Goal: Task Accomplishment & Management: Manage account settings

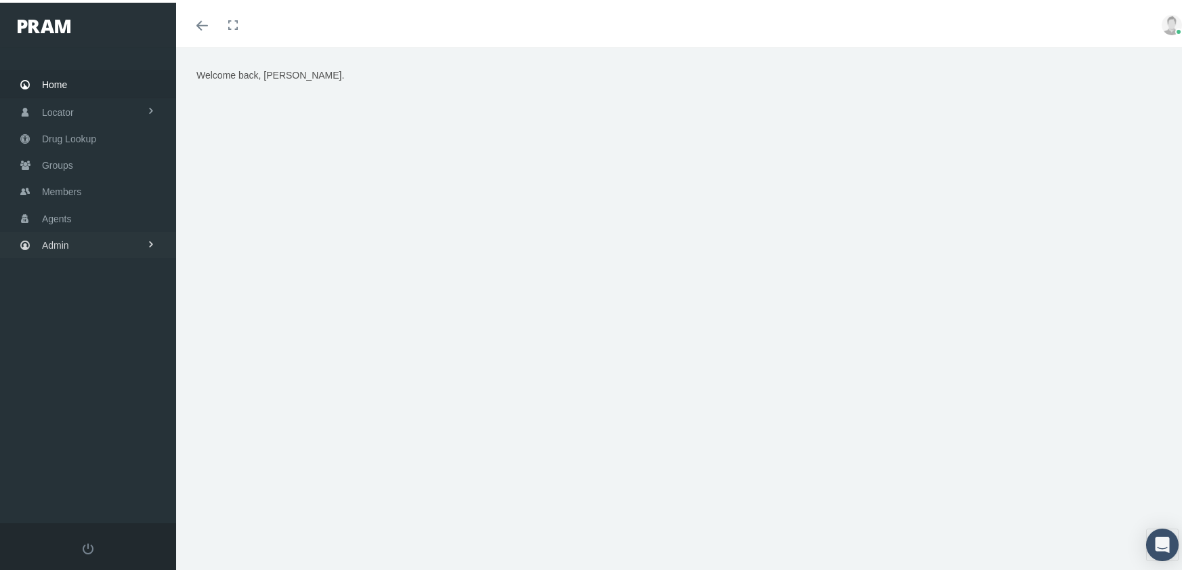
click at [55, 238] on span "Admin" at bounding box center [55, 243] width 27 height 26
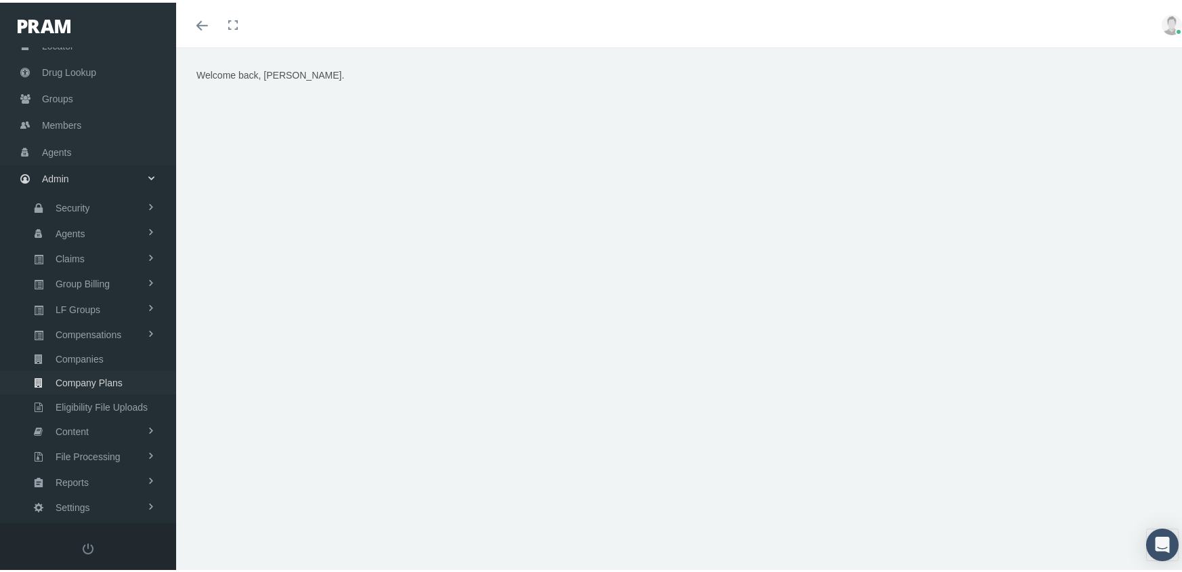
scroll to position [68, 0]
click at [128, 392] on span "Eligibility File Uploads" at bounding box center [102, 403] width 92 height 23
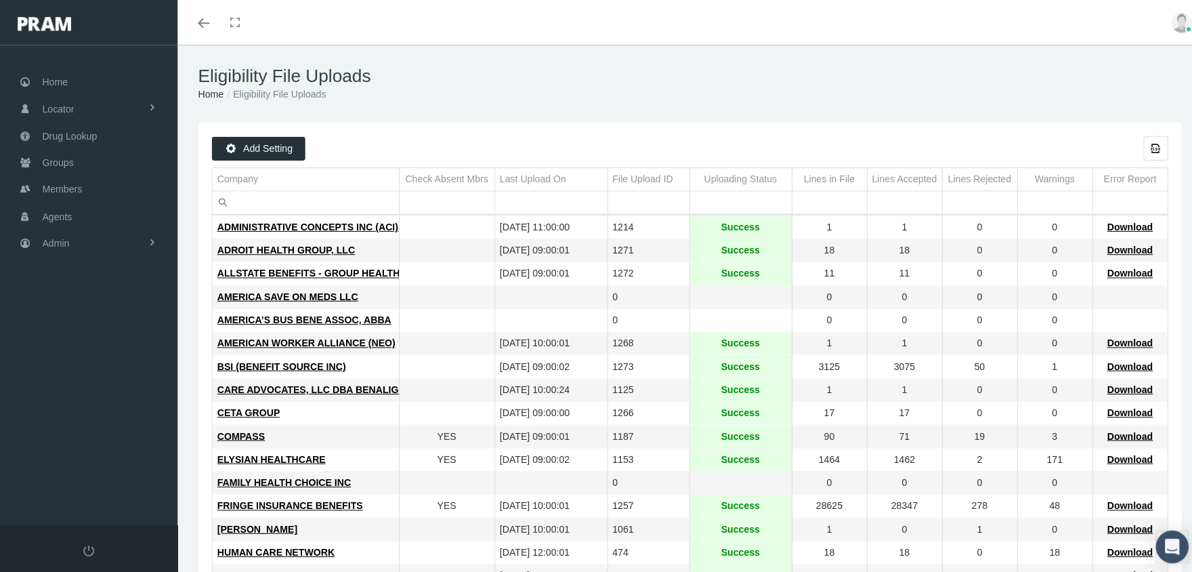
scroll to position [350, 0]
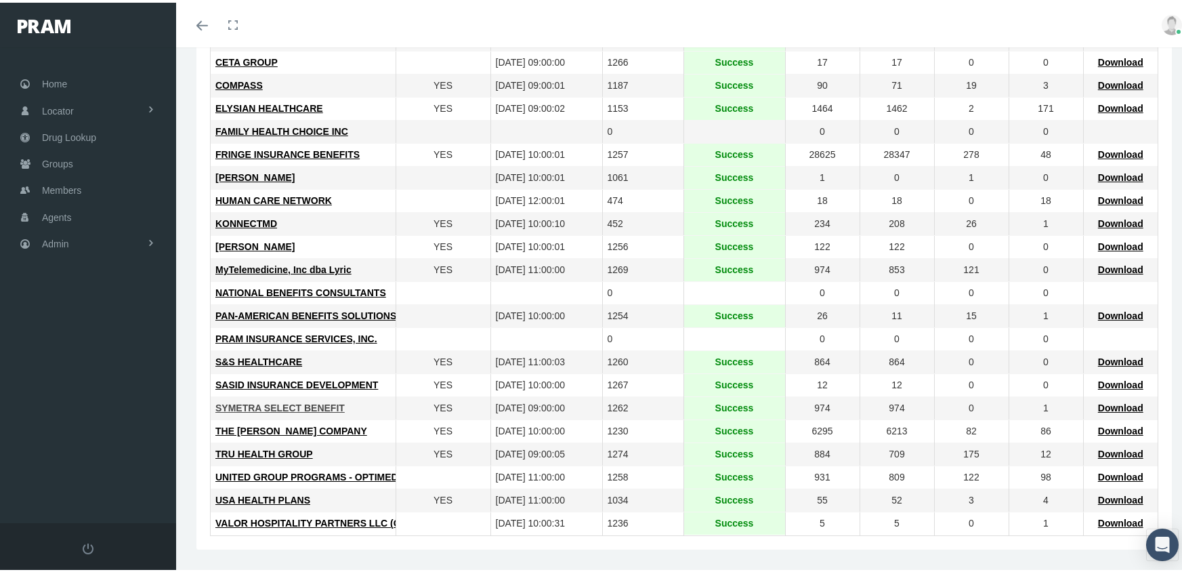
click at [282, 400] on span "SYMETRA SELECT BENEFIT" at bounding box center [279, 405] width 129 height 11
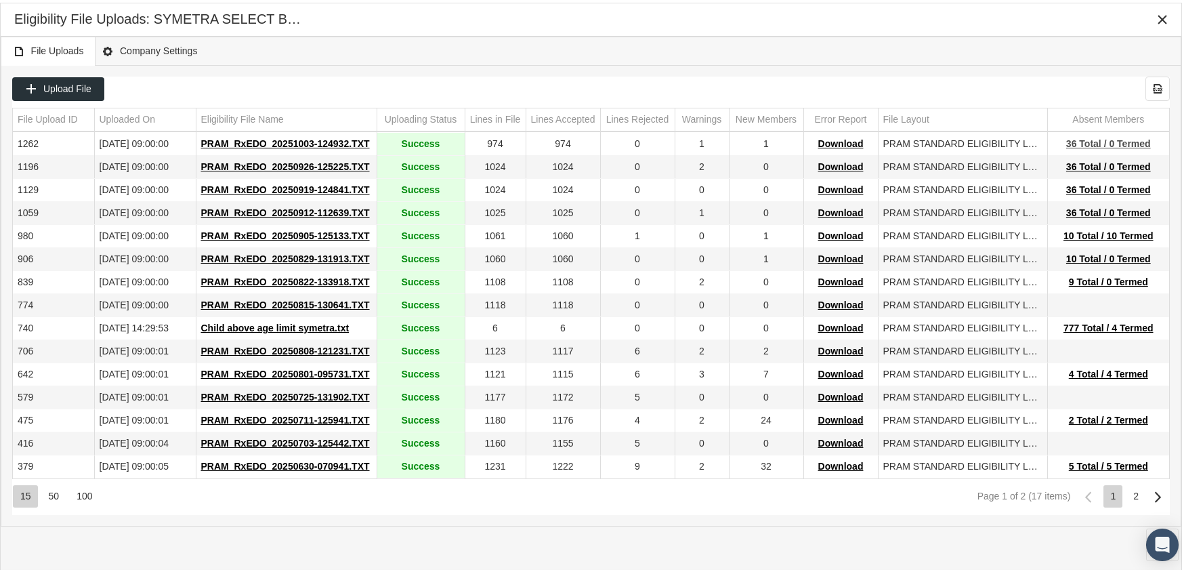
click at [1093, 138] on span "36 Total / 0 Termed" at bounding box center [1108, 140] width 85 height 11
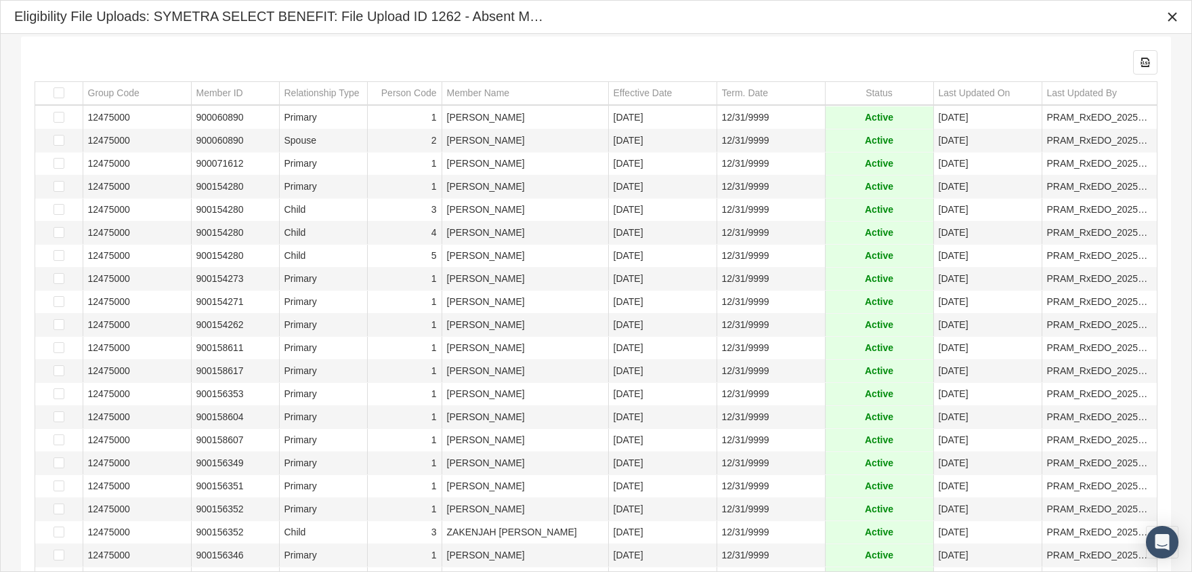
scroll to position [0, 0]
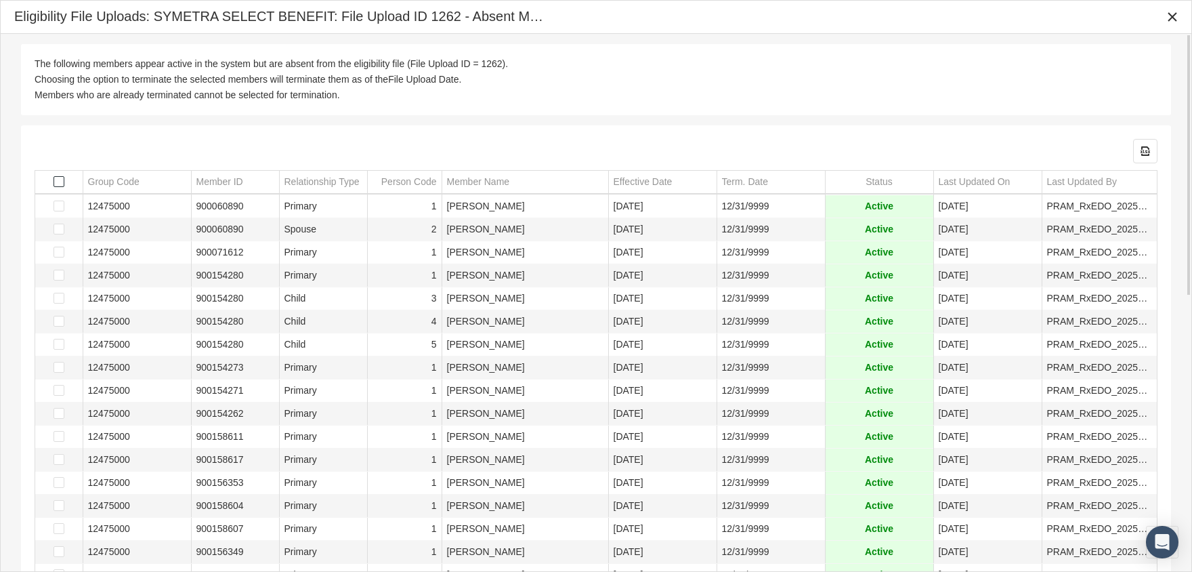
click at [58, 181] on span "Select all" at bounding box center [59, 181] width 11 height 11
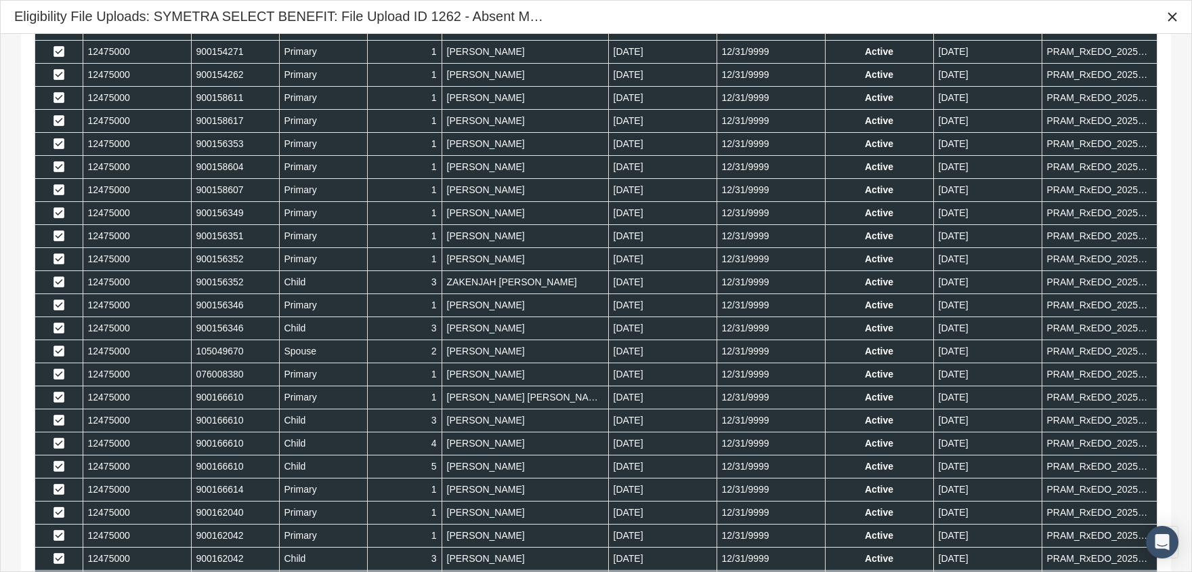
scroll to position [563, 0]
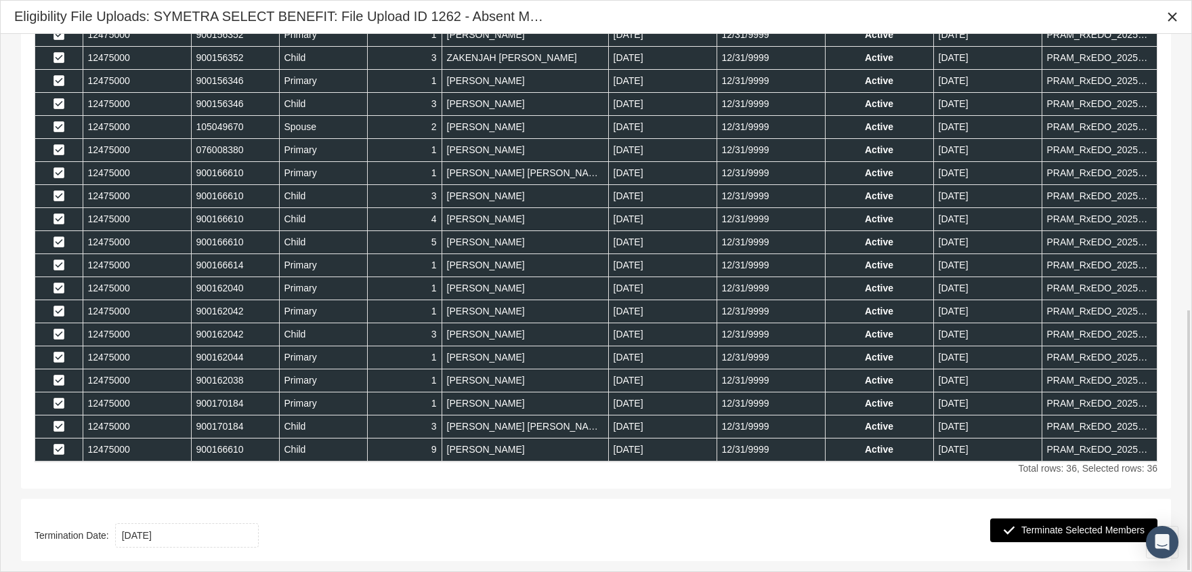
click at [1121, 527] on span "Terminate Selected Members" at bounding box center [1083, 529] width 123 height 11
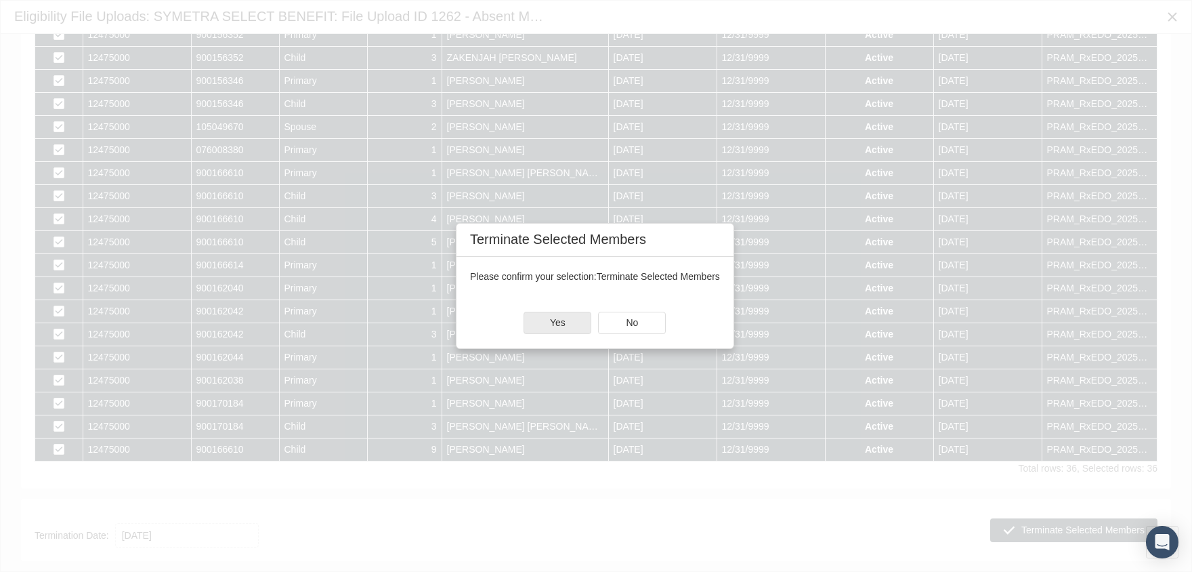
click at [568, 321] on div "Yes" at bounding box center [557, 322] width 66 height 21
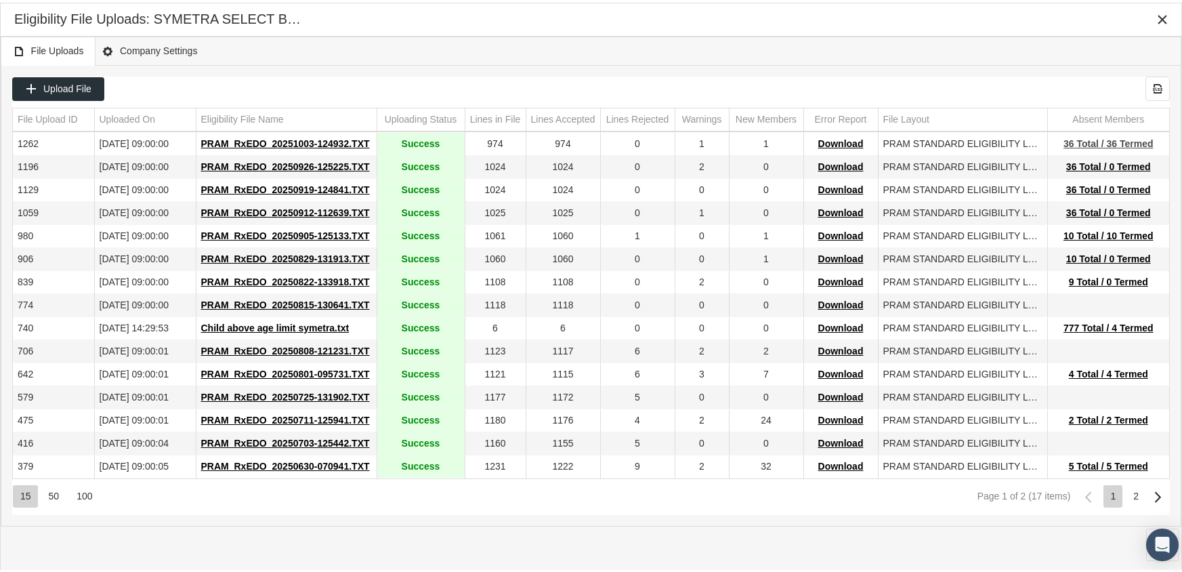
click at [1129, 142] on span "36 Total / 36 Termed" at bounding box center [1109, 140] width 90 height 11
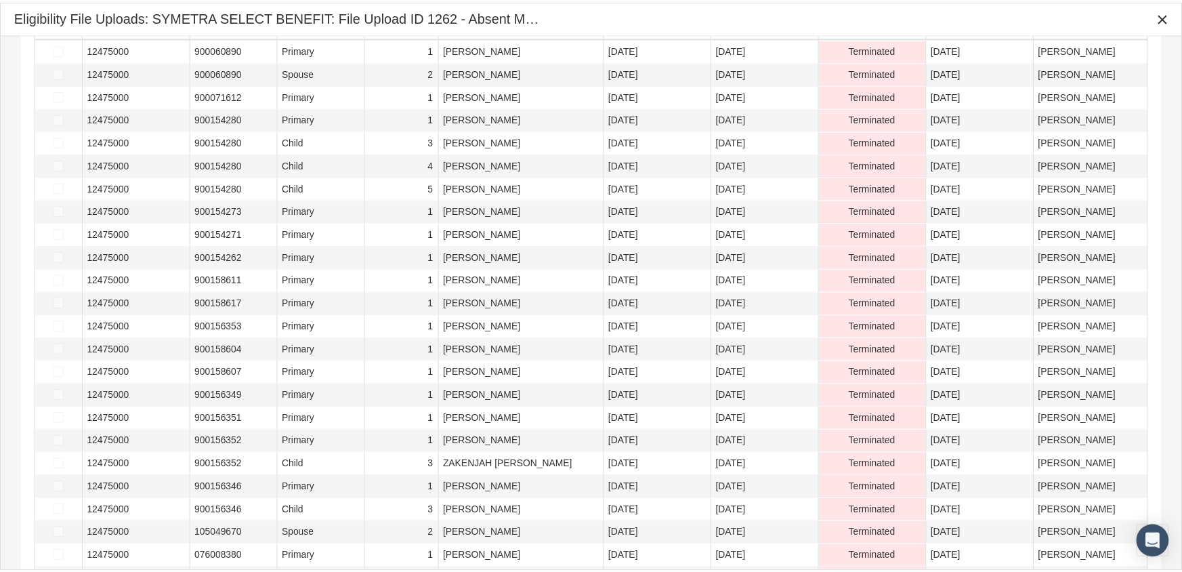
scroll to position [0, 0]
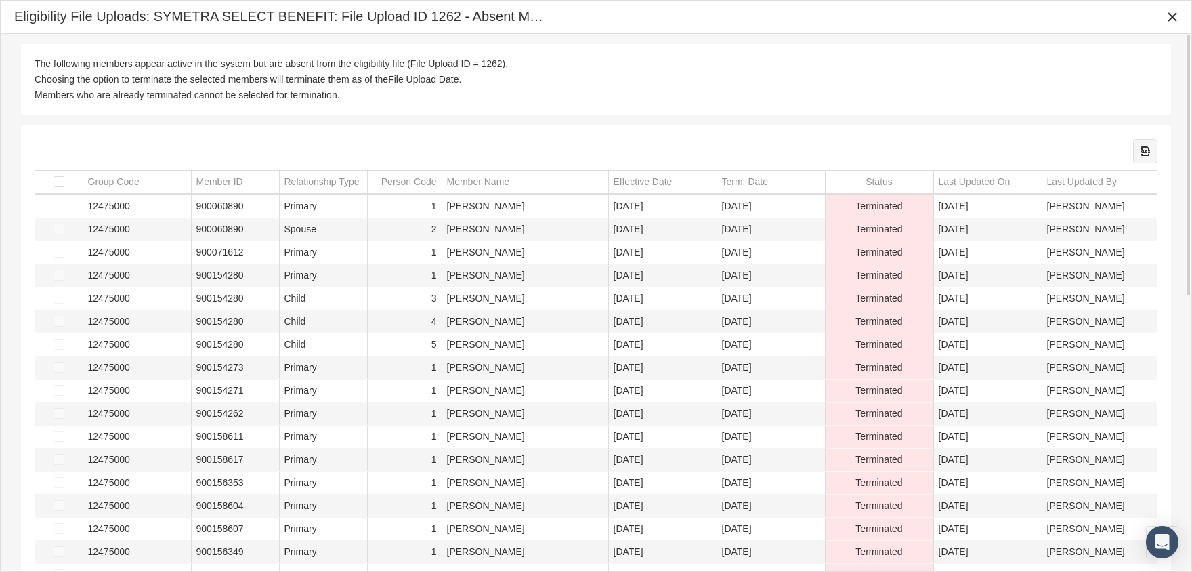
click at [1147, 149] on icon "Export all data to Excel" at bounding box center [1146, 151] width 12 height 12
drag, startPoint x: 1178, startPoint y: 19, endPoint x: 1149, endPoint y: 18, distance: 29.2
click at [1178, 19] on icon "Close" at bounding box center [1173, 17] width 12 height 12
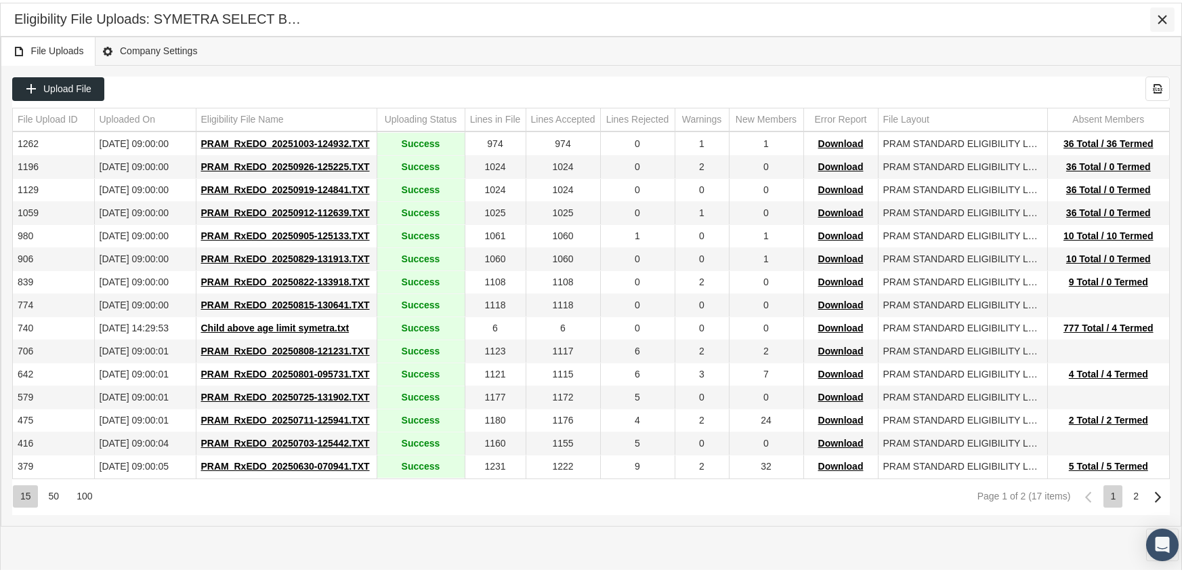
click at [1163, 9] on div "Close" at bounding box center [1162, 16] width 23 height 23
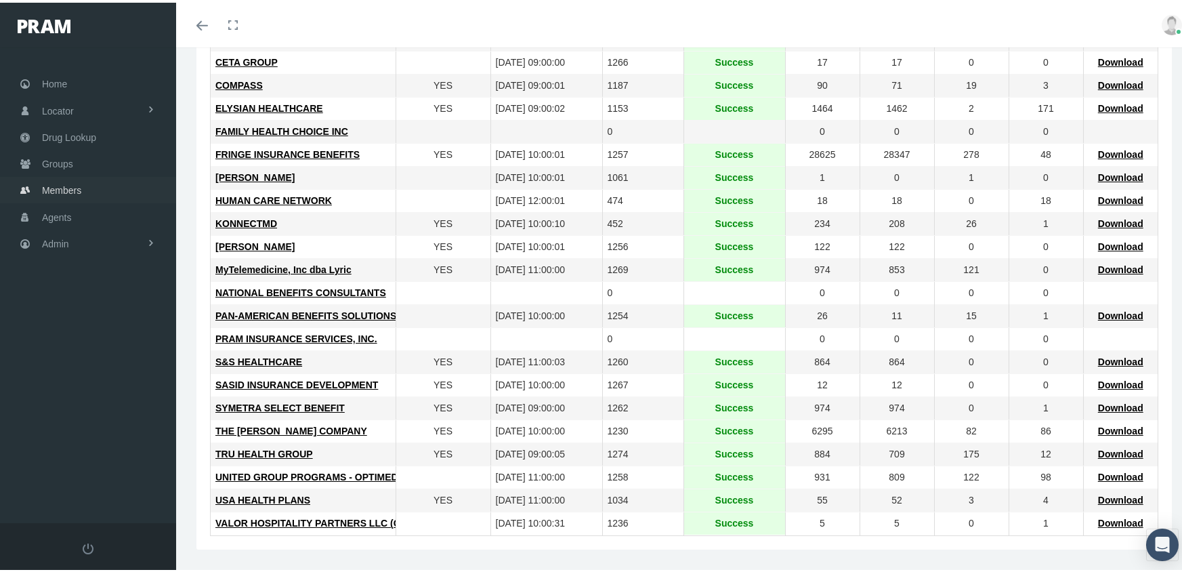
click at [47, 181] on span "Members" at bounding box center [61, 188] width 39 height 26
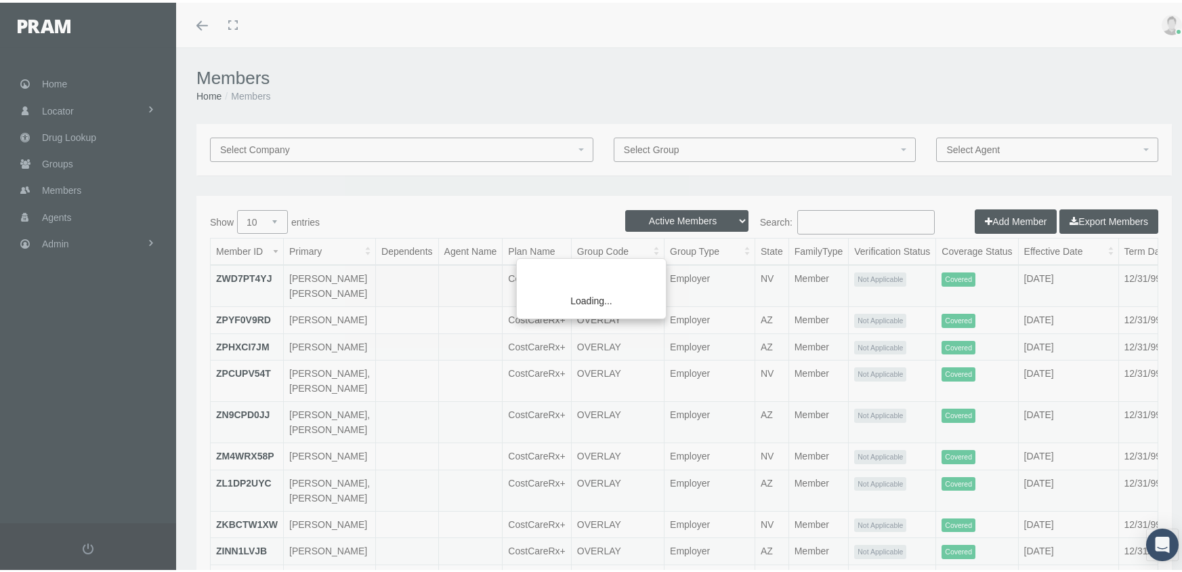
click at [680, 218] on div "Loading..." at bounding box center [591, 286] width 1182 height 572
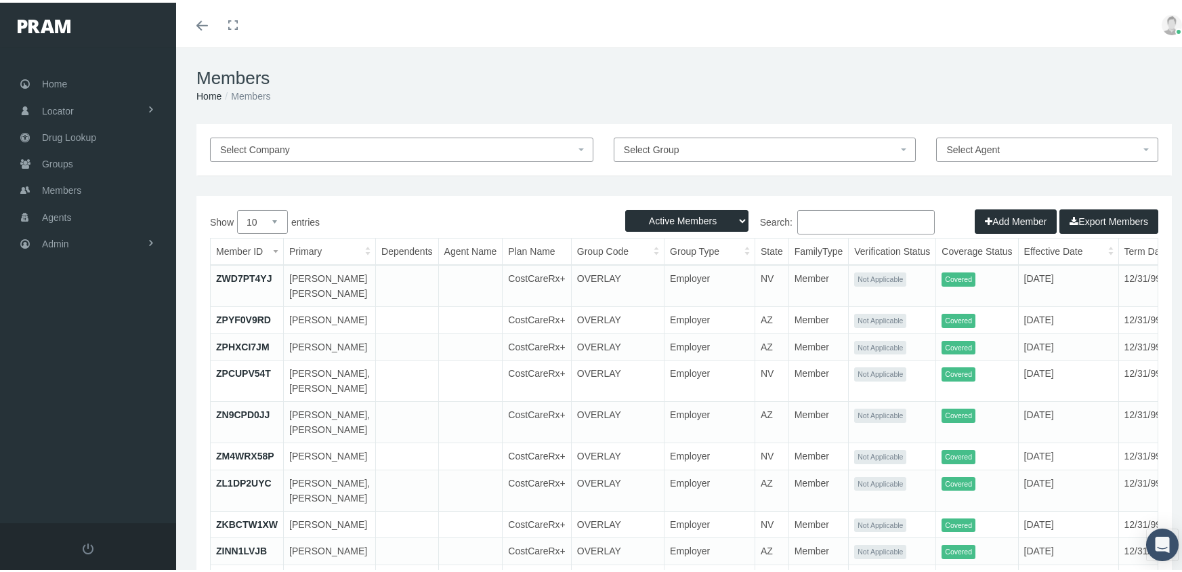
click at [680, 218] on select "Active Members Terminated Members Active & Terminated" at bounding box center [686, 218] width 123 height 22
select select "3"
click at [625, 207] on select "Active Members Terminated Members Active & Terminated" at bounding box center [686, 218] width 123 height 22
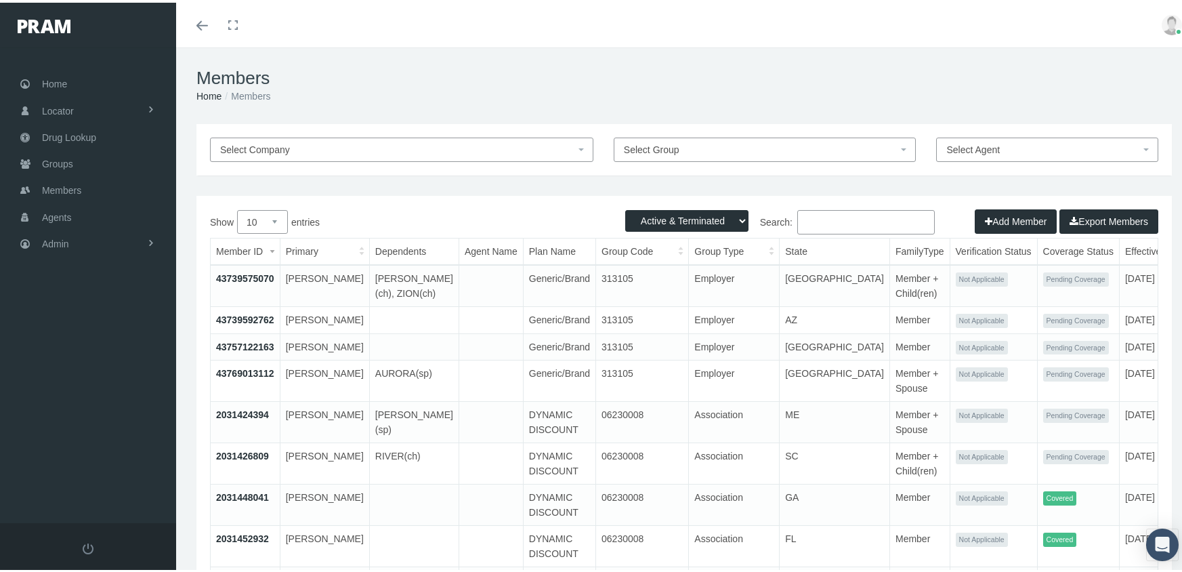
click at [837, 220] on input "Search:" at bounding box center [866, 219] width 138 height 24
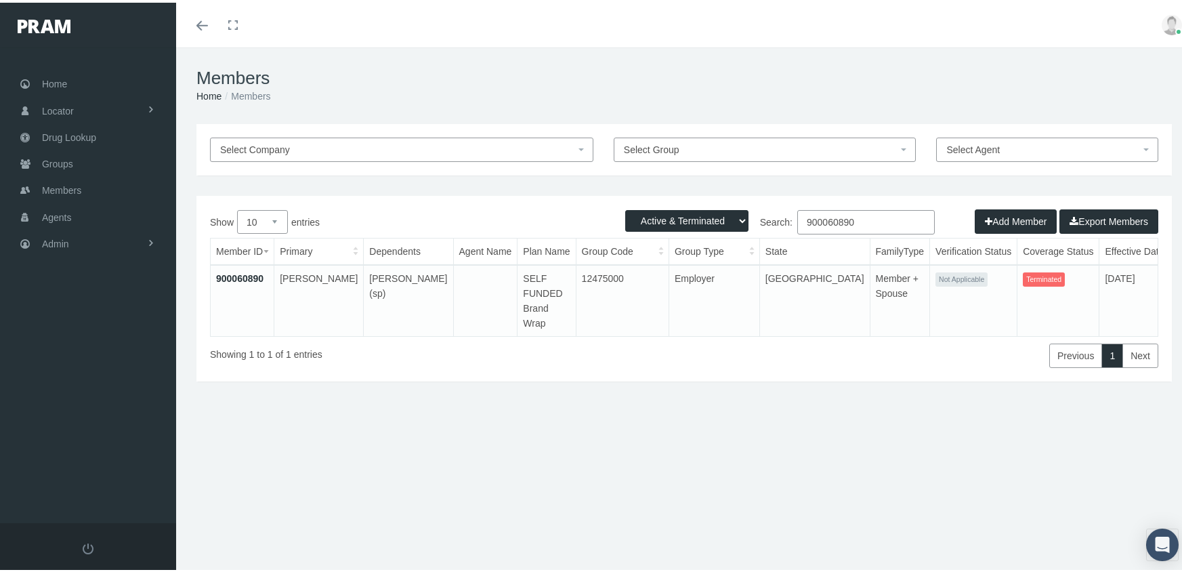
type input "900060890"
click at [249, 275] on link "900060890" at bounding box center [239, 275] width 47 height 11
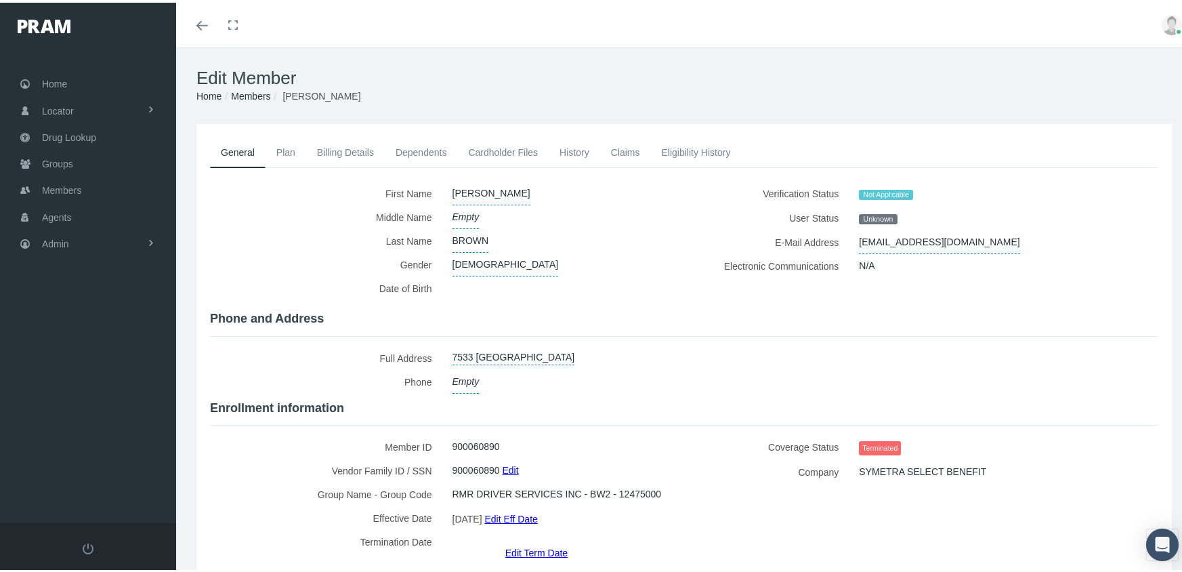
click at [520, 540] on link "Edit Term Date" at bounding box center [536, 550] width 62 height 20
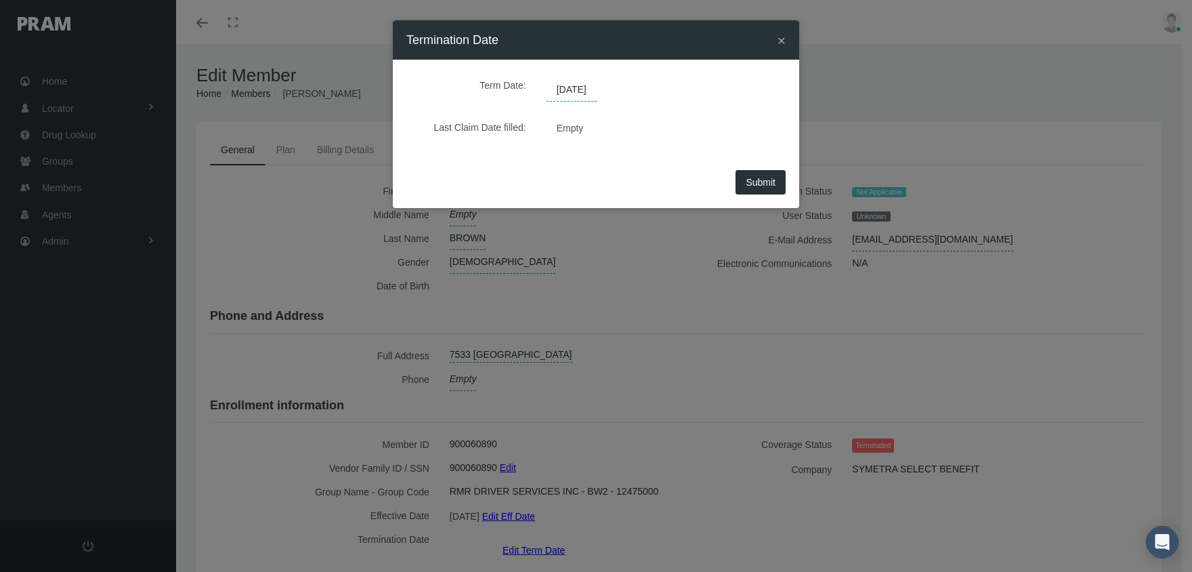
click at [587, 85] on span "[DATE]" at bounding box center [572, 90] width 50 height 23
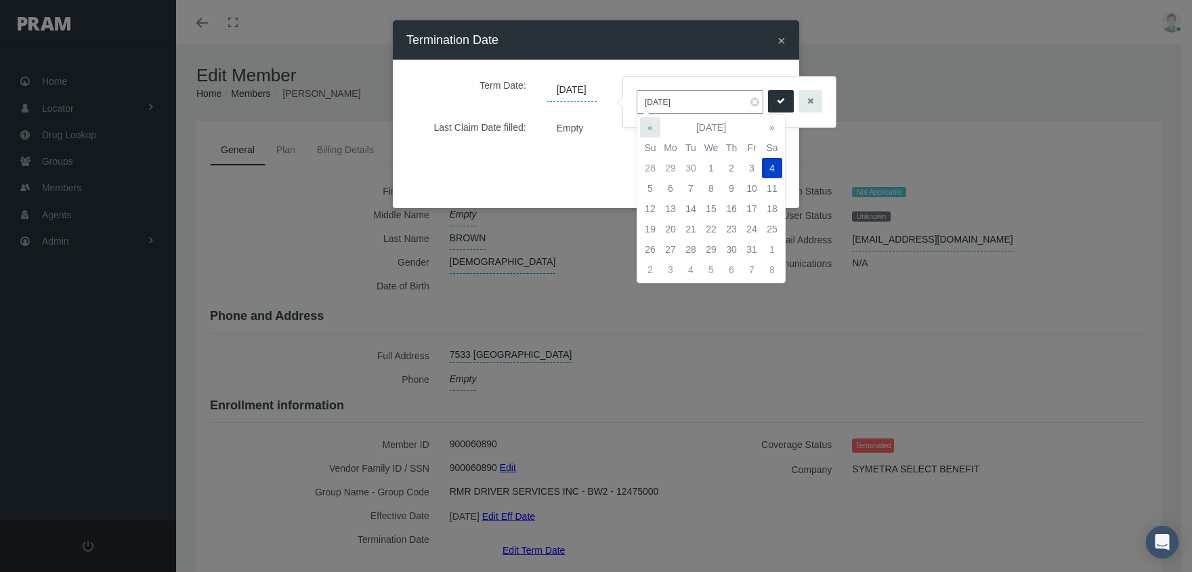
click at [655, 123] on th "«" at bounding box center [650, 127] width 20 height 20
click at [666, 167] on td "1" at bounding box center [671, 168] width 20 height 20
type input "[DATE]"
click at [777, 104] on icon "submit" at bounding box center [781, 101] width 8 height 13
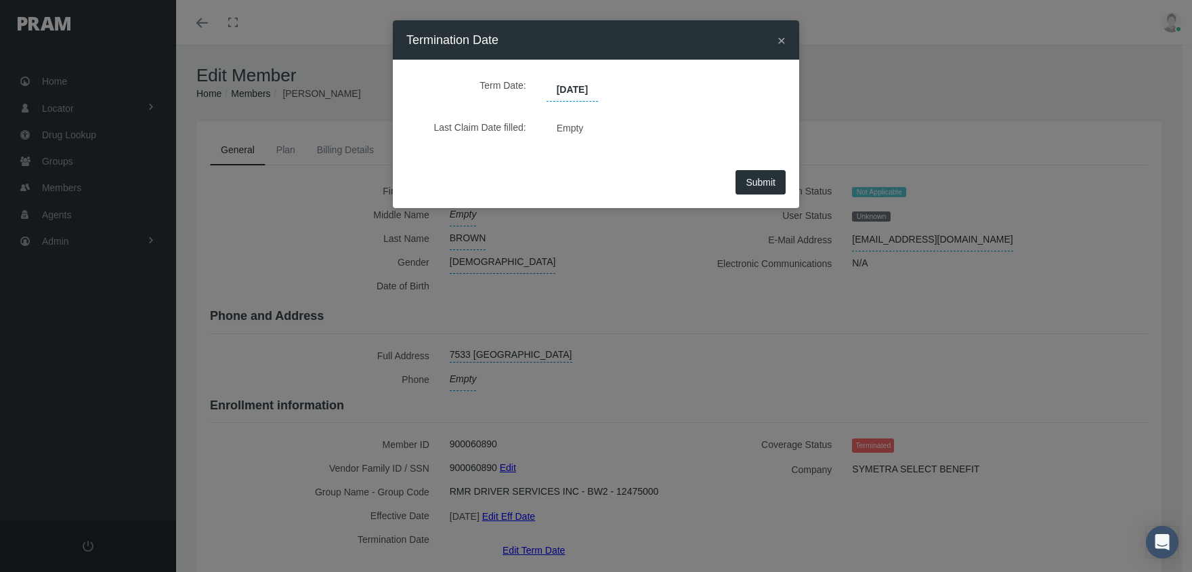
click at [765, 178] on span "Submit" at bounding box center [761, 182] width 30 height 11
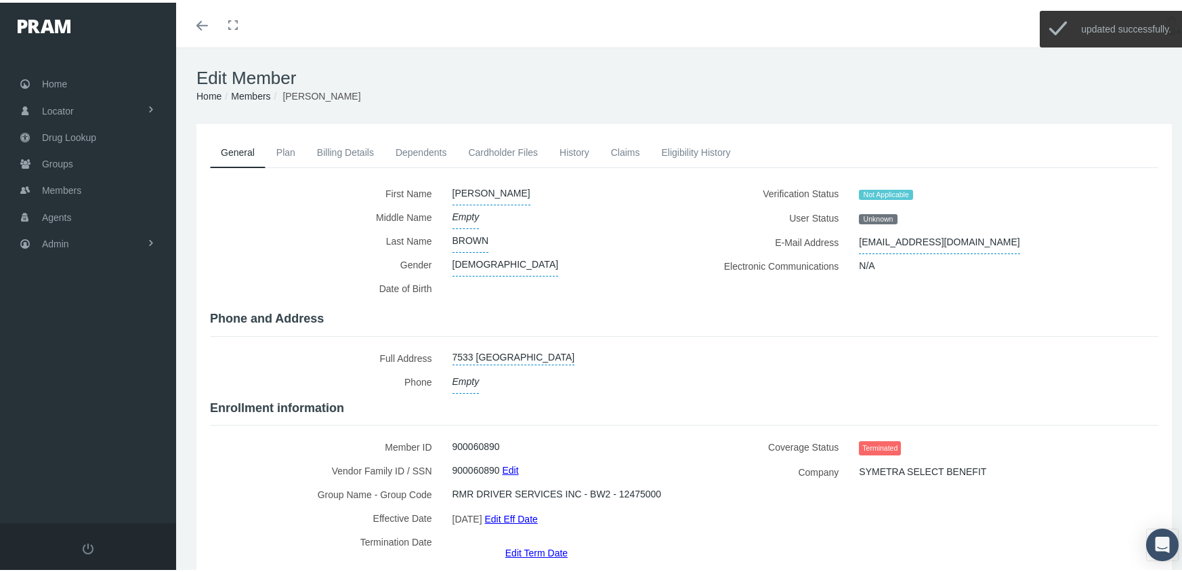
click at [251, 92] on link "Members" at bounding box center [250, 93] width 39 height 11
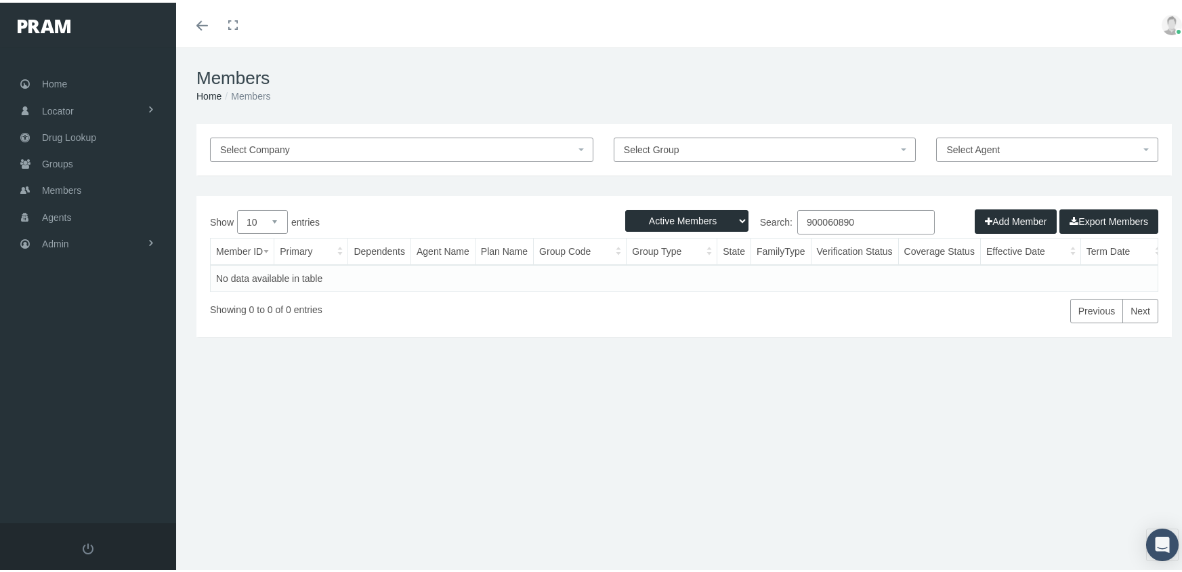
click at [651, 219] on select "Active Members Terminated Members Active & Terminated" at bounding box center [686, 218] width 123 height 22
select select "3"
click at [625, 207] on select "Active Members Terminated Members Active & Terminated" at bounding box center [686, 218] width 123 height 22
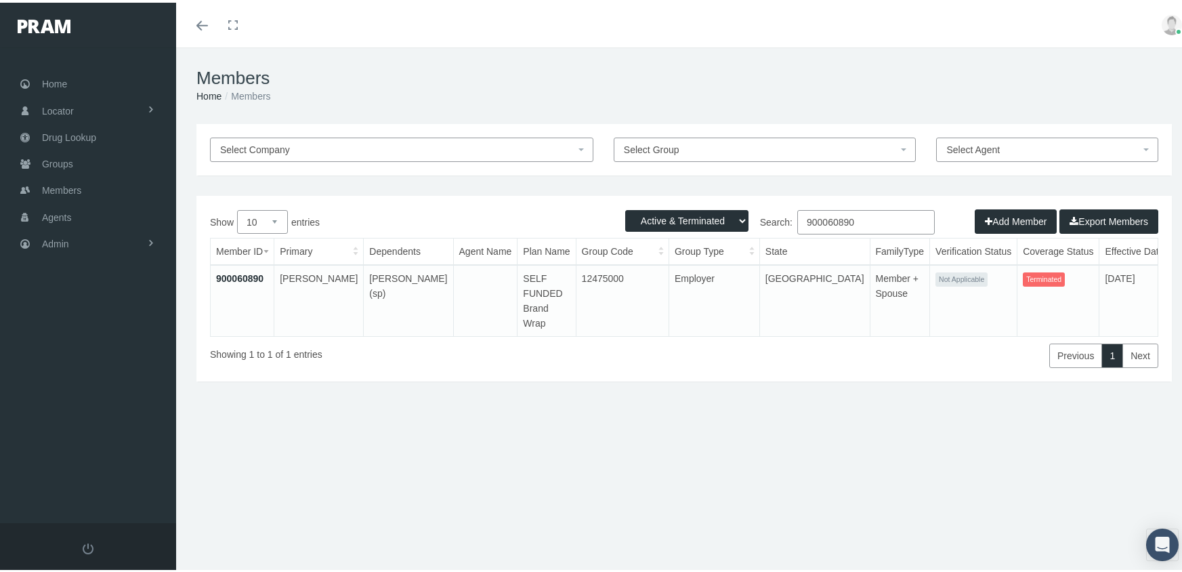
click at [863, 217] on input "900060890" at bounding box center [866, 219] width 138 height 24
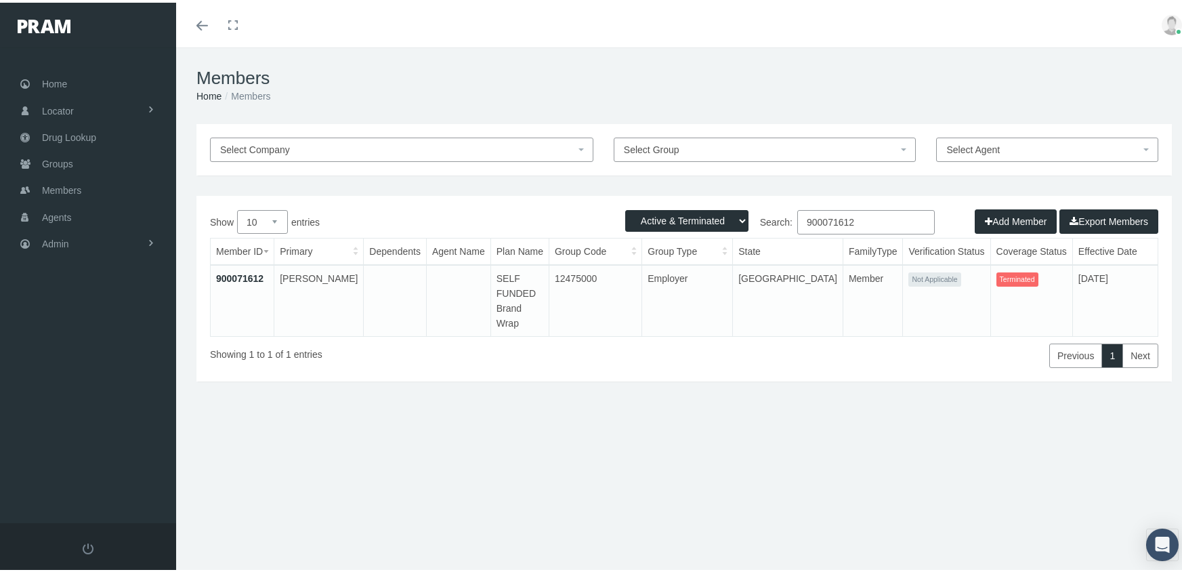
type input "900071612"
click at [238, 277] on link "900071612" at bounding box center [239, 275] width 47 height 11
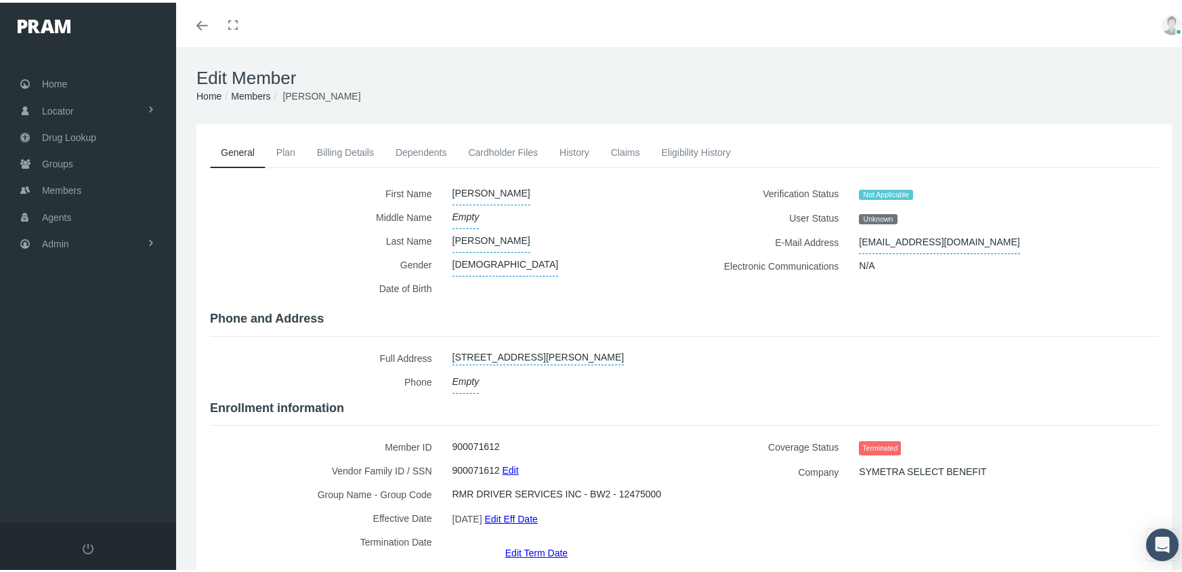
click at [537, 540] on link "Edit Term Date" at bounding box center [536, 550] width 62 height 20
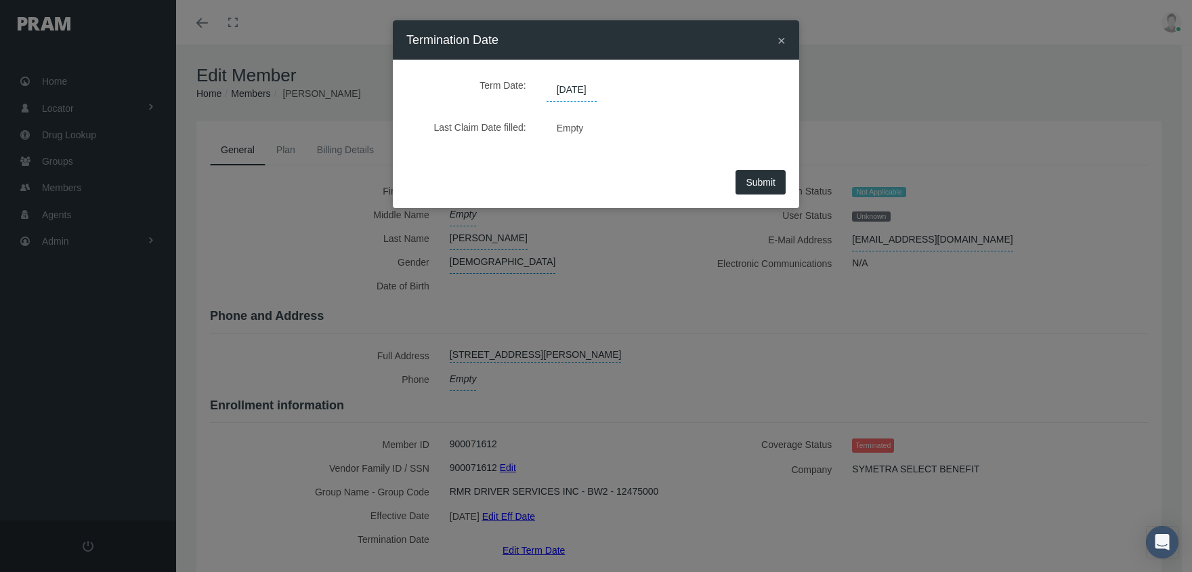
click at [591, 94] on span "[DATE]" at bounding box center [572, 90] width 50 height 23
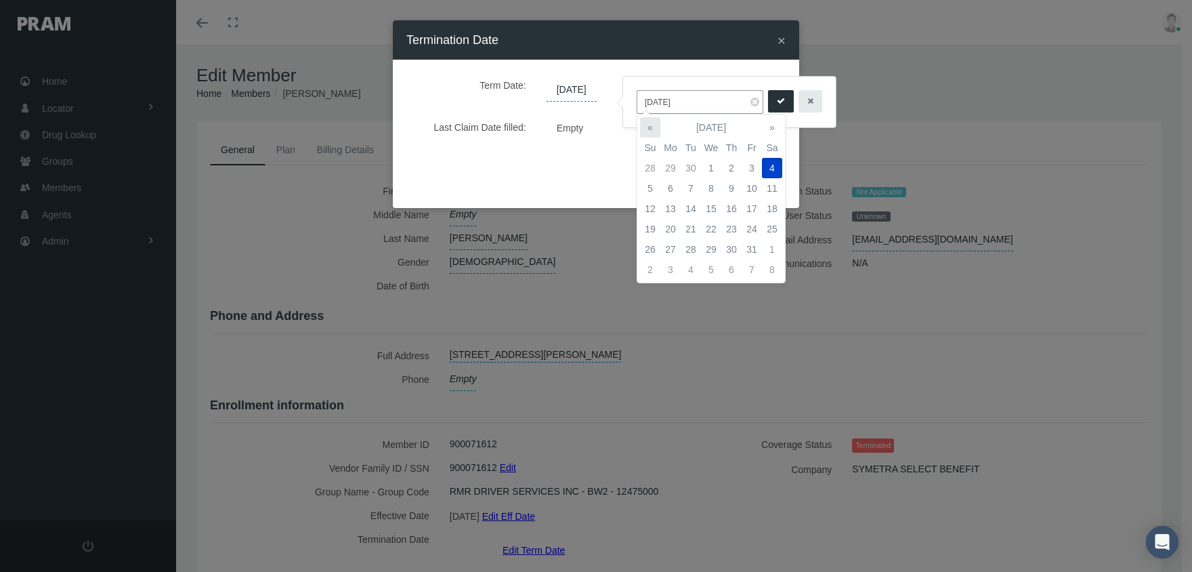
click at [652, 124] on th "«" at bounding box center [650, 127] width 20 height 20
drag, startPoint x: 674, startPoint y: 166, endPoint x: 687, endPoint y: 148, distance: 21.8
click at [673, 166] on td "1" at bounding box center [671, 168] width 20 height 20
type input "[DATE]"
click at [777, 102] on icon "submit" at bounding box center [781, 101] width 8 height 13
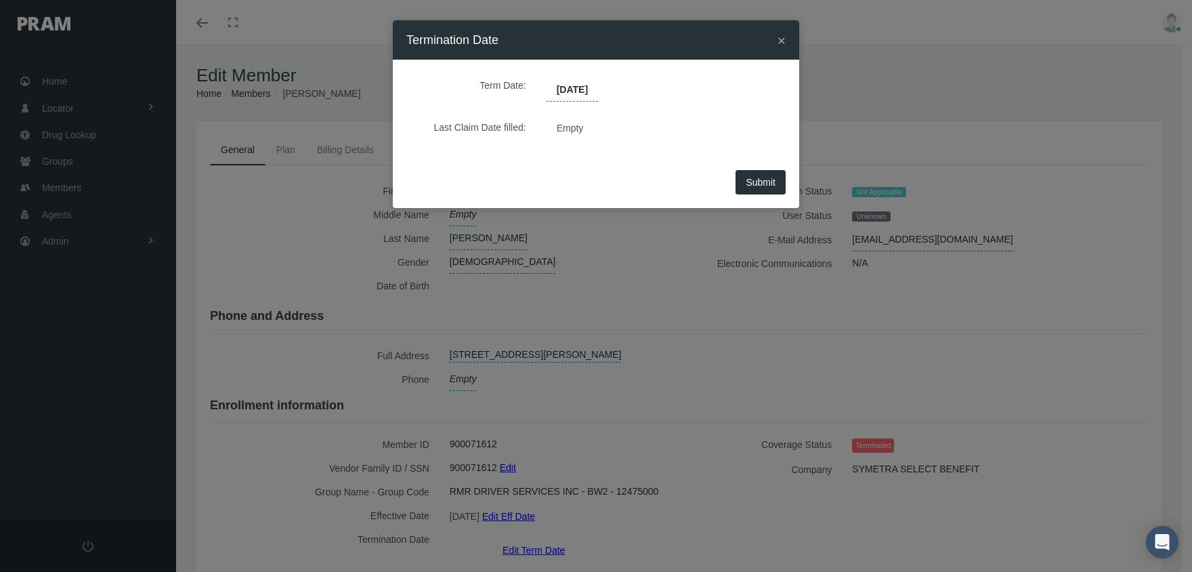
click at [763, 182] on span "Submit" at bounding box center [761, 182] width 30 height 11
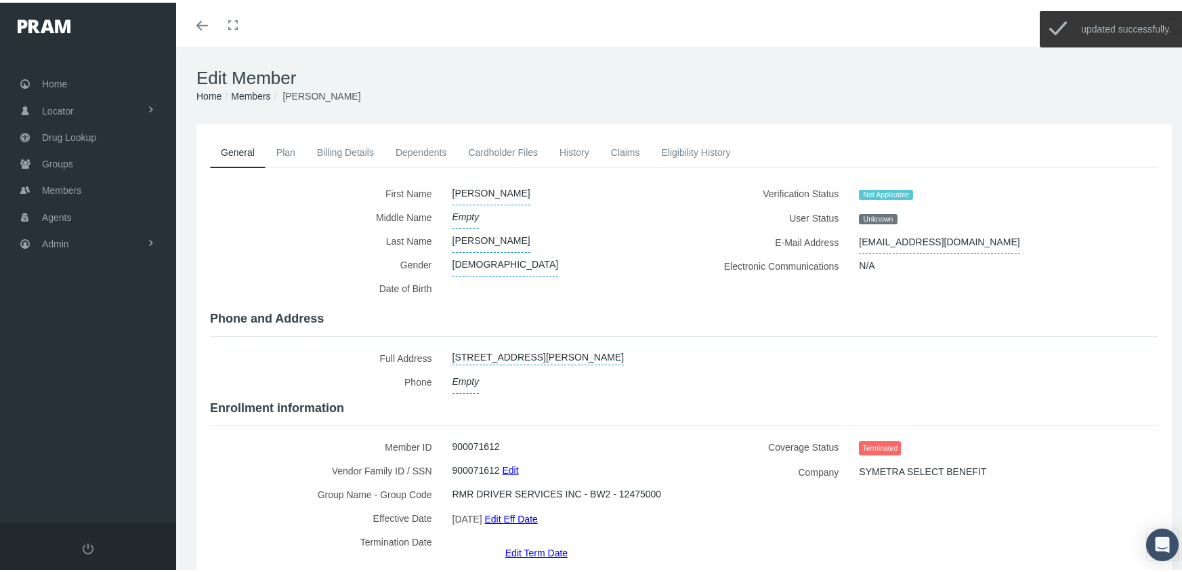
click at [243, 91] on link "Members" at bounding box center [250, 93] width 39 height 11
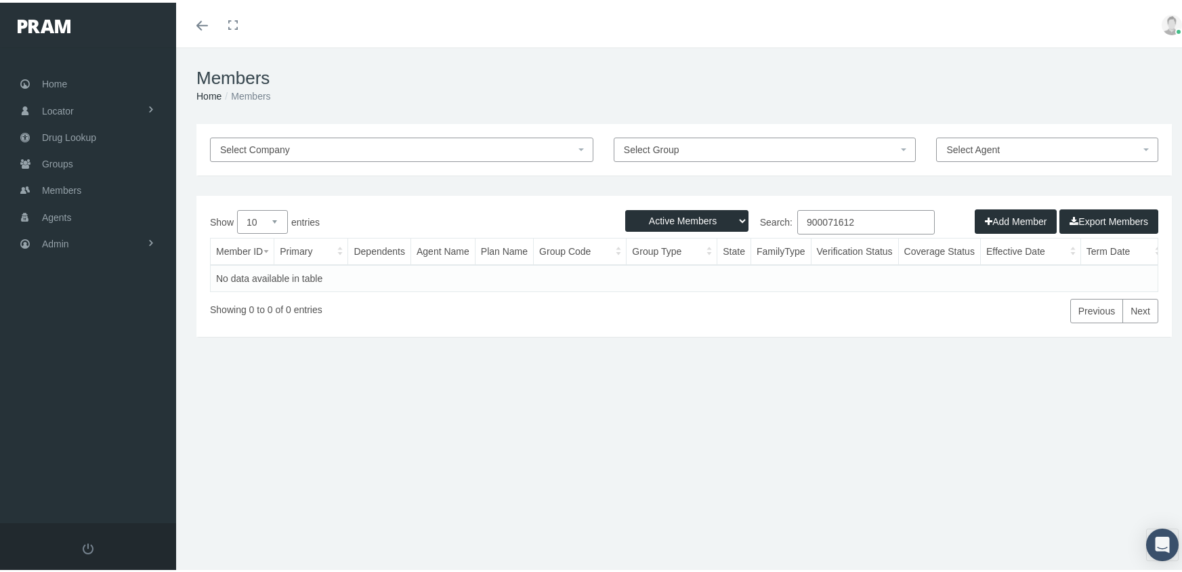
click at [673, 222] on select "Active Members Terminated Members Active & Terminated" at bounding box center [686, 218] width 123 height 22
select select "3"
click at [625, 207] on select "Active Members Terminated Members Active & Terminated" at bounding box center [686, 218] width 123 height 22
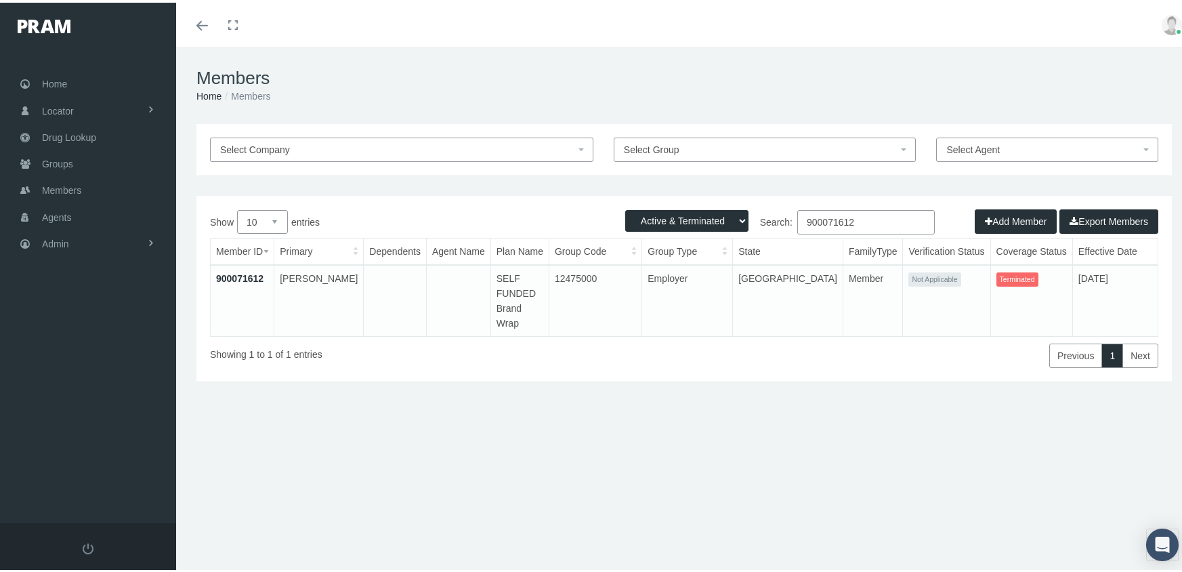
click at [871, 221] on input "900071612" at bounding box center [866, 219] width 138 height 24
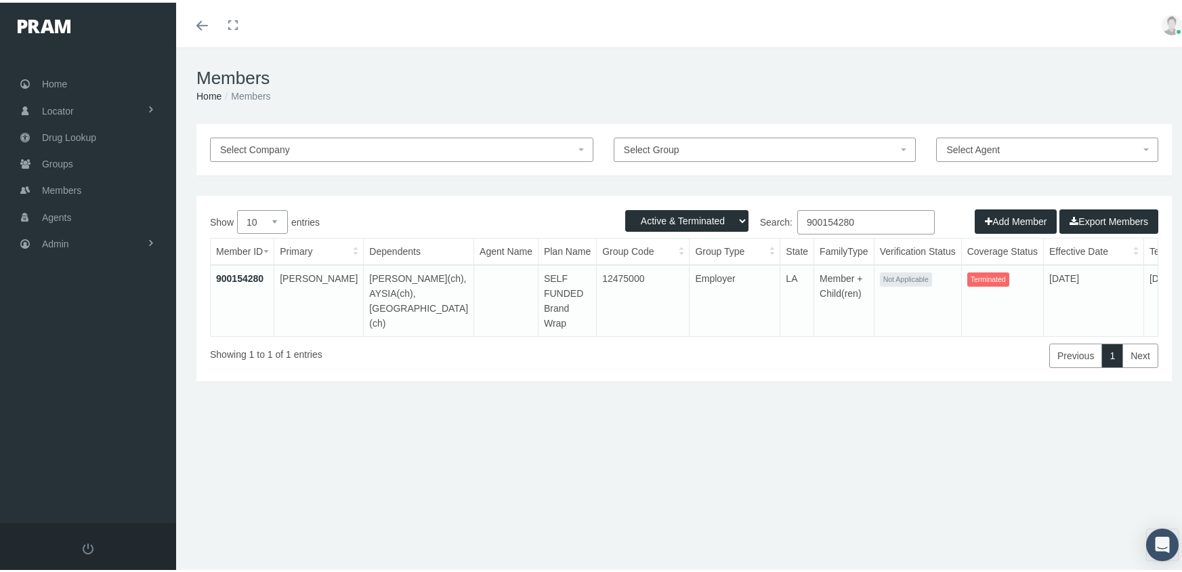
type input "900154280"
click at [241, 277] on link "900154280" at bounding box center [239, 275] width 47 height 11
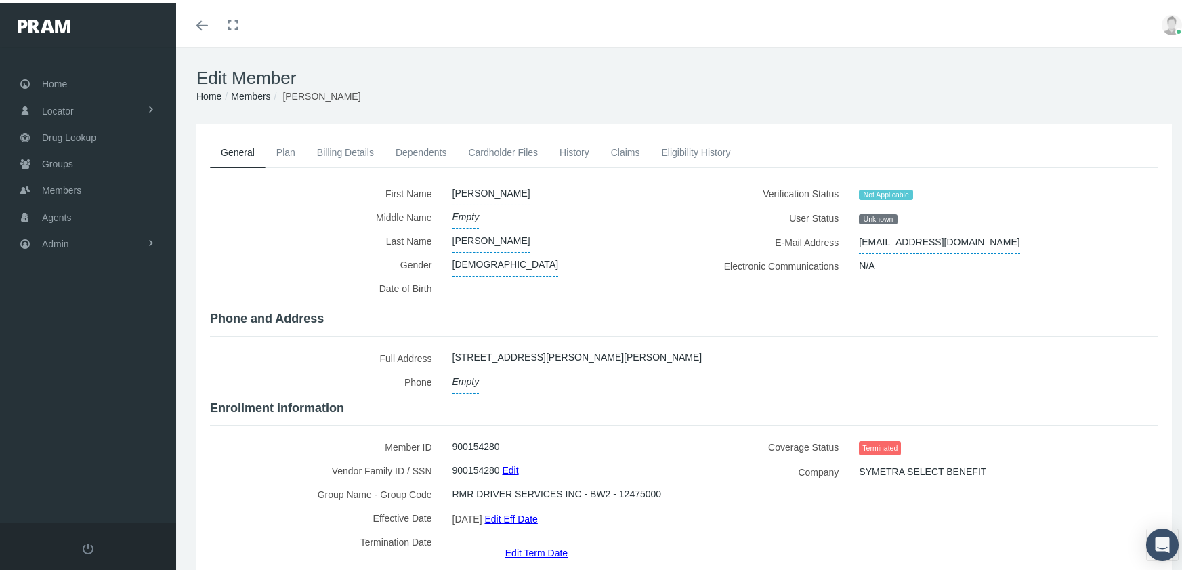
click at [536, 540] on link "Edit Term Date" at bounding box center [536, 550] width 62 height 20
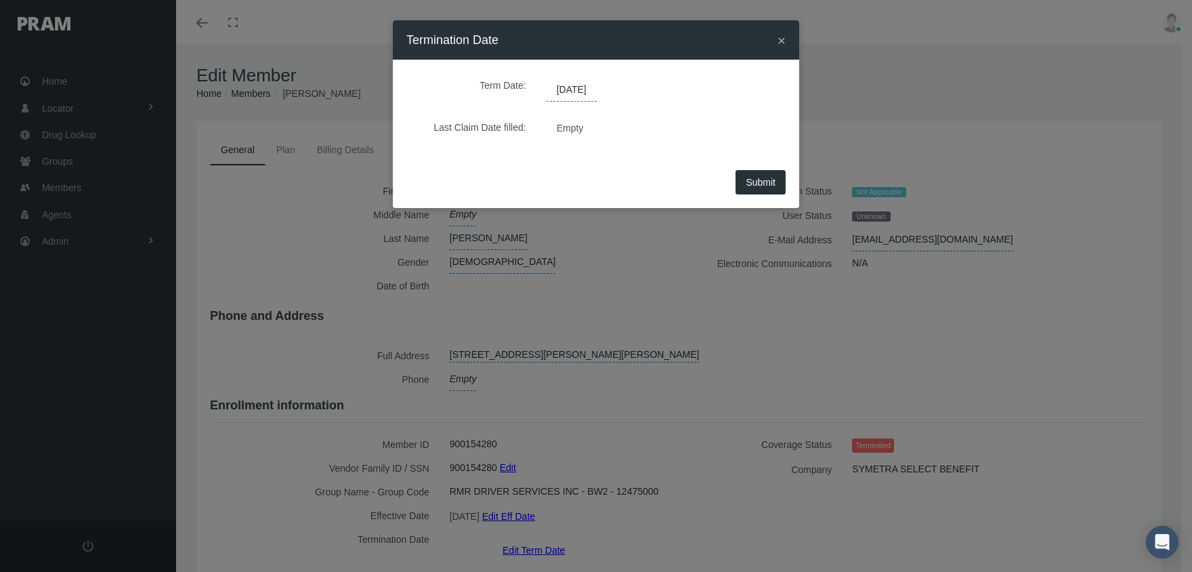
click at [564, 89] on span "[DATE]" at bounding box center [572, 90] width 50 height 23
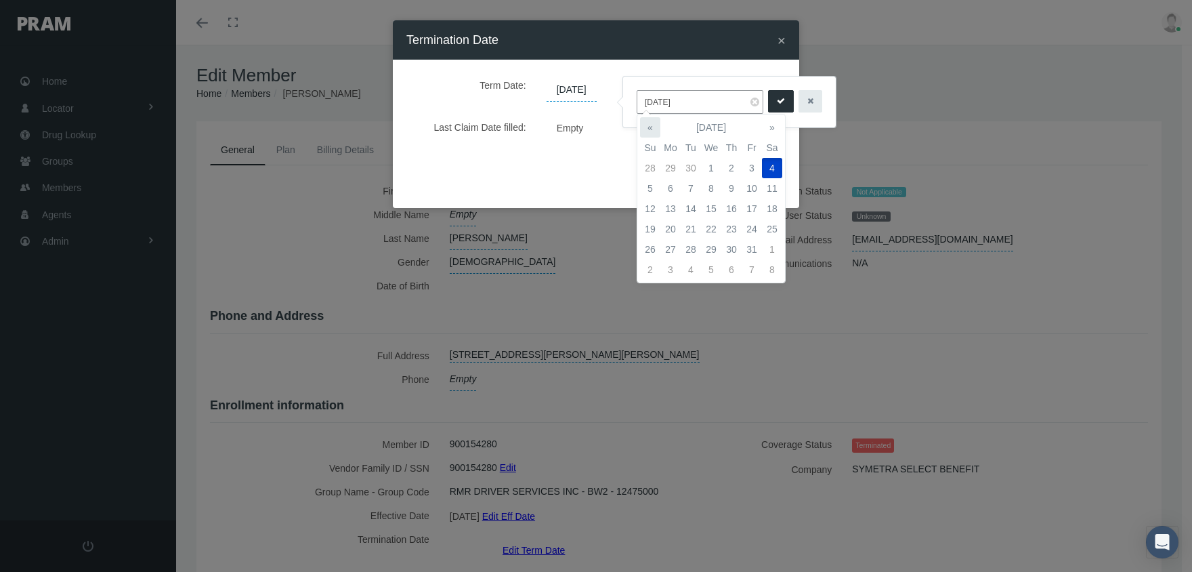
click at [647, 128] on th "«" at bounding box center [650, 127] width 20 height 20
click at [667, 163] on td "1" at bounding box center [671, 168] width 20 height 20
type input "[DATE]"
click at [777, 98] on icon "submit" at bounding box center [781, 101] width 8 height 13
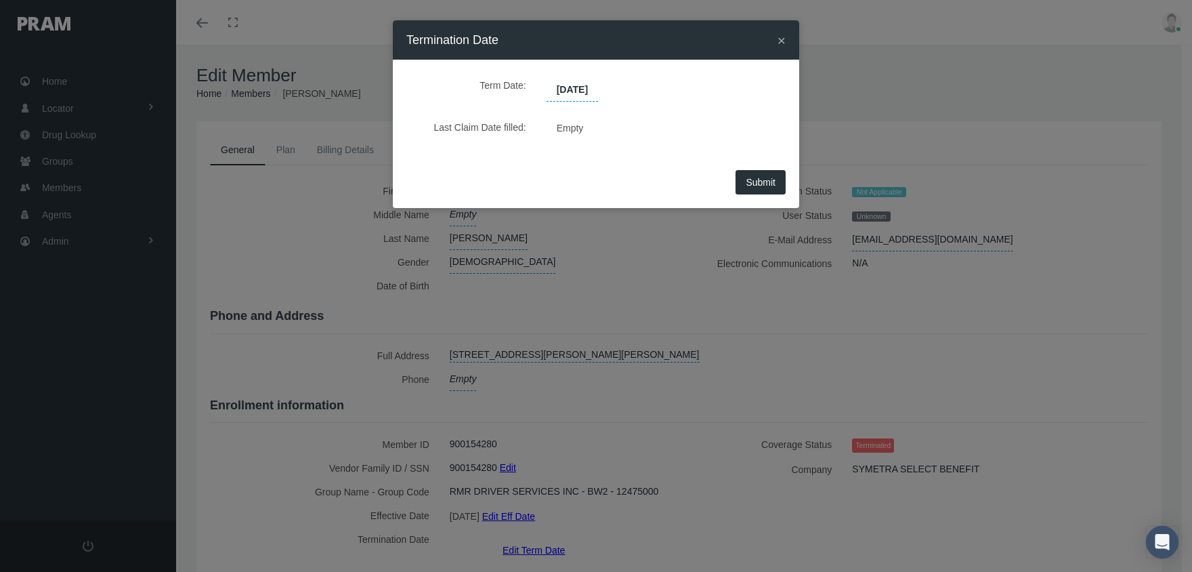
click at [760, 178] on span "Submit" at bounding box center [761, 182] width 30 height 11
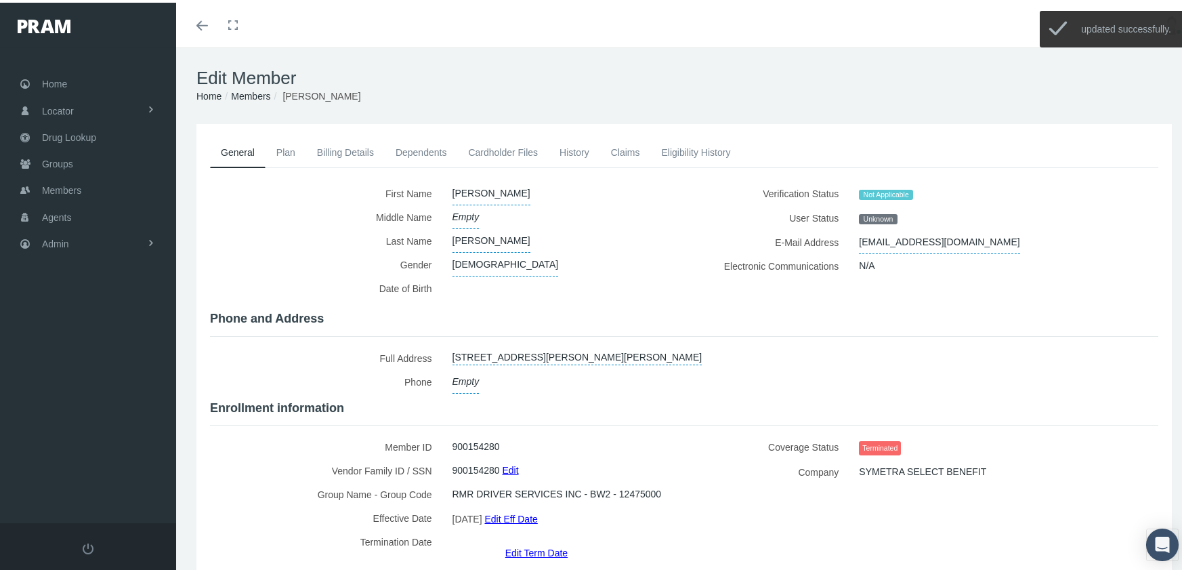
click at [260, 92] on link "Members" at bounding box center [250, 93] width 39 height 11
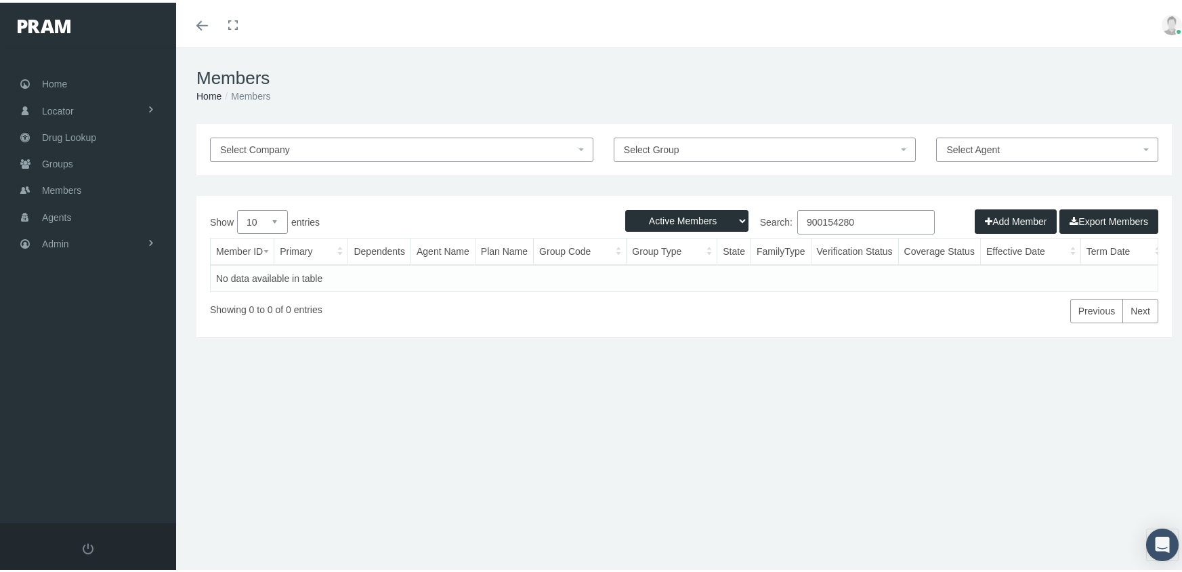
click at [674, 223] on select "Active Members Terminated Members Active & Terminated" at bounding box center [686, 218] width 123 height 22
select select "3"
click at [625, 207] on select "Active Members Terminated Members Active & Terminated" at bounding box center [686, 218] width 123 height 22
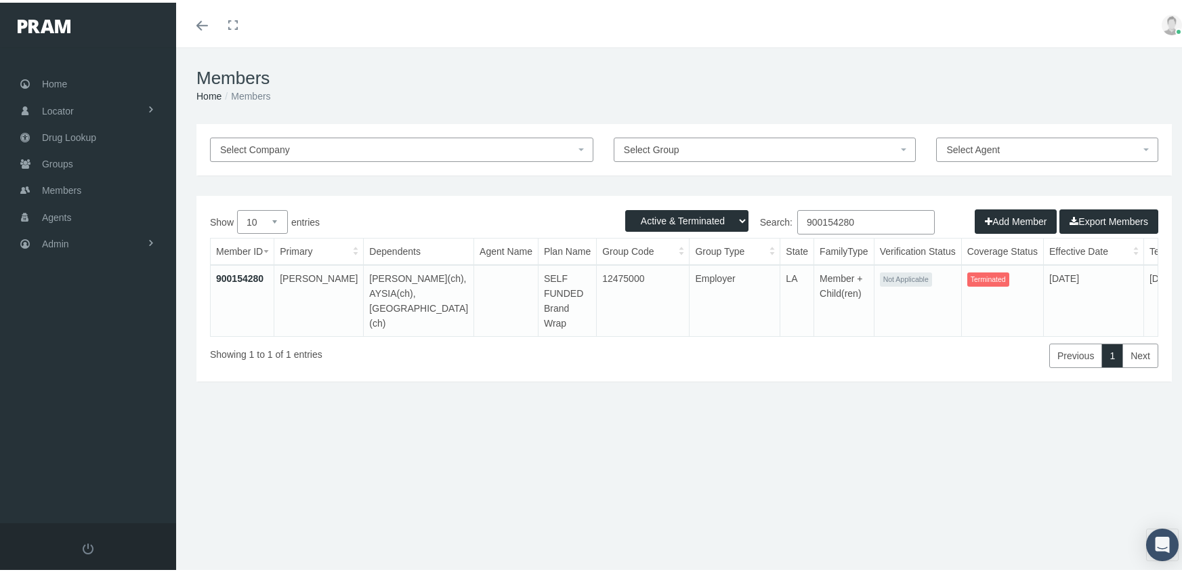
click at [864, 222] on input "900154280" at bounding box center [866, 219] width 138 height 24
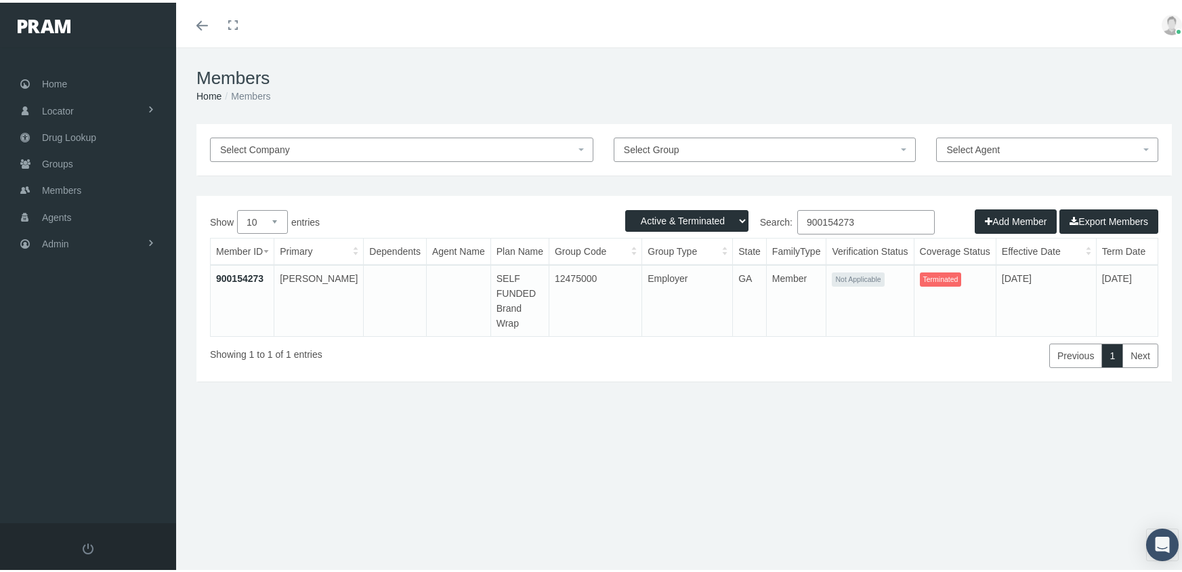
type input "900154273"
click at [249, 272] on link "900154273" at bounding box center [239, 275] width 47 height 11
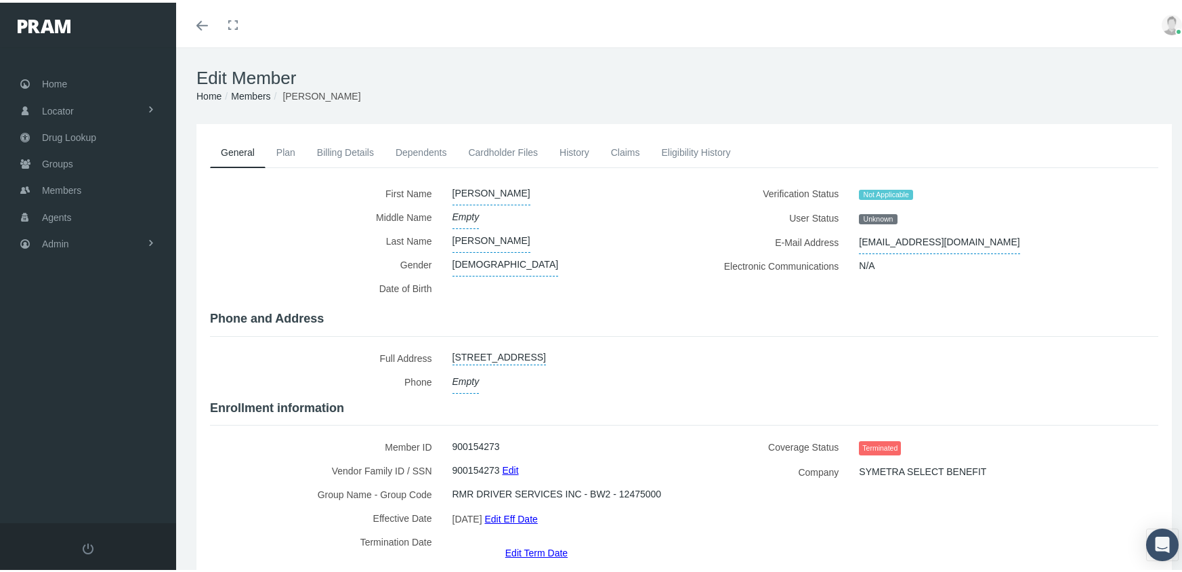
click at [519, 540] on link "Edit Term Date" at bounding box center [536, 550] width 62 height 20
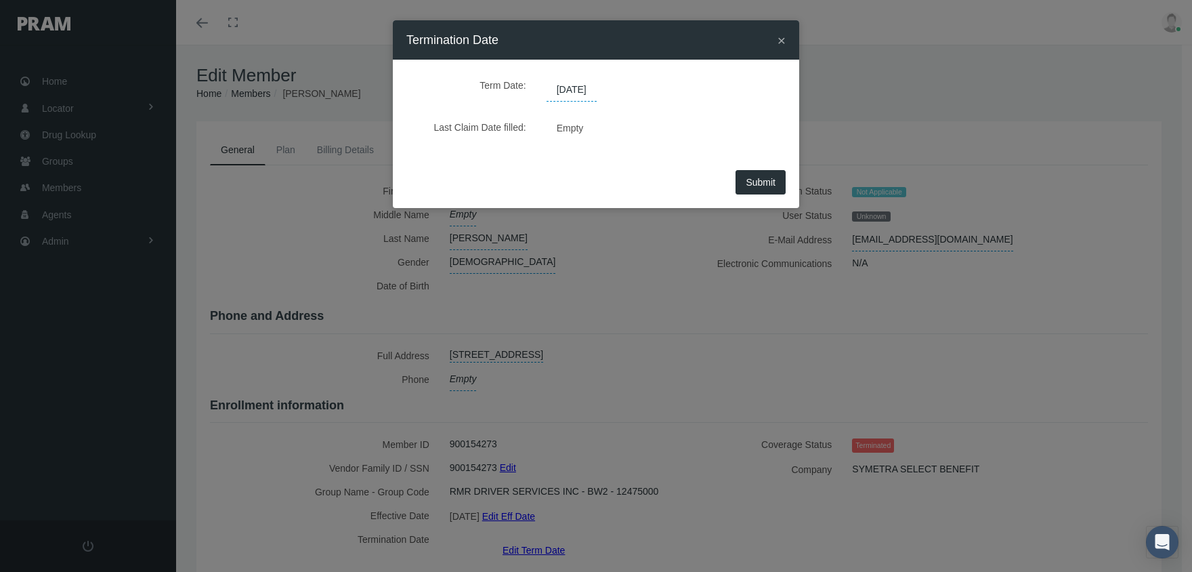
click at [569, 93] on span "[DATE]" at bounding box center [572, 90] width 50 height 23
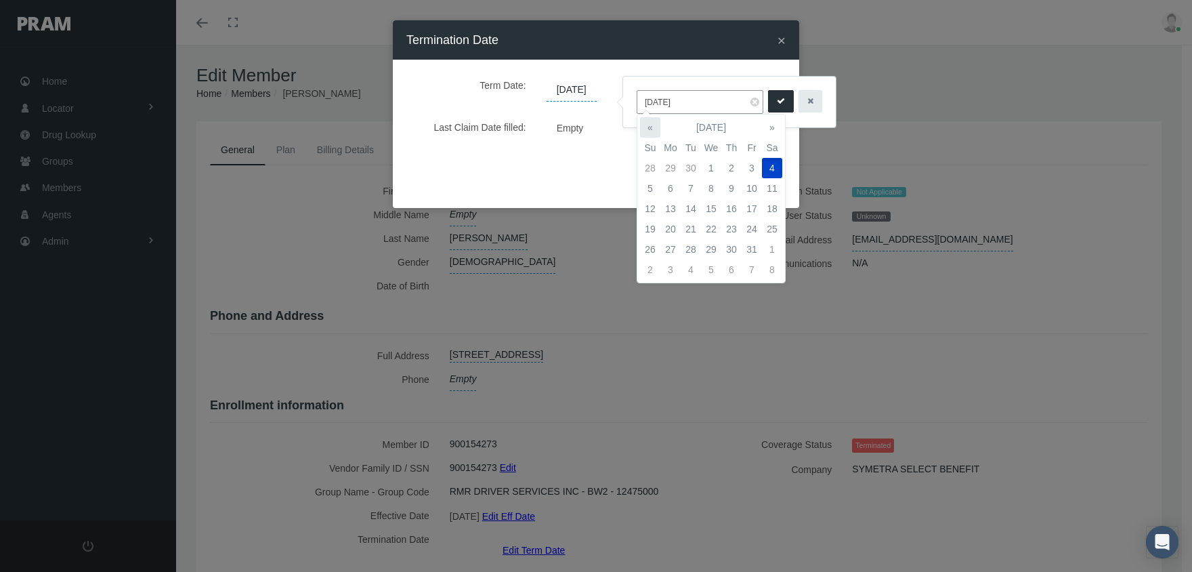
click at [642, 124] on th "«" at bounding box center [650, 127] width 20 height 20
click at [666, 165] on td "1" at bounding box center [671, 168] width 20 height 20
type input "[DATE]"
click at [777, 101] on icon "submit" at bounding box center [781, 101] width 8 height 13
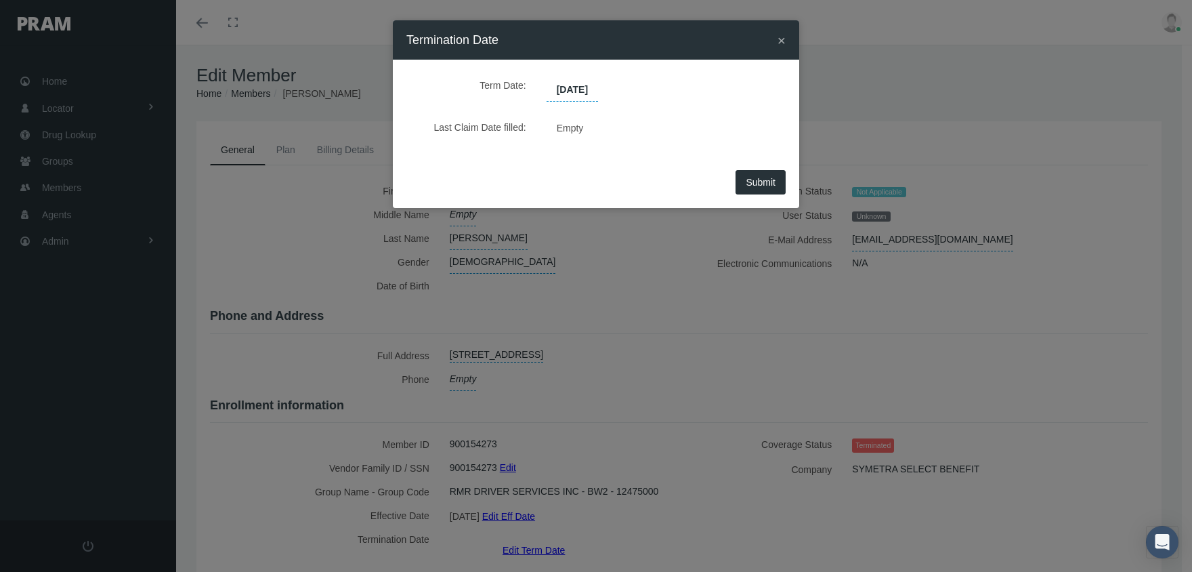
click at [770, 181] on span "Submit" at bounding box center [761, 182] width 30 height 11
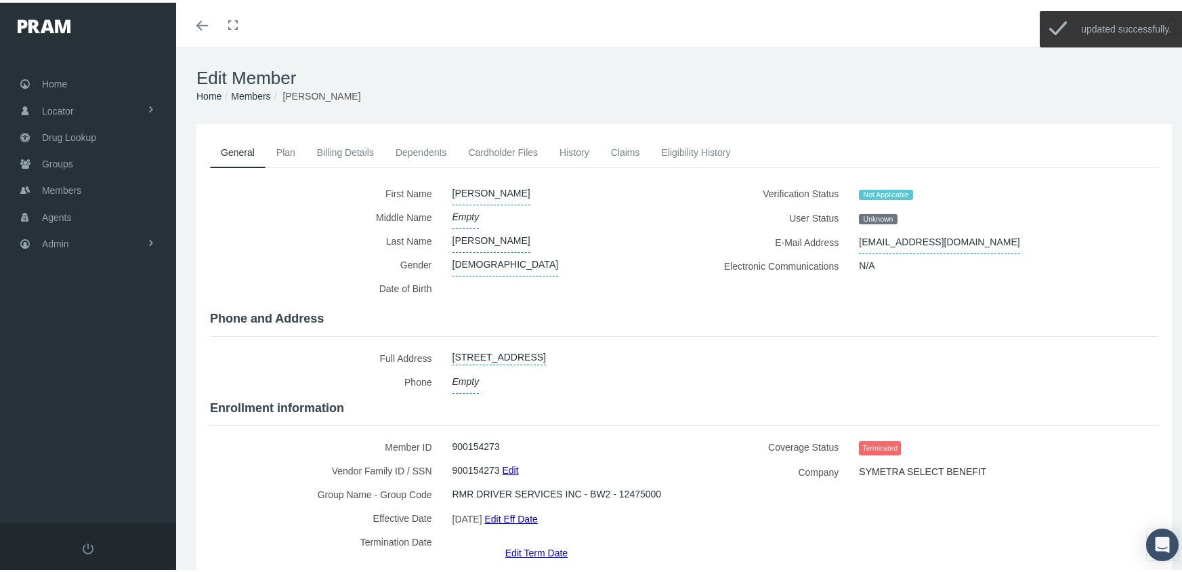
click at [245, 89] on link "Members" at bounding box center [250, 93] width 39 height 11
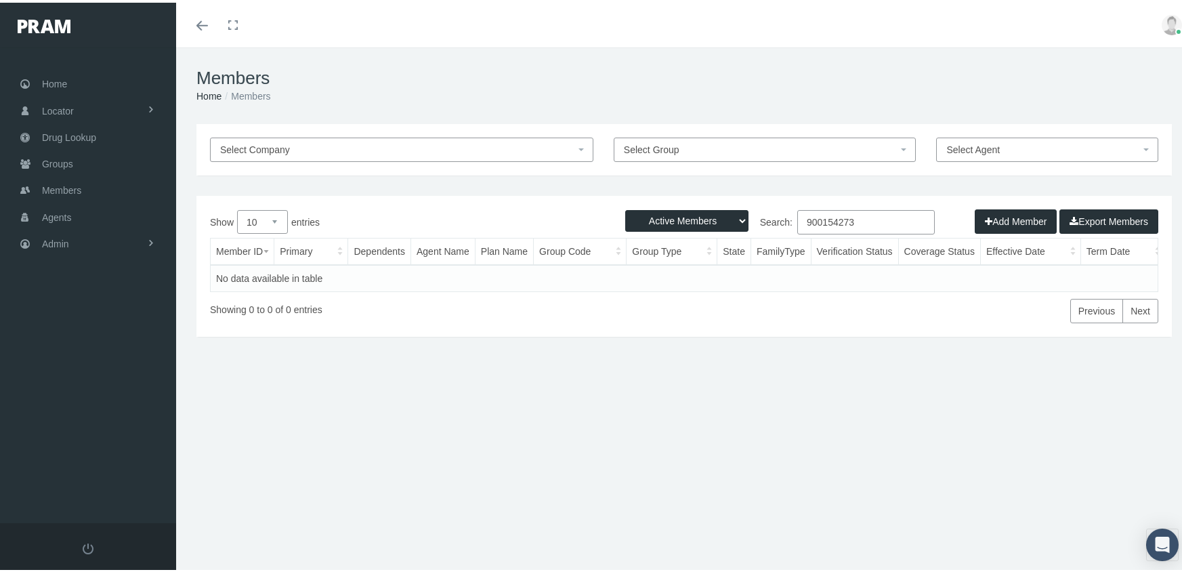
click at [653, 216] on select "Active Members Terminated Members Active & Terminated" at bounding box center [686, 218] width 123 height 22
select select "3"
click at [625, 207] on select "Active Members Terminated Members Active & Terminated" at bounding box center [686, 218] width 123 height 22
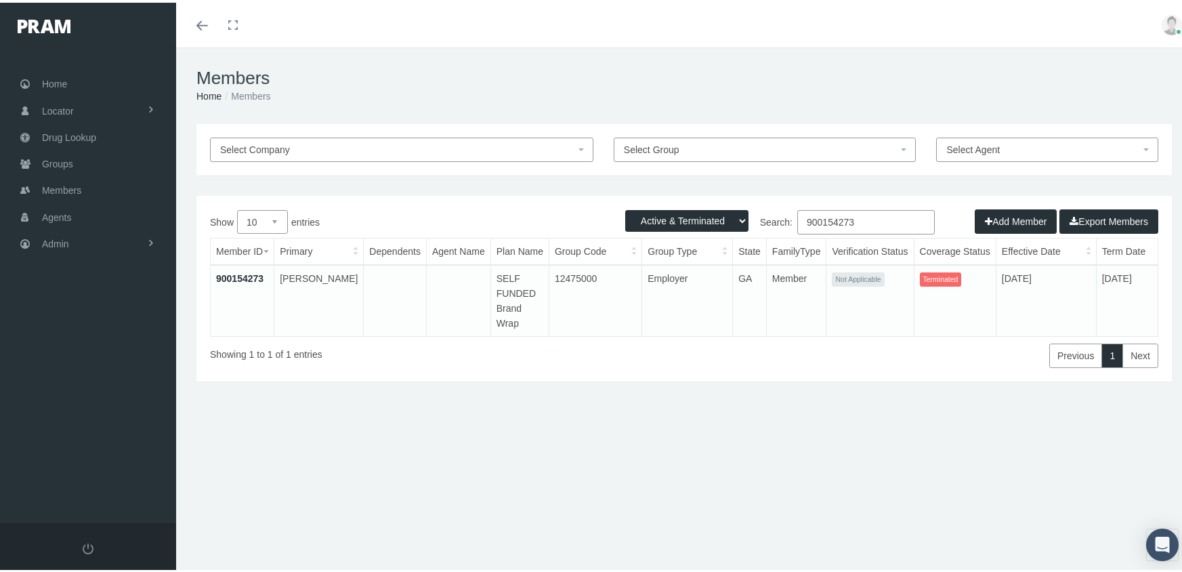
click at [860, 219] on input "900154273" at bounding box center [866, 219] width 138 height 24
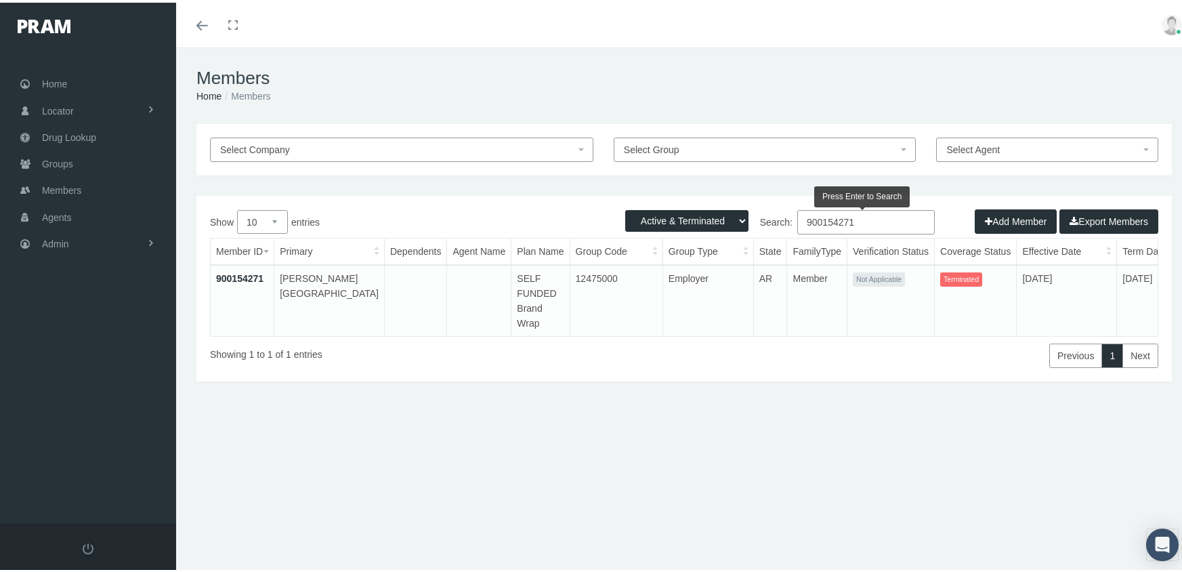
type input "900154271"
click at [241, 275] on link "900154271" at bounding box center [239, 275] width 47 height 11
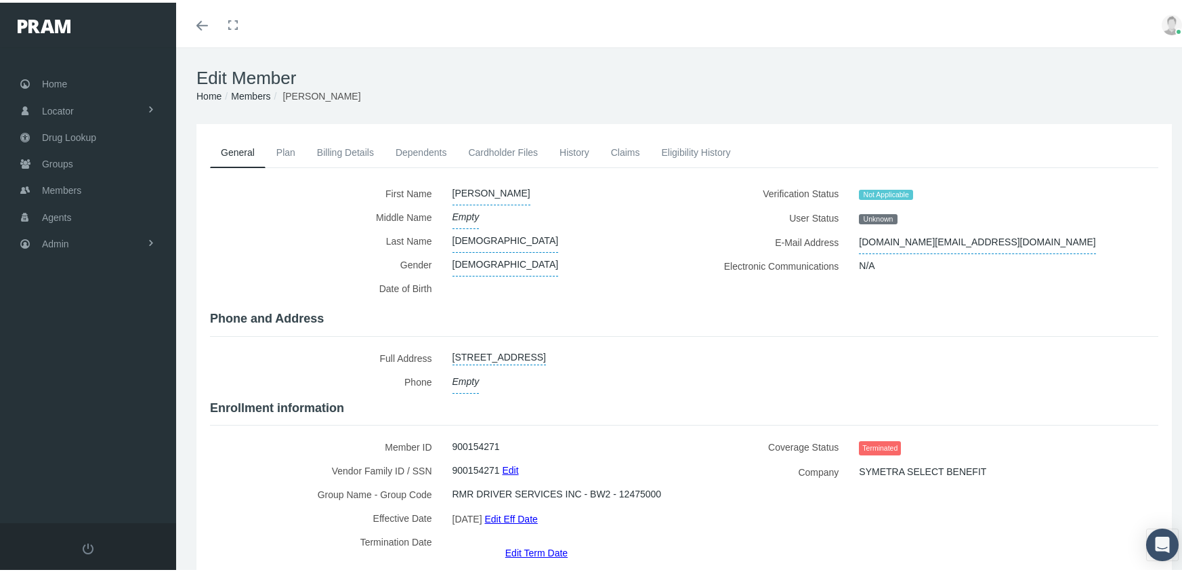
click at [535, 540] on link "Edit Term Date" at bounding box center [536, 550] width 62 height 20
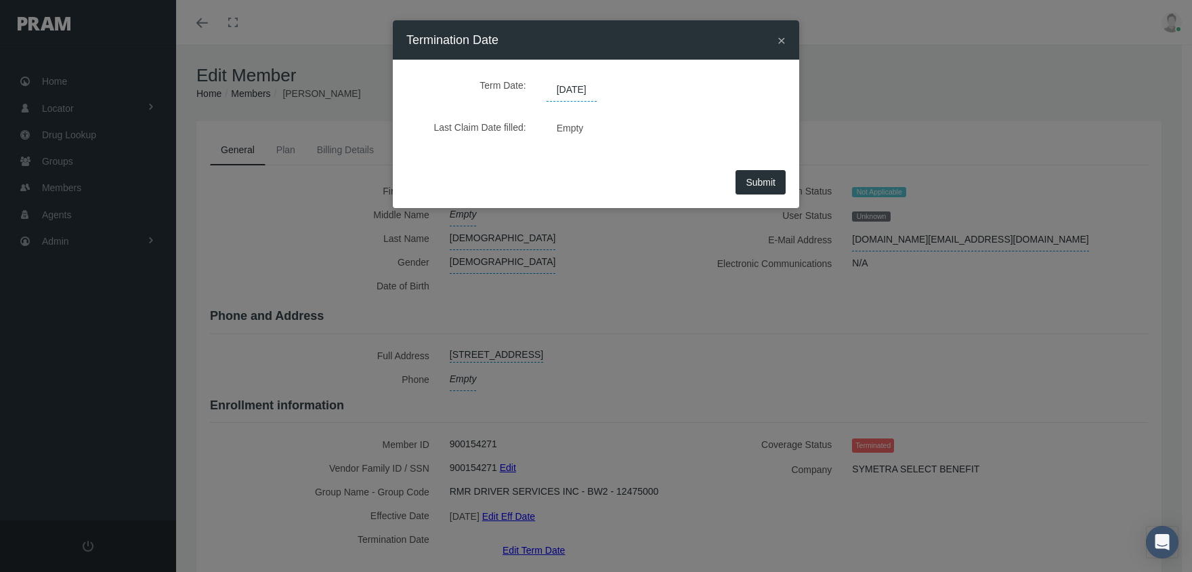
click at [582, 85] on span "[DATE]" at bounding box center [572, 90] width 50 height 23
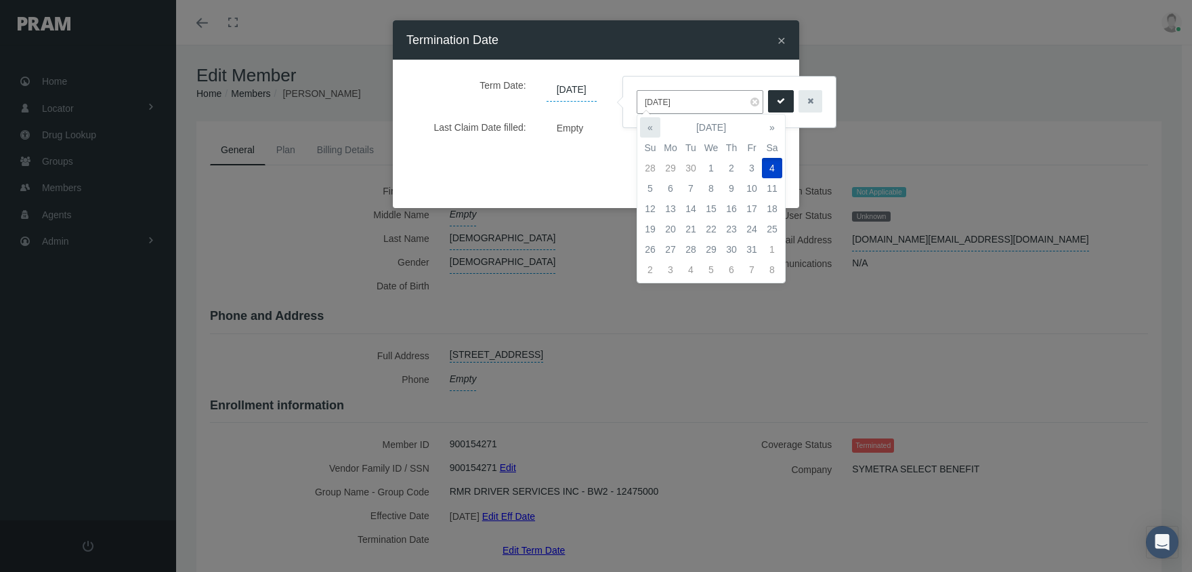
click at [648, 124] on th "«" at bounding box center [650, 127] width 20 height 20
click at [669, 166] on td "1" at bounding box center [671, 168] width 20 height 20
type input "[DATE]"
click at [777, 97] on icon "submit" at bounding box center [781, 101] width 8 height 13
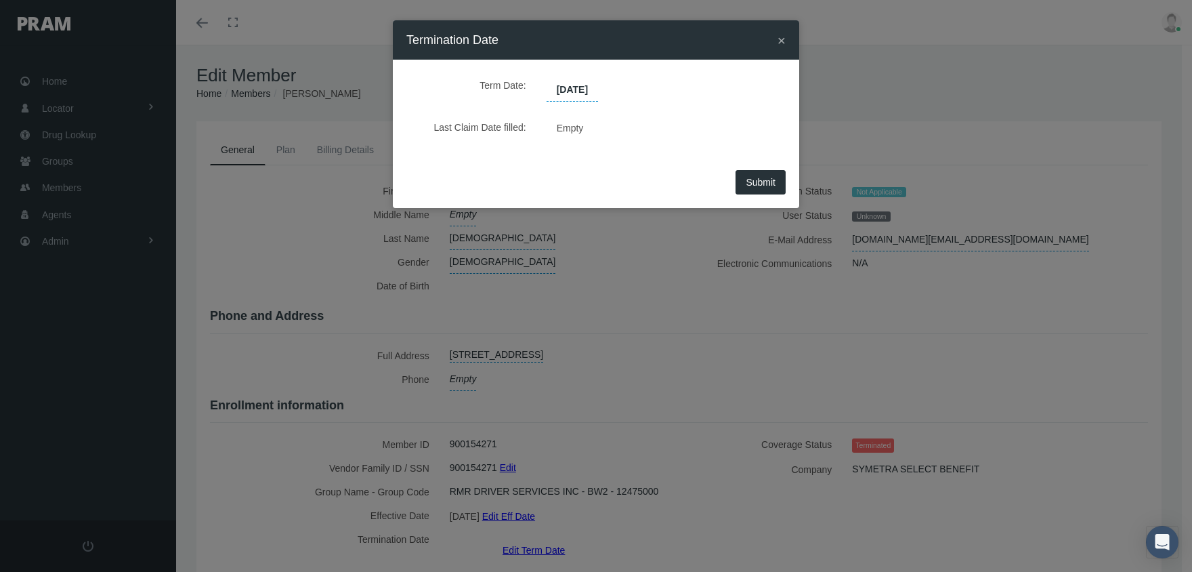
click at [764, 182] on span "Submit" at bounding box center [761, 182] width 30 height 11
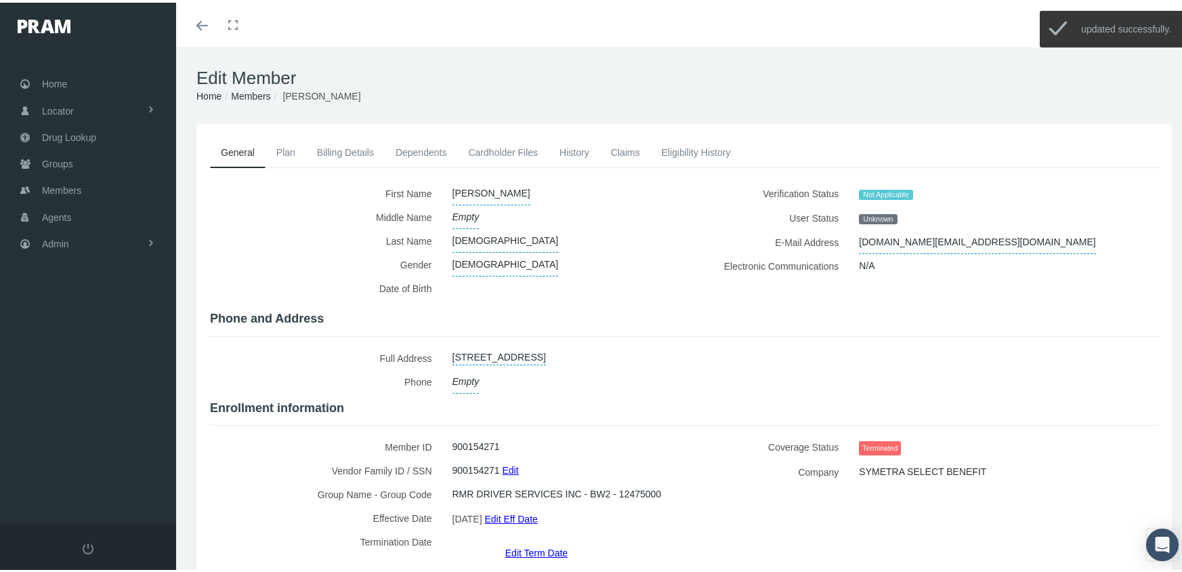
click at [268, 93] on link "Members" at bounding box center [250, 93] width 39 height 11
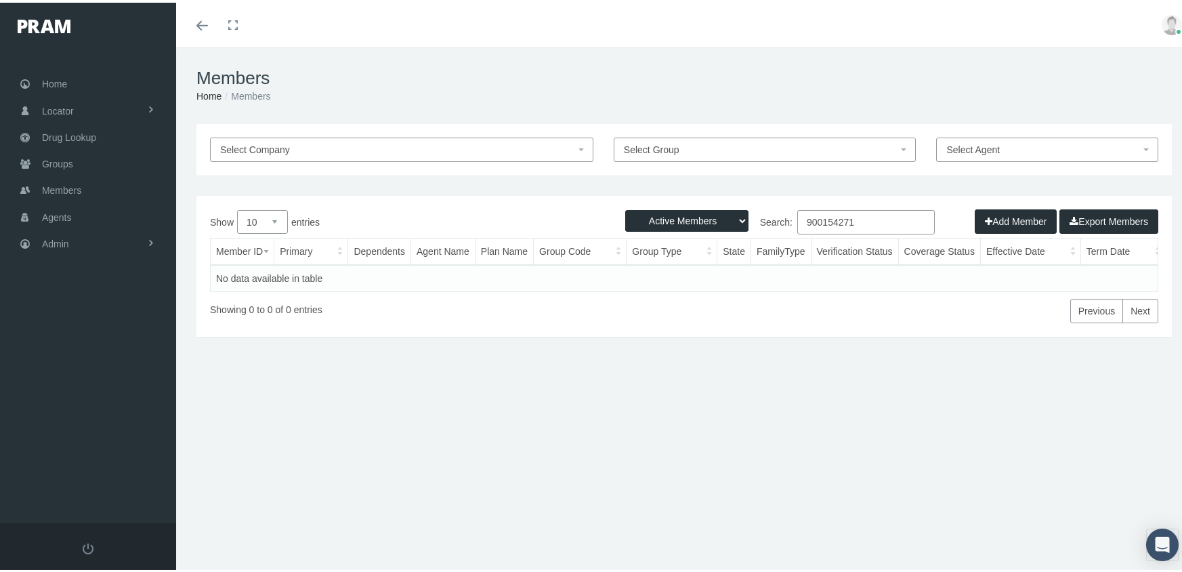
click at [682, 215] on select "Active Members Terminated Members Active & Terminated" at bounding box center [686, 218] width 123 height 22
select select "3"
click at [625, 207] on select "Active Members Terminated Members Active & Terminated" at bounding box center [686, 218] width 123 height 22
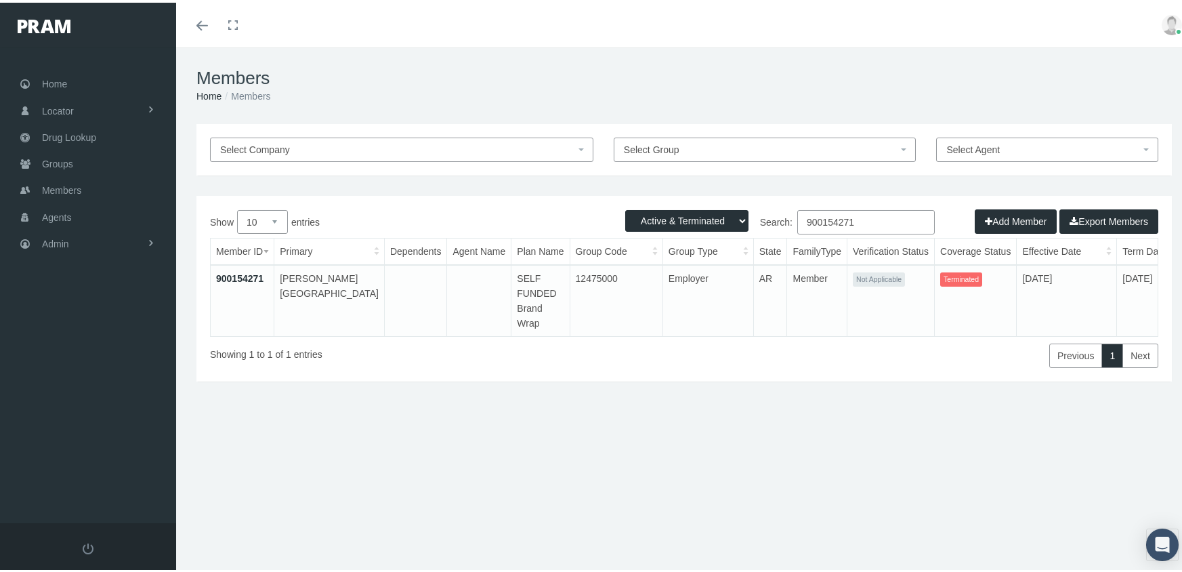
click at [862, 218] on input "900154271" at bounding box center [866, 219] width 138 height 24
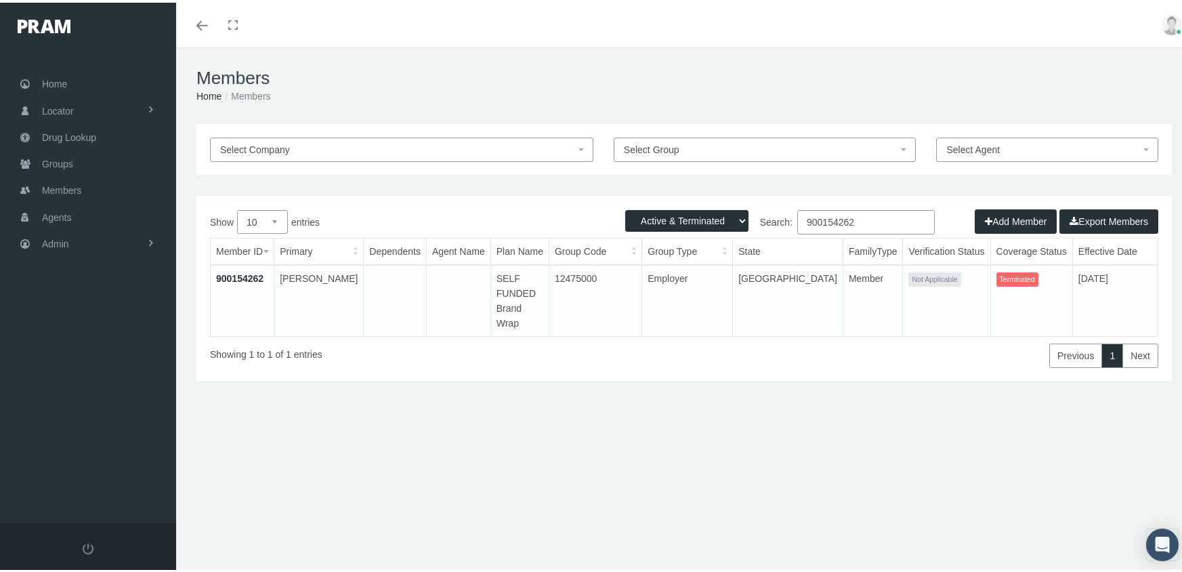
type input "900154262"
click at [258, 272] on link "900154262" at bounding box center [239, 275] width 47 height 11
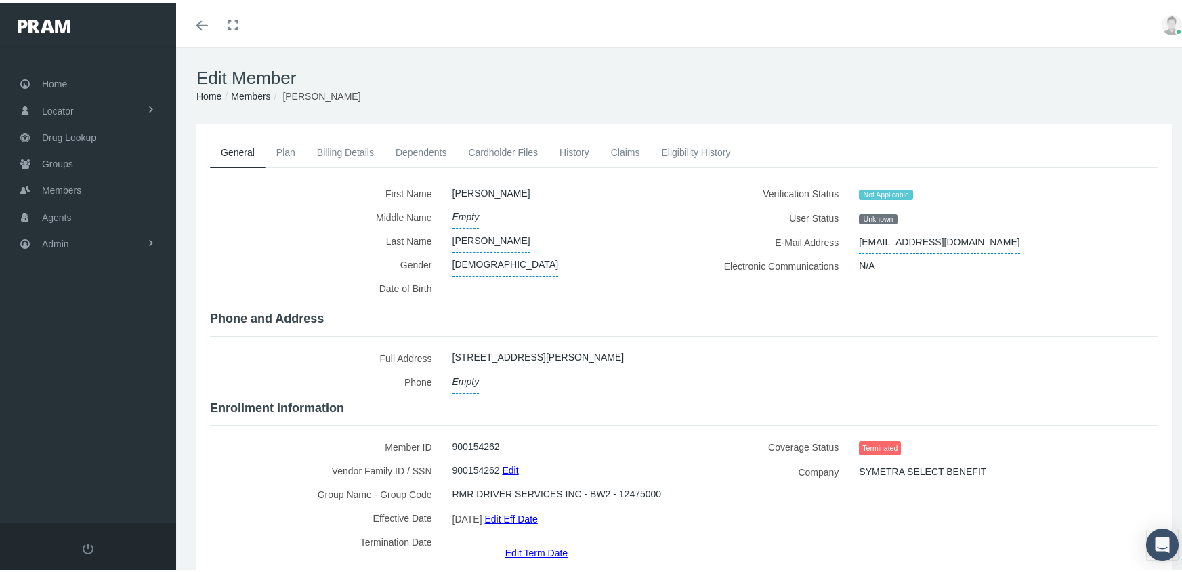
click at [532, 540] on link "Edit Term Date" at bounding box center [536, 550] width 62 height 20
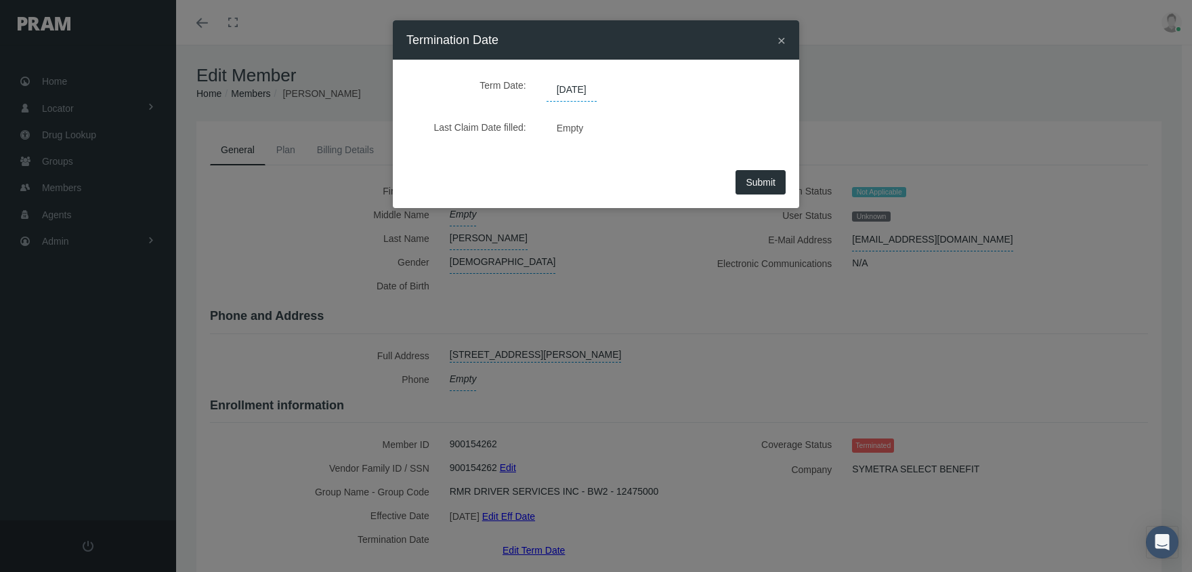
click at [583, 90] on span "[DATE]" at bounding box center [572, 90] width 50 height 23
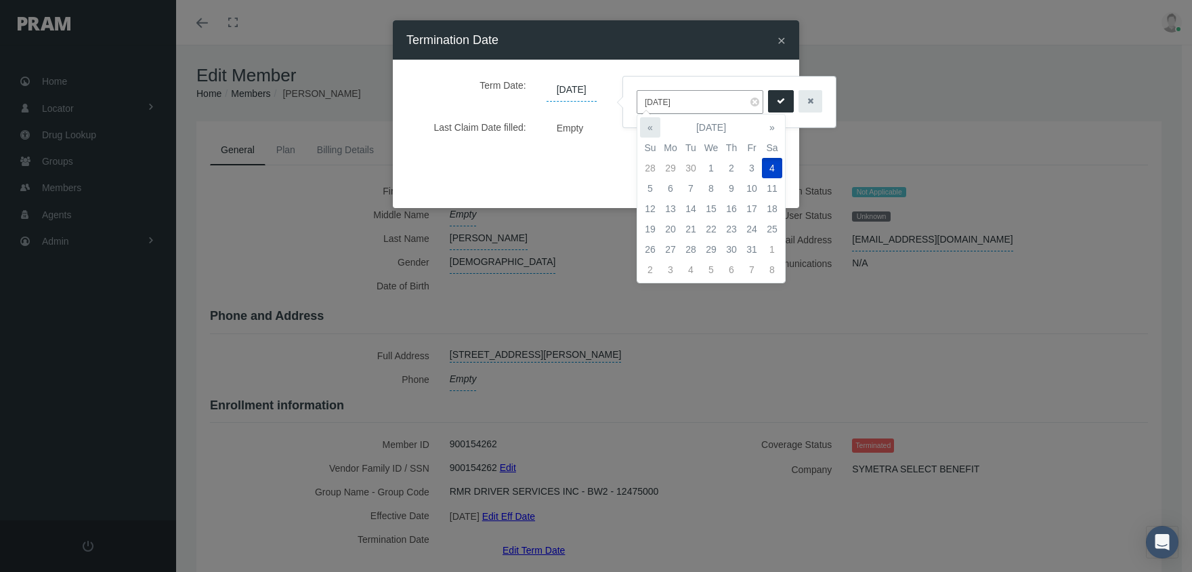
click at [648, 121] on th "«" at bounding box center [650, 127] width 20 height 20
click at [669, 165] on td "1" at bounding box center [671, 168] width 20 height 20
type input "[DATE]"
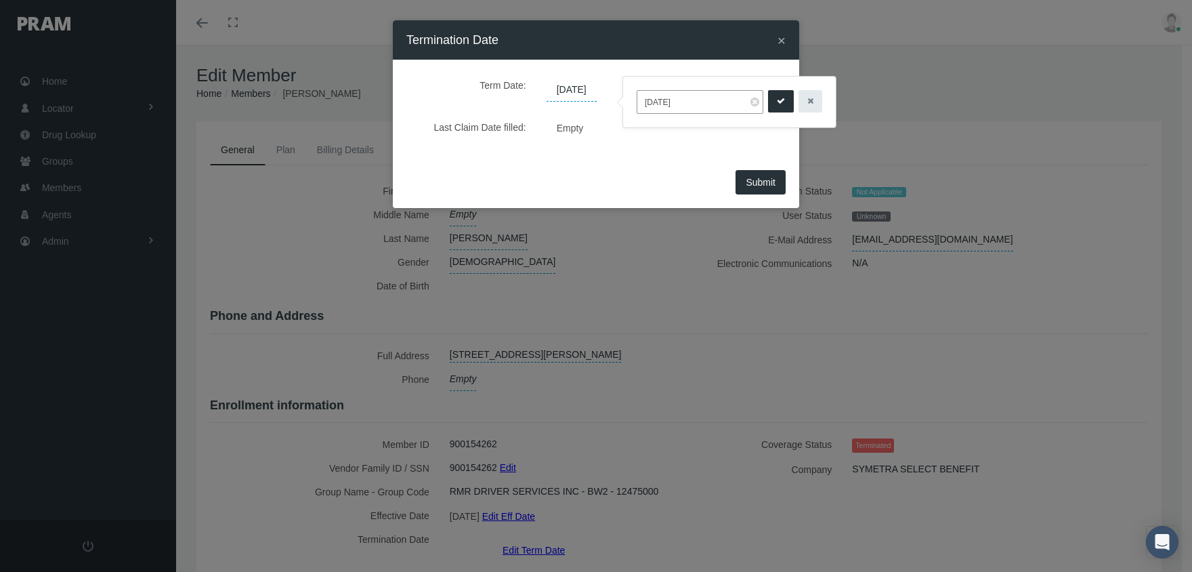
click at [777, 95] on button "submit" at bounding box center [781, 101] width 26 height 22
click at [767, 182] on span "Submit" at bounding box center [761, 182] width 30 height 11
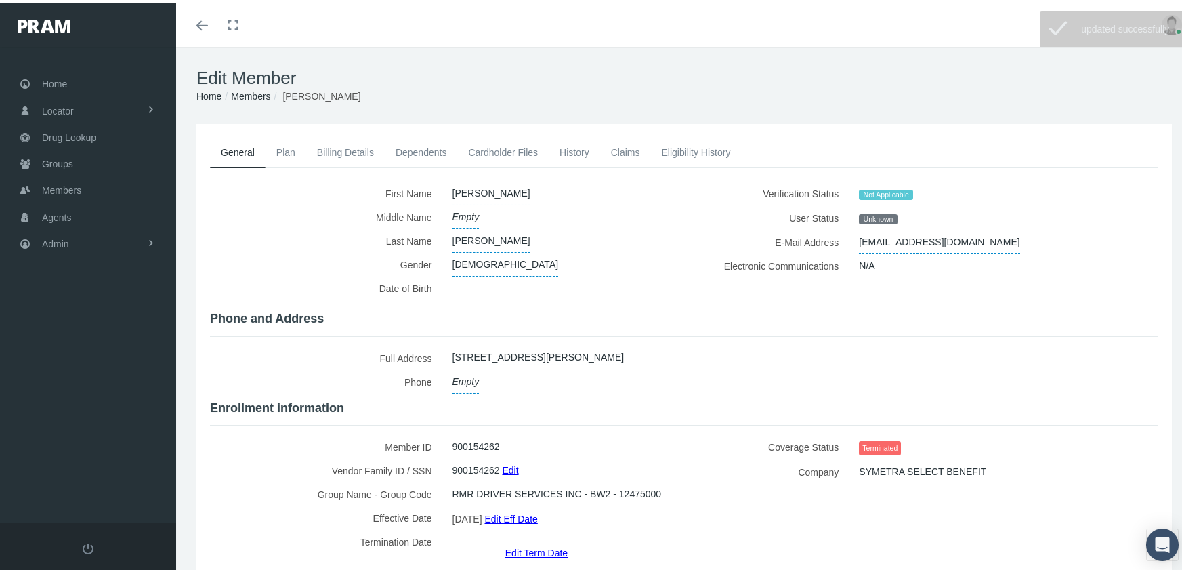
click at [250, 93] on link "Members" at bounding box center [250, 93] width 39 height 11
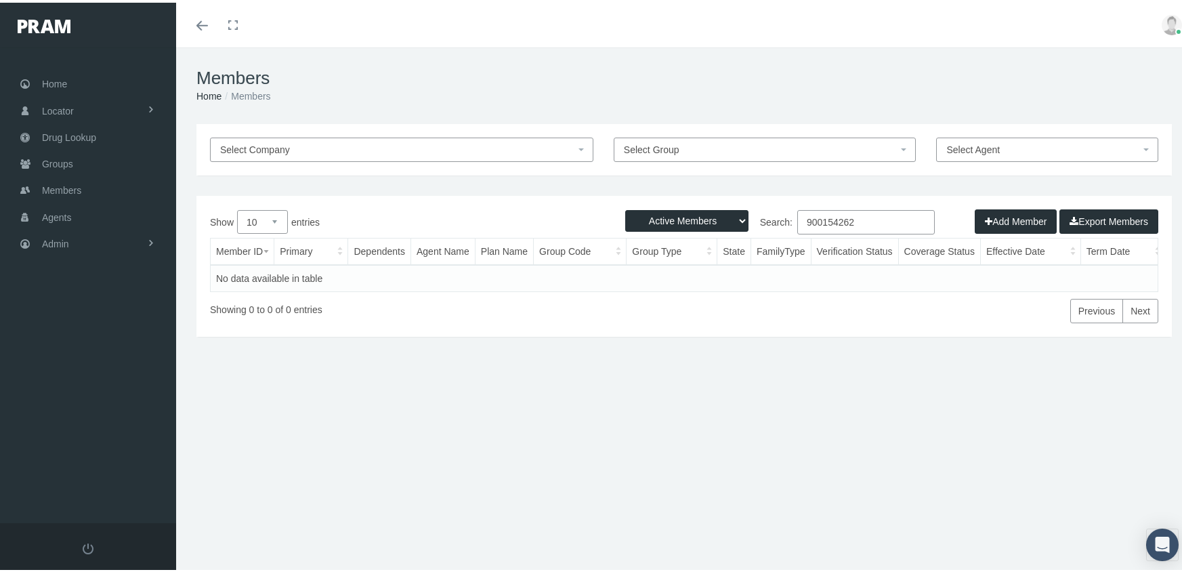
click at [660, 216] on select "Active Members Terminated Members Active & Terminated" at bounding box center [686, 218] width 123 height 22
select select "3"
click at [625, 207] on select "Active Members Terminated Members Active & Terminated" at bounding box center [686, 218] width 123 height 22
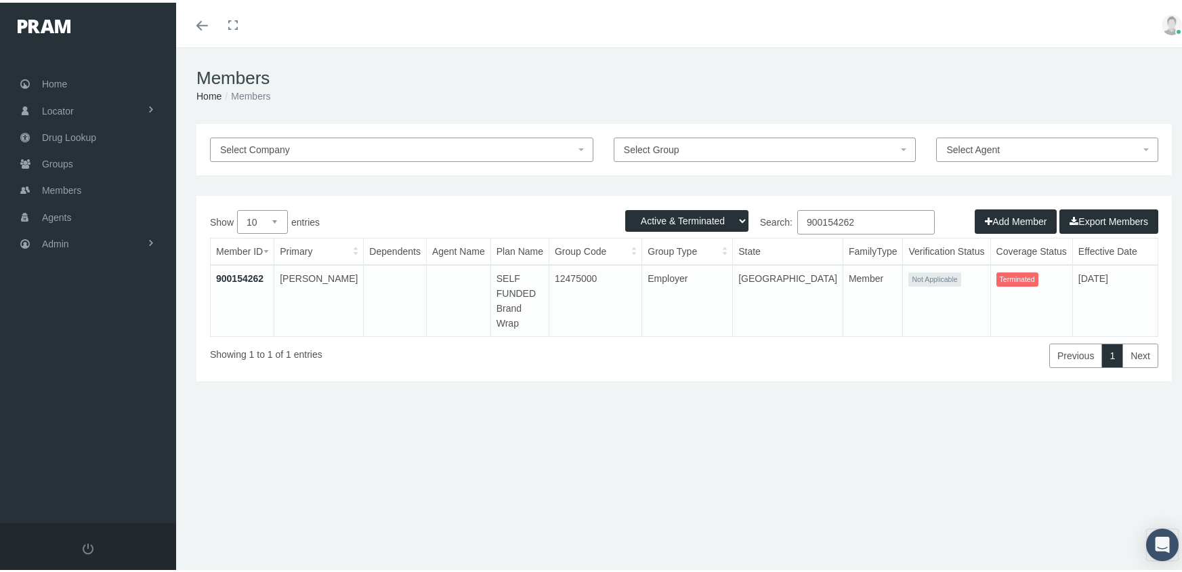
click at [862, 217] on input "900154262" at bounding box center [866, 219] width 138 height 24
type input "900158611"
click at [228, 274] on link "900158611" at bounding box center [239, 275] width 47 height 11
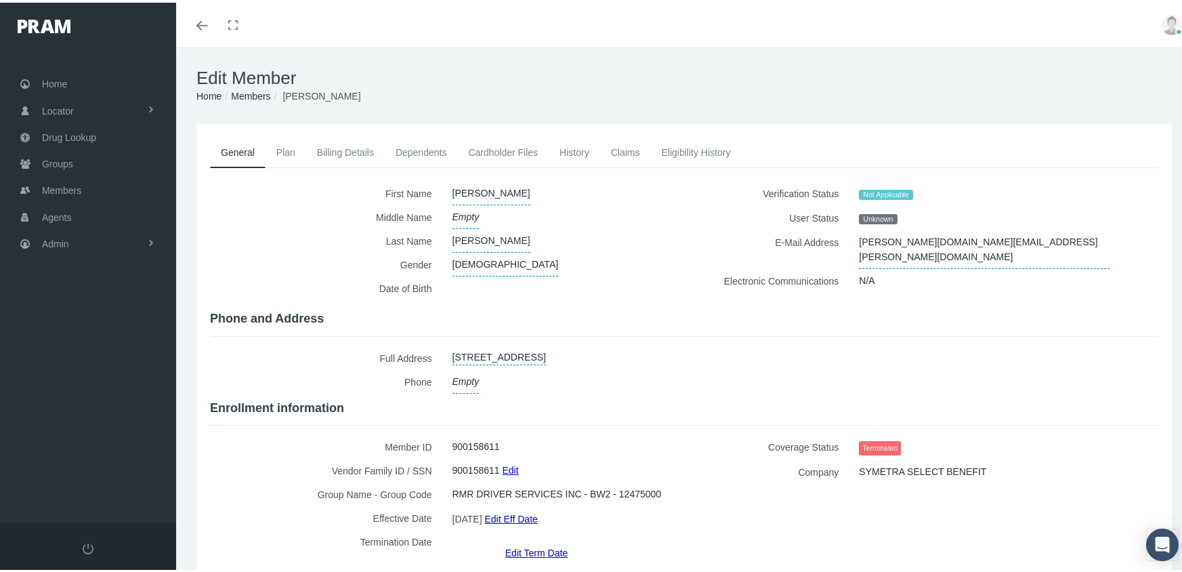
click at [530, 540] on link "Edit Term Date" at bounding box center [536, 550] width 62 height 20
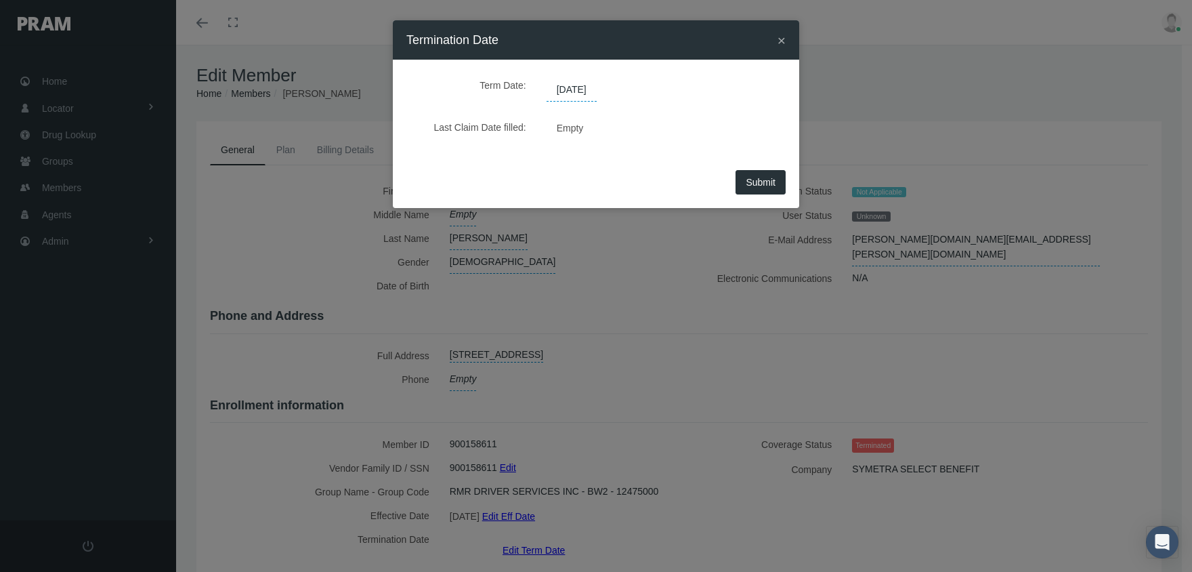
click at [597, 91] on span "[DATE]" at bounding box center [572, 90] width 50 height 23
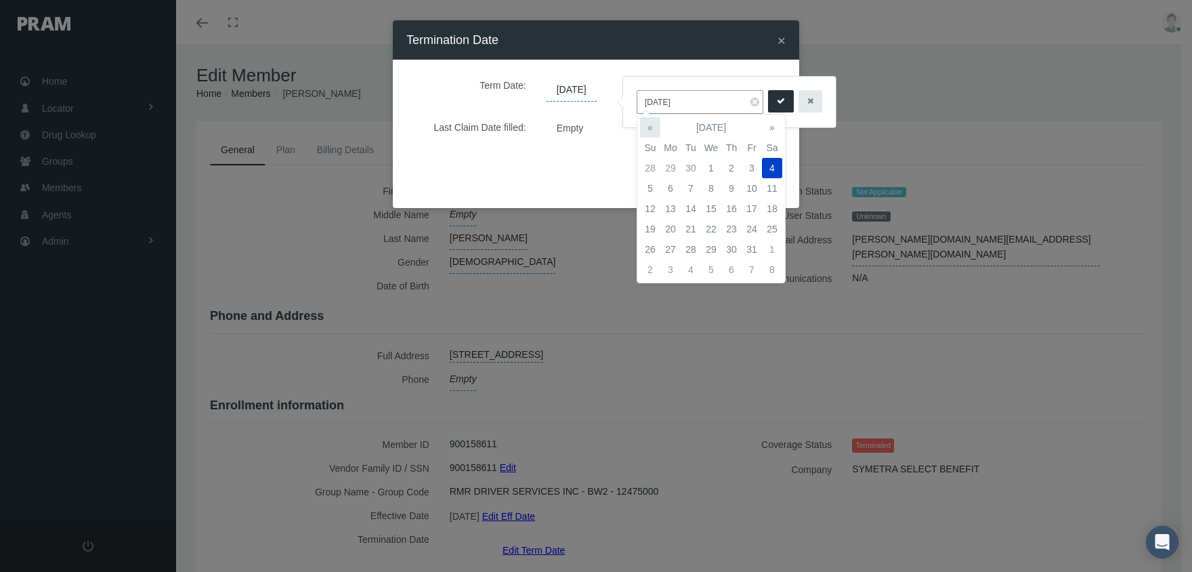
click at [652, 123] on th "«" at bounding box center [650, 127] width 20 height 20
drag, startPoint x: 662, startPoint y: 164, endPoint x: 720, endPoint y: 130, distance: 67.4
click at [663, 163] on td "1" at bounding box center [671, 168] width 20 height 20
type input "[DATE]"
click at [777, 102] on icon "submit" at bounding box center [781, 101] width 8 height 13
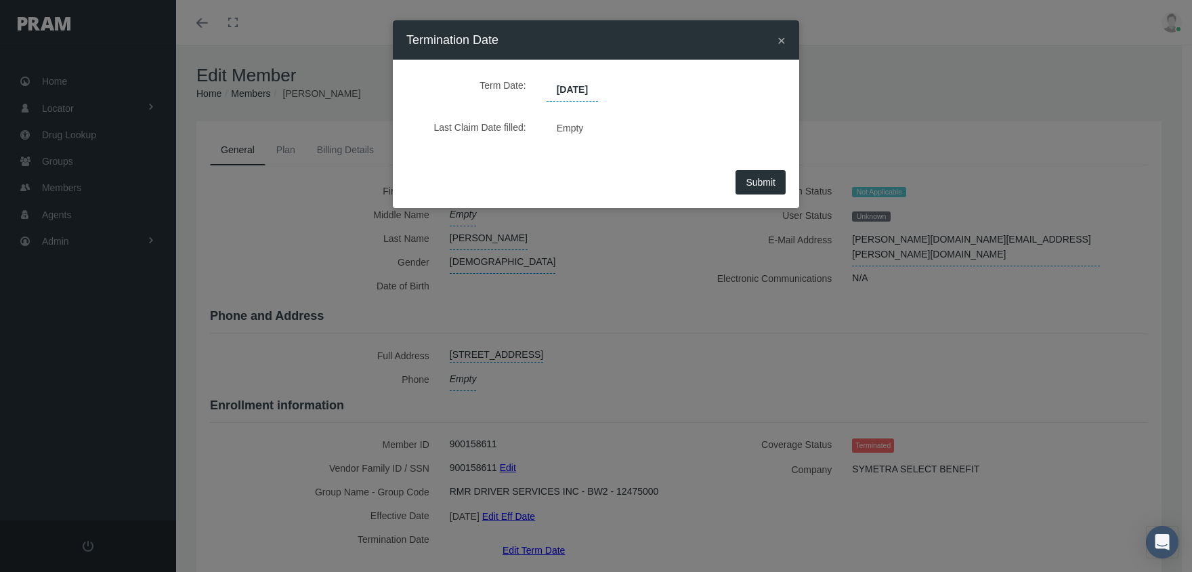
click at [755, 182] on span "Submit" at bounding box center [761, 182] width 30 height 11
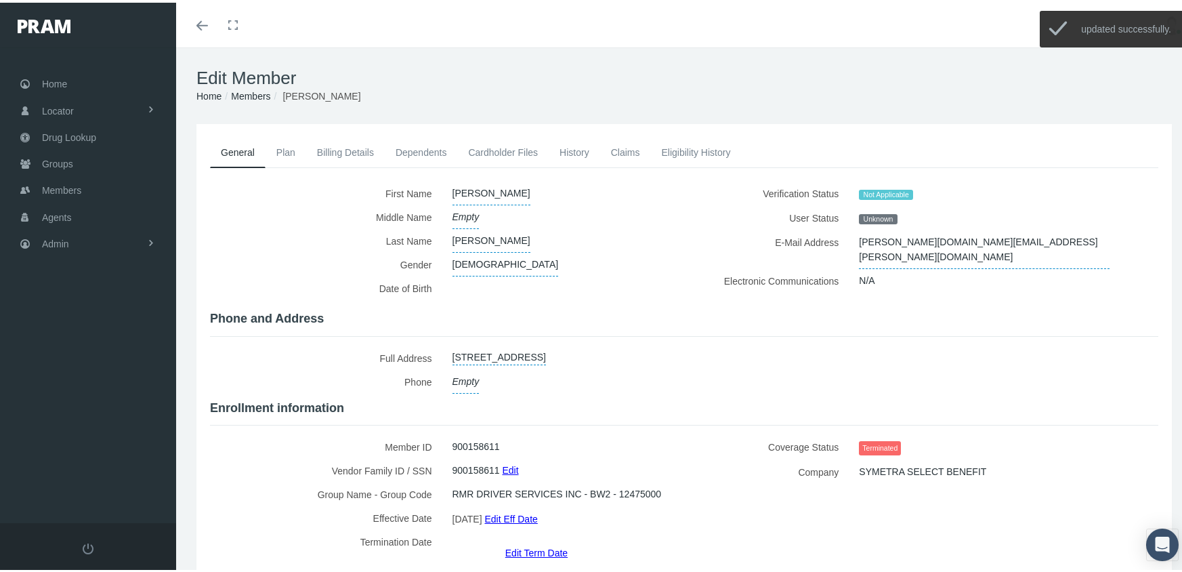
click at [249, 94] on link "Members" at bounding box center [250, 93] width 39 height 11
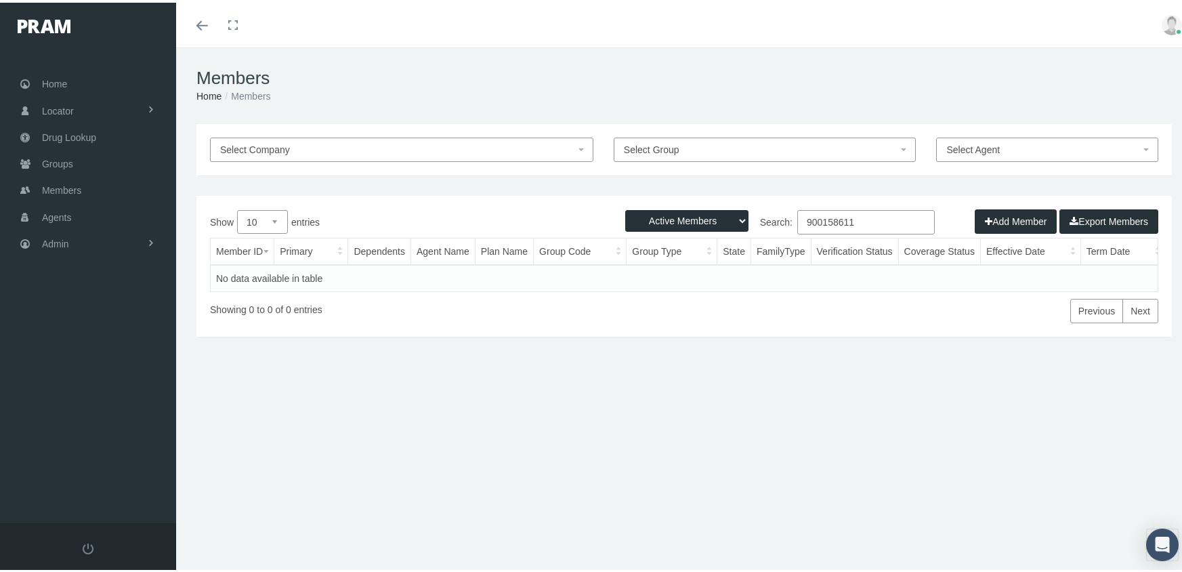
click at [665, 218] on select "Active Members Terminated Members Active & Terminated" at bounding box center [686, 218] width 123 height 22
select select "3"
click at [625, 207] on select "Active Members Terminated Members Active & Terminated" at bounding box center [686, 218] width 123 height 22
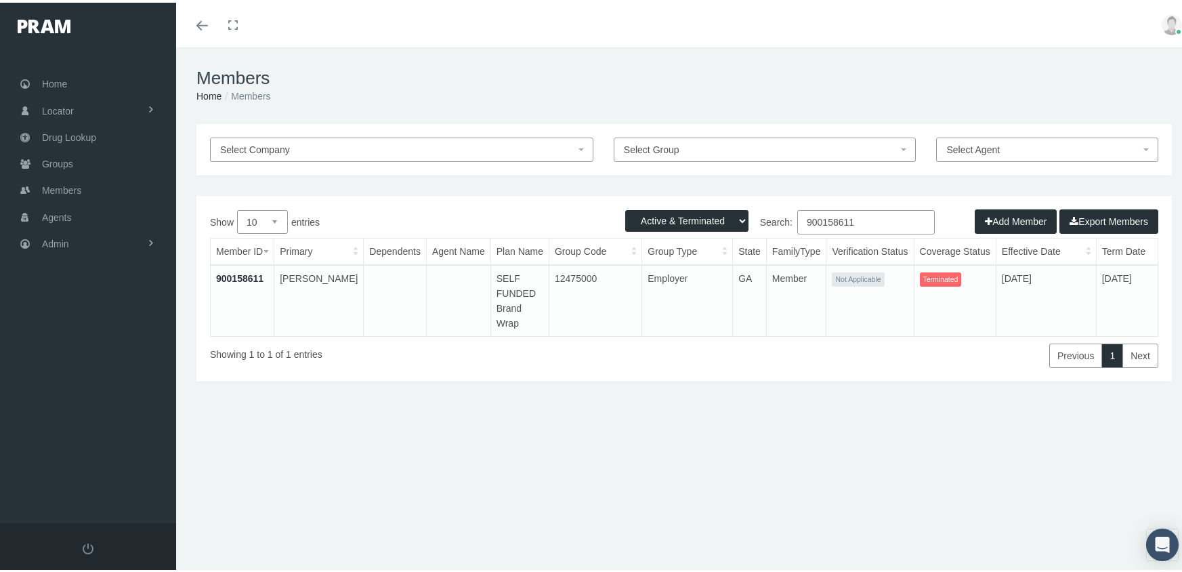
click at [862, 222] on input "900158611" at bounding box center [866, 219] width 138 height 24
type input "900158617"
click at [258, 278] on link "900158617" at bounding box center [239, 275] width 47 height 11
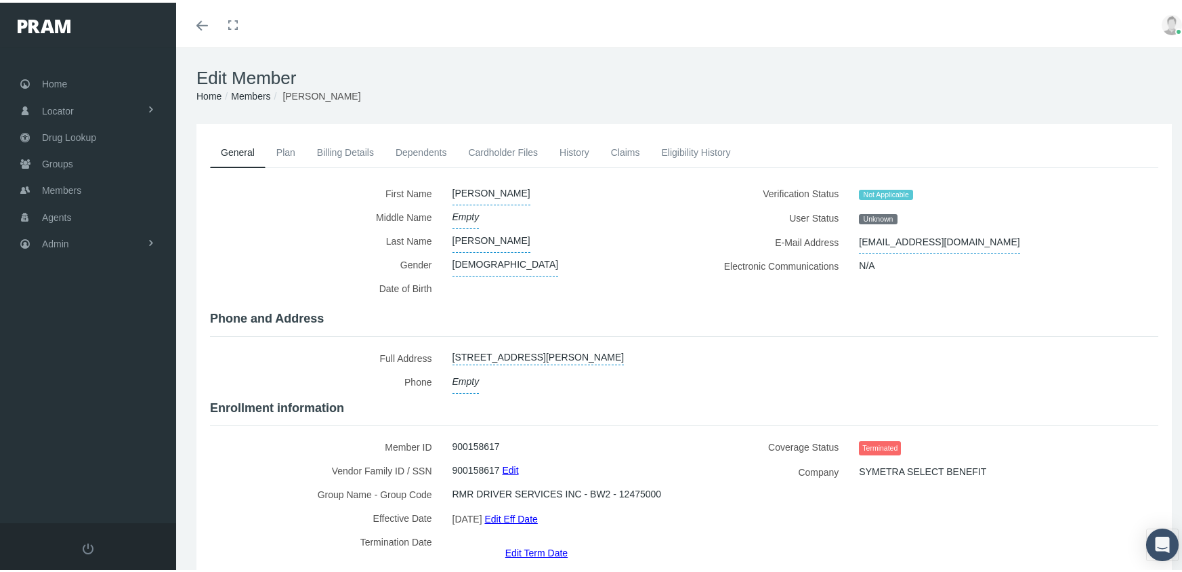
click at [529, 540] on link "Edit Term Date" at bounding box center [536, 550] width 62 height 20
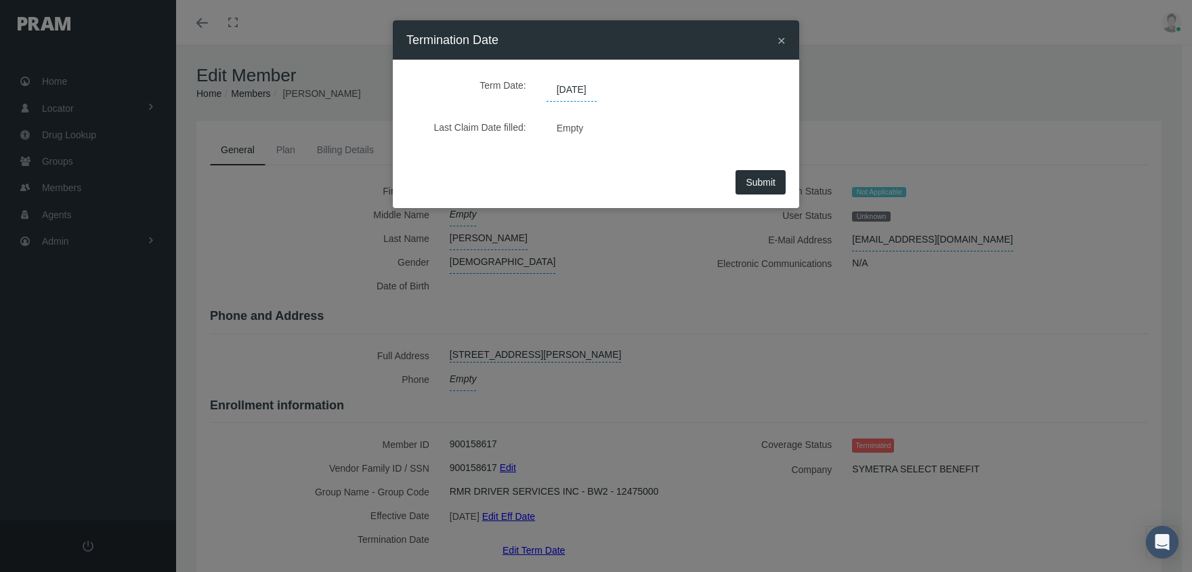
click at [570, 91] on span "[DATE]" at bounding box center [572, 90] width 50 height 23
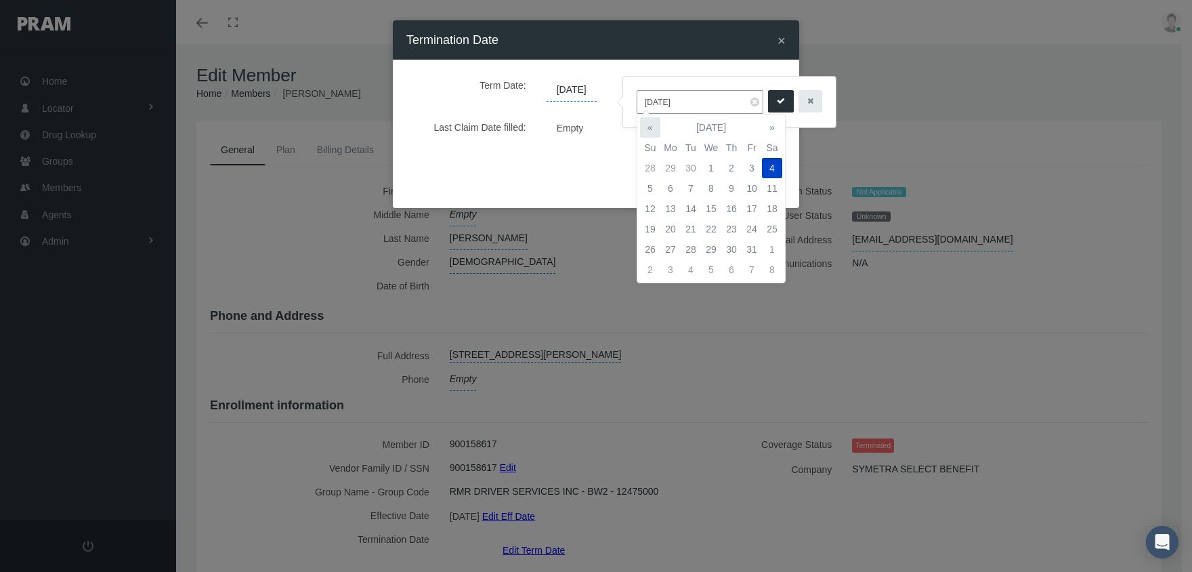
click at [646, 130] on th "«" at bounding box center [650, 127] width 20 height 20
click at [673, 164] on td "1" at bounding box center [671, 168] width 20 height 20
type input "[DATE]"
drag, startPoint x: 772, startPoint y: 99, endPoint x: 775, endPoint y: 115, distance: 16.6
click at [777, 101] on icon "submit" at bounding box center [781, 101] width 8 height 13
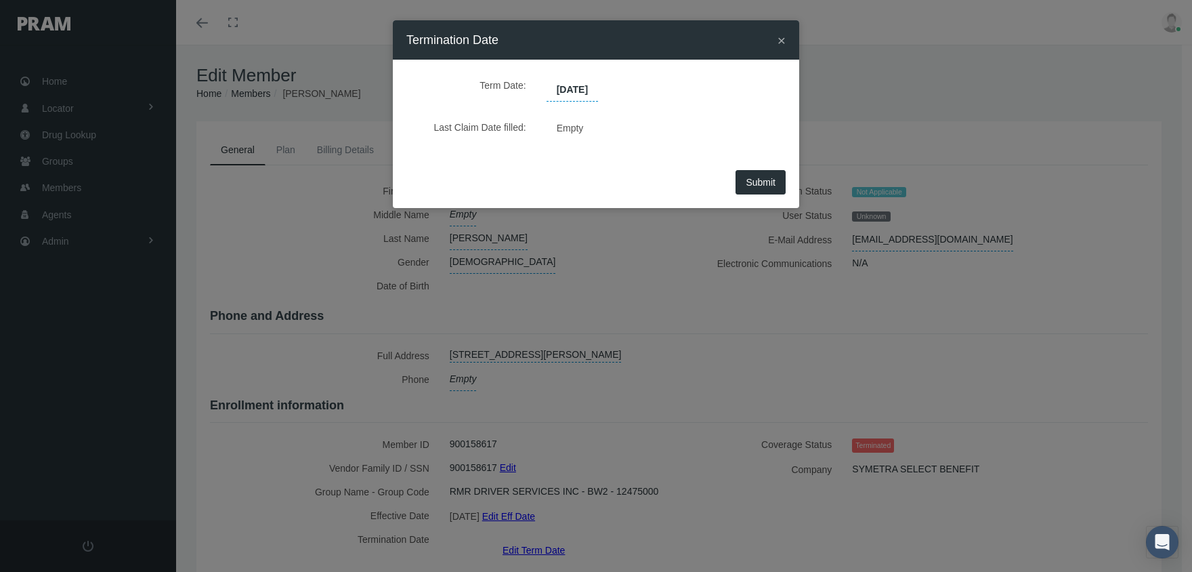
click at [770, 178] on span "Submit" at bounding box center [761, 182] width 30 height 11
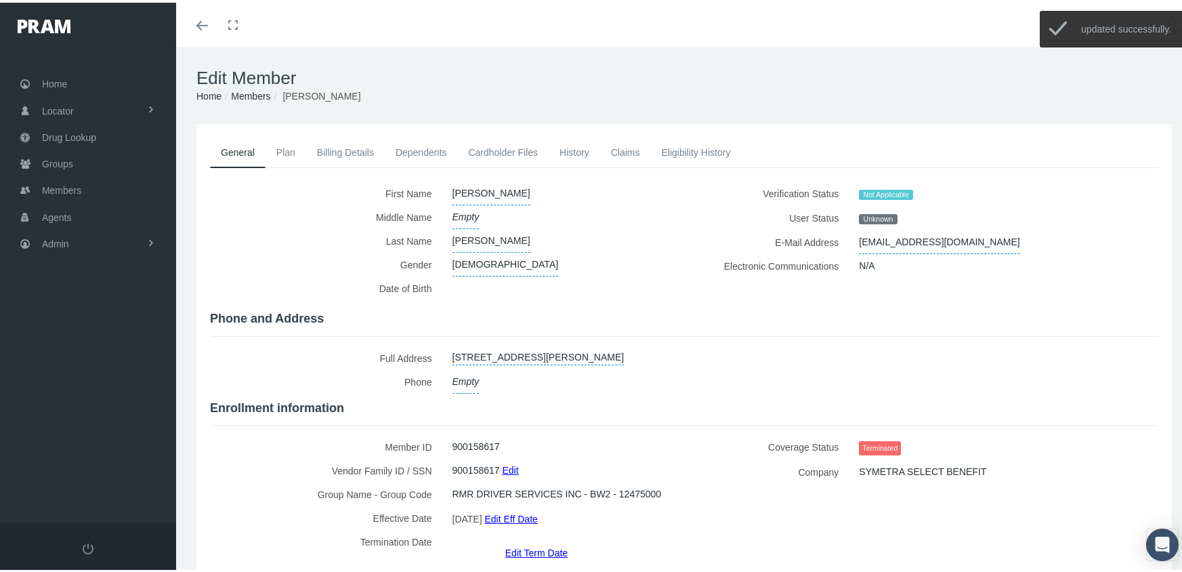
click at [243, 92] on link "Members" at bounding box center [250, 93] width 39 height 11
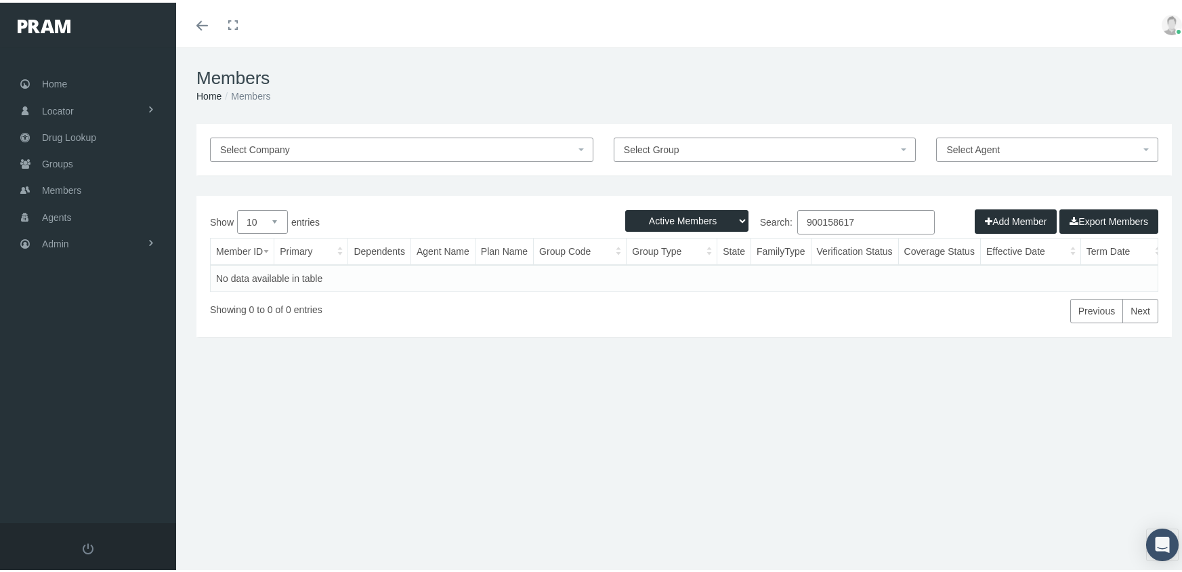
drag, startPoint x: 661, startPoint y: 220, endPoint x: 671, endPoint y: 229, distance: 14.4
click at [661, 220] on select "Active Members Terminated Members Active & Terminated" at bounding box center [686, 218] width 123 height 22
select select "3"
click at [625, 207] on select "Active Members Terminated Members Active & Terminated" at bounding box center [686, 218] width 123 height 22
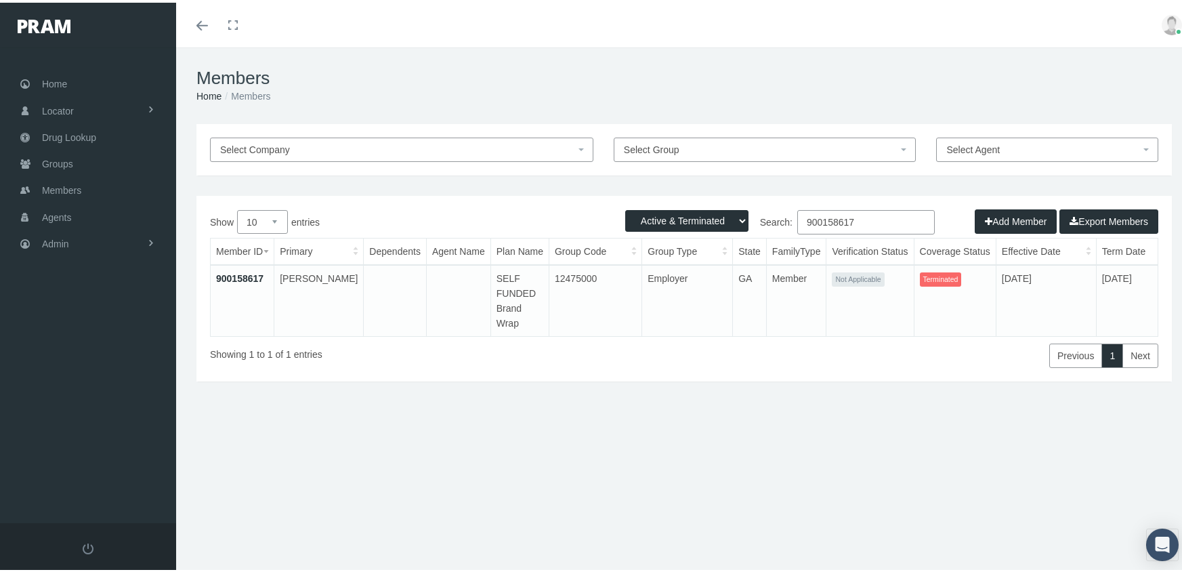
click at [869, 220] on input "900158617" at bounding box center [866, 219] width 138 height 24
type input "900156353"
click at [236, 279] on link "900156353" at bounding box center [239, 275] width 47 height 11
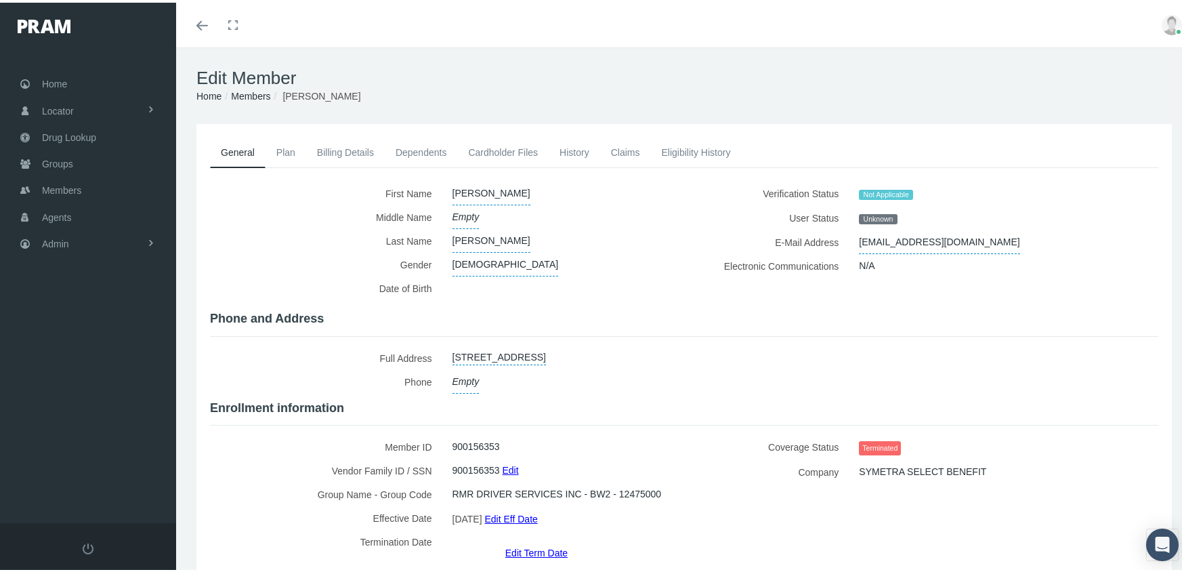
click at [532, 540] on link "Edit Term Date" at bounding box center [536, 550] width 62 height 20
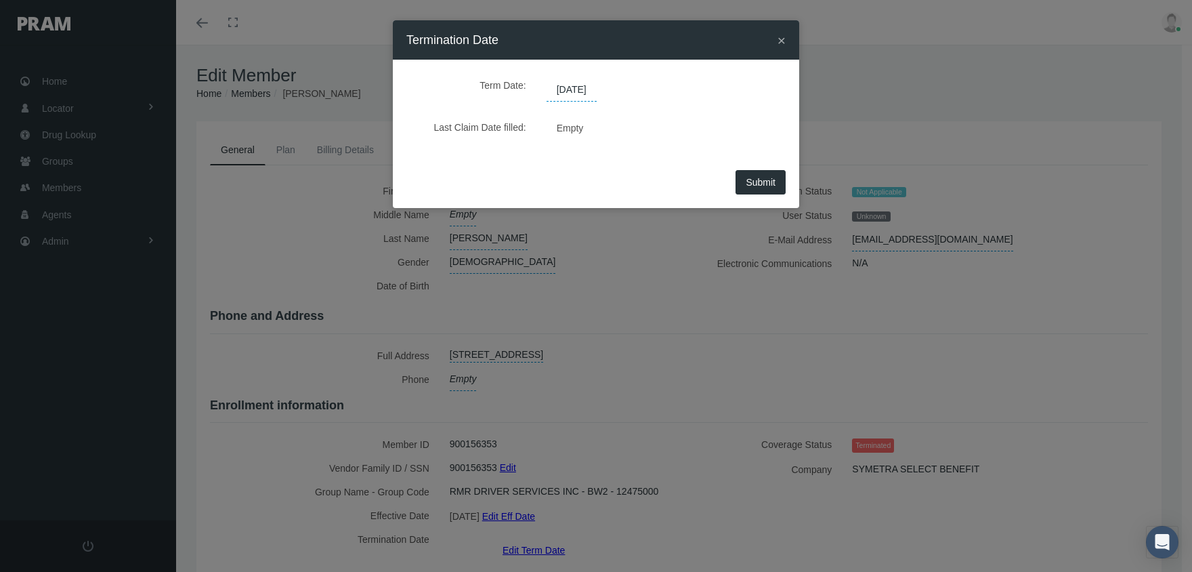
click at [572, 95] on span "[DATE]" at bounding box center [572, 90] width 50 height 23
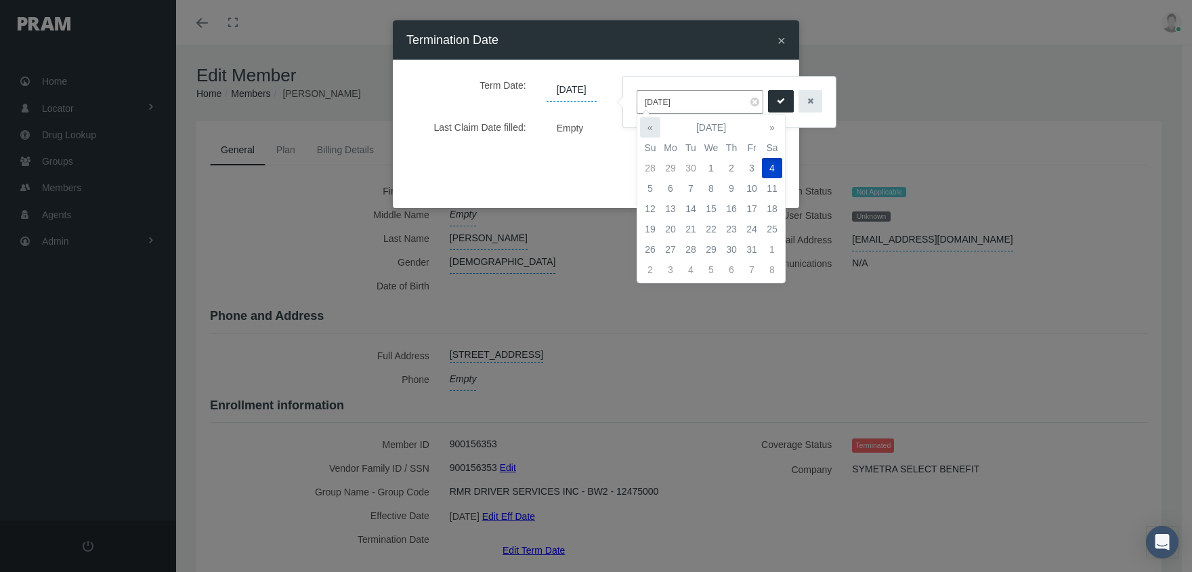
click at [652, 123] on th "«" at bounding box center [650, 127] width 20 height 20
click at [669, 163] on td "1" at bounding box center [671, 168] width 20 height 20
type input "[DATE]"
click at [777, 102] on icon "submit" at bounding box center [781, 101] width 8 height 13
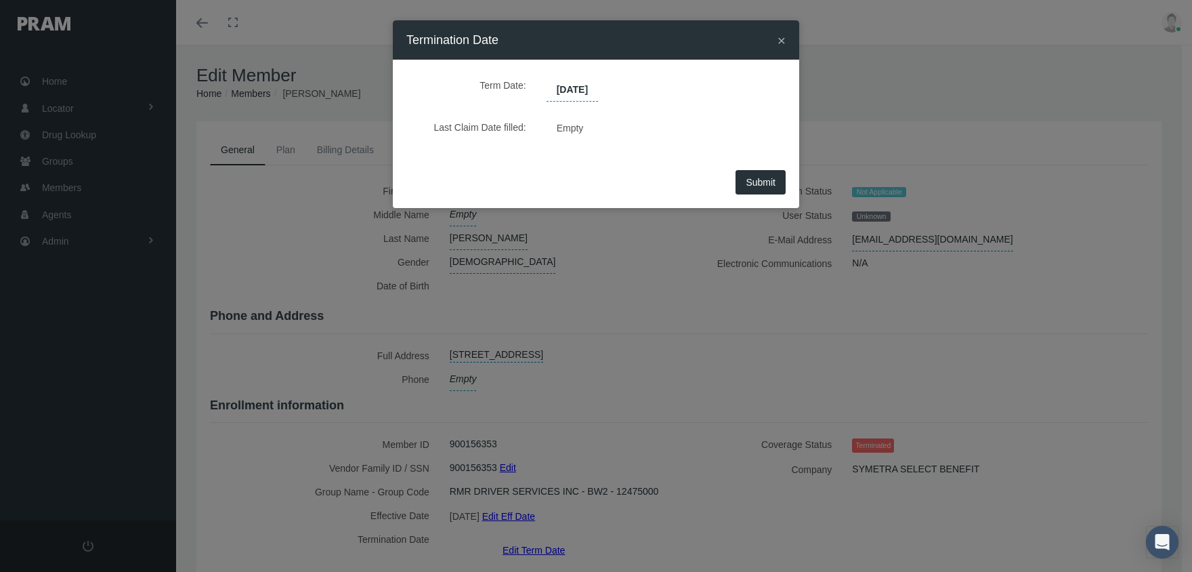
click at [767, 173] on button "Submit" at bounding box center [761, 182] width 50 height 24
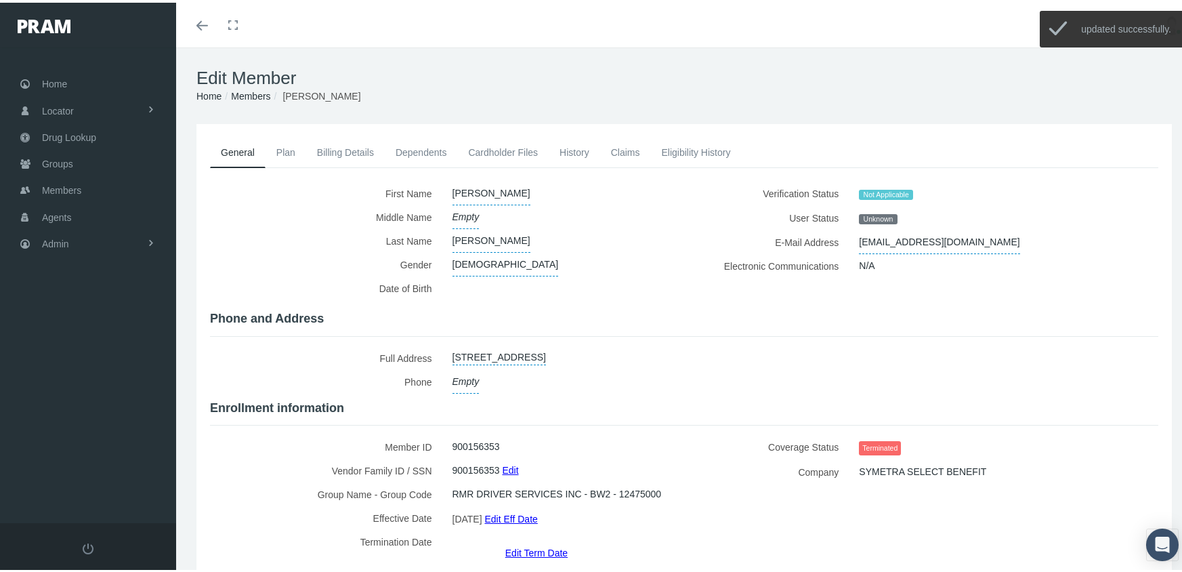
click at [254, 91] on link "Members" at bounding box center [250, 93] width 39 height 11
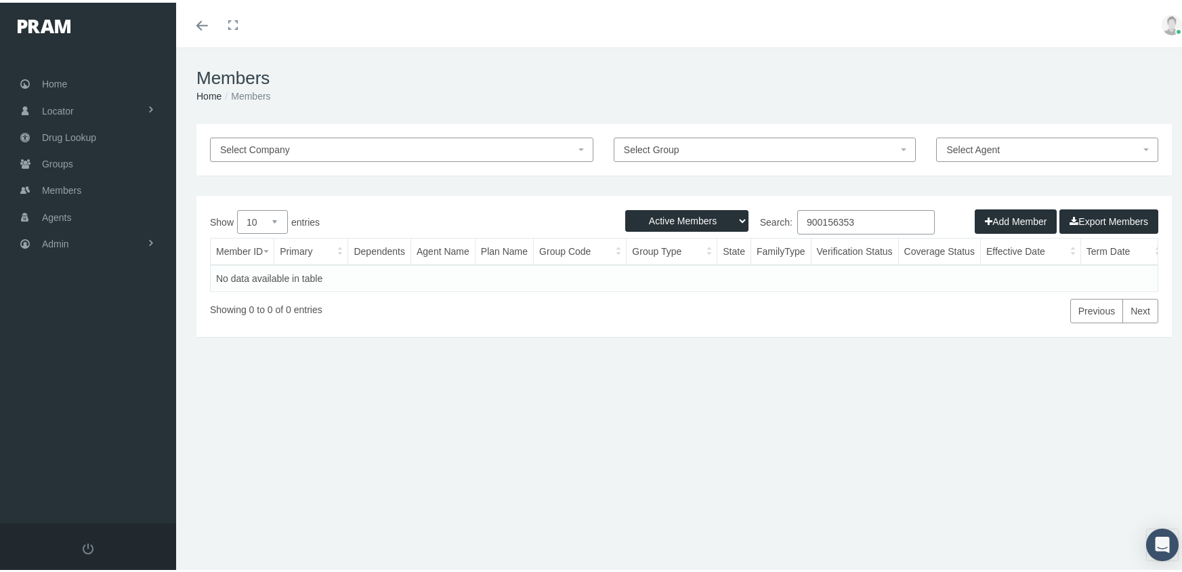
drag, startPoint x: 670, startPoint y: 215, endPoint x: 671, endPoint y: 225, distance: 10.2
click at [670, 215] on select "Active Members Terminated Members Active & Terminated" at bounding box center [686, 218] width 123 height 22
select select "3"
click at [625, 207] on select "Active Members Terminated Members Active & Terminated" at bounding box center [686, 218] width 123 height 22
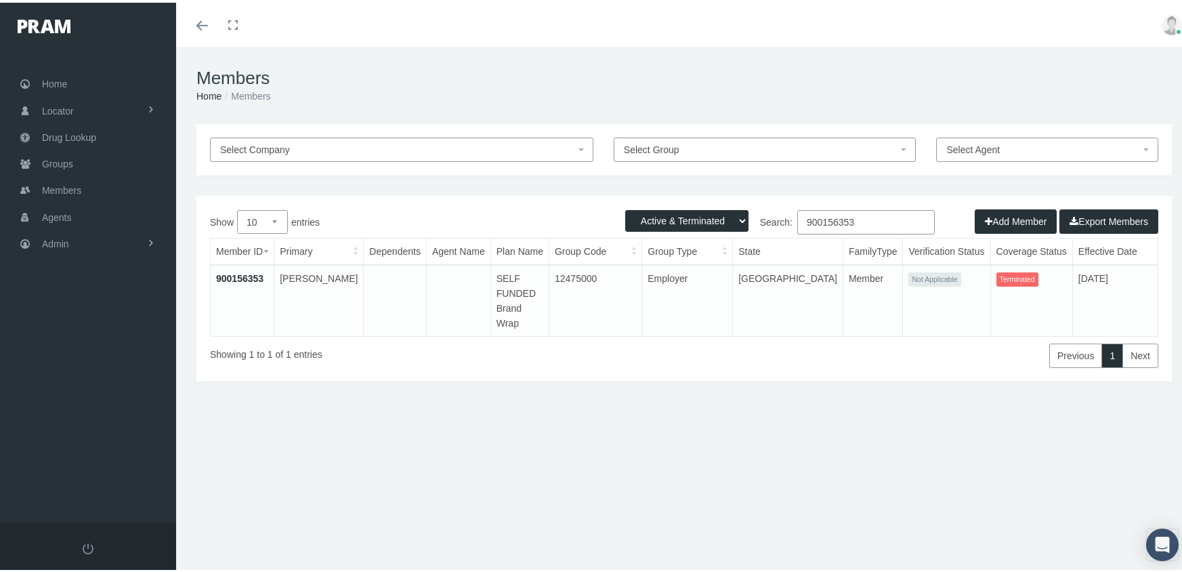
click at [858, 223] on input "900156353" at bounding box center [866, 219] width 138 height 24
type input "900158604"
click at [248, 270] on link "900158604" at bounding box center [239, 275] width 47 height 11
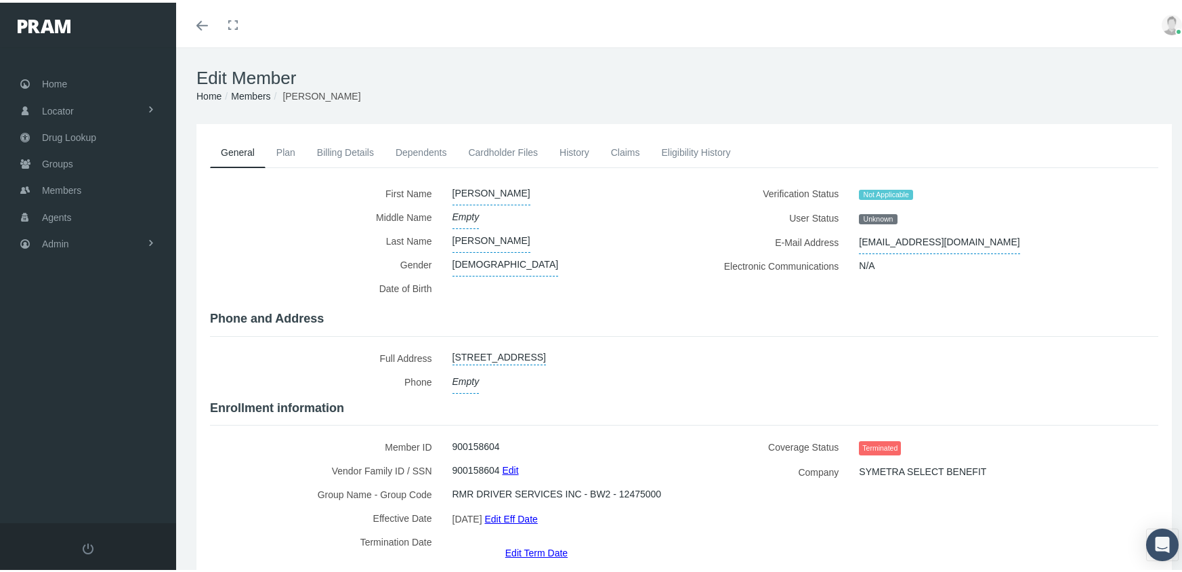
click at [527, 540] on link "Edit Term Date" at bounding box center [536, 550] width 62 height 20
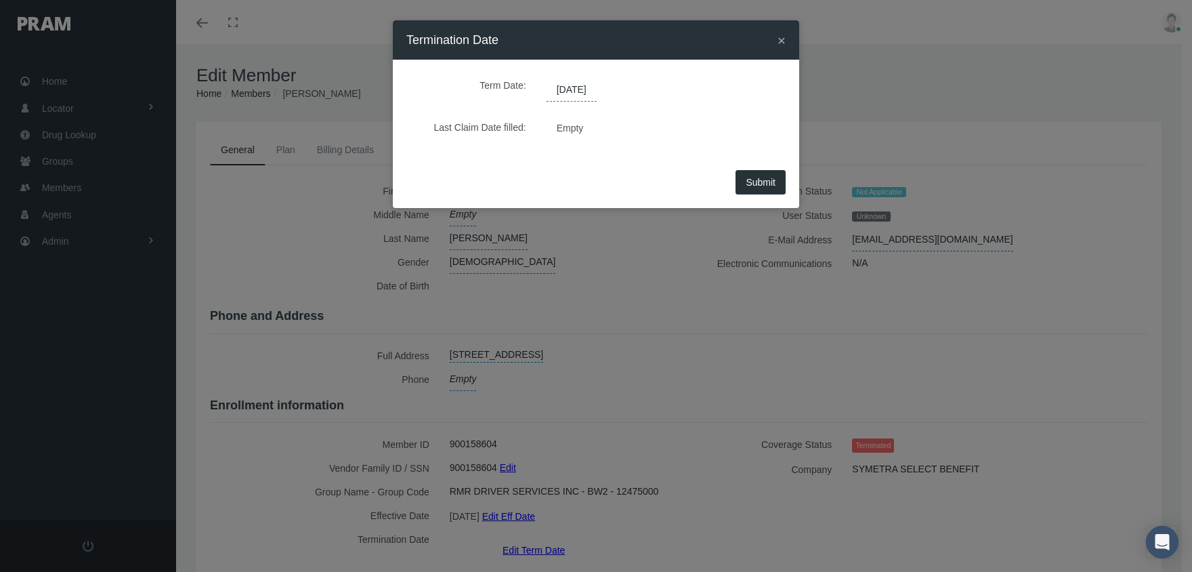
click at [593, 88] on span "[DATE]" at bounding box center [572, 90] width 50 height 23
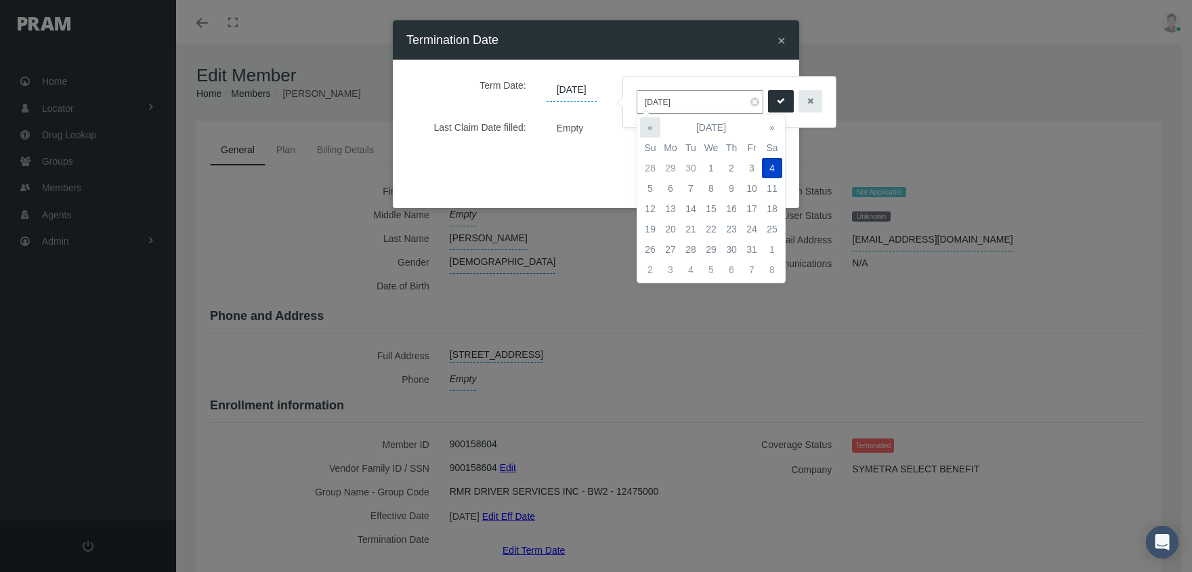
click at [649, 125] on th "«" at bounding box center [650, 127] width 20 height 20
click at [671, 171] on td "1" at bounding box center [671, 168] width 20 height 20
type input "[DATE]"
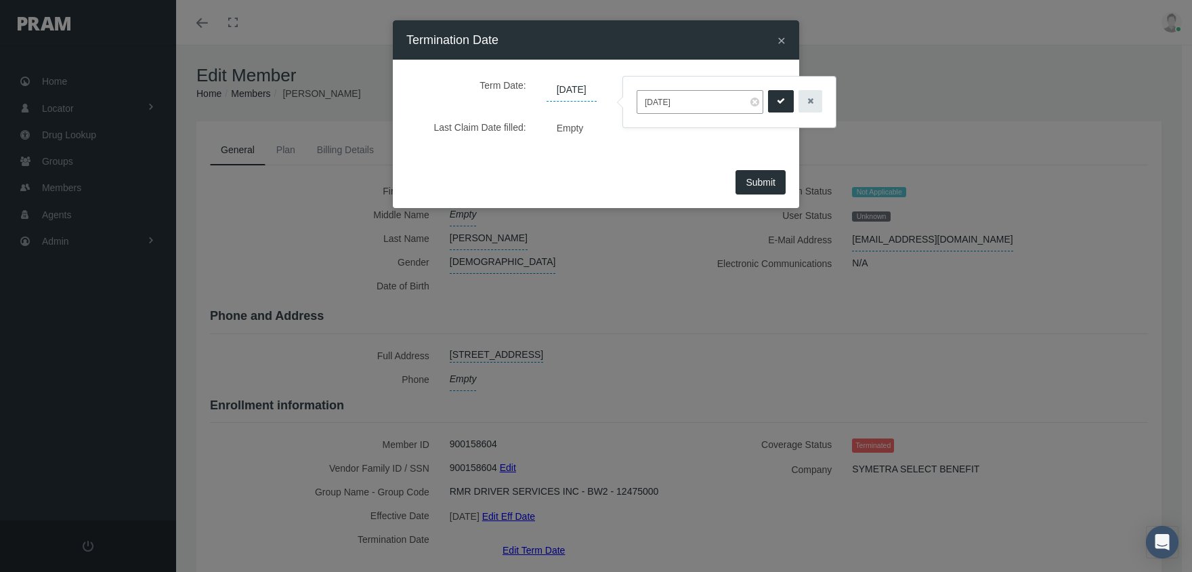
click at [777, 106] on icon "submit" at bounding box center [781, 101] width 8 height 13
click at [757, 182] on span "Submit" at bounding box center [761, 182] width 30 height 11
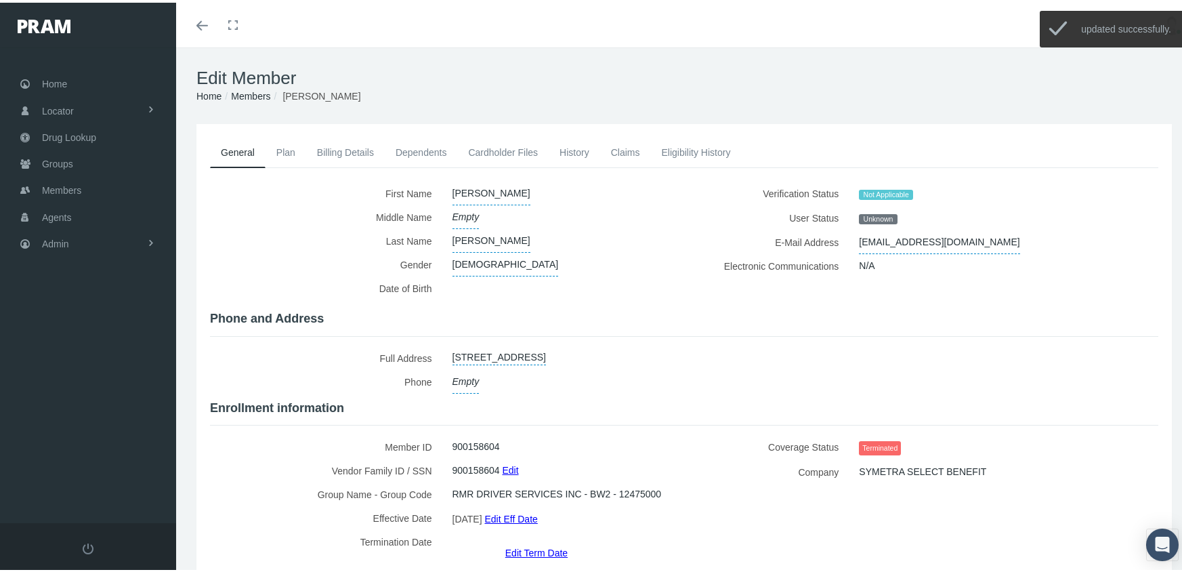
click at [249, 89] on link "Members" at bounding box center [250, 93] width 39 height 11
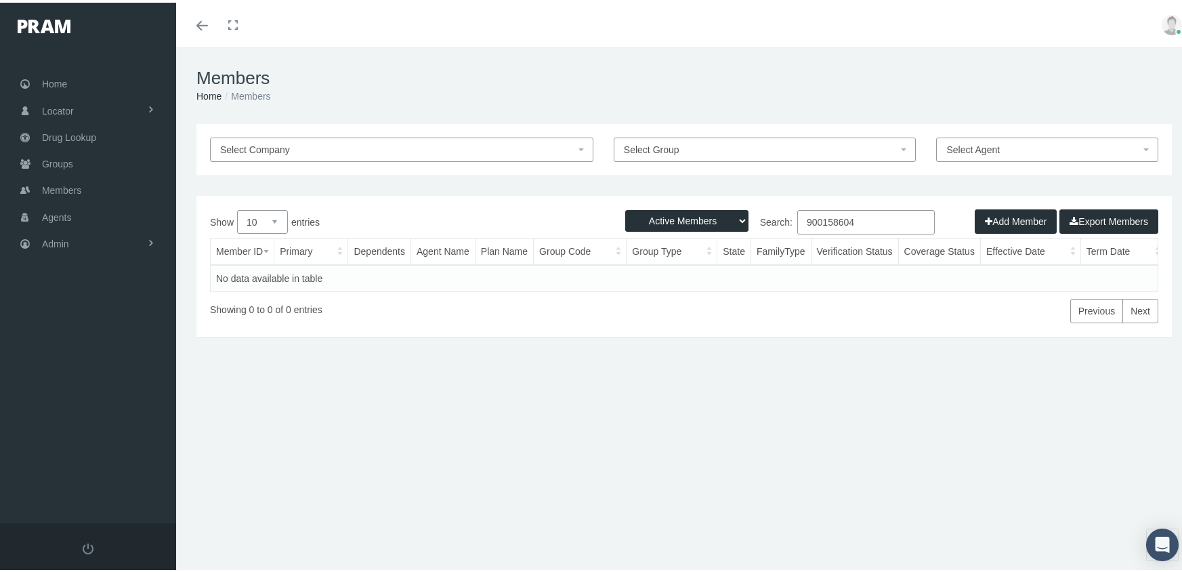
click at [673, 215] on select "Active Members Terminated Members Active & Terminated" at bounding box center [686, 218] width 123 height 22
select select "3"
click at [625, 207] on select "Active Members Terminated Members Active & Terminated" at bounding box center [686, 218] width 123 height 22
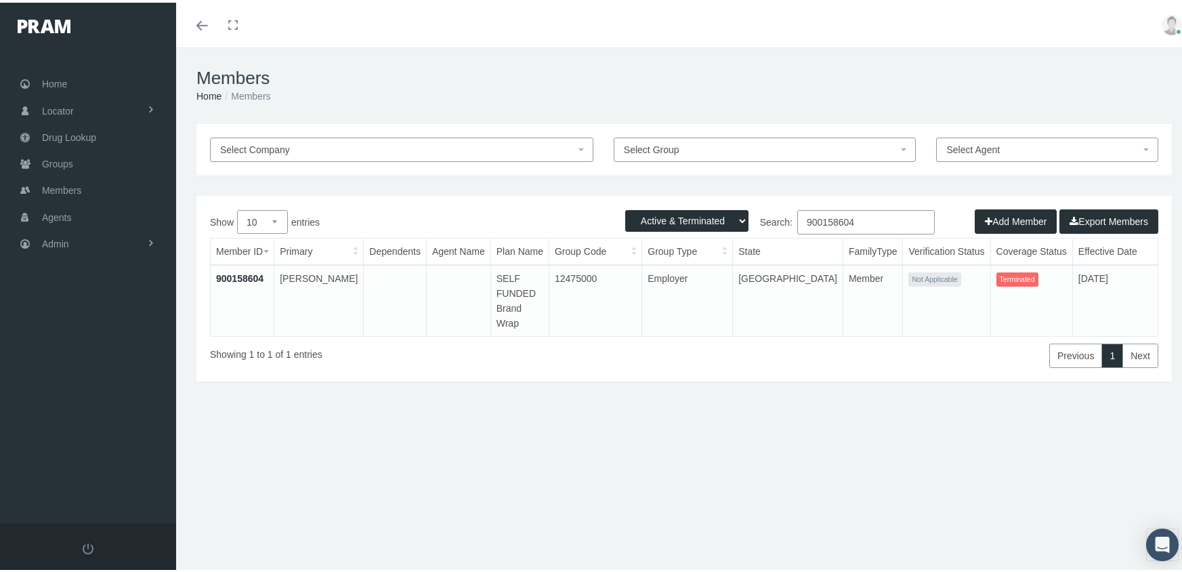
click at [871, 217] on input "900158604" at bounding box center [866, 219] width 138 height 24
type input "900158607"
click at [253, 272] on link "900158607" at bounding box center [239, 275] width 47 height 11
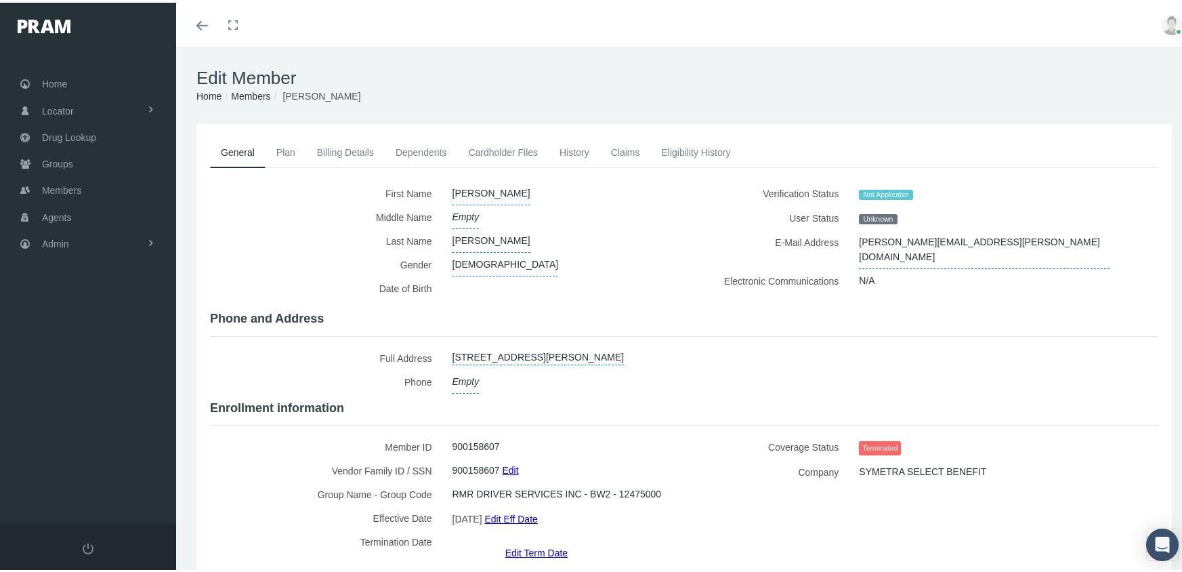
click at [534, 540] on link "Edit Term Date" at bounding box center [536, 550] width 62 height 20
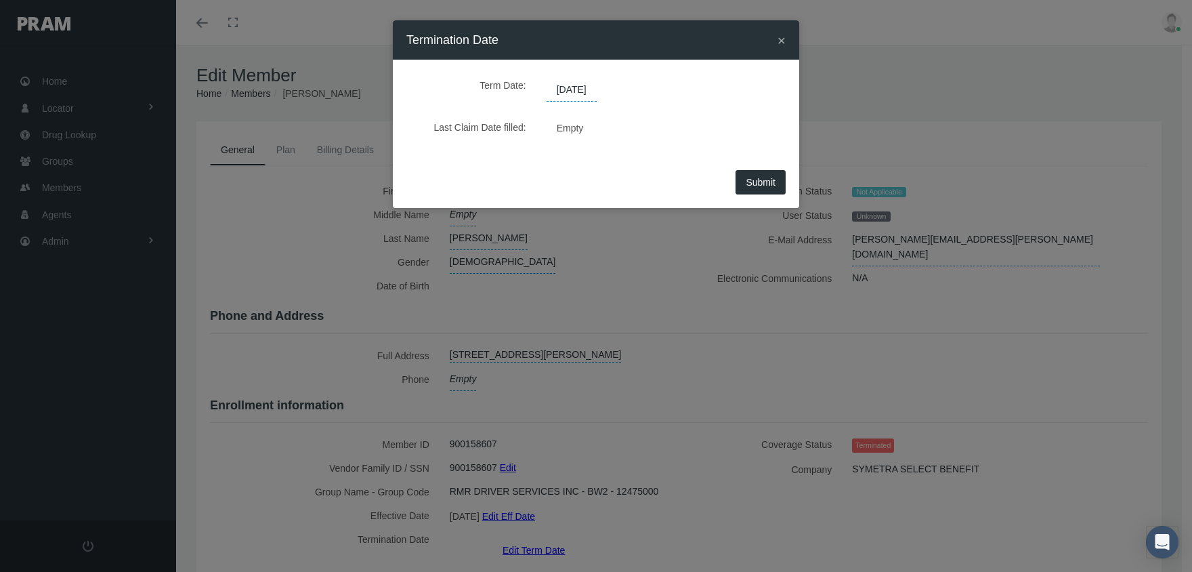
click at [585, 87] on span "[DATE]" at bounding box center [572, 90] width 50 height 23
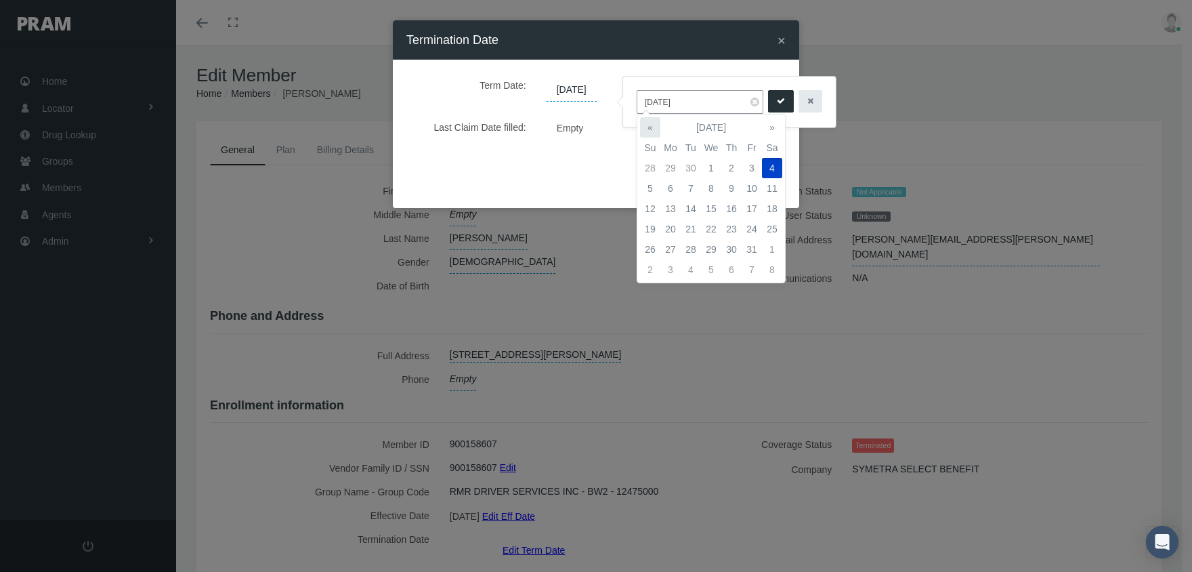
click at [643, 118] on th "«" at bounding box center [650, 127] width 20 height 20
click at [671, 163] on td "1" at bounding box center [671, 168] width 20 height 20
type input "[DATE]"
click at [768, 100] on button "submit" at bounding box center [781, 101] width 26 height 22
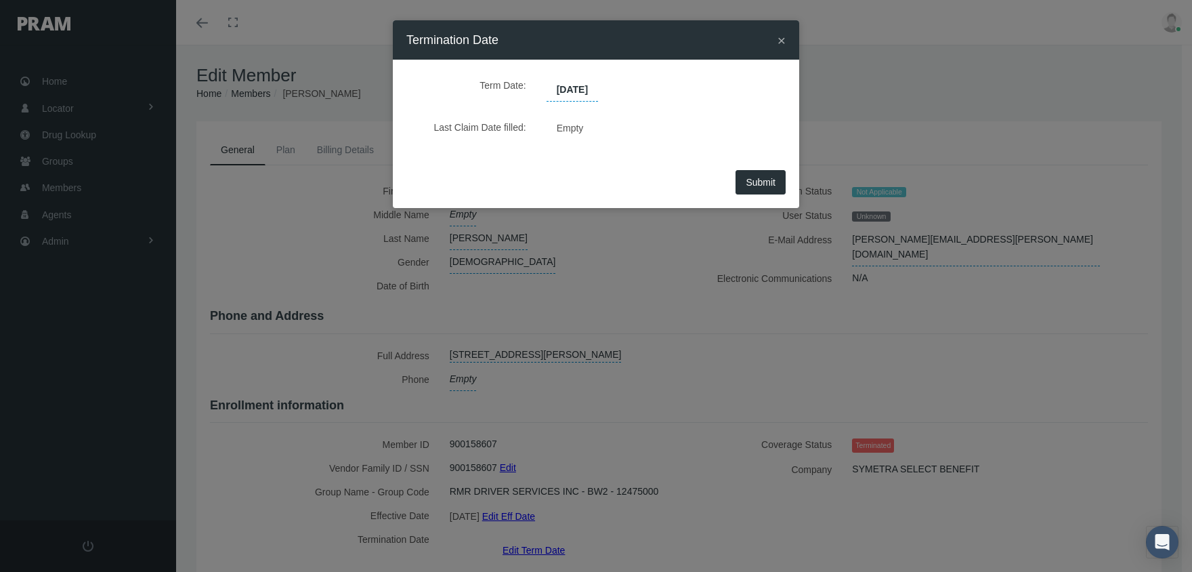
click at [760, 180] on span "Submit" at bounding box center [761, 182] width 30 height 11
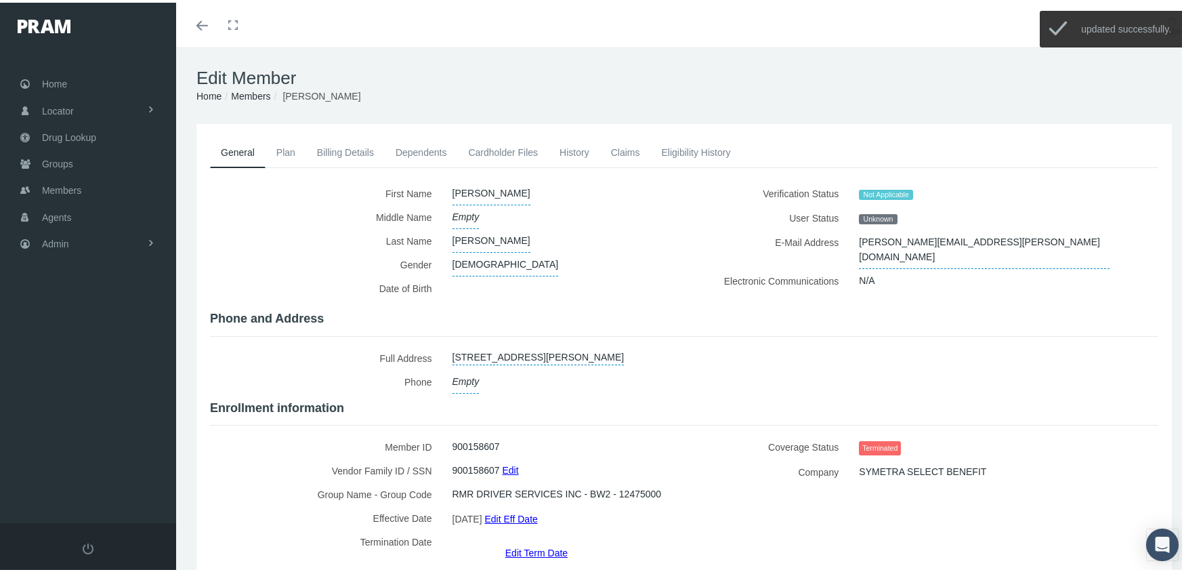
click at [247, 96] on link "Members" at bounding box center [250, 93] width 39 height 11
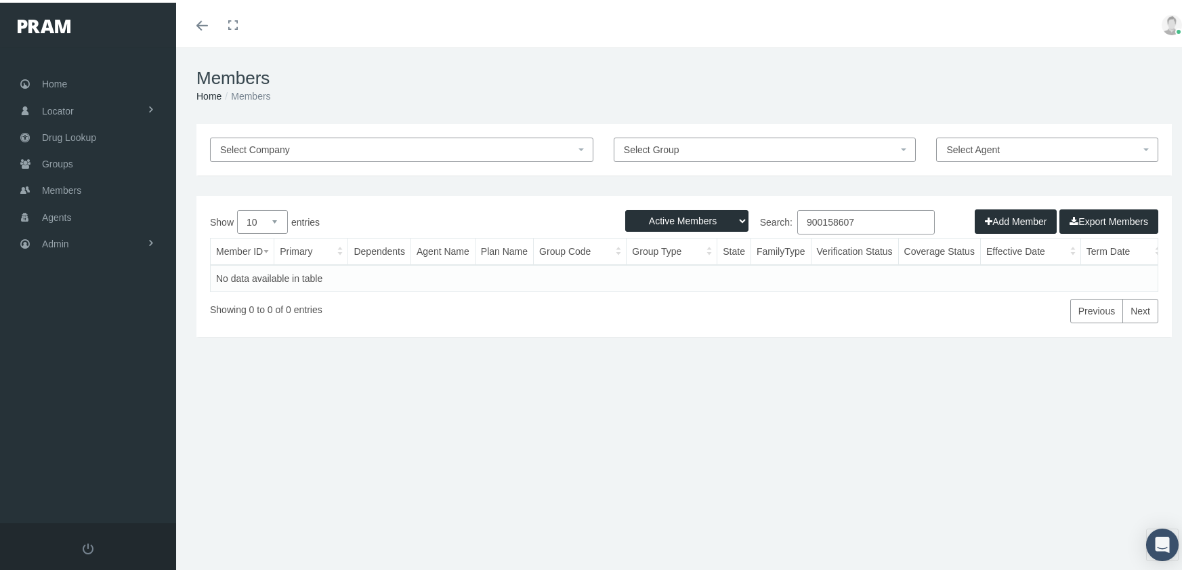
click at [661, 220] on select "Active Members Terminated Members Active & Terminated" at bounding box center [686, 218] width 123 height 22
select select "3"
click at [625, 207] on select "Active Members Terminated Members Active & Terminated" at bounding box center [686, 218] width 123 height 22
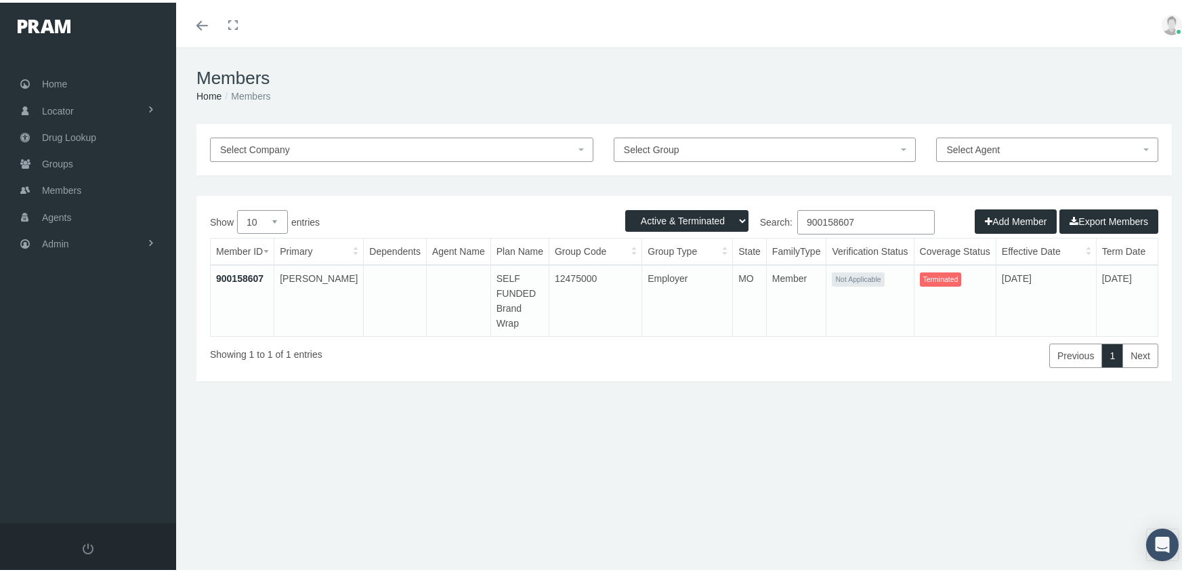
click at [860, 221] on input "900158607" at bounding box center [866, 219] width 138 height 24
type input "900156349"
drag, startPoint x: 228, startPoint y: 275, endPoint x: 236, endPoint y: 273, distance: 8.4
click at [228, 275] on link "900156349" at bounding box center [239, 275] width 47 height 11
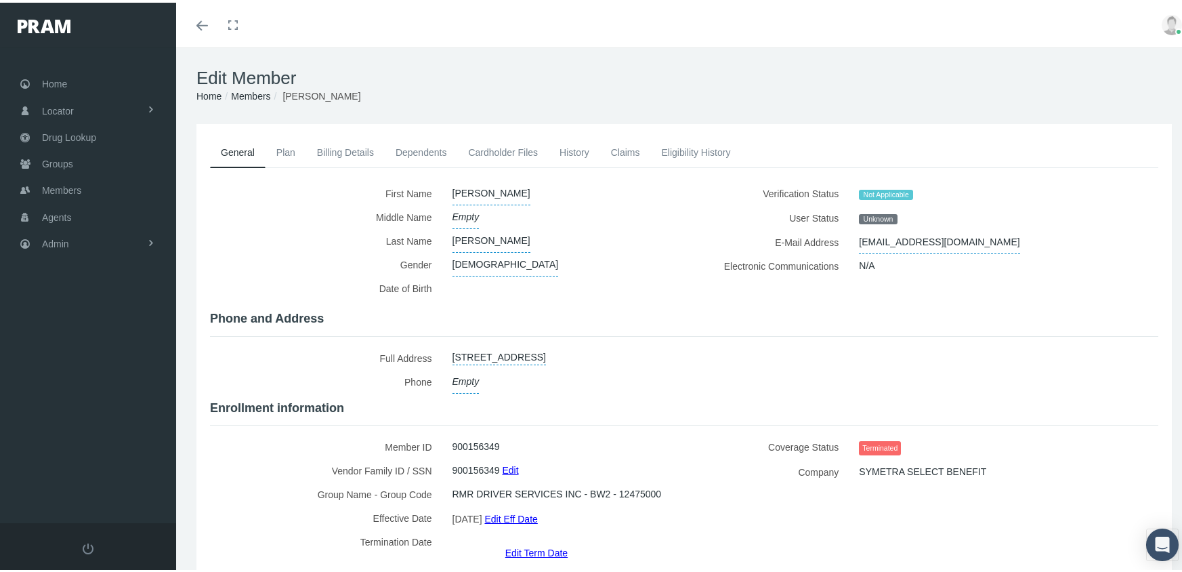
click at [528, 540] on link "Edit Term Date" at bounding box center [536, 550] width 62 height 20
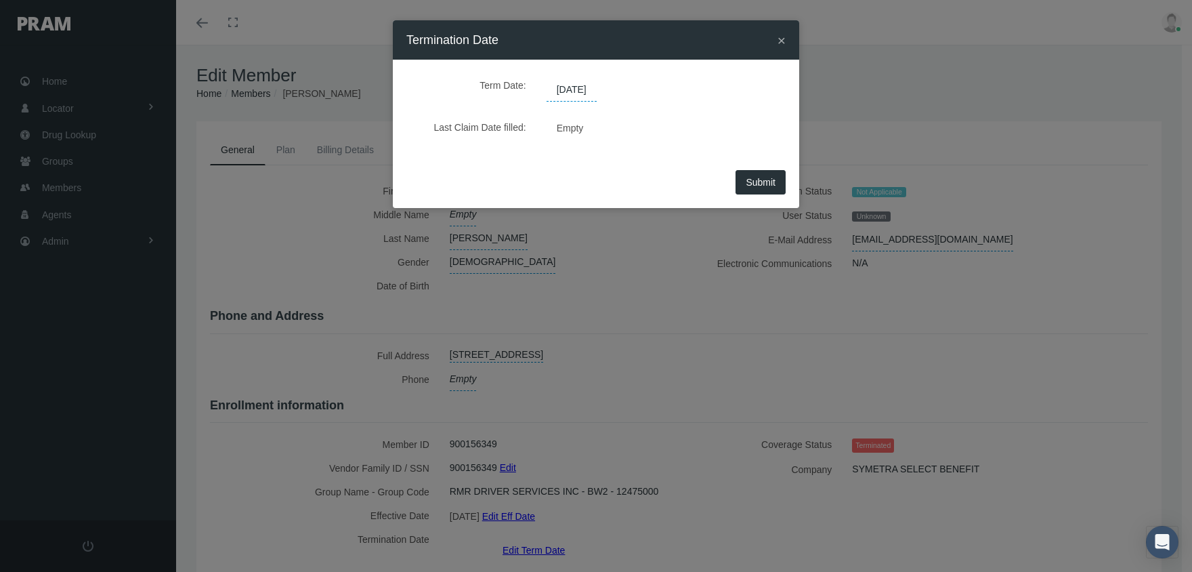
click at [587, 91] on span "[DATE]" at bounding box center [572, 90] width 50 height 23
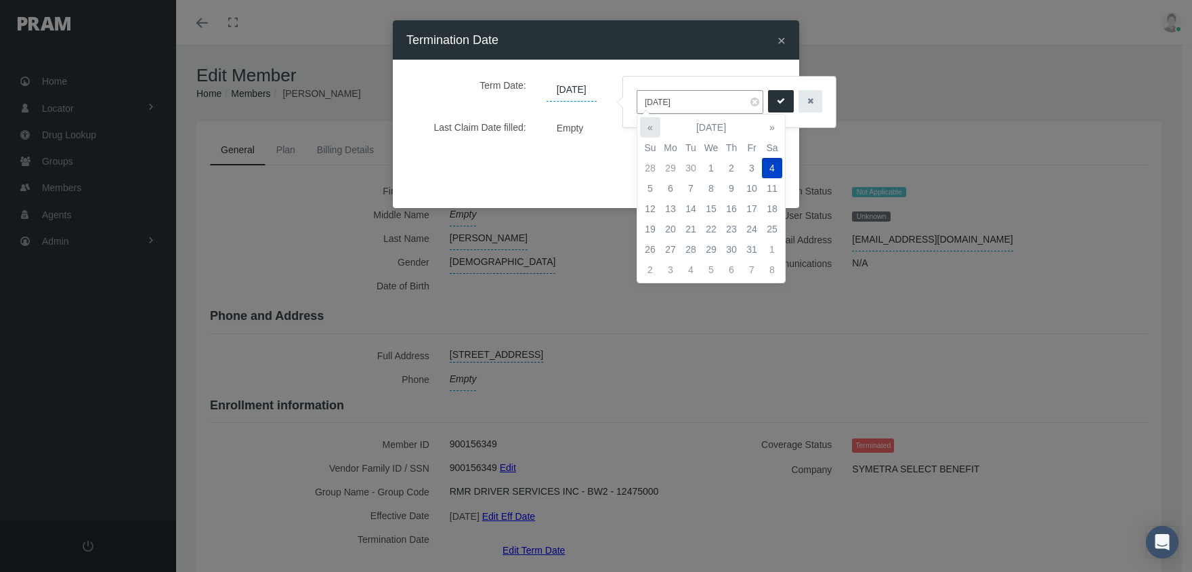
click at [650, 123] on th "«" at bounding box center [650, 127] width 20 height 20
click at [661, 167] on td "1" at bounding box center [671, 168] width 20 height 20
type input "[DATE]"
click at [768, 102] on button "submit" at bounding box center [781, 101] width 26 height 22
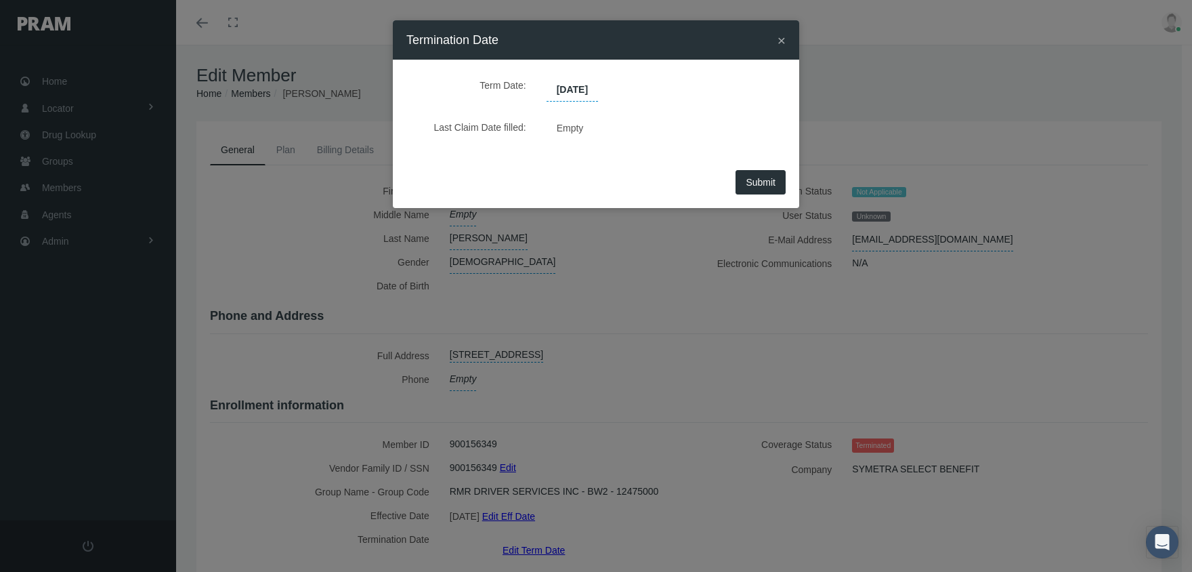
click at [763, 186] on span "Submit" at bounding box center [761, 182] width 30 height 11
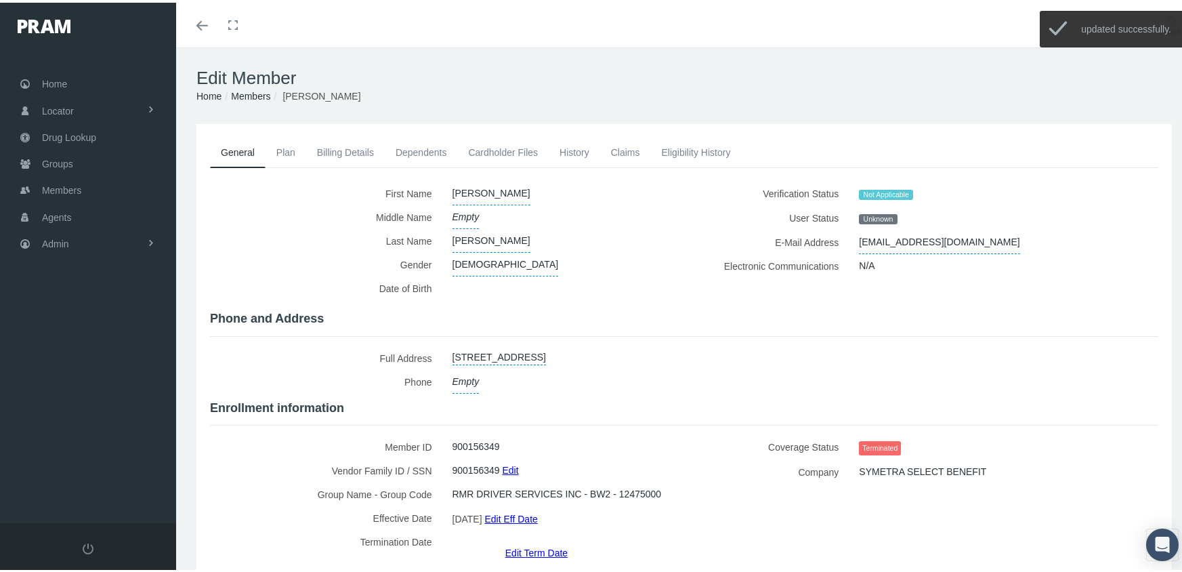
click at [263, 92] on link "Members" at bounding box center [250, 93] width 39 height 11
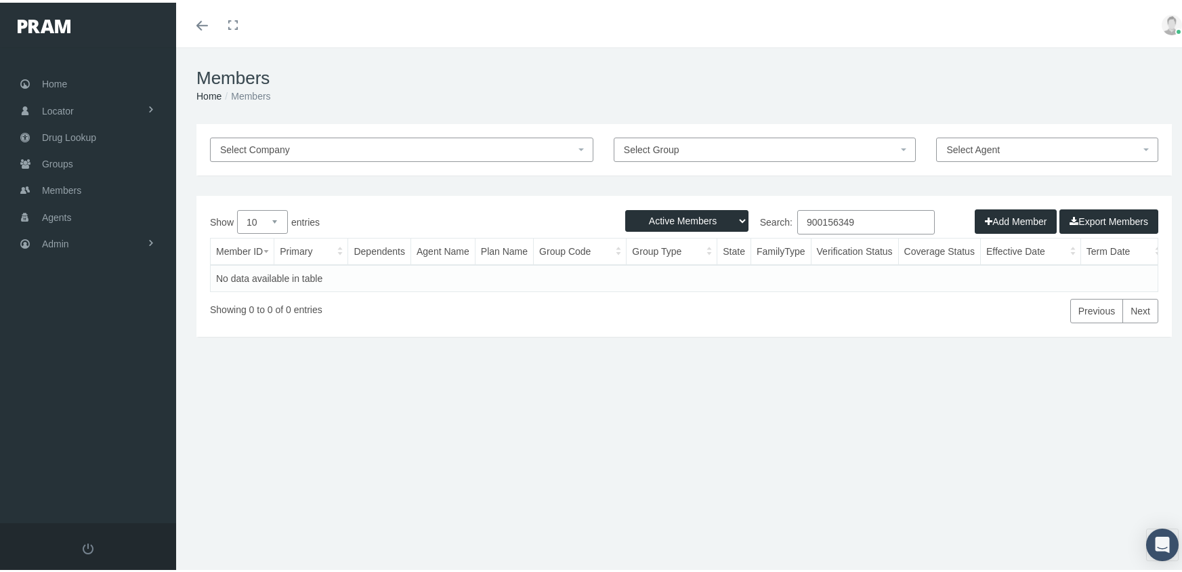
drag, startPoint x: 654, startPoint y: 222, endPoint x: 659, endPoint y: 228, distance: 7.2
click at [654, 222] on select "Active Members Terminated Members Active & Terminated" at bounding box center [686, 218] width 123 height 22
select select "3"
click at [625, 207] on select "Active Members Terminated Members Active & Terminated" at bounding box center [686, 218] width 123 height 22
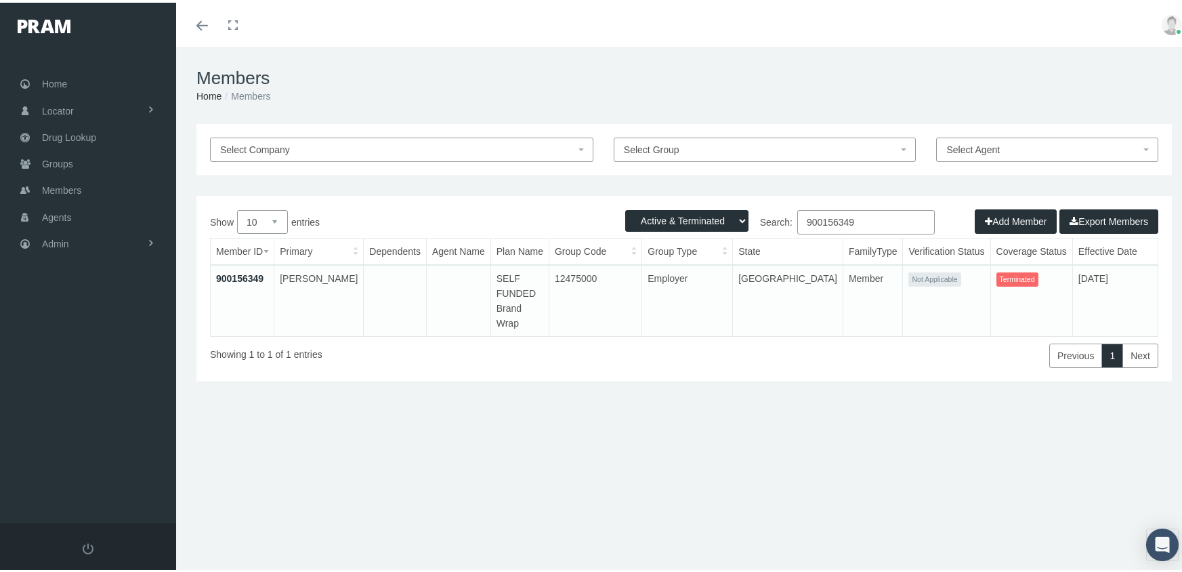
click at [866, 216] on input "900156349" at bounding box center [866, 219] width 138 height 24
type input "900156351"
click at [241, 278] on link "900156351" at bounding box center [239, 275] width 47 height 11
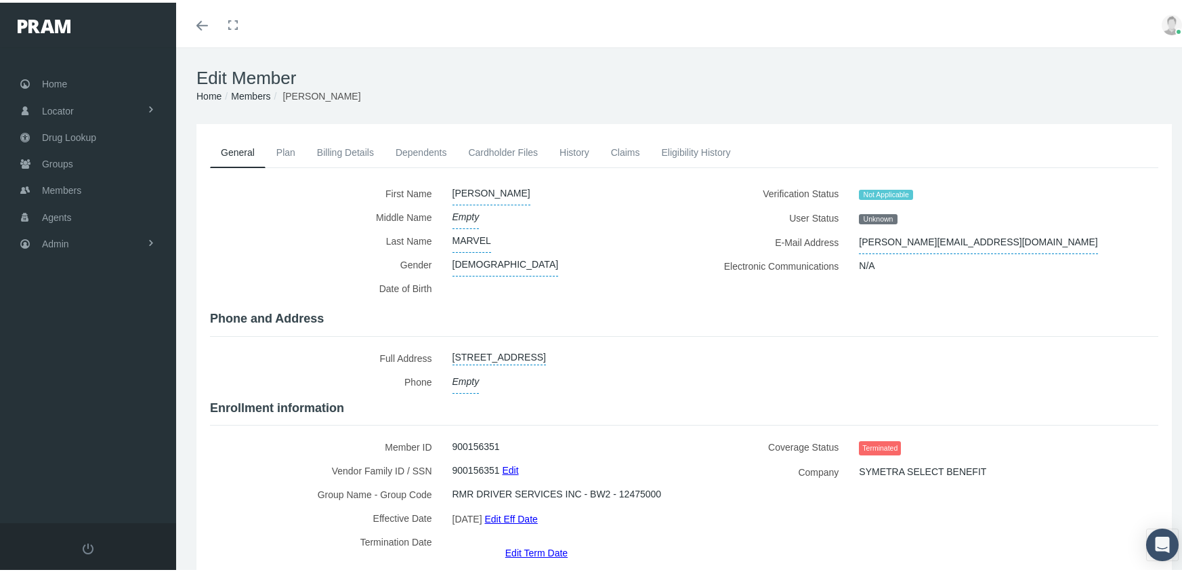
click at [526, 540] on link "Edit Term Date" at bounding box center [536, 550] width 62 height 20
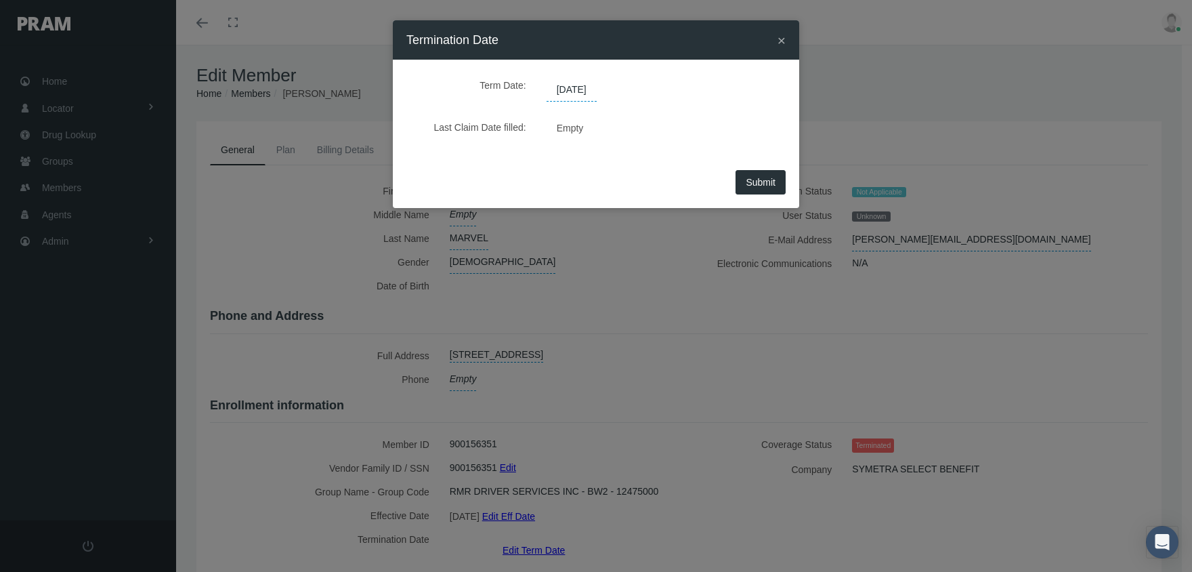
click at [577, 91] on span "[DATE]" at bounding box center [572, 90] width 50 height 23
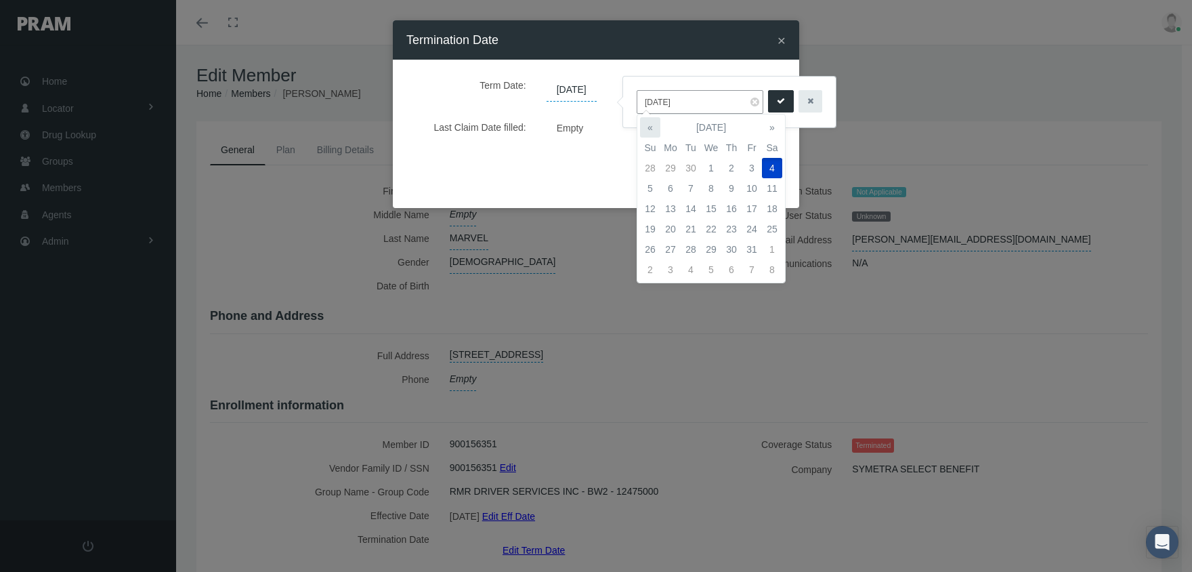
click at [653, 127] on th "«" at bounding box center [650, 127] width 20 height 20
click at [669, 165] on td "1" at bounding box center [671, 168] width 20 height 20
type input "[DATE]"
click at [768, 101] on button "submit" at bounding box center [781, 101] width 26 height 22
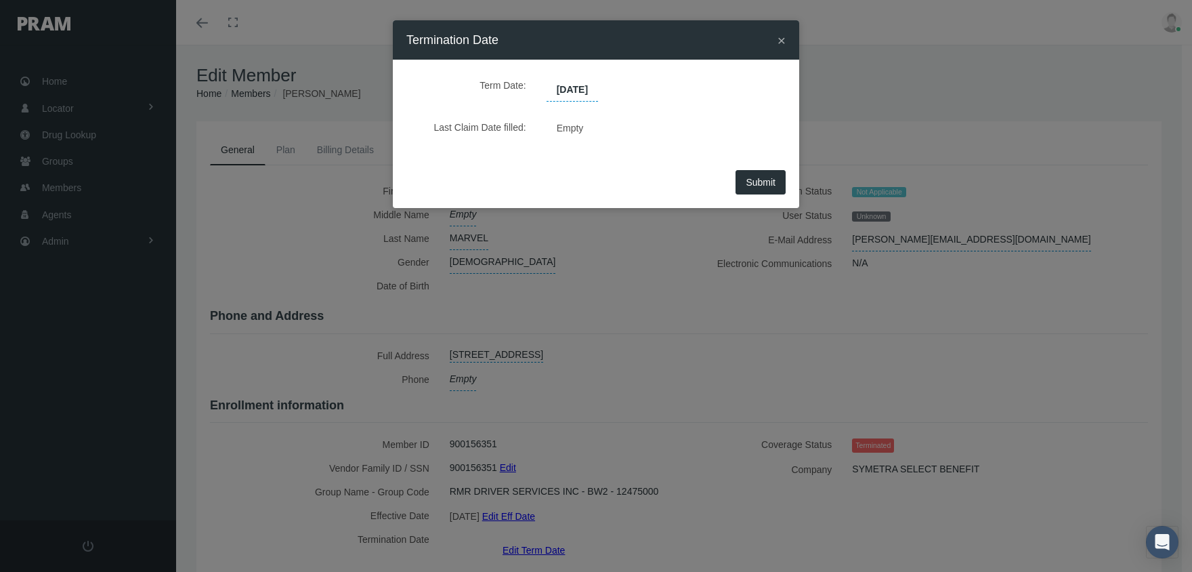
click at [760, 180] on span "Submit" at bounding box center [761, 182] width 30 height 11
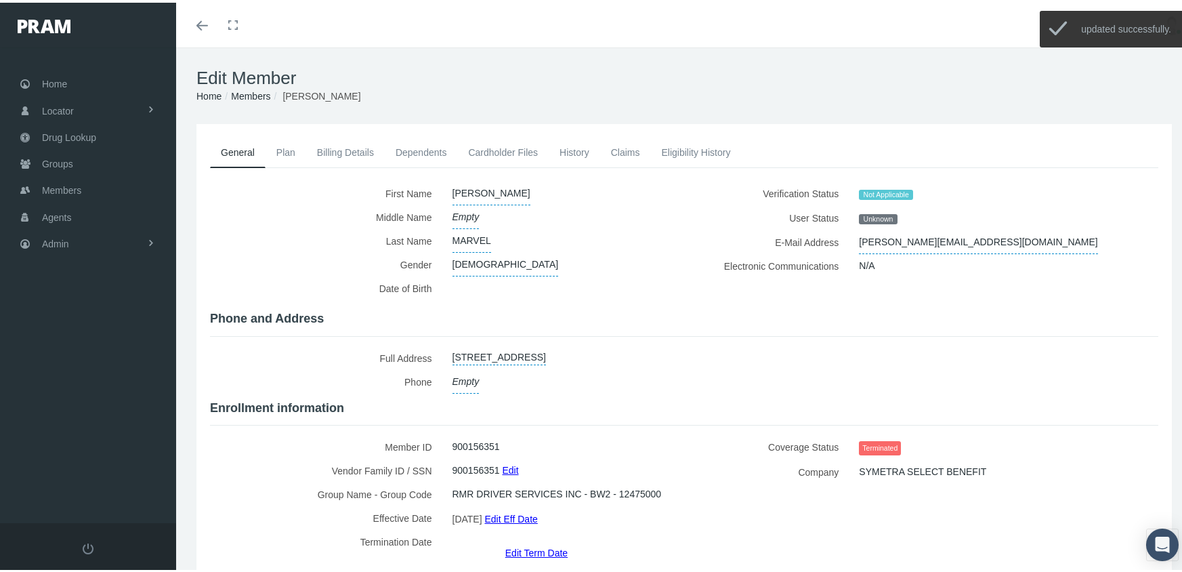
click at [251, 93] on link "Members" at bounding box center [250, 93] width 39 height 11
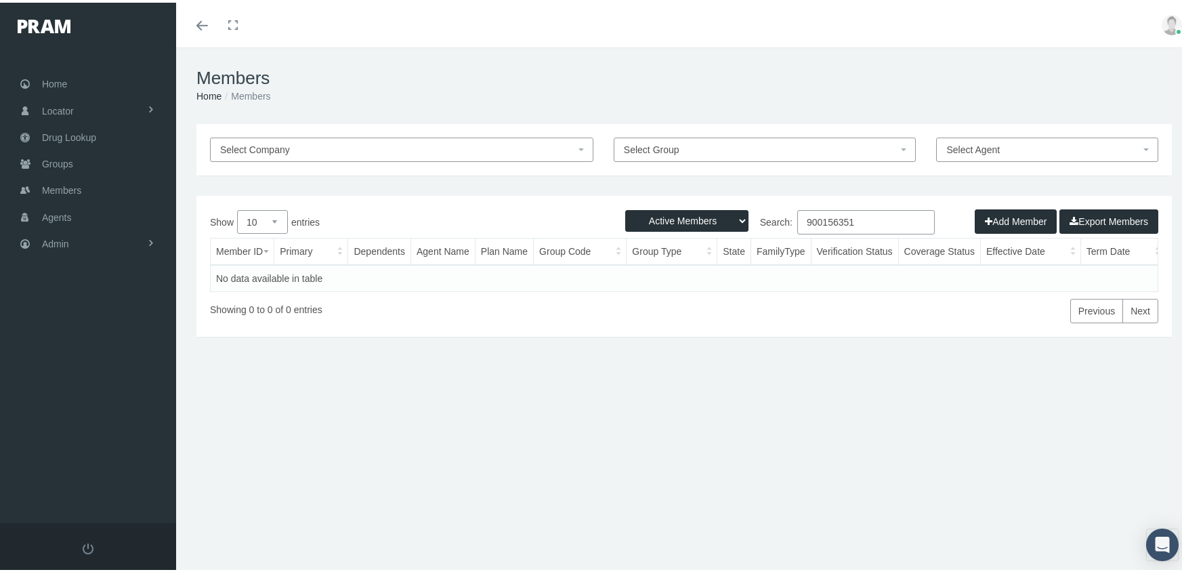
drag, startPoint x: 659, startPoint y: 211, endPoint x: 659, endPoint y: 220, distance: 8.1
click at [659, 211] on select "Active Members Terminated Members Active & Terminated" at bounding box center [686, 218] width 123 height 22
select select "3"
click at [625, 207] on select "Active Members Terminated Members Active & Terminated" at bounding box center [686, 218] width 123 height 22
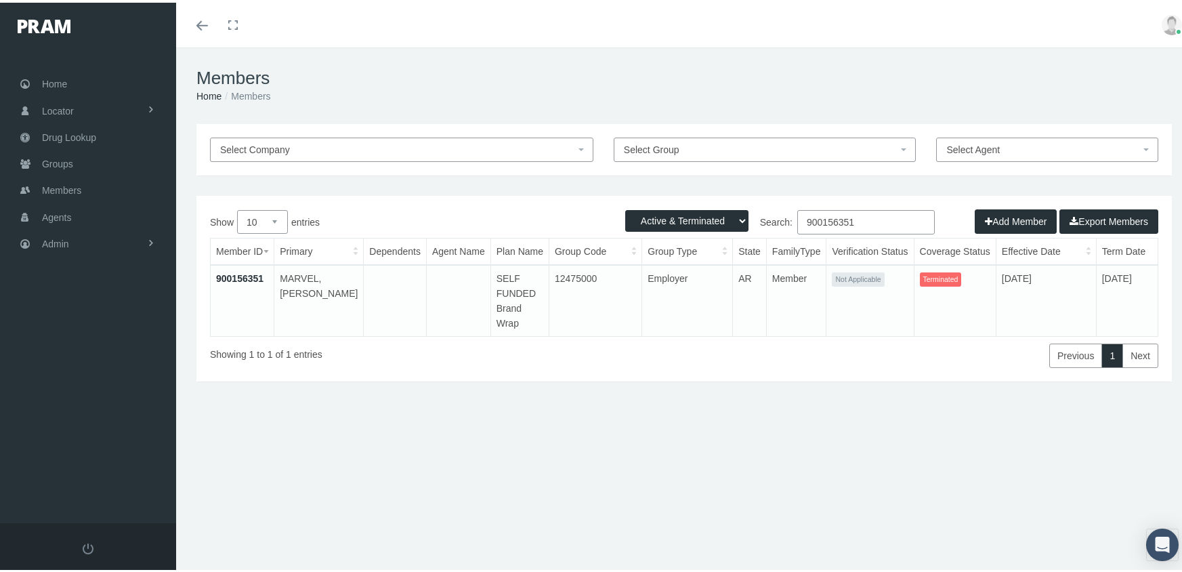
click at [867, 219] on input "900156351" at bounding box center [866, 219] width 138 height 24
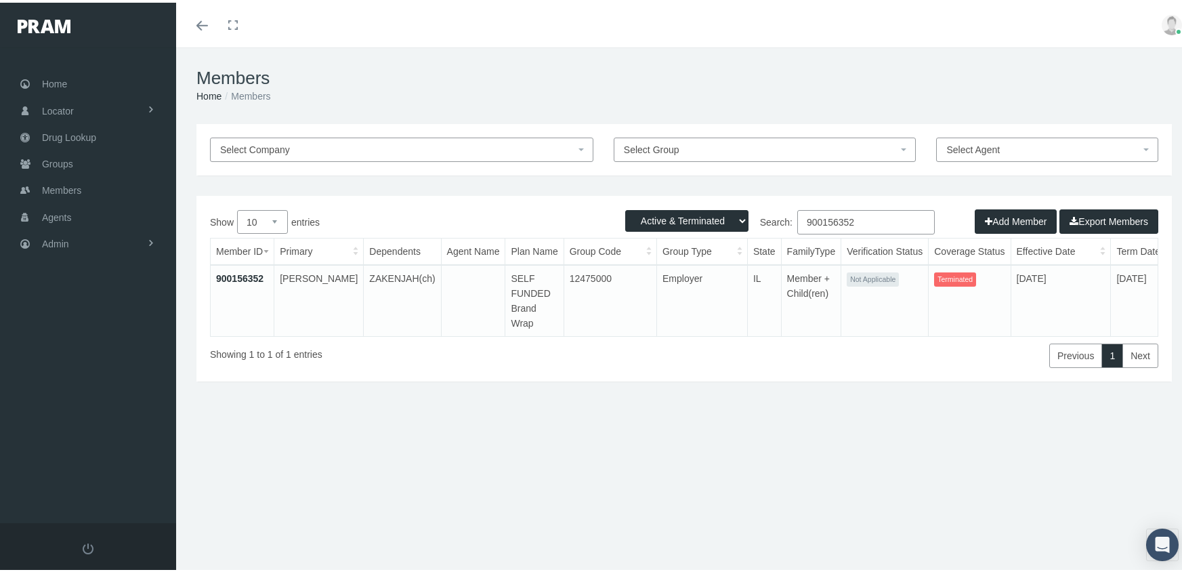
type input "900156352"
click at [244, 272] on link "900156352" at bounding box center [239, 275] width 47 height 11
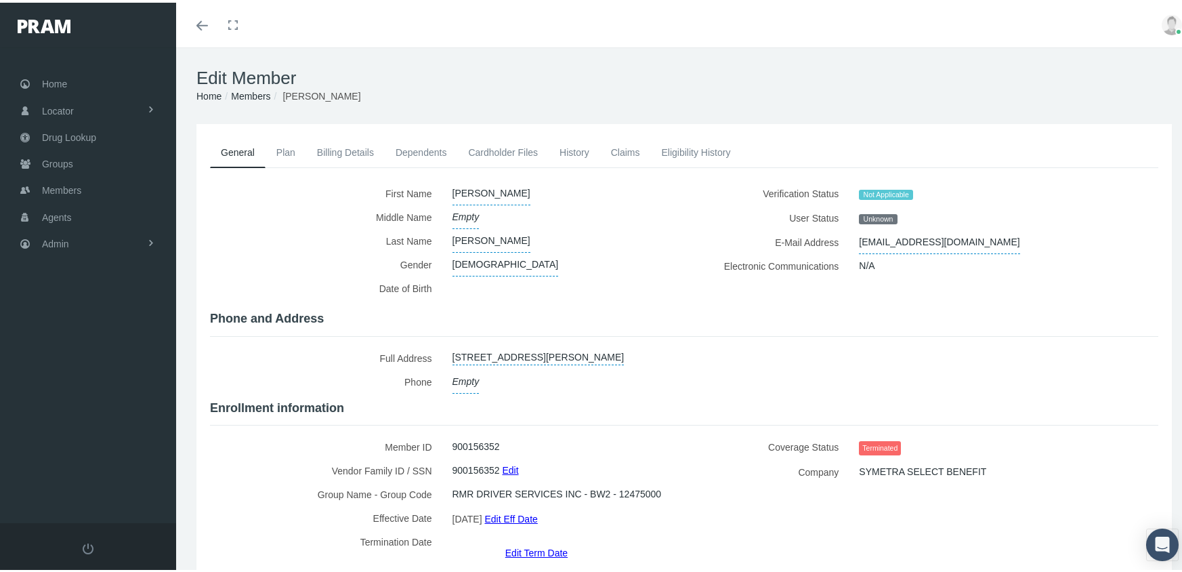
click at [530, 540] on link "Edit Term Date" at bounding box center [536, 550] width 62 height 20
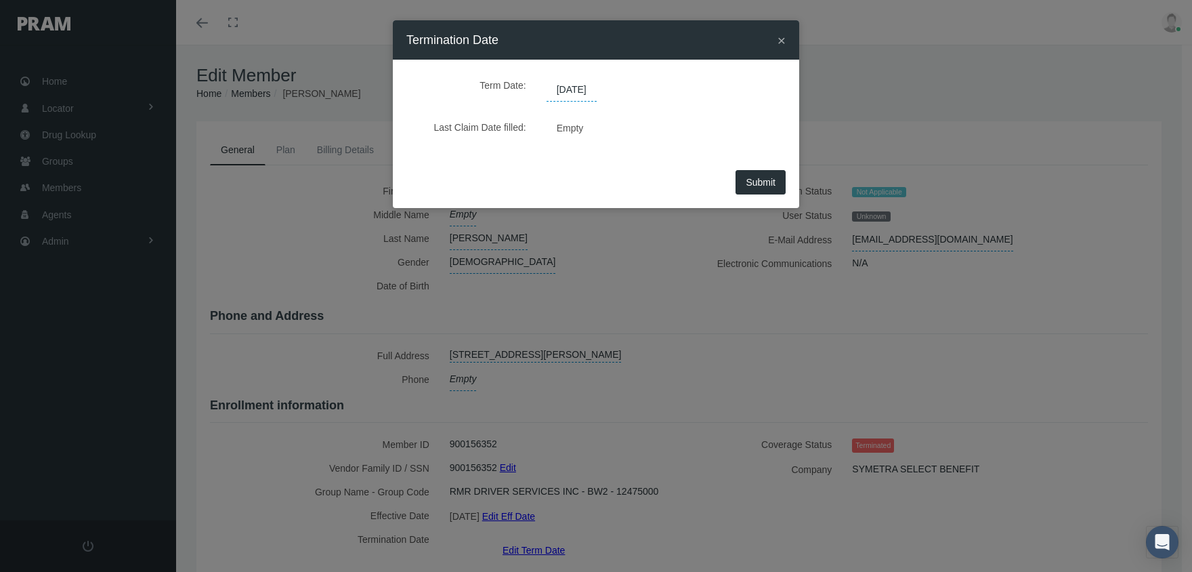
click at [579, 95] on span "[DATE]" at bounding box center [572, 90] width 50 height 23
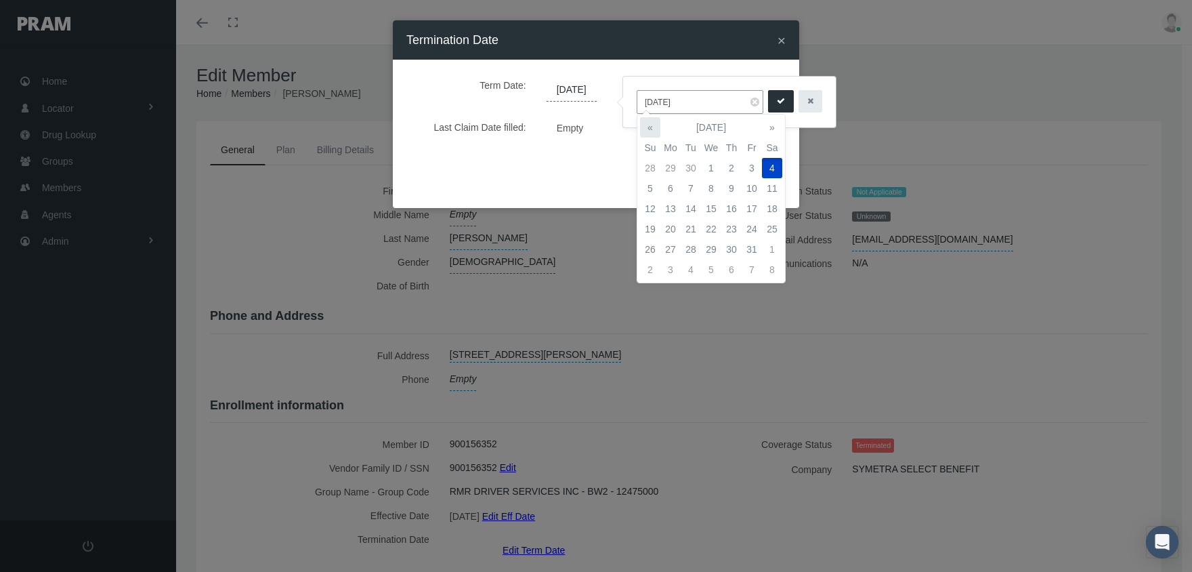
click at [648, 125] on th "«" at bounding box center [650, 127] width 20 height 20
click at [667, 161] on td "1" at bounding box center [671, 168] width 20 height 20
type input "[DATE]"
click at [777, 101] on icon "submit" at bounding box center [781, 101] width 8 height 13
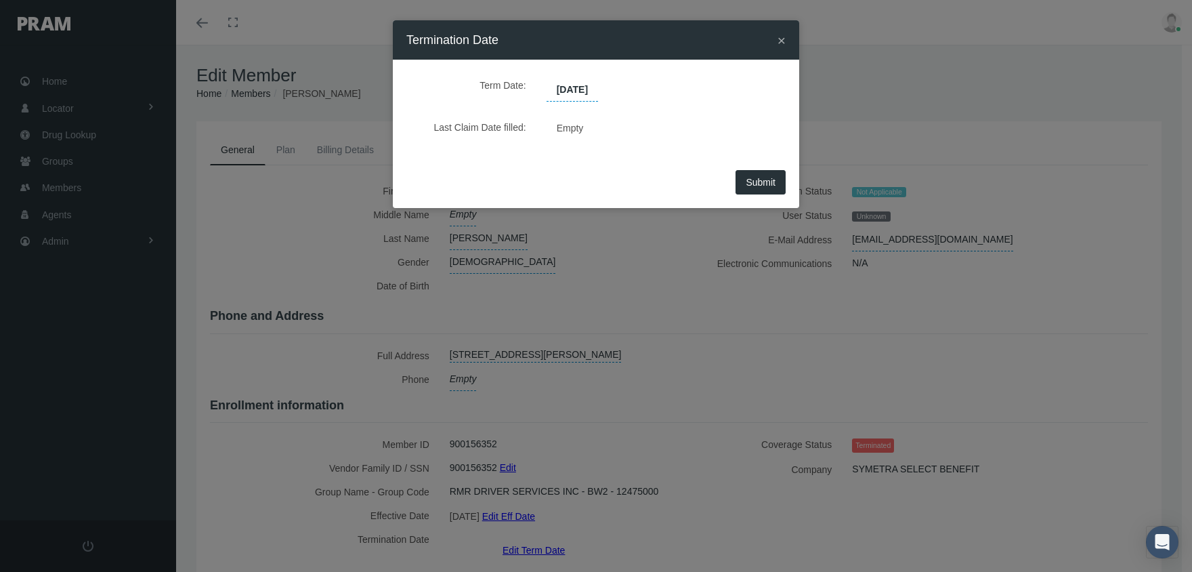
click at [759, 175] on button "Submit" at bounding box center [761, 182] width 50 height 24
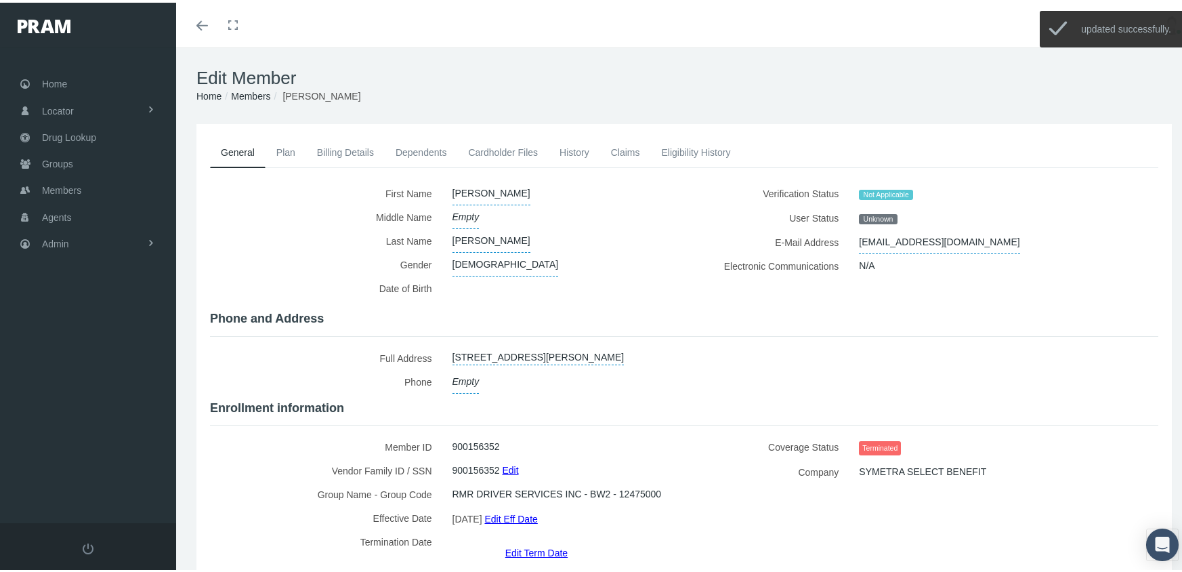
click at [246, 88] on link "Members" at bounding box center [250, 93] width 39 height 11
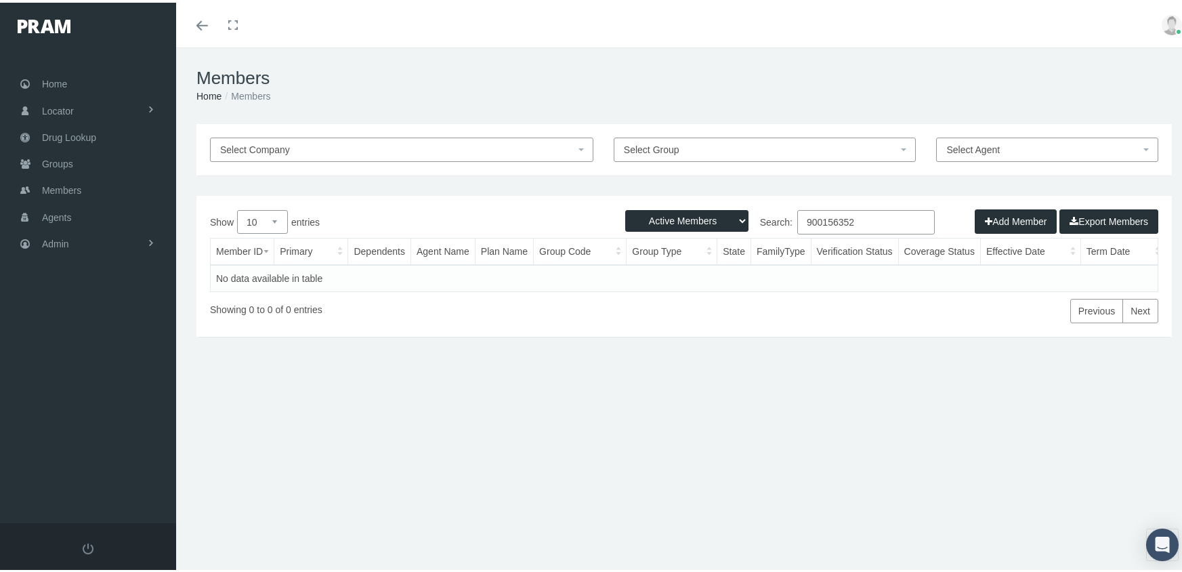
click at [690, 219] on select "Active Members Terminated Members Active & Terminated" at bounding box center [686, 218] width 123 height 22
select select "3"
click at [625, 207] on select "Active Members Terminated Members Active & Terminated" at bounding box center [686, 218] width 123 height 22
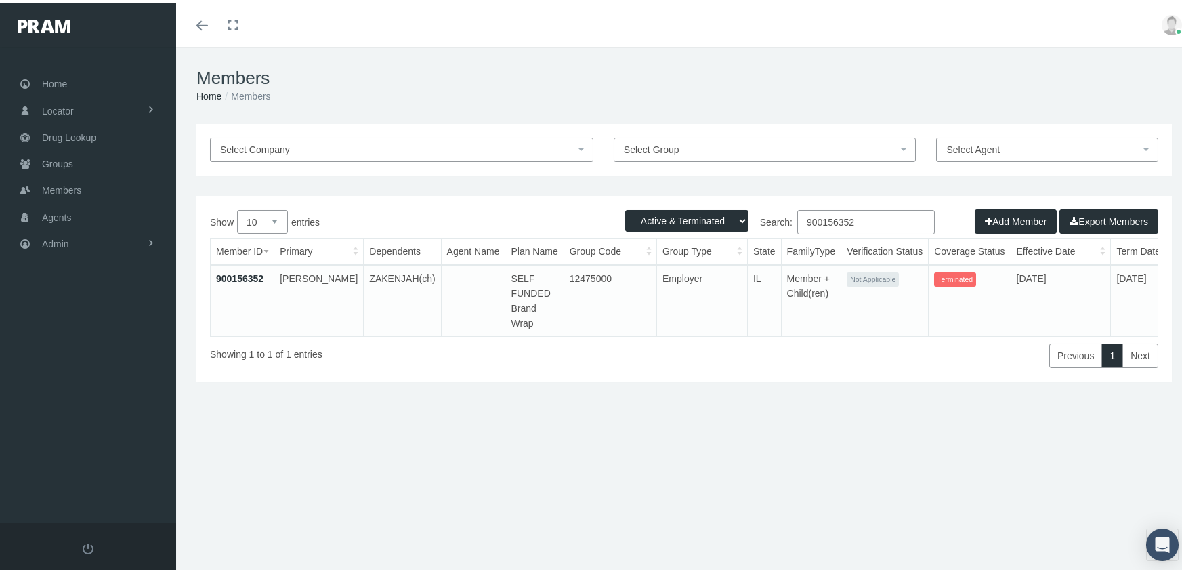
click at [869, 222] on input "900156352" at bounding box center [866, 219] width 138 height 24
type input "900156346"
click at [229, 274] on link "900156346" at bounding box center [239, 275] width 47 height 11
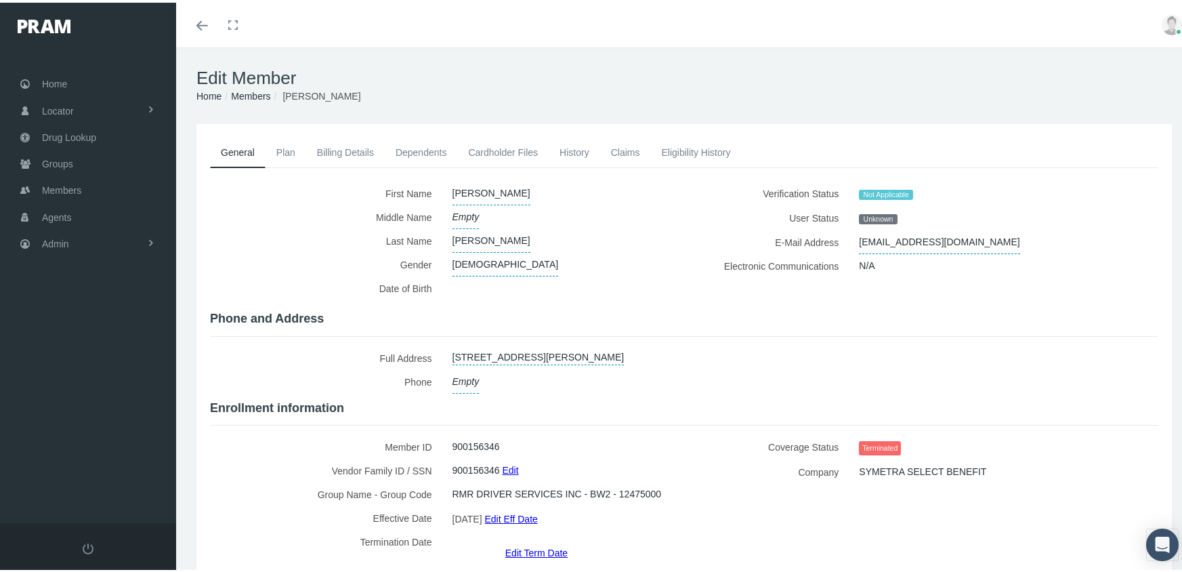
click at [520, 540] on link "Edit Term Date" at bounding box center [536, 550] width 62 height 20
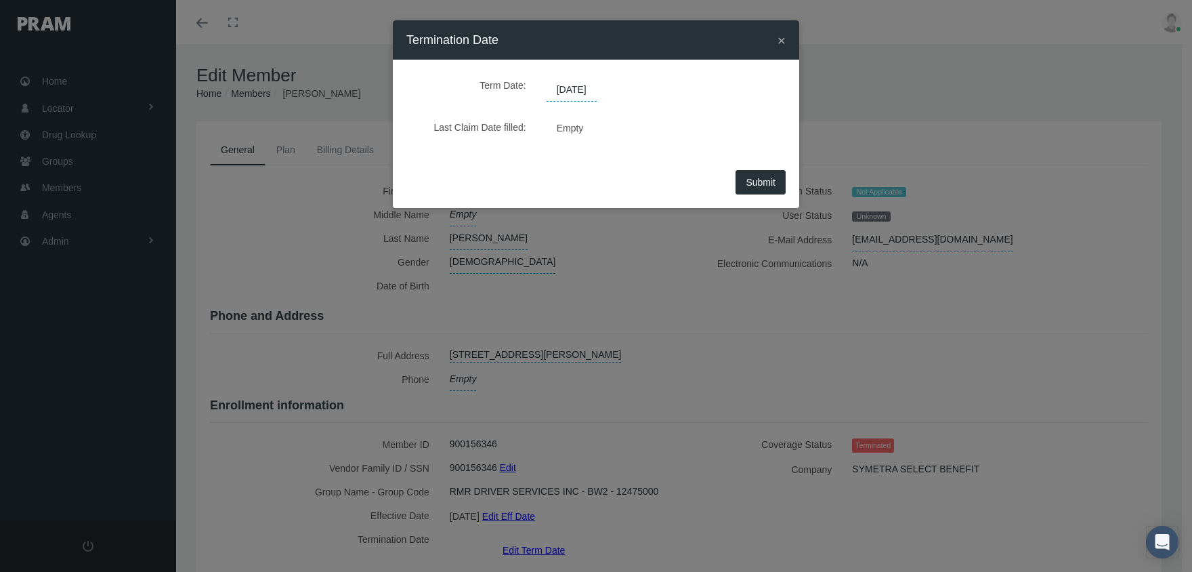
click at [589, 86] on span "[DATE]" at bounding box center [572, 90] width 50 height 23
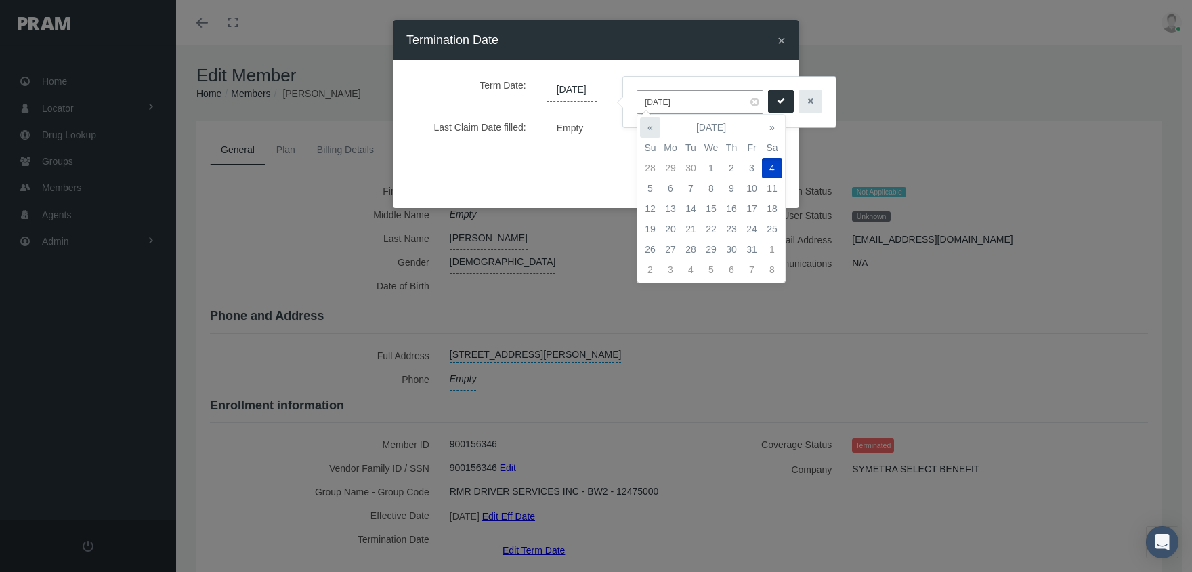
click at [654, 123] on th "«" at bounding box center [650, 127] width 20 height 20
click at [671, 167] on td "1" at bounding box center [671, 168] width 20 height 20
type input "[DATE]"
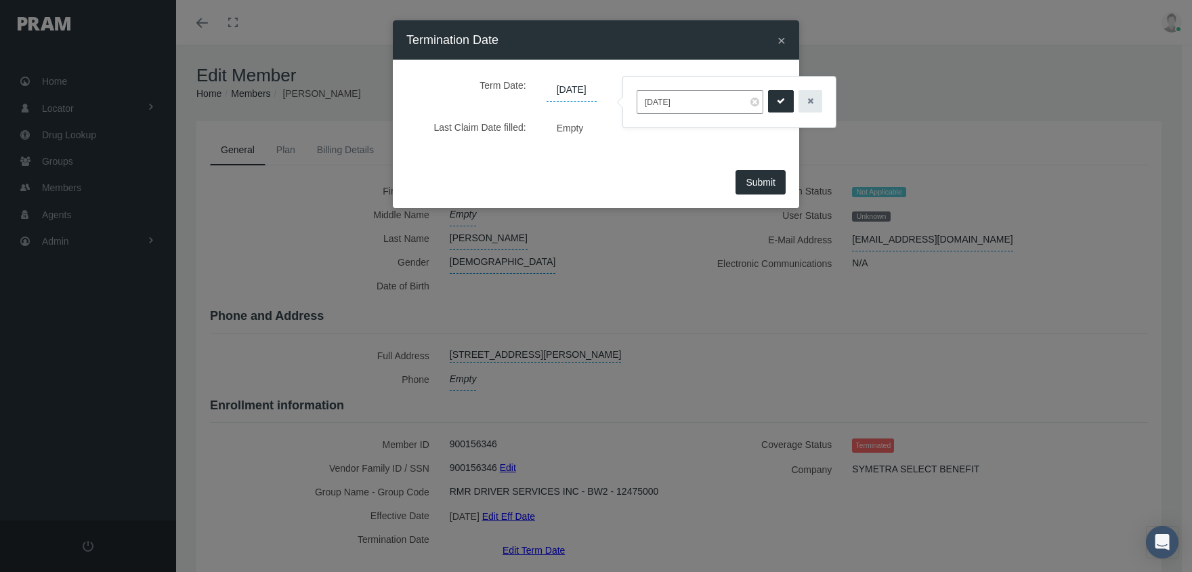
click at [777, 106] on icon "submit" at bounding box center [781, 101] width 8 height 13
click at [771, 182] on span "Submit" at bounding box center [761, 182] width 30 height 11
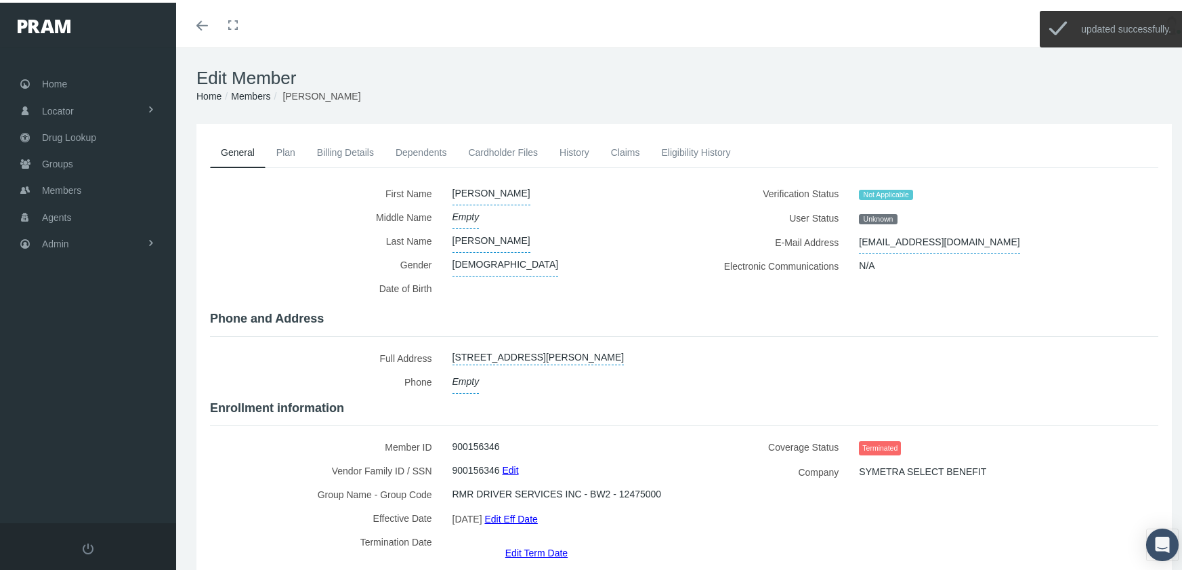
click at [249, 88] on link "Members" at bounding box center [250, 93] width 39 height 11
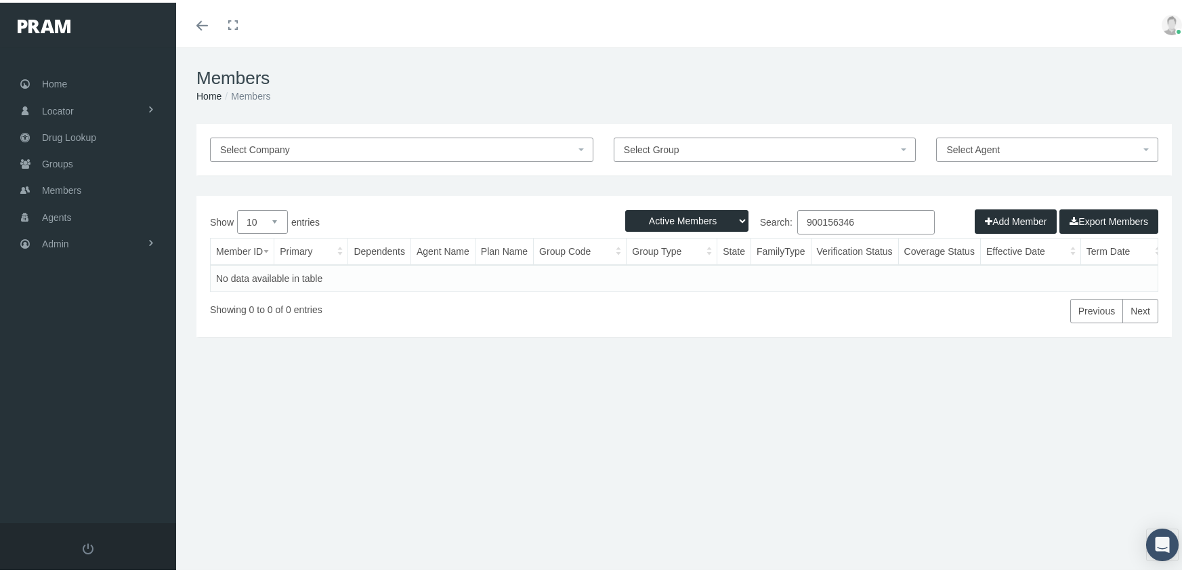
click at [669, 215] on select "Active Members Terminated Members Active & Terminated" at bounding box center [686, 218] width 123 height 22
select select "3"
click at [625, 207] on select "Active Members Terminated Members Active & Terminated" at bounding box center [686, 218] width 123 height 22
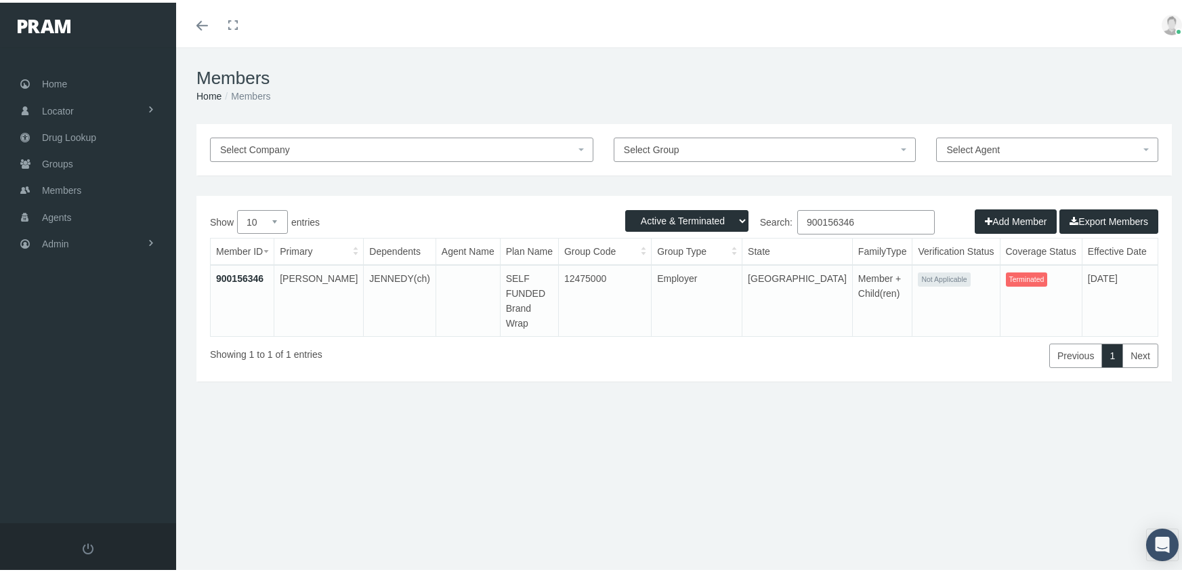
click at [861, 220] on input "900156346" at bounding box center [866, 219] width 138 height 24
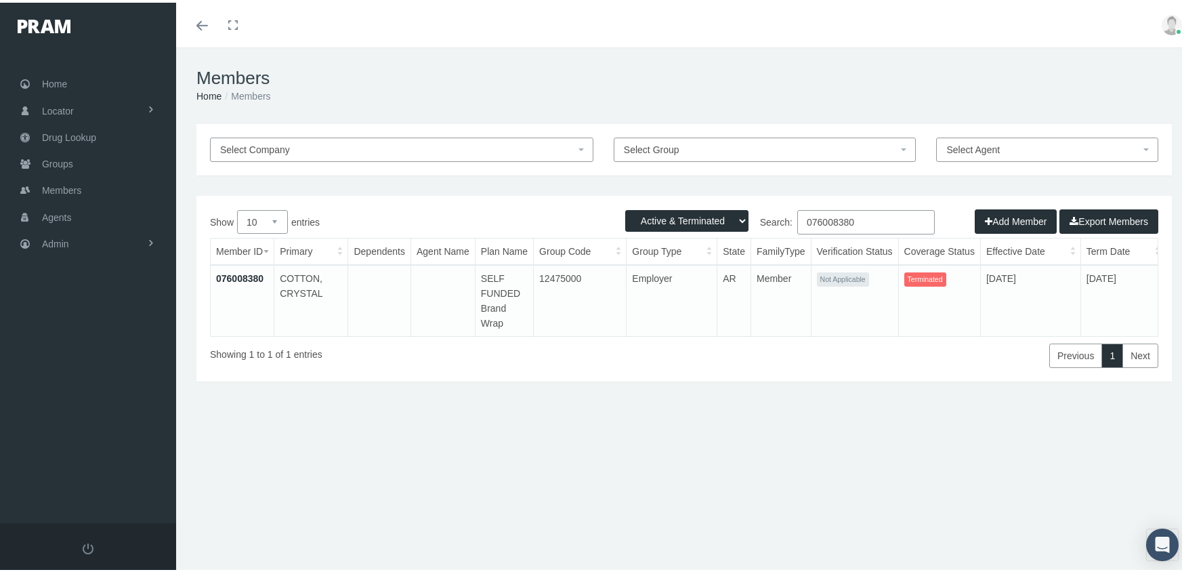
type input "076008380"
click at [250, 272] on link "076008380" at bounding box center [239, 275] width 47 height 11
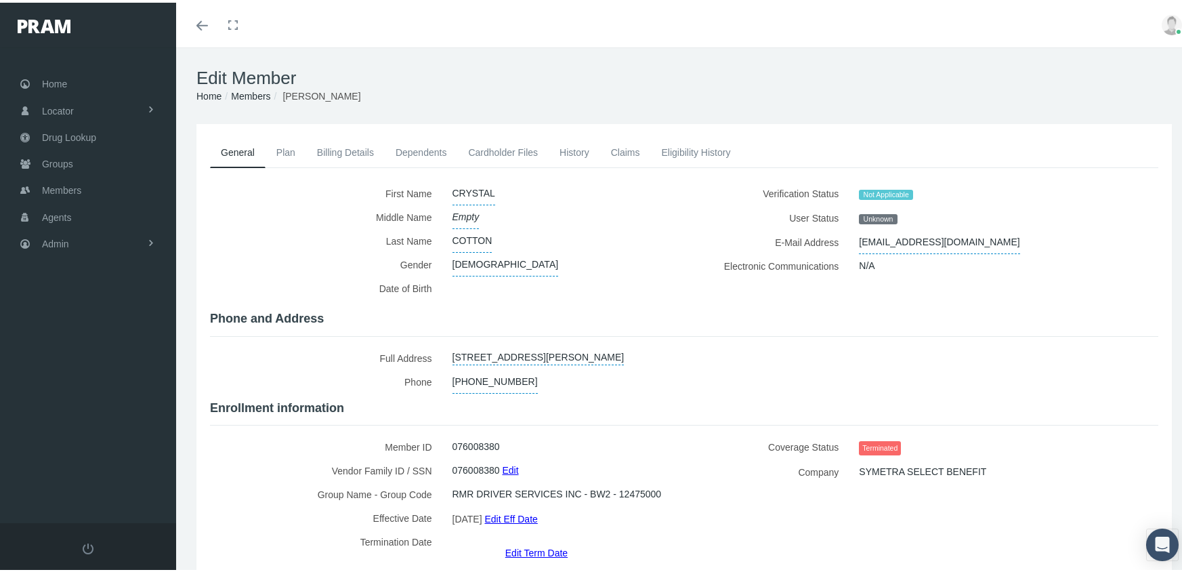
click at [524, 540] on link "Edit Term Date" at bounding box center [536, 550] width 62 height 20
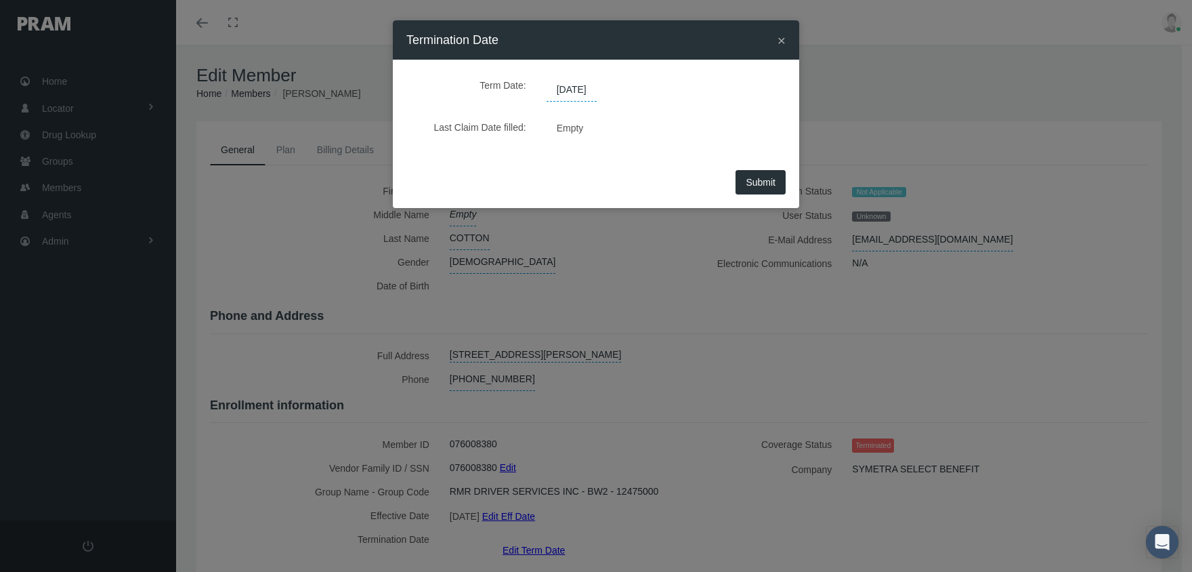
click at [580, 90] on span "[DATE]" at bounding box center [572, 90] width 50 height 23
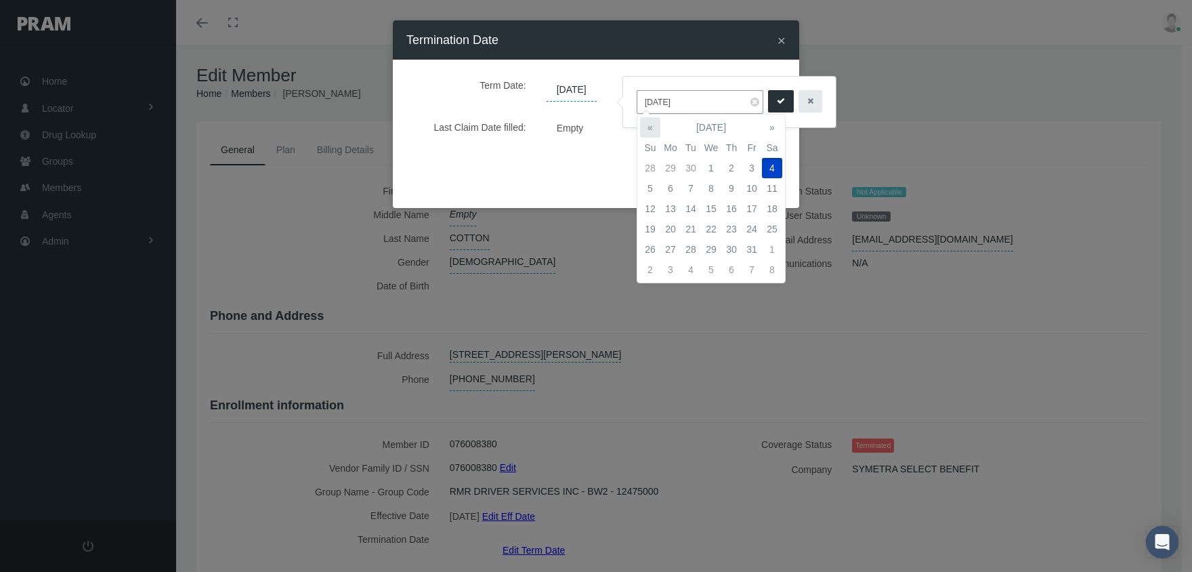
click at [654, 125] on th "«" at bounding box center [650, 127] width 20 height 20
click at [674, 162] on td "1" at bounding box center [671, 168] width 20 height 20
type input "[DATE]"
click at [777, 96] on icon "submit" at bounding box center [781, 101] width 8 height 13
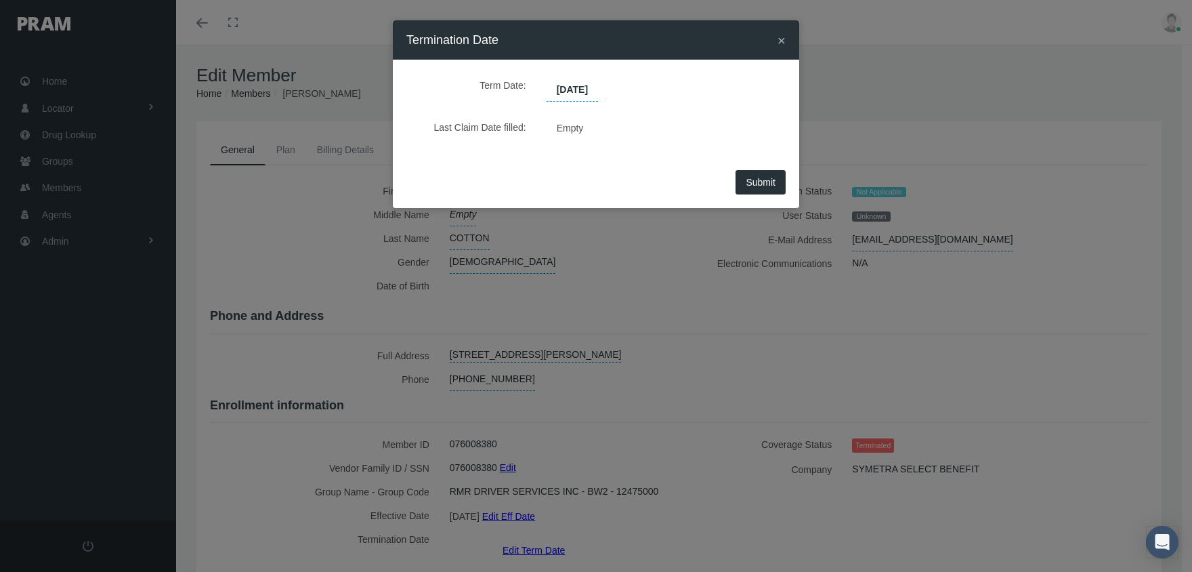
click at [772, 175] on button "Submit" at bounding box center [761, 182] width 50 height 24
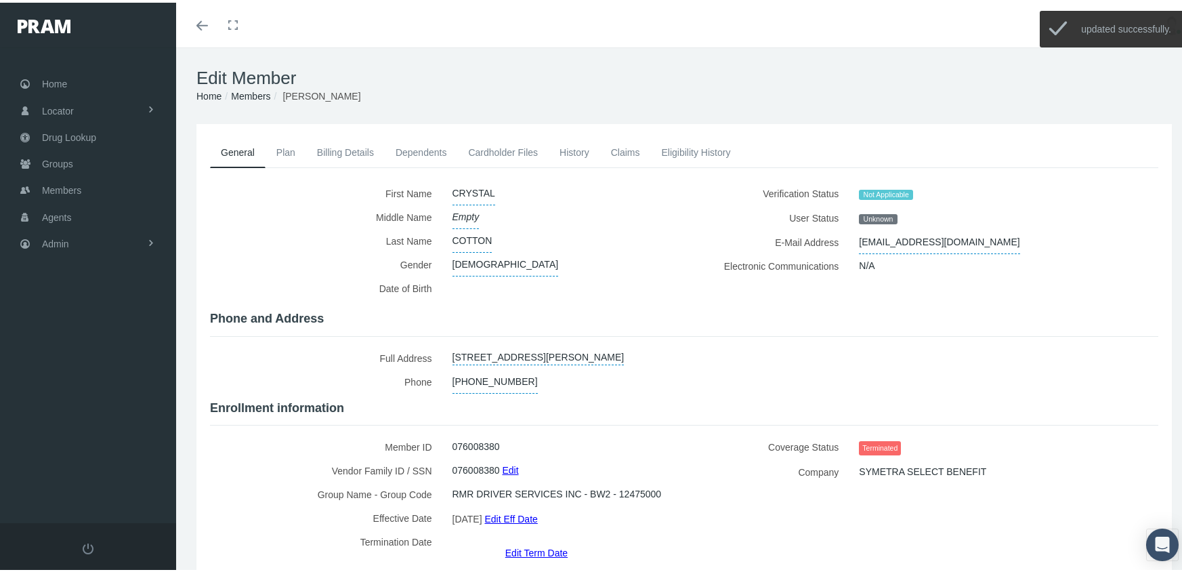
click at [250, 93] on link "Members" at bounding box center [250, 93] width 39 height 11
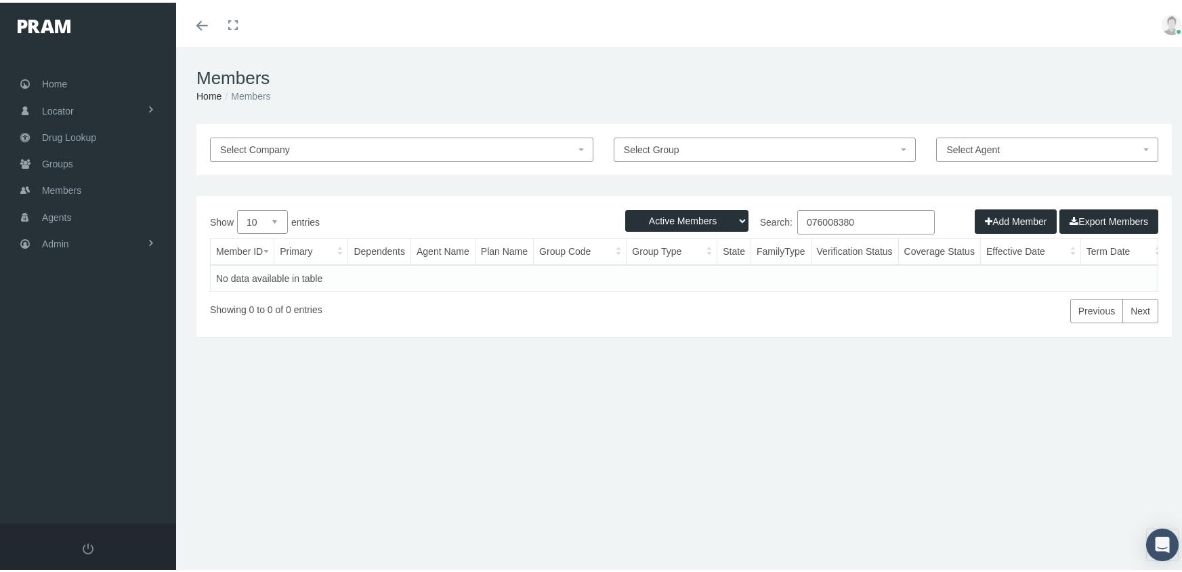
click at [659, 213] on select "Active Members Terminated Members Active & Terminated" at bounding box center [686, 218] width 123 height 22
select select "3"
click at [625, 207] on select "Active Members Terminated Members Active & Terminated" at bounding box center [686, 218] width 123 height 22
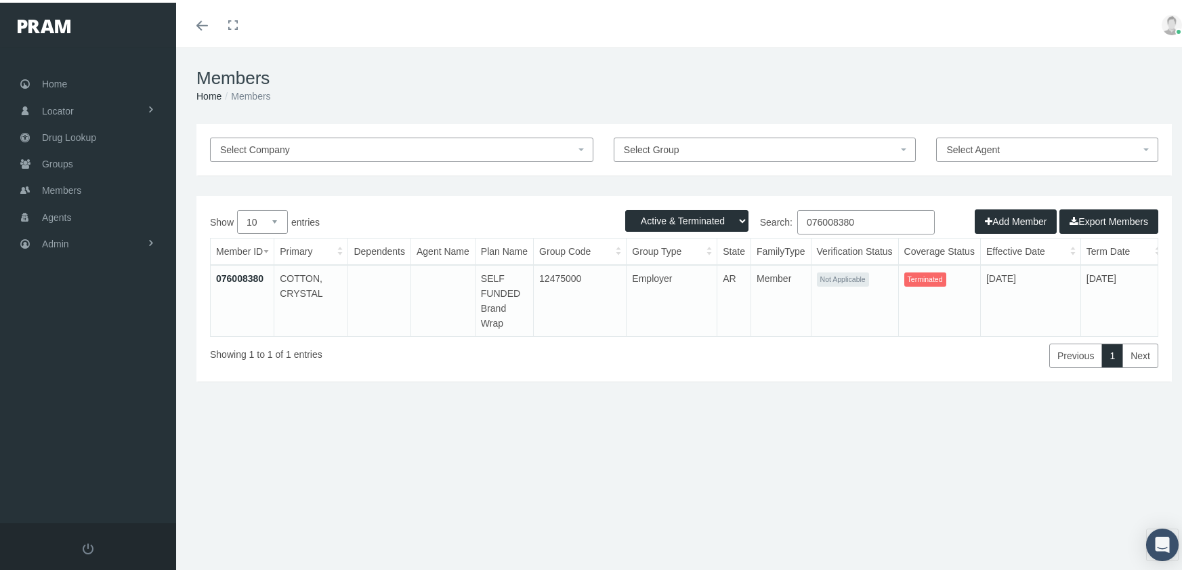
click at [860, 224] on input "076008380" at bounding box center [866, 219] width 138 height 24
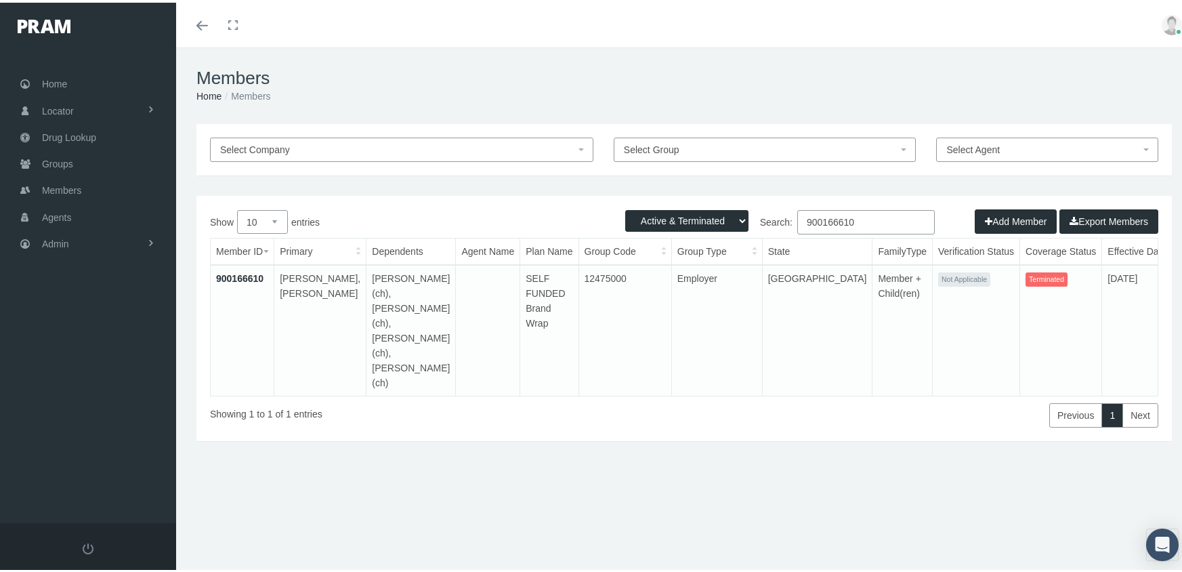
type input "900166610"
click at [237, 276] on link "900166610" at bounding box center [239, 275] width 47 height 11
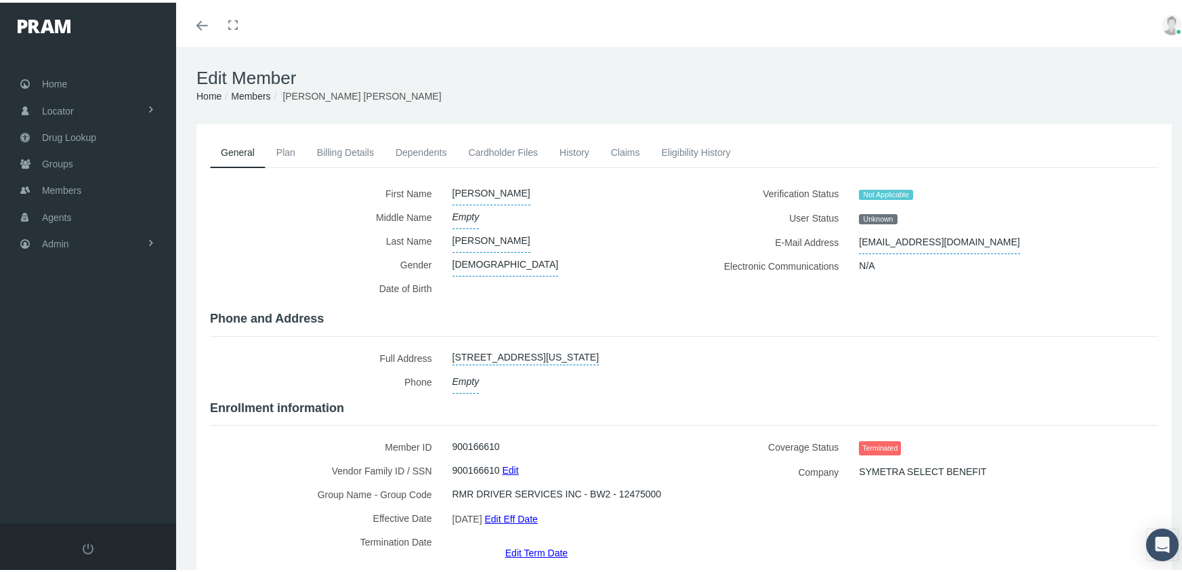
click at [539, 540] on link "Edit Term Date" at bounding box center [536, 550] width 62 height 20
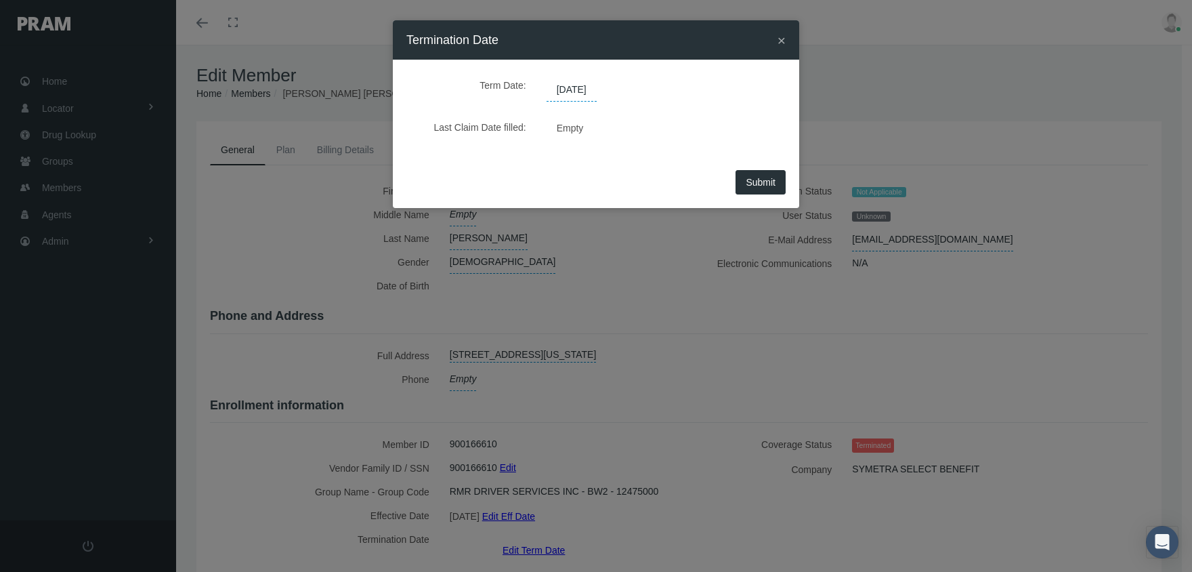
click at [588, 93] on span "[DATE]" at bounding box center [572, 90] width 50 height 23
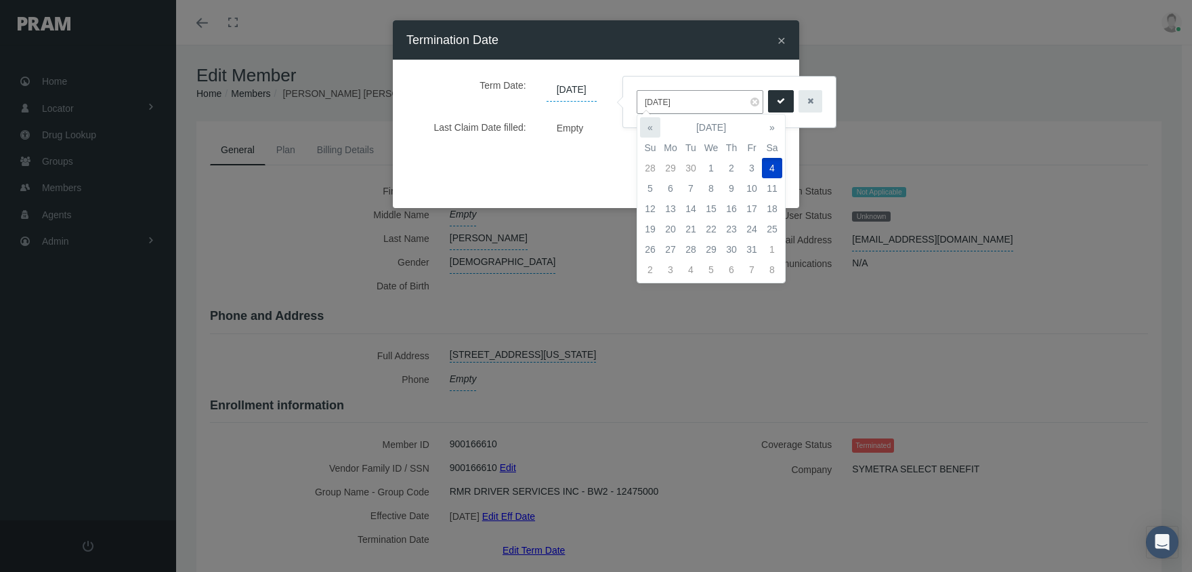
click at [647, 122] on th "«" at bounding box center [650, 127] width 20 height 20
click at [669, 163] on td "1" at bounding box center [671, 168] width 20 height 20
type input "[DATE]"
click at [777, 103] on icon "submit" at bounding box center [781, 101] width 8 height 13
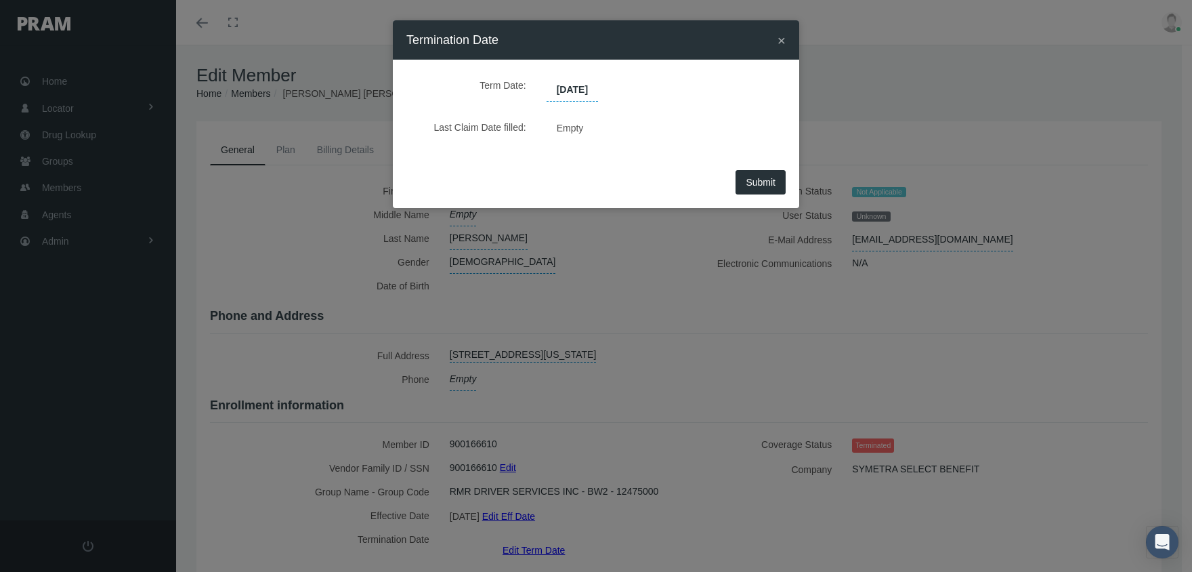
click at [763, 179] on span "Submit" at bounding box center [761, 182] width 30 height 11
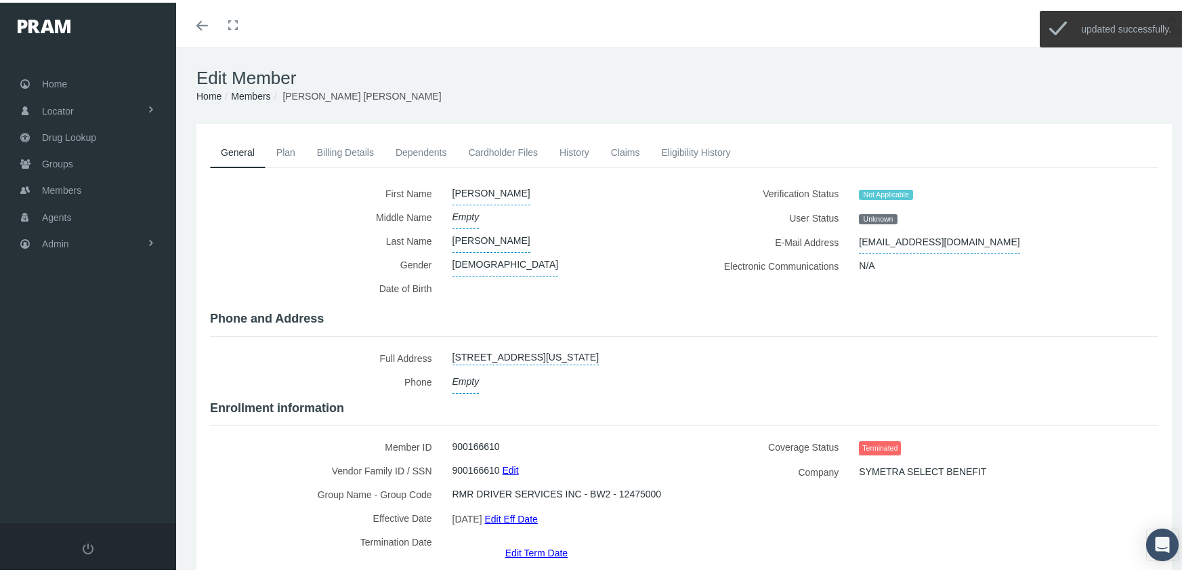
click at [256, 96] on link "Members" at bounding box center [250, 93] width 39 height 11
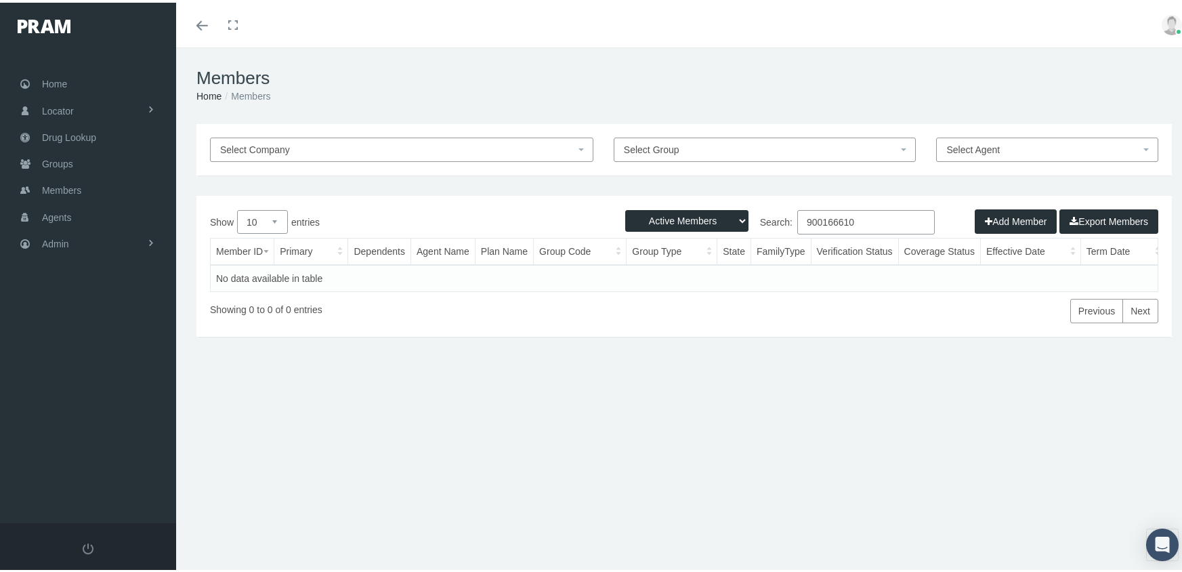
click at [663, 214] on select "Active Members Terminated Members Active & Terminated" at bounding box center [686, 218] width 123 height 22
select select "3"
click at [625, 207] on select "Active Members Terminated Members Active & Terminated" at bounding box center [686, 218] width 123 height 22
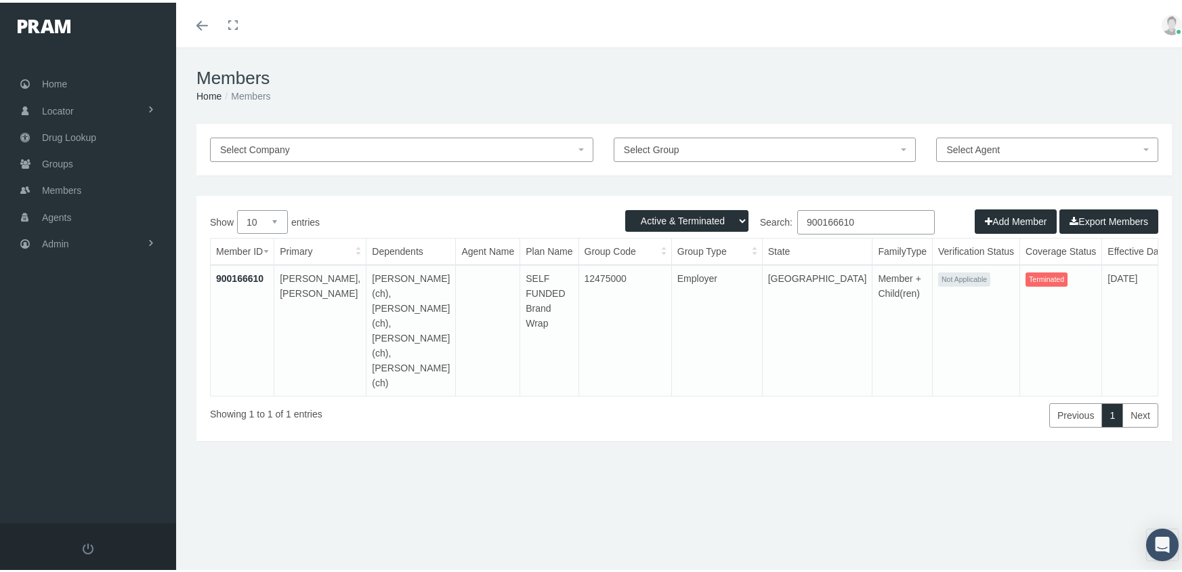
click at [858, 222] on input "900166610" at bounding box center [866, 219] width 138 height 24
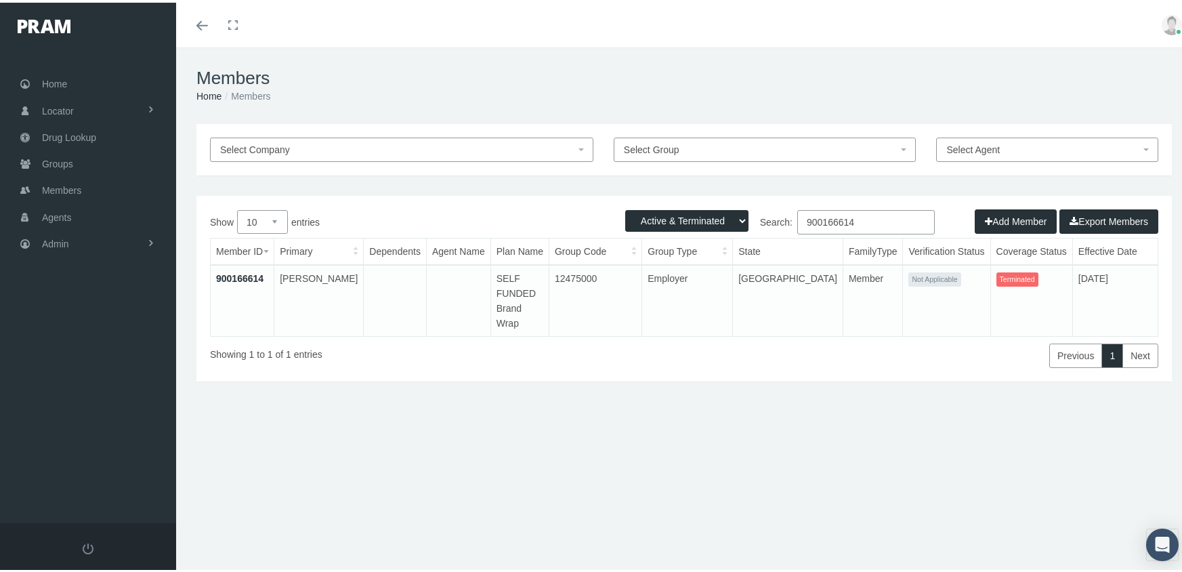
type input "900166614"
click at [235, 276] on link "900166614" at bounding box center [239, 275] width 47 height 11
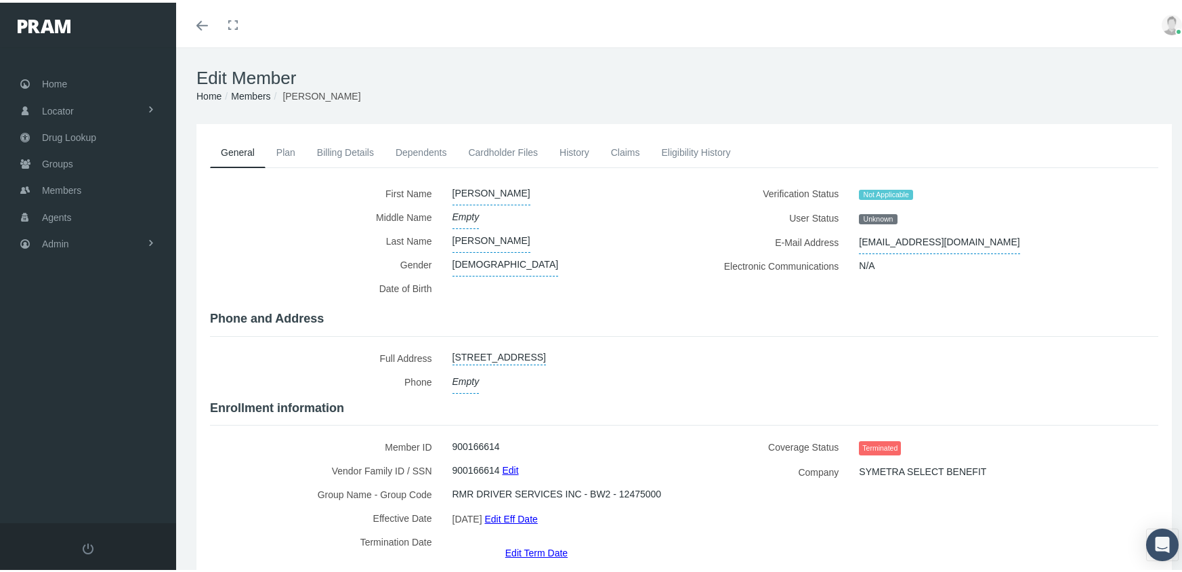
click at [530, 540] on link "Edit Term Date" at bounding box center [536, 550] width 62 height 20
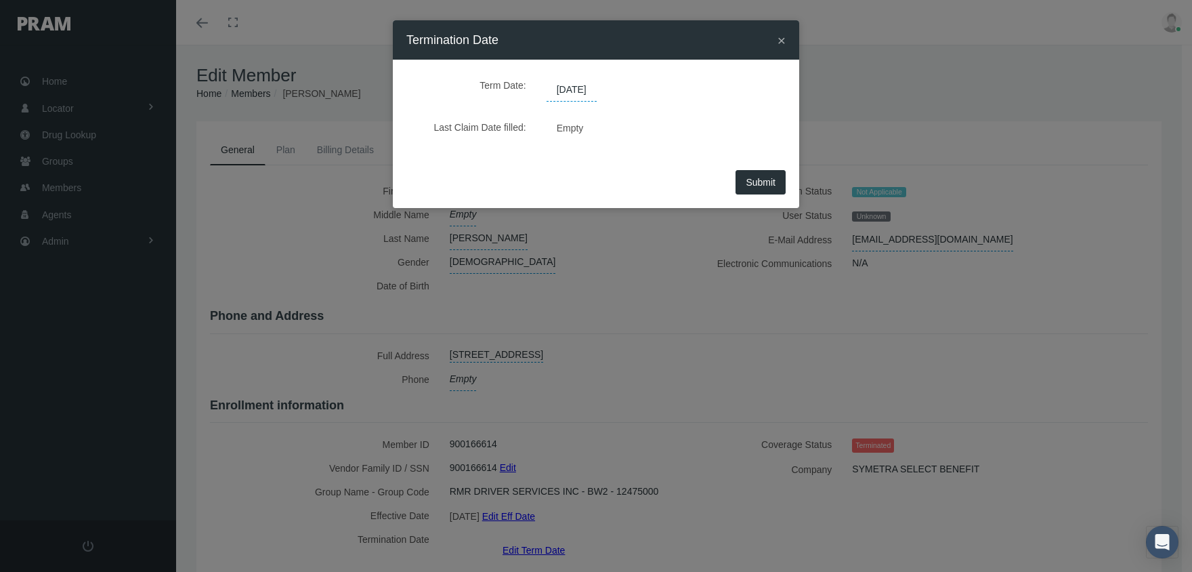
click at [569, 129] on span "Empty" at bounding box center [570, 128] width 47 height 20
click at [579, 91] on span "[DATE]" at bounding box center [572, 90] width 50 height 23
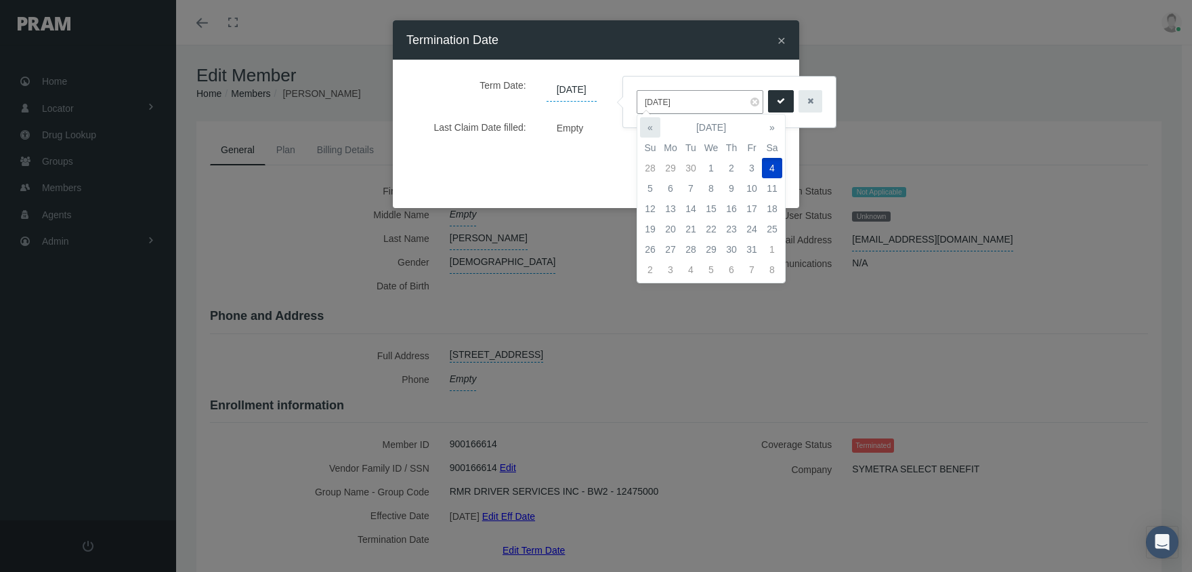
click at [647, 122] on th "«" at bounding box center [650, 127] width 20 height 20
click at [671, 162] on td "1" at bounding box center [671, 168] width 20 height 20
type input "[DATE]"
click at [768, 105] on button "submit" at bounding box center [781, 101] width 26 height 22
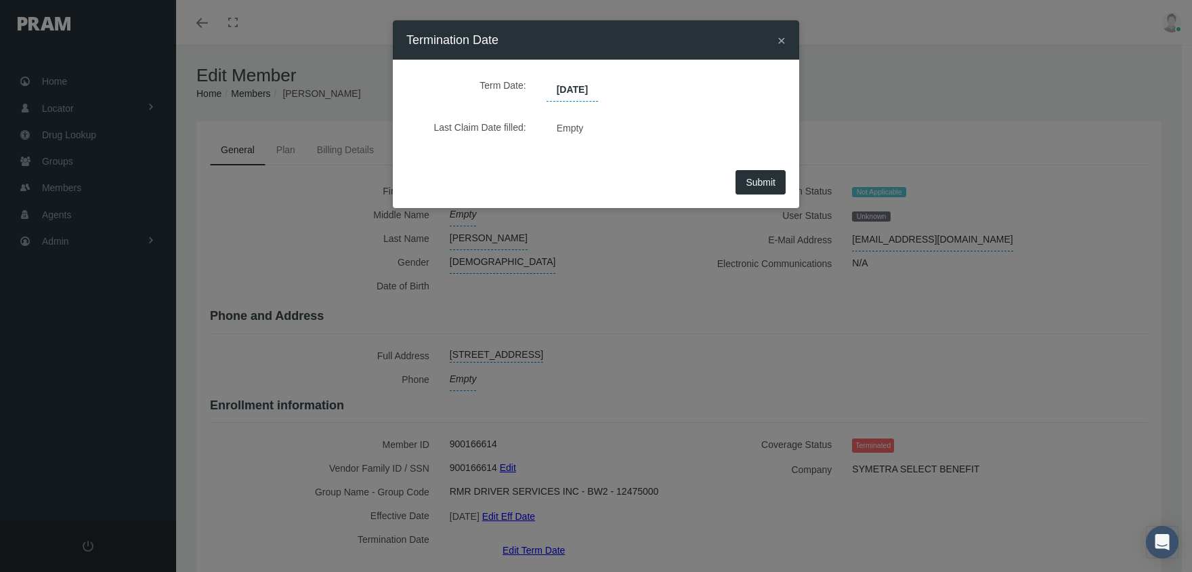
click at [765, 184] on span "Submit" at bounding box center [761, 182] width 30 height 11
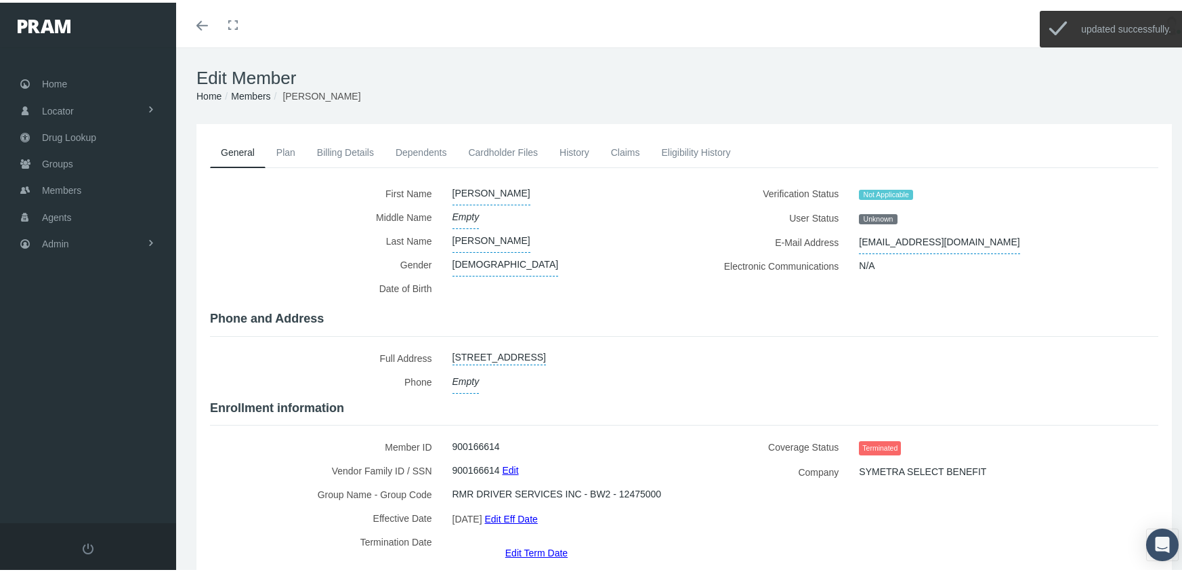
click at [249, 91] on link "Members" at bounding box center [250, 93] width 39 height 11
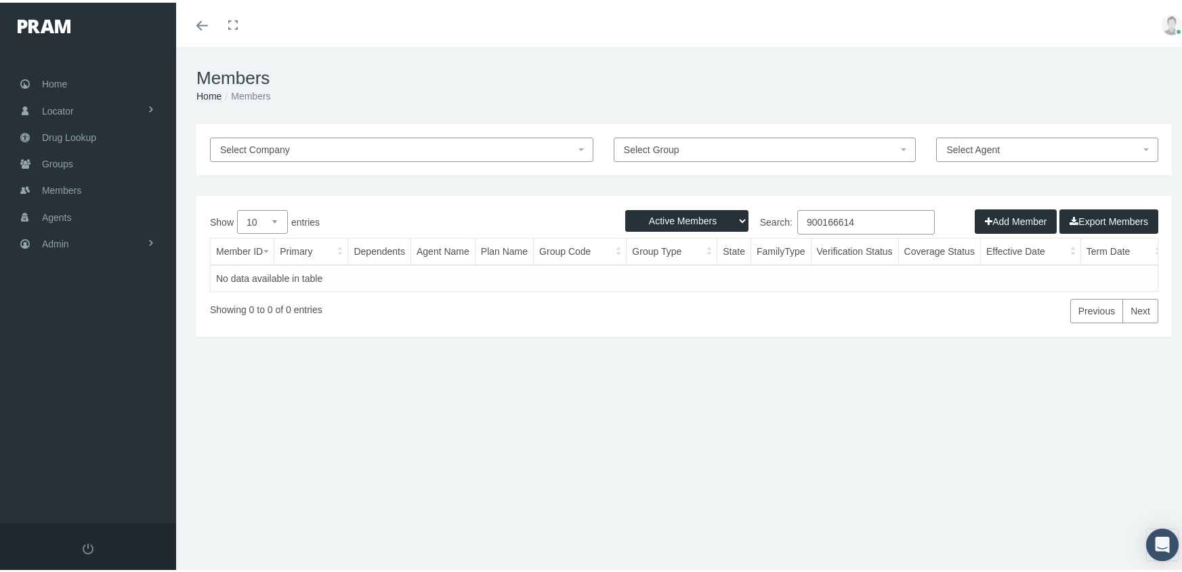
click at [663, 217] on select "Active Members Terminated Members Active & Terminated" at bounding box center [686, 218] width 123 height 22
select select "3"
click at [625, 207] on select "Active Members Terminated Members Active & Terminated" at bounding box center [686, 218] width 123 height 22
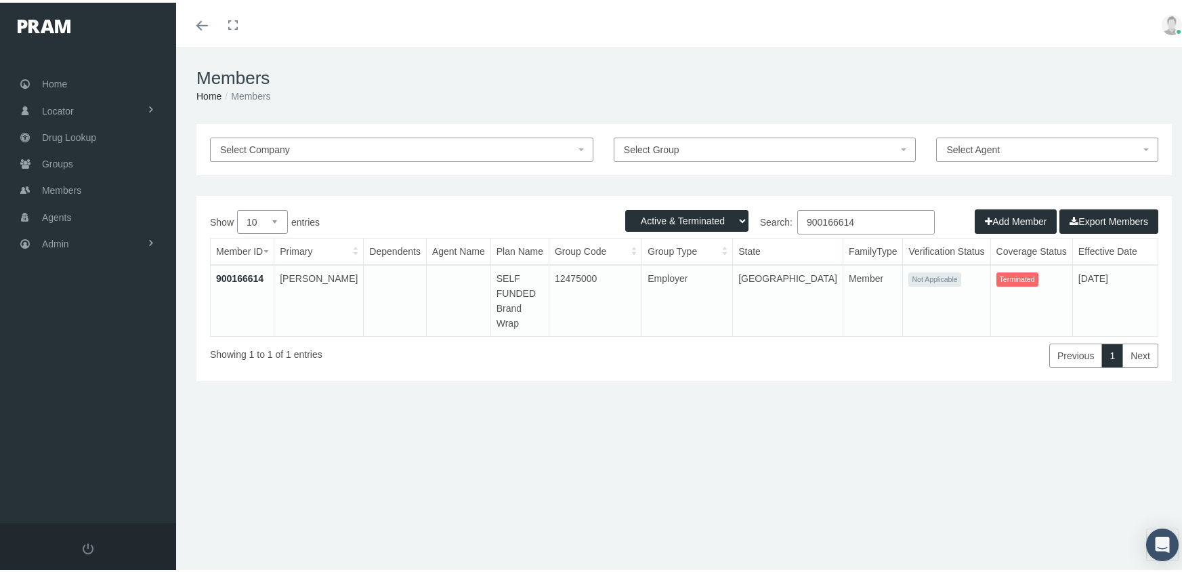
click at [867, 219] on input "900166614" at bounding box center [866, 219] width 138 height 24
type input "900162040"
drag, startPoint x: 241, startPoint y: 277, endPoint x: 267, endPoint y: 254, distance: 35.1
click at [241, 277] on link "900162040" at bounding box center [239, 275] width 47 height 11
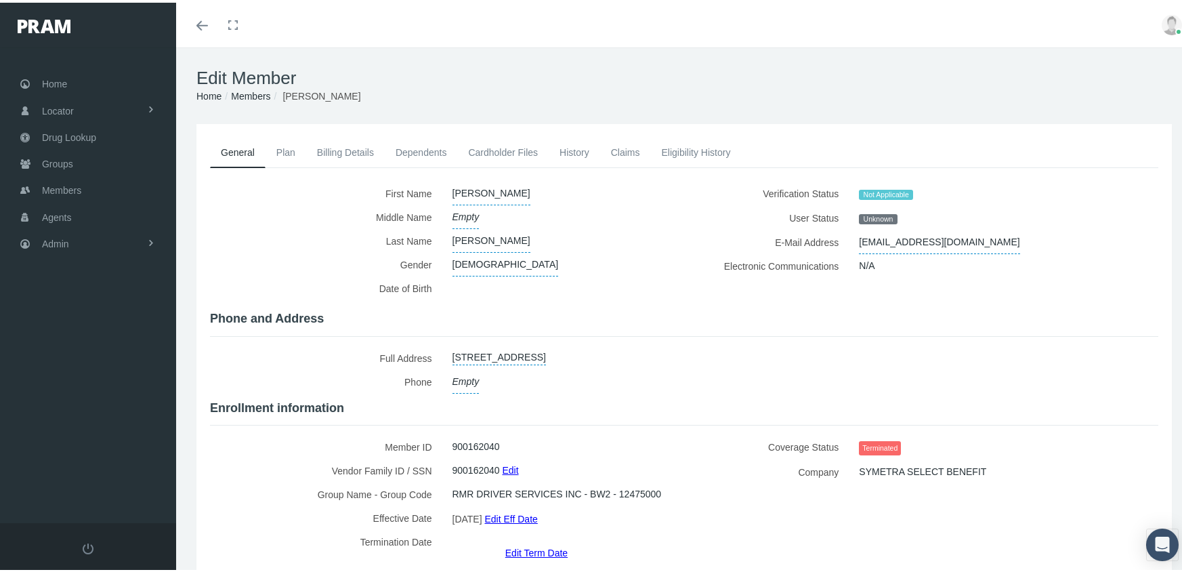
click at [532, 540] on link "Edit Term Date" at bounding box center [536, 550] width 62 height 20
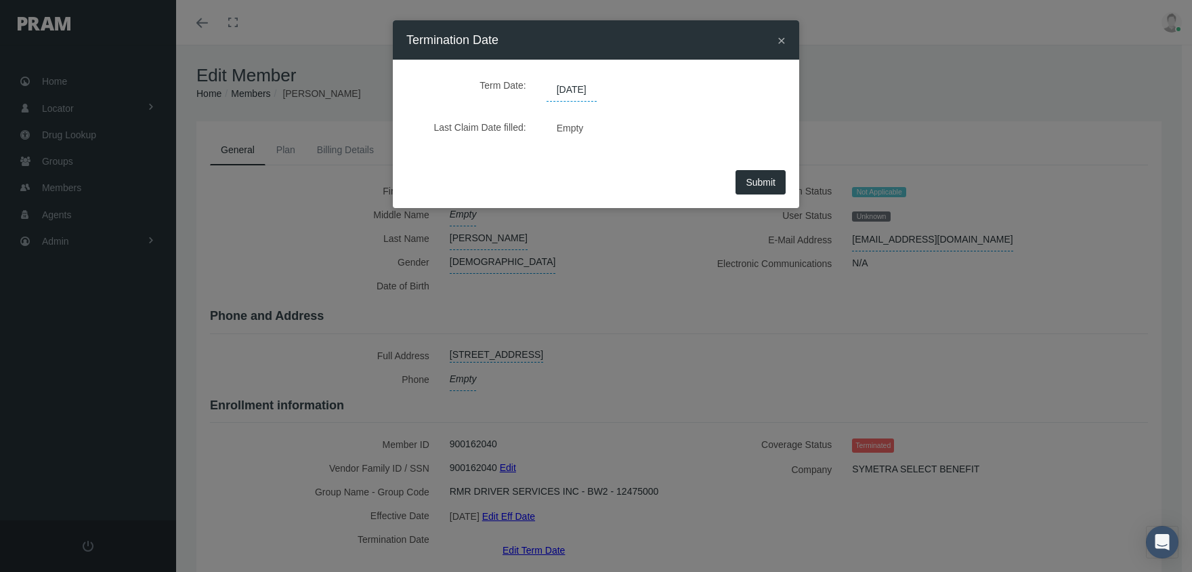
click at [581, 92] on span "[DATE]" at bounding box center [572, 90] width 50 height 23
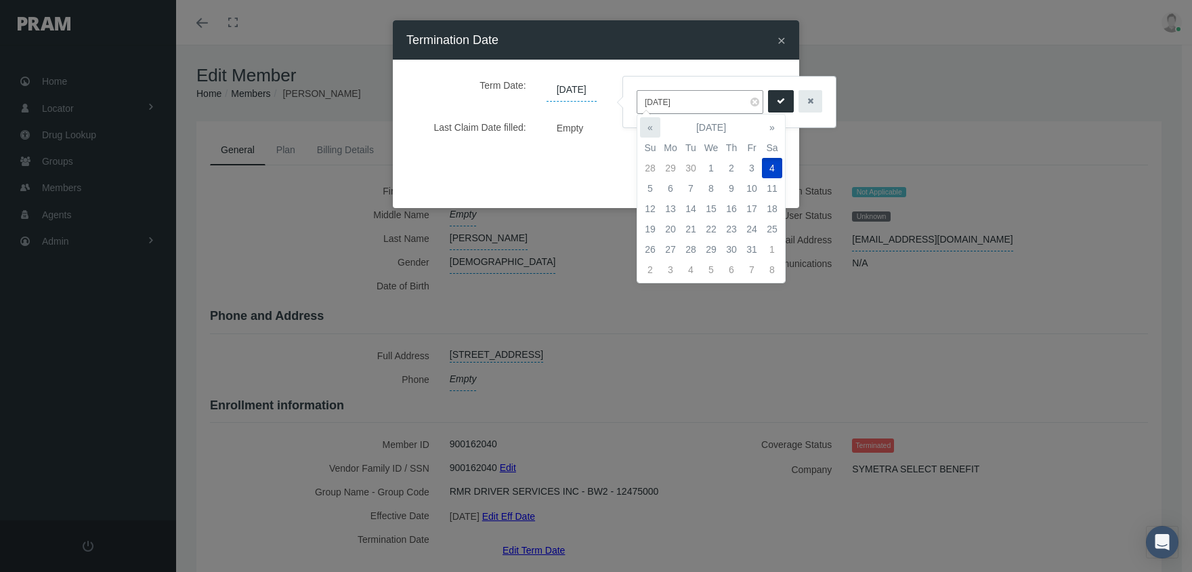
click at [651, 127] on th "«" at bounding box center [650, 127] width 20 height 20
click at [670, 168] on td "1" at bounding box center [671, 168] width 20 height 20
type input "[DATE]"
click at [777, 103] on icon "submit" at bounding box center [781, 101] width 8 height 13
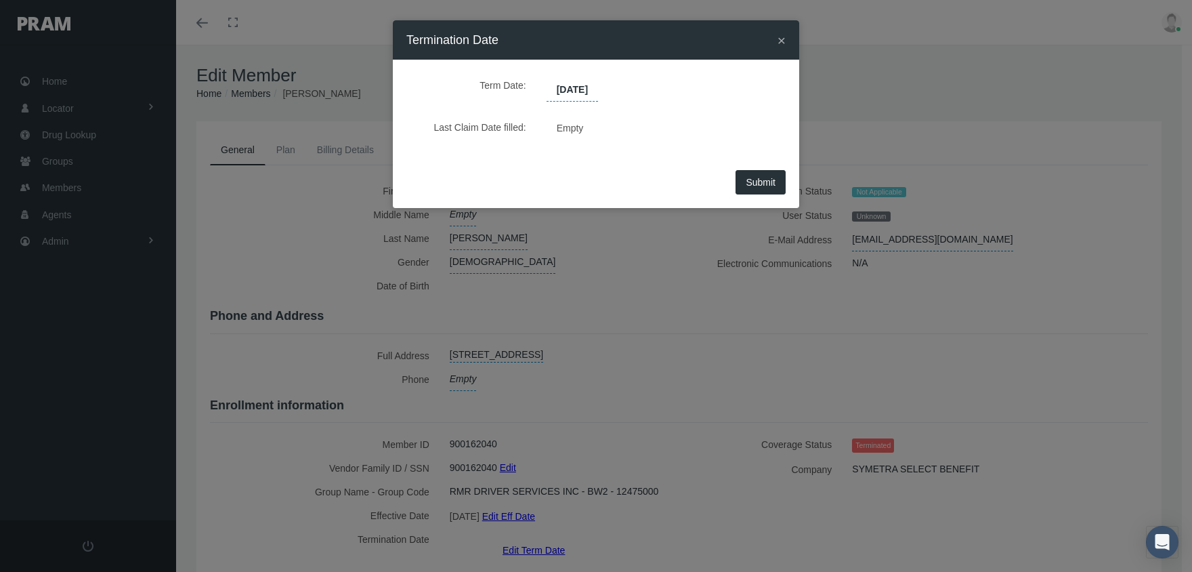
click at [762, 184] on span "Submit" at bounding box center [761, 182] width 30 height 11
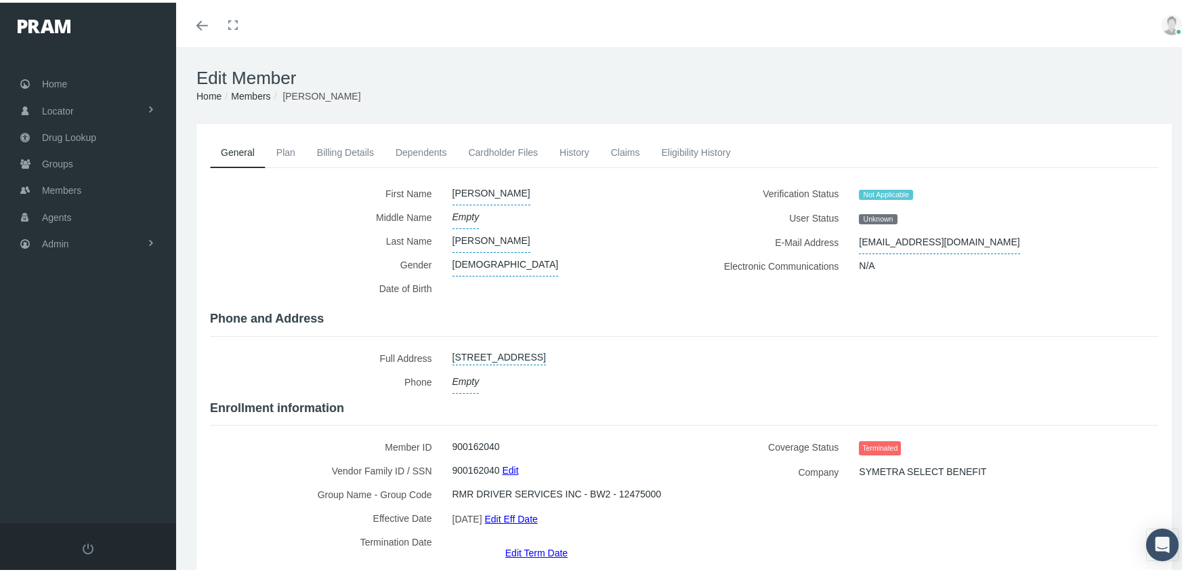
click at [257, 89] on link "Members" at bounding box center [250, 93] width 39 height 11
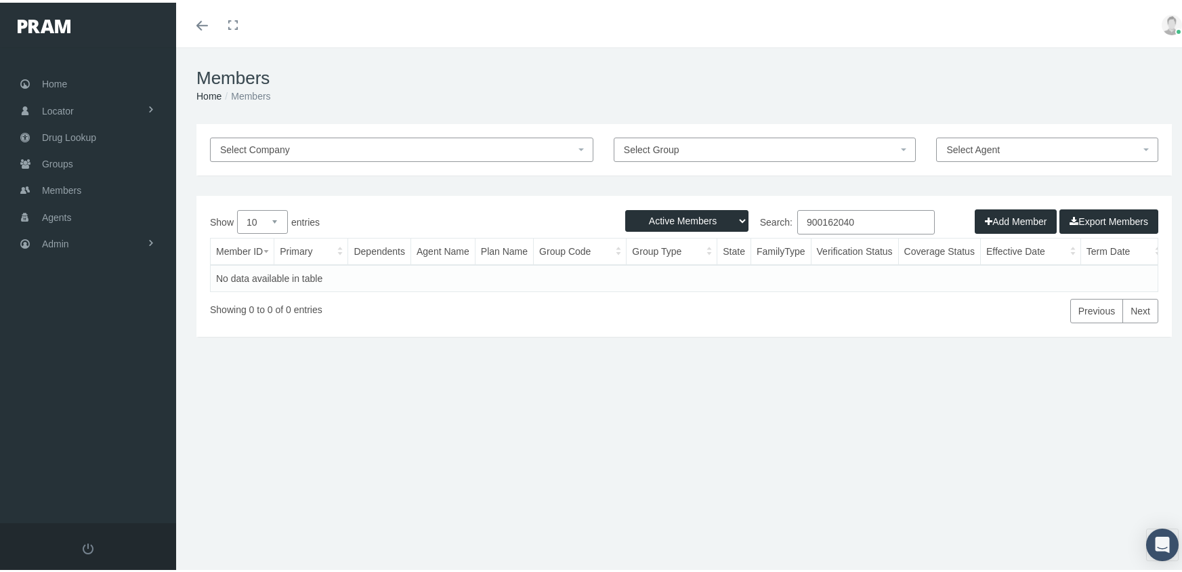
click at [659, 218] on select "Active Members Terminated Members Active & Terminated" at bounding box center [686, 218] width 123 height 22
select select "3"
click at [625, 207] on select "Active Members Terminated Members Active & Terminated" at bounding box center [686, 218] width 123 height 22
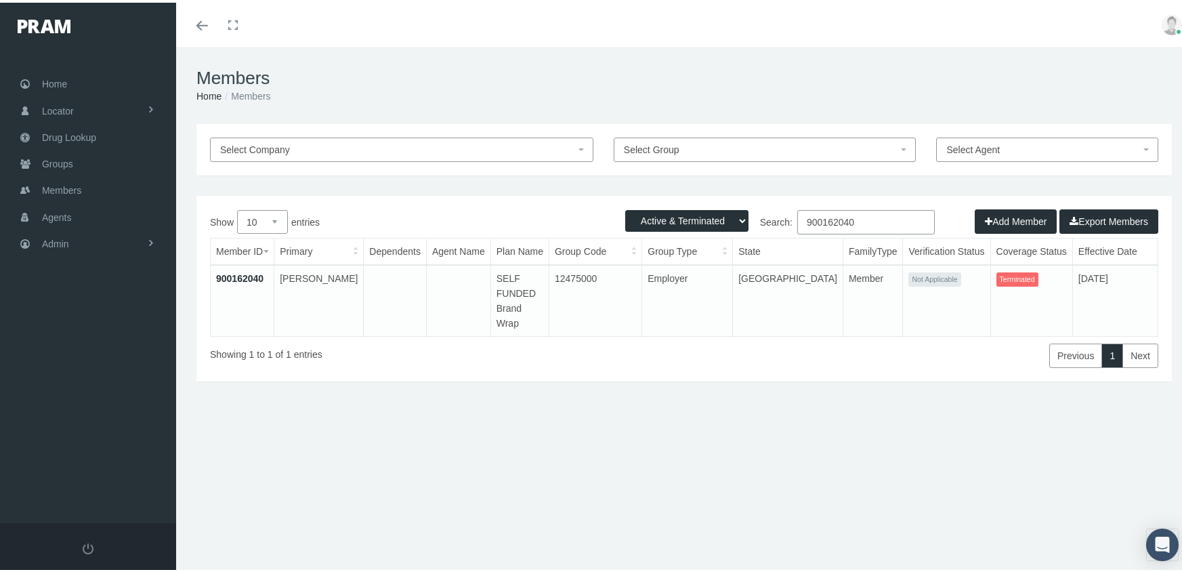
click at [877, 221] on input "900162040" at bounding box center [866, 219] width 138 height 24
type input "900162042"
click at [234, 272] on link "900162042" at bounding box center [239, 275] width 47 height 11
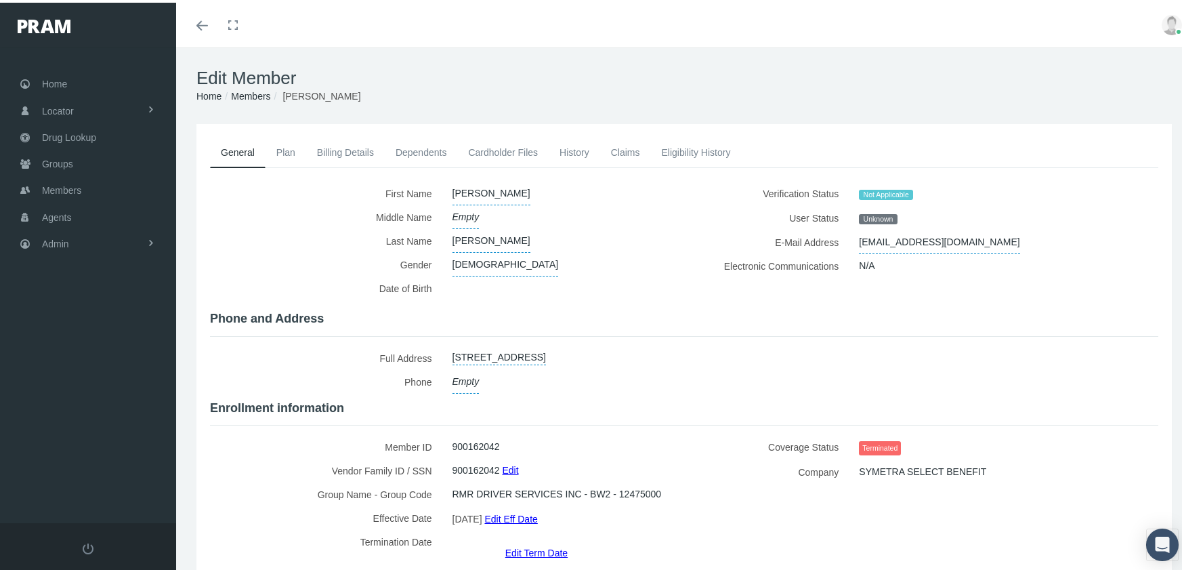
click at [522, 541] on link "Edit Term Date" at bounding box center [536, 550] width 62 height 20
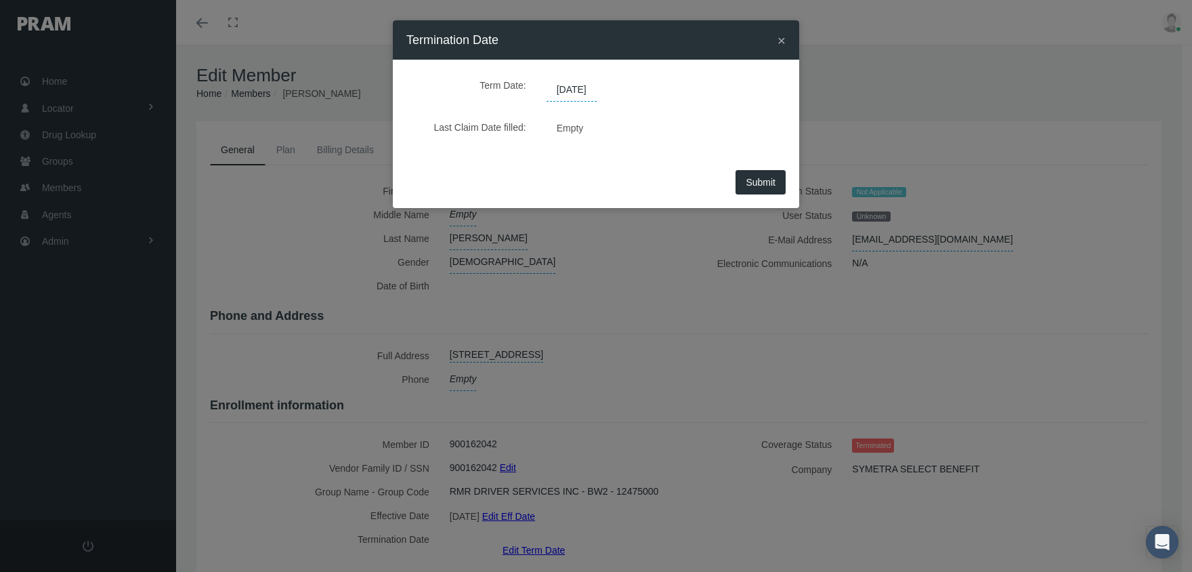
click at [575, 89] on span "[DATE]" at bounding box center [572, 90] width 50 height 23
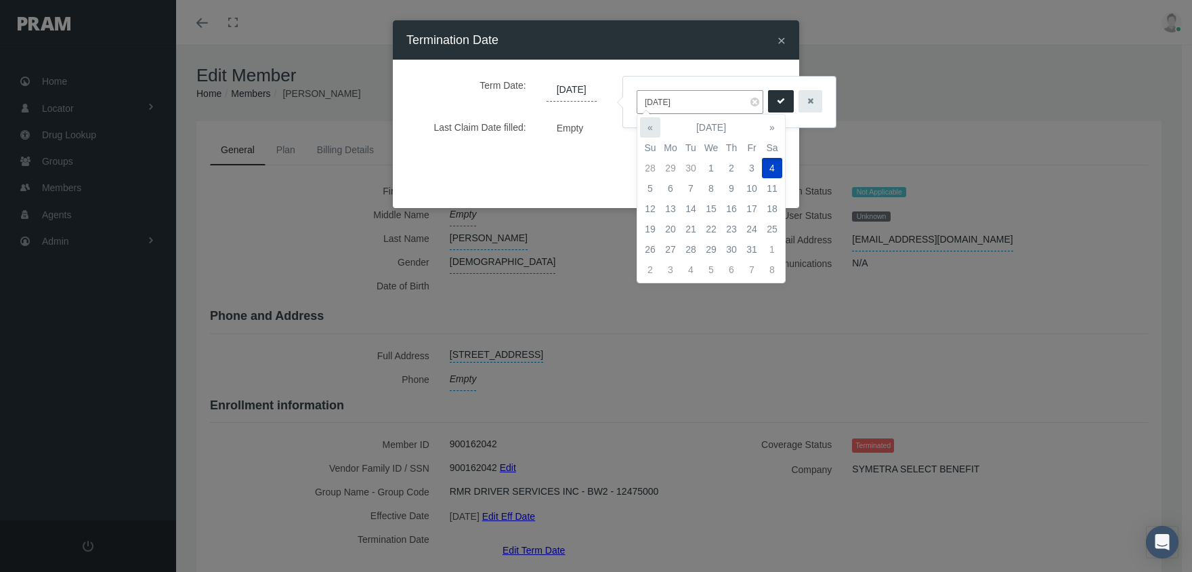
click at [646, 127] on th "«" at bounding box center [650, 127] width 20 height 20
click at [672, 165] on td "1" at bounding box center [671, 168] width 20 height 20
type input "[DATE]"
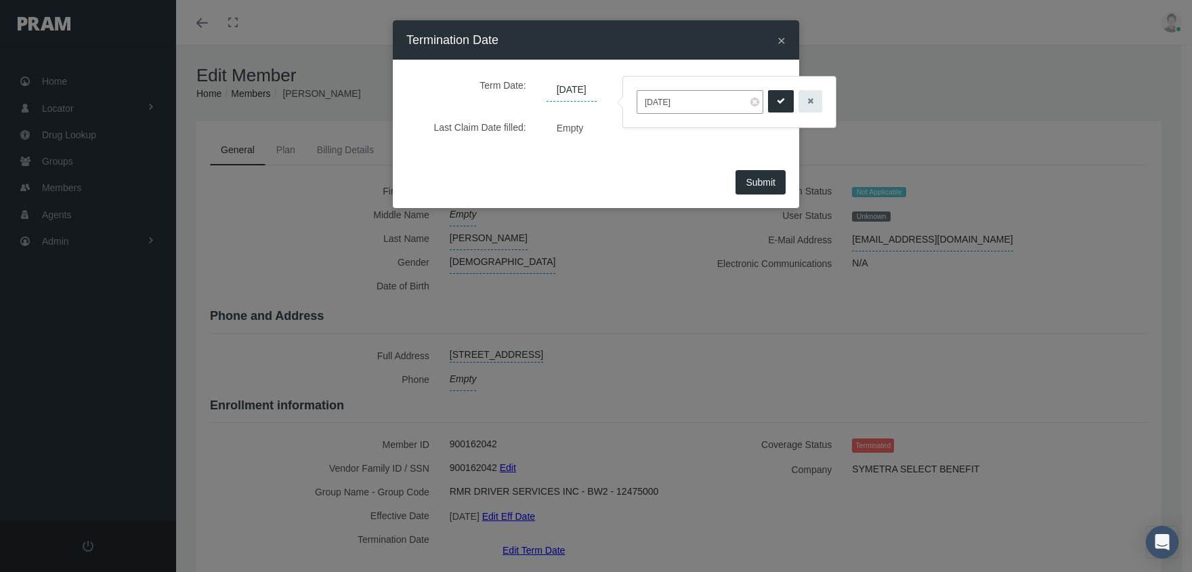
click at [777, 101] on icon "submit" at bounding box center [781, 101] width 8 height 13
click at [755, 179] on span "Submit" at bounding box center [761, 182] width 30 height 11
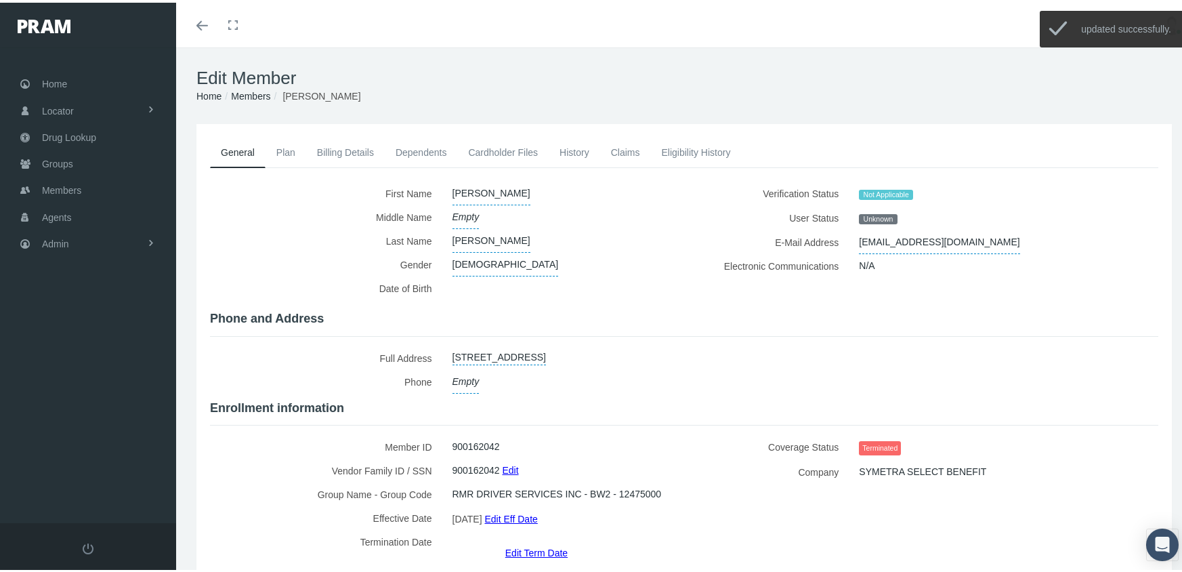
click at [245, 88] on link "Members" at bounding box center [250, 93] width 39 height 11
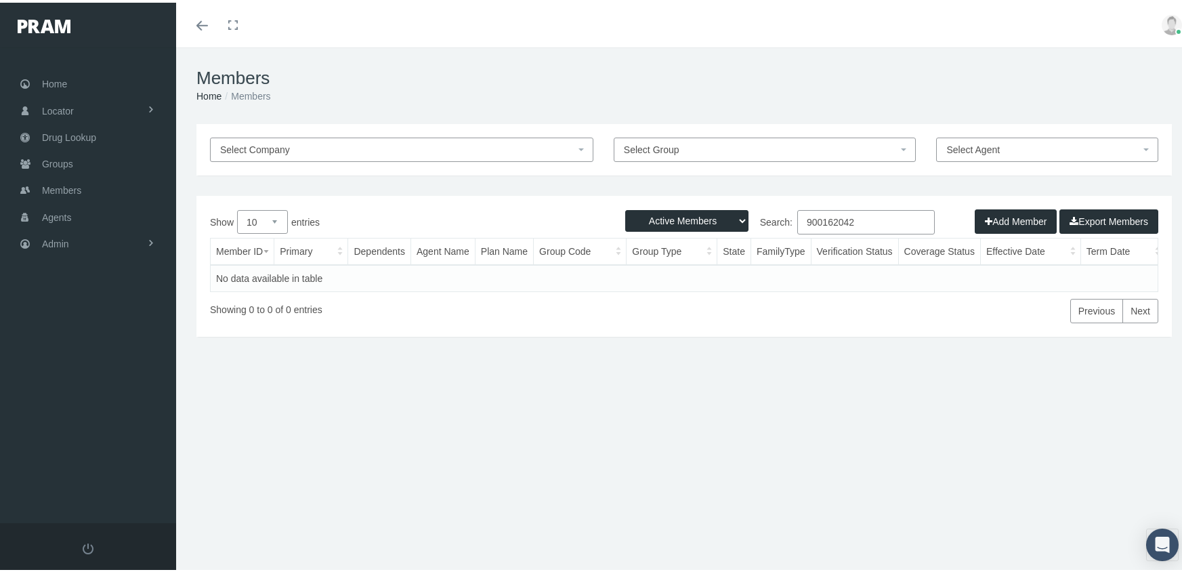
click at [654, 220] on select "Active Members Terminated Members Active & Terminated" at bounding box center [686, 218] width 123 height 22
select select "3"
click at [625, 207] on select "Active Members Terminated Members Active & Terminated" at bounding box center [686, 218] width 123 height 22
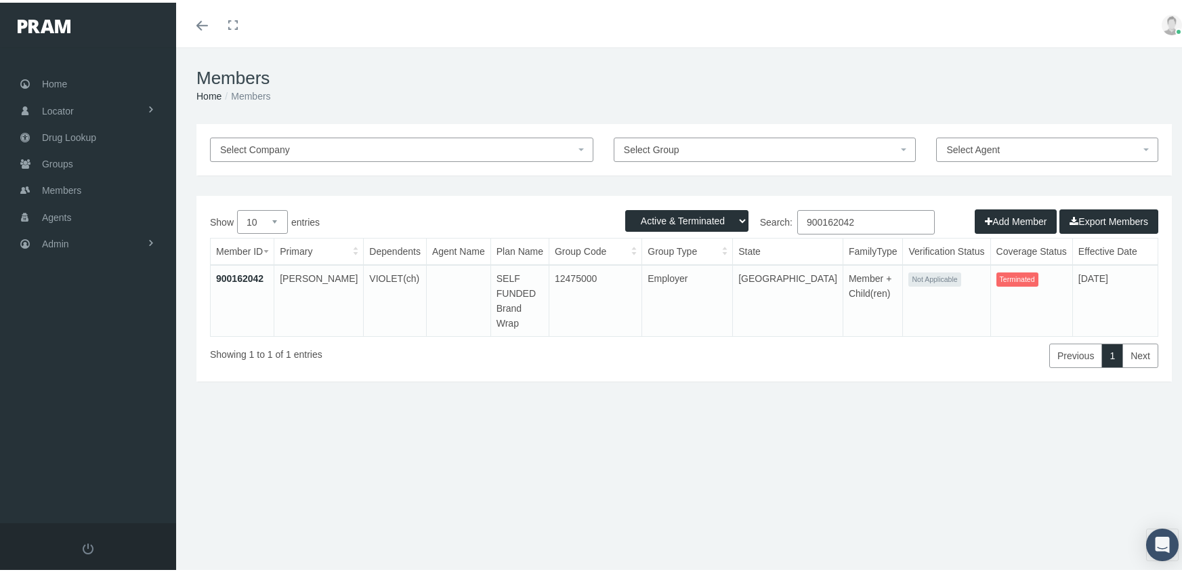
click at [863, 217] on input "900162042" at bounding box center [866, 219] width 138 height 24
type input "900162044"
click at [249, 278] on link "900162044" at bounding box center [239, 275] width 47 height 11
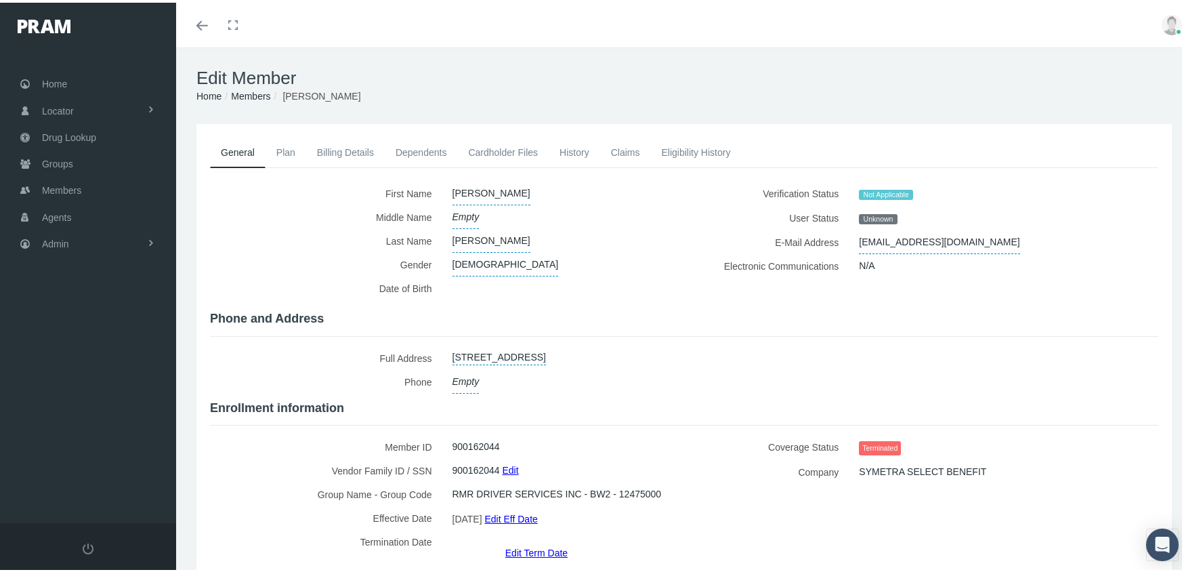
click at [528, 540] on link "Edit Term Date" at bounding box center [536, 550] width 62 height 20
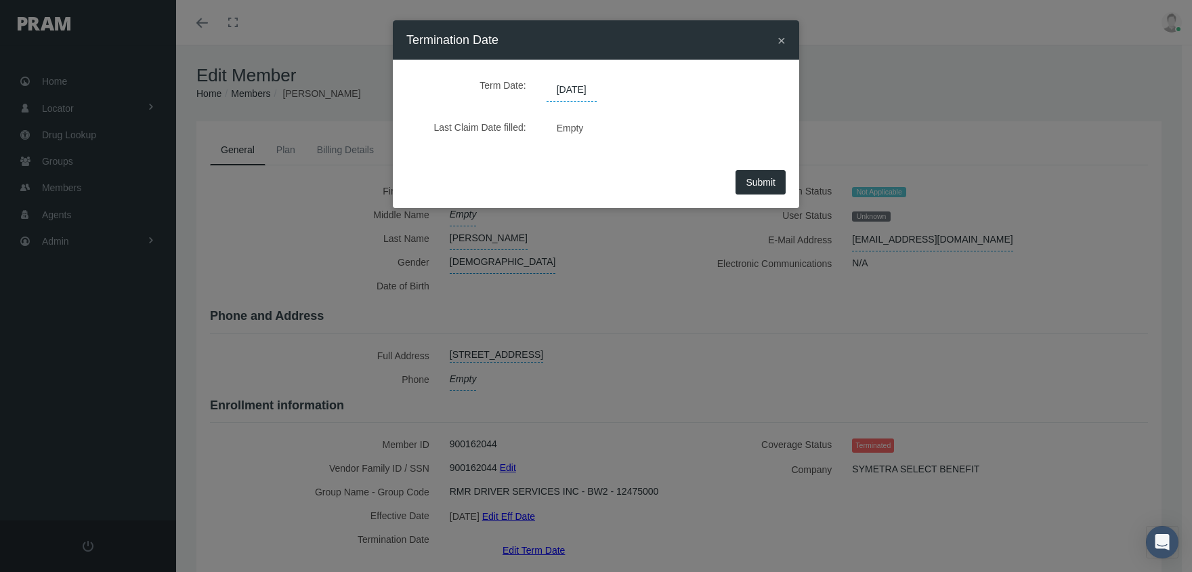
click at [583, 93] on span "[DATE]" at bounding box center [572, 90] width 50 height 23
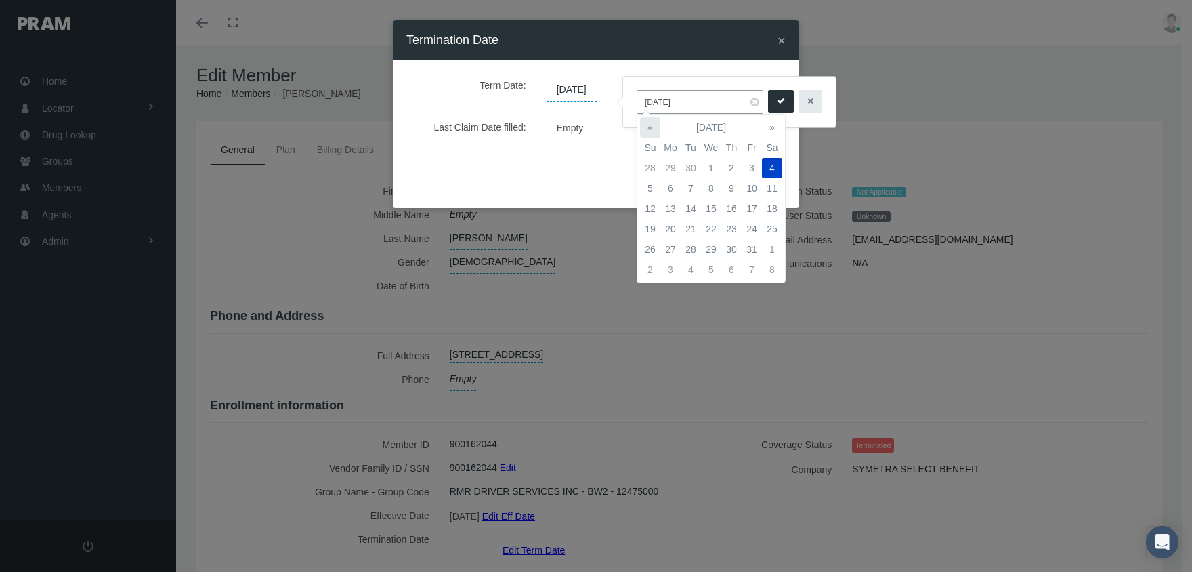
click at [655, 125] on th "«" at bounding box center [650, 127] width 20 height 20
click at [667, 171] on td "1" at bounding box center [671, 168] width 20 height 20
type input "[DATE]"
click at [777, 100] on button "submit" at bounding box center [781, 101] width 26 height 22
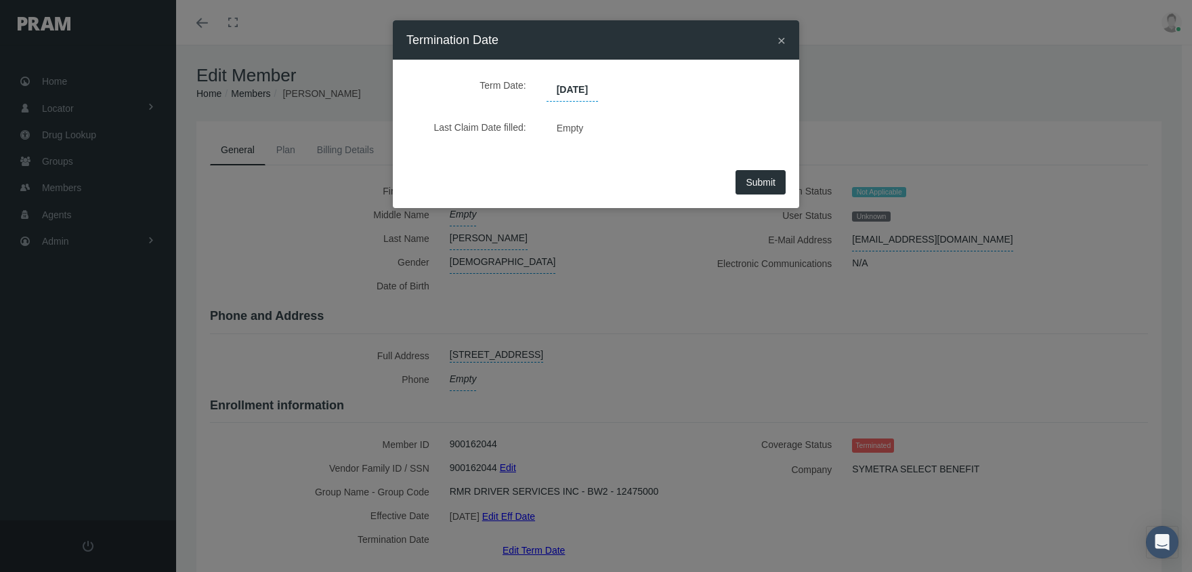
click at [773, 180] on span "Submit" at bounding box center [761, 182] width 30 height 11
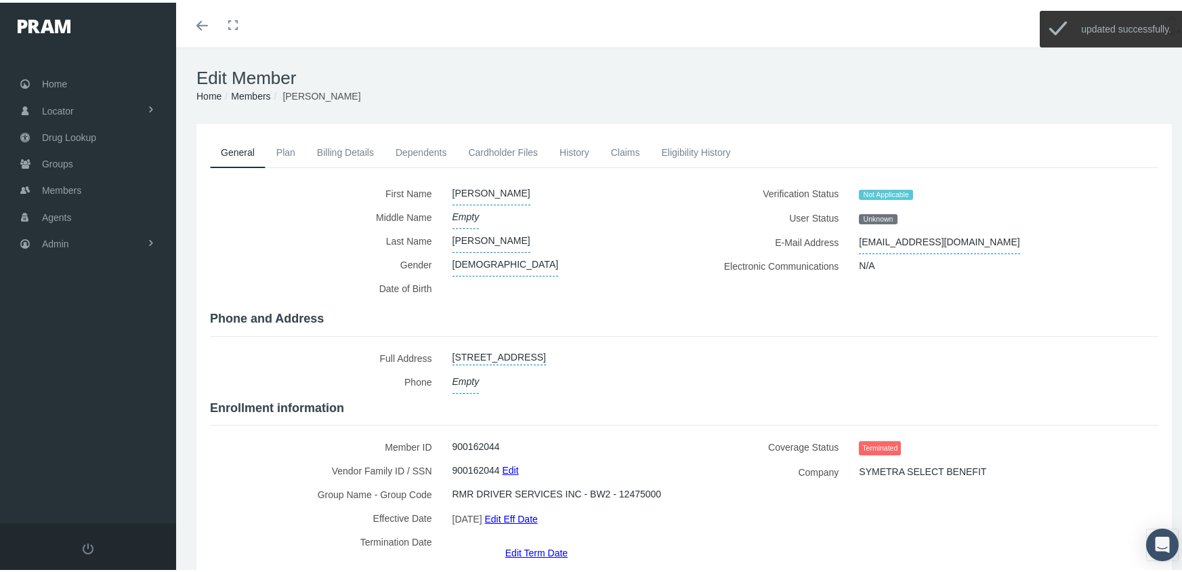
click at [257, 94] on link "Members" at bounding box center [250, 93] width 39 height 11
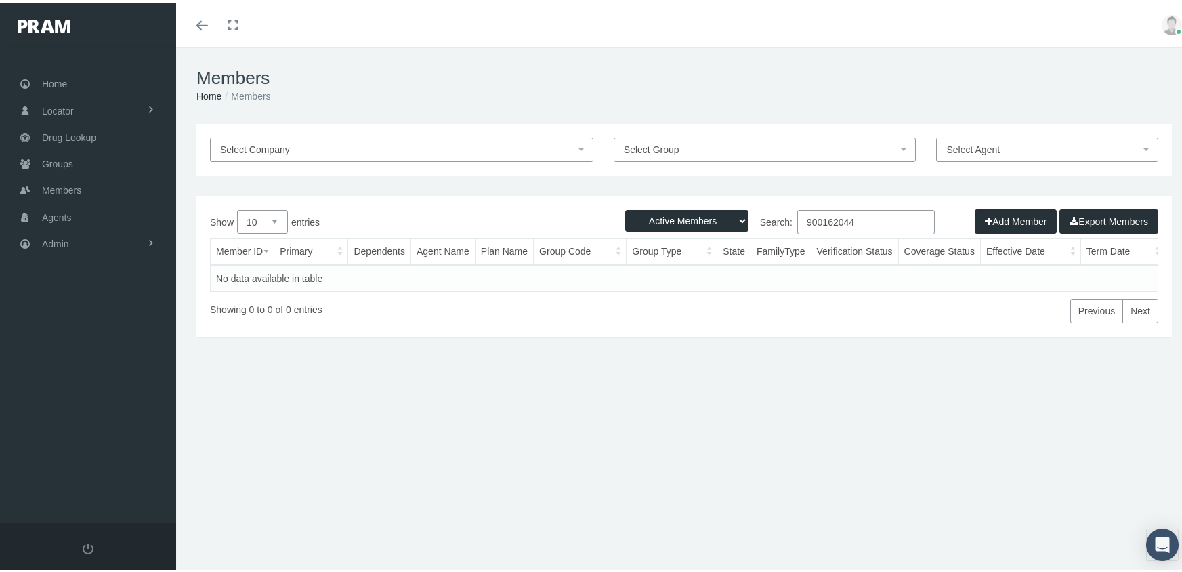
click at [673, 224] on select "Active Members Terminated Members Active & Terminated" at bounding box center [686, 218] width 123 height 22
select select "3"
click at [625, 207] on select "Active Members Terminated Members Active & Terminated" at bounding box center [686, 218] width 123 height 22
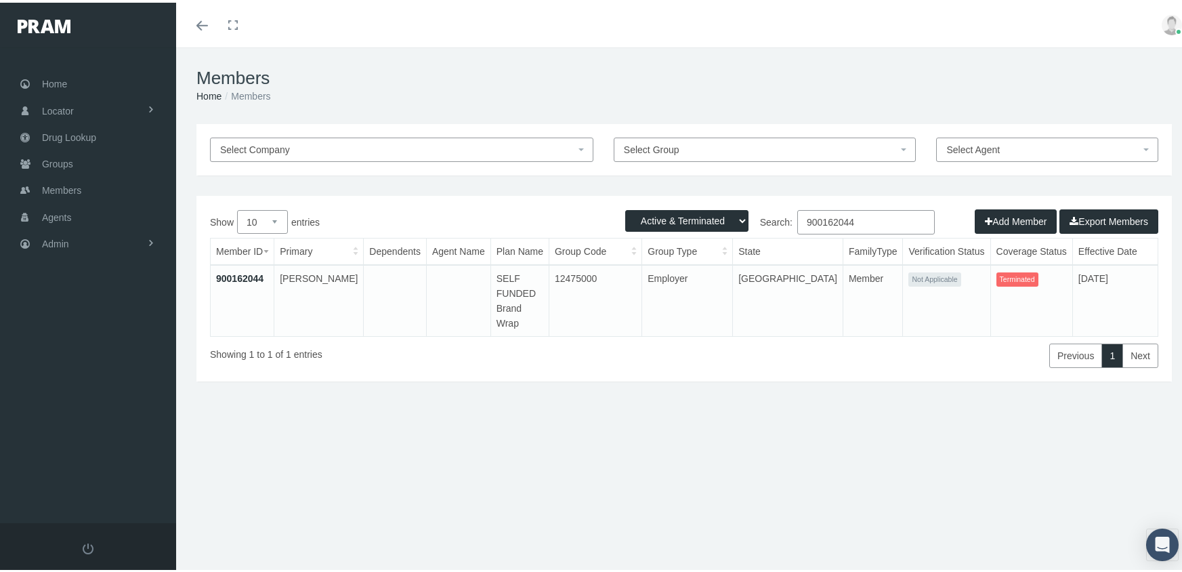
click at [873, 217] on input "900162044" at bounding box center [866, 219] width 138 height 24
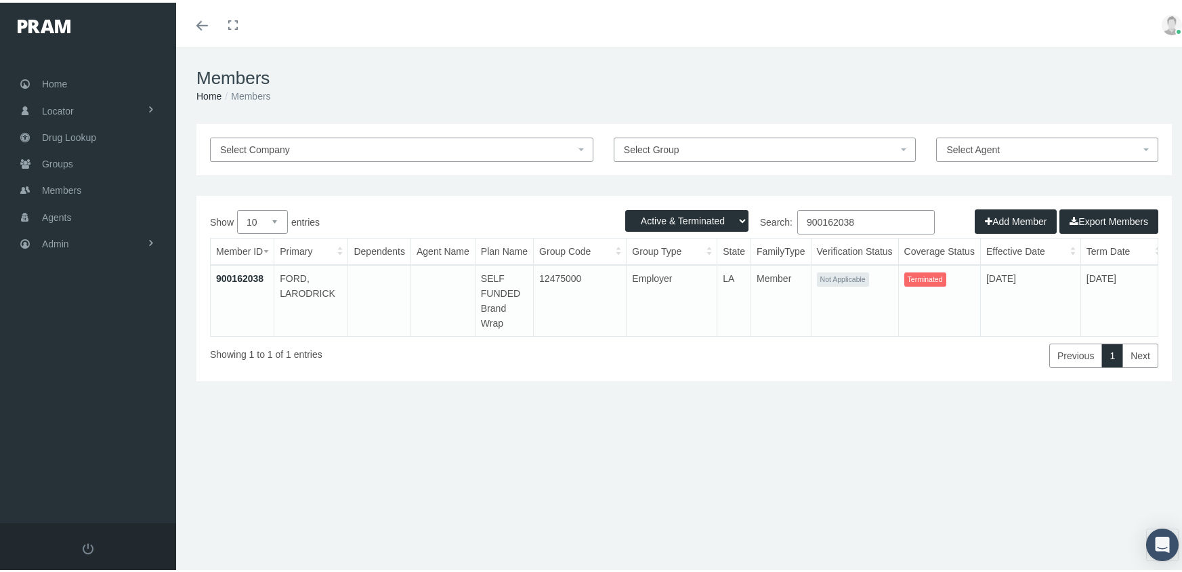
type input "900162038"
click at [253, 270] on link "900162038" at bounding box center [239, 275] width 47 height 11
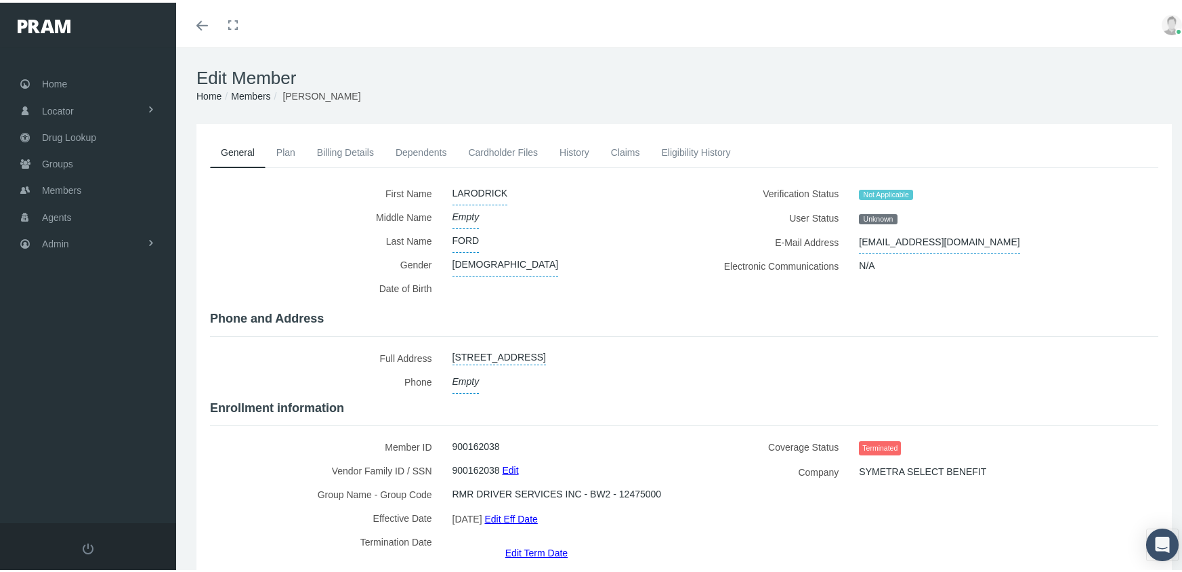
click at [530, 540] on link "Edit Term Date" at bounding box center [536, 550] width 62 height 20
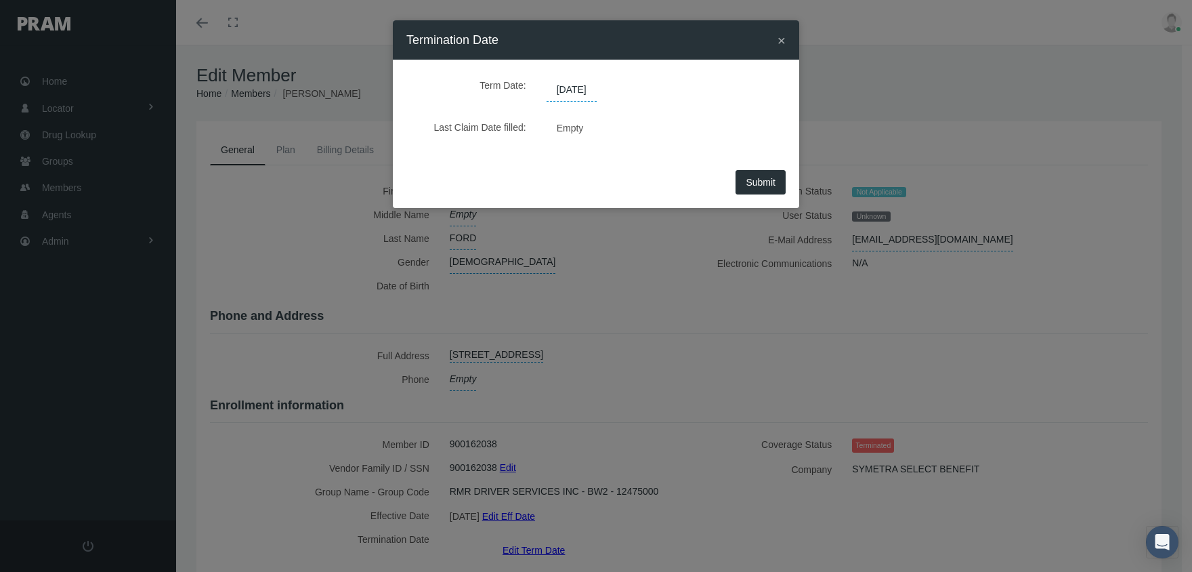
click at [591, 89] on span "[DATE]" at bounding box center [572, 90] width 50 height 23
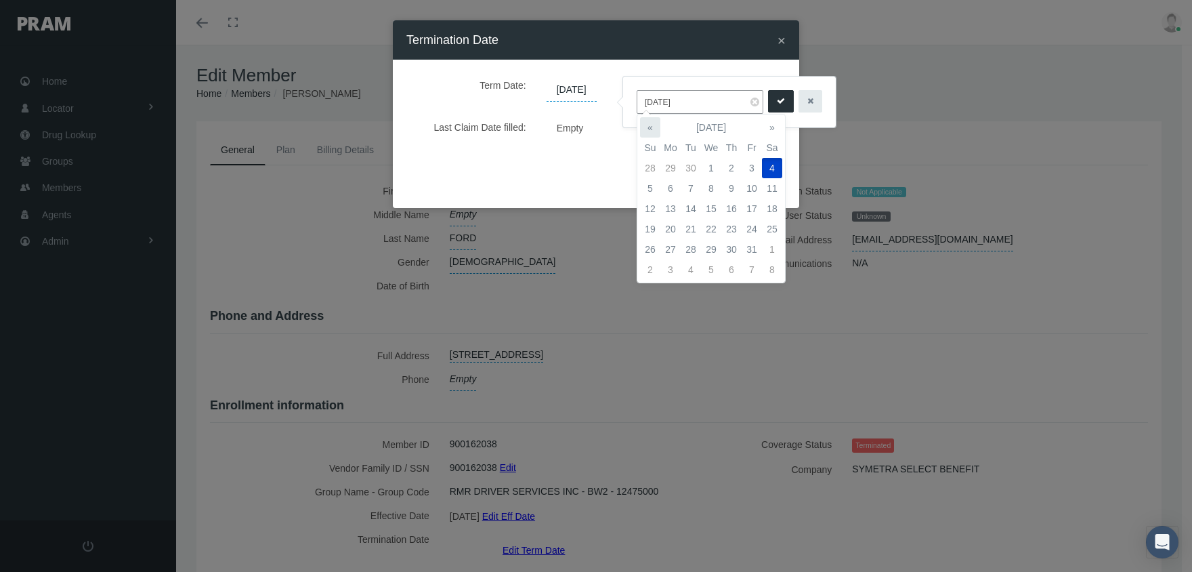
click at [654, 123] on th "«" at bounding box center [650, 127] width 20 height 20
click at [674, 167] on td "1" at bounding box center [671, 168] width 20 height 20
type input "[DATE]"
click at [777, 104] on icon "submit" at bounding box center [781, 101] width 8 height 13
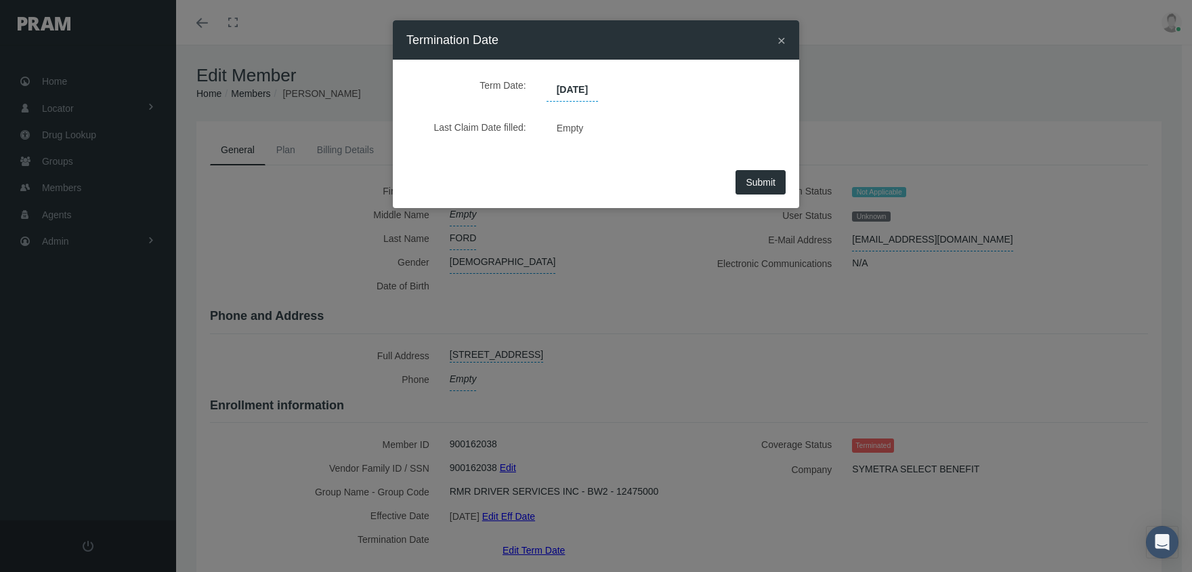
click at [766, 177] on span "Submit" at bounding box center [761, 182] width 30 height 11
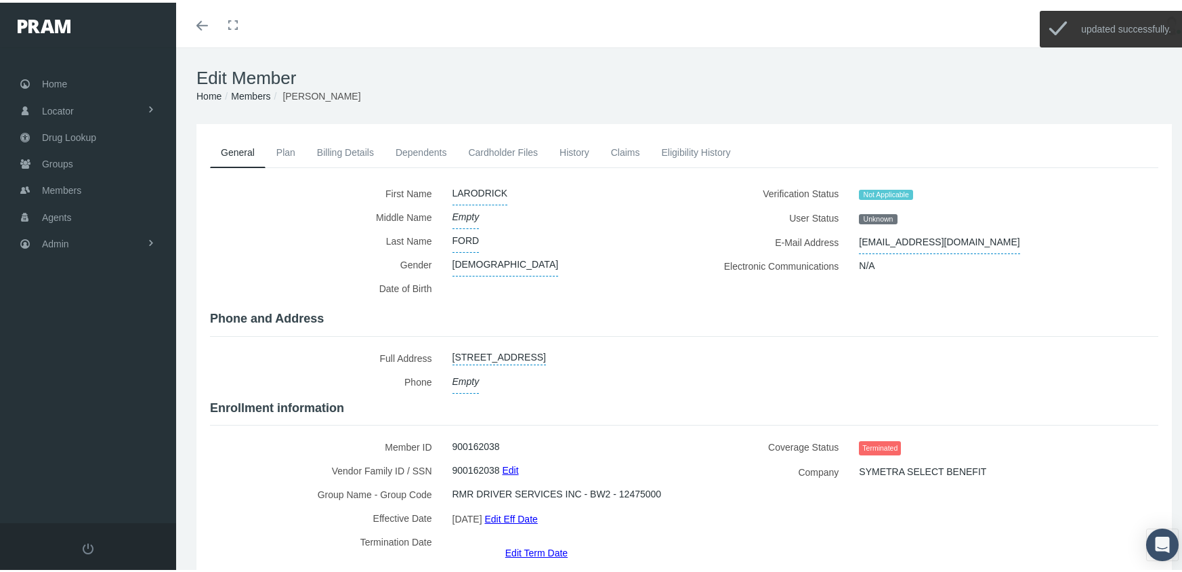
click at [241, 95] on link "Members" at bounding box center [250, 93] width 39 height 11
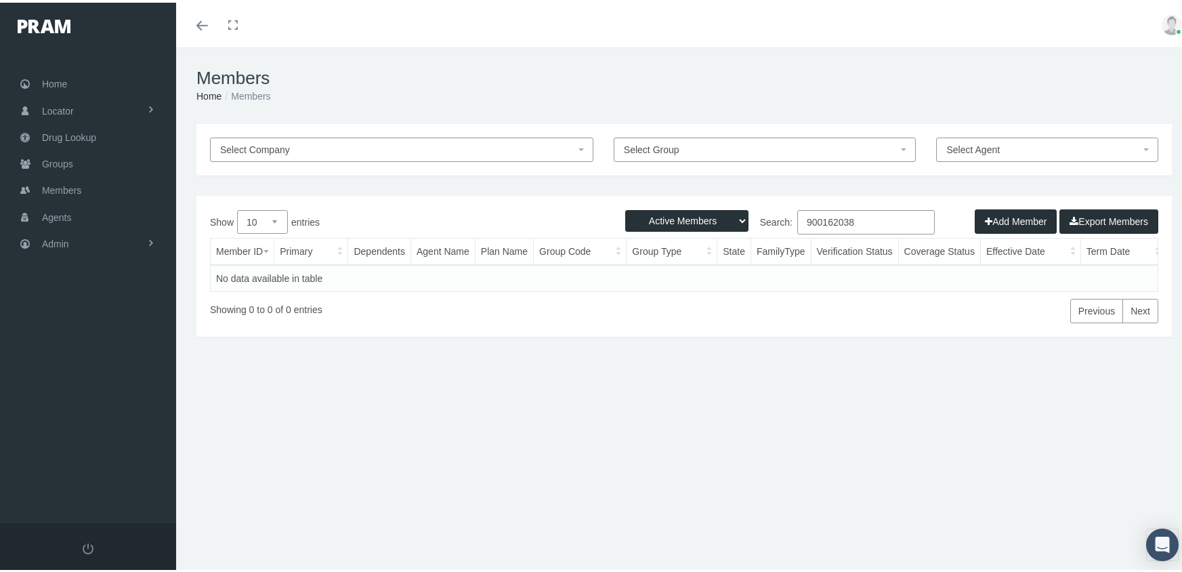
click at [665, 221] on select "Active Members Terminated Members Active & Terminated" at bounding box center [686, 218] width 123 height 22
select select "3"
click at [625, 207] on select "Active Members Terminated Members Active & Terminated" at bounding box center [686, 218] width 123 height 22
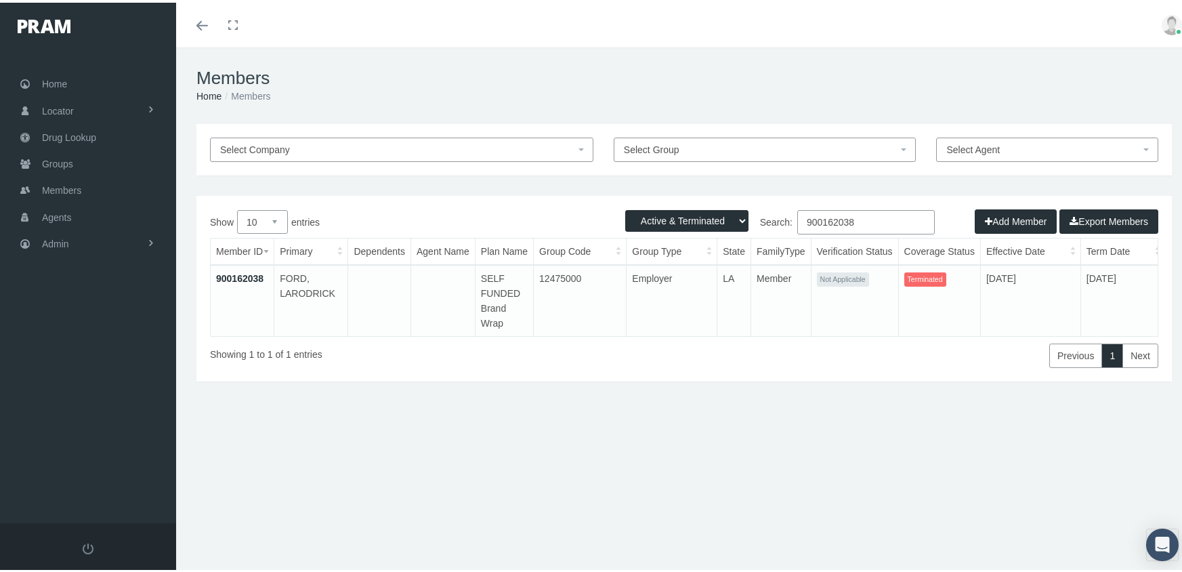
click at [885, 217] on input "900162038" at bounding box center [866, 219] width 138 height 24
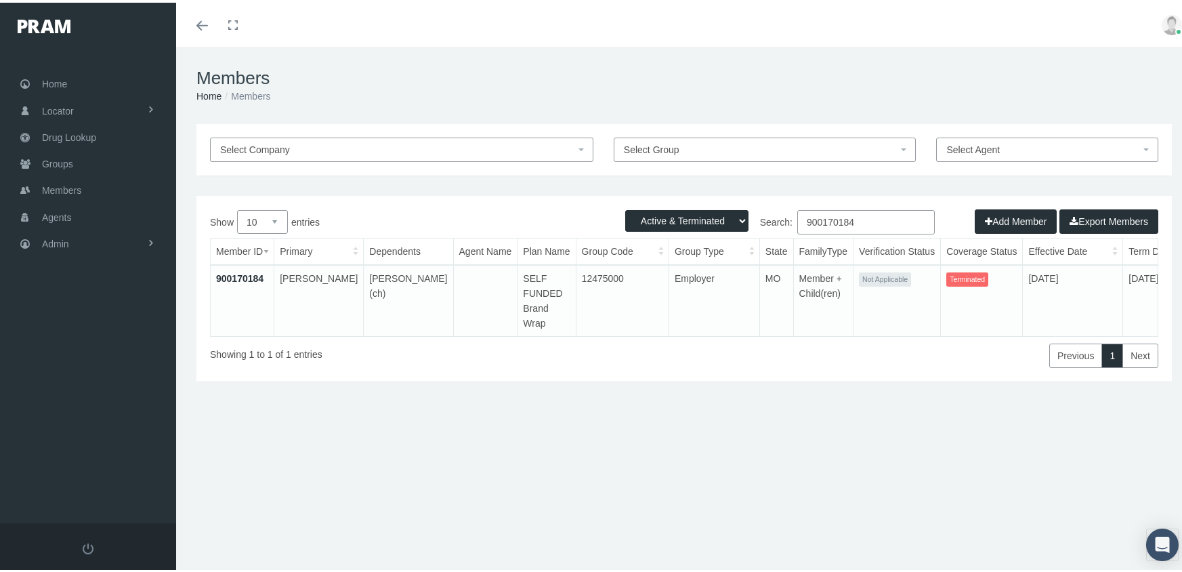
type input "900170184"
click at [243, 276] on link "900170184" at bounding box center [239, 275] width 47 height 11
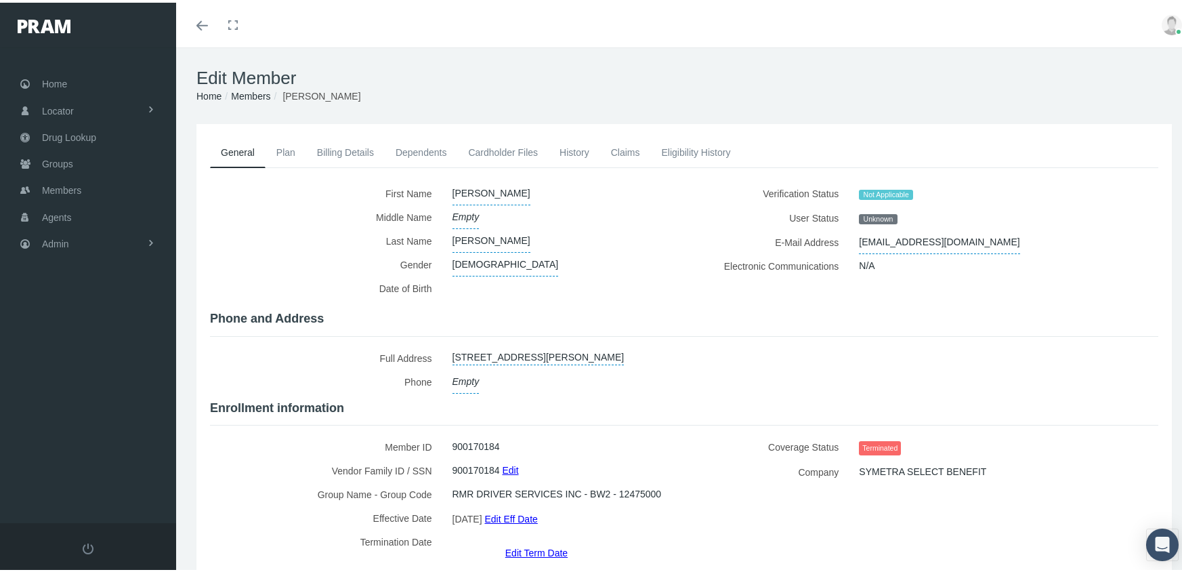
click at [547, 540] on link "Edit Term Date" at bounding box center [536, 550] width 62 height 20
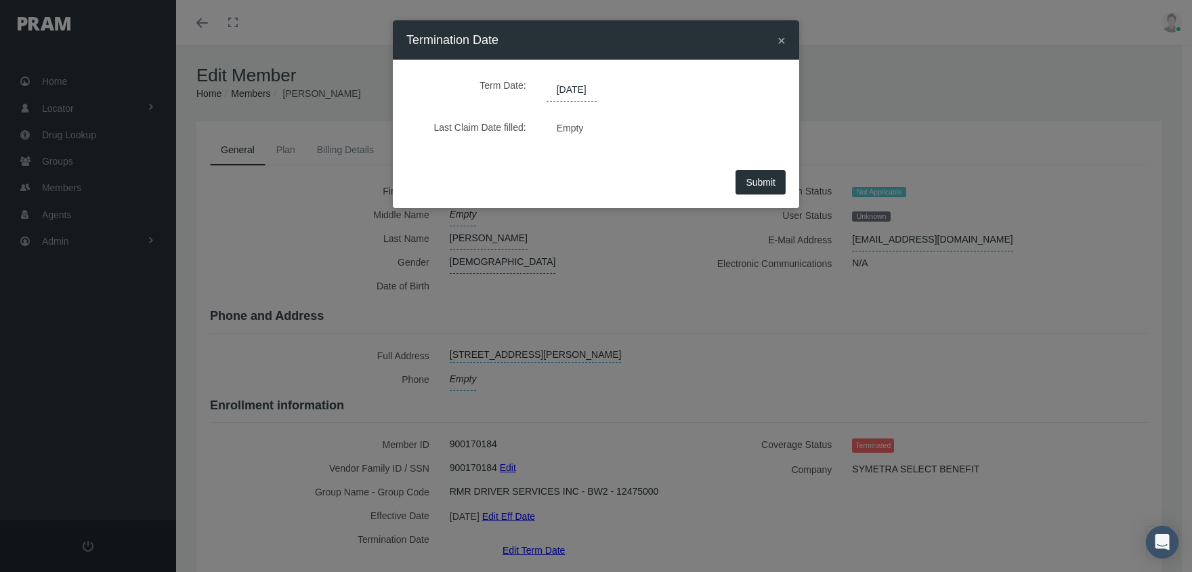
click at [574, 98] on span "[DATE]" at bounding box center [572, 90] width 50 height 23
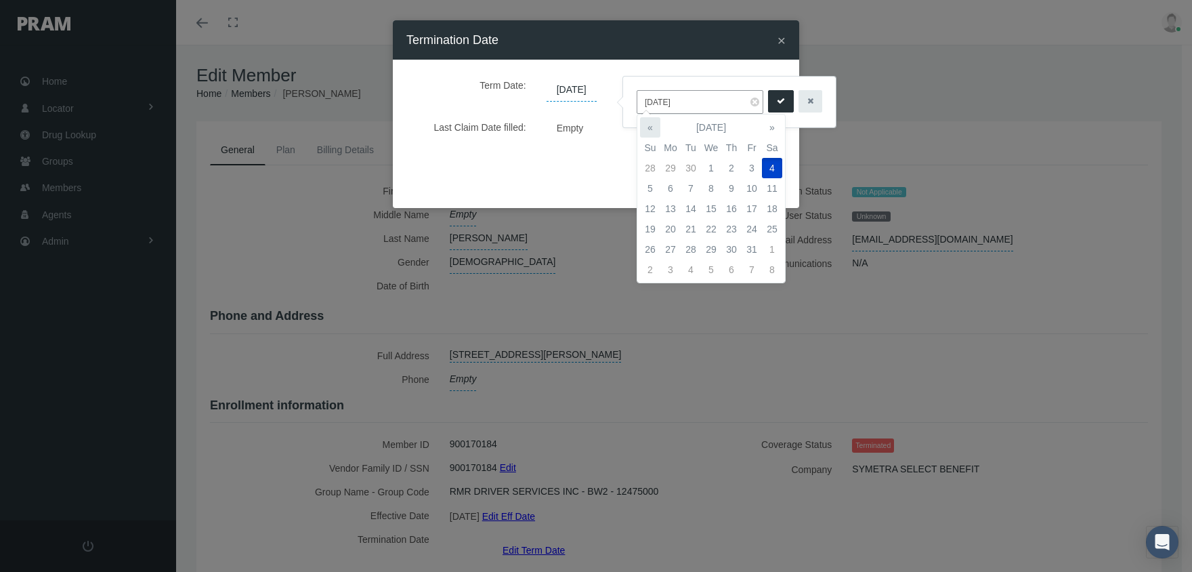
click at [651, 126] on th "«" at bounding box center [650, 127] width 20 height 20
click at [669, 167] on td "1" at bounding box center [671, 168] width 20 height 20
type input "[DATE]"
click at [777, 100] on icon "submit" at bounding box center [781, 101] width 8 height 13
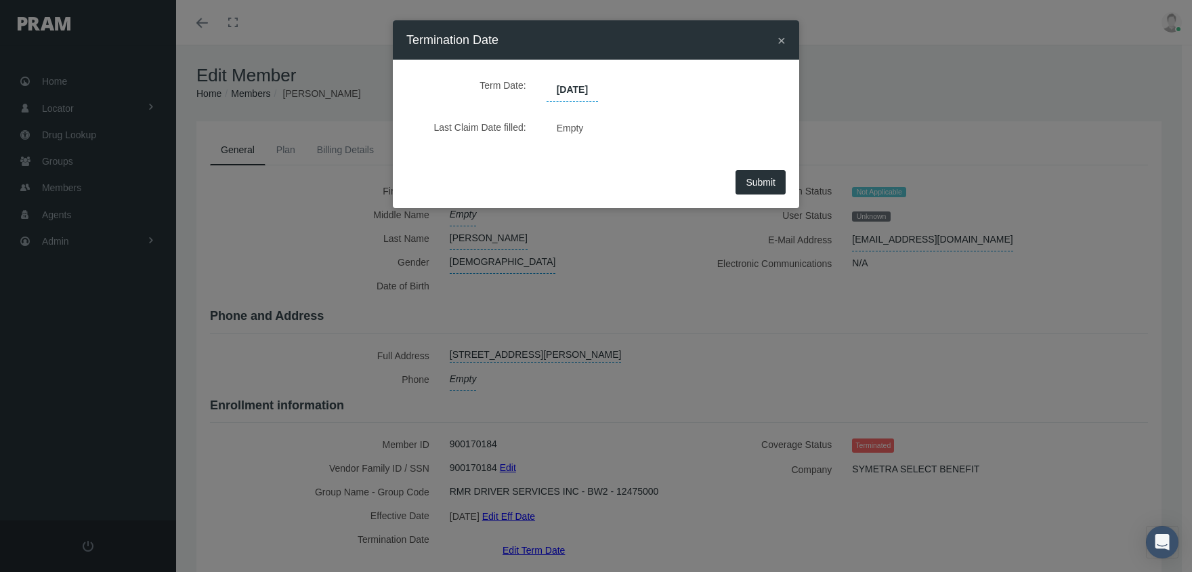
click at [762, 184] on span "Submit" at bounding box center [761, 182] width 30 height 11
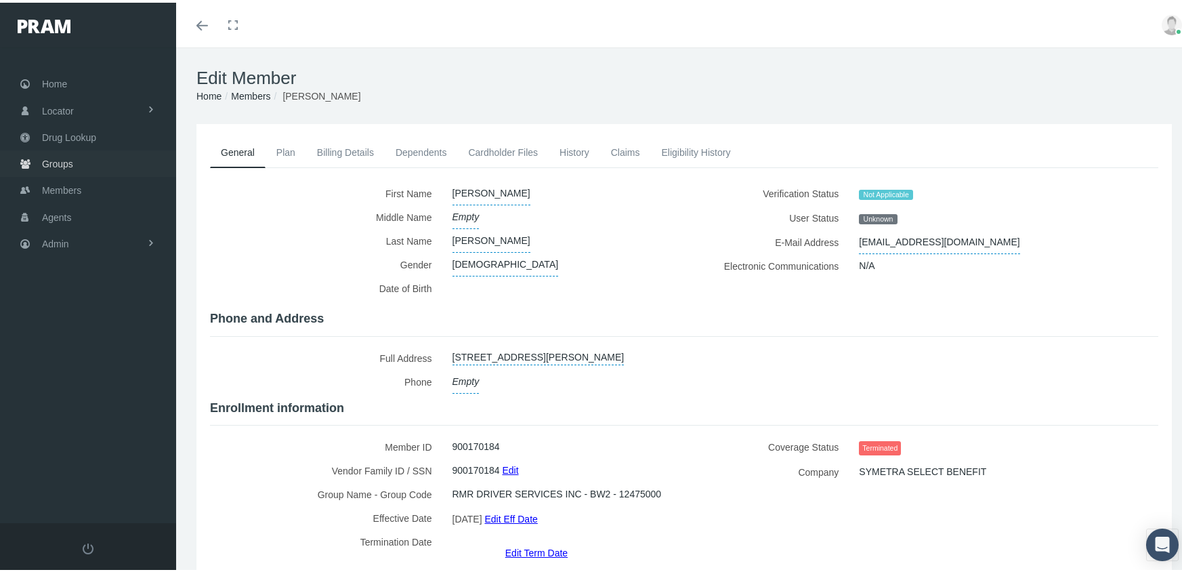
click at [58, 155] on span "Groups" at bounding box center [57, 161] width 31 height 26
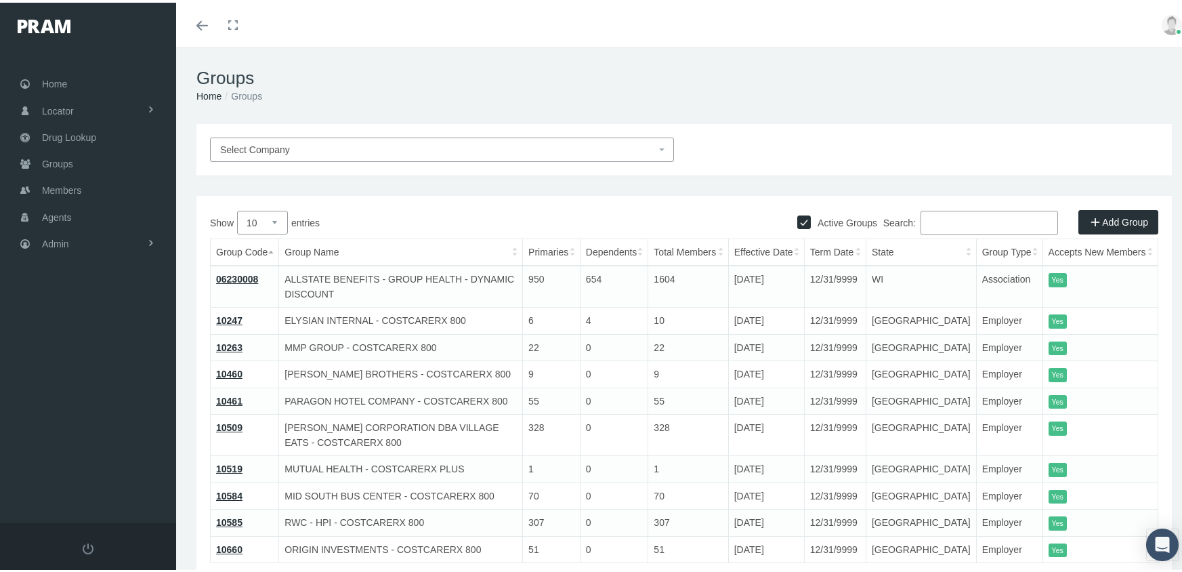
click at [948, 218] on input "Search:" at bounding box center [990, 220] width 138 height 24
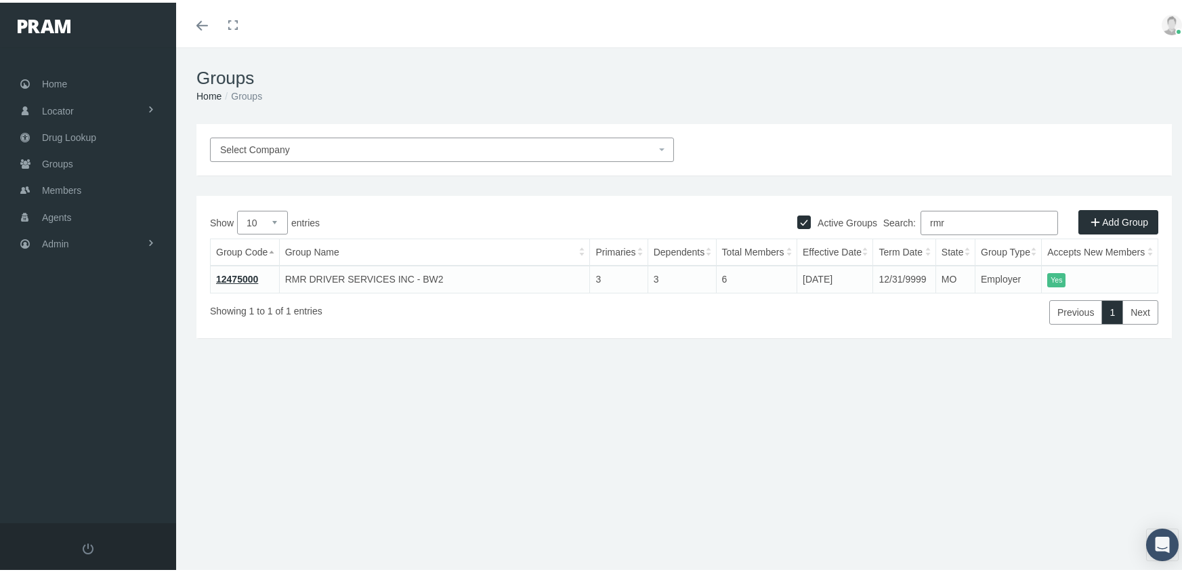
type input "rmr"
click at [238, 276] on link "12475000" at bounding box center [237, 276] width 42 height 11
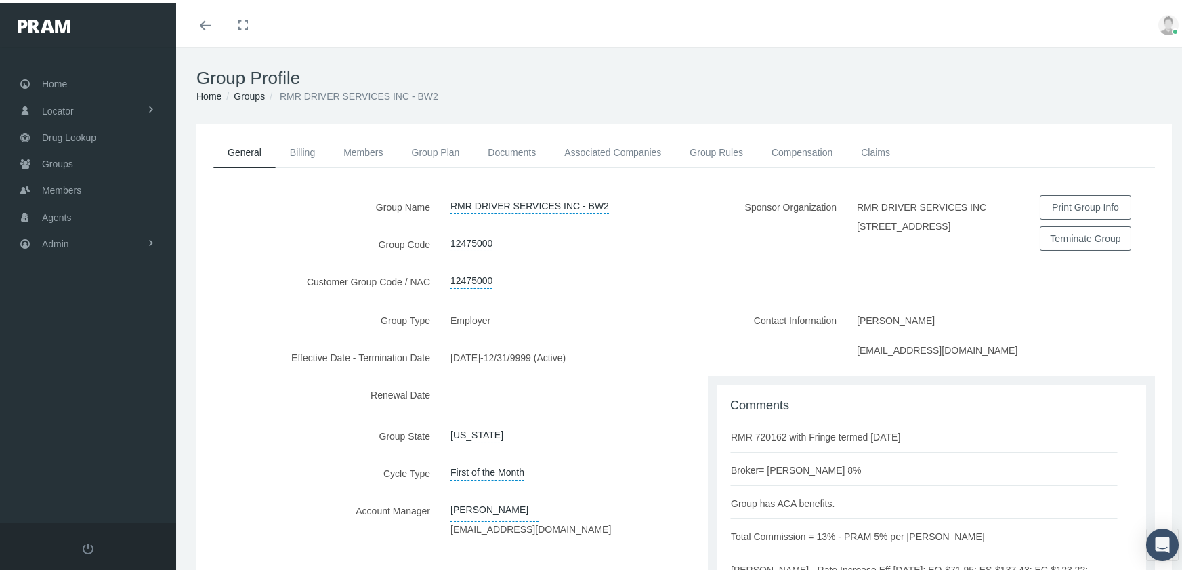
click at [354, 146] on link "Members" at bounding box center [363, 150] width 68 height 30
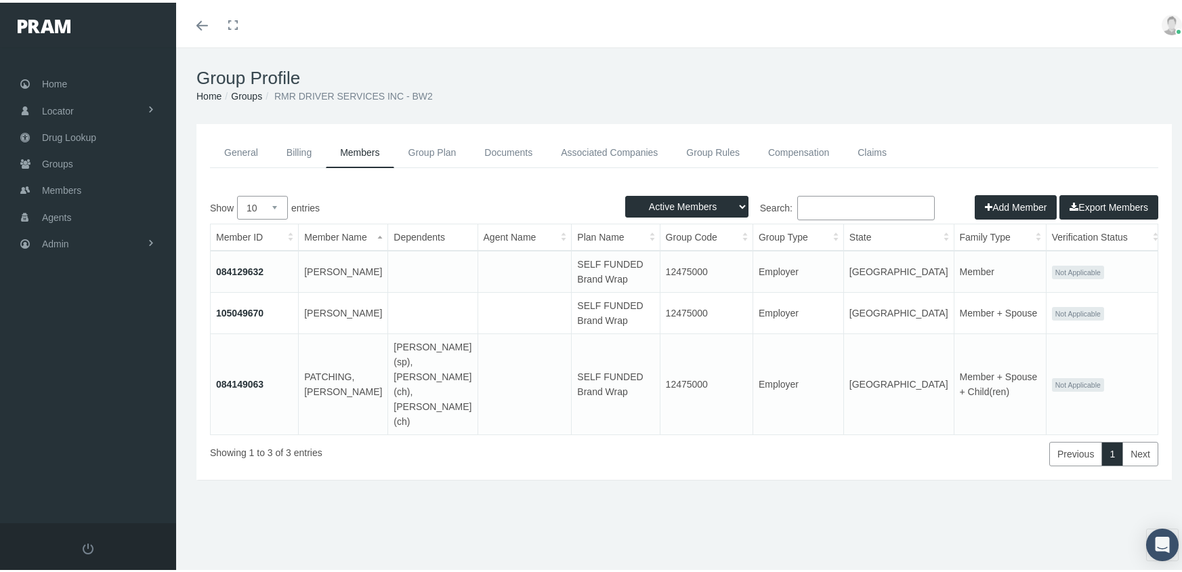
click at [669, 209] on select "Active Members Terminated Members Active & Terminated" at bounding box center [686, 204] width 123 height 22
select select "3"
click at [625, 193] on select "Active Members Terminated Members Active & Terminated" at bounding box center [686, 204] width 123 height 22
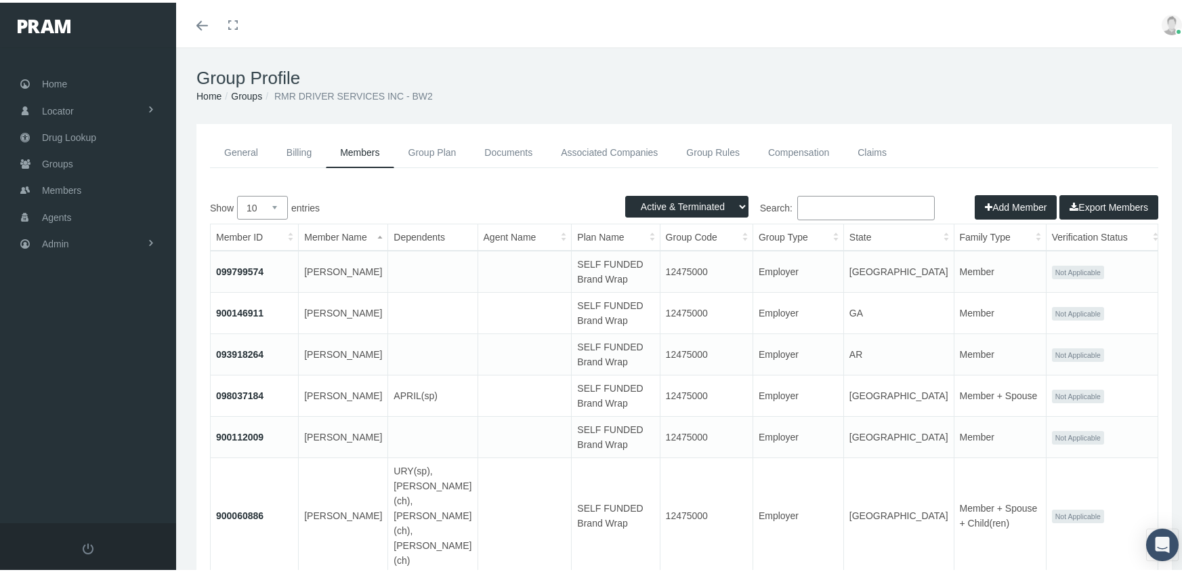
click at [1075, 207] on button "Export Members" at bounding box center [1109, 204] width 99 height 24
click at [55, 180] on span "Members" at bounding box center [61, 188] width 39 height 26
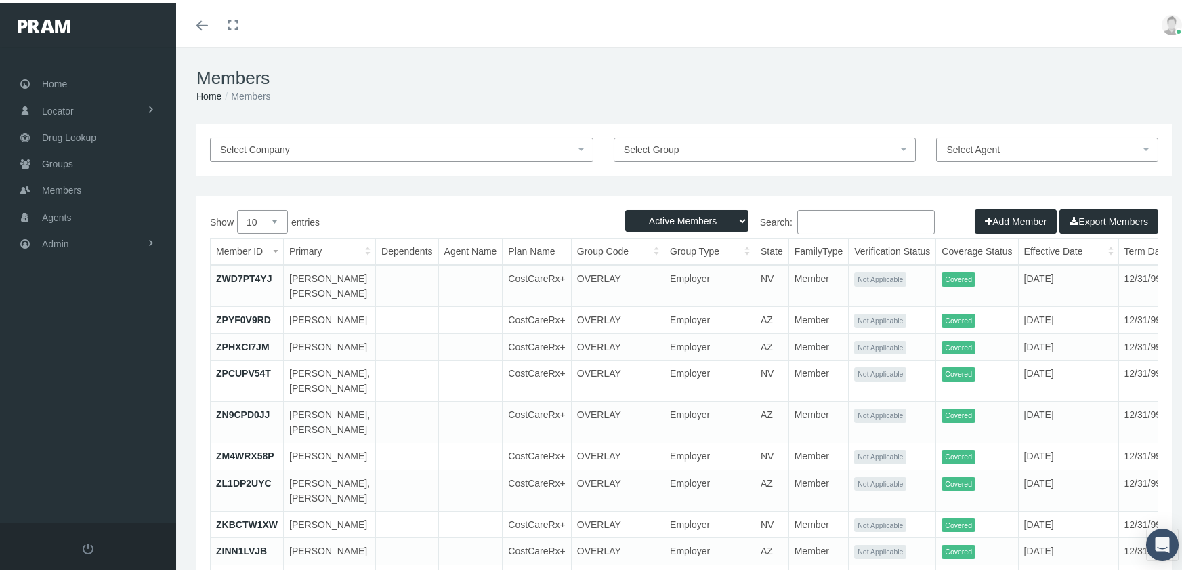
click at [658, 217] on select "Active Members Terminated Members Active & Terminated" at bounding box center [686, 218] width 123 height 22
select select "3"
click at [625, 207] on select "Active Members Terminated Members Active & Terminated" at bounding box center [686, 218] width 123 height 22
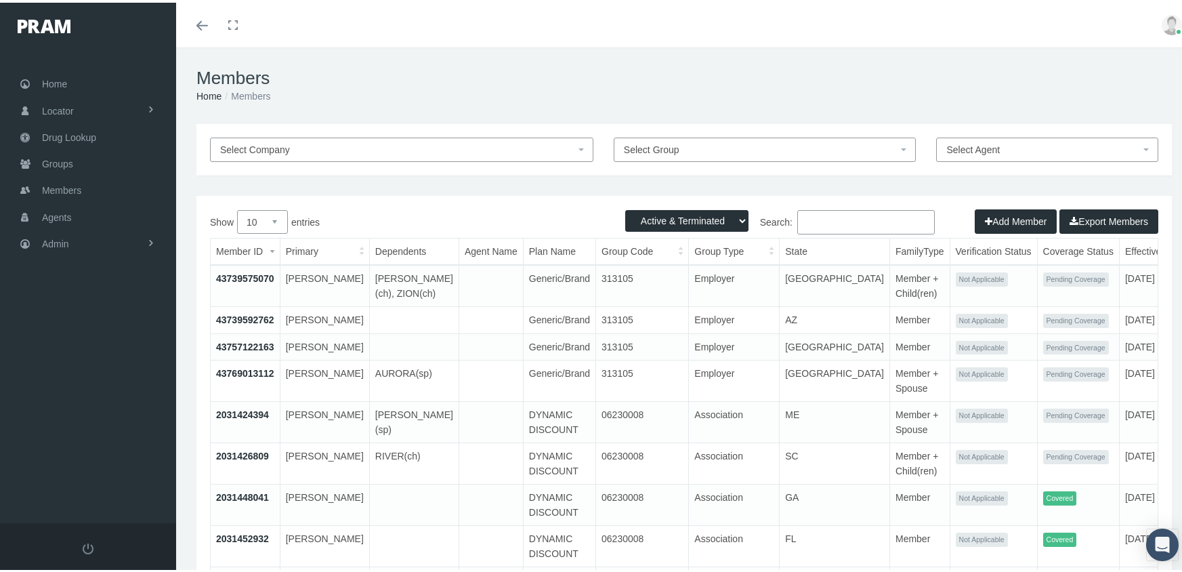
click at [831, 225] on input "Search:" at bounding box center [866, 219] width 138 height 24
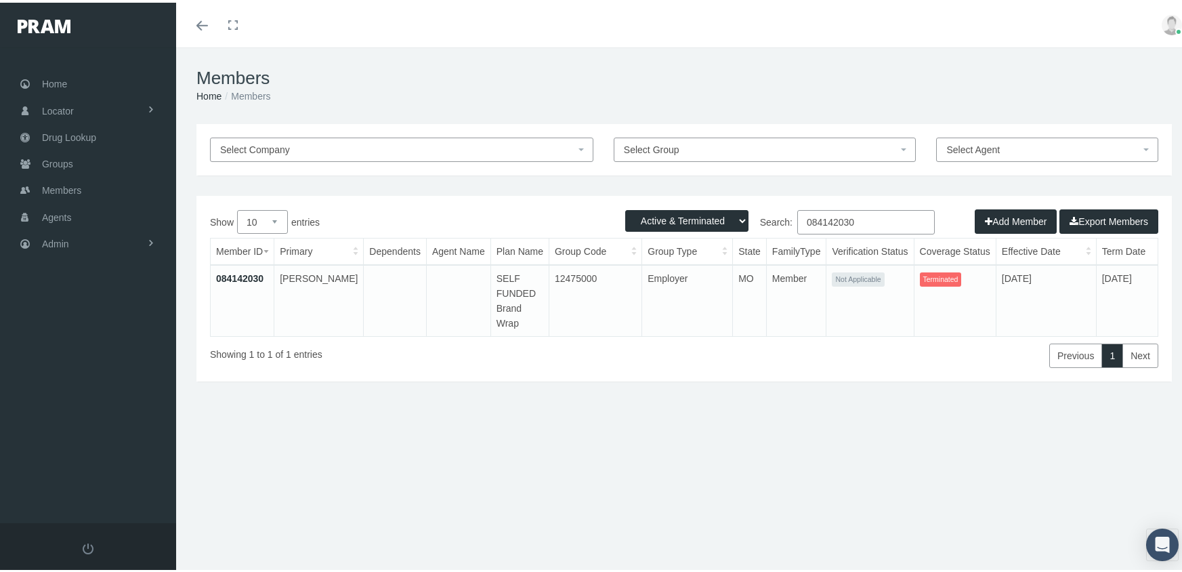
type input "084142030"
click at [253, 274] on link "084142030" at bounding box center [239, 275] width 47 height 11
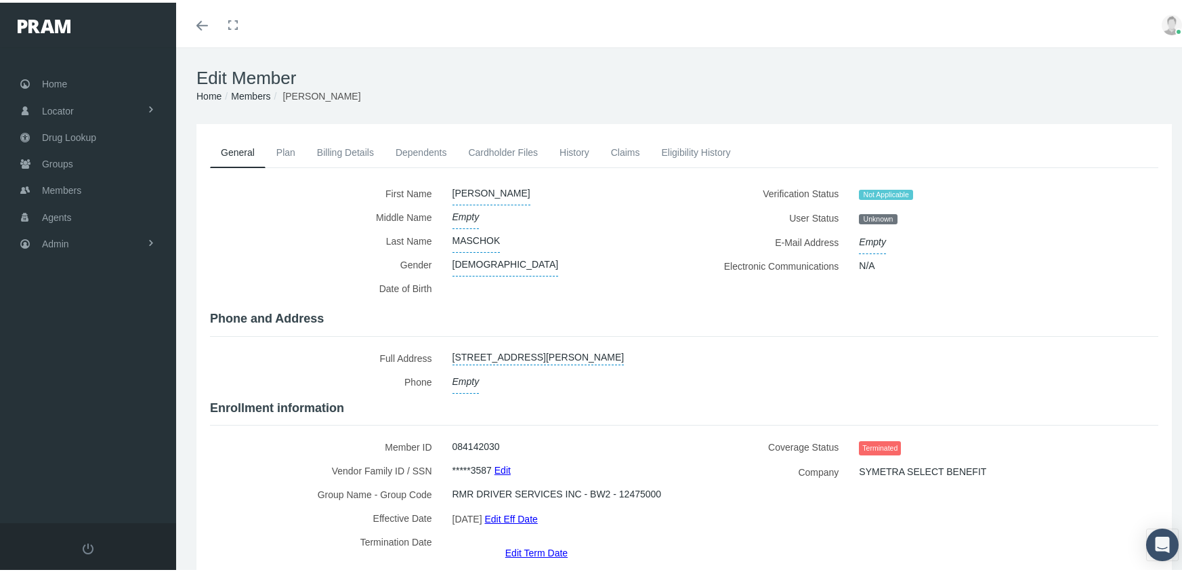
click at [703, 146] on link "Eligibility History" at bounding box center [695, 150] width 91 height 30
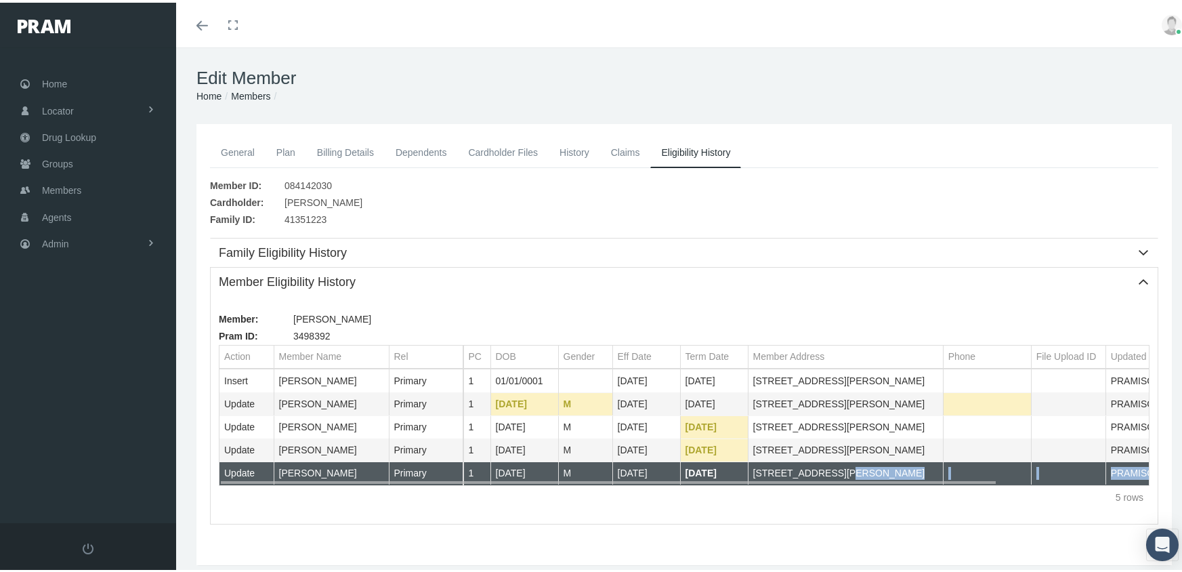
drag, startPoint x: 840, startPoint y: 472, endPoint x: 838, endPoint y: 478, distance: 7.1
click at [838, 478] on div "Insert [PERSON_NAME] Primary 1 01/01/0001 [DATE] [DATE] [STREET_ADDRESS][PERSON…" at bounding box center [685, 425] width 930 height 116
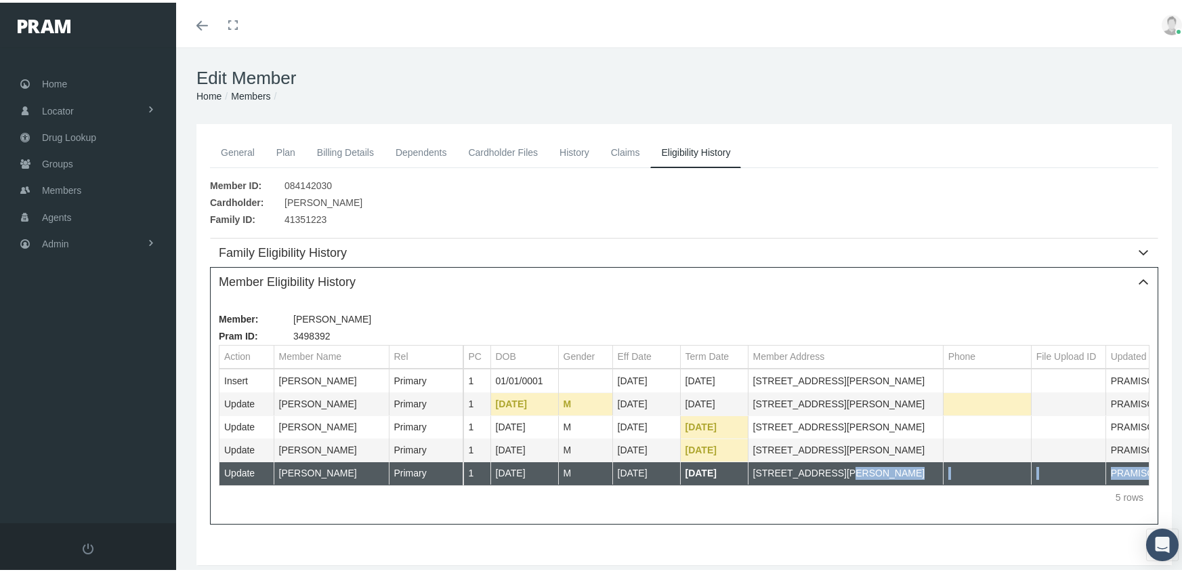
drag, startPoint x: 838, startPoint y: 478, endPoint x: 824, endPoint y: 505, distance: 30.6
click at [824, 505] on div "5 rows" at bounding box center [684, 494] width 931 height 24
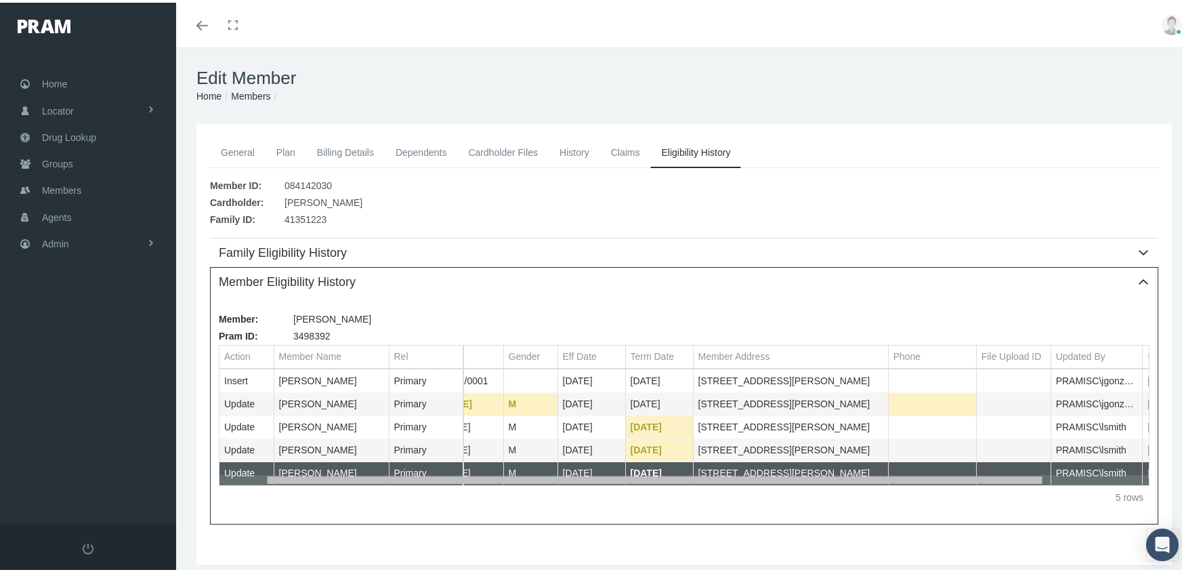
scroll to position [0, 110]
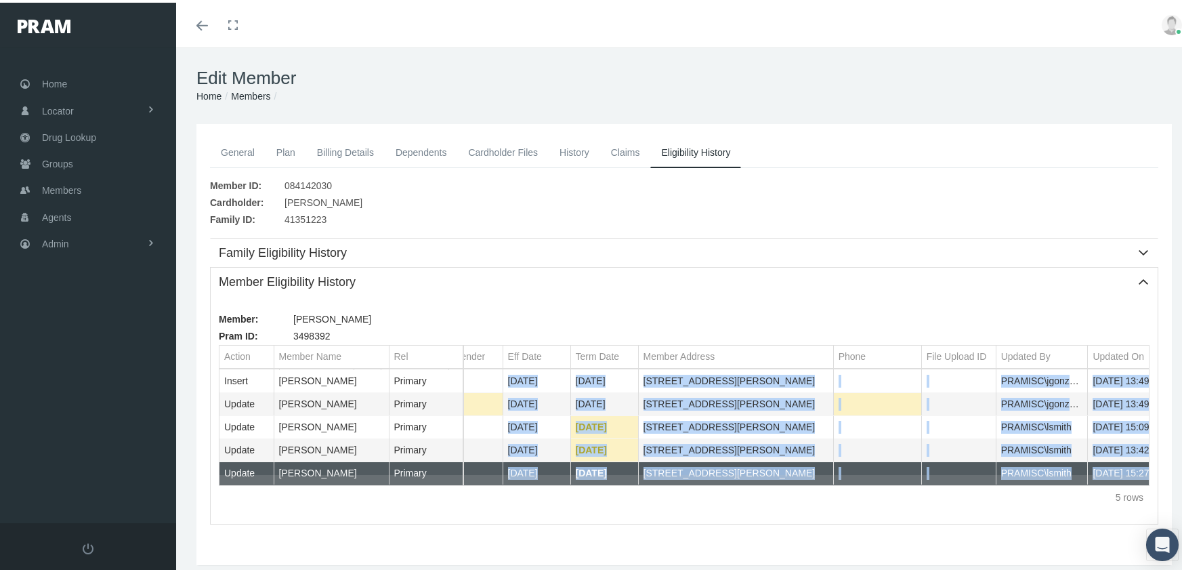
drag, startPoint x: 1052, startPoint y: 478, endPoint x: 1146, endPoint y: 473, distance: 93.7
click at [1146, 473] on body "Toggle Fullscreen Toggle navigation Toggle menubar Toggle fullscreen Profile Lo…" at bounding box center [596, 286] width 1192 height 572
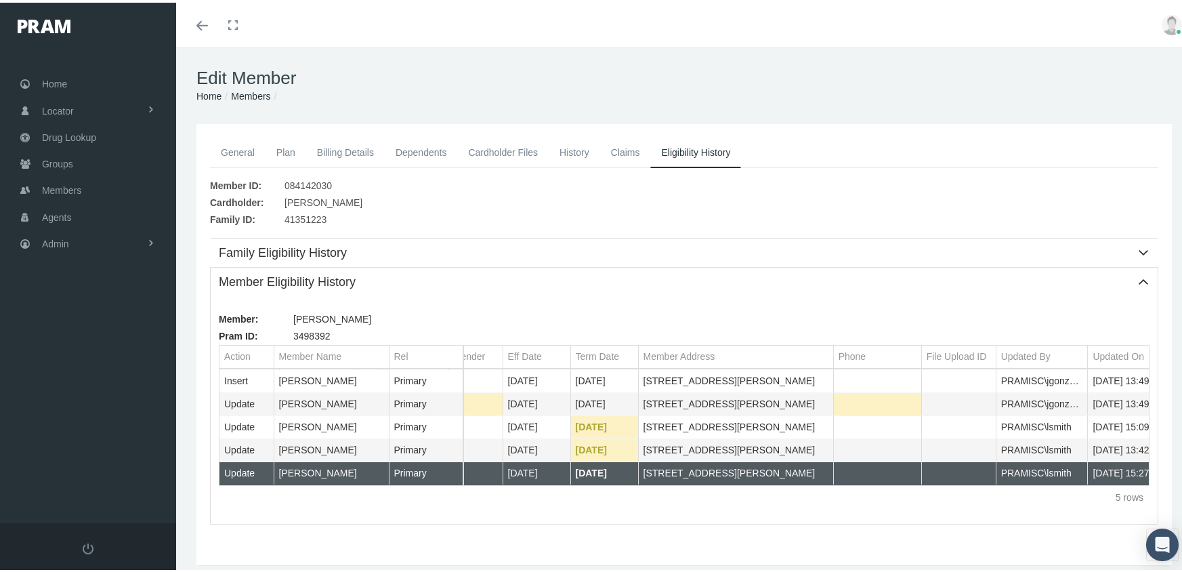
drag, startPoint x: 1146, startPoint y: 473, endPoint x: 1030, endPoint y: 509, distance: 121.5
click at [1027, 516] on div "Member: MASCHOK, STEVEN Pram ID: 3498392 Action Member Name Rel Action Member N…" at bounding box center [684, 407] width 947 height 228
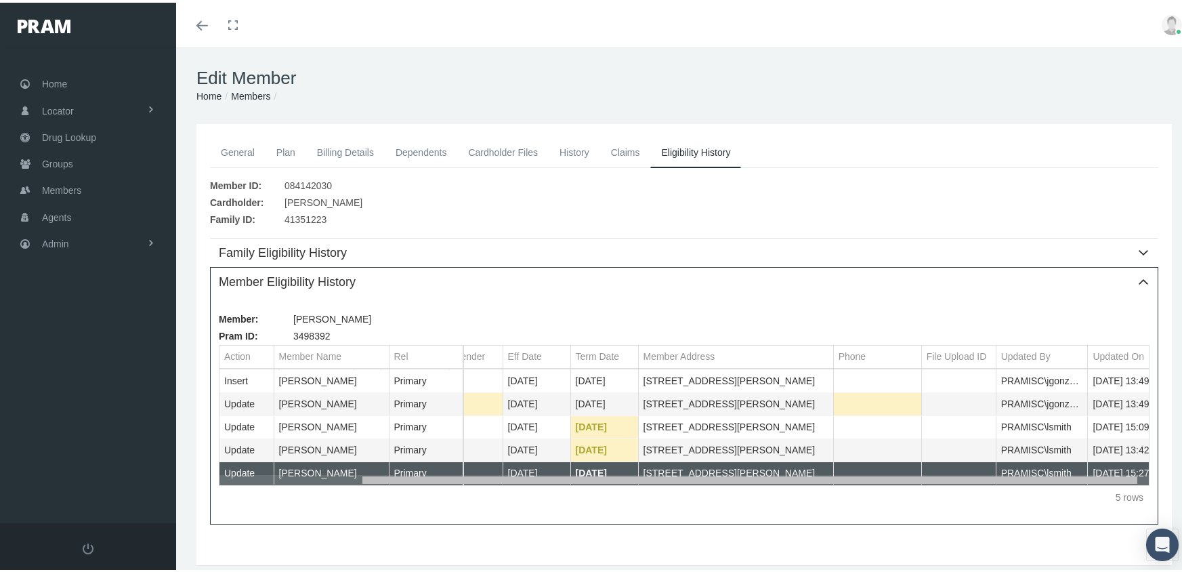
scroll to position [0, 167]
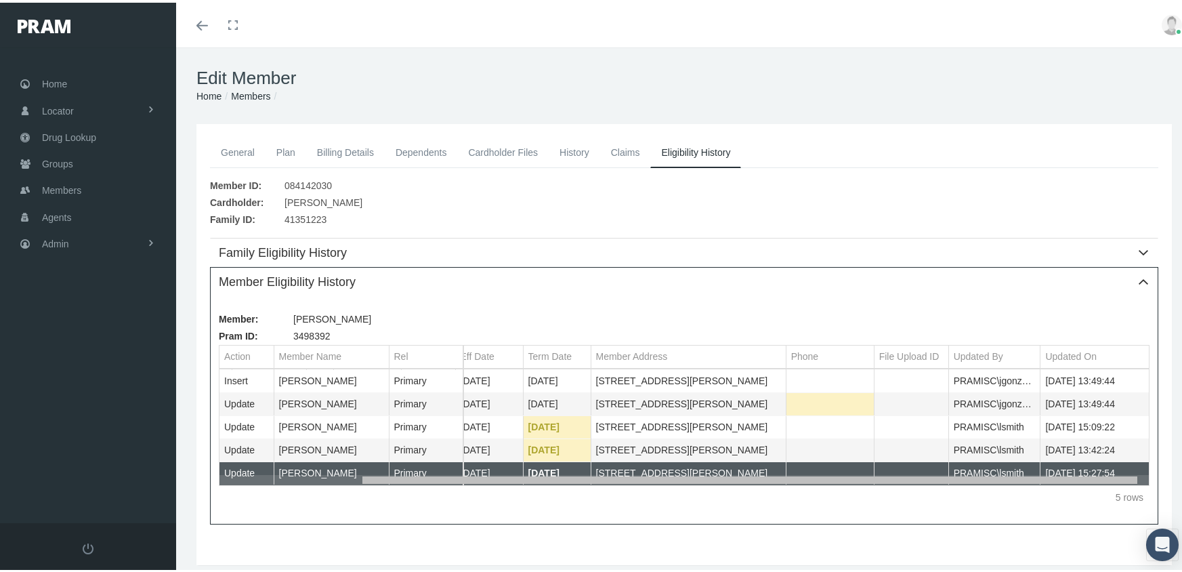
drag, startPoint x: 653, startPoint y: 478, endPoint x: 727, endPoint y: 471, distance: 74.2
click at [727, 471] on body "Toggle Fullscreen Toggle navigation Toggle menubar Toggle fullscreen Profile Lo…" at bounding box center [596, 286] width 1192 height 572
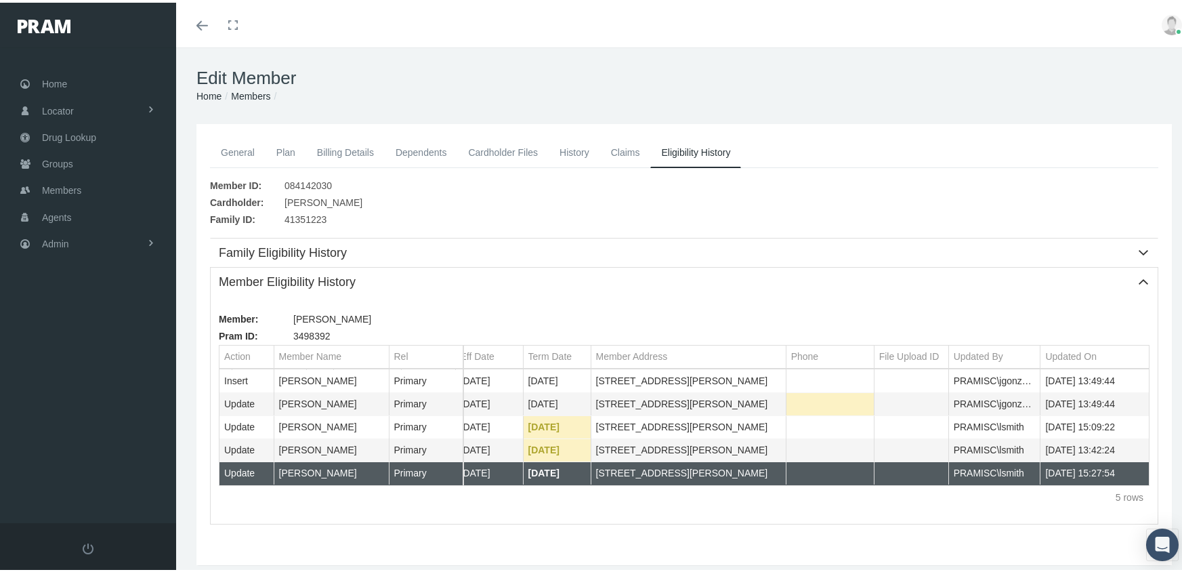
click at [562, 150] on link "History" at bounding box center [574, 150] width 51 height 30
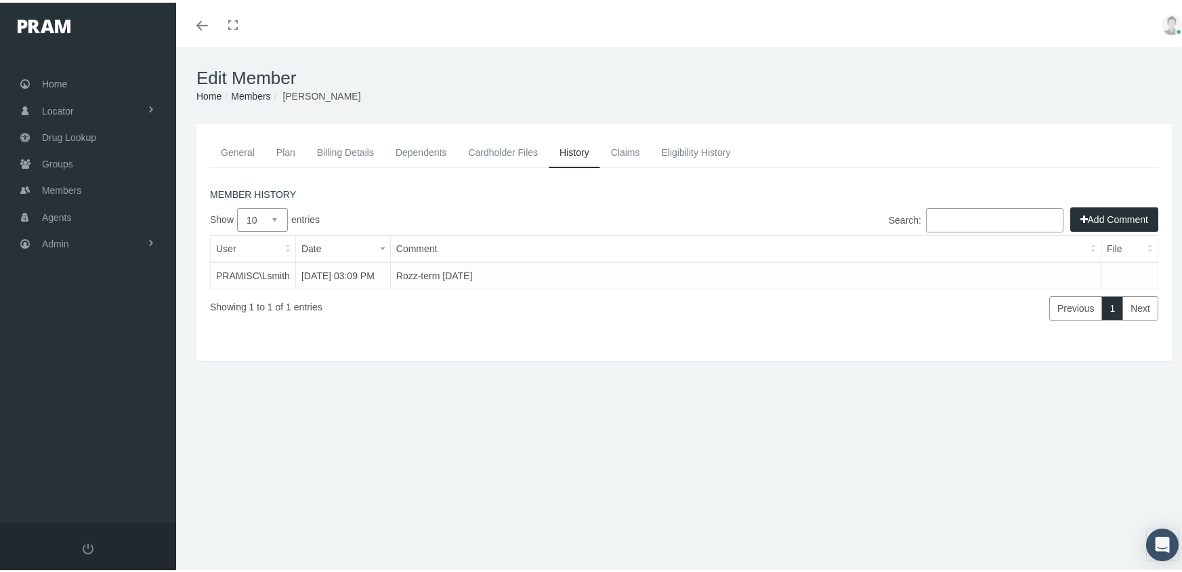
click at [239, 152] on link "General" at bounding box center [238, 150] width 56 height 30
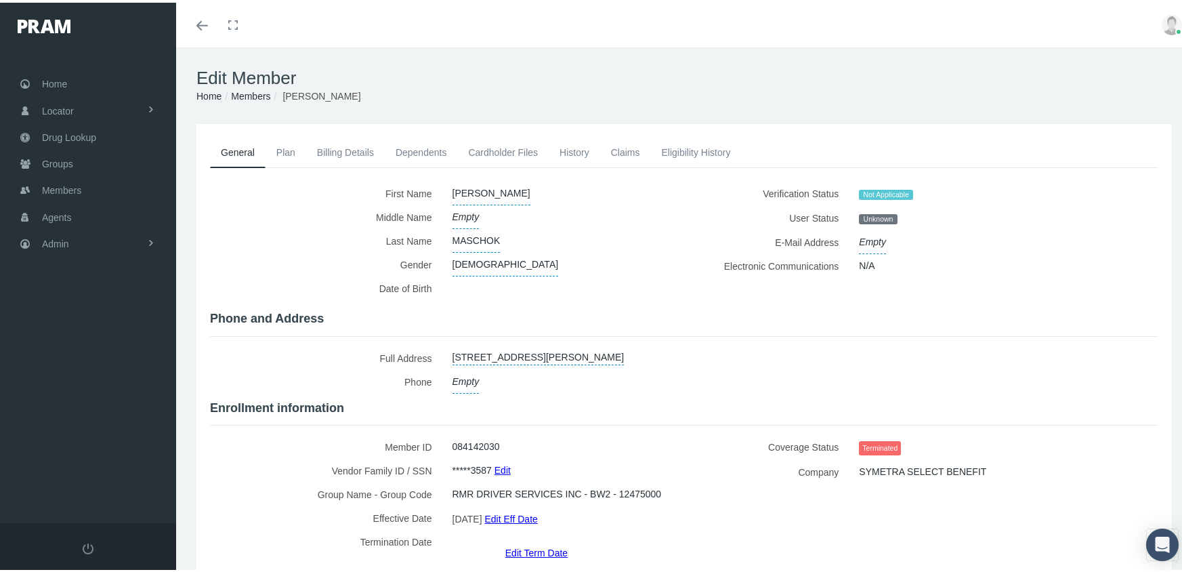
click at [528, 540] on link "Edit Term Date" at bounding box center [536, 550] width 62 height 20
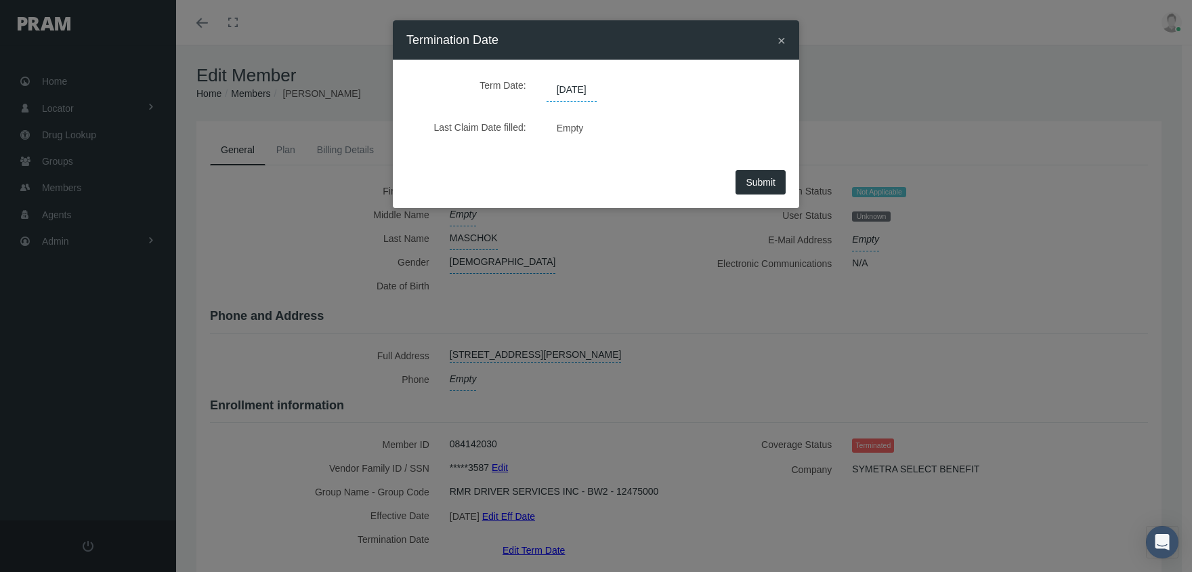
click at [581, 86] on span "06/15/2022" at bounding box center [572, 90] width 50 height 23
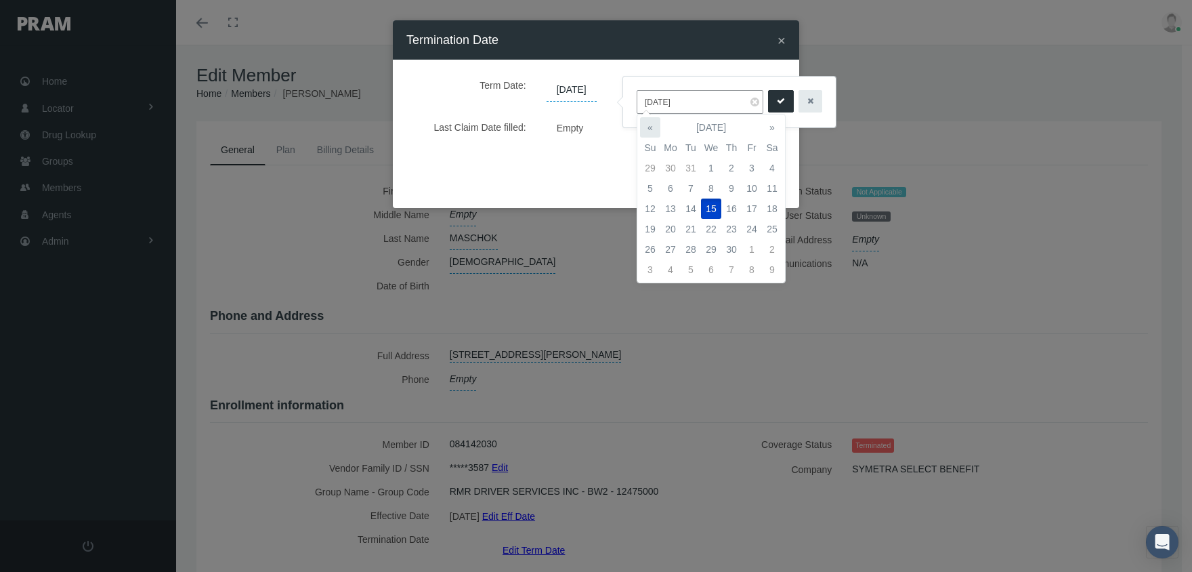
click at [649, 126] on th "«" at bounding box center [650, 127] width 20 height 20
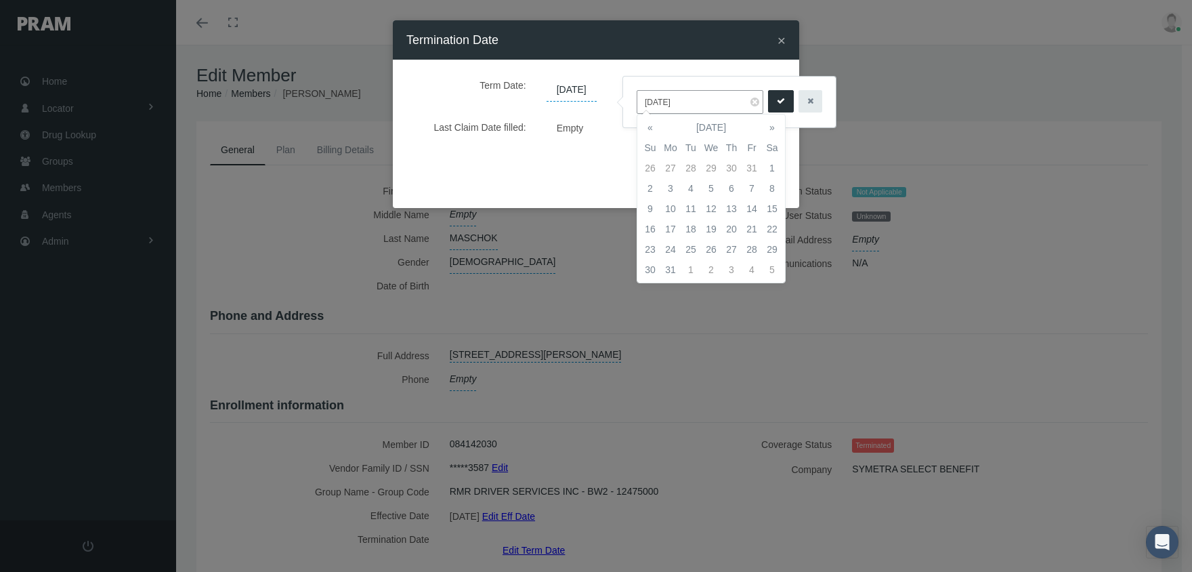
click at [649, 126] on th "«" at bounding box center [650, 127] width 20 height 20
click at [769, 121] on th "»" at bounding box center [772, 127] width 20 height 20
click at [691, 244] on td "30" at bounding box center [691, 249] width 20 height 20
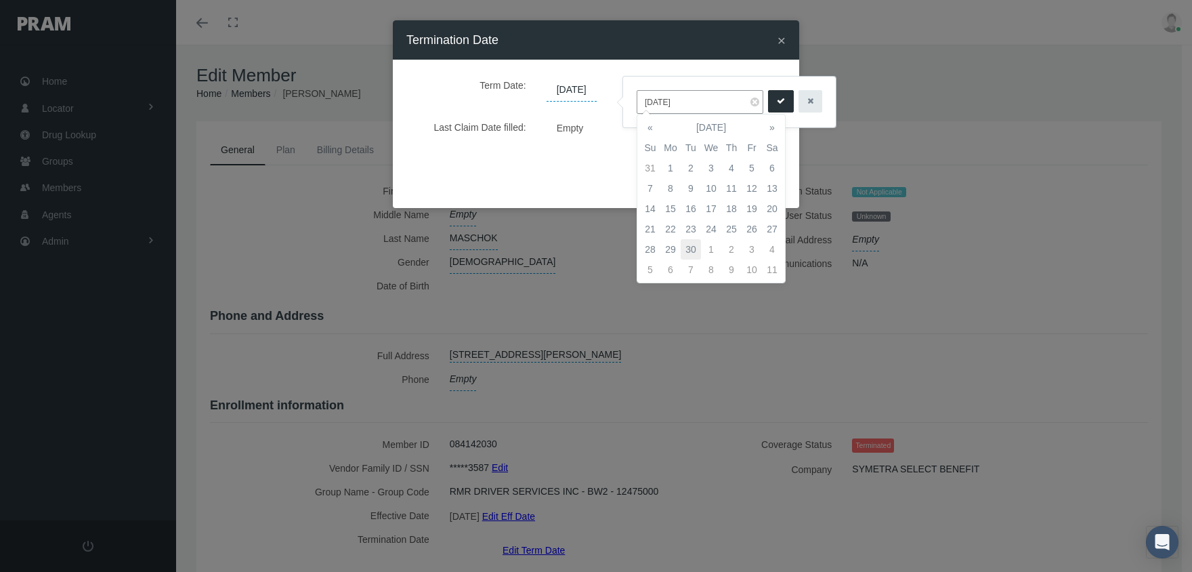
type input "11/30/2021"
click at [777, 104] on icon "submit" at bounding box center [781, 101] width 8 height 13
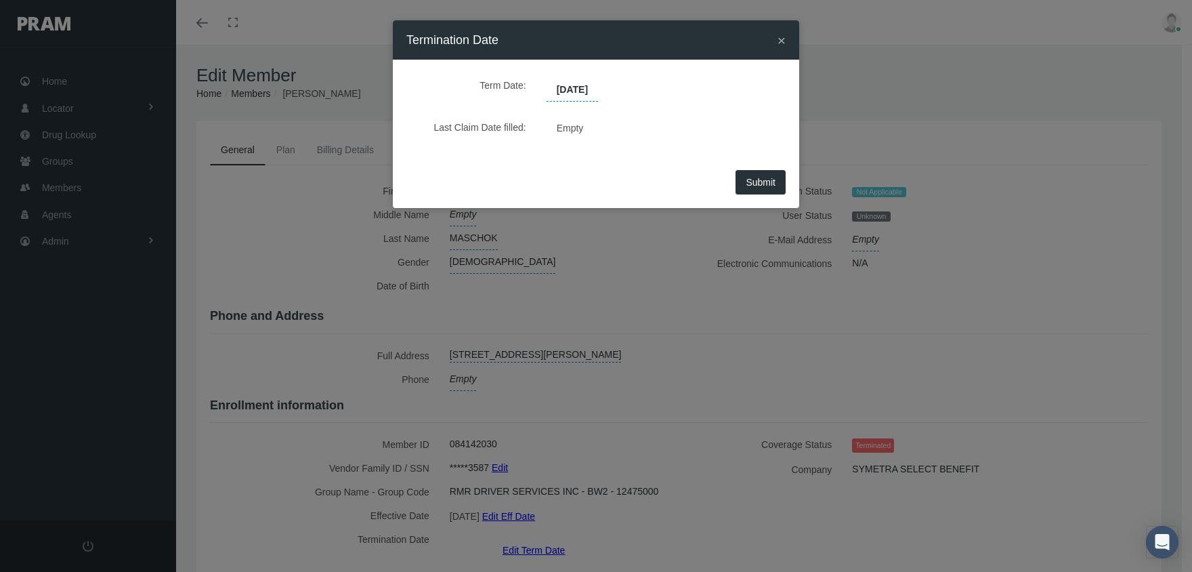
click at [754, 184] on span "Submit" at bounding box center [761, 182] width 30 height 11
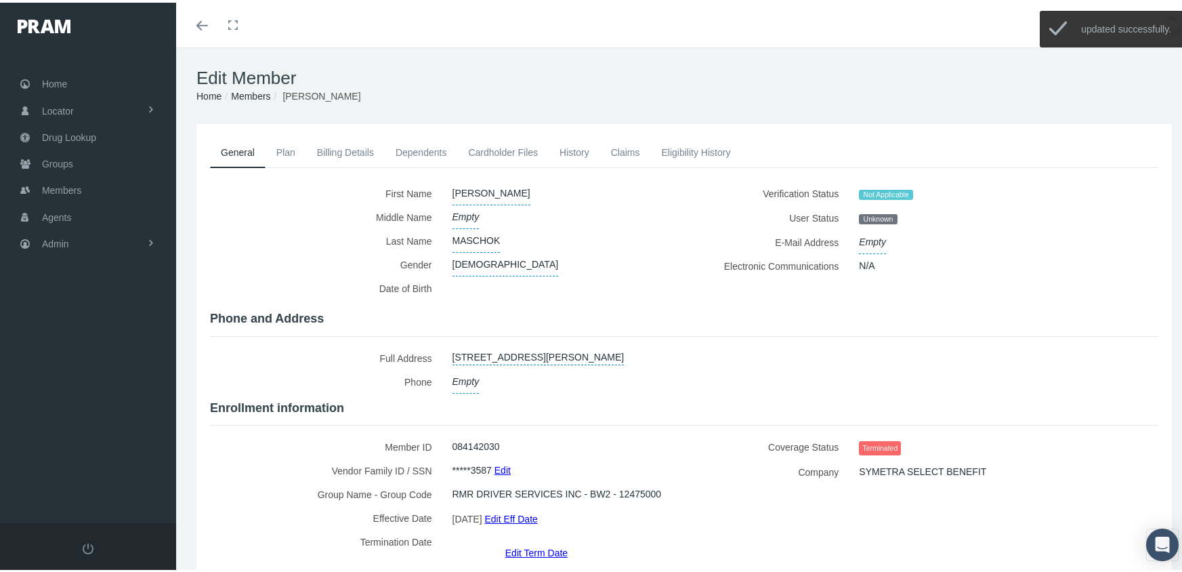
click at [253, 91] on link "Members" at bounding box center [250, 93] width 39 height 11
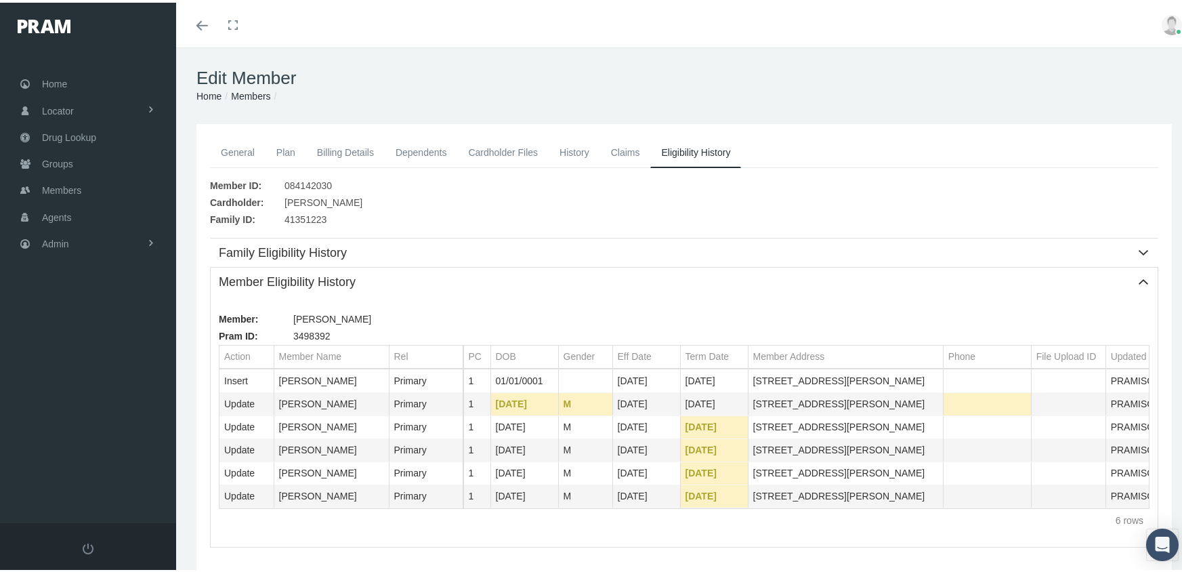
click at [262, 89] on link "Members" at bounding box center [250, 93] width 39 height 11
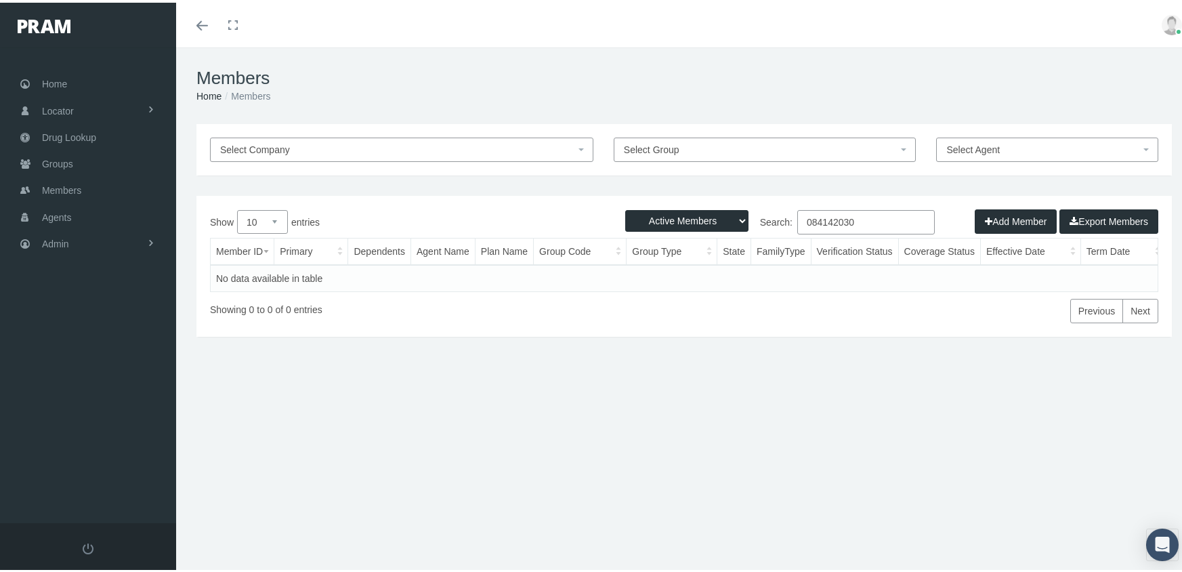
drag, startPoint x: 673, startPoint y: 220, endPoint x: 678, endPoint y: 263, distance: 43.0
click at [678, 263] on div "Active Members Terminated Members Active & Terminated Add Member Export Members…" at bounding box center [684, 263] width 976 height 141
select select "3"
click at [625, 207] on select "Active Members Terminated Members Active & Terminated" at bounding box center [686, 218] width 123 height 22
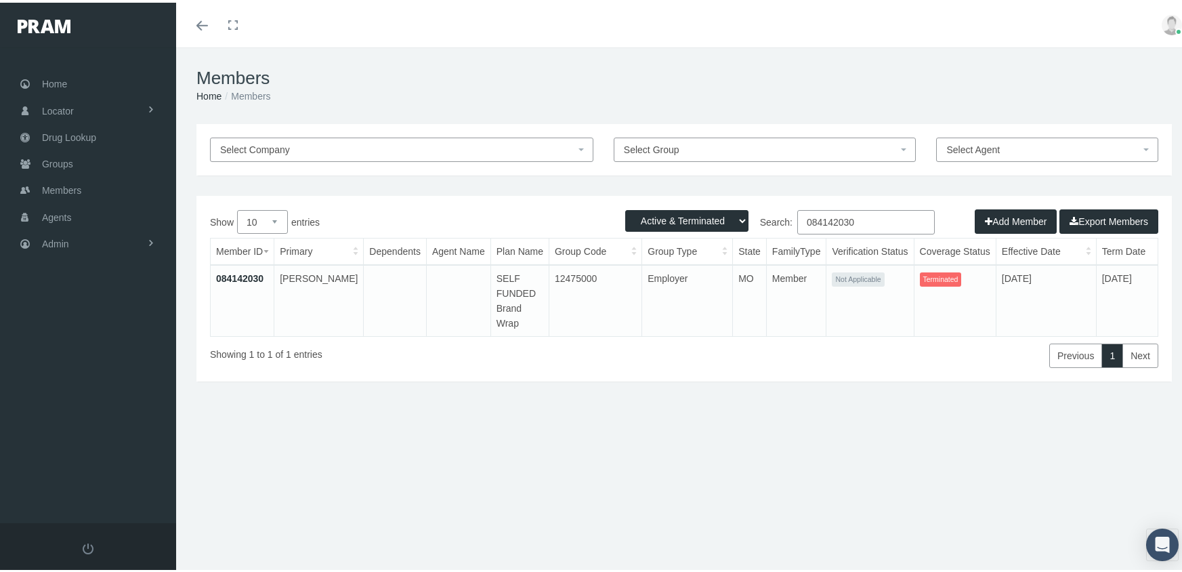
click at [869, 220] on input "084142030" at bounding box center [866, 219] width 138 height 24
type input "900142263"
click at [227, 273] on link "900142263" at bounding box center [239, 275] width 47 height 11
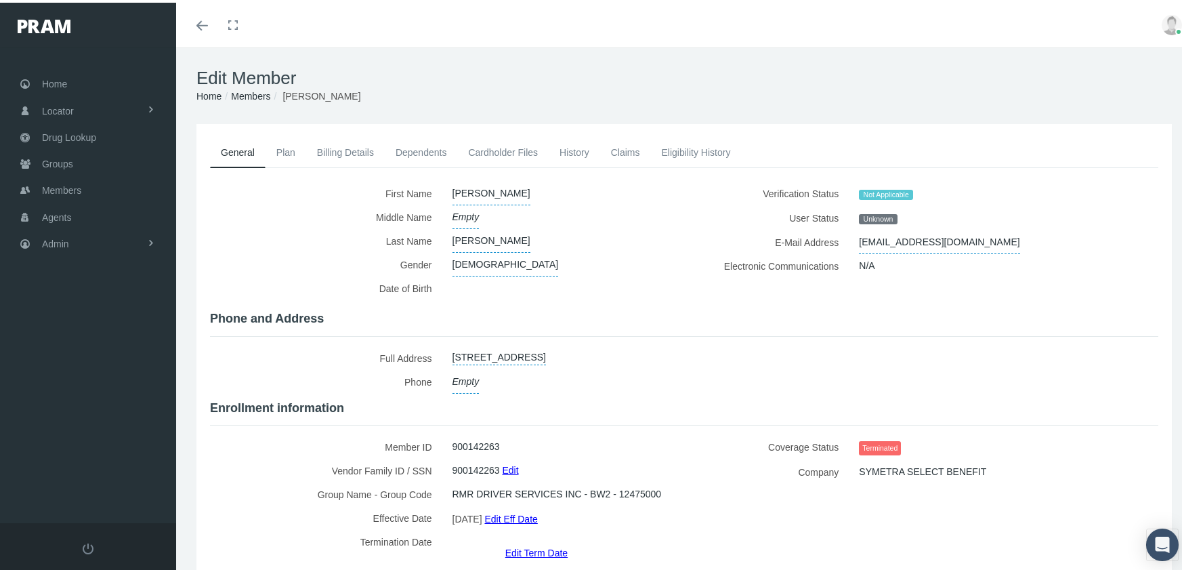
click at [550, 540] on link "Edit Term Date" at bounding box center [536, 550] width 62 height 20
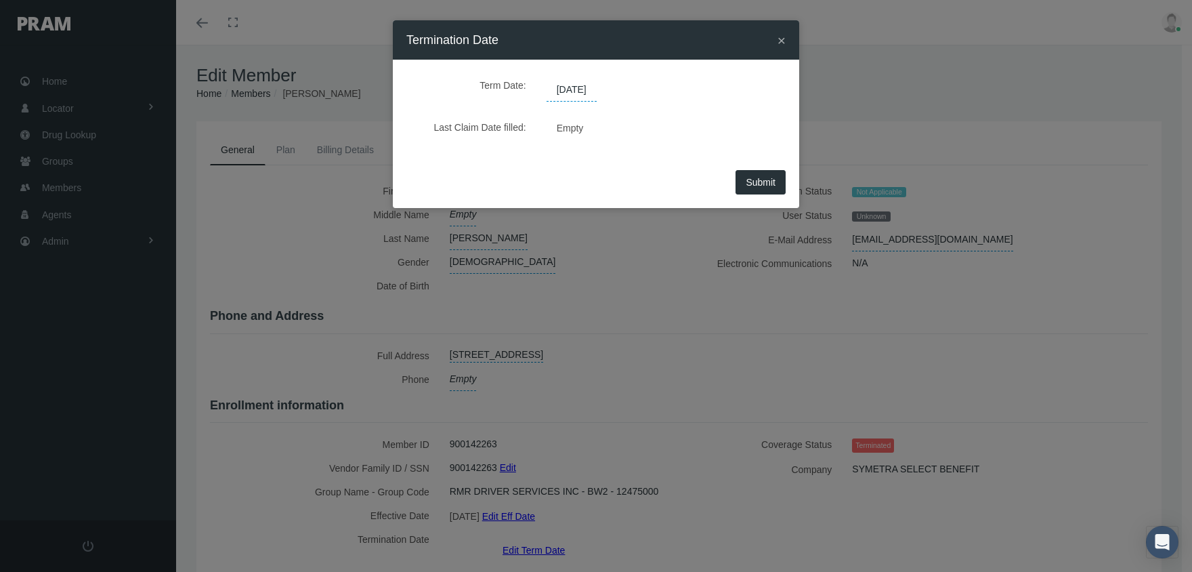
click at [591, 93] on span "[DATE]" at bounding box center [572, 90] width 50 height 23
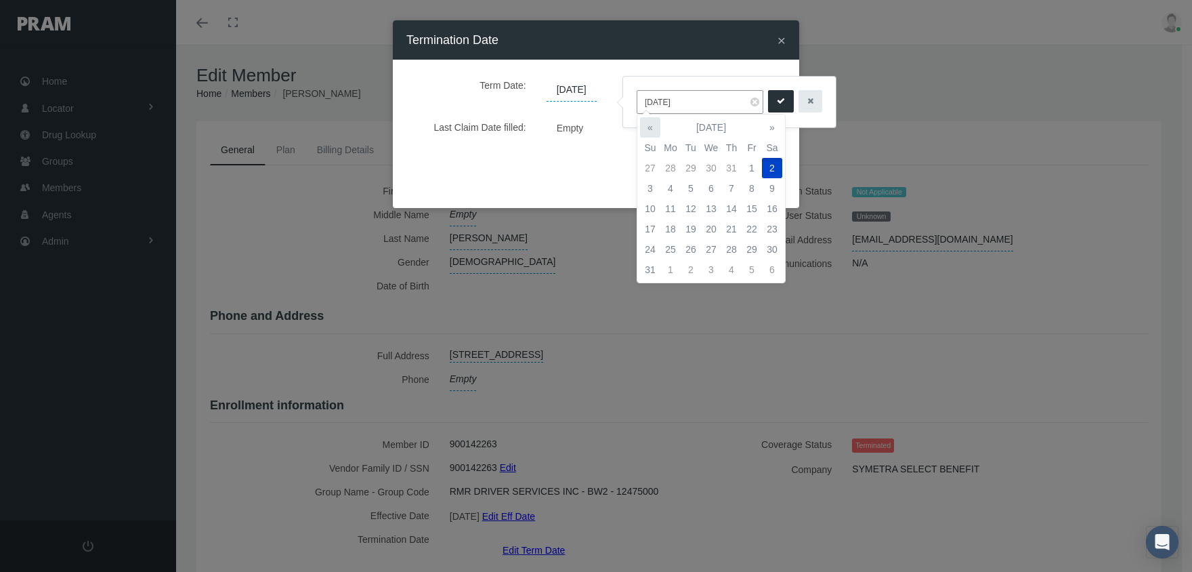
click at [650, 122] on th "«" at bounding box center [650, 127] width 20 height 20
click at [691, 167] on td "1" at bounding box center [691, 168] width 20 height 20
type input "[DATE]"
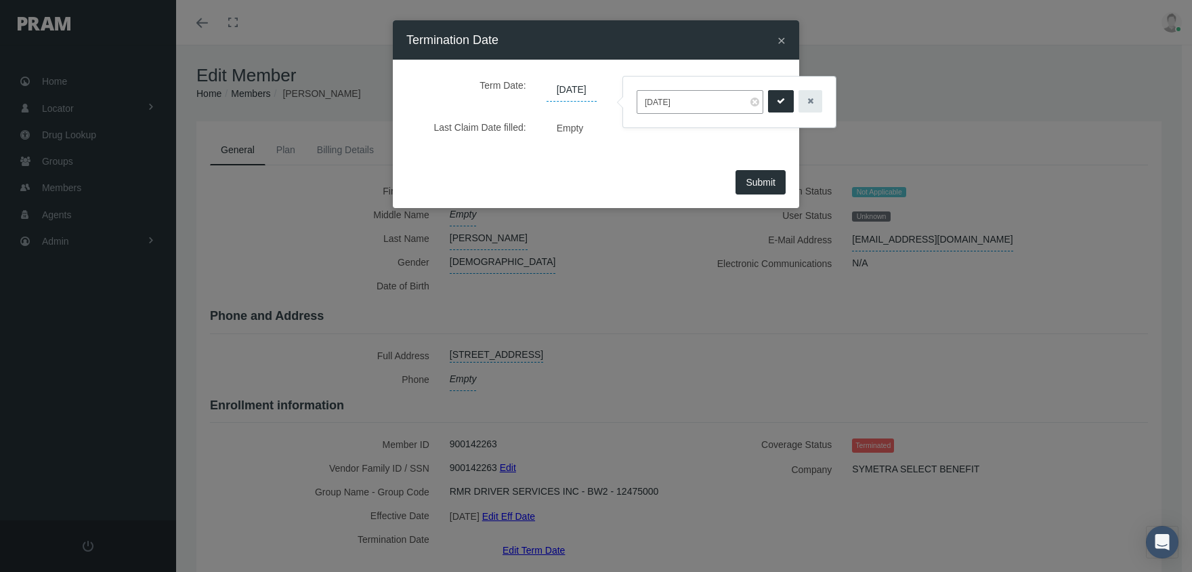
click at [777, 104] on icon "submit" at bounding box center [781, 101] width 8 height 13
click at [766, 185] on span "Submit" at bounding box center [761, 182] width 30 height 11
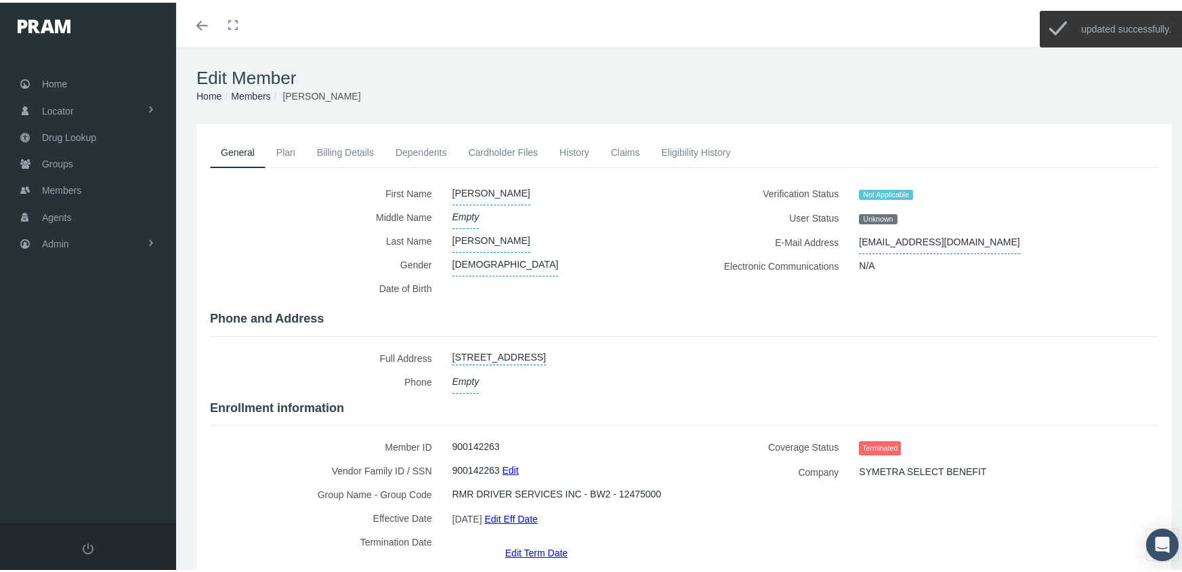
click at [346, 152] on link "Billing Details" at bounding box center [345, 150] width 79 height 30
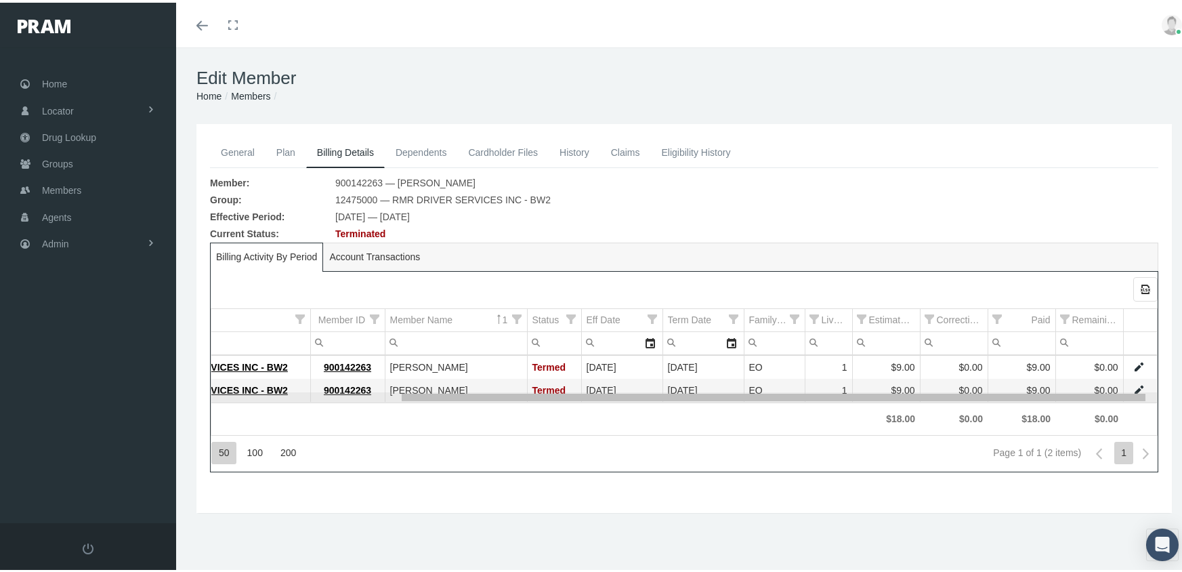
drag, startPoint x: 642, startPoint y: 397, endPoint x: 879, endPoint y: 398, distance: 237.1
click at [879, 398] on body "Toggle Fullscreen Toggle navigation Toggle menubar Toggle fullscreen Profile Lo…" at bounding box center [596, 286] width 1192 height 572
drag, startPoint x: 543, startPoint y: 398, endPoint x: 717, endPoint y: 405, distance: 174.9
click at [717, 405] on body "Toggle Fullscreen Toggle navigation Toggle menubar Toggle fullscreen Profile Lo…" at bounding box center [596, 286] width 1192 height 572
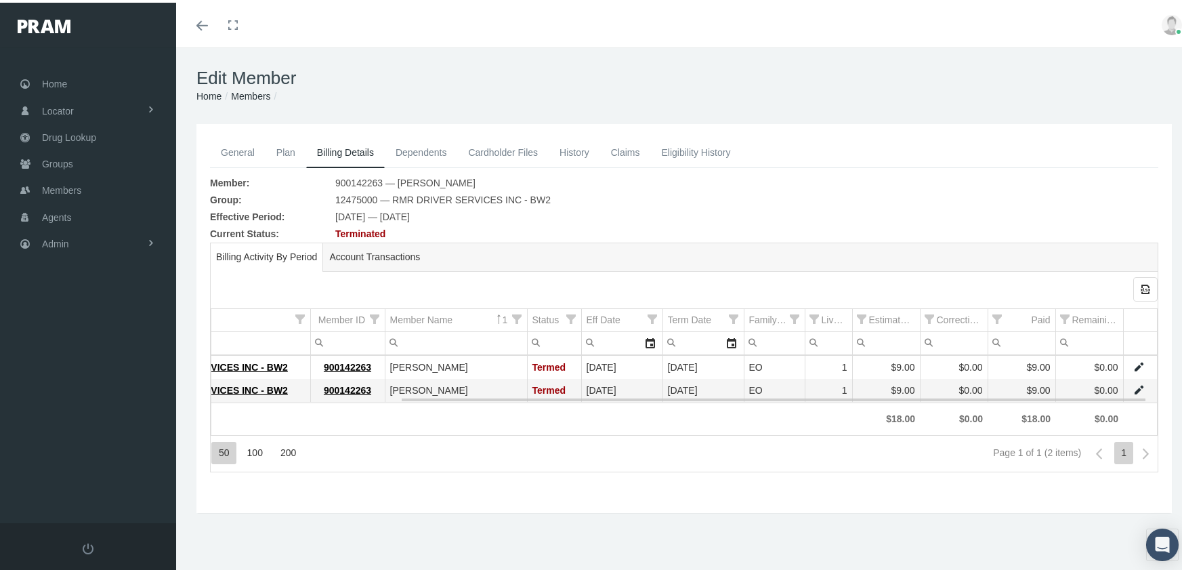
click at [1133, 386] on link "Data grid" at bounding box center [1139, 387] width 12 height 12
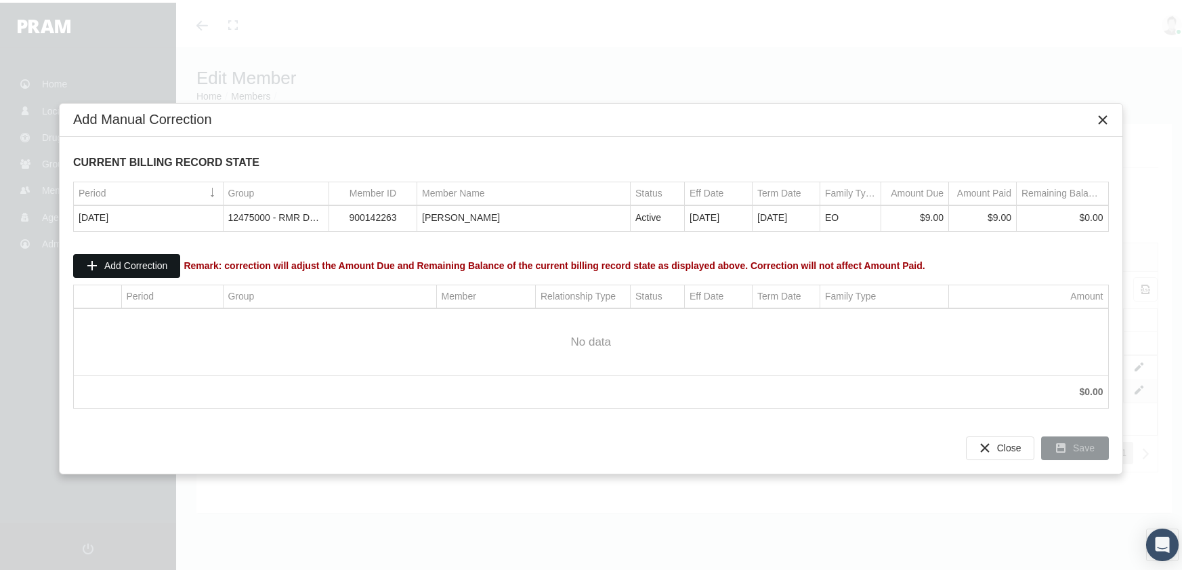
click at [159, 257] on span "Add Correction" at bounding box center [135, 262] width 63 height 11
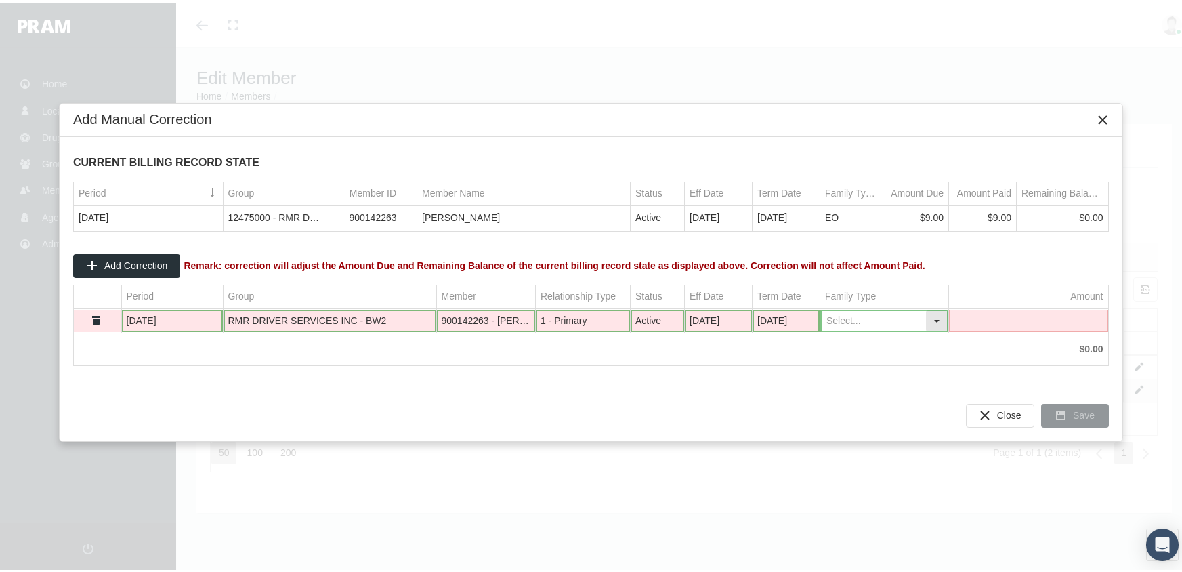
click at [932, 313] on div "Select" at bounding box center [937, 318] width 22 height 21
click at [884, 367] on div "EO" at bounding box center [884, 363] width 125 height 22
type input "EO"
click at [1000, 314] on td "Data grid" at bounding box center [1028, 318] width 159 height 23
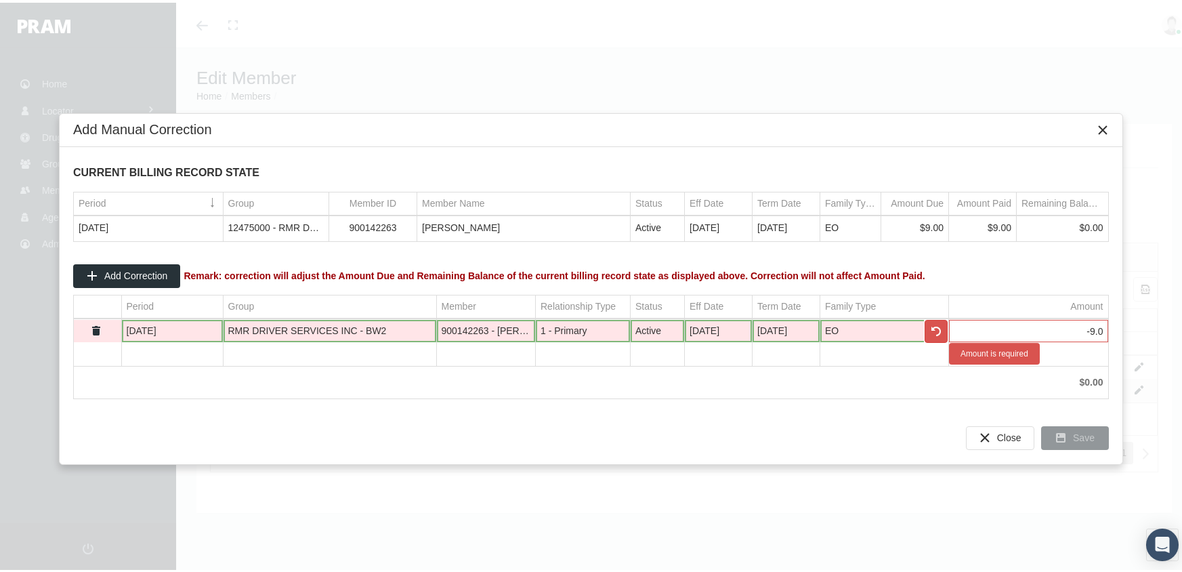
type input "-9.00"
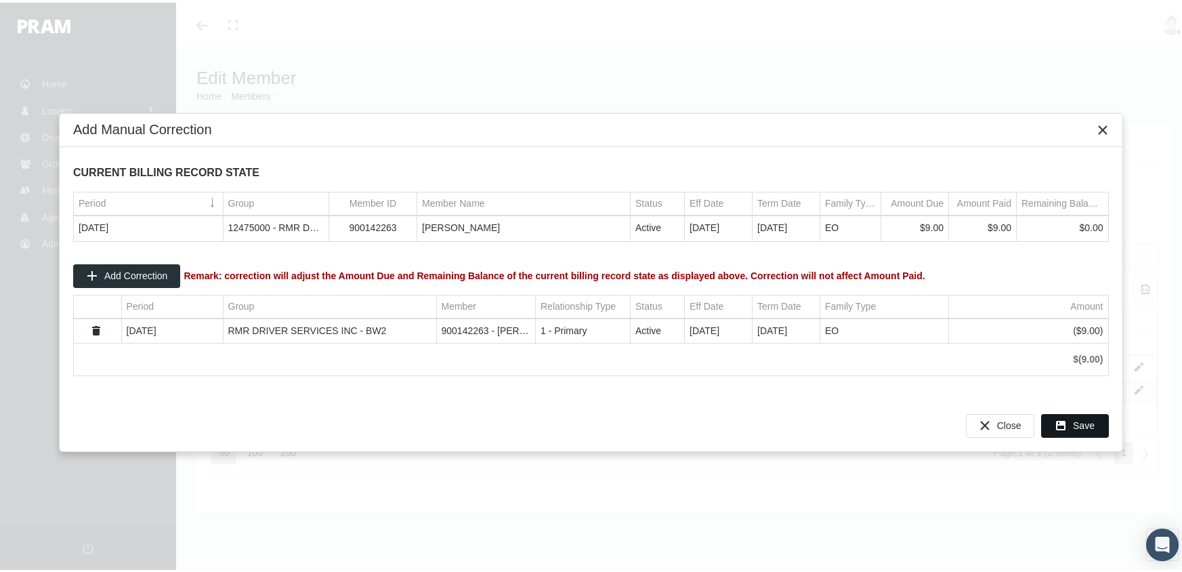
click at [1093, 422] on span "Save" at bounding box center [1084, 422] width 22 height 11
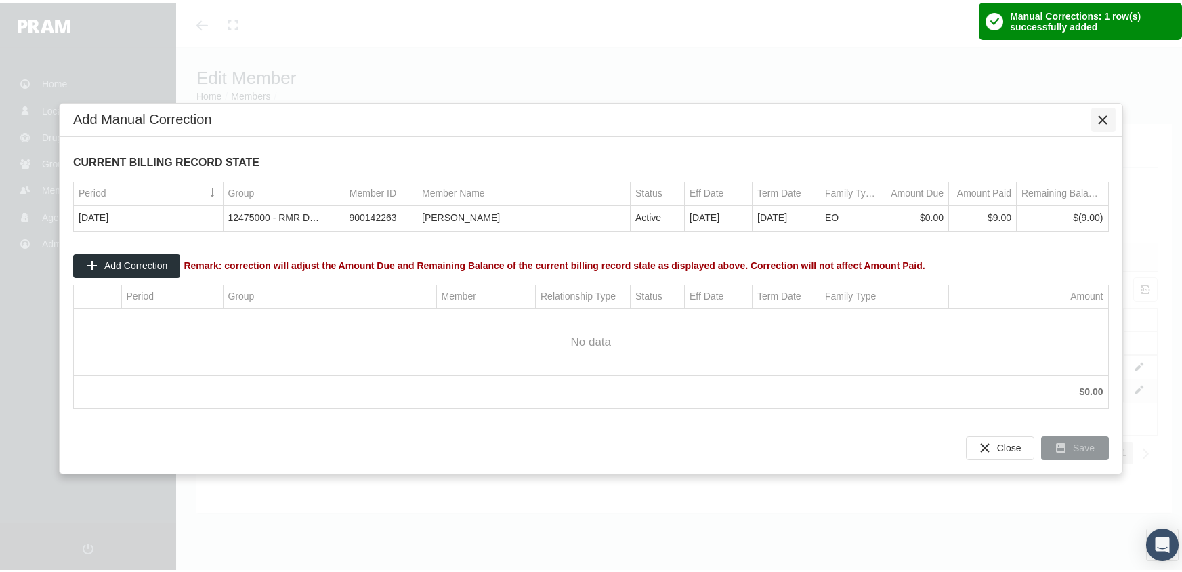
click at [1107, 114] on icon "Close" at bounding box center [1104, 117] width 12 height 12
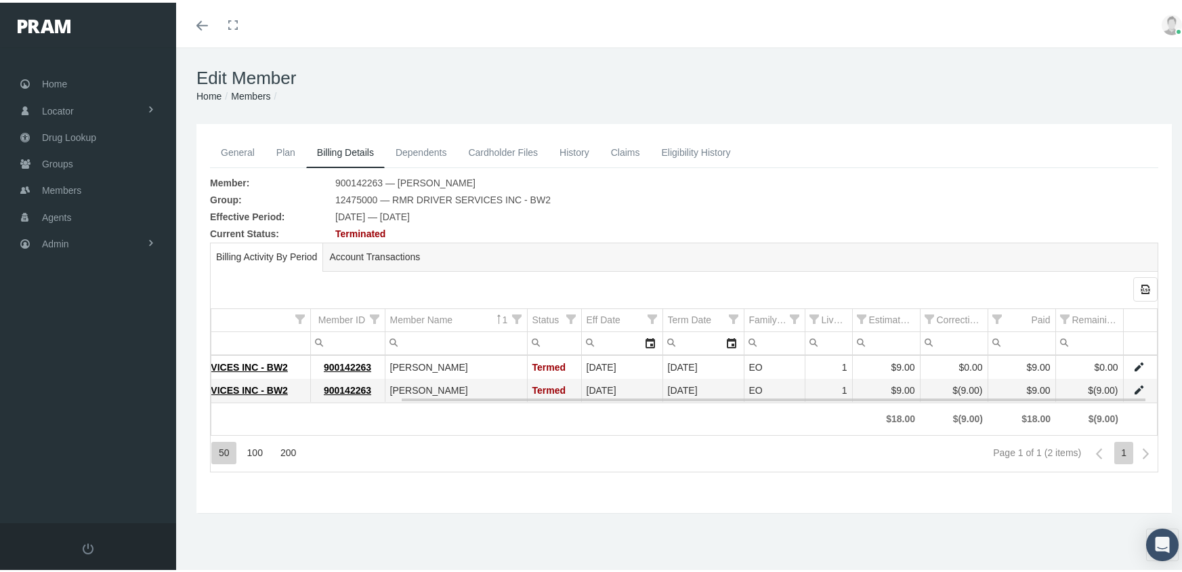
click at [1133, 362] on link "Data grid" at bounding box center [1139, 364] width 12 height 12
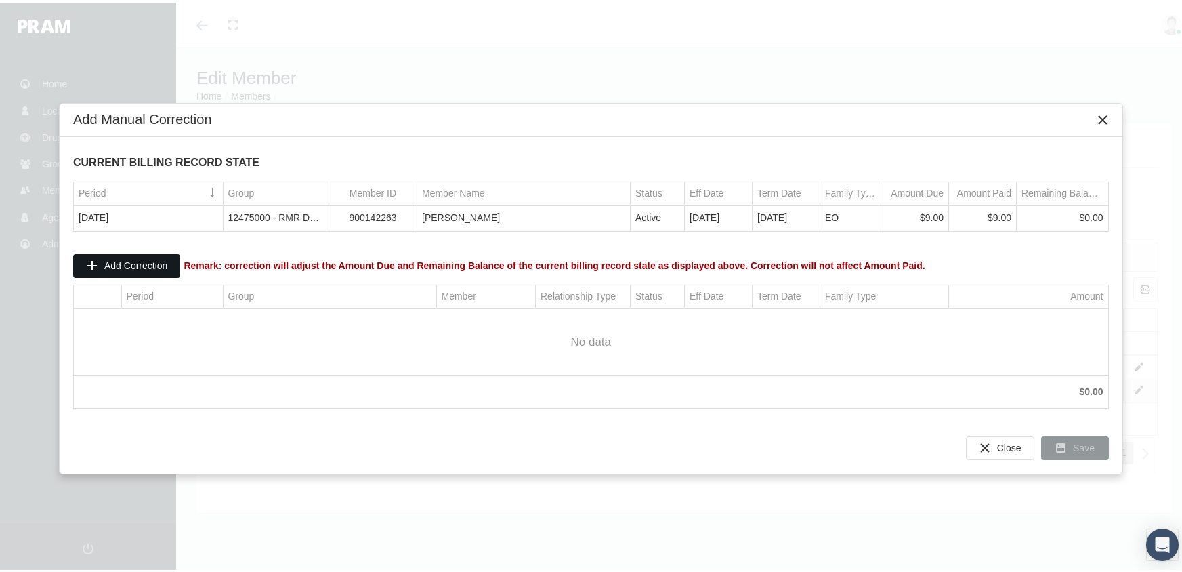
click at [142, 260] on span "Add Correction" at bounding box center [135, 262] width 63 height 11
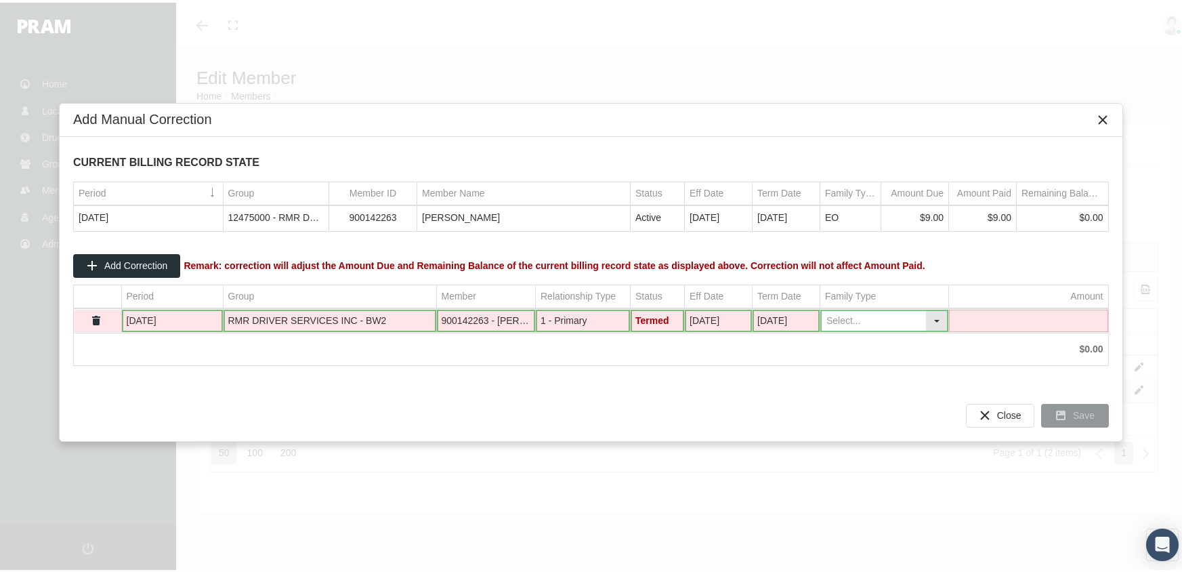
click at [939, 322] on div "Select" at bounding box center [937, 318] width 22 height 21
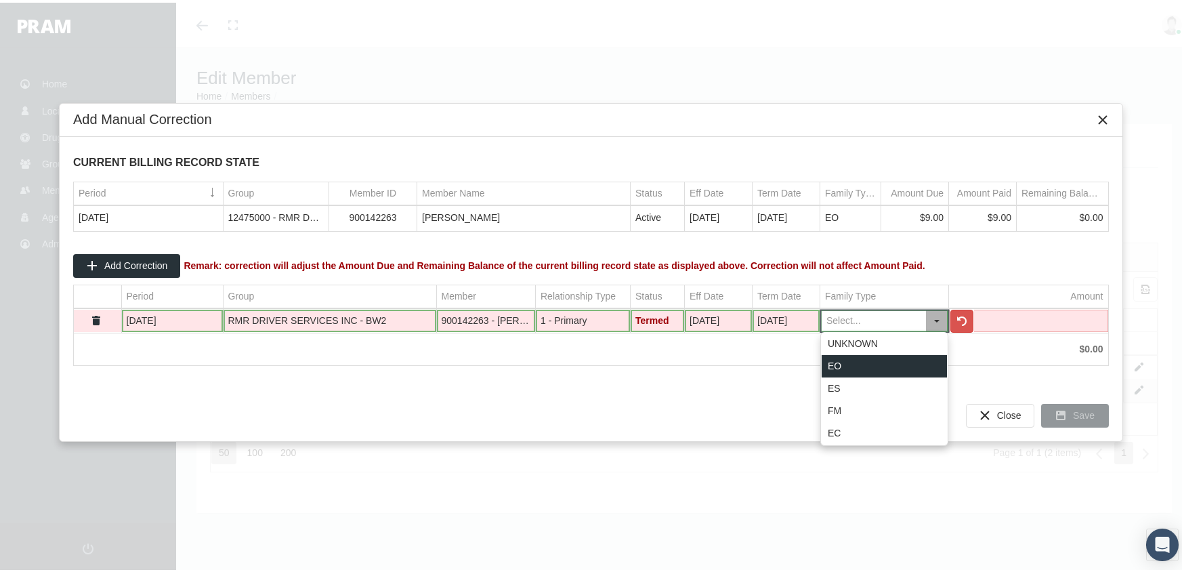
click at [879, 362] on div "EO" at bounding box center [884, 363] width 125 height 22
type input "EO"
click at [1014, 317] on td "Data grid" at bounding box center [1028, 318] width 159 height 23
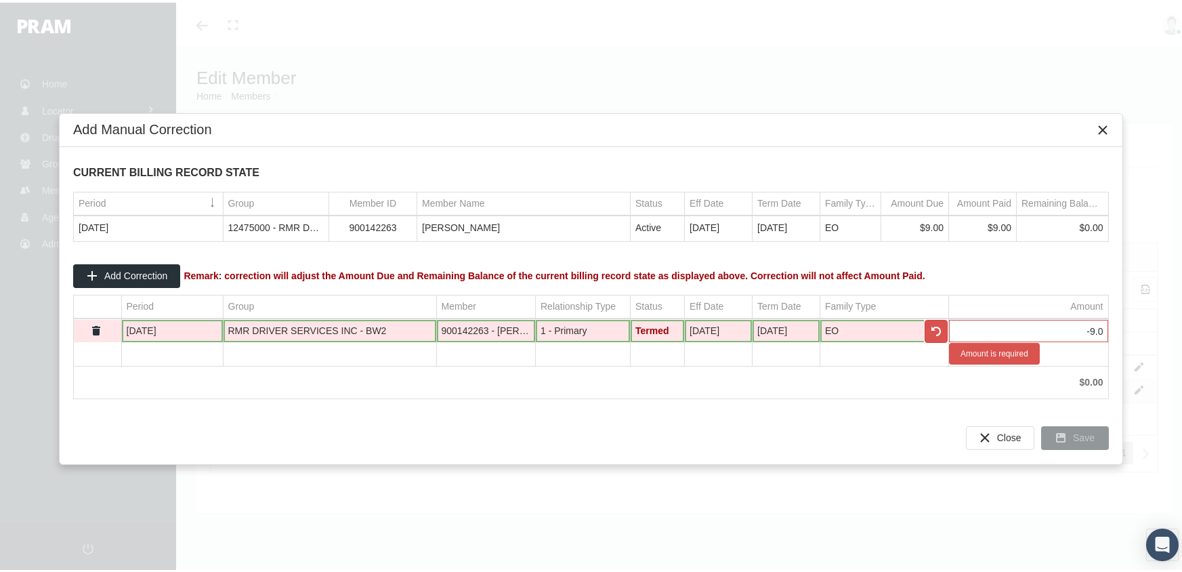
type input "-9.00"
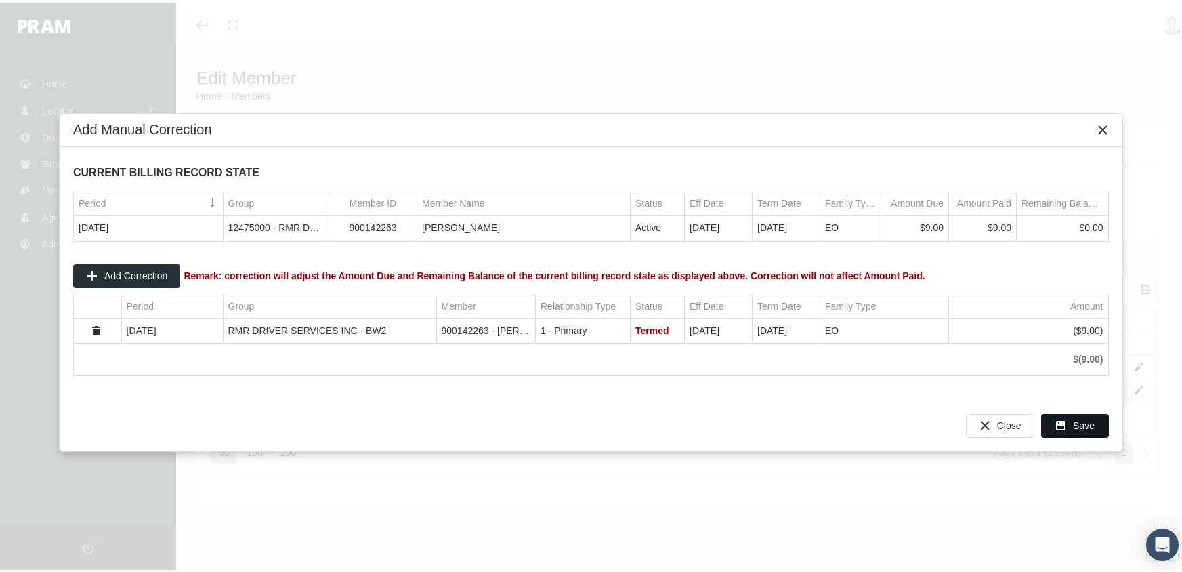
click at [1069, 422] on div "Save" at bounding box center [1075, 423] width 66 height 22
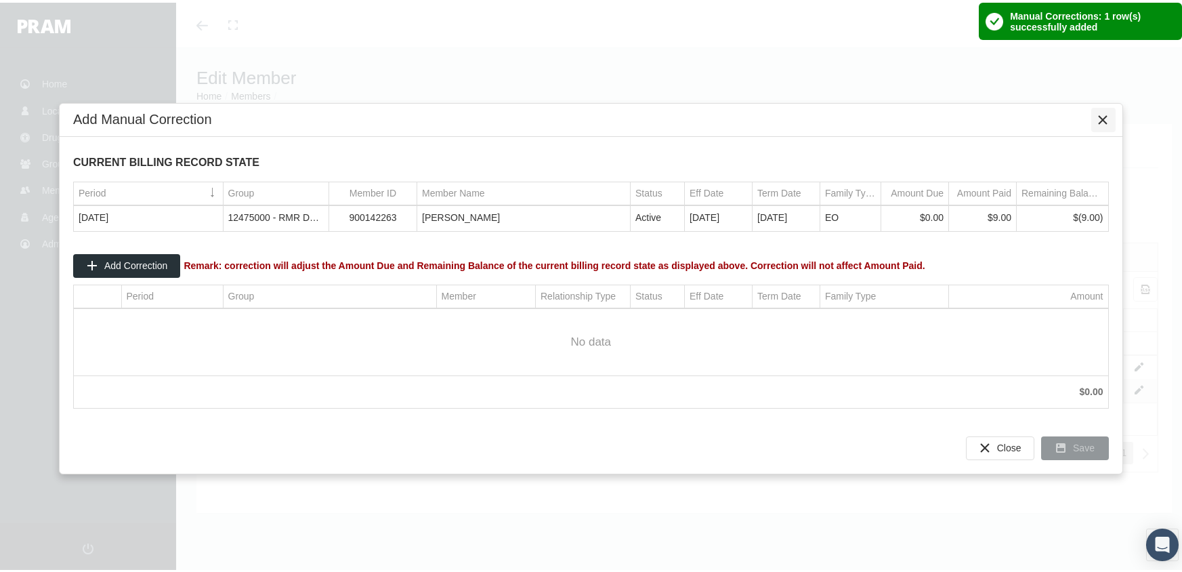
click at [1098, 120] on icon "Close" at bounding box center [1104, 117] width 12 height 12
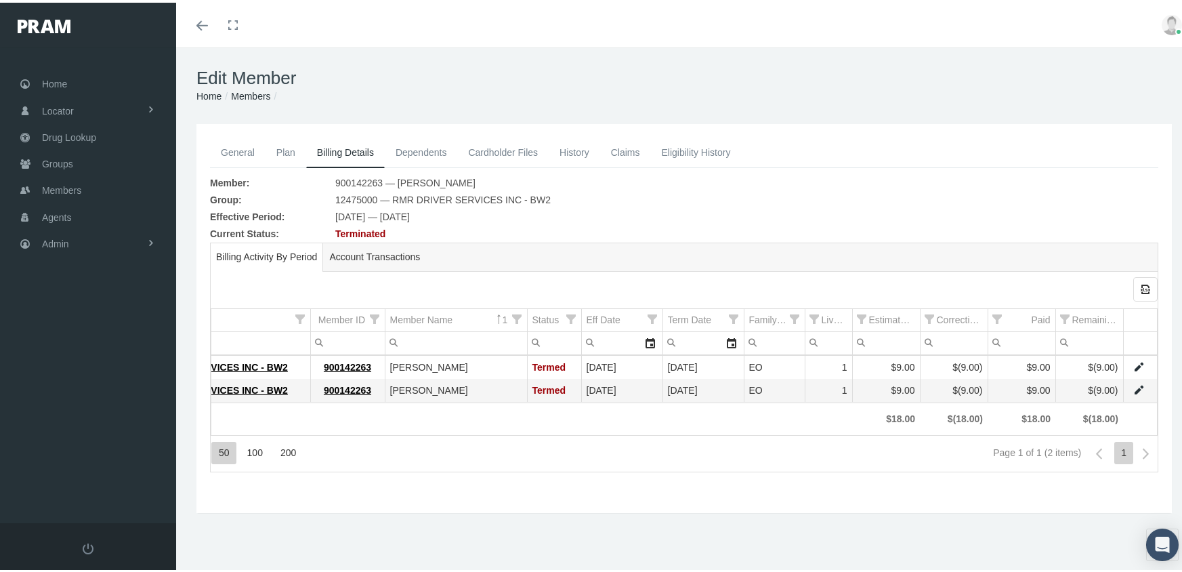
click at [251, 97] on link "Members" at bounding box center [250, 93] width 39 height 11
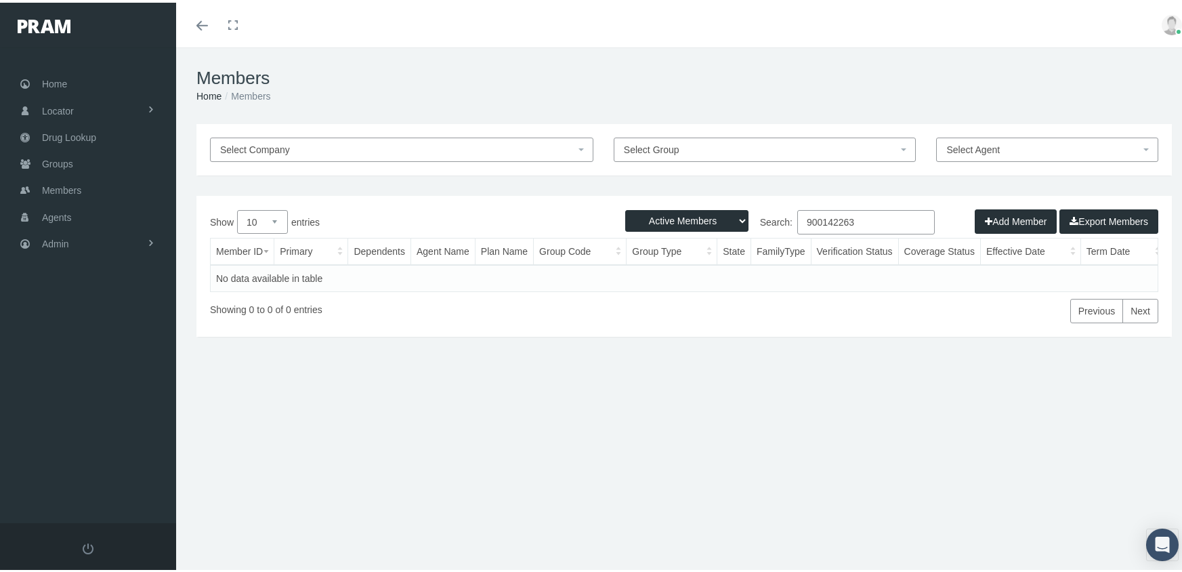
click at [665, 217] on select "Active Members Terminated Members Active & Terminated" at bounding box center [686, 218] width 123 height 22
select select "3"
click at [625, 207] on select "Active Members Terminated Members Active & Terminated" at bounding box center [686, 218] width 123 height 22
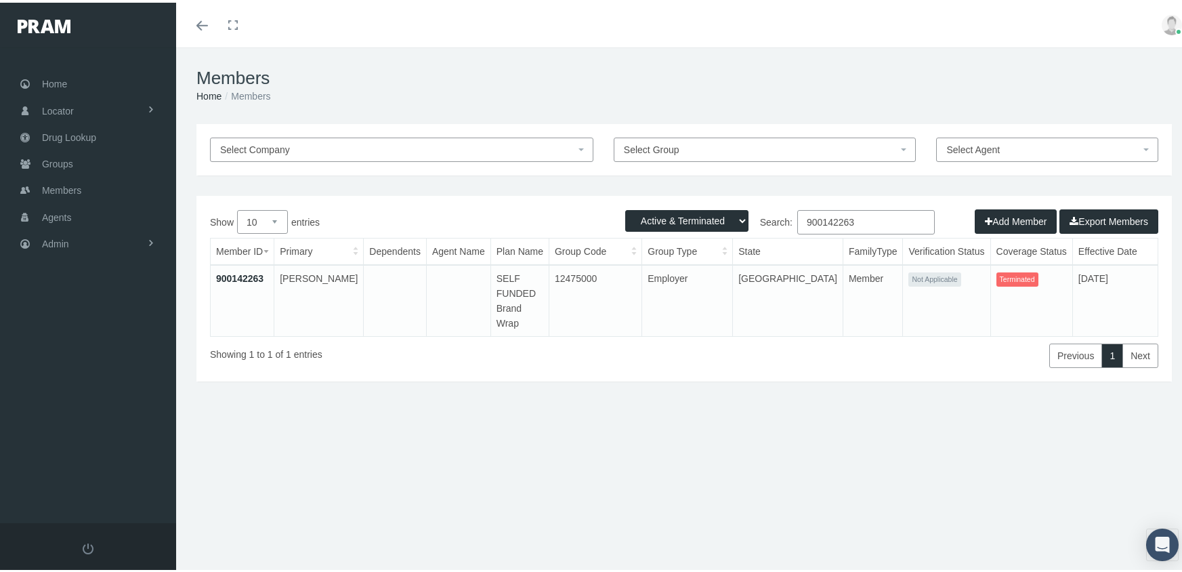
click at [864, 220] on input "900142263" at bounding box center [866, 219] width 138 height 24
type input "900146928"
click at [238, 273] on link "900146928" at bounding box center [239, 275] width 47 height 11
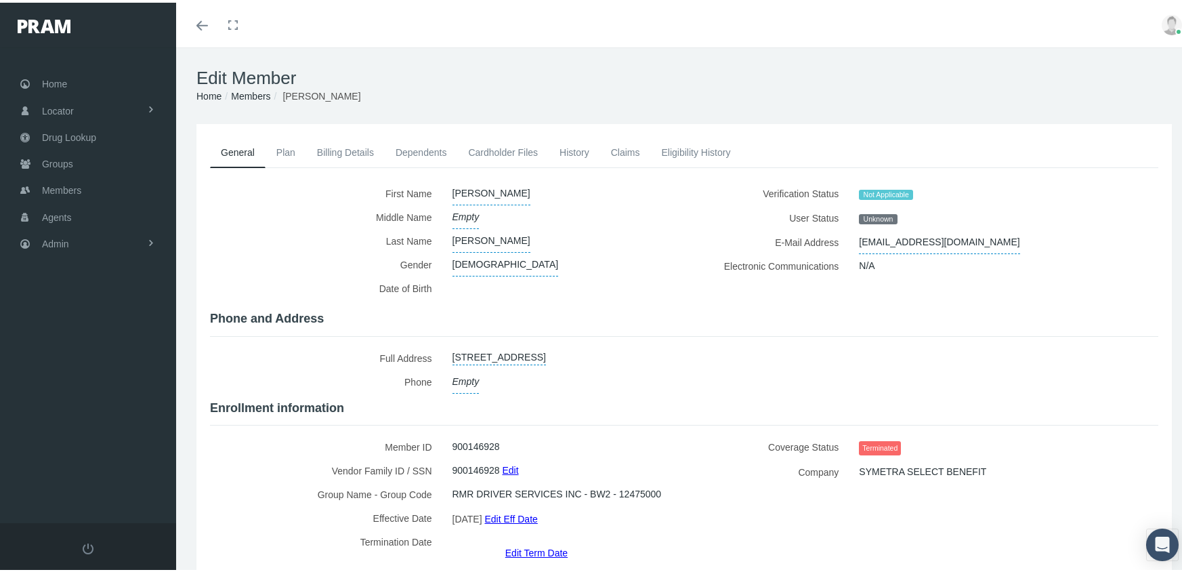
click at [524, 540] on link "Edit Term Date" at bounding box center [536, 550] width 62 height 20
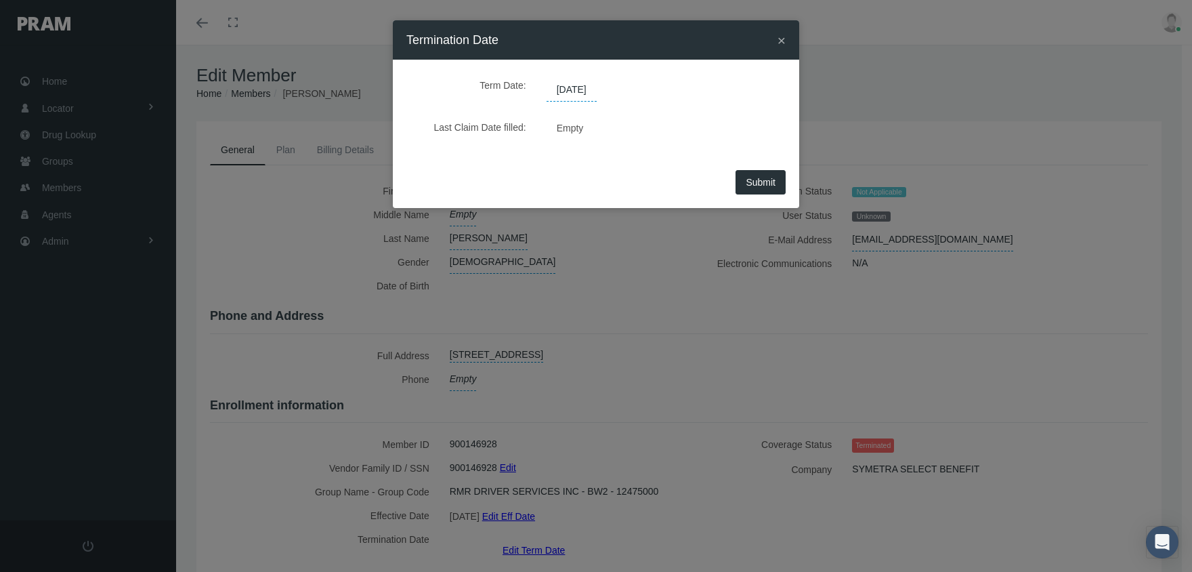
click at [577, 91] on span "[DATE]" at bounding box center [572, 90] width 50 height 23
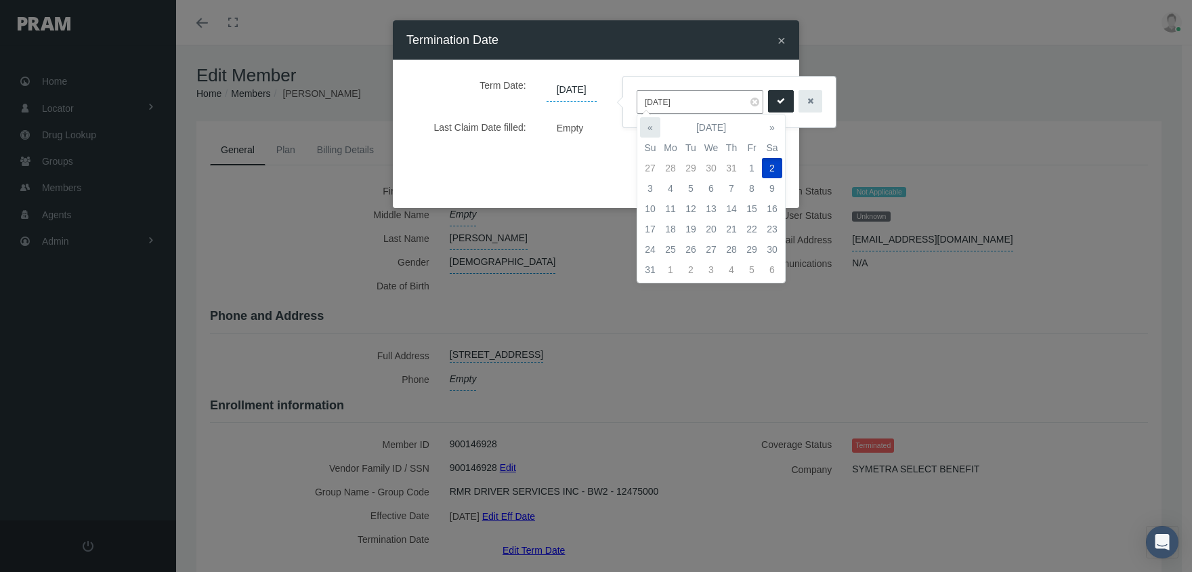
click at [647, 122] on th "«" at bounding box center [650, 127] width 20 height 20
click at [689, 164] on td "1" at bounding box center [691, 168] width 20 height 20
type input "[DATE]"
click at [777, 96] on icon "submit" at bounding box center [781, 101] width 8 height 13
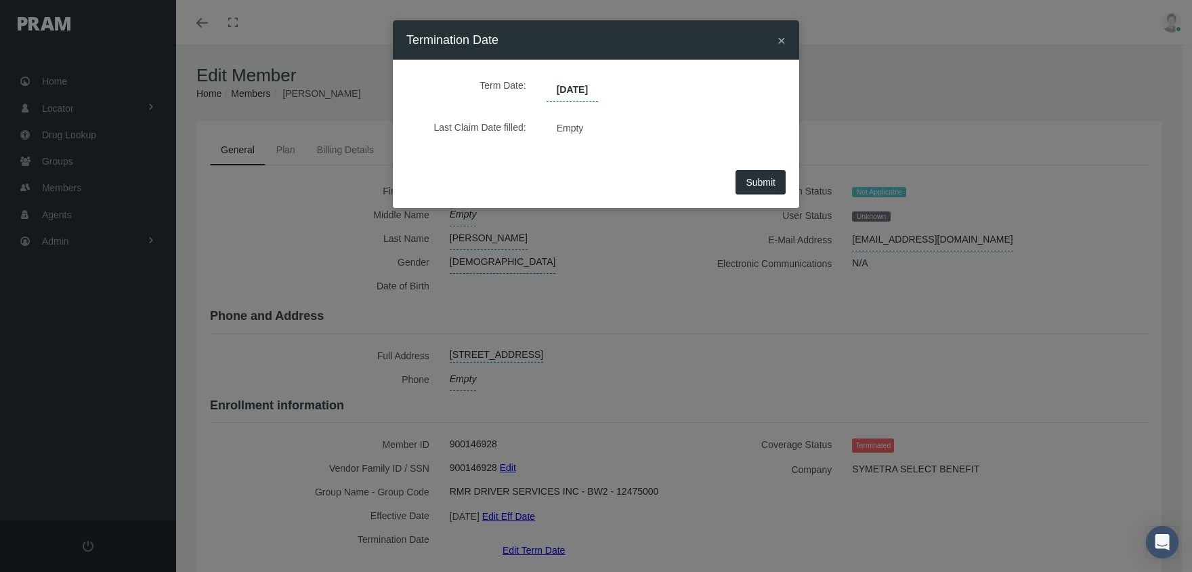
click at [751, 182] on span "Submit" at bounding box center [761, 182] width 30 height 11
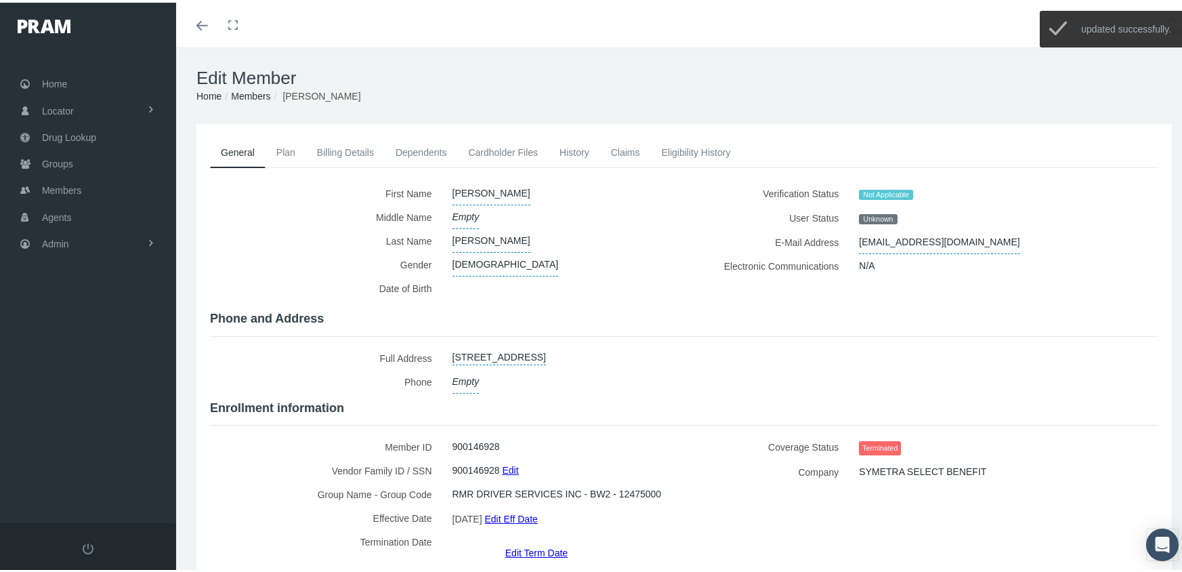
click at [331, 150] on link "Billing Details" at bounding box center [345, 150] width 79 height 30
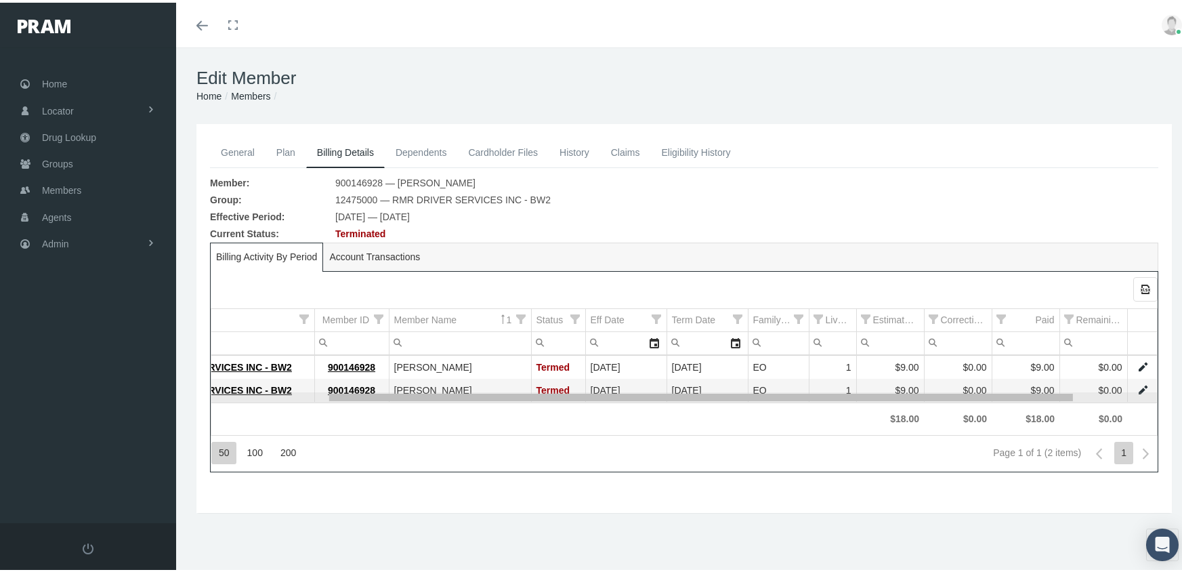
scroll to position [0, 236]
drag, startPoint x: 821, startPoint y: 396, endPoint x: 1043, endPoint y: 393, distance: 221.6
click at [1043, 393] on body "Toggle Fullscreen Toggle navigation Toggle menubar Toggle fullscreen Profile Lo…" at bounding box center [596, 286] width 1192 height 572
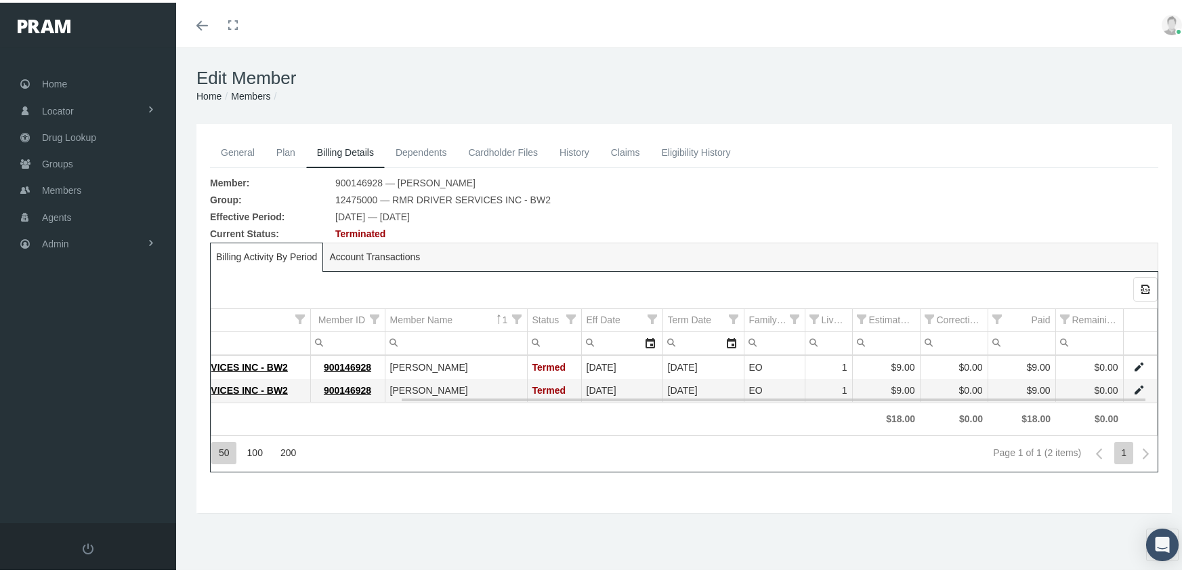
click at [1133, 360] on link "Data grid" at bounding box center [1139, 364] width 12 height 12
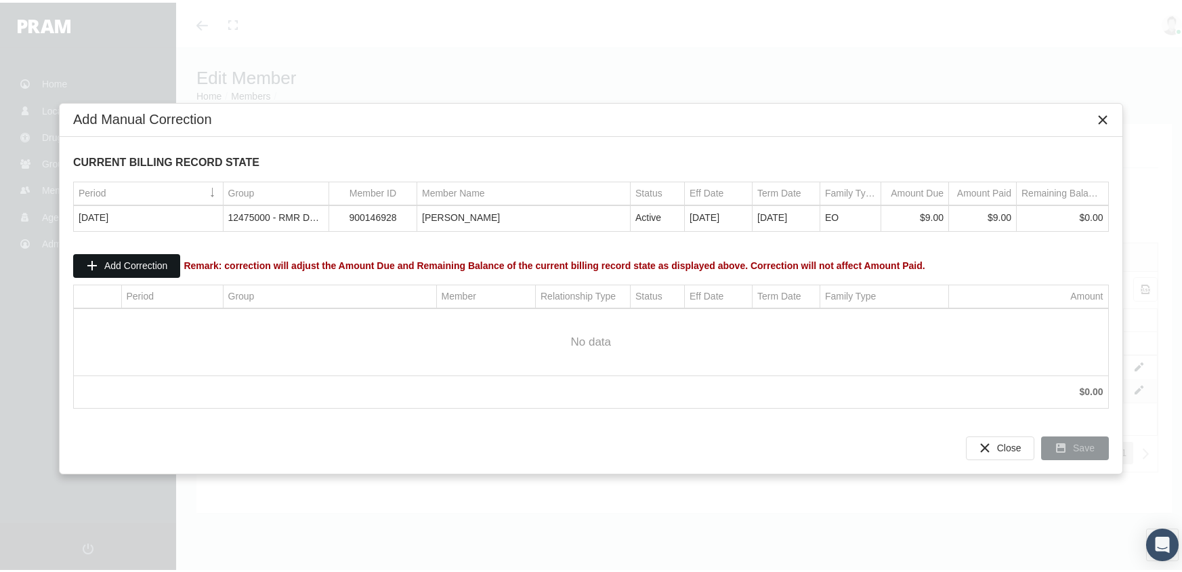
click at [140, 257] on span "Add Correction" at bounding box center [135, 262] width 63 height 11
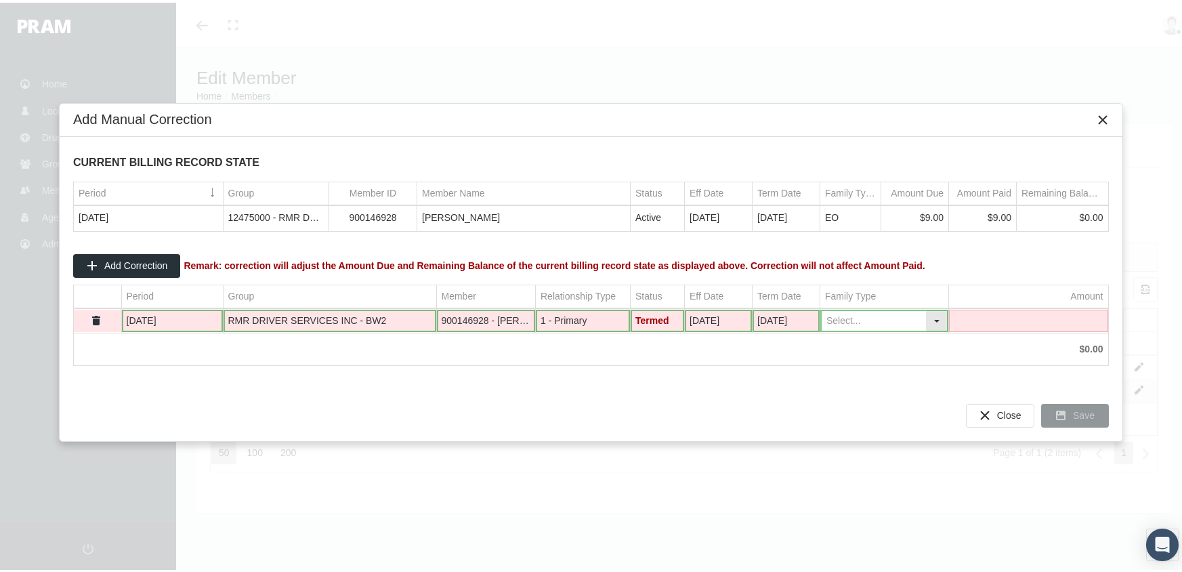
click at [939, 318] on div "Select" at bounding box center [937, 318] width 22 height 21
click at [879, 359] on div "EO" at bounding box center [884, 363] width 125 height 22
type input "EO"
click at [1021, 314] on td "Data grid" at bounding box center [1028, 318] width 159 height 23
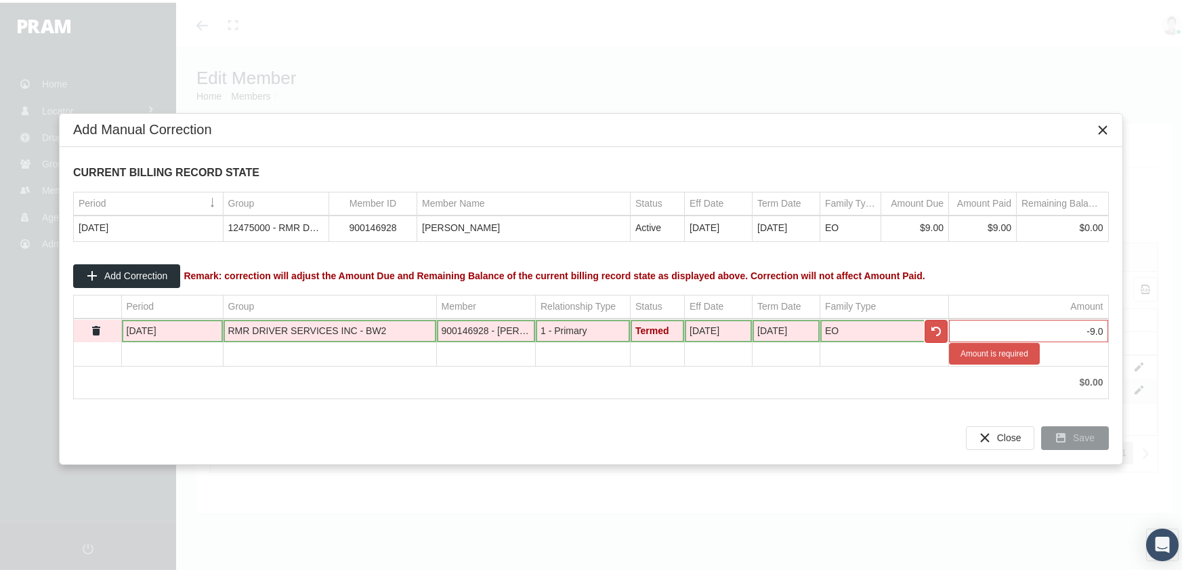
type input "-9.00"
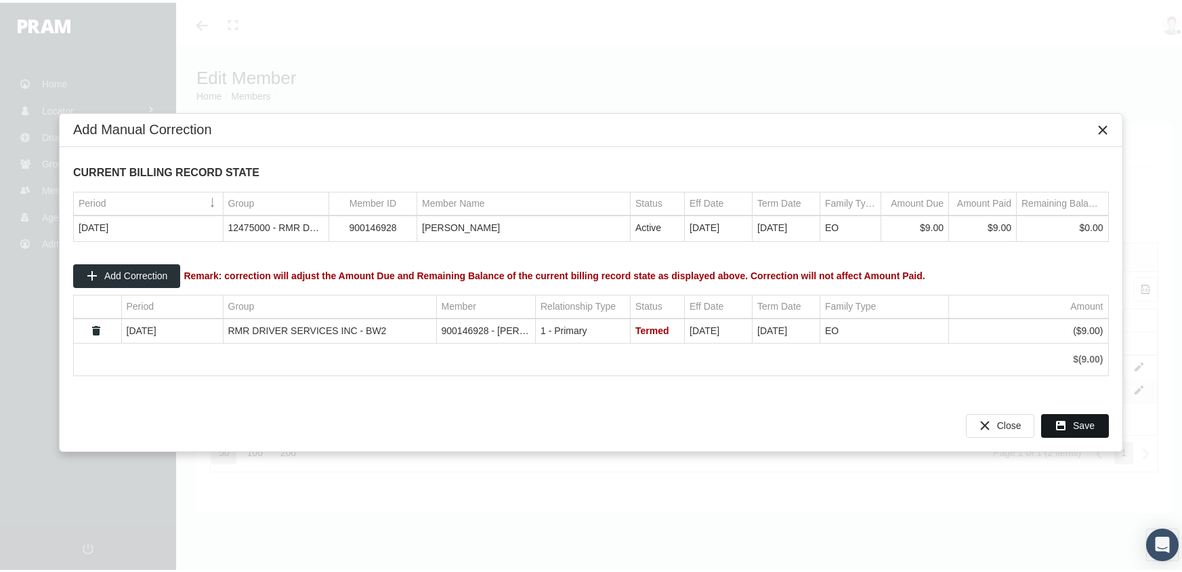
click at [1070, 421] on div "Save" at bounding box center [1075, 423] width 66 height 22
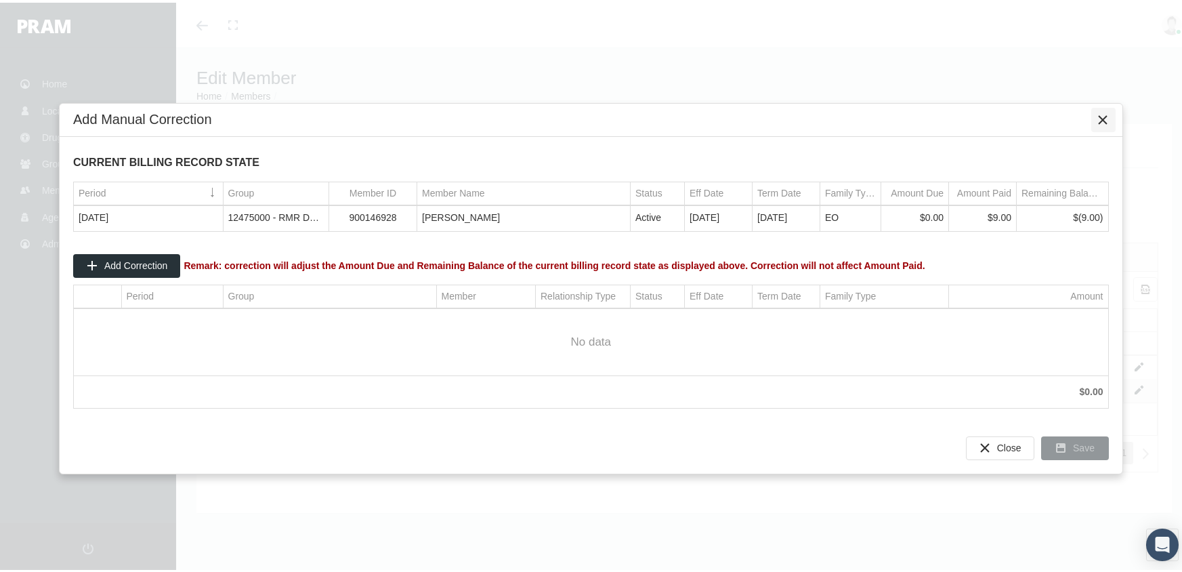
click at [1106, 118] on icon "Close" at bounding box center [1104, 117] width 12 height 12
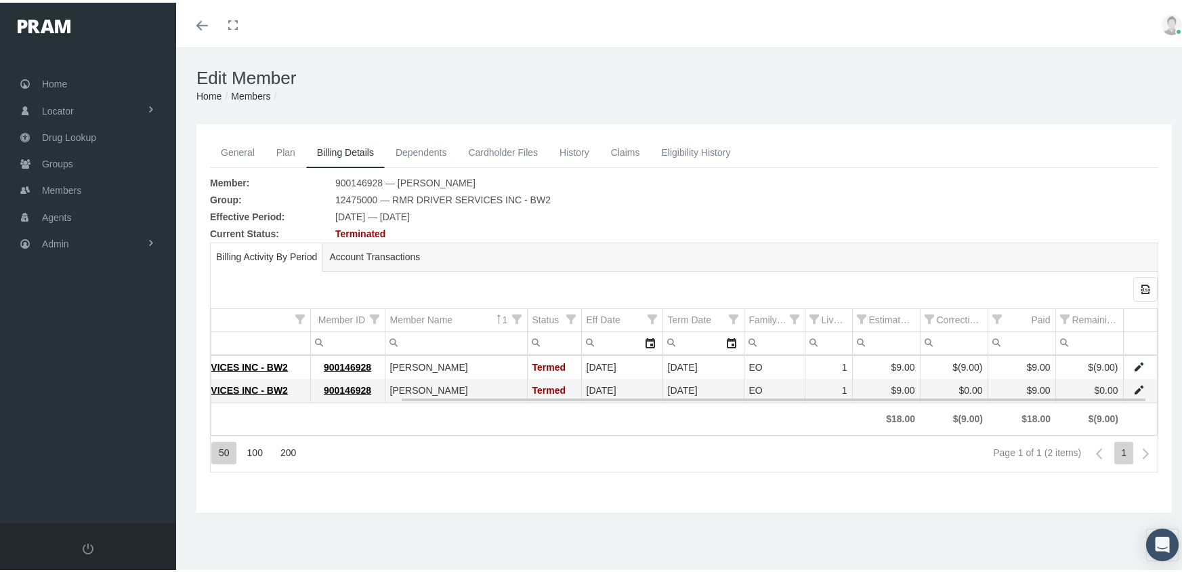
click at [1133, 367] on link "Data grid" at bounding box center [1139, 364] width 12 height 12
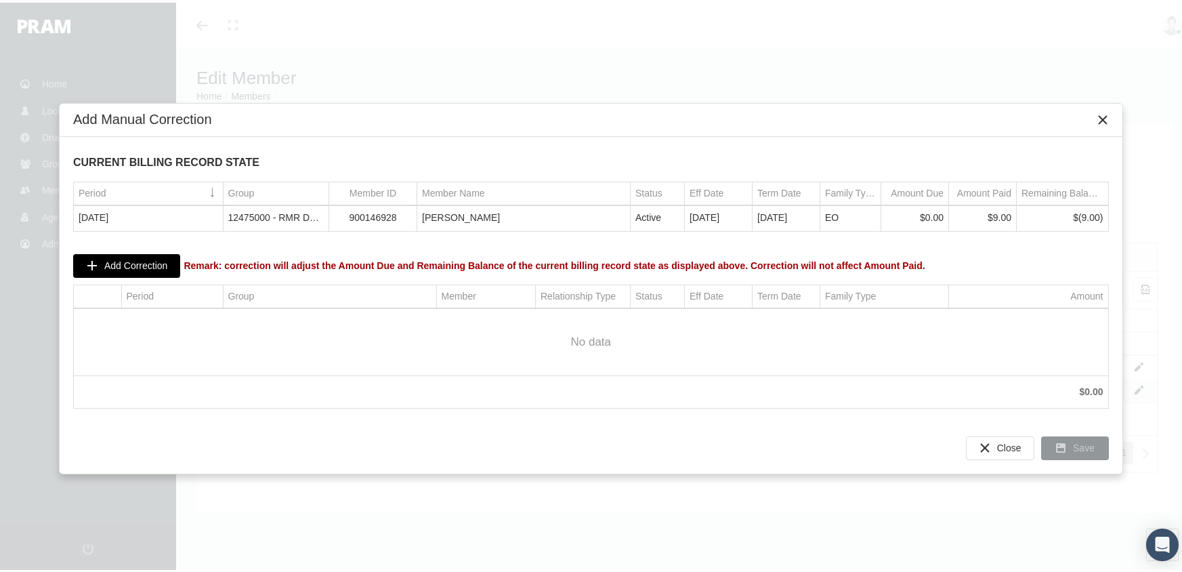
click at [131, 257] on span "Add Correction" at bounding box center [135, 262] width 63 height 11
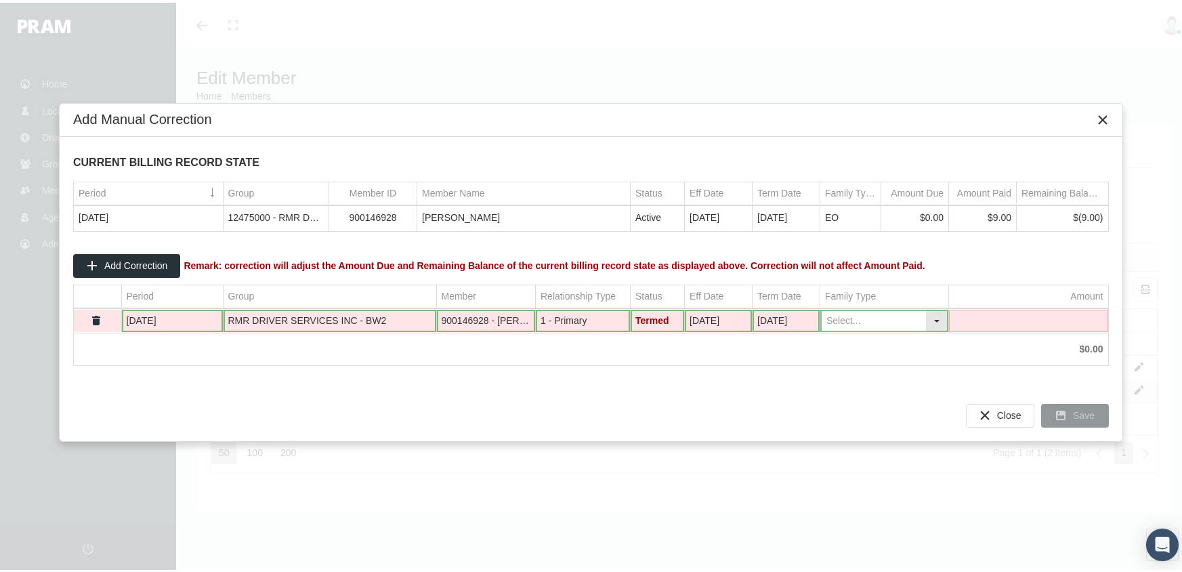
click at [937, 316] on div "Select" at bounding box center [937, 318] width 22 height 21
click at [875, 363] on div "EO" at bounding box center [884, 363] width 125 height 22
type input "EO"
click at [1007, 323] on td "Data grid" at bounding box center [1028, 318] width 159 height 23
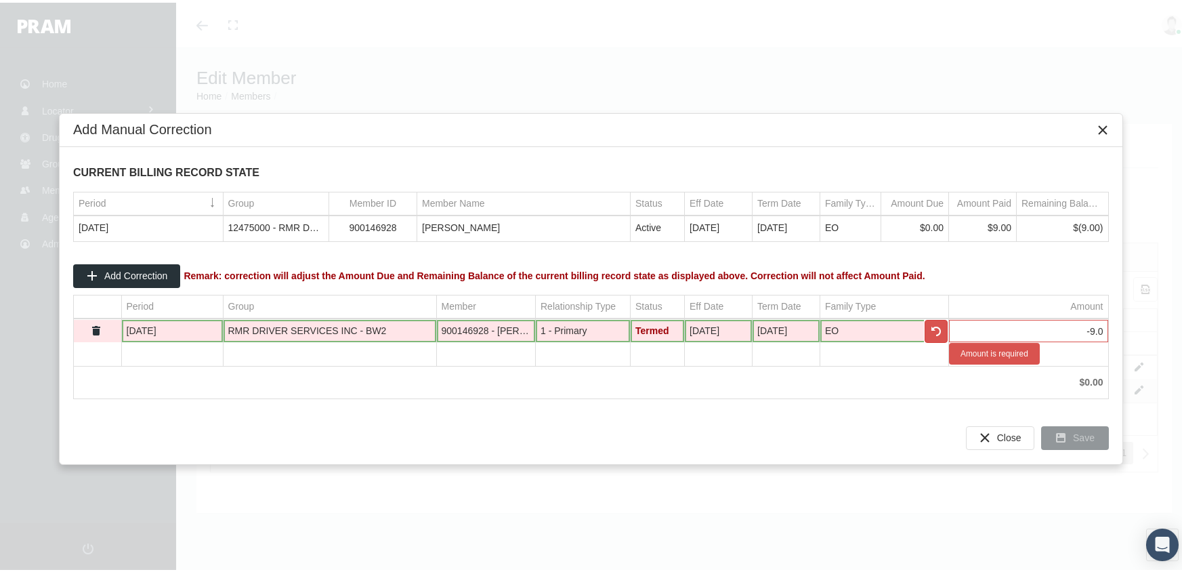
type input "-9.00"
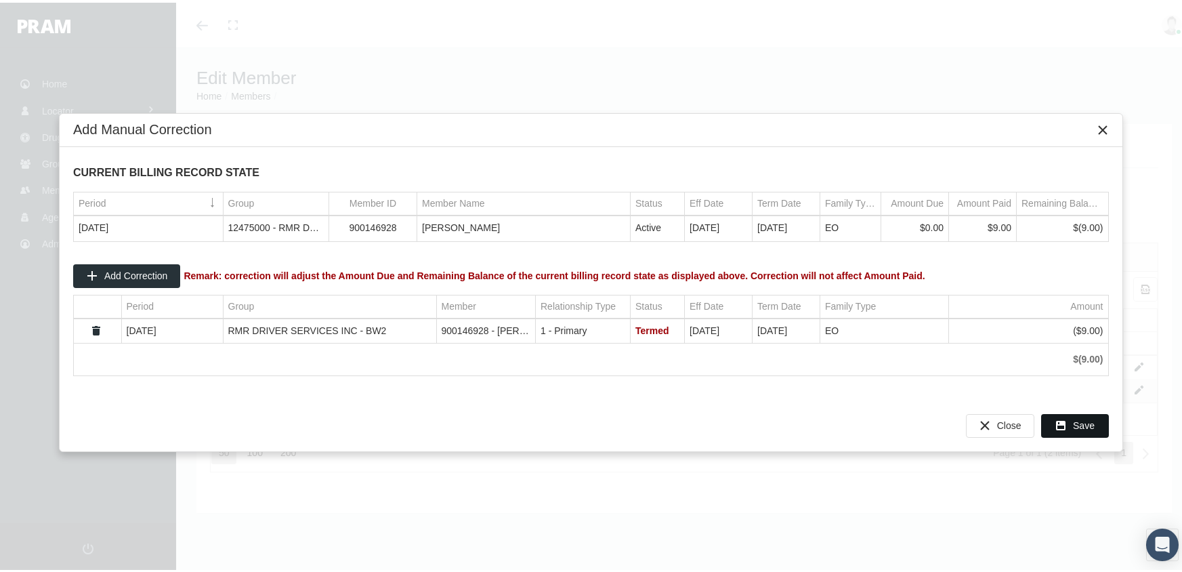
click at [1095, 425] on div "Save" at bounding box center [1075, 423] width 66 height 22
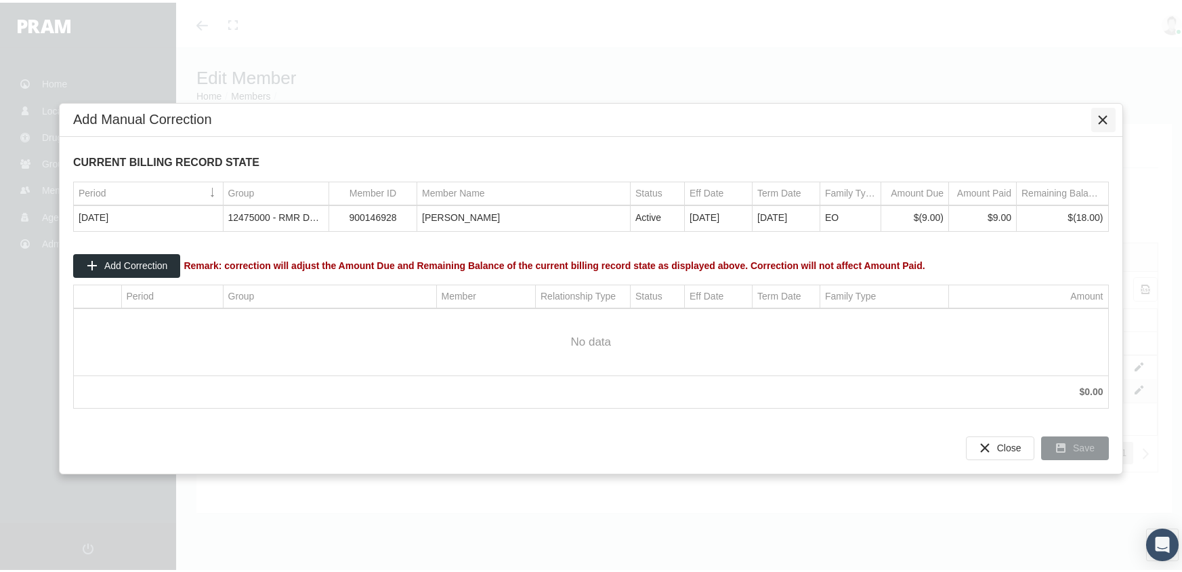
click at [1108, 115] on icon "Close" at bounding box center [1104, 117] width 12 height 12
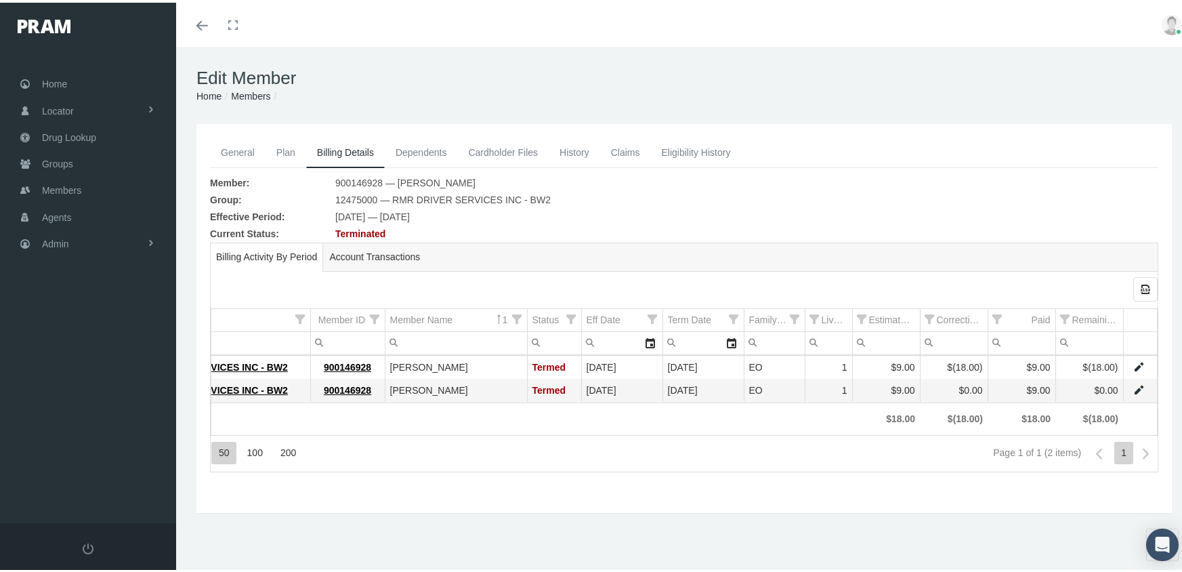
click at [247, 98] on link "Members" at bounding box center [250, 93] width 39 height 11
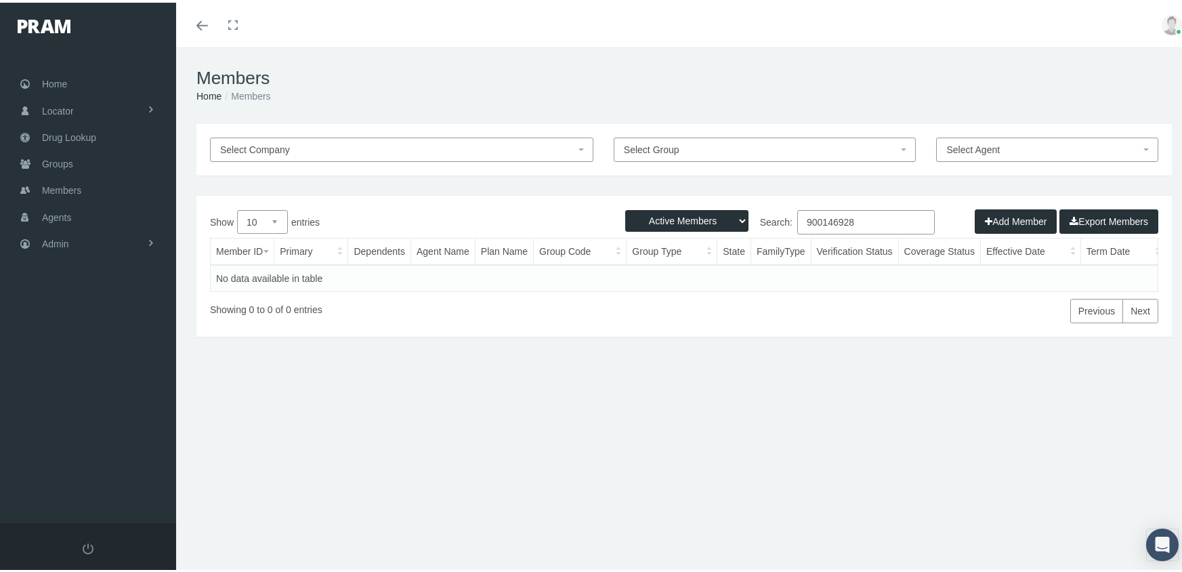
click at [680, 217] on select "Active Members Terminated Members Active & Terminated" at bounding box center [686, 218] width 123 height 22
select select "3"
click at [625, 207] on select "Active Members Terminated Members Active & Terminated" at bounding box center [686, 218] width 123 height 22
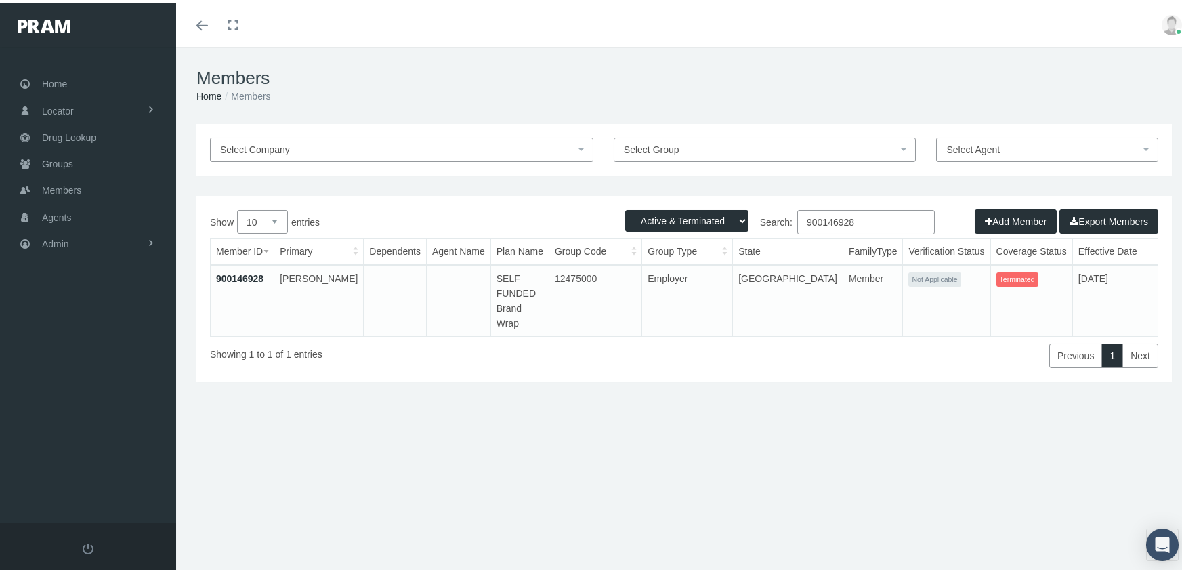
click at [871, 217] on input "900146928" at bounding box center [866, 219] width 138 height 24
type input "900146929"
click at [248, 276] on link "900146929" at bounding box center [239, 275] width 47 height 11
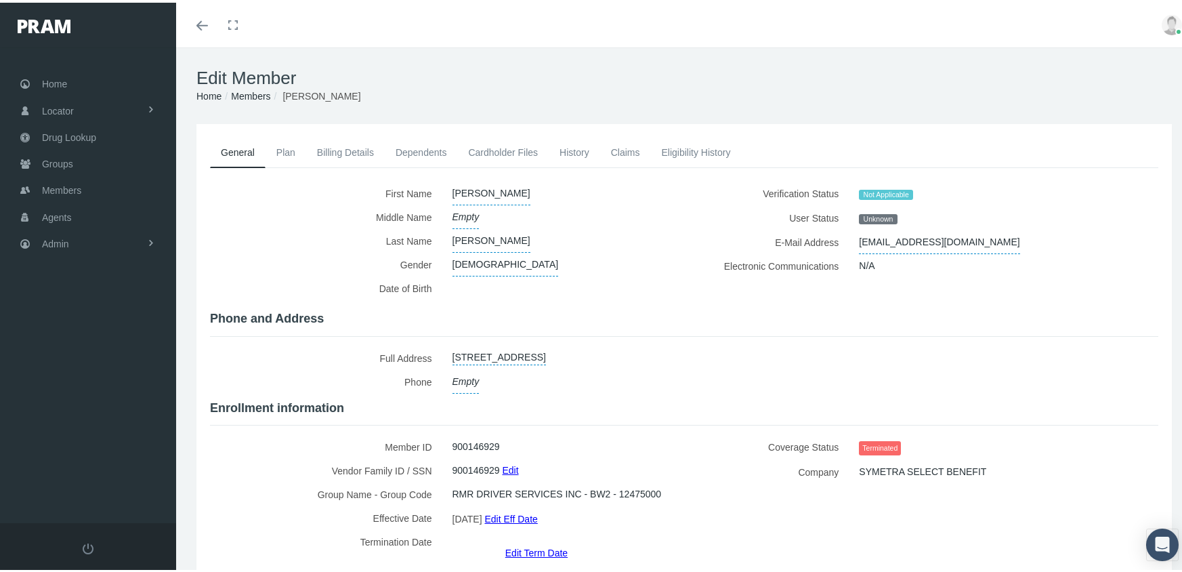
click at [542, 540] on link "Edit Term Date" at bounding box center [536, 550] width 62 height 20
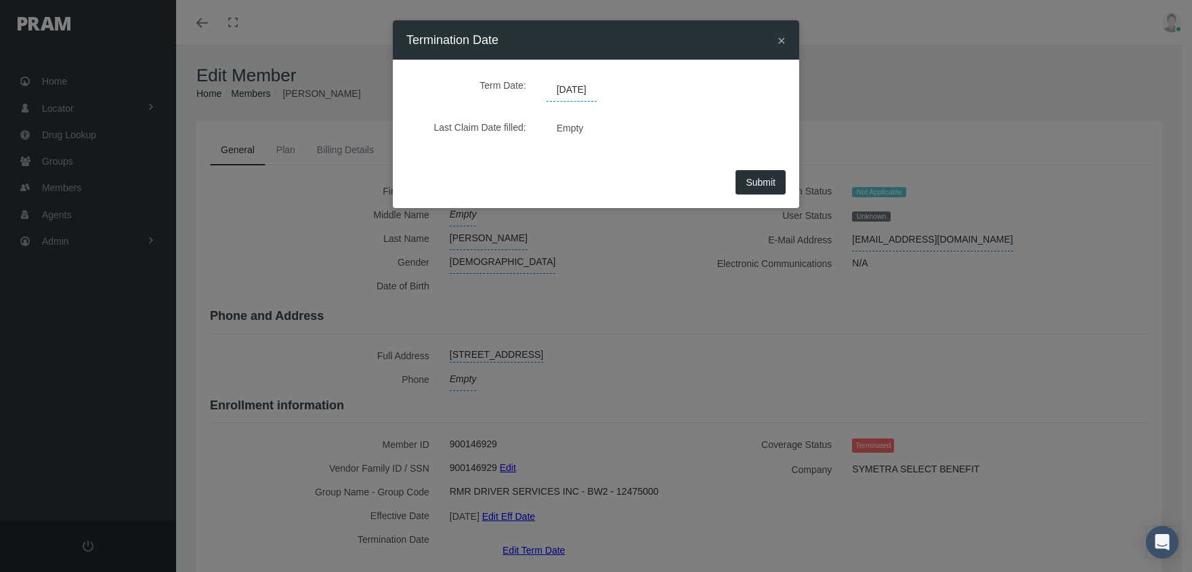
click at [583, 86] on span "[DATE]" at bounding box center [572, 90] width 50 height 23
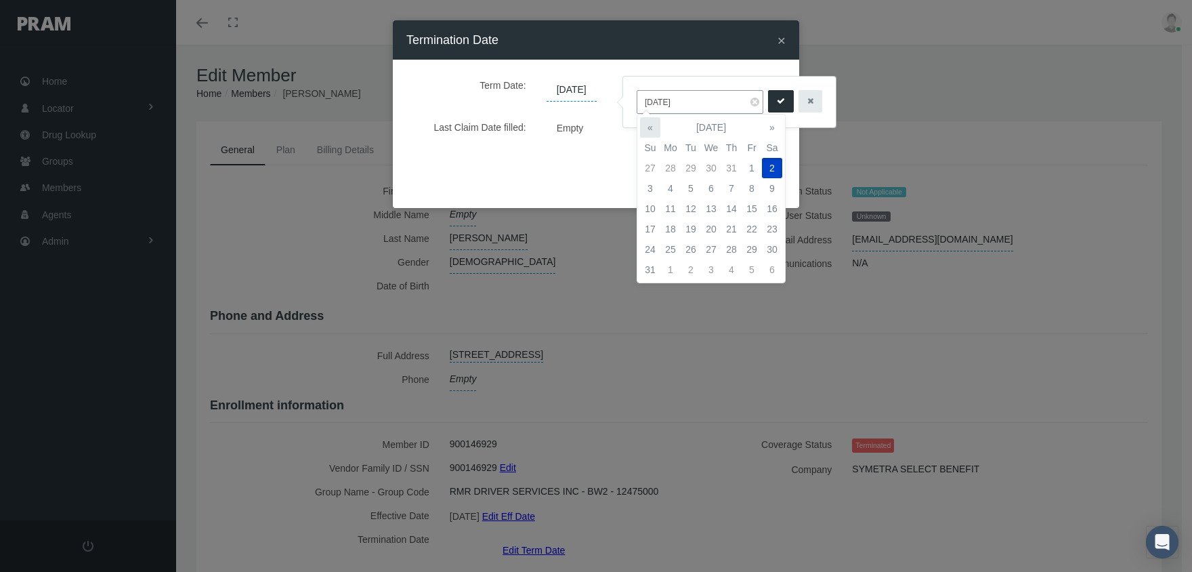
click at [658, 124] on th "«" at bounding box center [650, 127] width 20 height 20
click at [693, 162] on td "1" at bounding box center [691, 168] width 20 height 20
type input "[DATE]"
click at [777, 102] on icon "submit" at bounding box center [781, 101] width 8 height 13
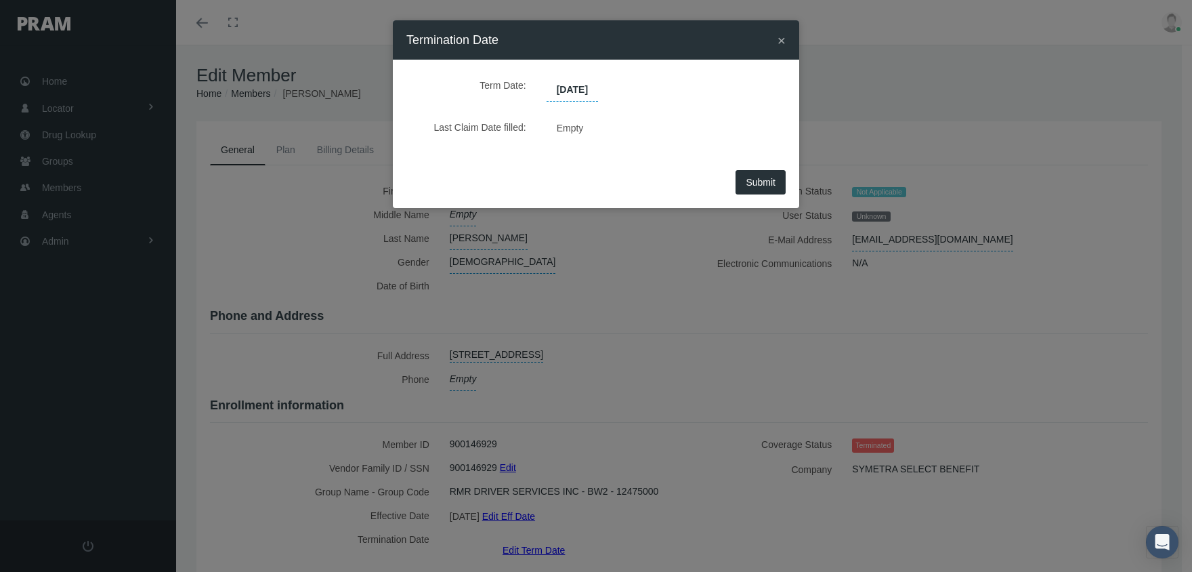
click at [764, 180] on span "Submit" at bounding box center [761, 182] width 30 height 11
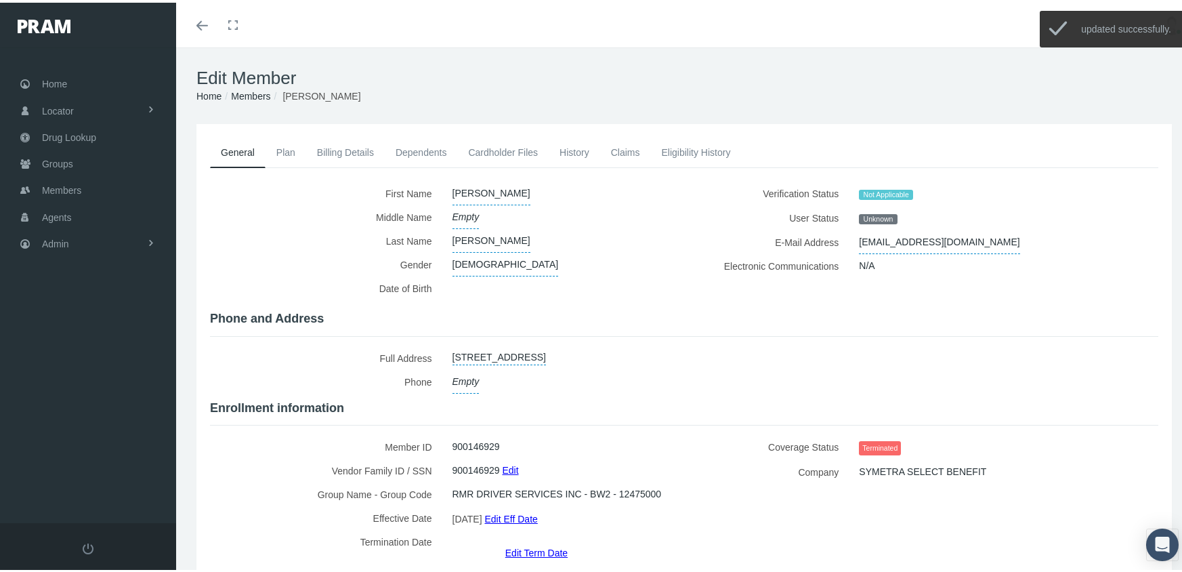
click at [335, 148] on link "Billing Details" at bounding box center [345, 150] width 79 height 30
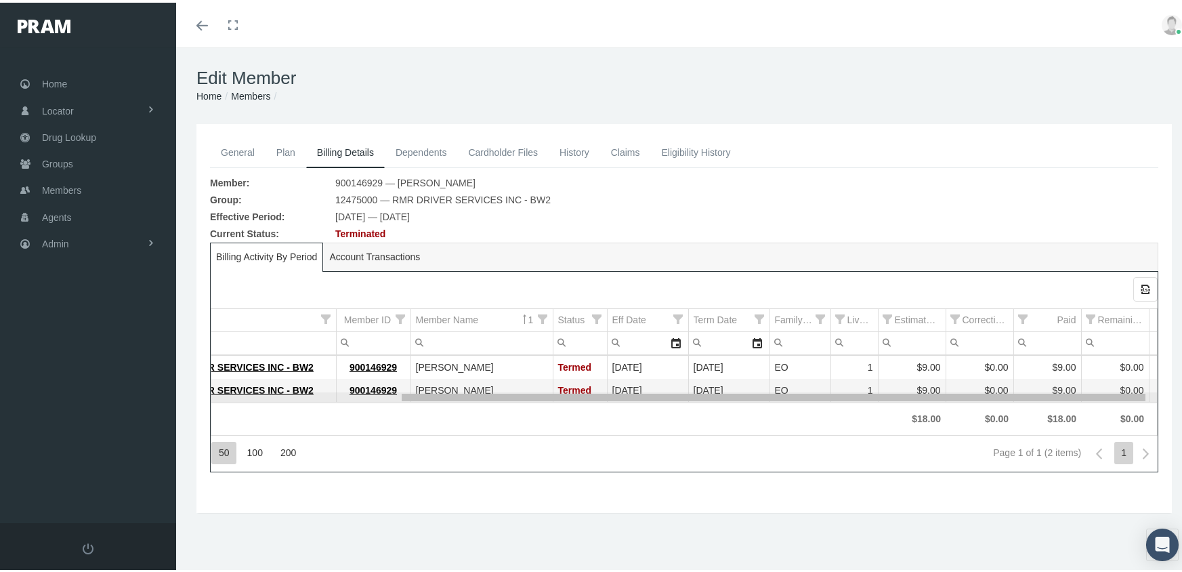
scroll to position [0, 236]
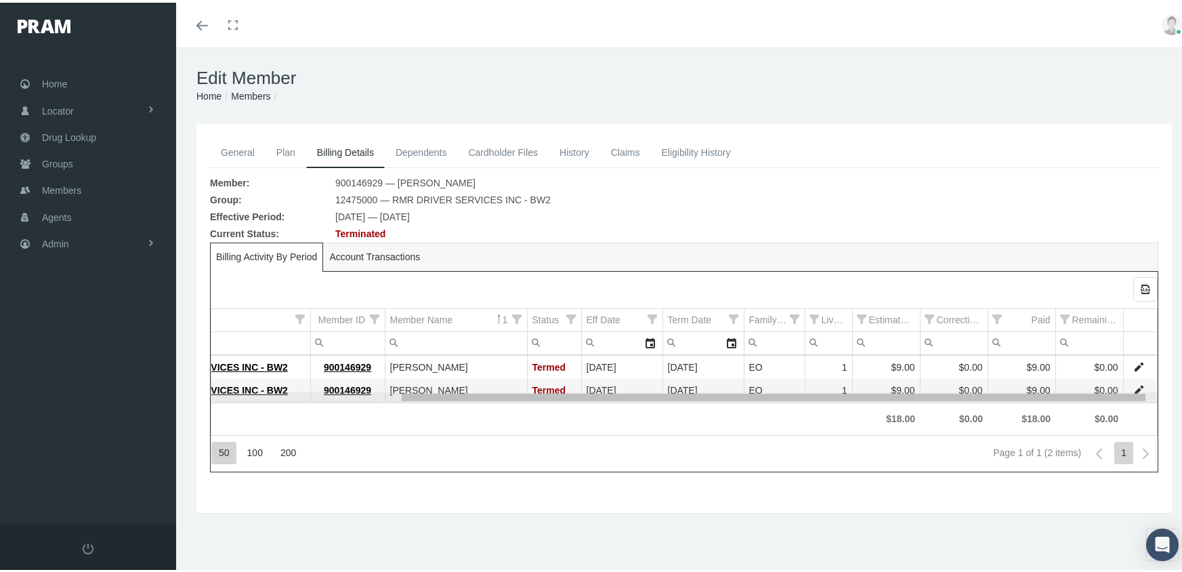
drag, startPoint x: 786, startPoint y: 396, endPoint x: 1024, endPoint y: 380, distance: 239.0
click at [1024, 380] on body "Toggle Fullscreen Toggle navigation Toggle menubar Toggle fullscreen Profile Lo…" at bounding box center [596, 286] width 1192 height 572
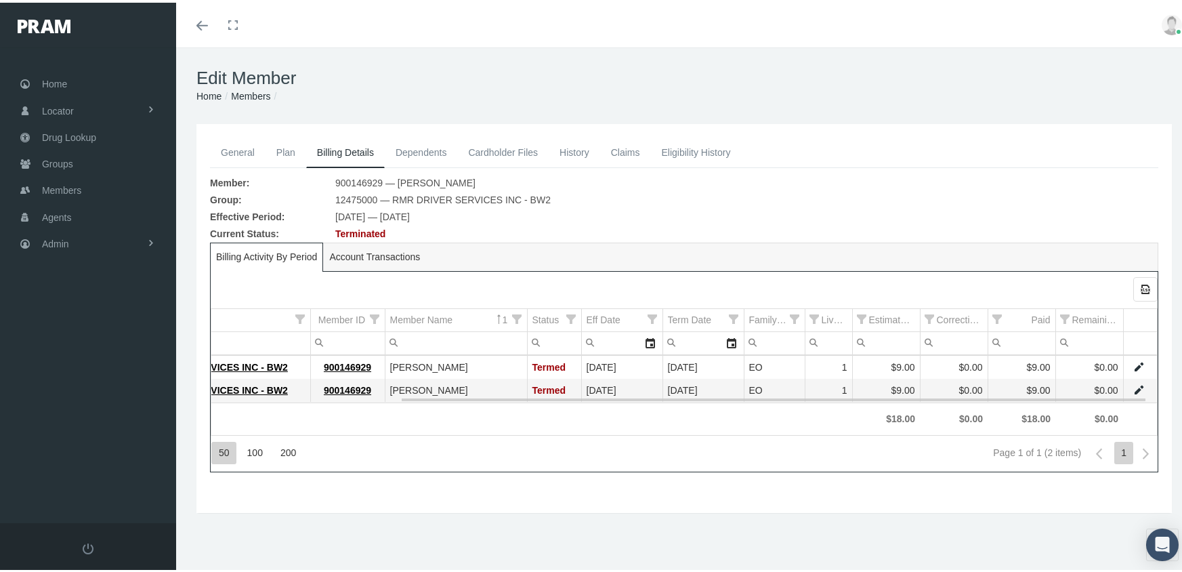
click at [1134, 387] on link "Data grid" at bounding box center [1139, 387] width 12 height 12
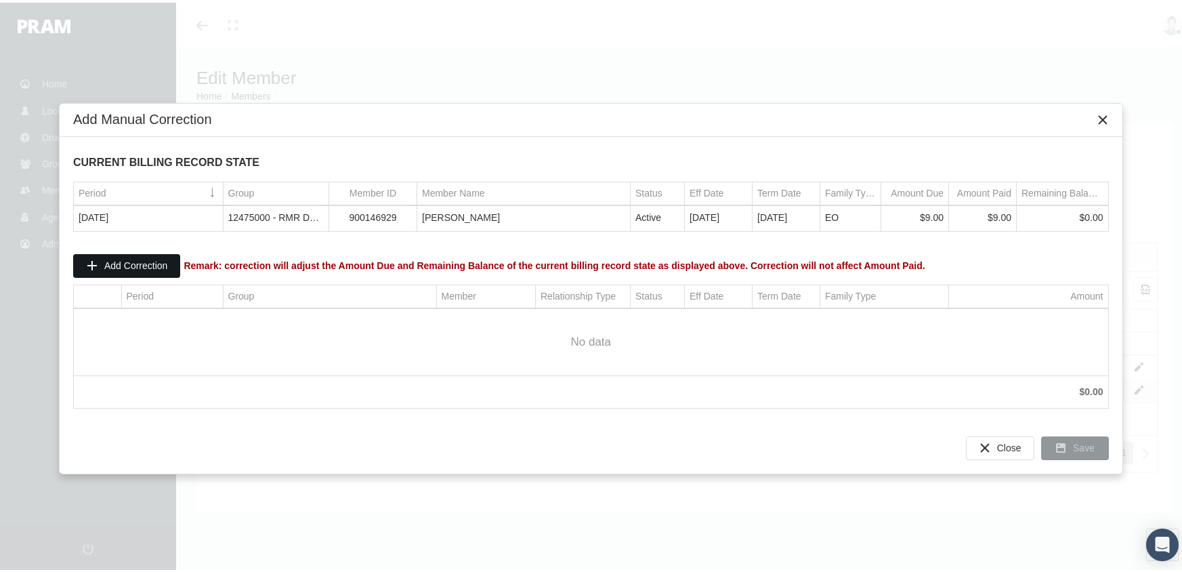
click at [137, 259] on span "Add Correction" at bounding box center [135, 262] width 63 height 11
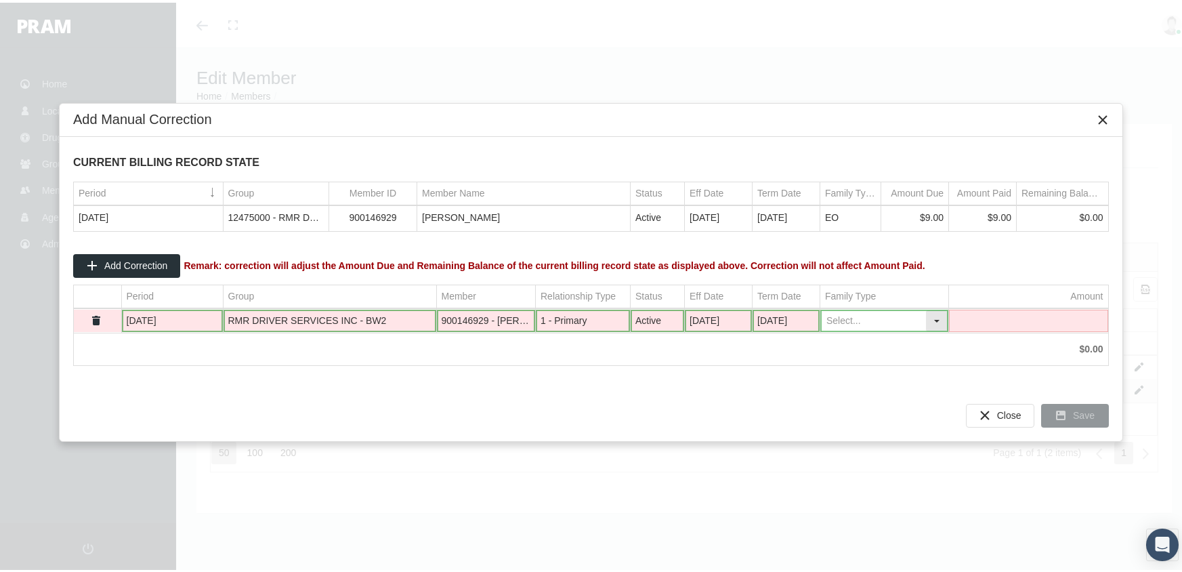
click at [938, 318] on div "Select" at bounding box center [937, 318] width 22 height 21
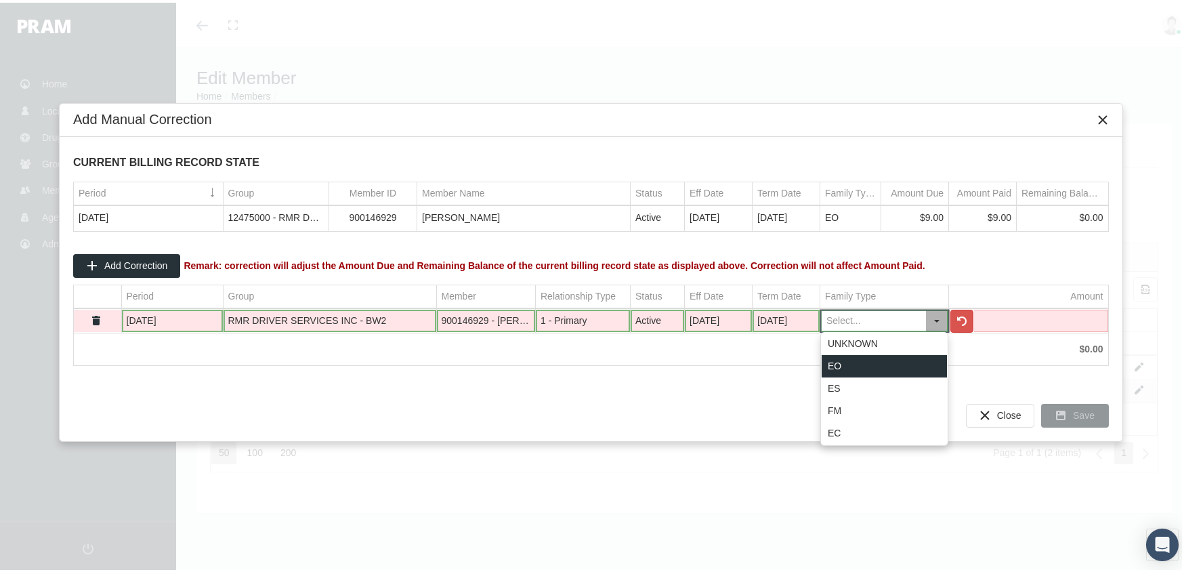
click at [879, 361] on div "EO" at bounding box center [884, 363] width 125 height 22
type input "EO"
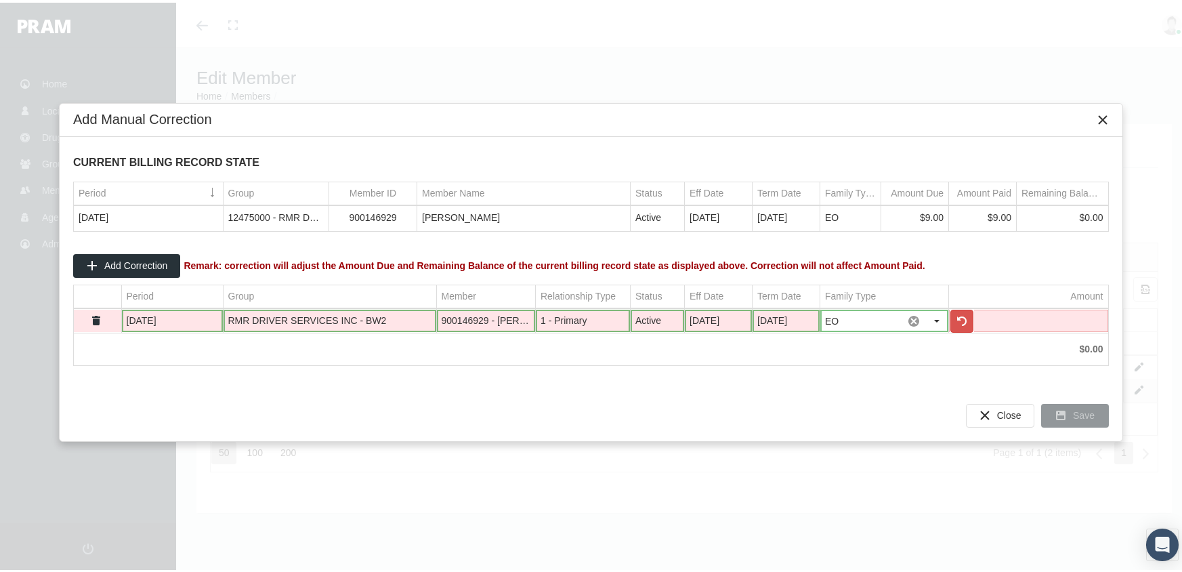
click at [1005, 325] on td "Data grid" at bounding box center [1028, 318] width 159 height 23
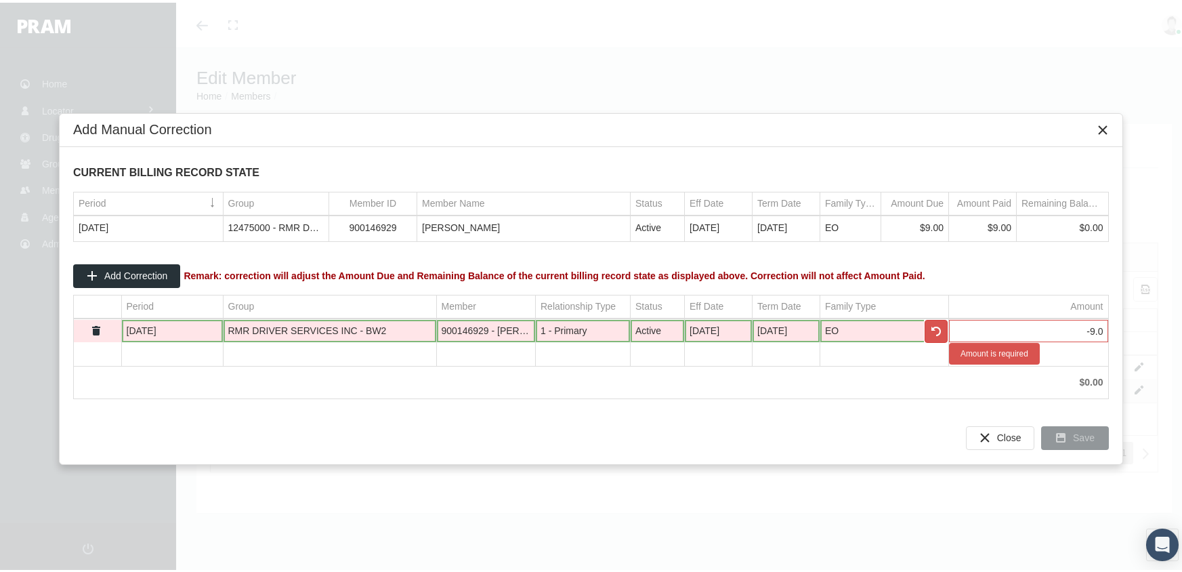
type input "-9.00"
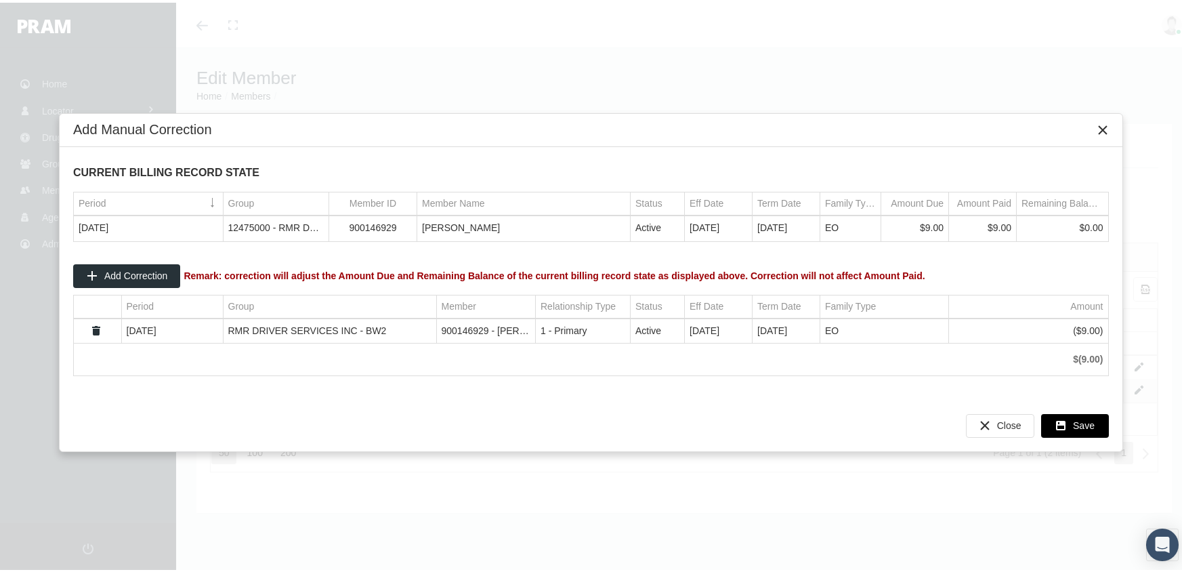
click at [1089, 424] on span "Save" at bounding box center [1084, 422] width 22 height 11
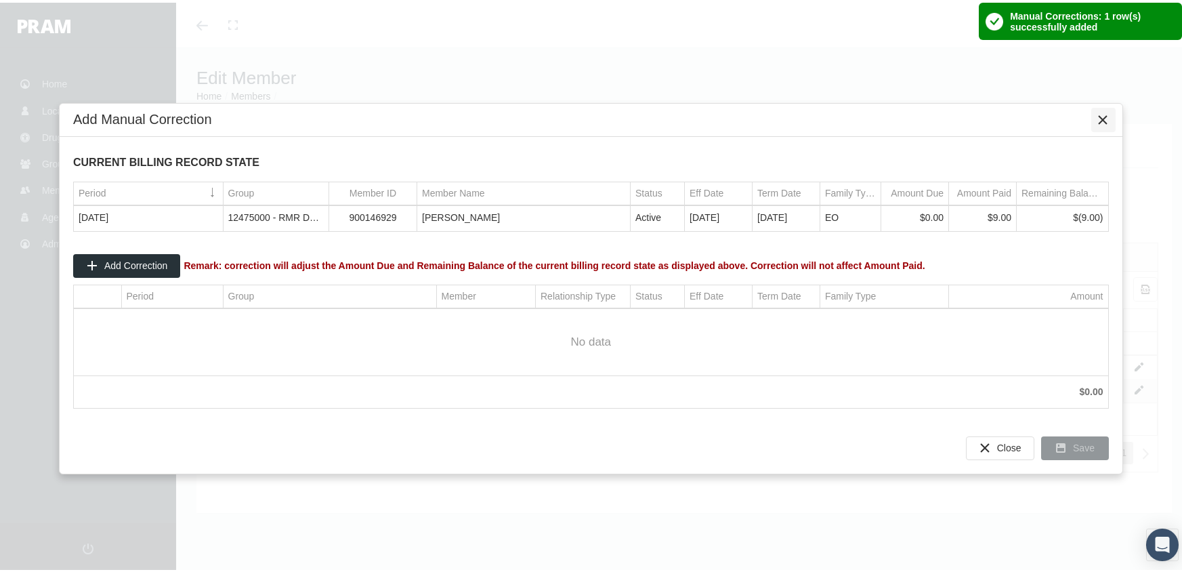
click at [1106, 114] on icon "Close" at bounding box center [1104, 117] width 12 height 12
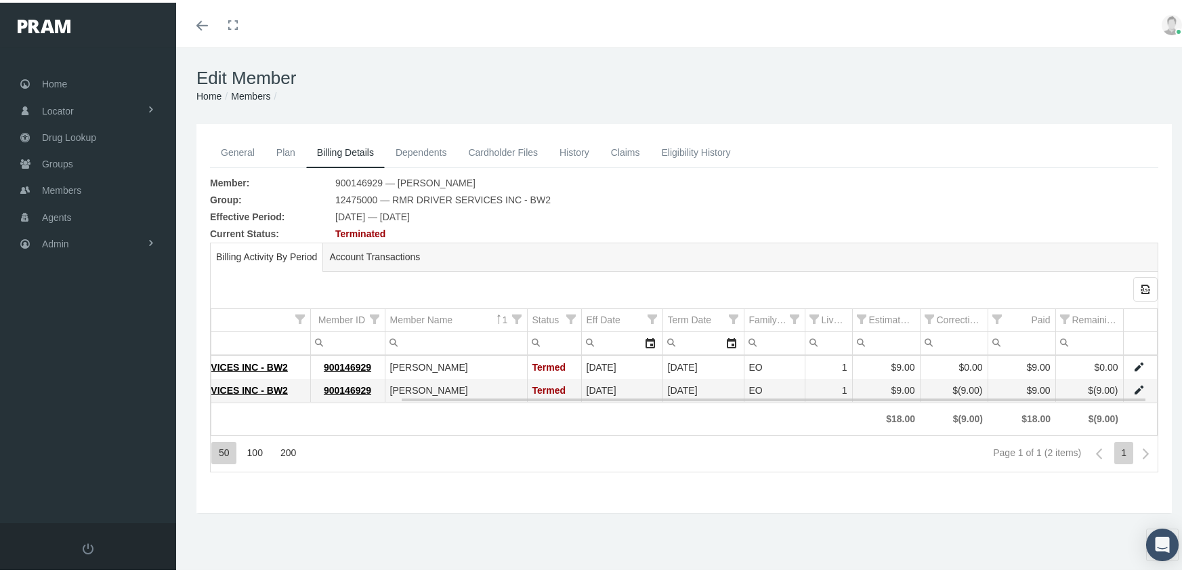
click at [1133, 359] on link "Data grid" at bounding box center [1139, 364] width 12 height 12
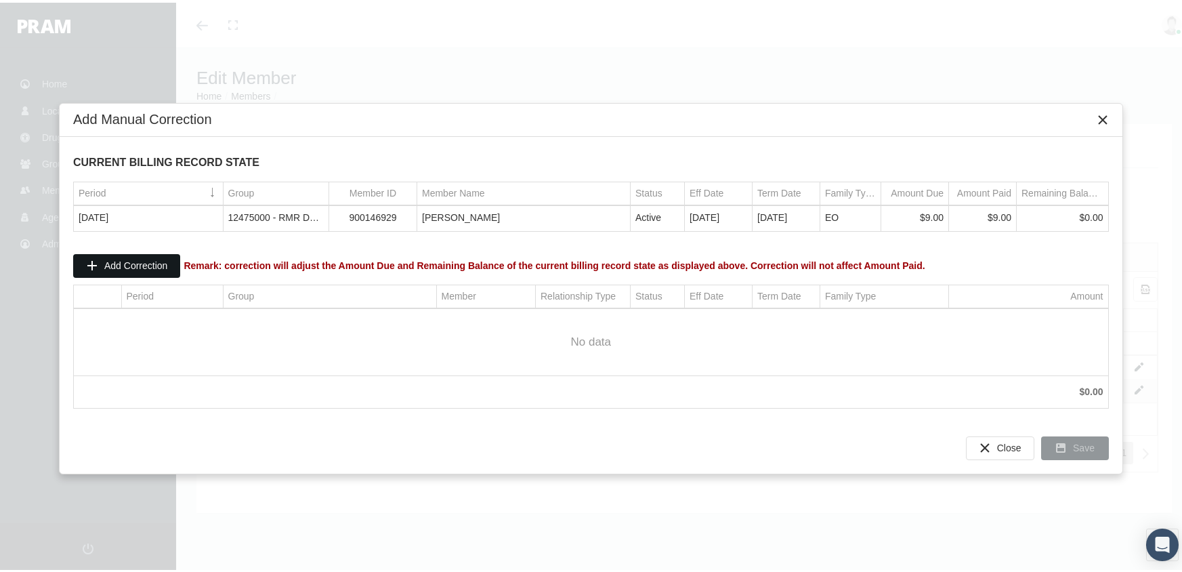
click at [131, 263] on span "Add Correction" at bounding box center [135, 262] width 63 height 11
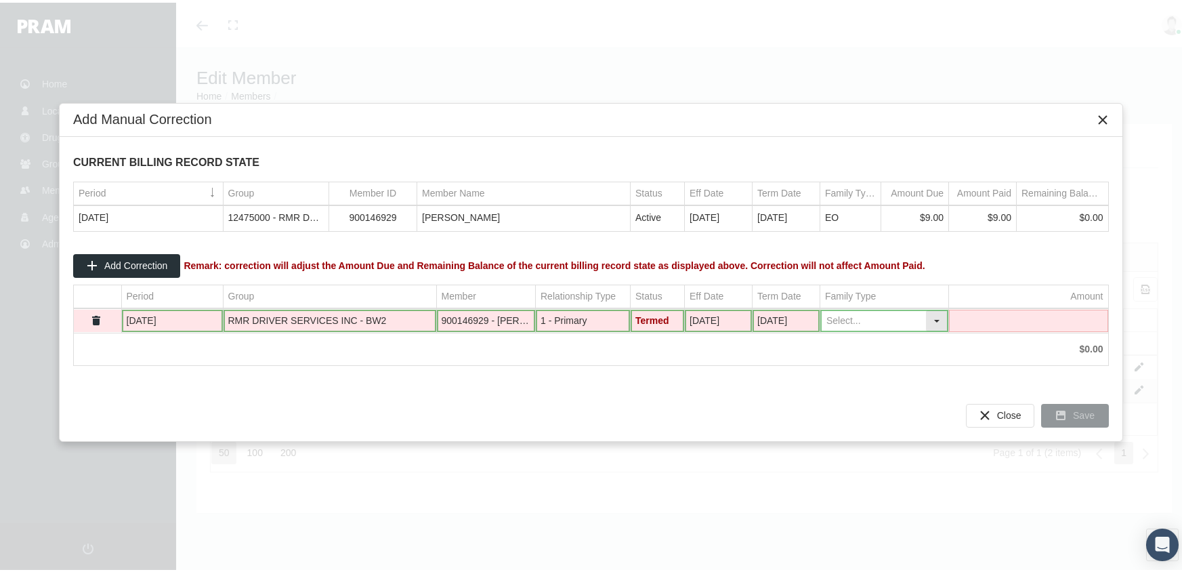
click at [939, 319] on div "Select" at bounding box center [937, 318] width 22 height 21
click at [865, 361] on div "EO" at bounding box center [884, 363] width 125 height 22
type input "EO"
click at [1026, 316] on td "Data grid" at bounding box center [1028, 318] width 159 height 23
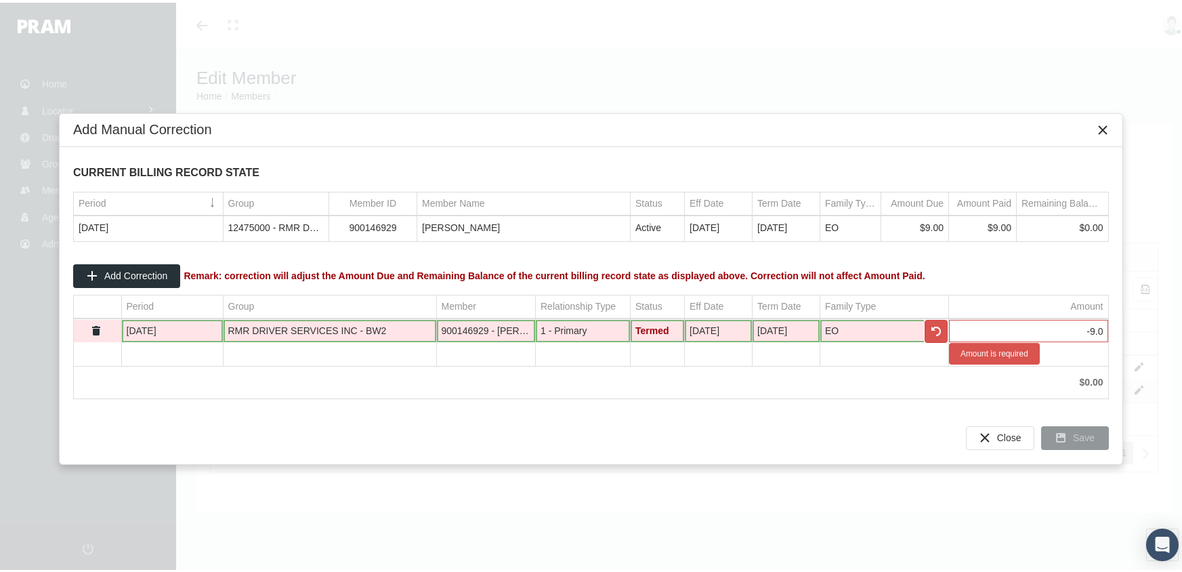
type input "-9.00"
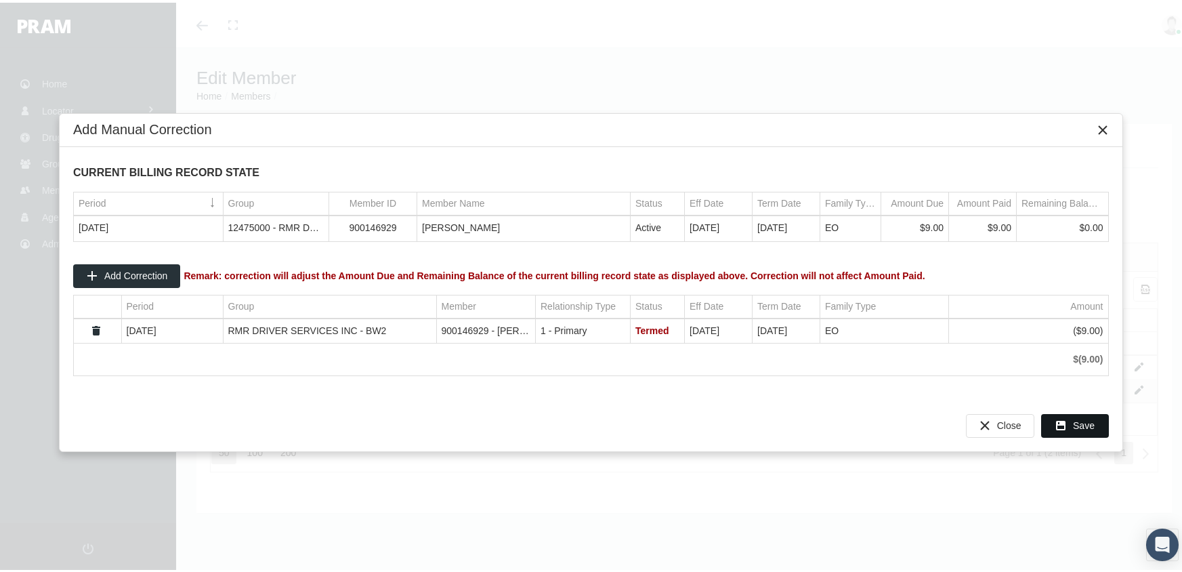
click at [1079, 417] on span "Save" at bounding box center [1084, 422] width 22 height 11
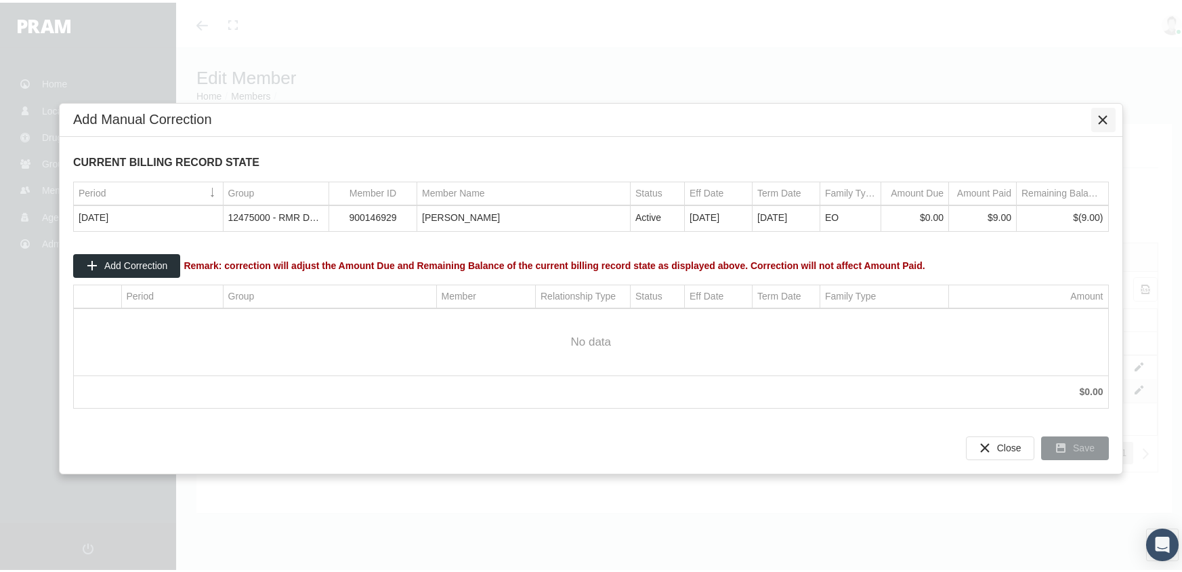
click at [1105, 118] on icon "Close" at bounding box center [1104, 117] width 12 height 12
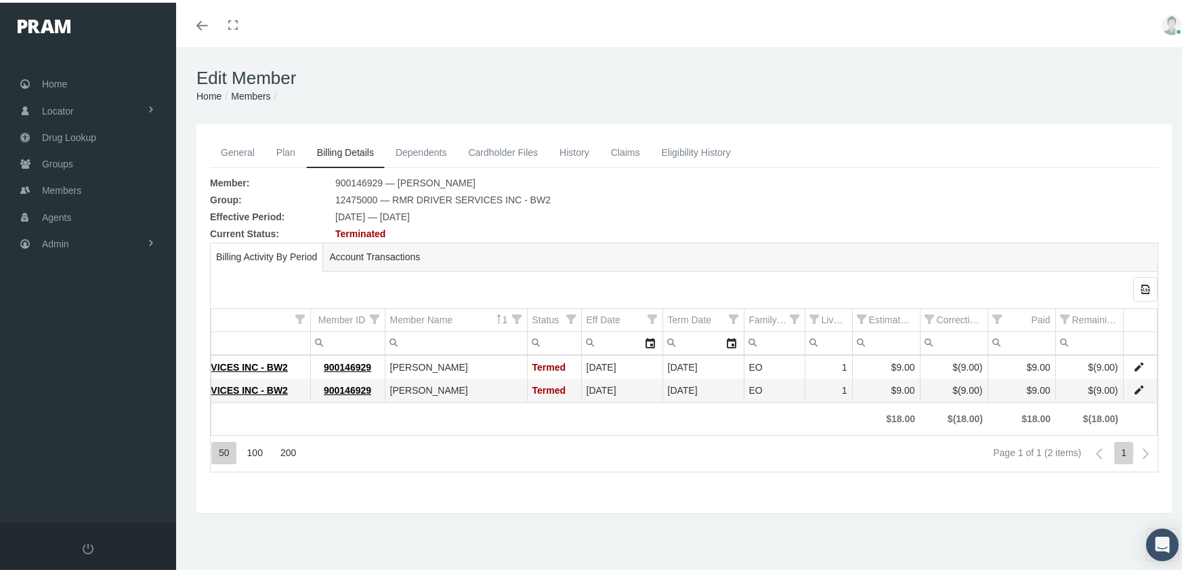
click at [252, 91] on link "Members" at bounding box center [250, 93] width 39 height 11
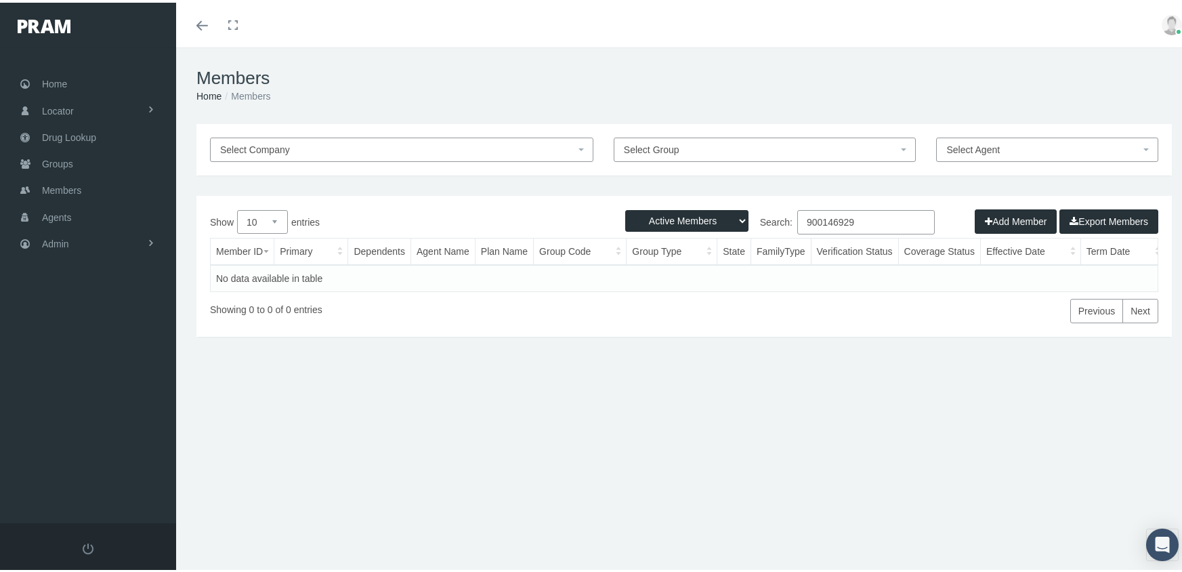
click at [875, 222] on input "900146929" at bounding box center [866, 219] width 138 height 24
click at [667, 214] on select "Active Members Terminated Members Active & Terminated" at bounding box center [686, 218] width 123 height 22
select select "3"
click at [625, 207] on select "Active Members Terminated Members Active & Terminated" at bounding box center [686, 218] width 123 height 22
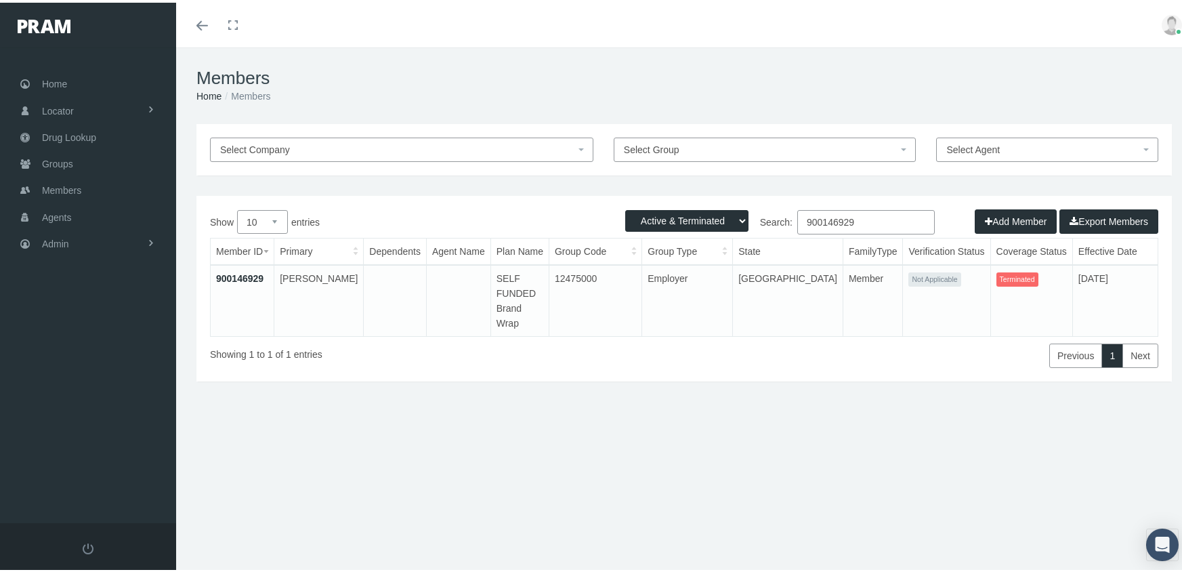
click at [867, 218] on input "900146929" at bounding box center [866, 219] width 138 height 24
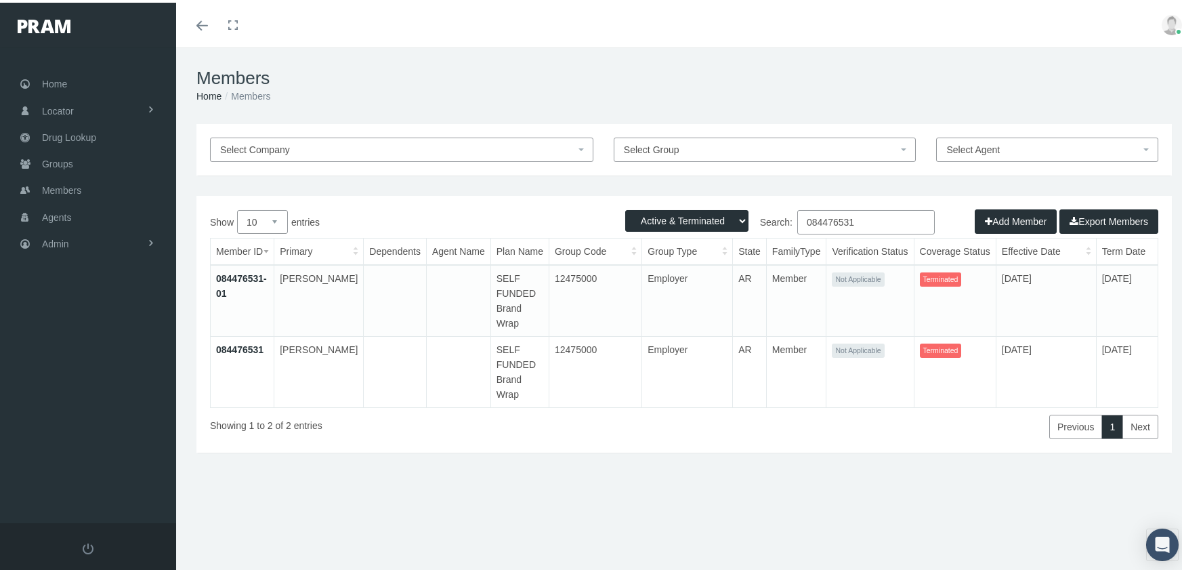
type input "084476531"
click at [244, 347] on link "084476531" at bounding box center [239, 346] width 47 height 11
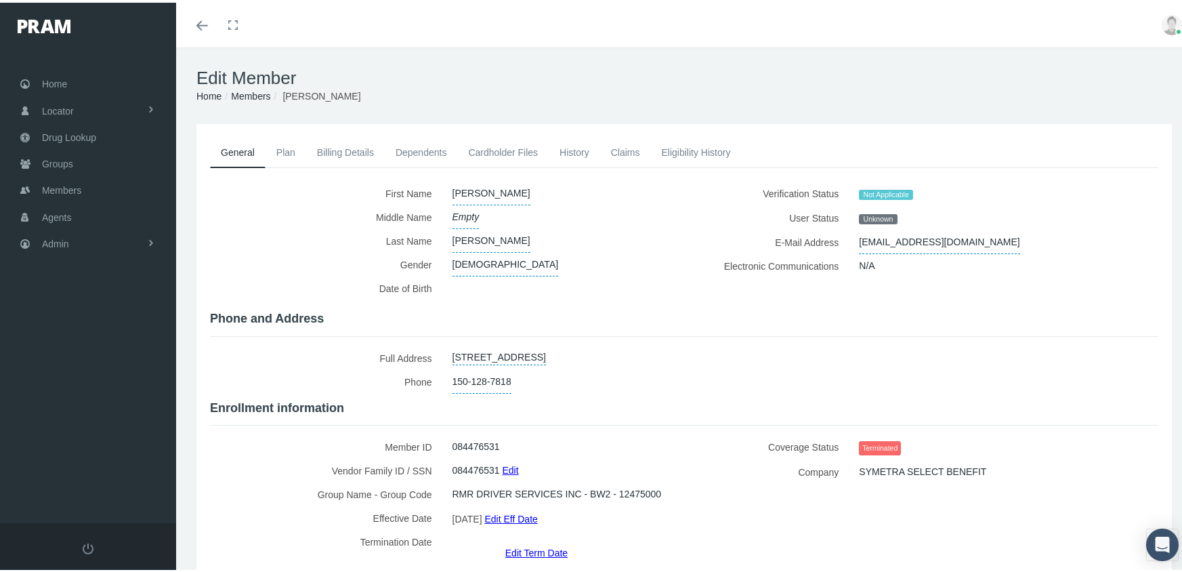
click at [534, 540] on link "Edit Term Date" at bounding box center [536, 550] width 62 height 20
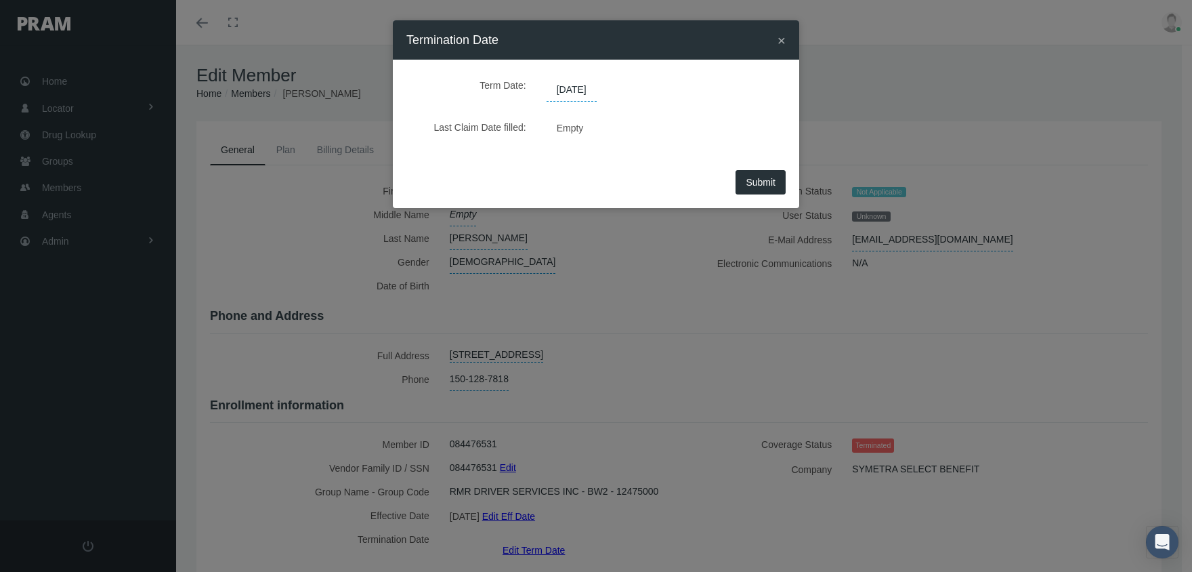
click at [570, 88] on span "[DATE]" at bounding box center [572, 90] width 50 height 23
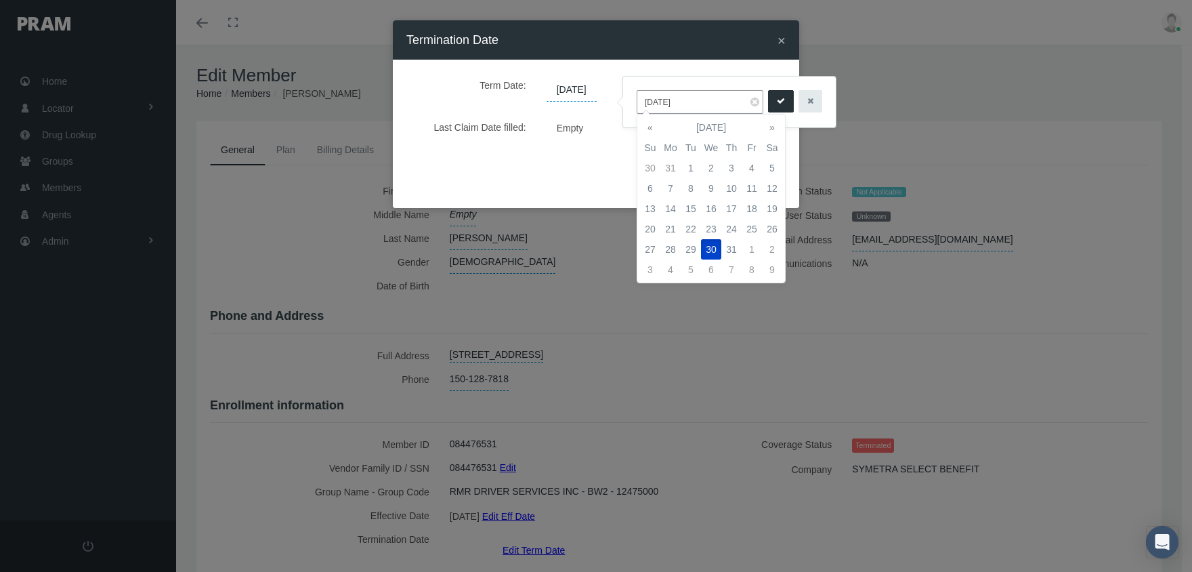
click at [664, 102] on input "[DATE]" at bounding box center [700, 102] width 127 height 24
type input "08/31/2023"
click at [732, 244] on td "31" at bounding box center [732, 249] width 20 height 20
drag, startPoint x: 763, startPoint y: 101, endPoint x: 787, endPoint y: 108, distance: 24.9
click at [768, 101] on button "submit" at bounding box center [781, 101] width 26 height 22
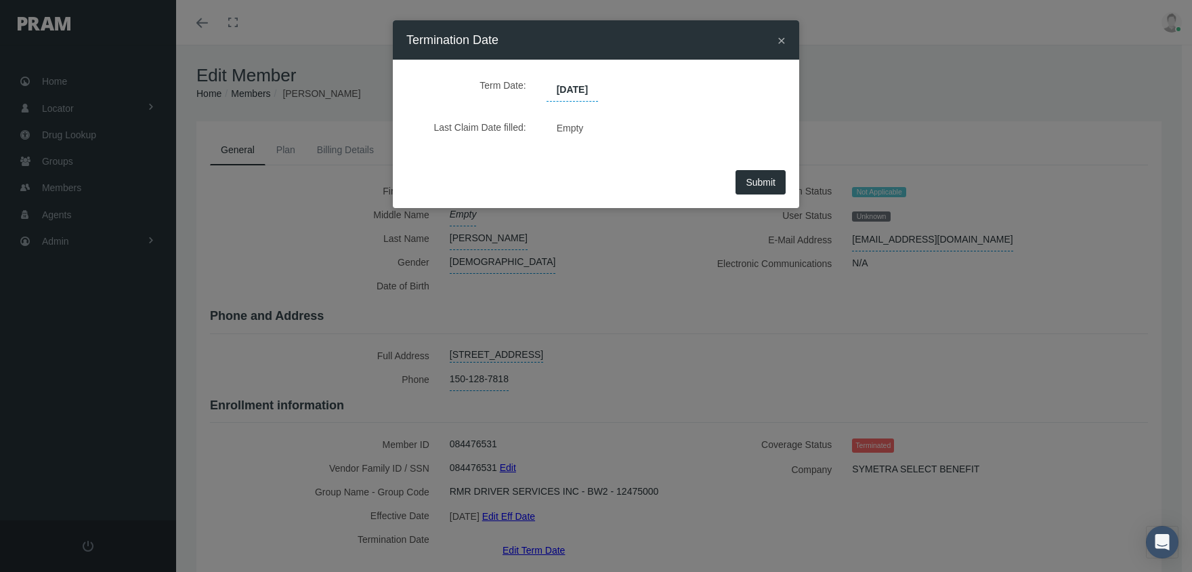
click at [763, 177] on span "Submit" at bounding box center [761, 182] width 30 height 11
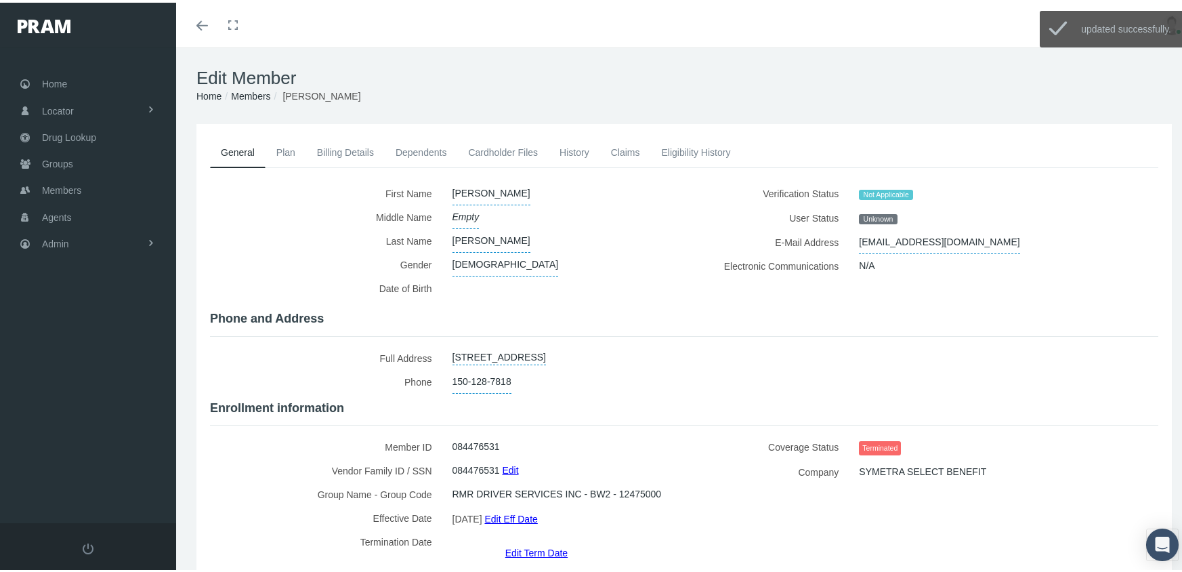
click at [255, 97] on link "Members" at bounding box center [250, 93] width 39 height 11
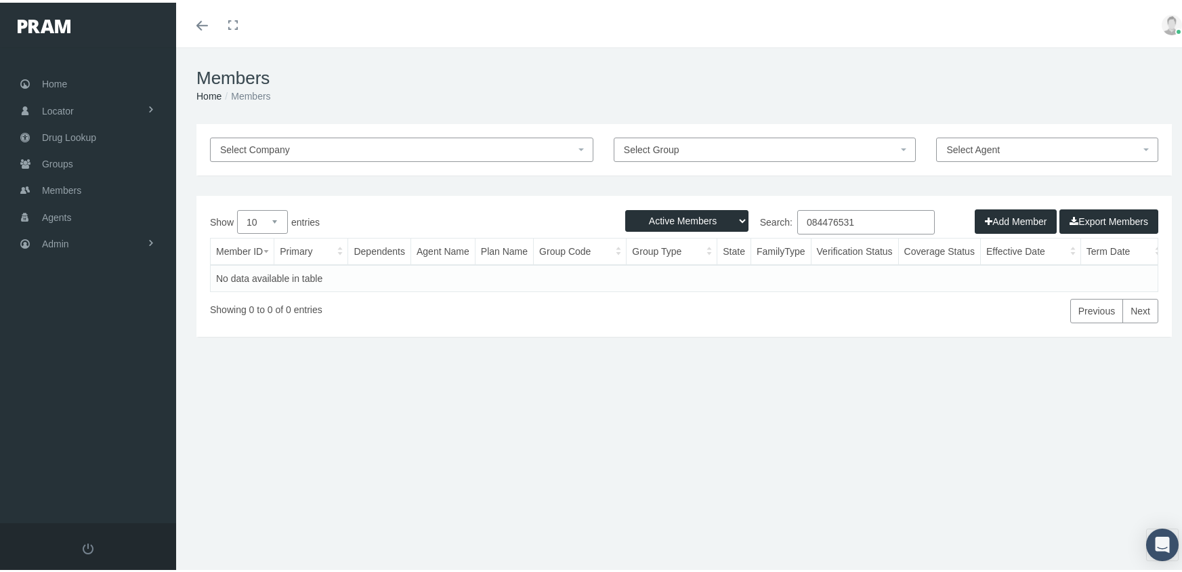
click at [681, 218] on select "Active Members Terminated Members Active & Terminated" at bounding box center [686, 218] width 123 height 22
select select "3"
click at [625, 207] on select "Active Members Terminated Members Active & Terminated" at bounding box center [686, 218] width 123 height 22
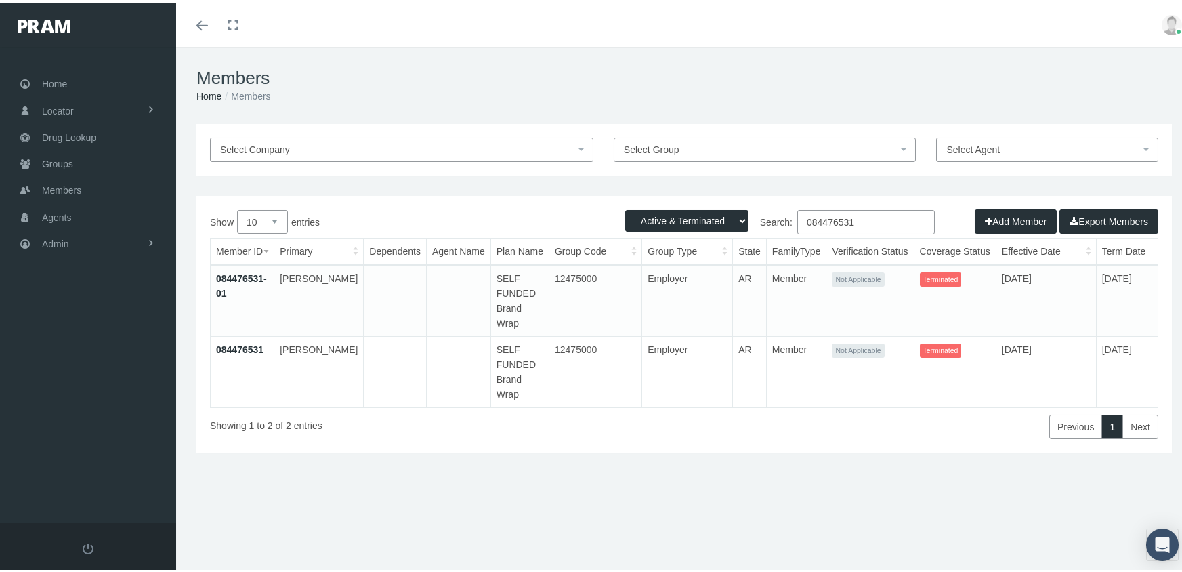
click at [861, 220] on input "084476531" at bounding box center [866, 219] width 138 height 24
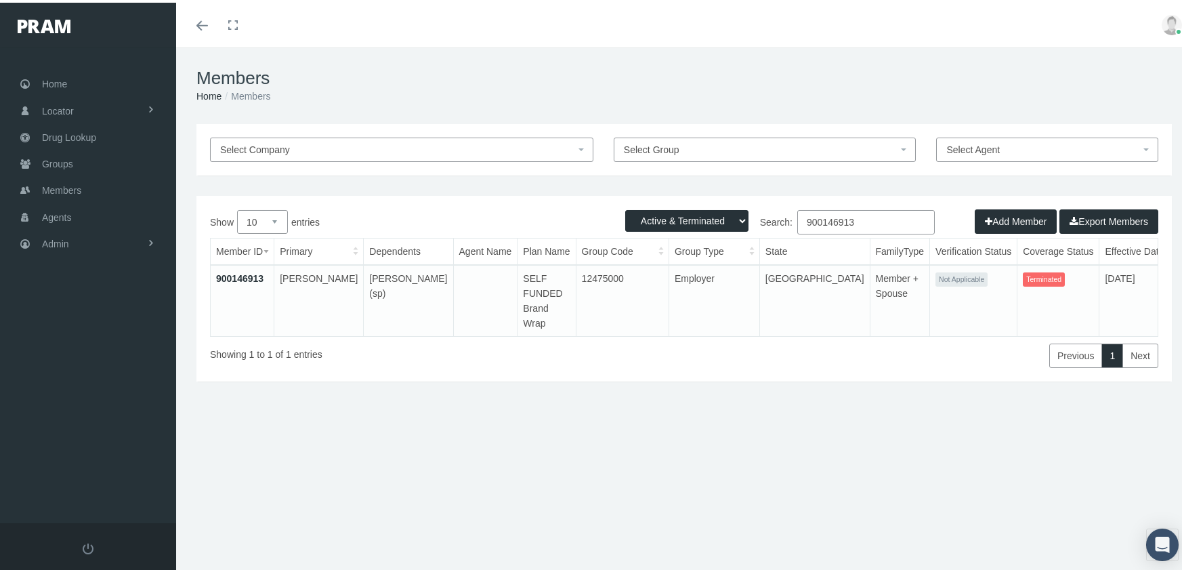
type input "900146913"
click at [246, 272] on link "900146913" at bounding box center [239, 275] width 47 height 11
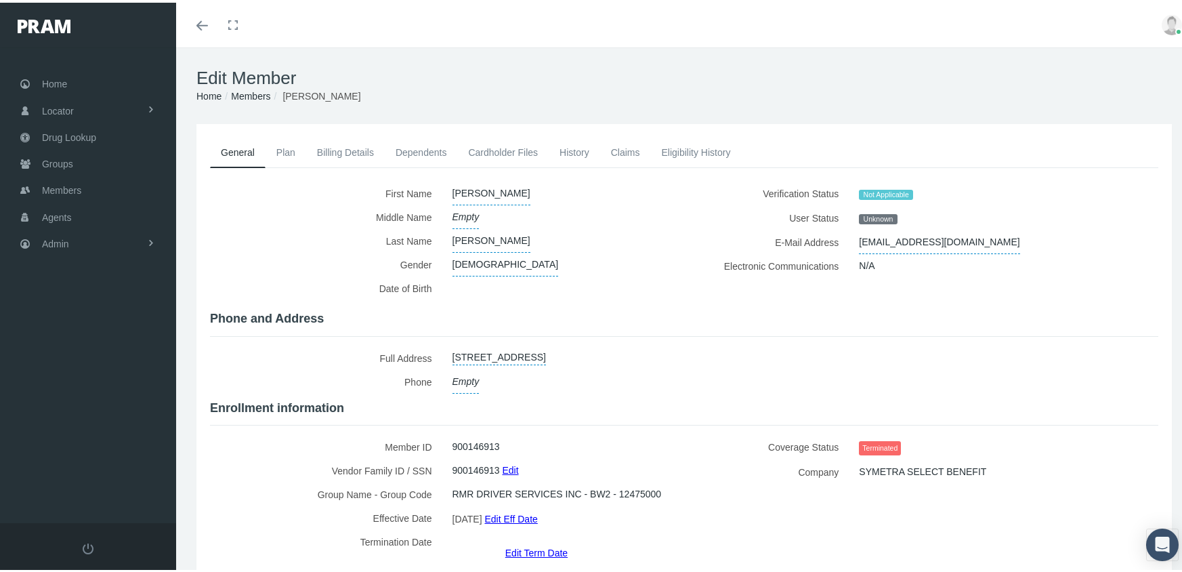
click at [528, 540] on link "Edit Term Date" at bounding box center [536, 550] width 62 height 20
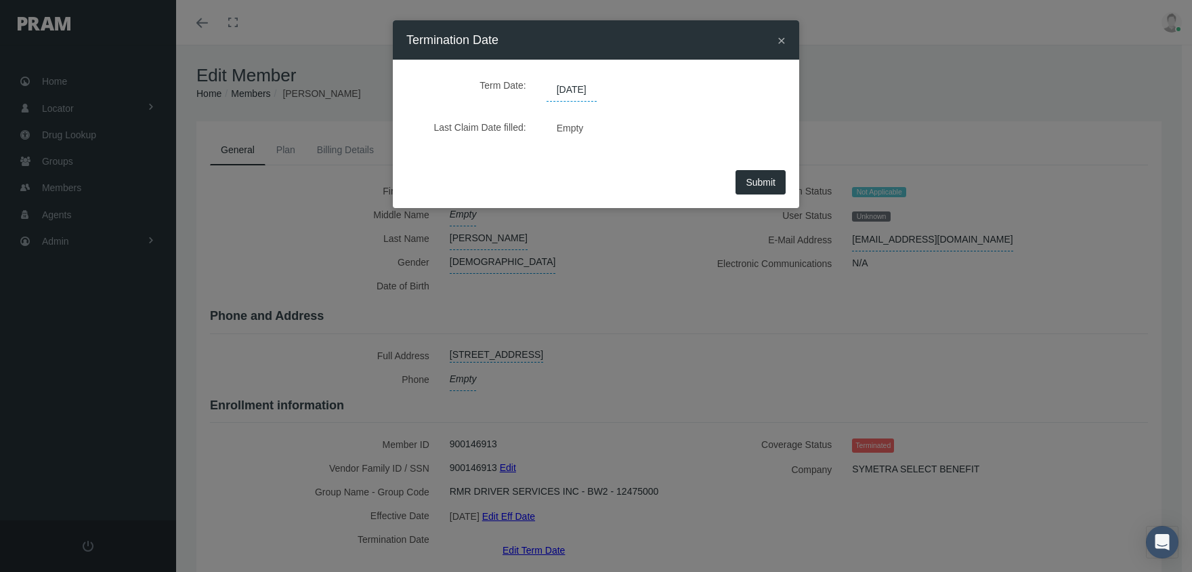
click at [583, 92] on span "[DATE]" at bounding box center [572, 90] width 50 height 23
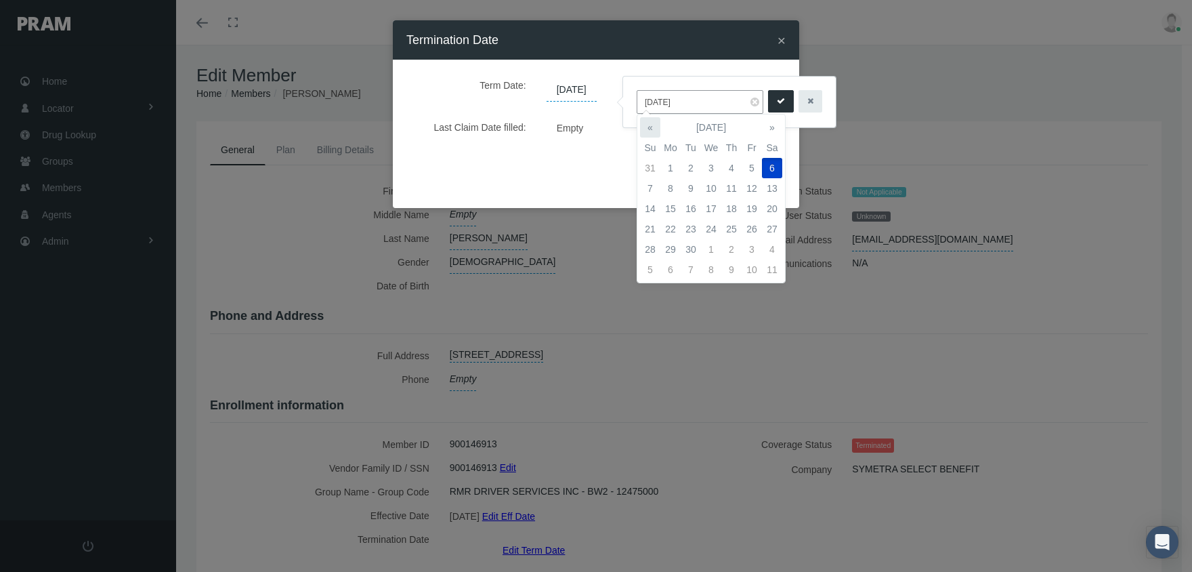
click at [656, 119] on th "«" at bounding box center [650, 127] width 20 height 20
click at [749, 165] on td "1" at bounding box center [752, 168] width 20 height 20
type input "[DATE]"
click at [777, 102] on icon "submit" at bounding box center [781, 101] width 8 height 13
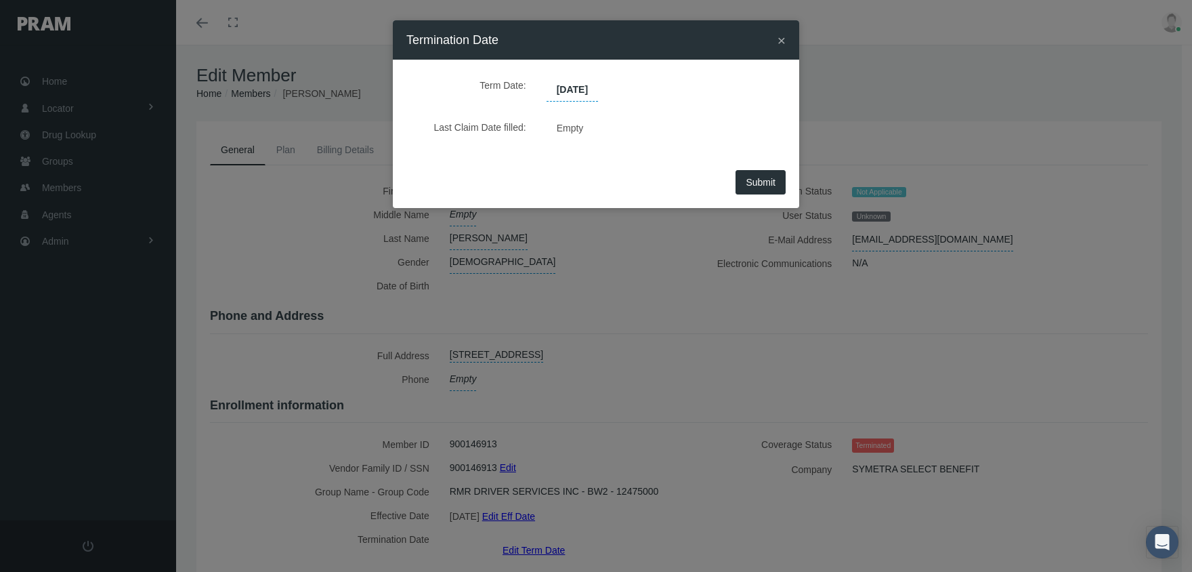
click at [764, 192] on button "Submit" at bounding box center [761, 182] width 50 height 24
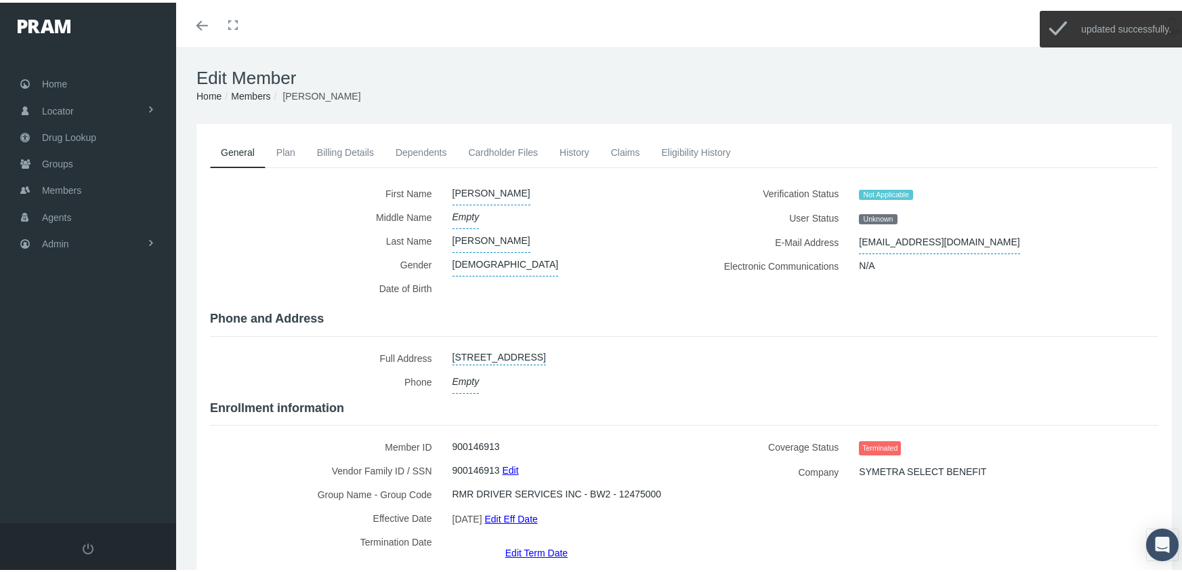
click at [335, 150] on link "Billing Details" at bounding box center [345, 150] width 79 height 30
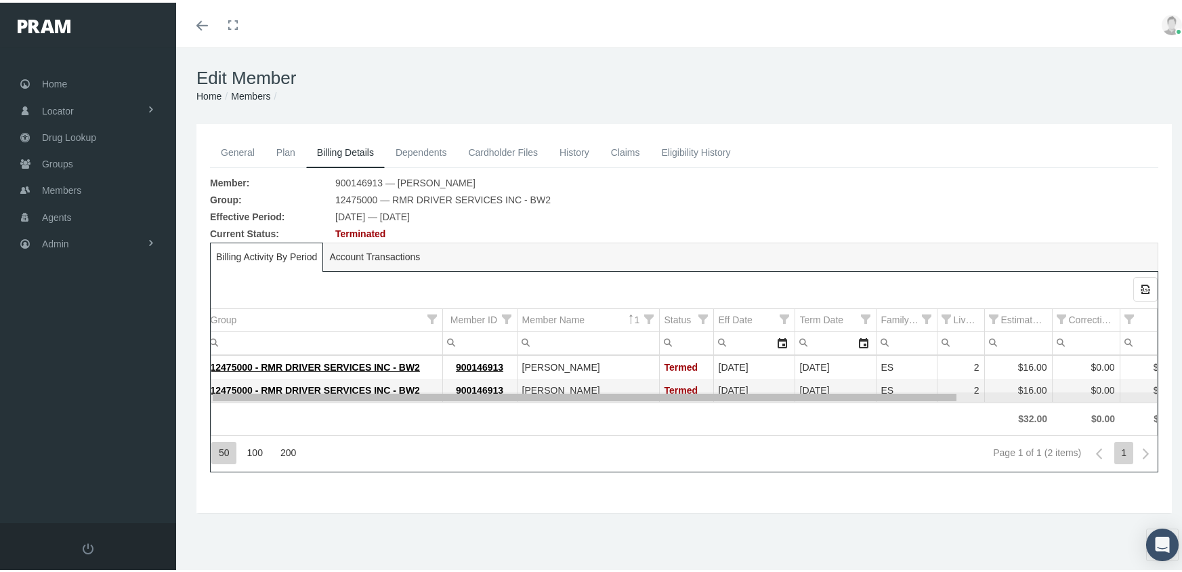
scroll to position [0, 236]
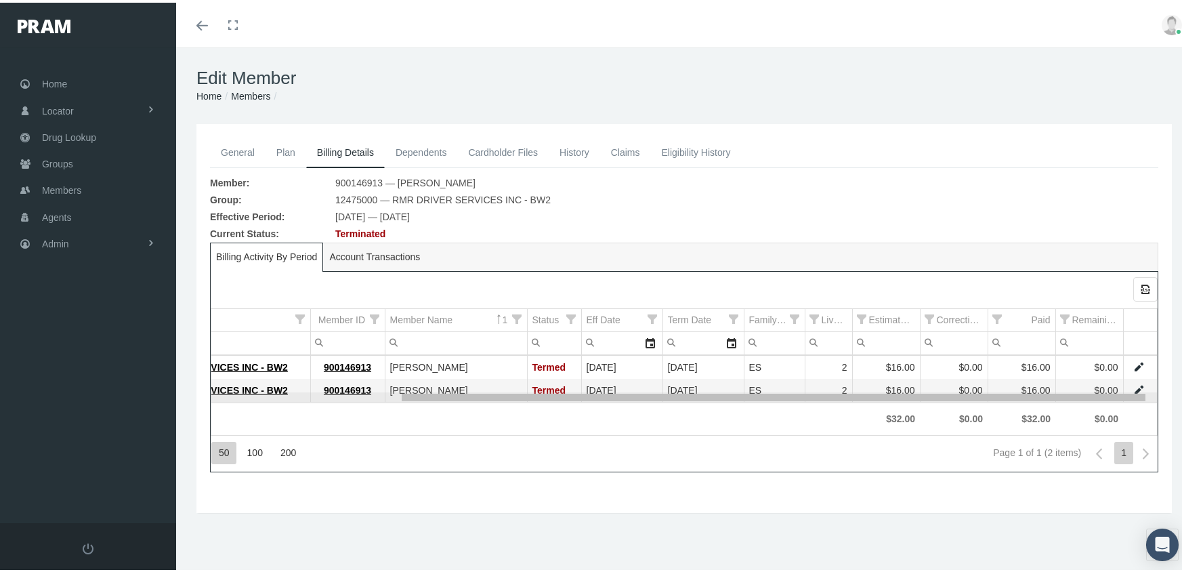
drag, startPoint x: 772, startPoint y: 394, endPoint x: 1032, endPoint y: 380, distance: 259.8
click at [1032, 380] on body "Toggle Fullscreen Toggle navigation Toggle menubar Toggle fullscreen Profile Lo…" at bounding box center [596, 286] width 1192 height 572
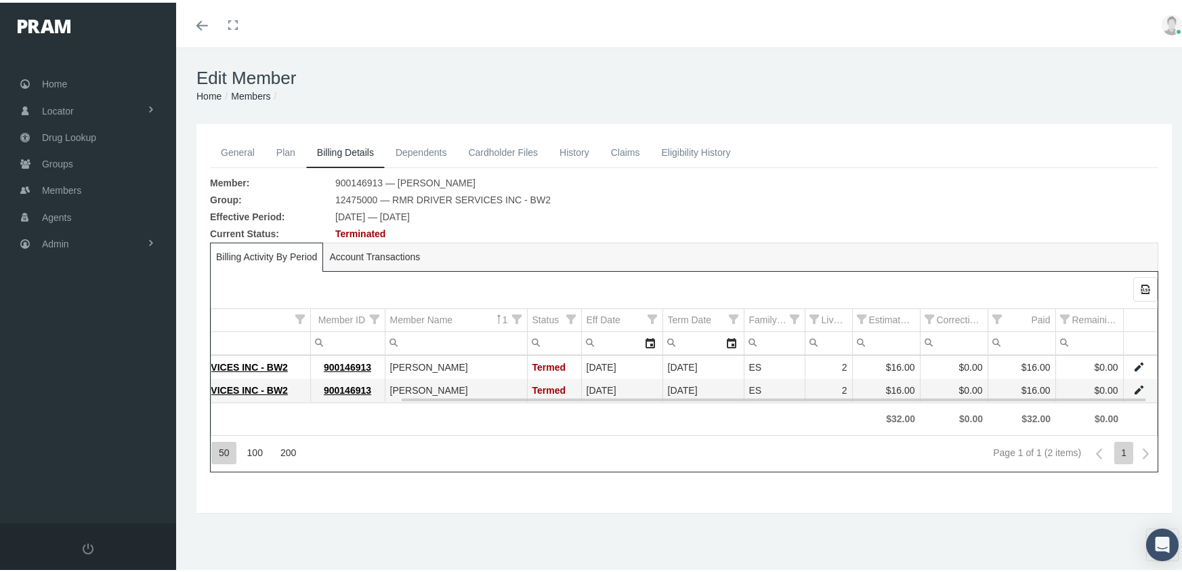
click at [1133, 385] on link "Data grid" at bounding box center [1139, 387] width 12 height 12
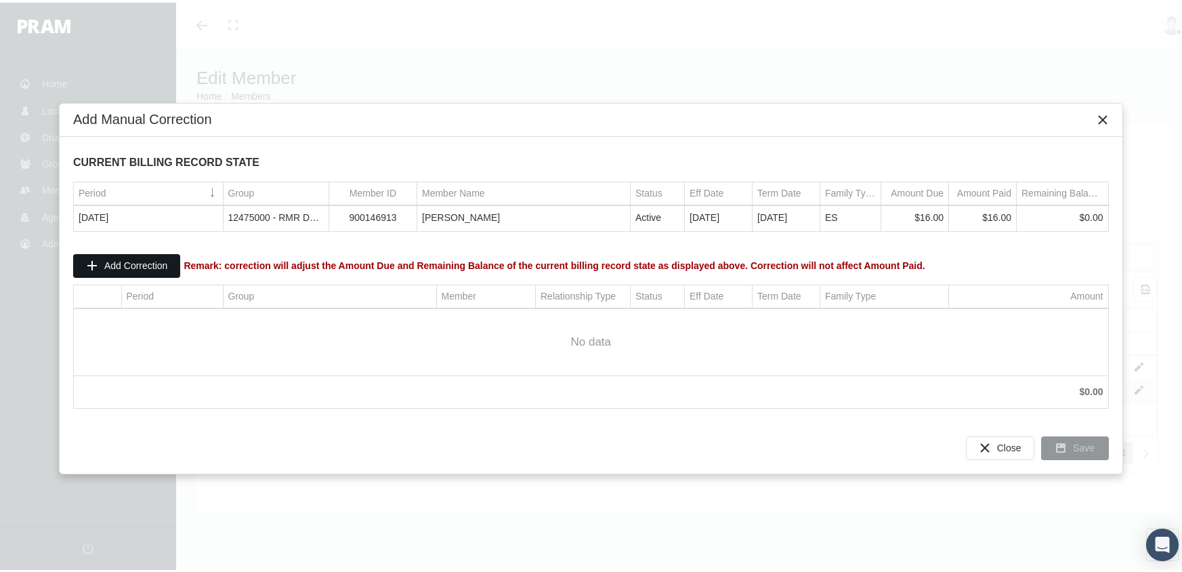
click at [131, 259] on span "Add Correction" at bounding box center [135, 262] width 63 height 11
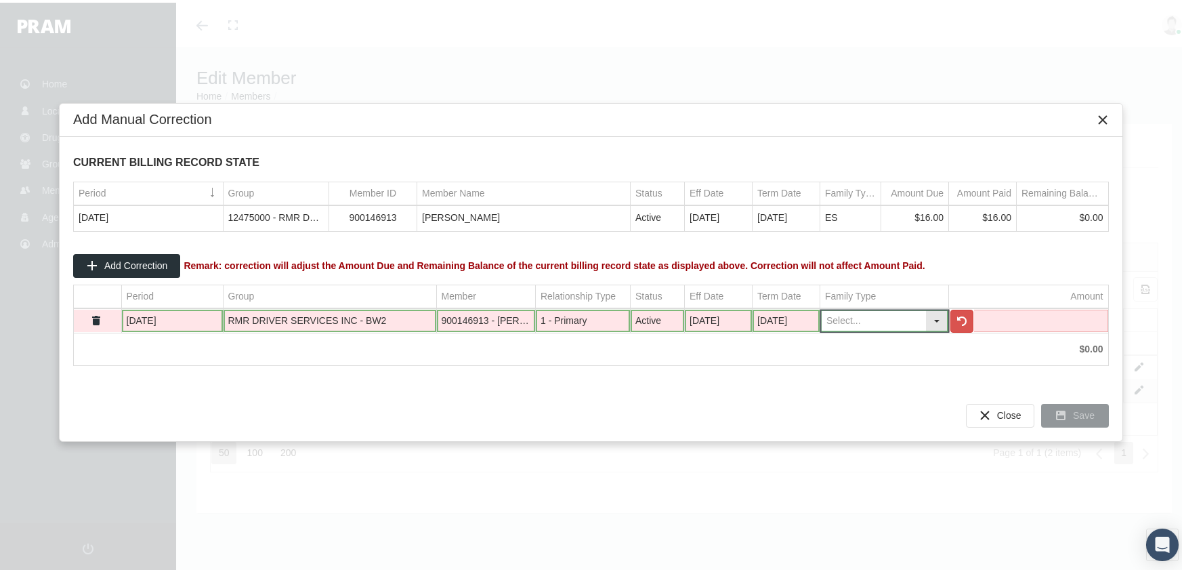
click at [864, 317] on input "Data grid" at bounding box center [872, 318] width 105 height 22
click at [833, 381] on div "ES" at bounding box center [884, 386] width 125 height 22
type input "ES"
click at [997, 317] on td "Data grid" at bounding box center [1028, 318] width 159 height 23
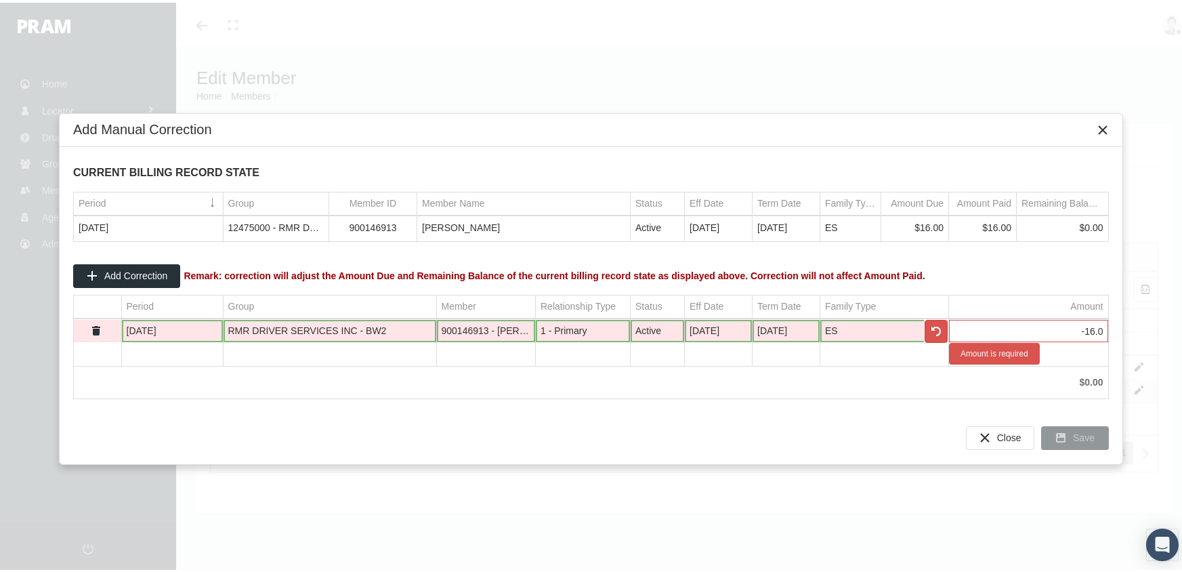
type input "-16.00"
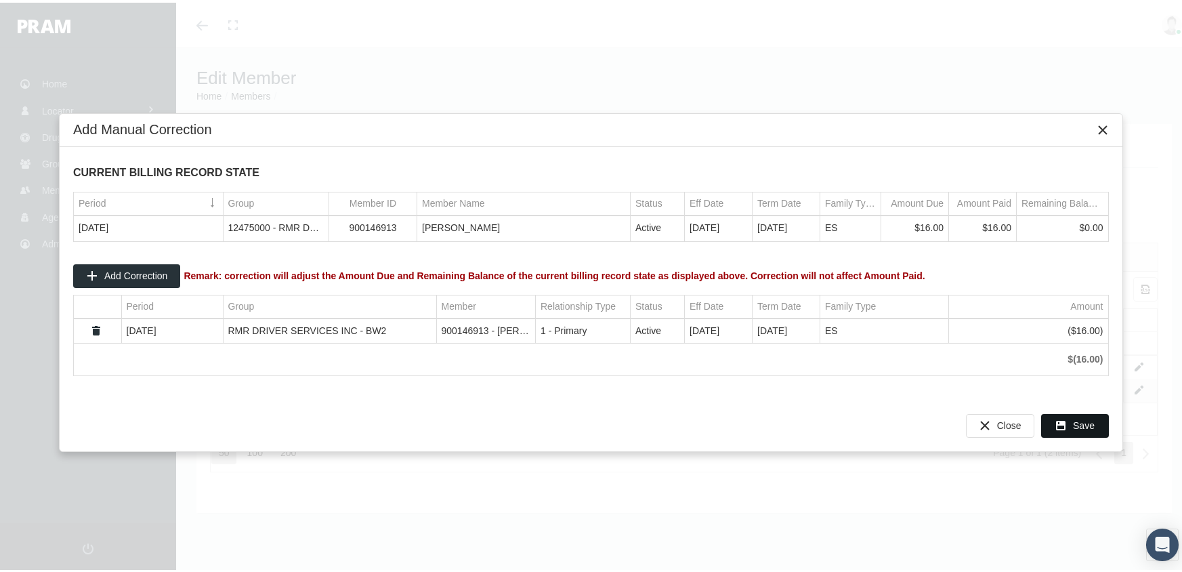
click at [1078, 419] on span "Save" at bounding box center [1084, 422] width 22 height 11
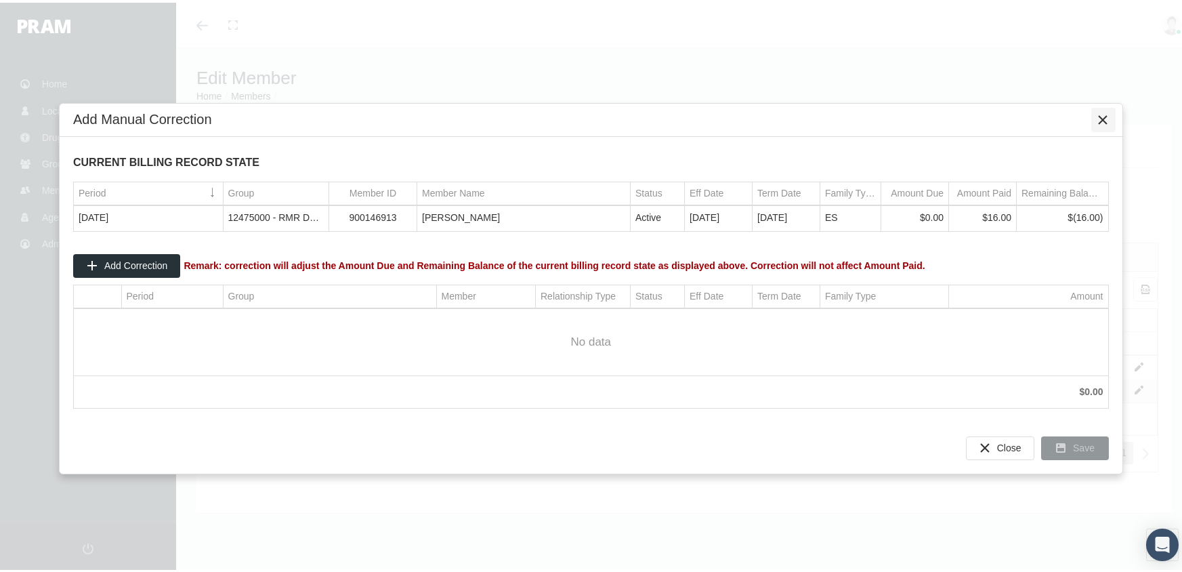
click at [1104, 114] on icon "Close" at bounding box center [1104, 117] width 12 height 12
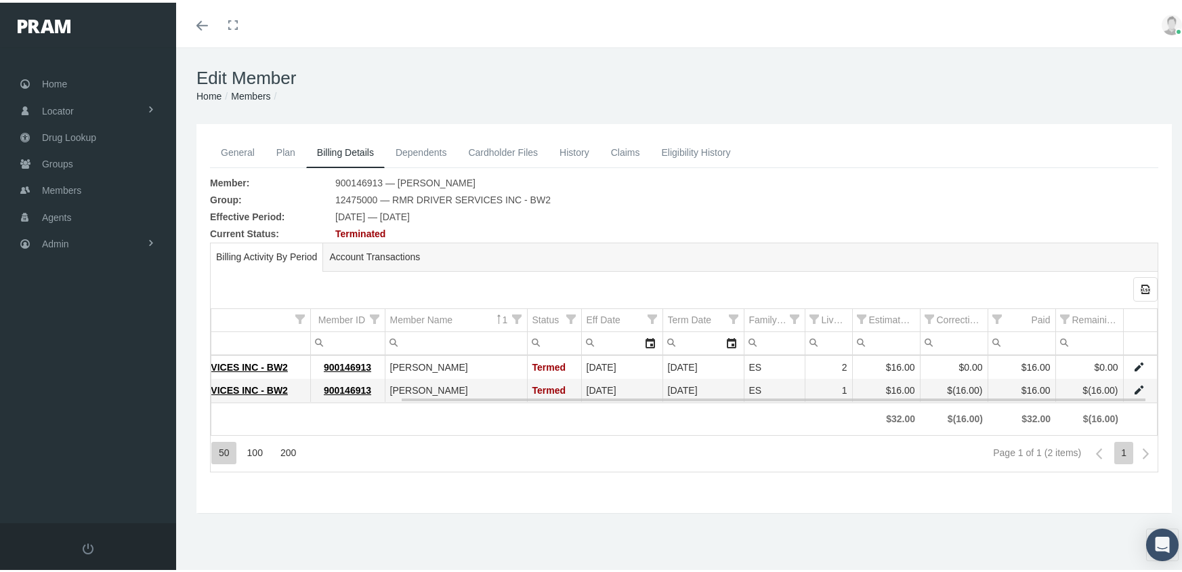
click at [1133, 362] on link "Data grid" at bounding box center [1139, 364] width 12 height 12
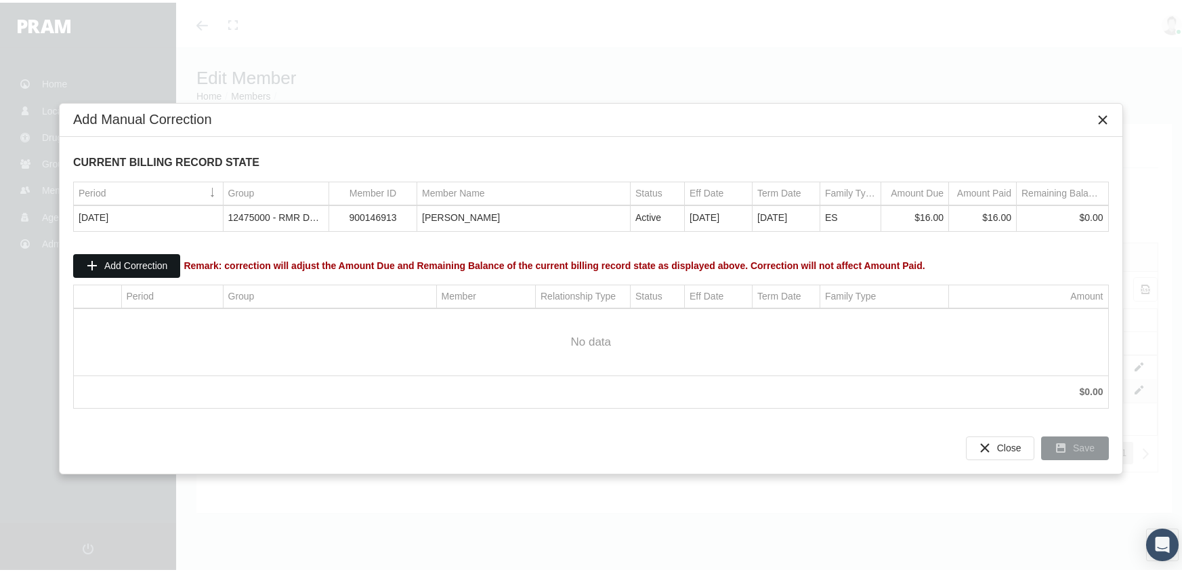
click at [140, 258] on span "Add Correction" at bounding box center [135, 262] width 63 height 11
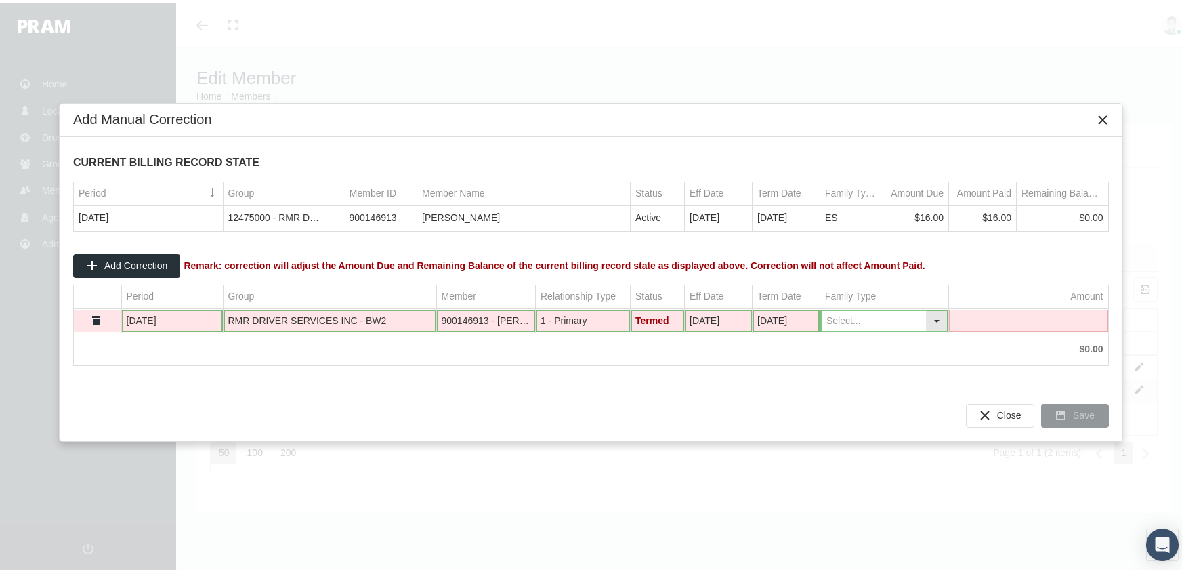
click at [934, 315] on div "Select" at bounding box center [937, 318] width 22 height 21
click at [877, 378] on div "ES" at bounding box center [884, 386] width 125 height 22
type input "ES"
click at [1011, 319] on td "Data grid" at bounding box center [1028, 318] width 159 height 23
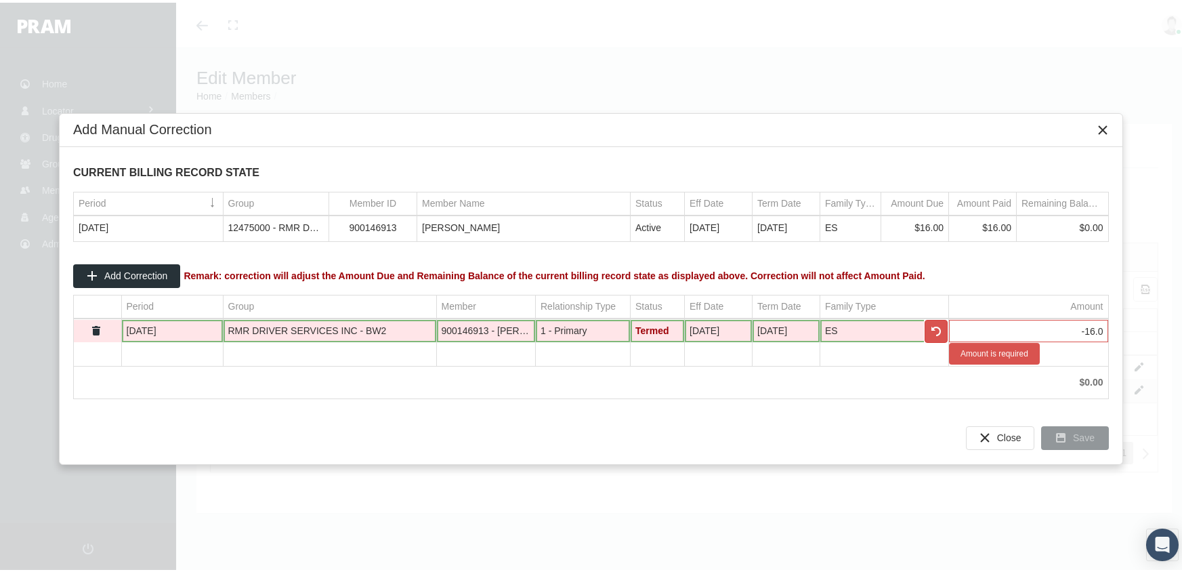
type input "-16.00"
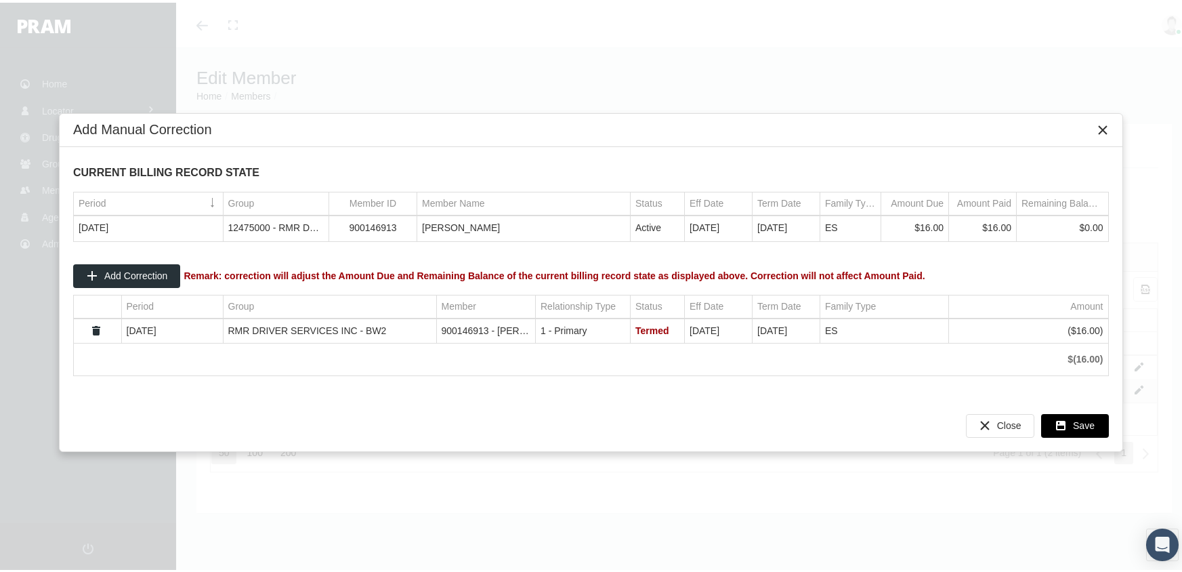
click at [1079, 419] on span "Save" at bounding box center [1084, 422] width 22 height 11
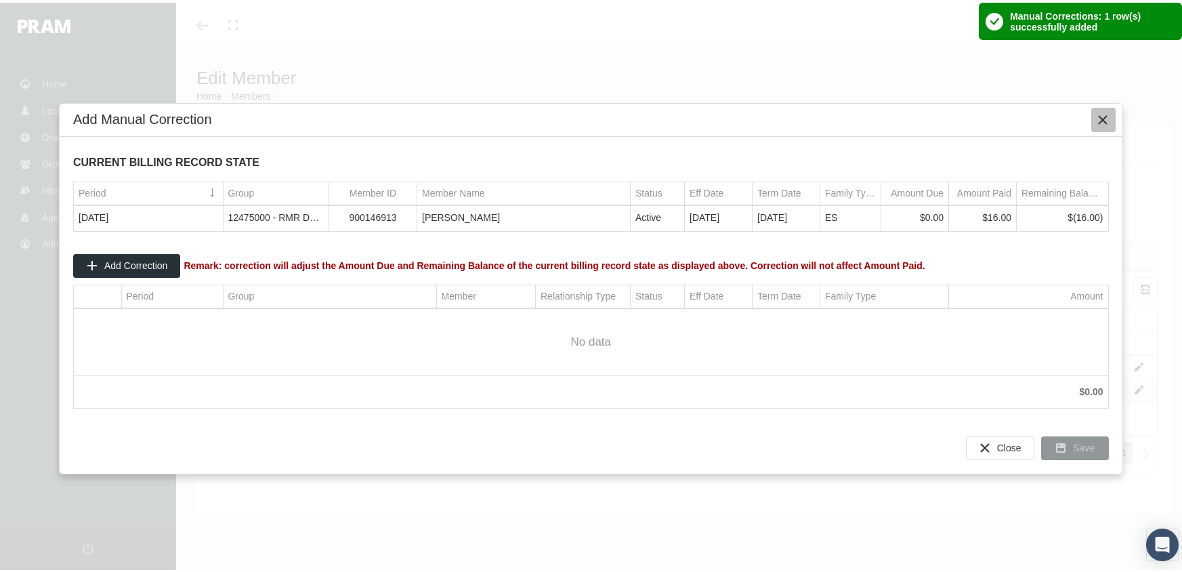
click at [1100, 119] on icon "Close" at bounding box center [1104, 117] width 12 height 12
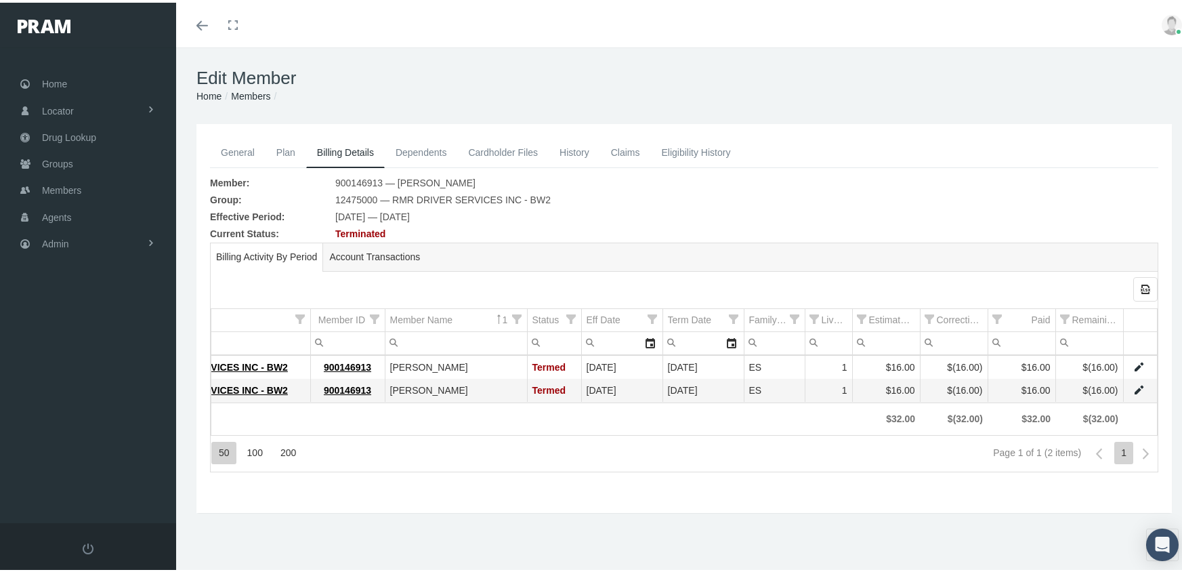
click at [259, 93] on link "Members" at bounding box center [250, 93] width 39 height 11
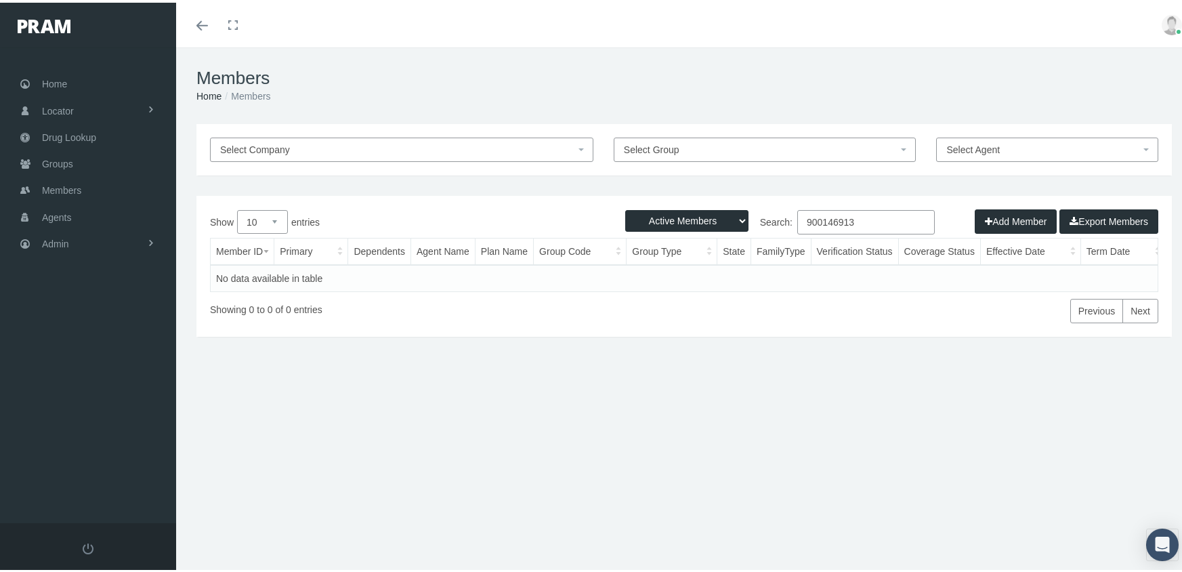
click at [683, 216] on select "Active Members Terminated Members Active & Terminated" at bounding box center [686, 218] width 123 height 22
select select "3"
click at [625, 207] on select "Active Members Terminated Members Active & Terminated" at bounding box center [686, 218] width 123 height 22
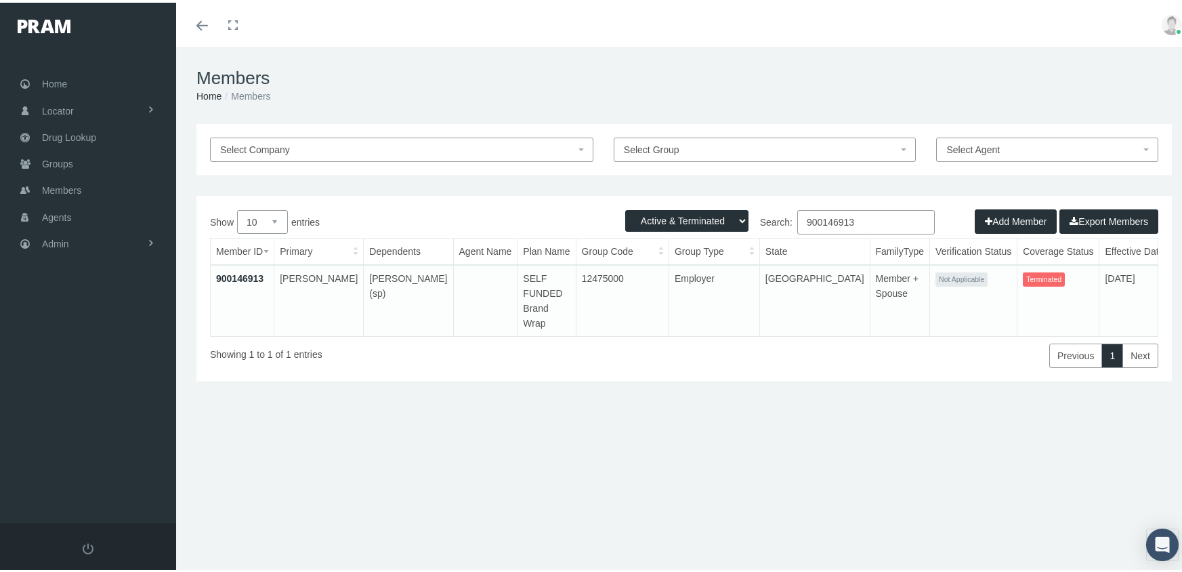
click at [673, 222] on select "Active Members Terminated Members Active & Terminated" at bounding box center [686, 218] width 123 height 22
click at [874, 228] on input "900146913" at bounding box center [866, 219] width 138 height 24
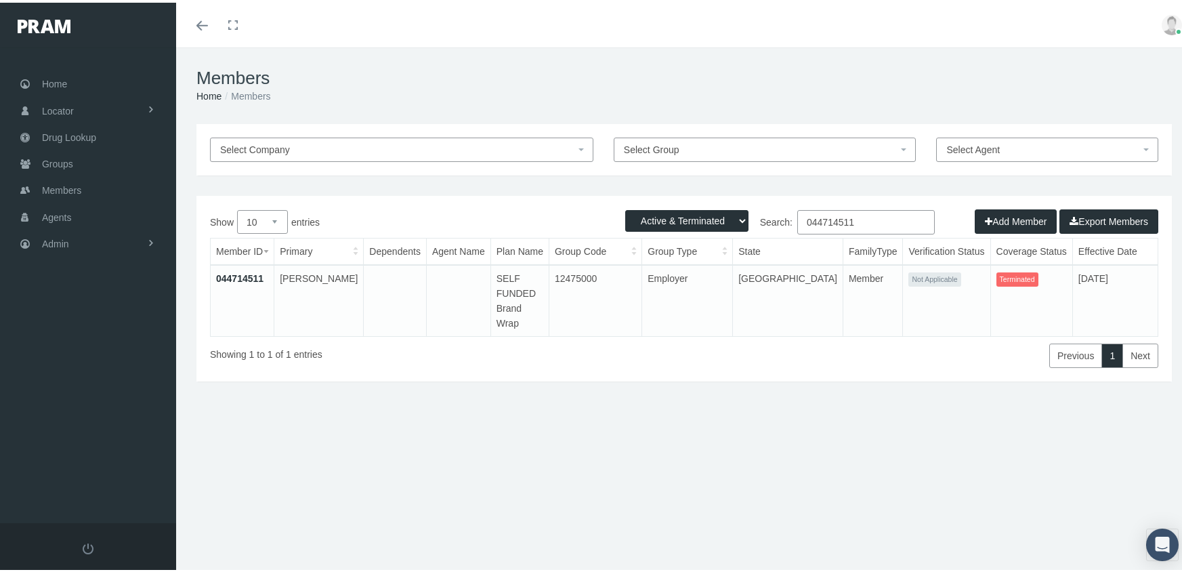
type input "044714511"
click at [236, 278] on link "044714511" at bounding box center [239, 275] width 47 height 11
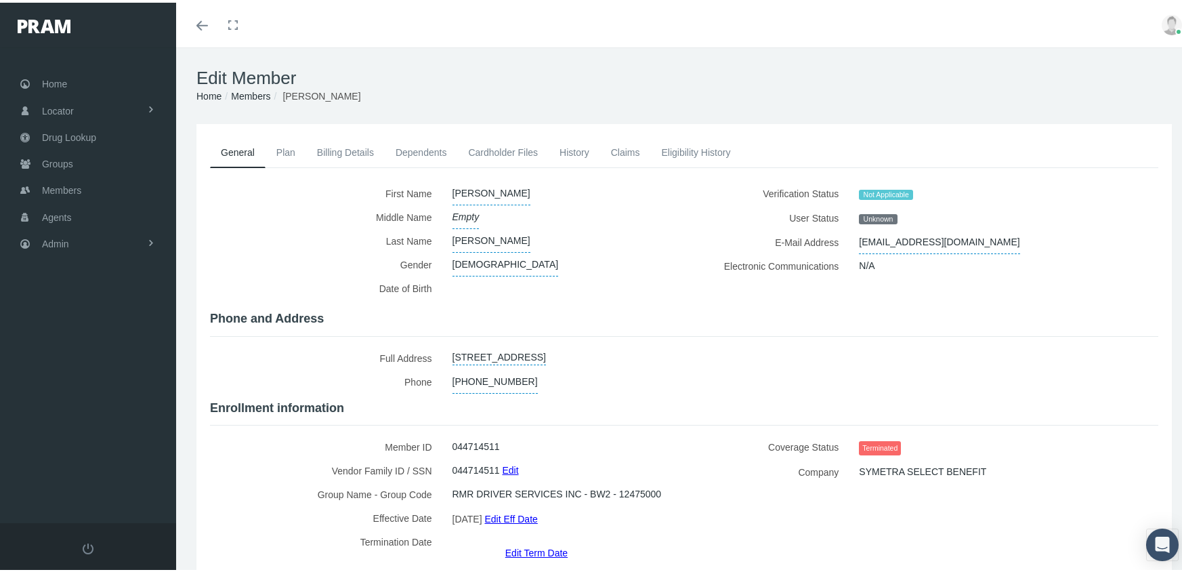
click at [537, 540] on link "Edit Term Date" at bounding box center [536, 550] width 62 height 20
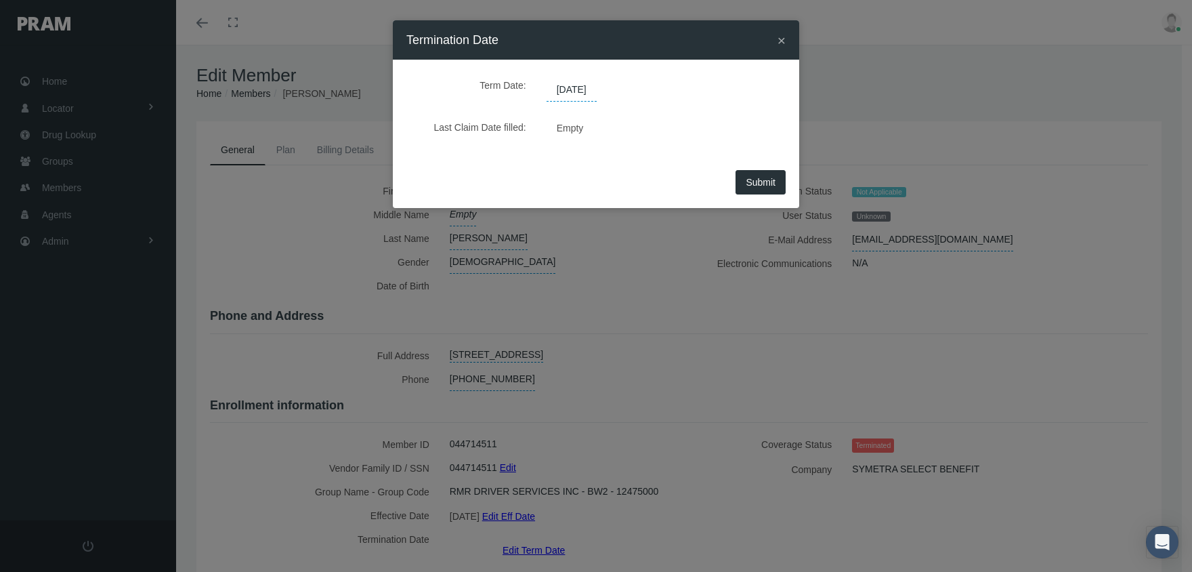
click at [591, 87] on span "[DATE]" at bounding box center [572, 90] width 50 height 23
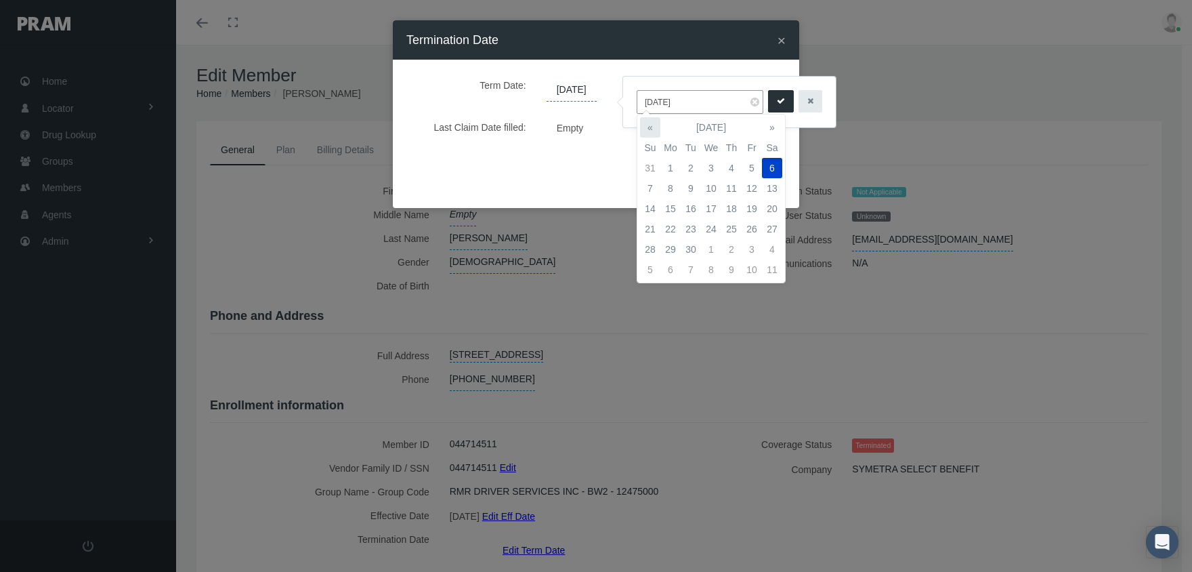
click at [649, 124] on th "«" at bounding box center [650, 127] width 20 height 20
click at [754, 166] on td "1" at bounding box center [752, 168] width 20 height 20
type input "[DATE]"
click at [775, 94] on button "submit" at bounding box center [781, 101] width 26 height 22
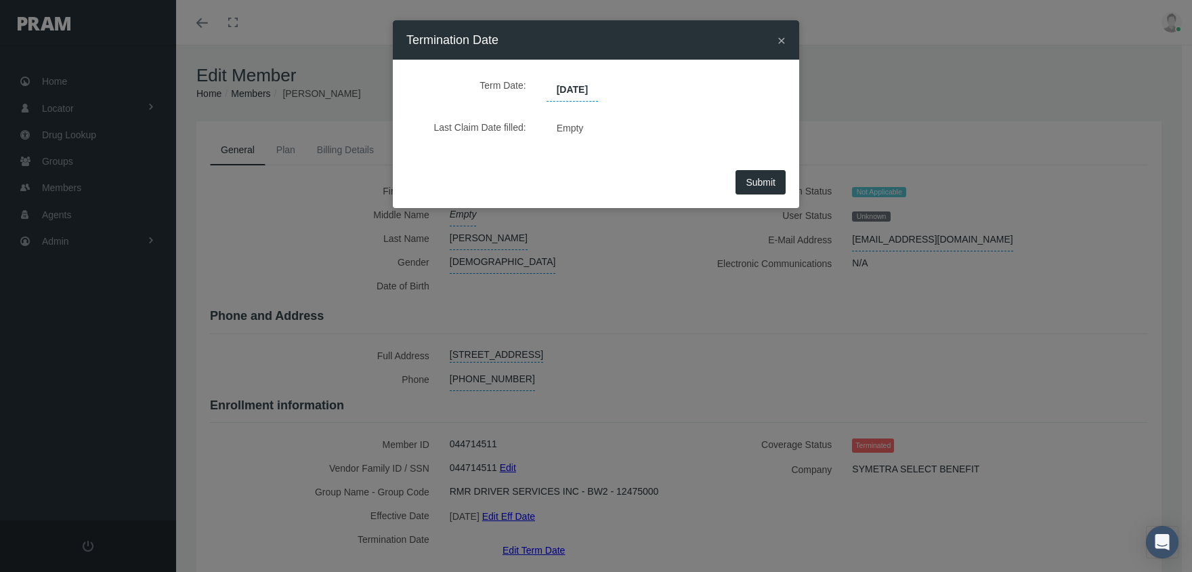
click at [758, 178] on span "Submit" at bounding box center [761, 182] width 30 height 11
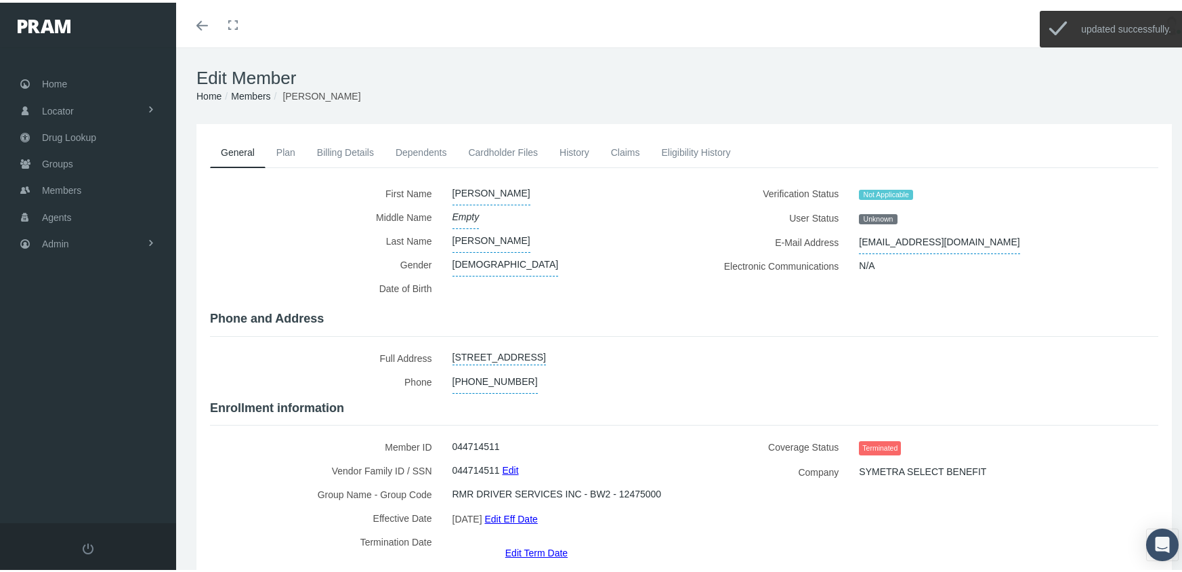
click at [336, 151] on link "Billing Details" at bounding box center [345, 150] width 79 height 30
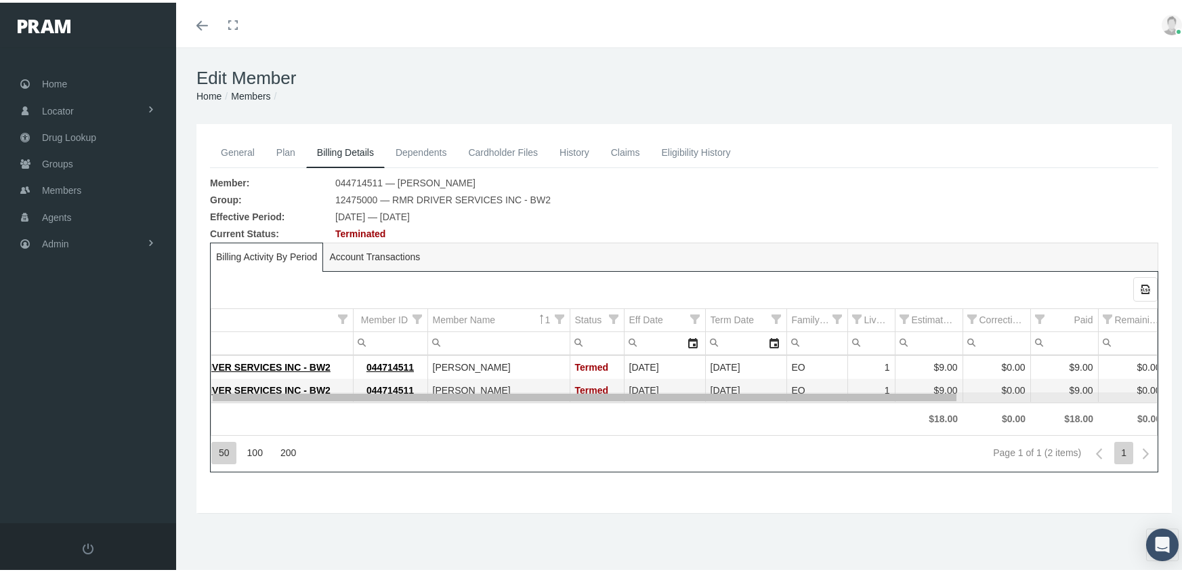
scroll to position [0, 236]
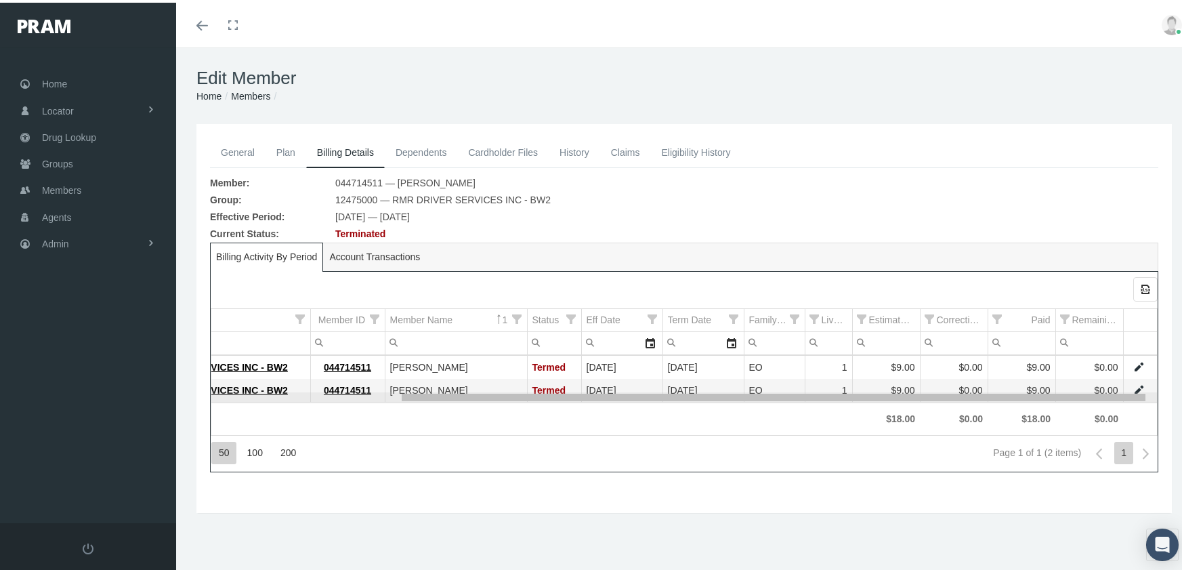
drag, startPoint x: 841, startPoint y: 400, endPoint x: 1098, endPoint y: 404, distance: 256.8
click at [1098, 404] on body "Toggle Fullscreen Toggle navigation Toggle menubar Toggle fullscreen Profile Lo…" at bounding box center [596, 286] width 1192 height 572
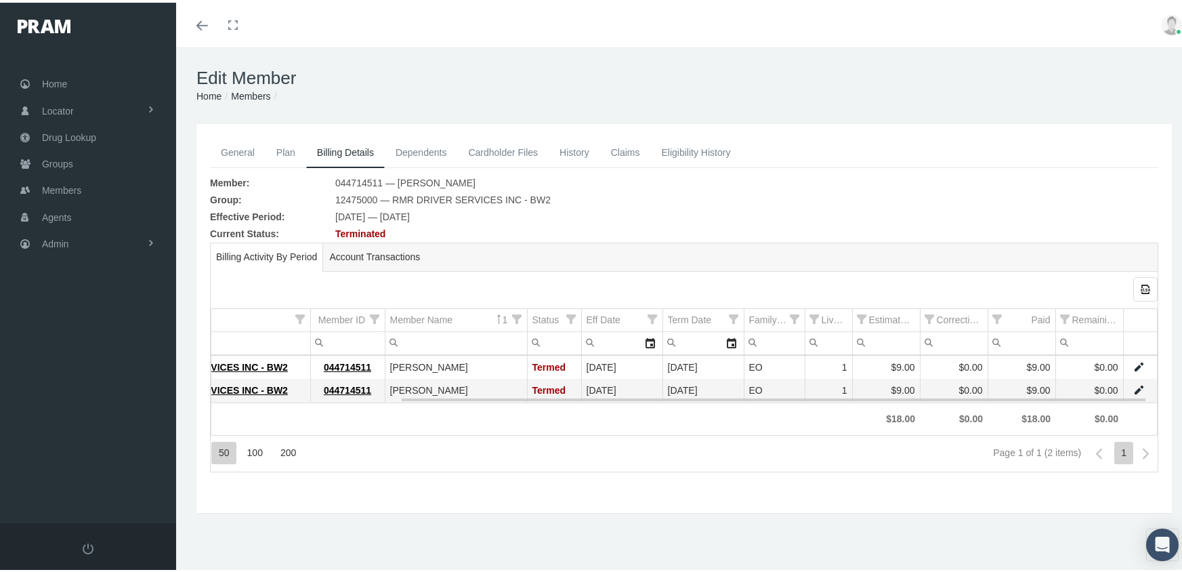
click at [1133, 383] on link "Data grid" at bounding box center [1139, 387] width 12 height 12
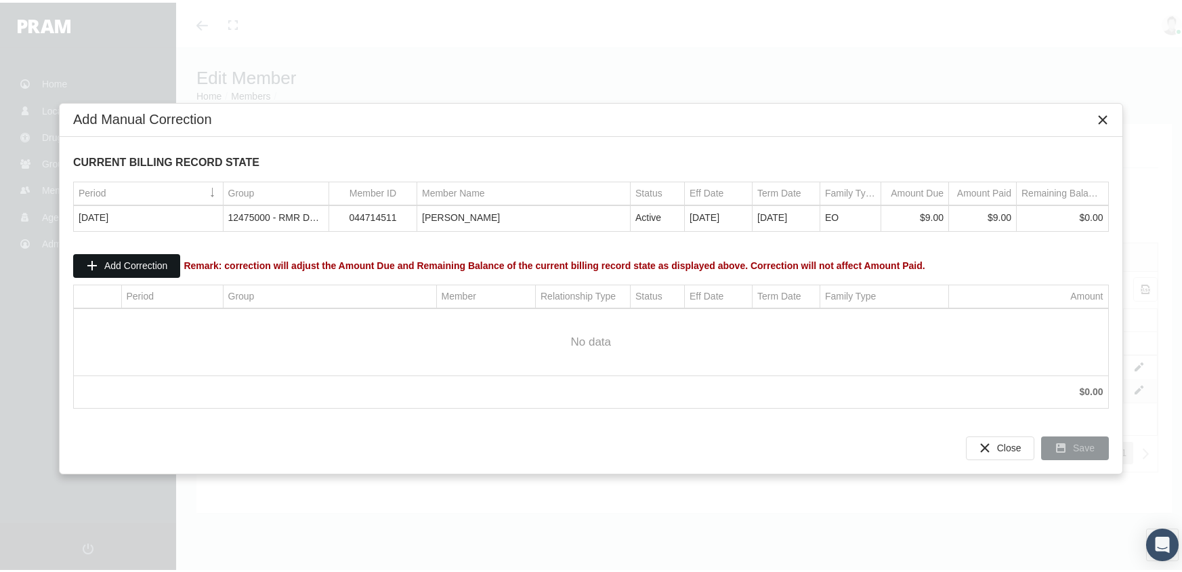
click at [153, 260] on span "Add Correction" at bounding box center [135, 262] width 63 height 11
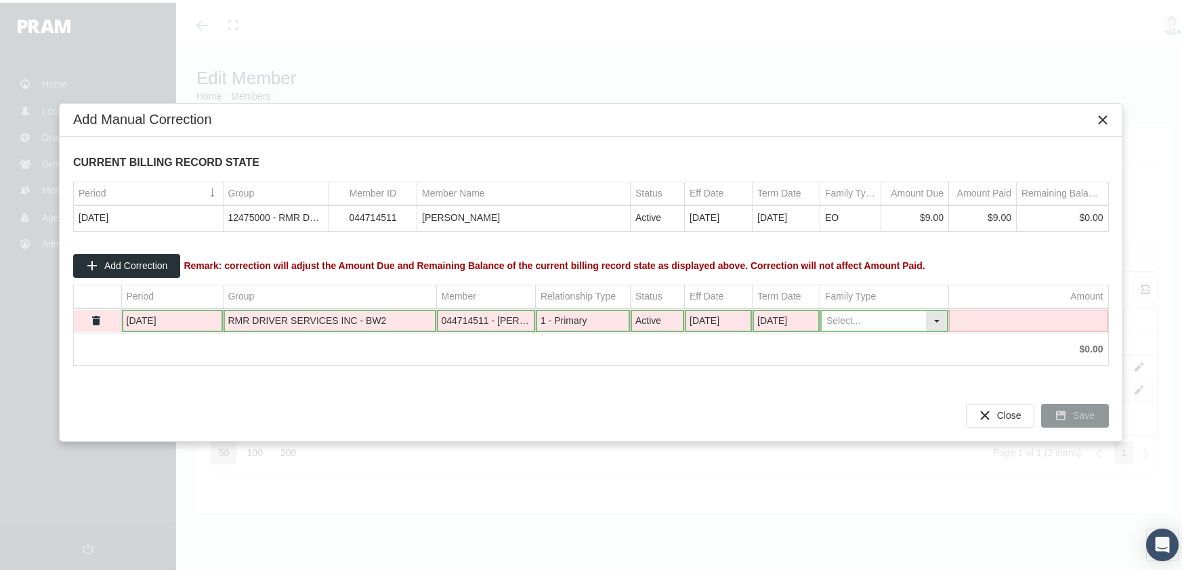
click at [941, 320] on div "Select" at bounding box center [937, 318] width 22 height 21
click at [869, 358] on div "EO" at bounding box center [884, 363] width 125 height 22
type input "EO"
click at [1028, 320] on td "Data grid" at bounding box center [1028, 318] width 159 height 23
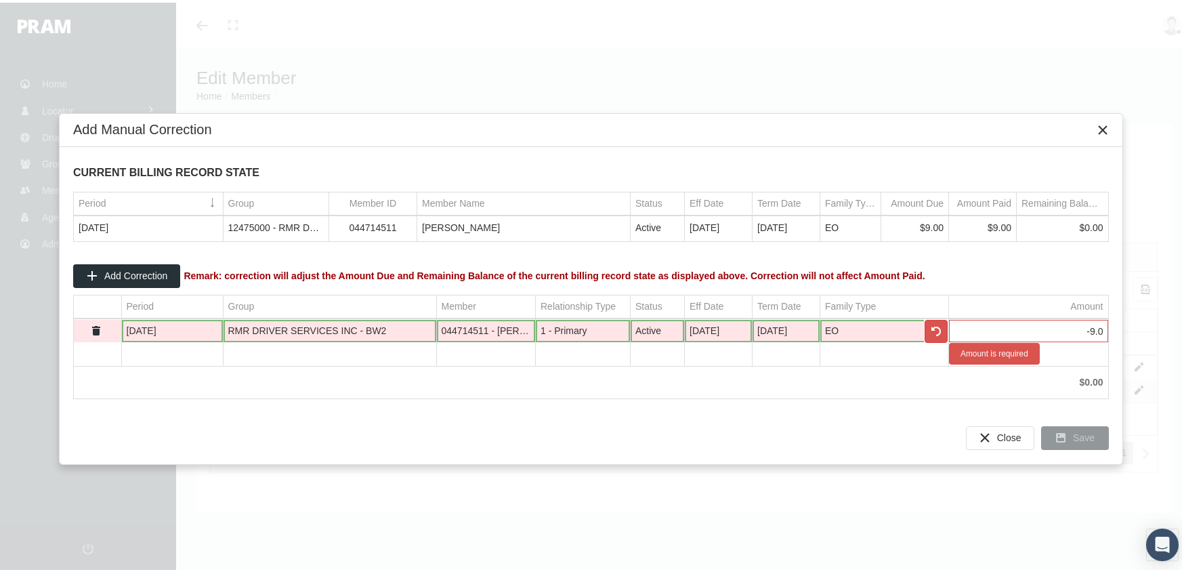
type input "-9.00"
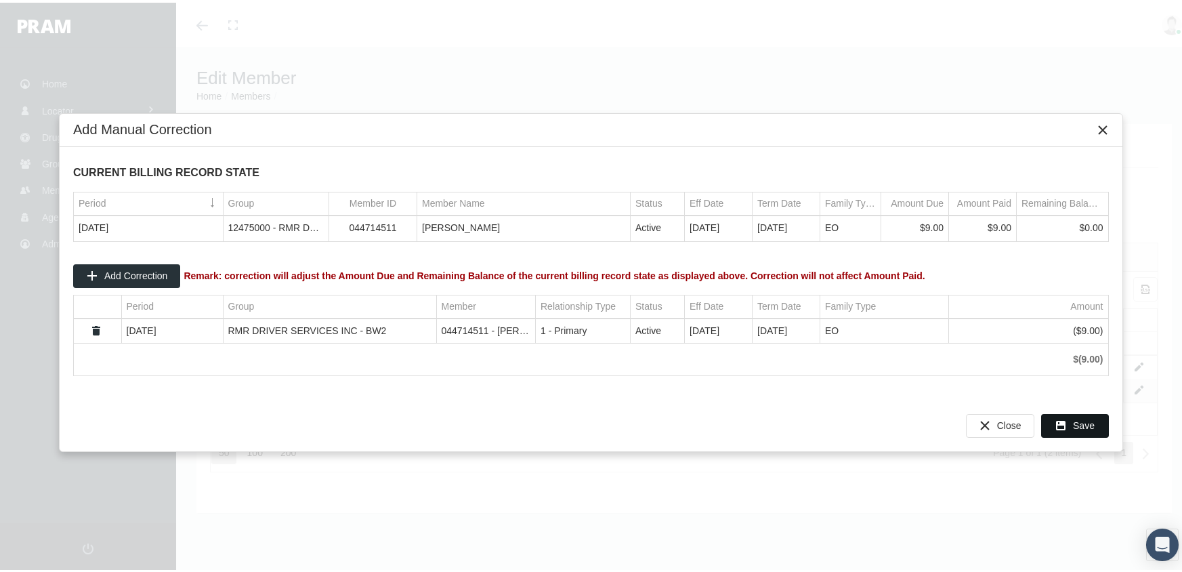
click at [1071, 425] on div "Save" at bounding box center [1075, 423] width 66 height 22
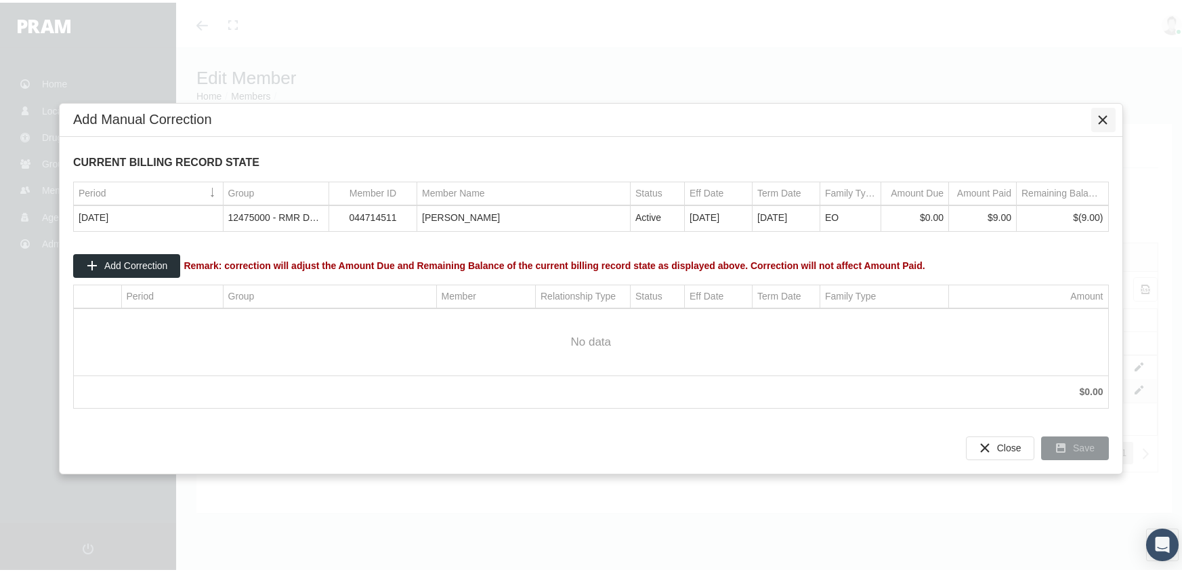
click at [1110, 115] on div "Close" at bounding box center [1103, 117] width 23 height 23
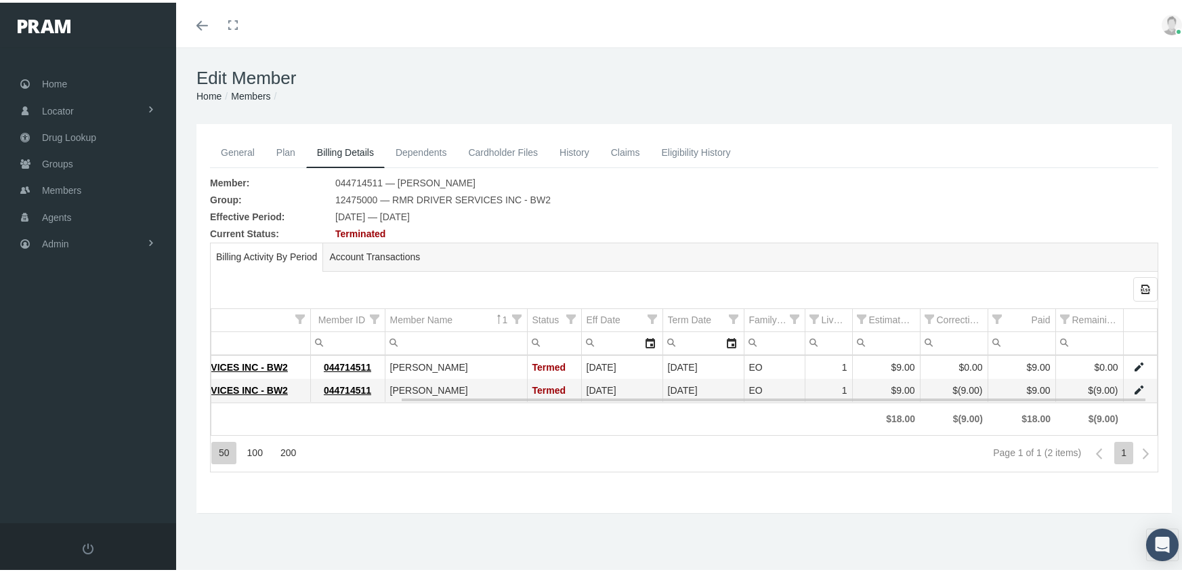
click at [1133, 362] on link "Data grid" at bounding box center [1139, 364] width 12 height 12
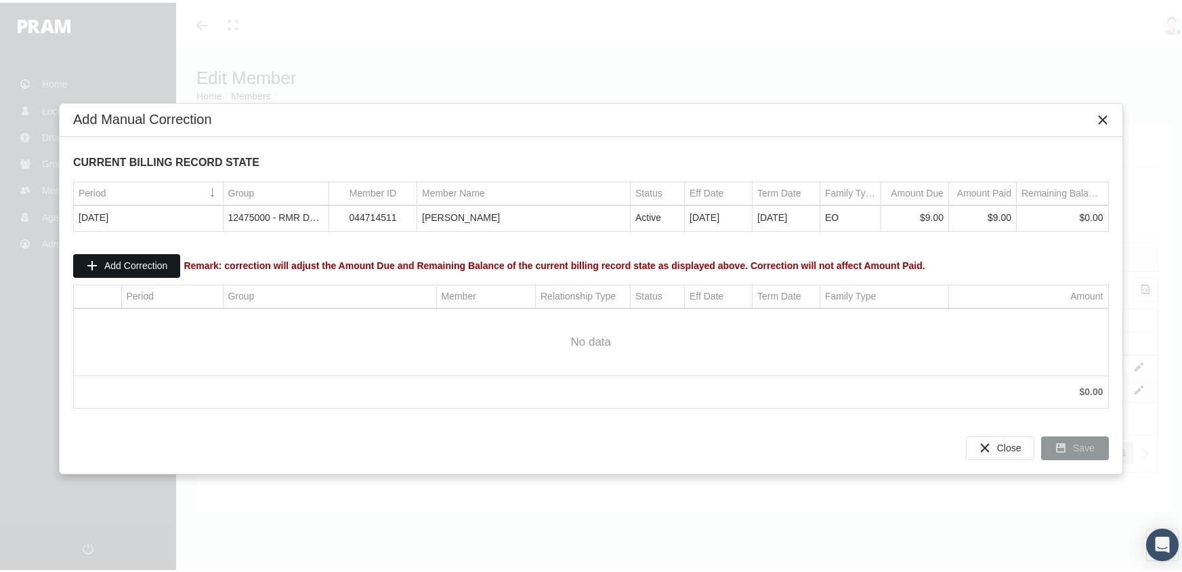
click at [129, 258] on span "Add Correction" at bounding box center [135, 262] width 63 height 11
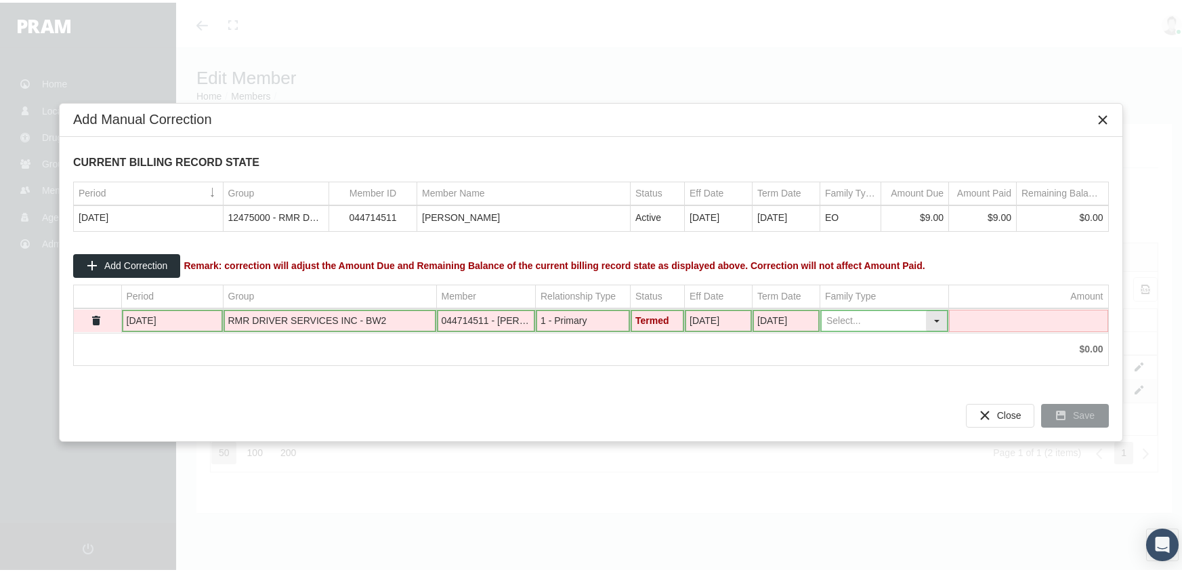
click at [938, 320] on div "Select" at bounding box center [937, 318] width 22 height 21
click at [871, 363] on div "EO" at bounding box center [884, 363] width 125 height 22
type input "EO"
click at [999, 318] on td "Data grid" at bounding box center [1028, 318] width 159 height 23
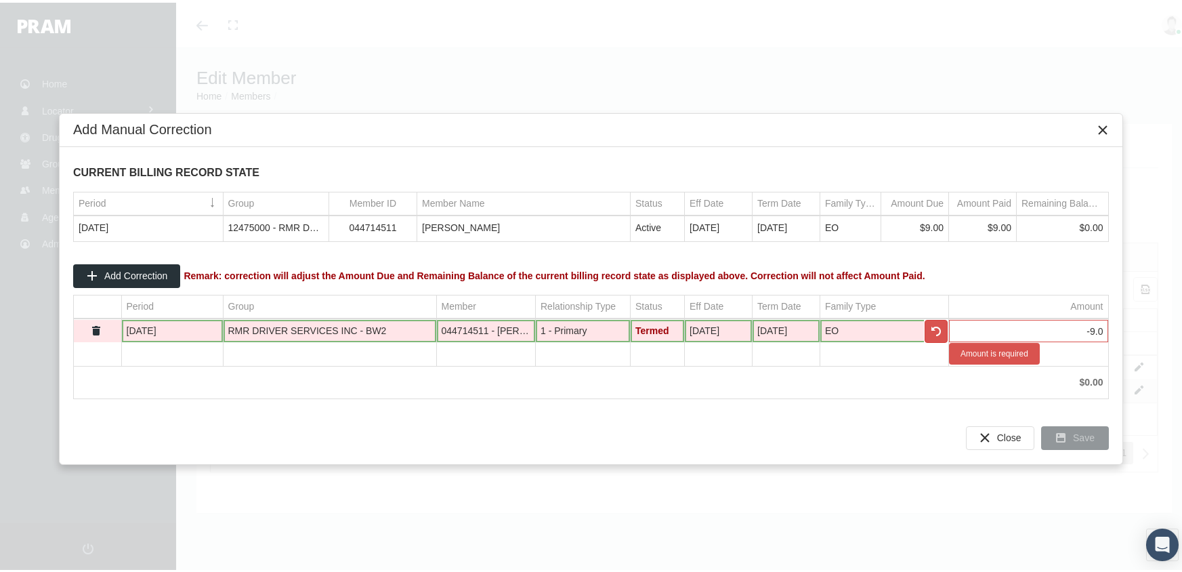
type input "-9.00"
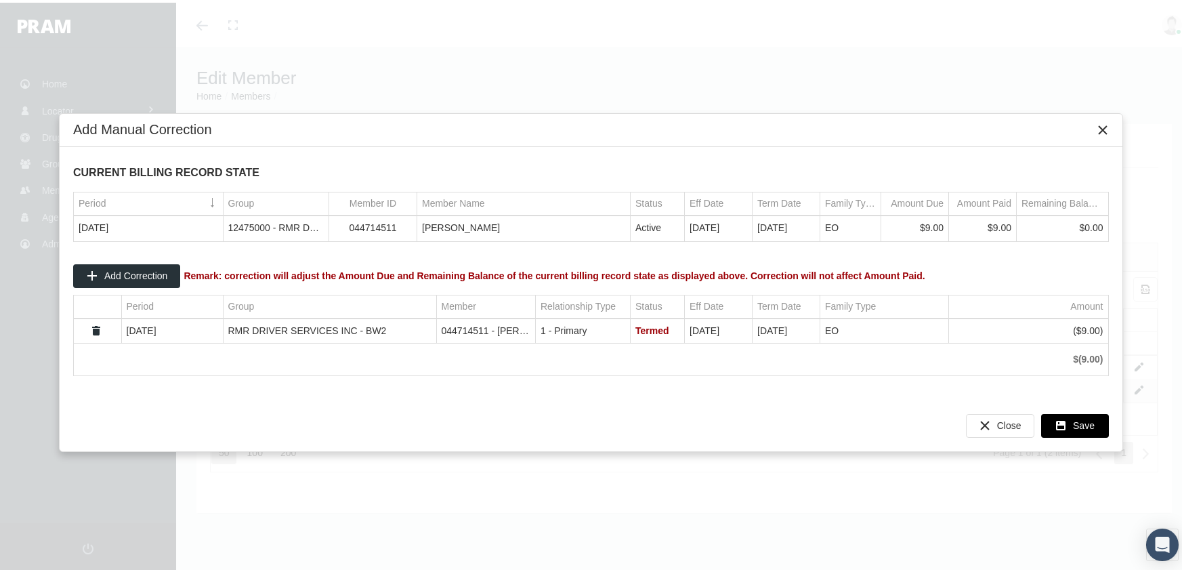
click at [1081, 423] on span "Save" at bounding box center [1084, 422] width 22 height 11
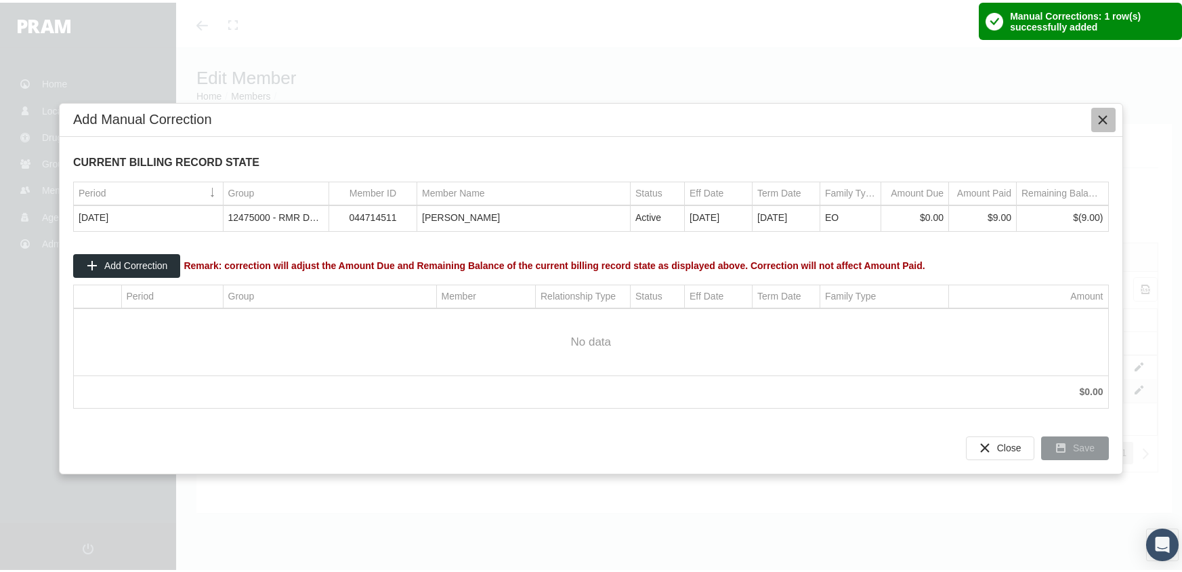
click at [1107, 111] on icon "Close" at bounding box center [1104, 117] width 12 height 12
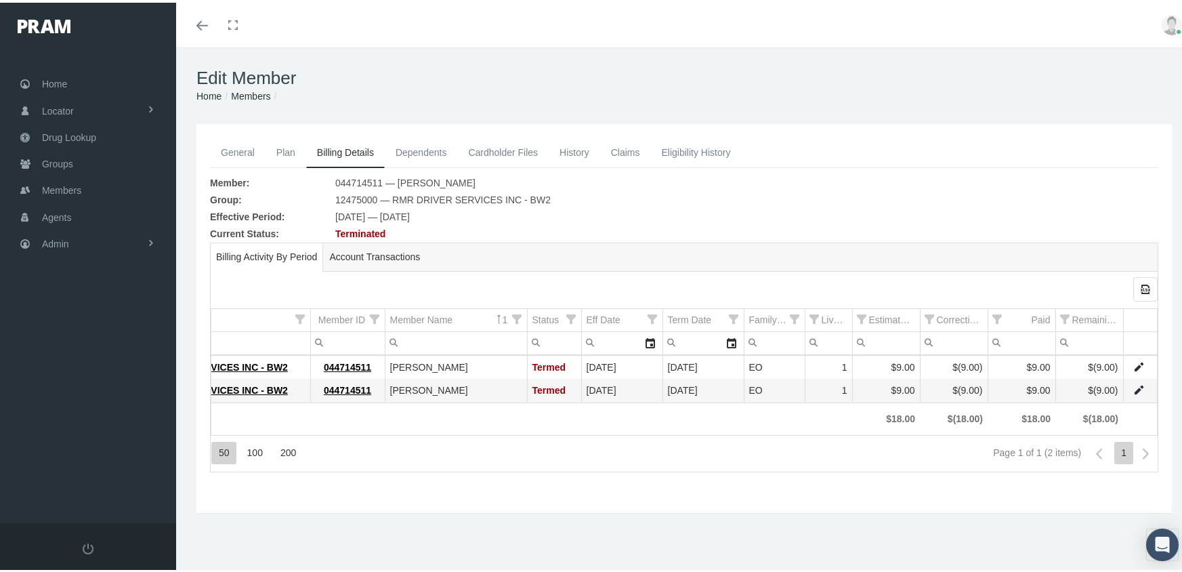
click at [251, 98] on link "Members" at bounding box center [250, 93] width 39 height 11
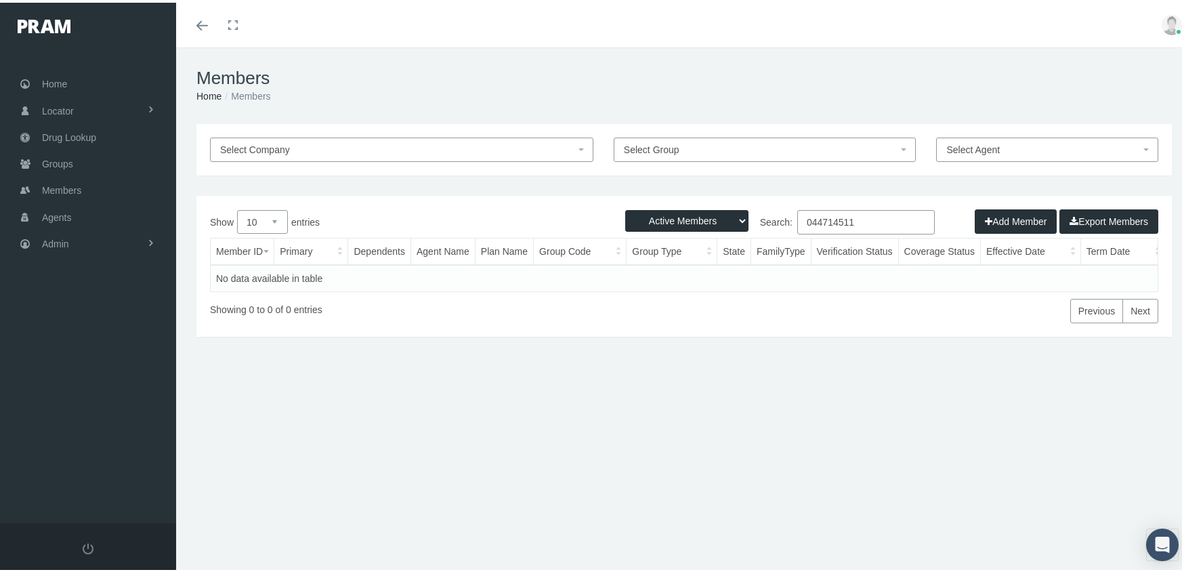
click at [664, 215] on select "Active Members Terminated Members Active & Terminated" at bounding box center [686, 218] width 123 height 22
select select "3"
click at [625, 207] on select "Active Members Terminated Members Active & Terminated" at bounding box center [686, 218] width 123 height 22
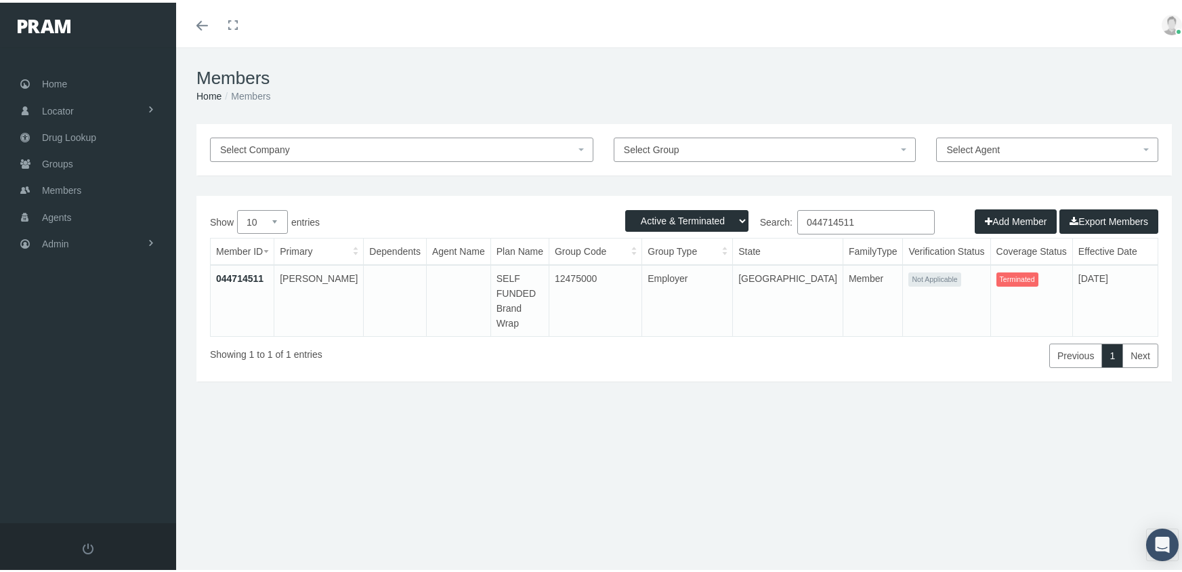
click at [863, 220] on input "044714511" at bounding box center [866, 219] width 138 height 24
type input "9"
type input "108158172"
click at [239, 276] on link "108158172" at bounding box center [239, 275] width 47 height 11
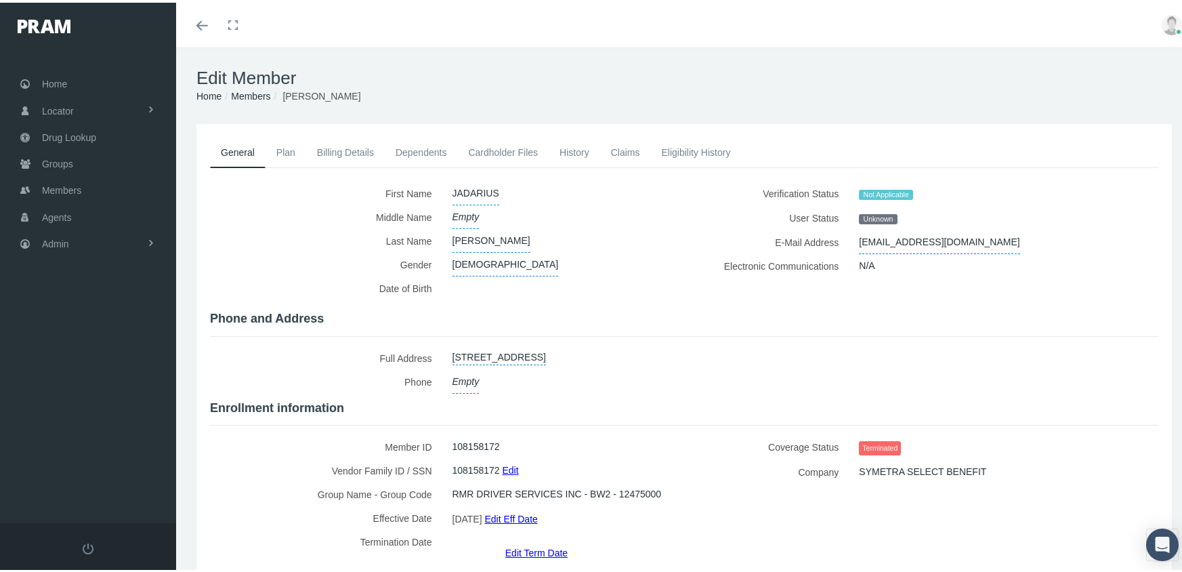
click at [516, 540] on link "Edit Term Date" at bounding box center [536, 550] width 62 height 20
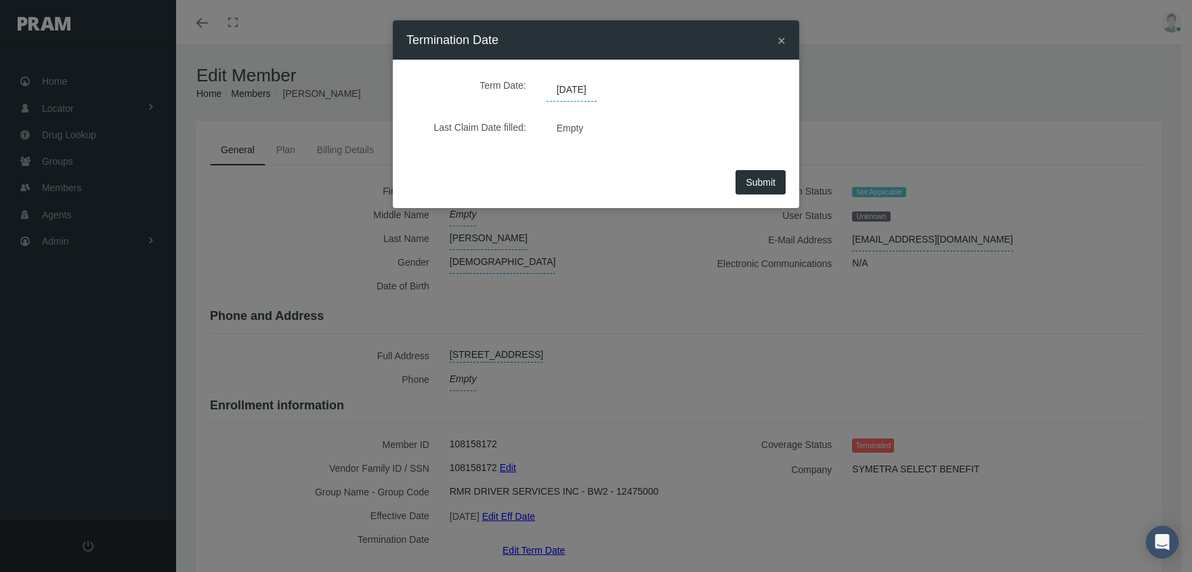
click at [576, 94] on span "[DATE]" at bounding box center [572, 90] width 50 height 23
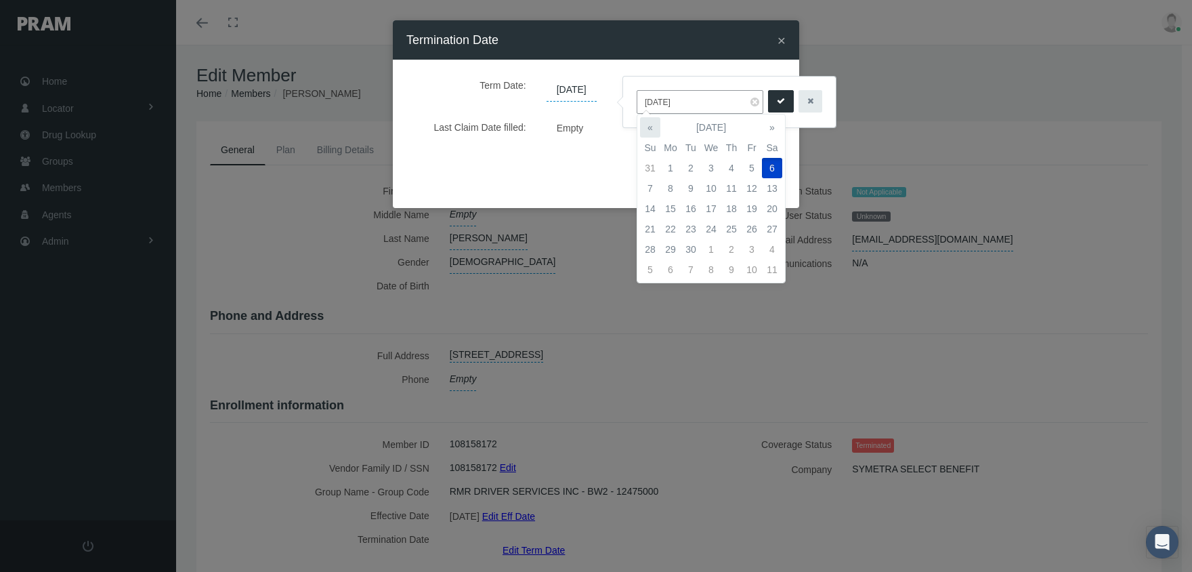
click at [654, 123] on th "«" at bounding box center [650, 127] width 20 height 20
click at [755, 163] on td "1" at bounding box center [752, 168] width 20 height 20
type input "[DATE]"
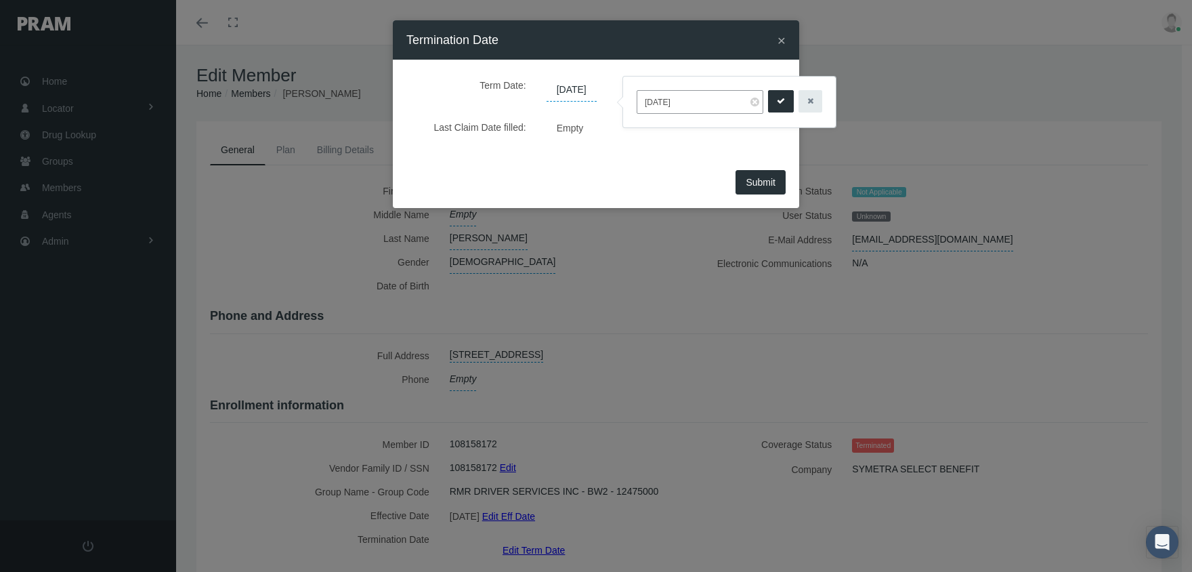
click at [777, 100] on icon "submit" at bounding box center [781, 101] width 8 height 13
click at [740, 182] on button "Submit" at bounding box center [761, 182] width 50 height 24
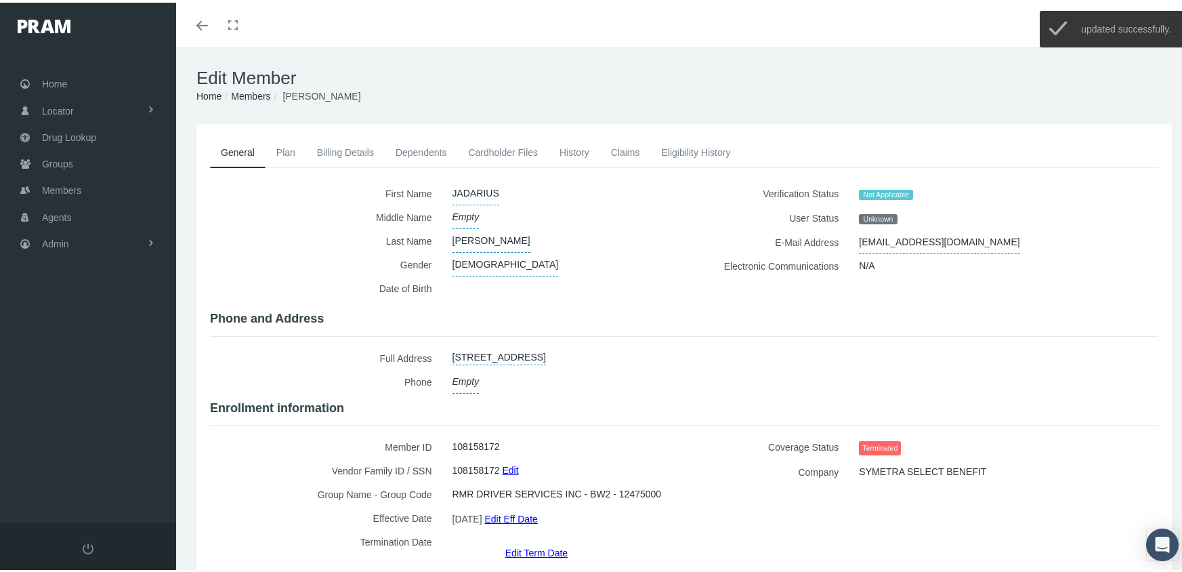
click at [339, 151] on link "Billing Details" at bounding box center [345, 150] width 79 height 30
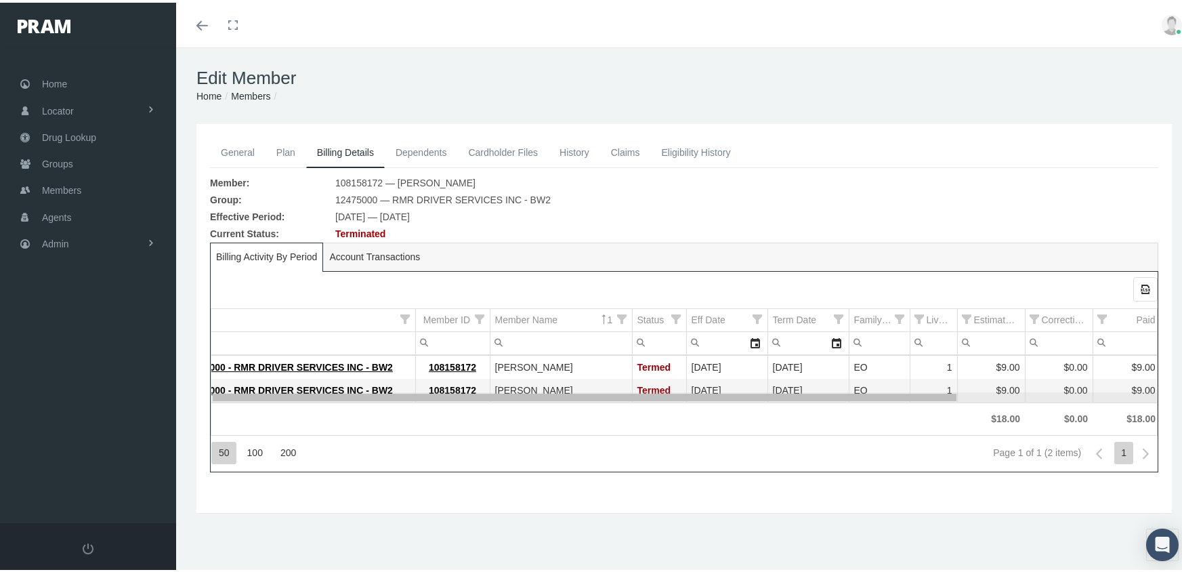
scroll to position [0, 236]
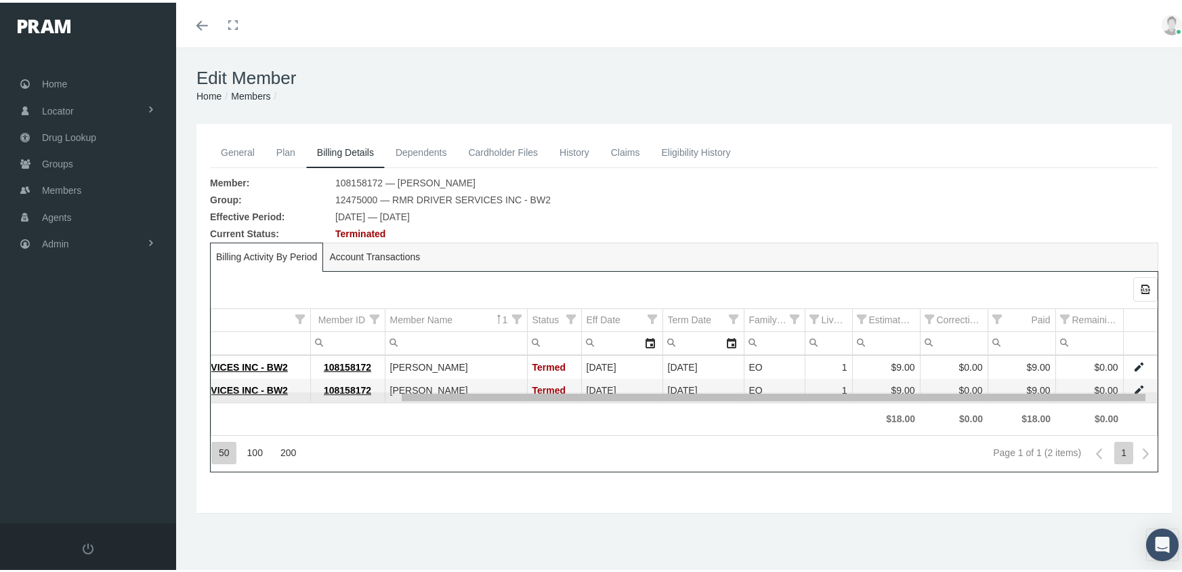
drag, startPoint x: 840, startPoint y: 396, endPoint x: 1077, endPoint y: 393, distance: 237.1
click at [1077, 393] on body "Toggle Fullscreen Toggle navigation Toggle menubar Toggle fullscreen Profile Lo…" at bounding box center [596, 286] width 1192 height 572
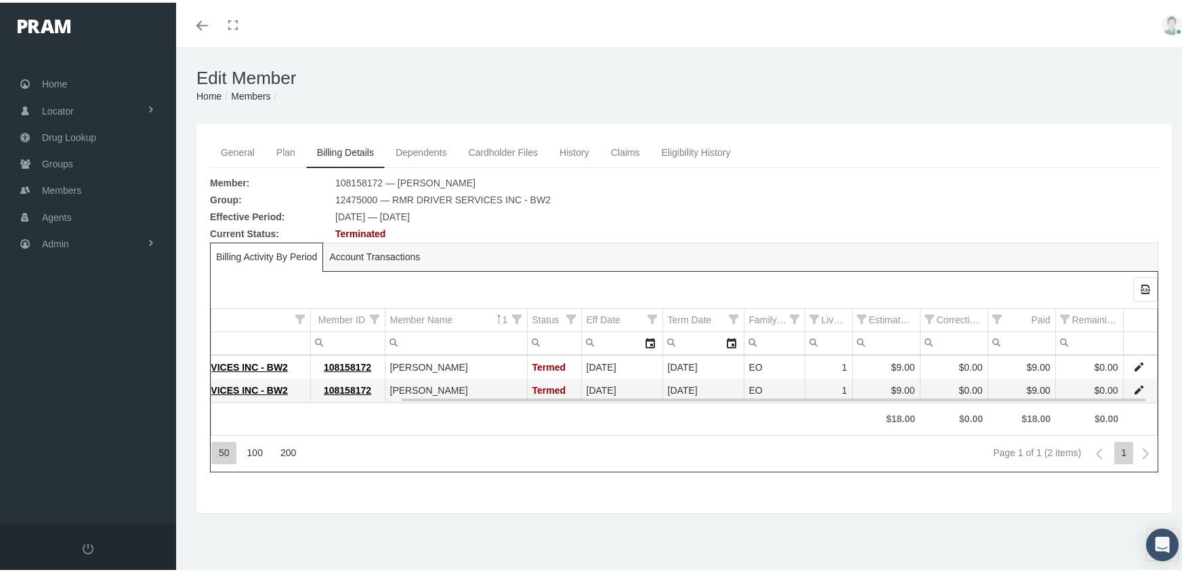
click at [1133, 384] on link "Data grid" at bounding box center [1139, 387] width 12 height 12
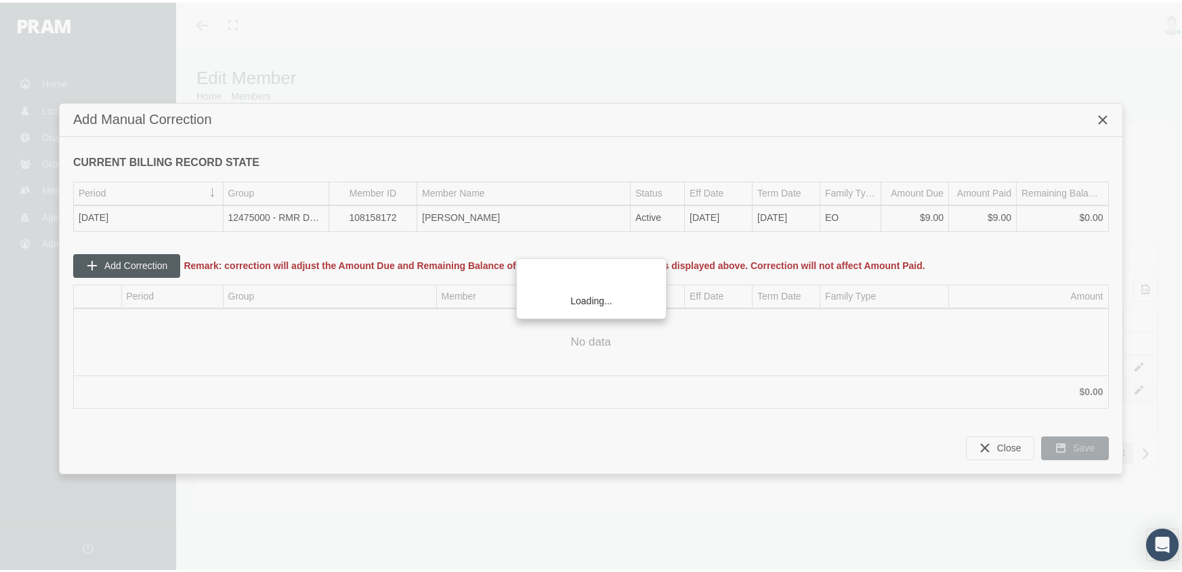
click at [141, 259] on div "Loading..." at bounding box center [591, 286] width 1182 height 572
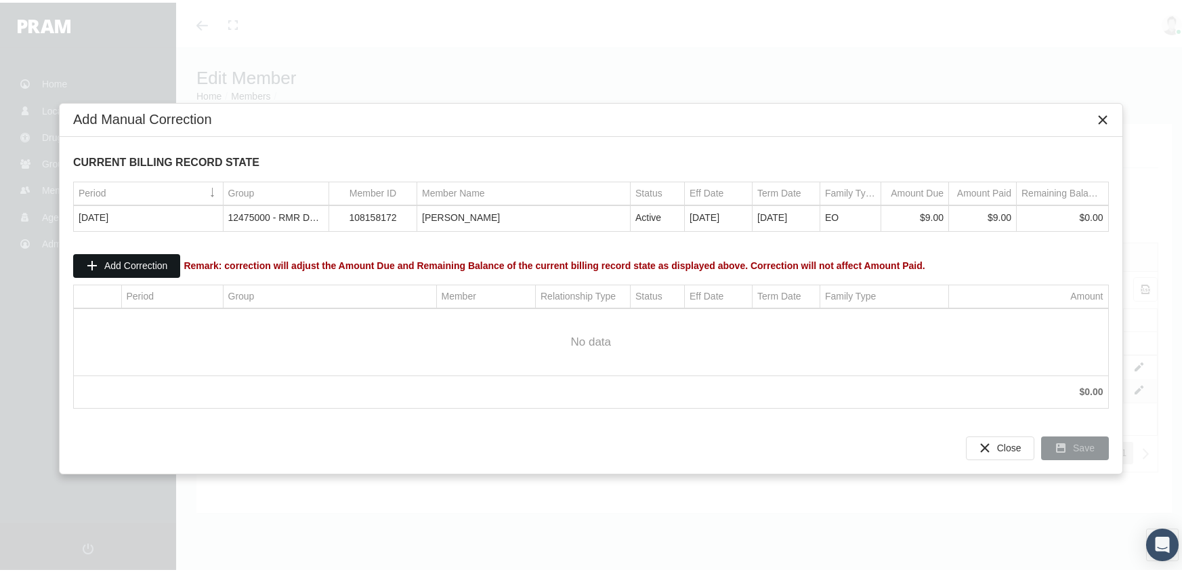
click at [141, 259] on span "Add Correction" at bounding box center [135, 262] width 63 height 11
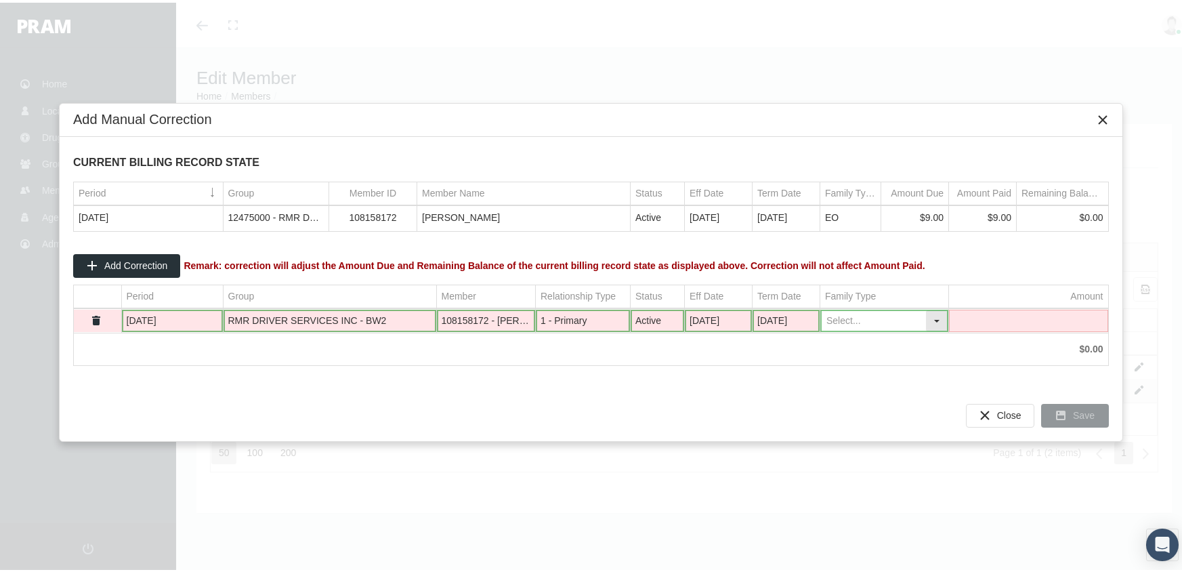
click at [938, 314] on div "Select" at bounding box center [937, 318] width 22 height 21
click at [839, 357] on div "EO" at bounding box center [884, 363] width 125 height 22
type input "EO"
drag, startPoint x: 1015, startPoint y: 317, endPoint x: 1092, endPoint y: 312, distance: 77.4
click at [1015, 316] on td "Data grid" at bounding box center [1028, 318] width 159 height 23
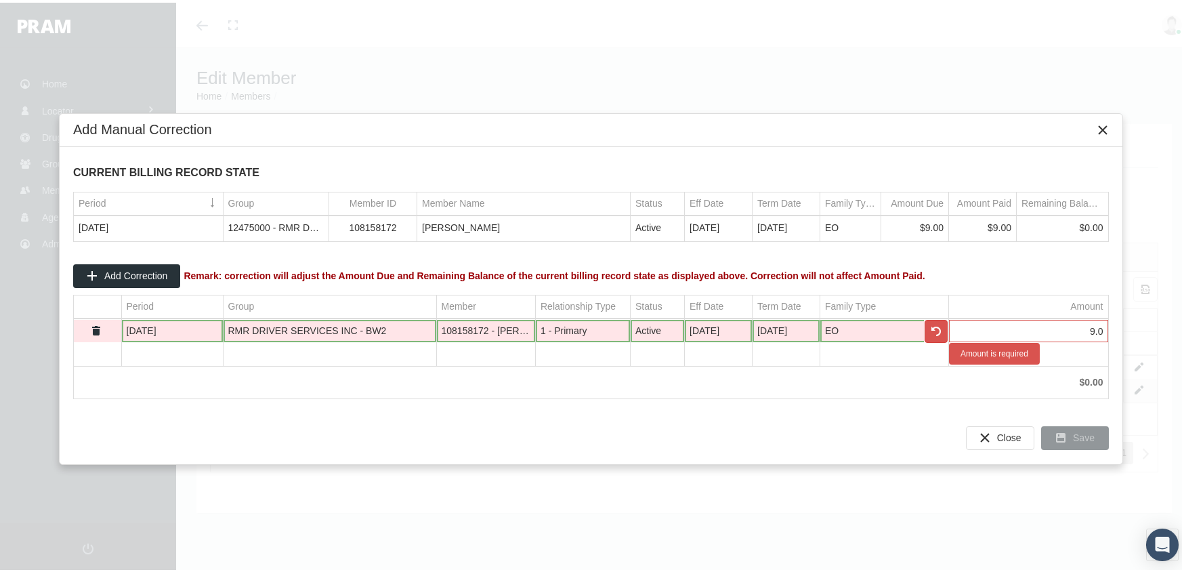
type input "9.00"
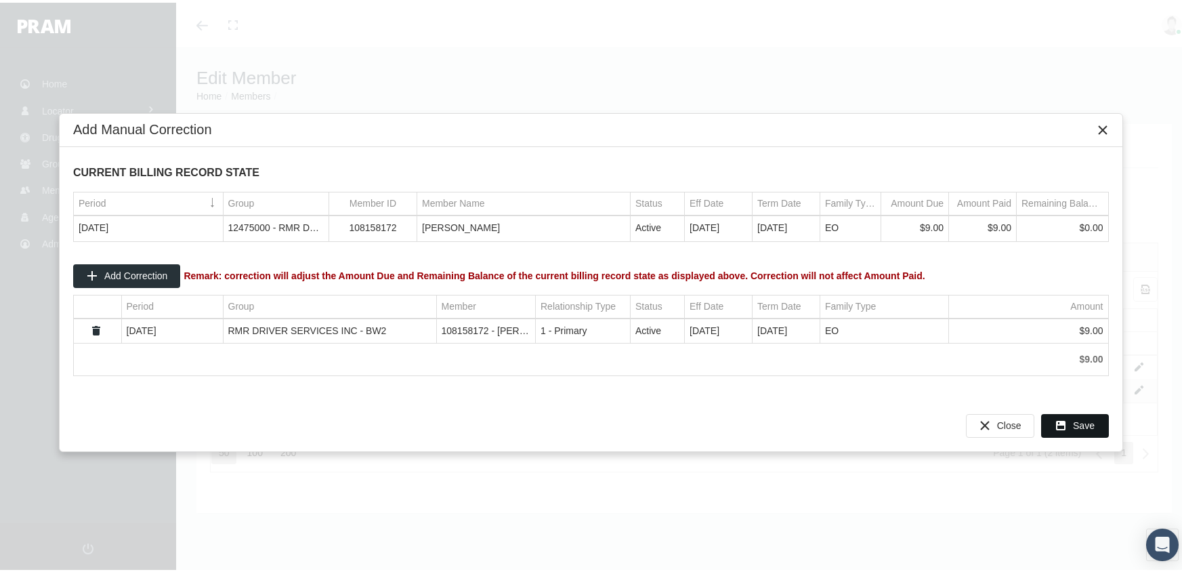
click at [1062, 417] on icon "Save" at bounding box center [1061, 423] width 12 height 12
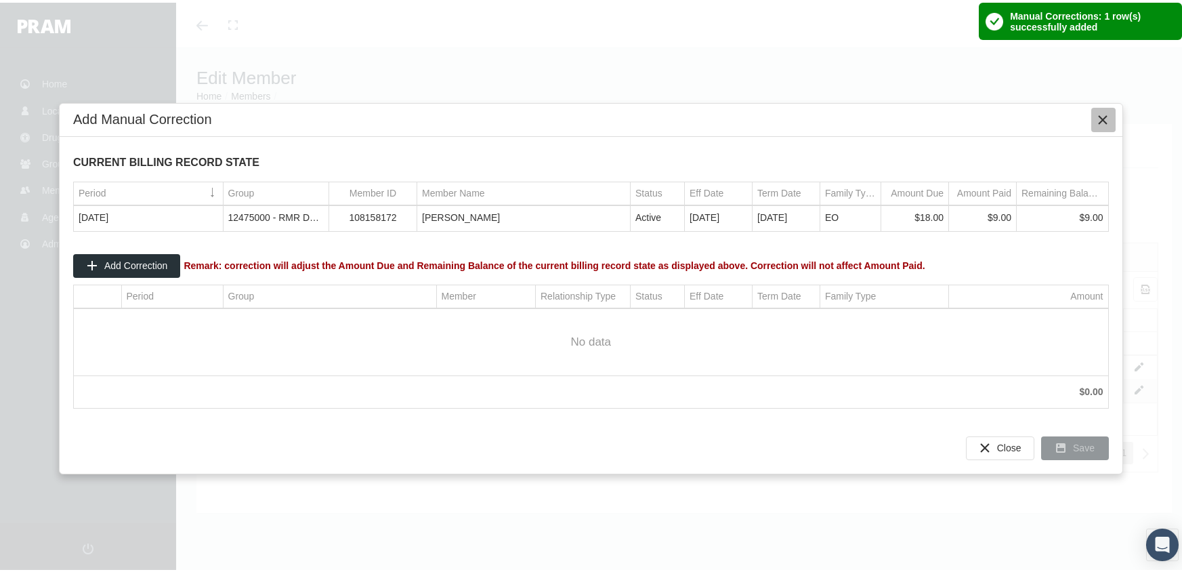
click at [1096, 115] on div "Close" at bounding box center [1103, 117] width 23 height 23
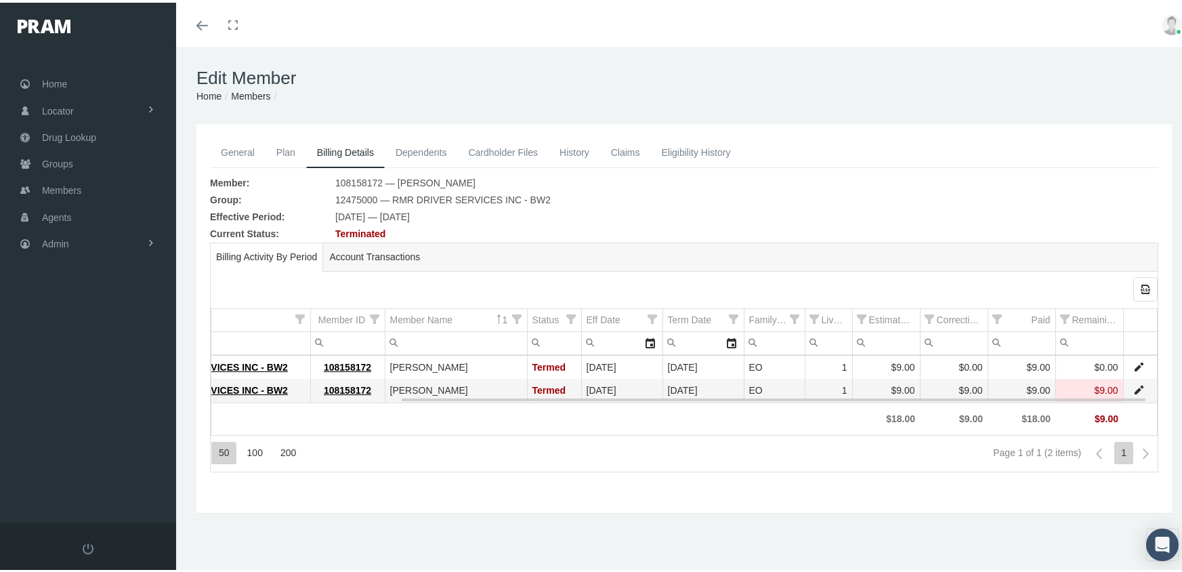
click at [1133, 365] on link "Data grid" at bounding box center [1139, 364] width 12 height 12
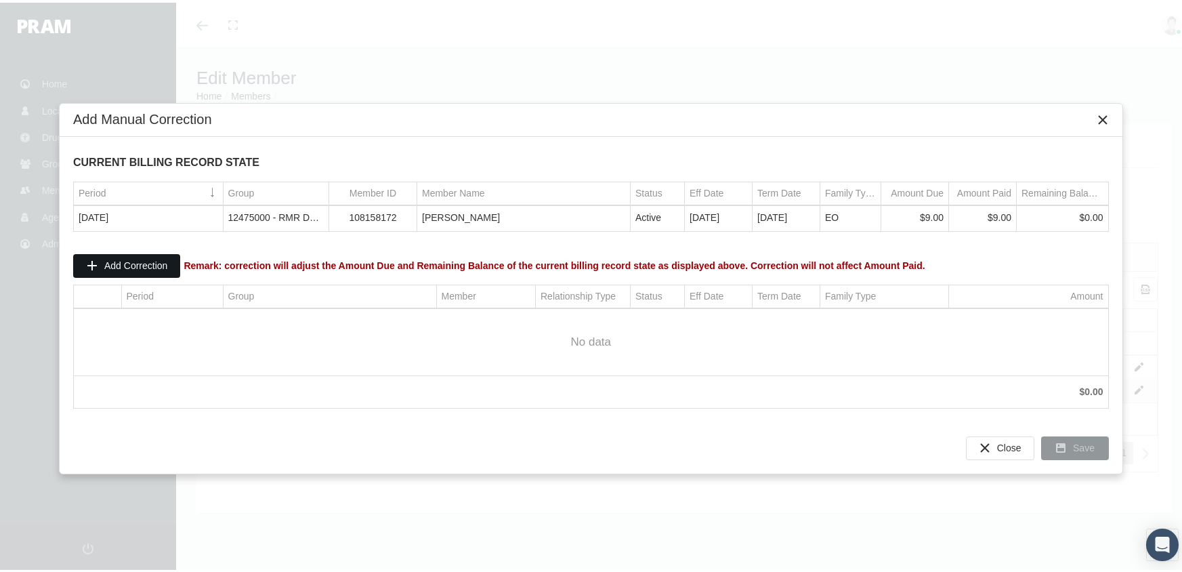
click at [143, 257] on span "Add Correction" at bounding box center [135, 262] width 63 height 11
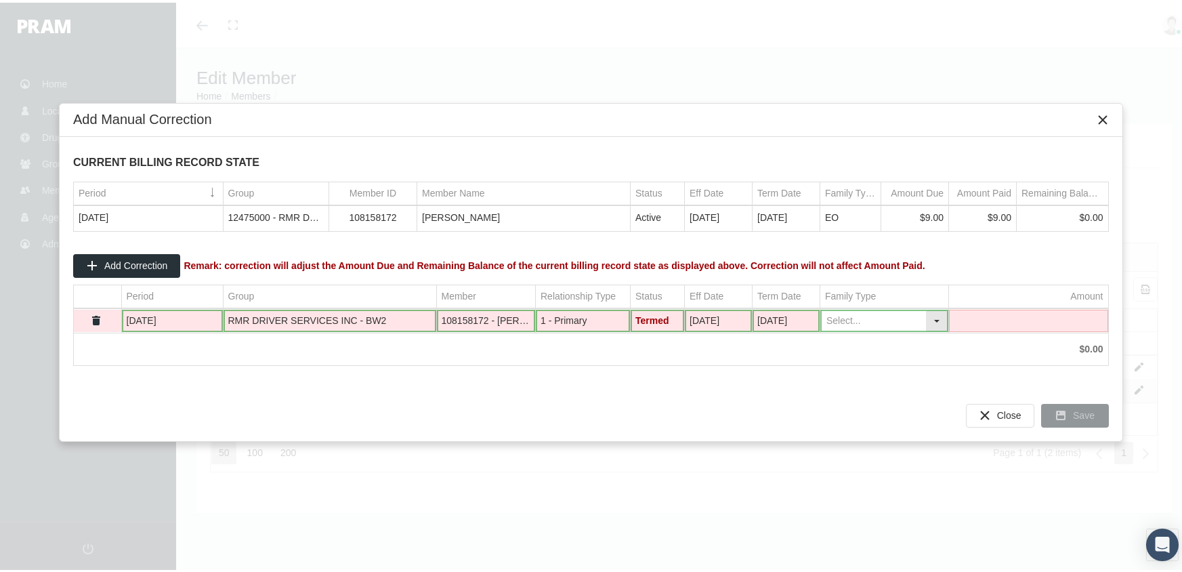
click at [936, 315] on div "Select" at bounding box center [937, 318] width 22 height 21
click at [864, 363] on div "EO" at bounding box center [884, 363] width 125 height 22
type input "EO"
click at [1041, 312] on td "Data grid" at bounding box center [1028, 318] width 159 height 23
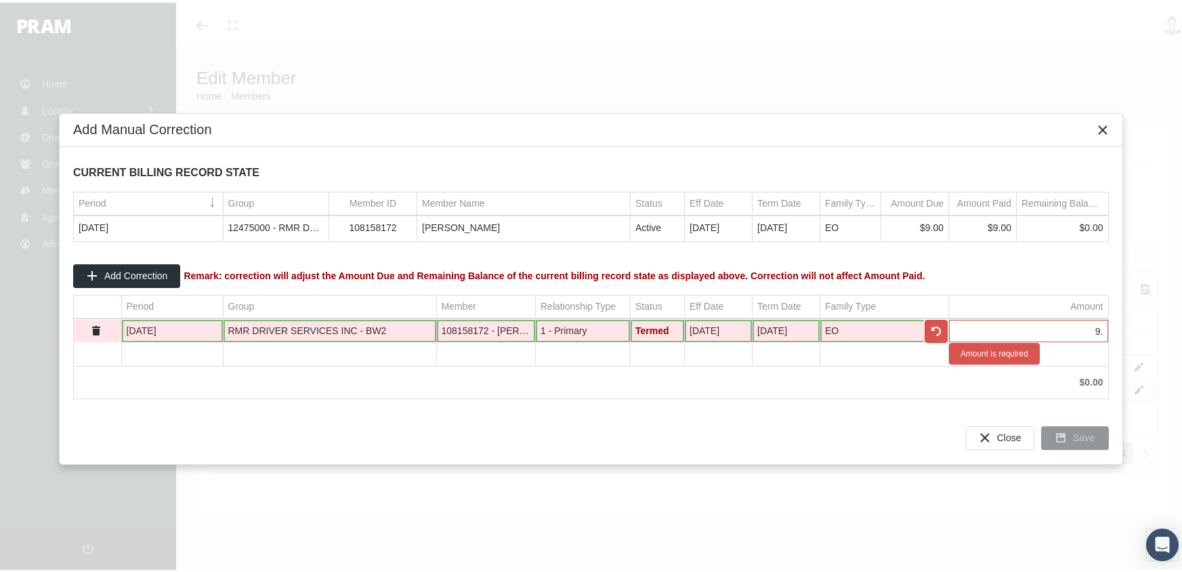
type input "9"
type input "-9.00"
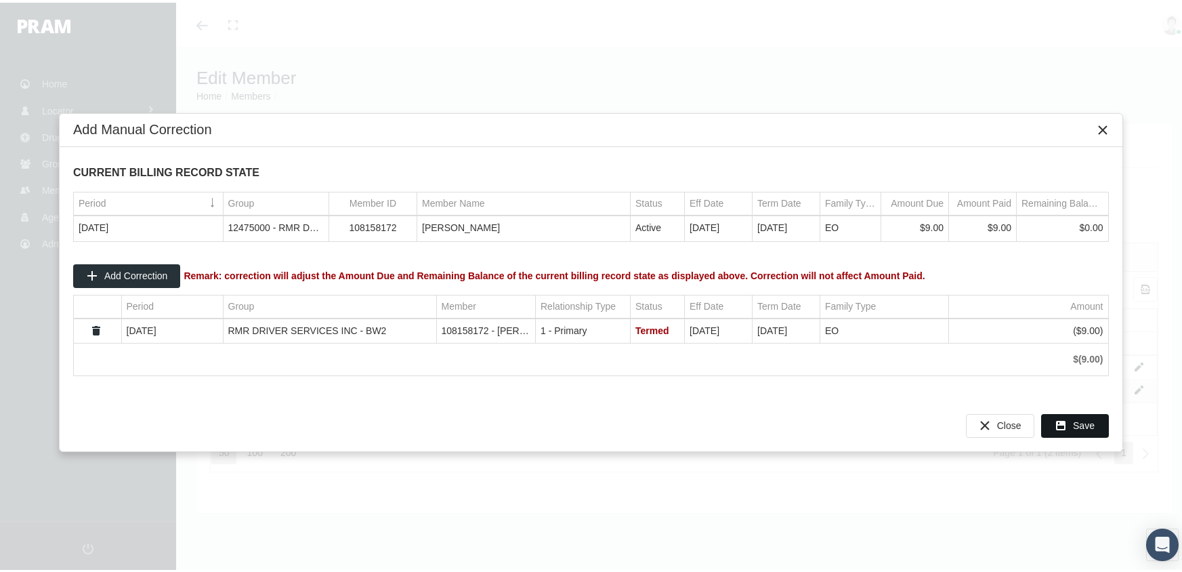
click at [1058, 422] on icon "Save" at bounding box center [1061, 423] width 12 height 12
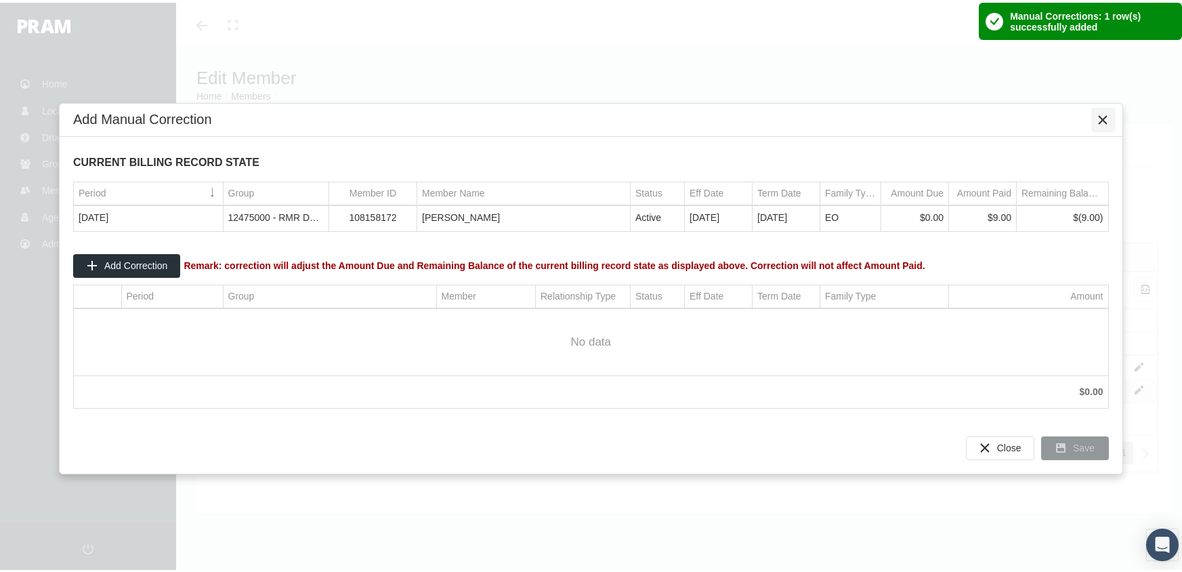
click at [1105, 123] on icon "Close" at bounding box center [1104, 117] width 12 height 12
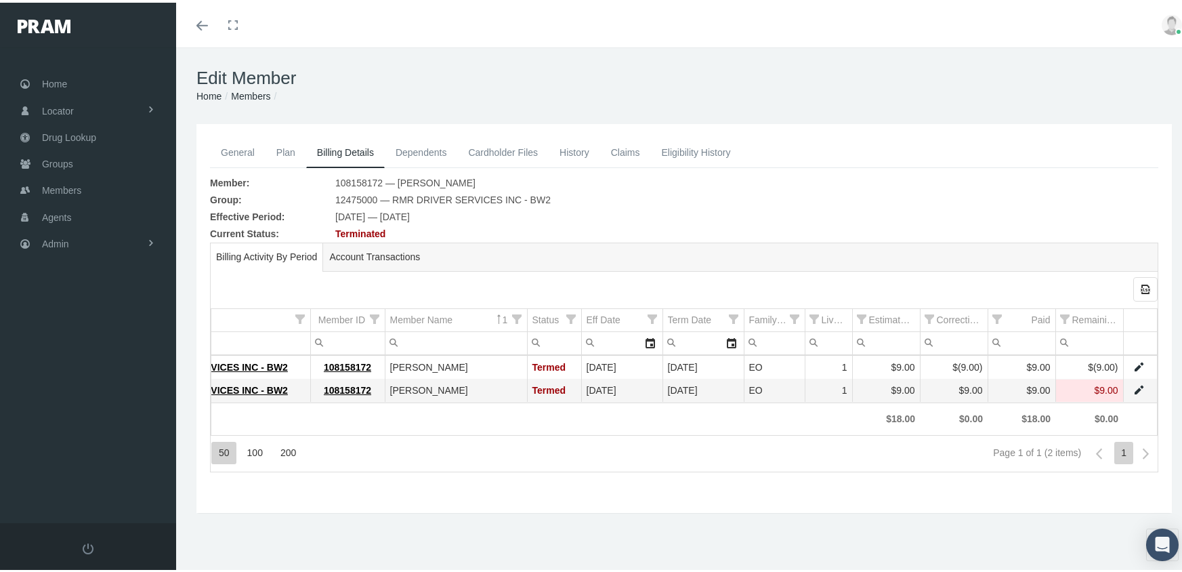
click at [252, 98] on link "Members" at bounding box center [250, 93] width 39 height 11
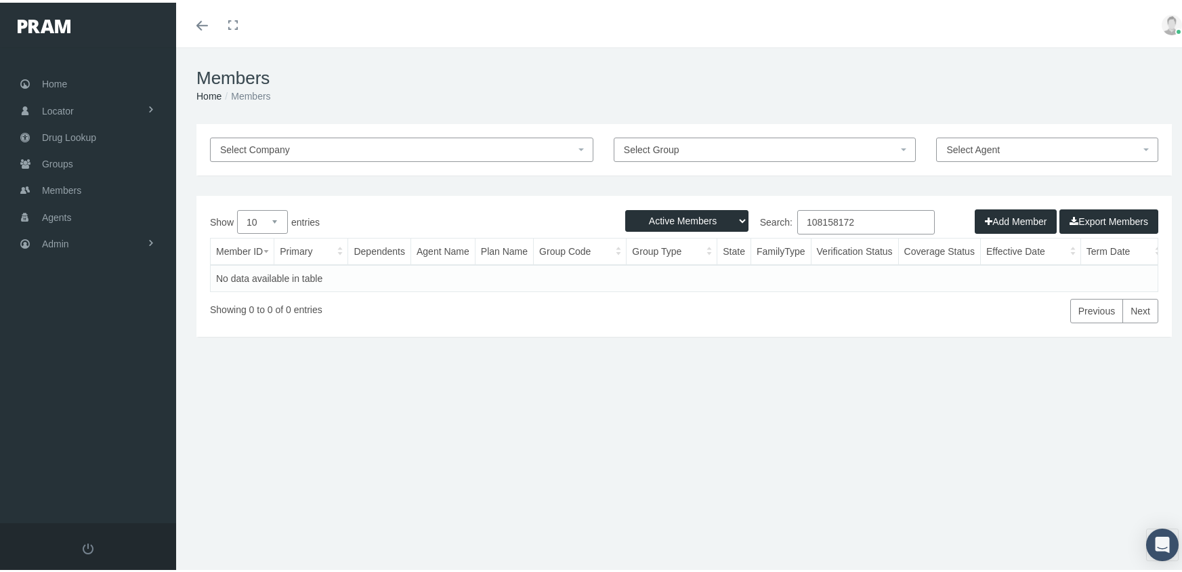
click at [687, 218] on select "Active Members Terminated Members Active & Terminated" at bounding box center [686, 218] width 123 height 22
select select "3"
click at [625, 207] on select "Active Members Terminated Members Active & Terminated" at bounding box center [686, 218] width 123 height 22
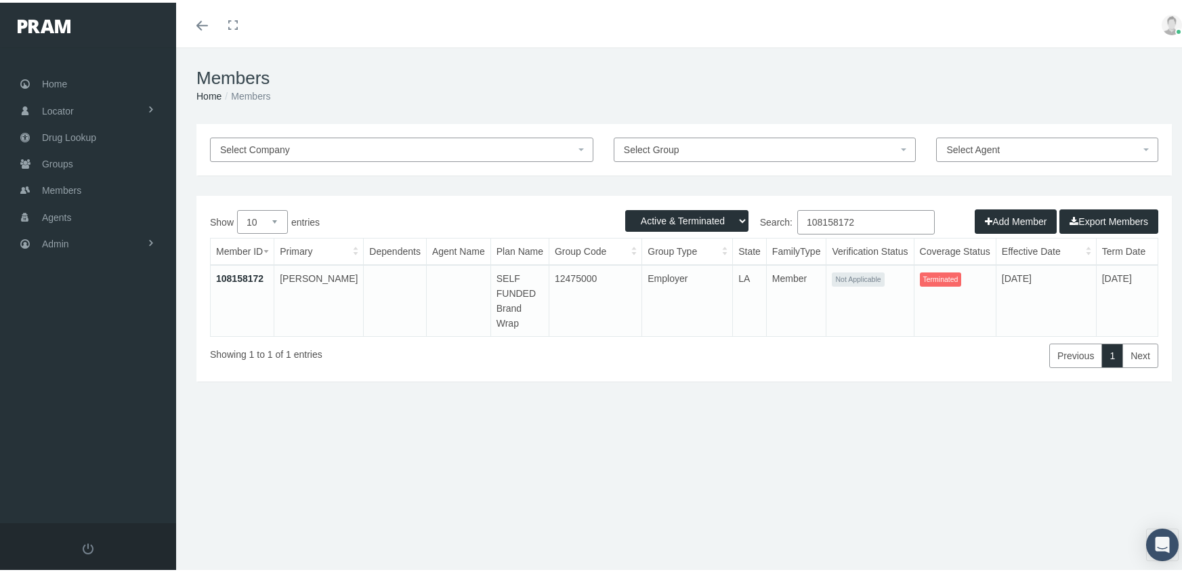
click at [863, 216] on input "108158172" at bounding box center [866, 219] width 138 height 24
type input "900154266"
click at [249, 278] on link "900154266" at bounding box center [239, 275] width 47 height 11
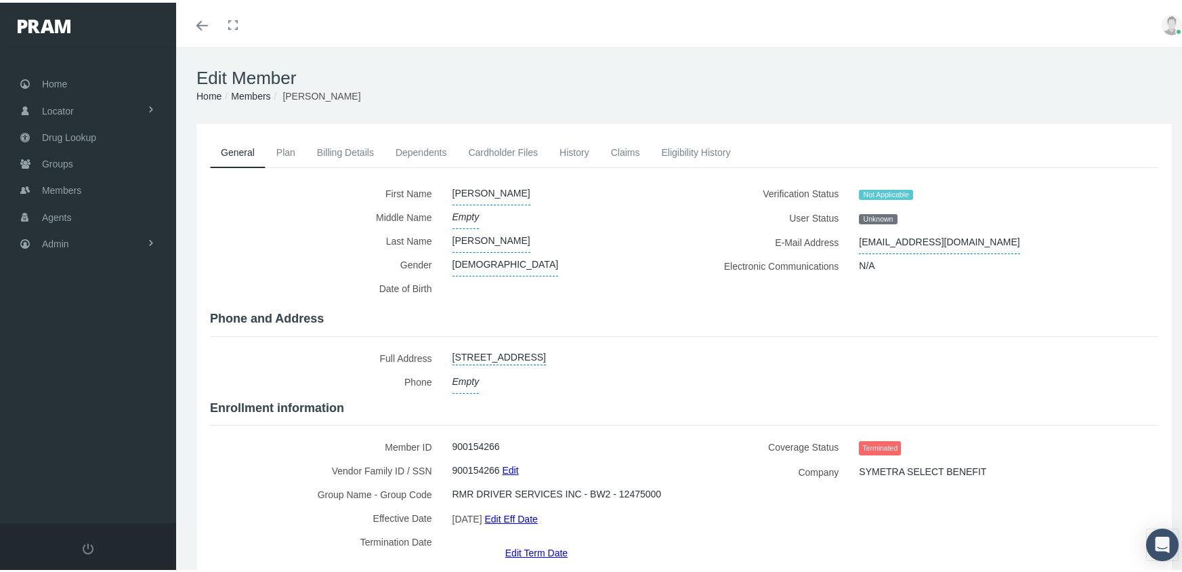
click at [539, 540] on link "Edit Term Date" at bounding box center [536, 550] width 62 height 20
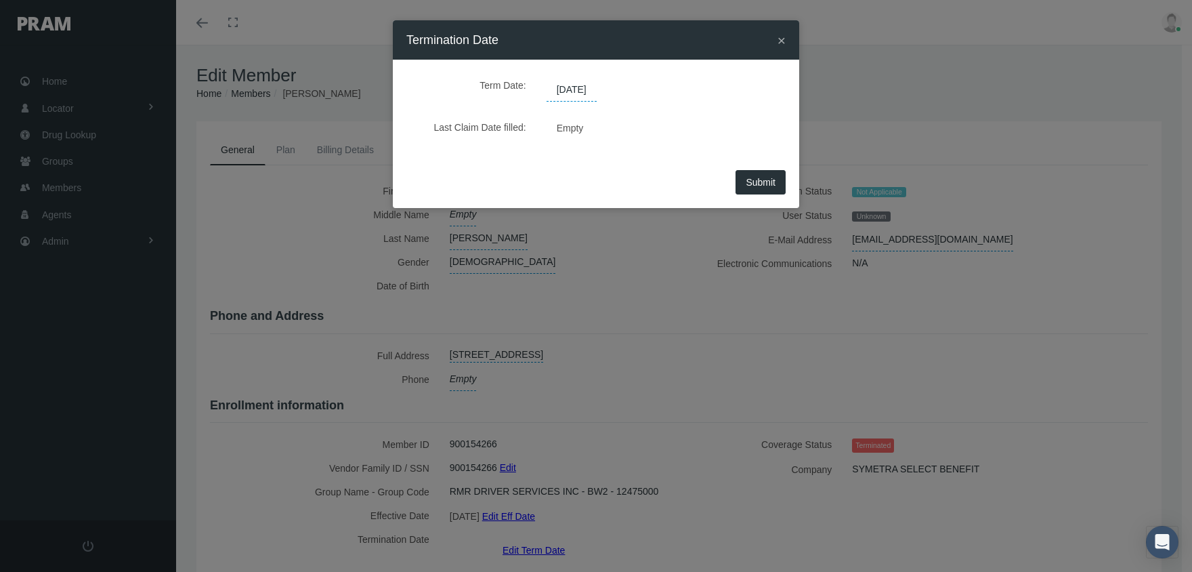
click at [594, 89] on span "[DATE]" at bounding box center [572, 90] width 50 height 23
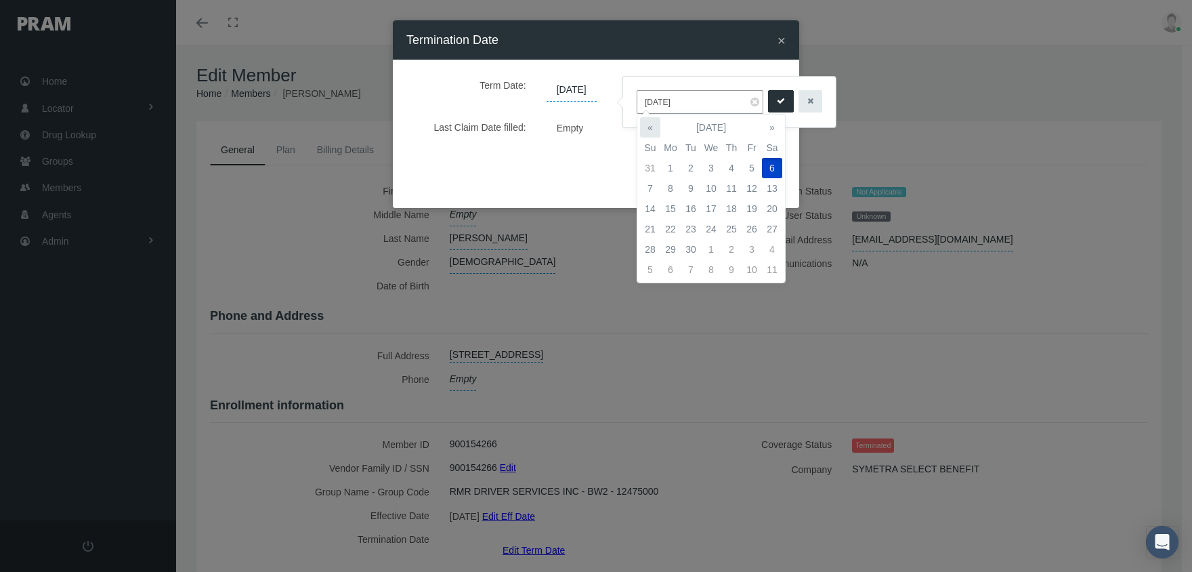
click at [651, 129] on th "«" at bounding box center [650, 127] width 20 height 20
click at [747, 168] on td "1" at bounding box center [752, 168] width 20 height 20
type input "[DATE]"
click at [778, 93] on button "submit" at bounding box center [781, 101] width 26 height 22
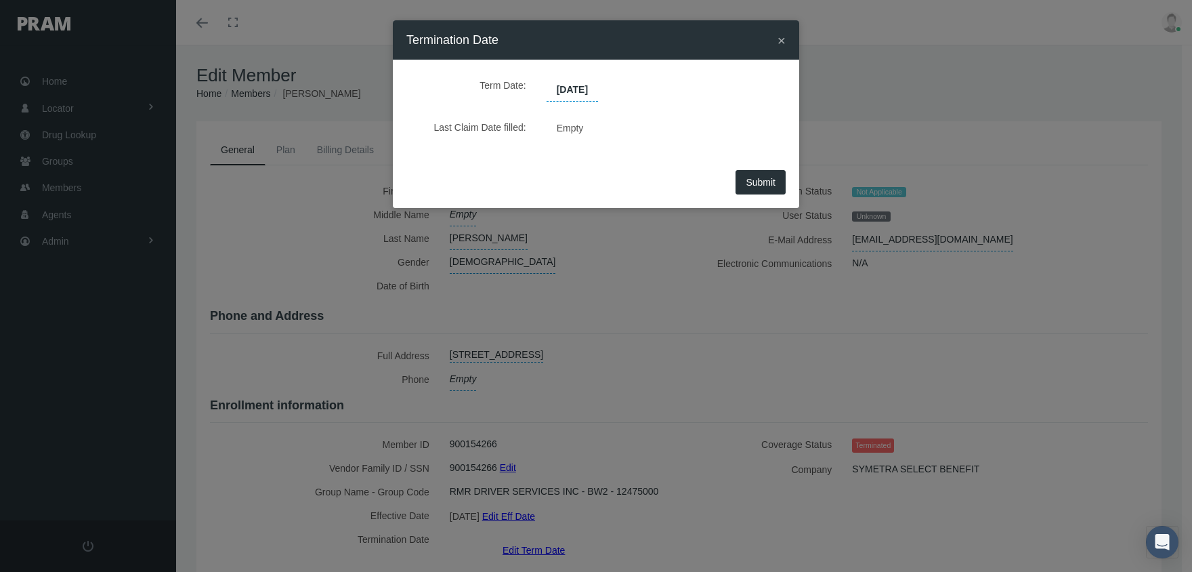
click at [778, 178] on button "Submit" at bounding box center [761, 182] width 50 height 24
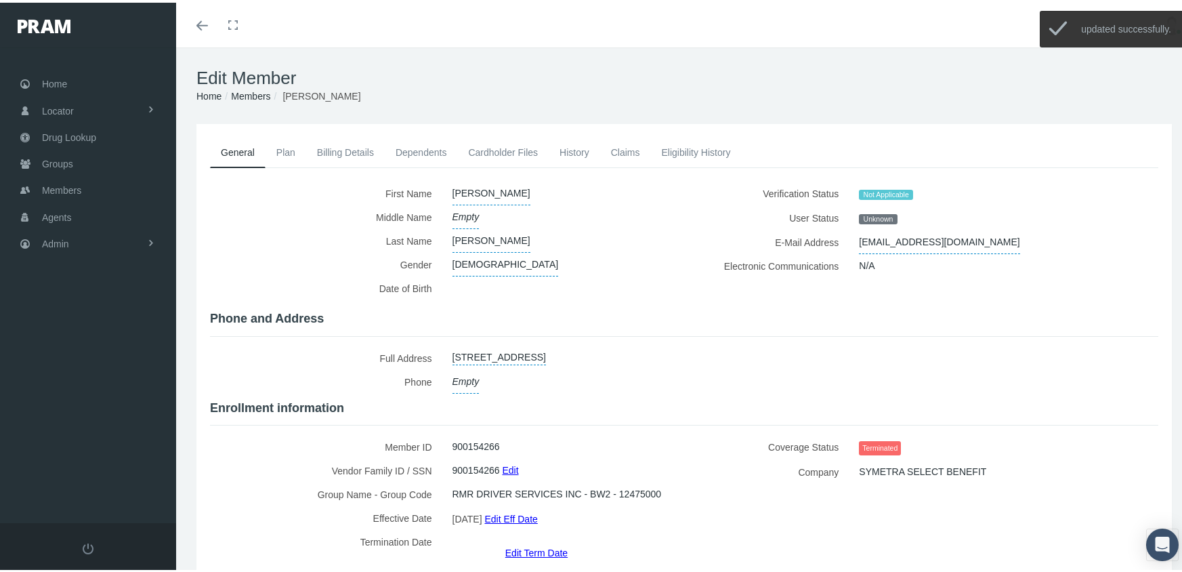
click at [331, 146] on link "Billing Details" at bounding box center [345, 150] width 79 height 30
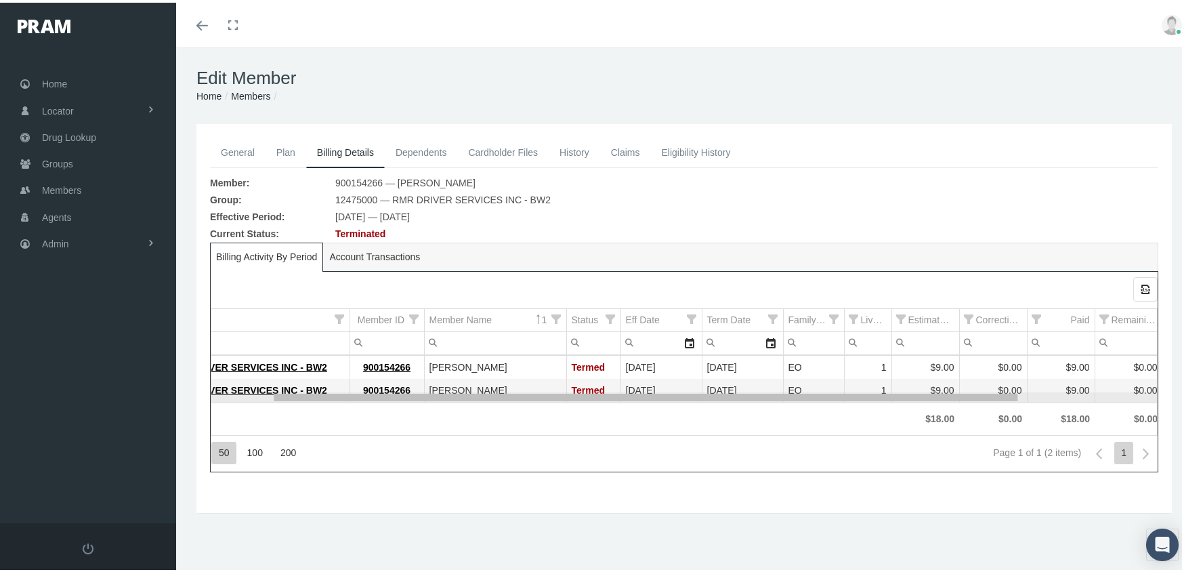
scroll to position [0, 236]
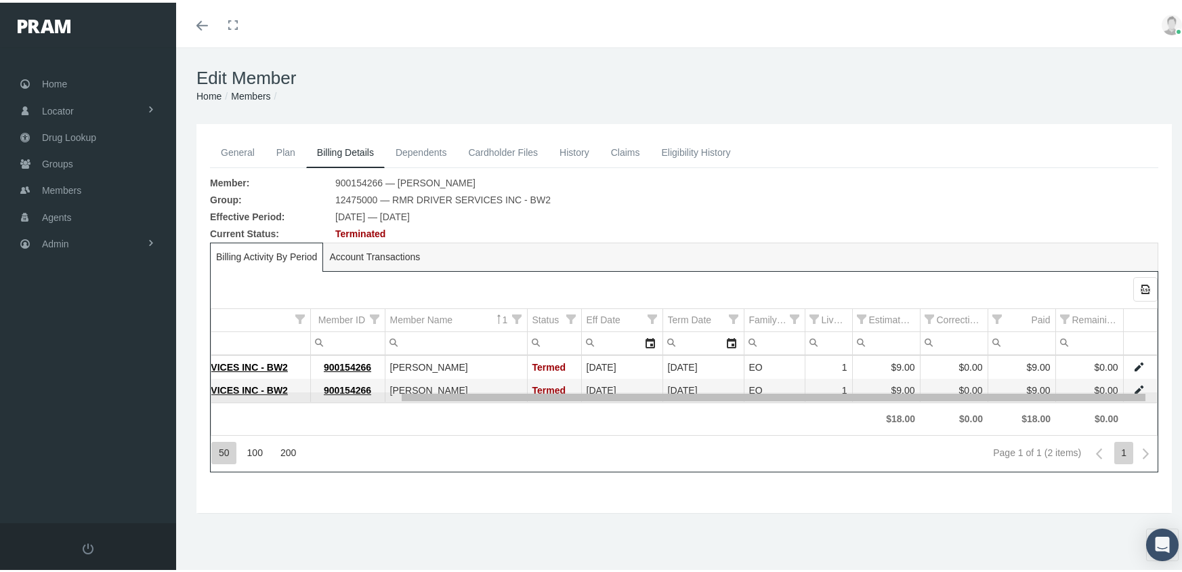
drag, startPoint x: 910, startPoint y: 395, endPoint x: 1142, endPoint y: 384, distance: 232.6
click at [1142, 384] on body "Toggle Fullscreen Toggle navigation Toggle menubar Toggle fullscreen Profile Lo…" at bounding box center [596, 286] width 1192 height 572
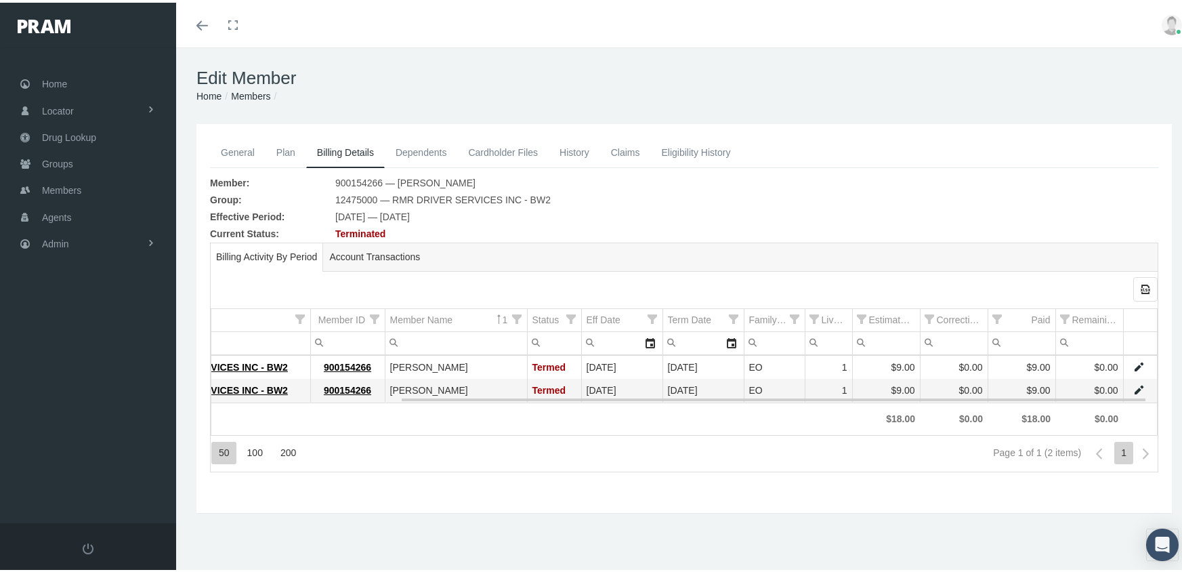
click at [1133, 385] on link "Data grid" at bounding box center [1139, 387] width 12 height 12
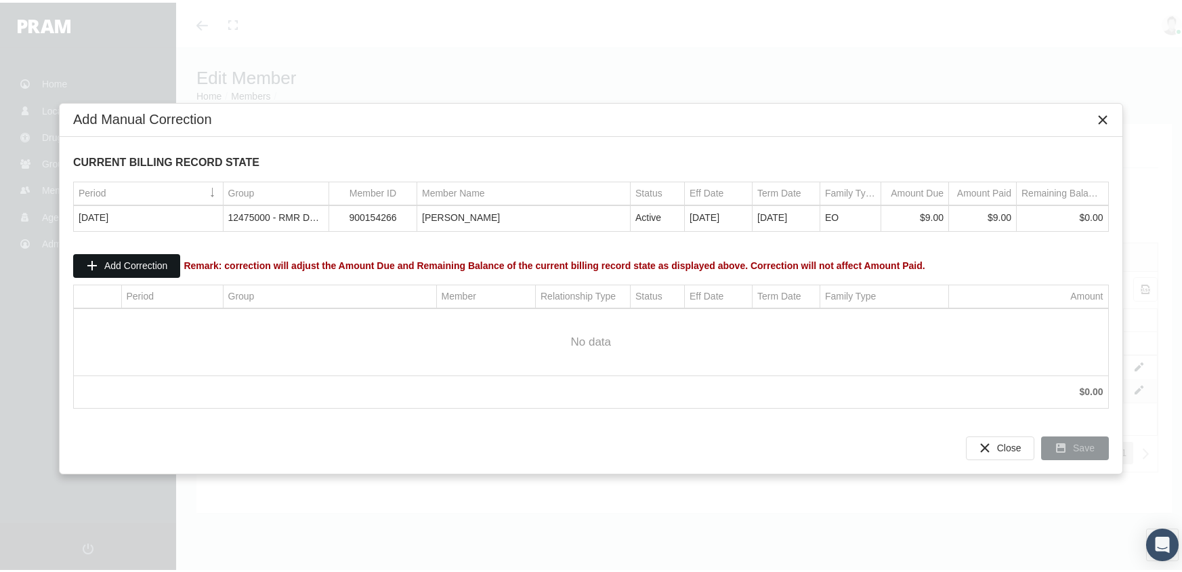
click at [151, 257] on span "Add Correction" at bounding box center [135, 262] width 63 height 11
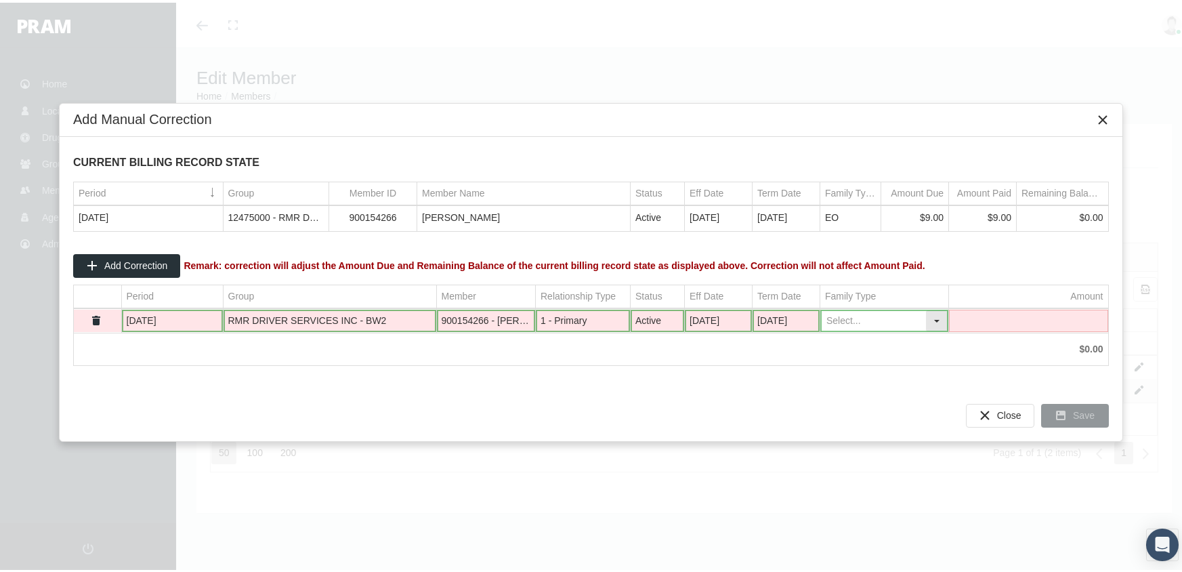
click at [939, 318] on div "Select" at bounding box center [937, 318] width 22 height 21
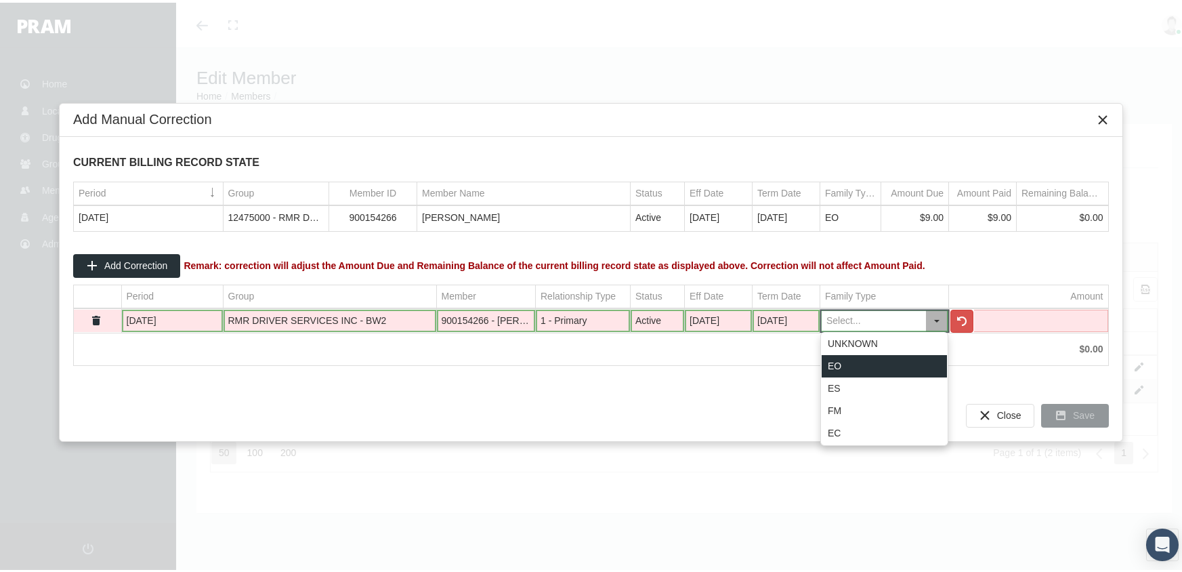
click at [881, 362] on div "EO" at bounding box center [884, 363] width 125 height 22
type input "EO"
drag, startPoint x: 1032, startPoint y: 312, endPoint x: 1066, endPoint y: 314, distance: 34.6
click at [1034, 313] on td "Data grid" at bounding box center [1028, 318] width 159 height 23
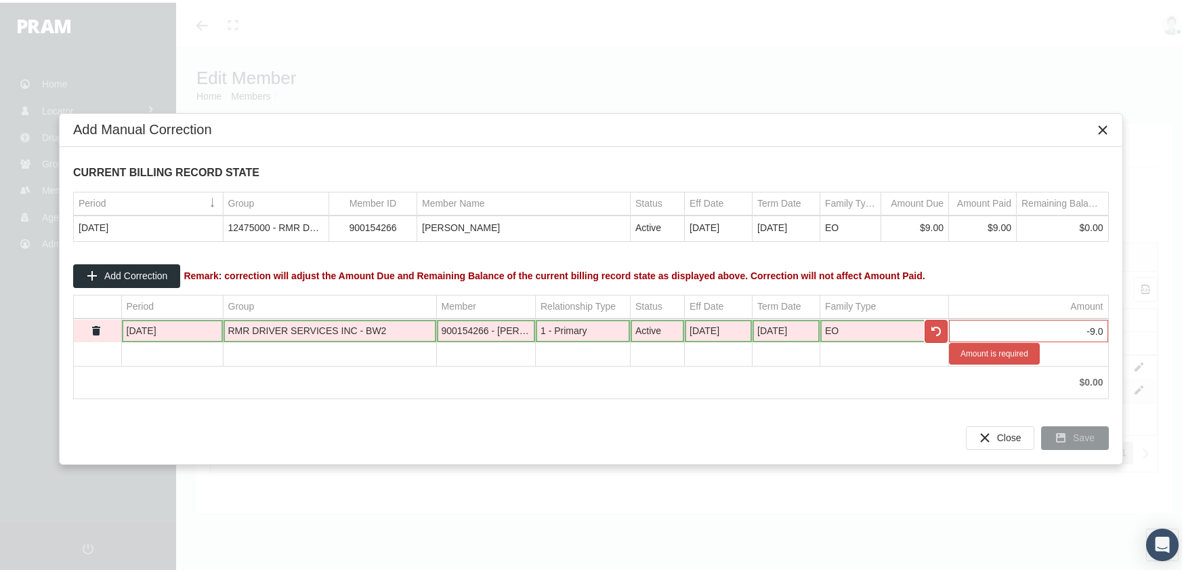
type input "-9.00"
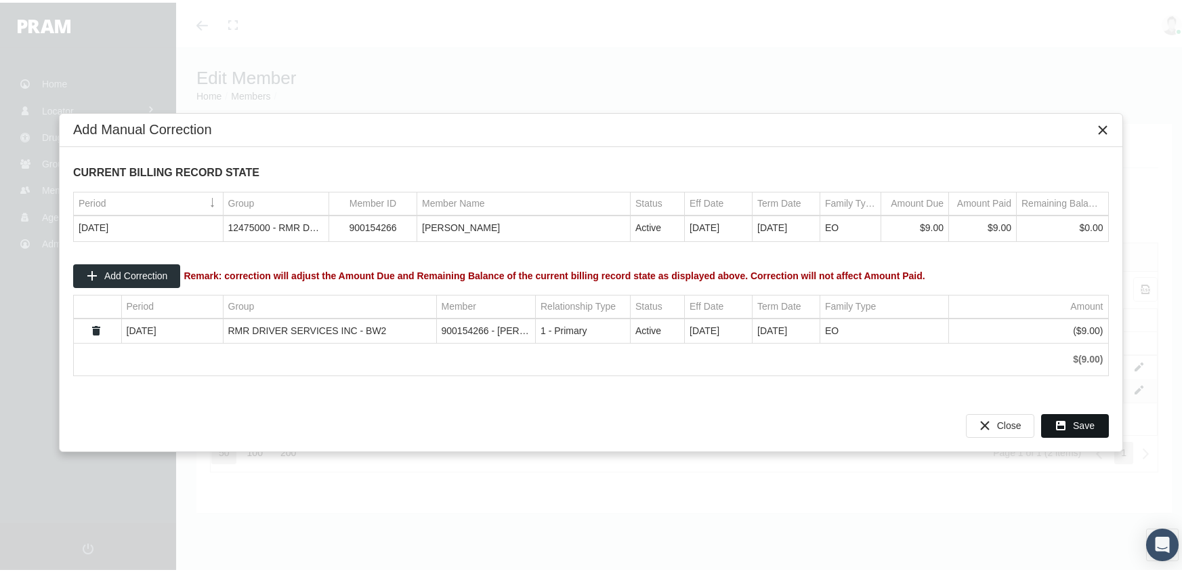
click at [1070, 414] on div "Save" at bounding box center [1075, 423] width 66 height 22
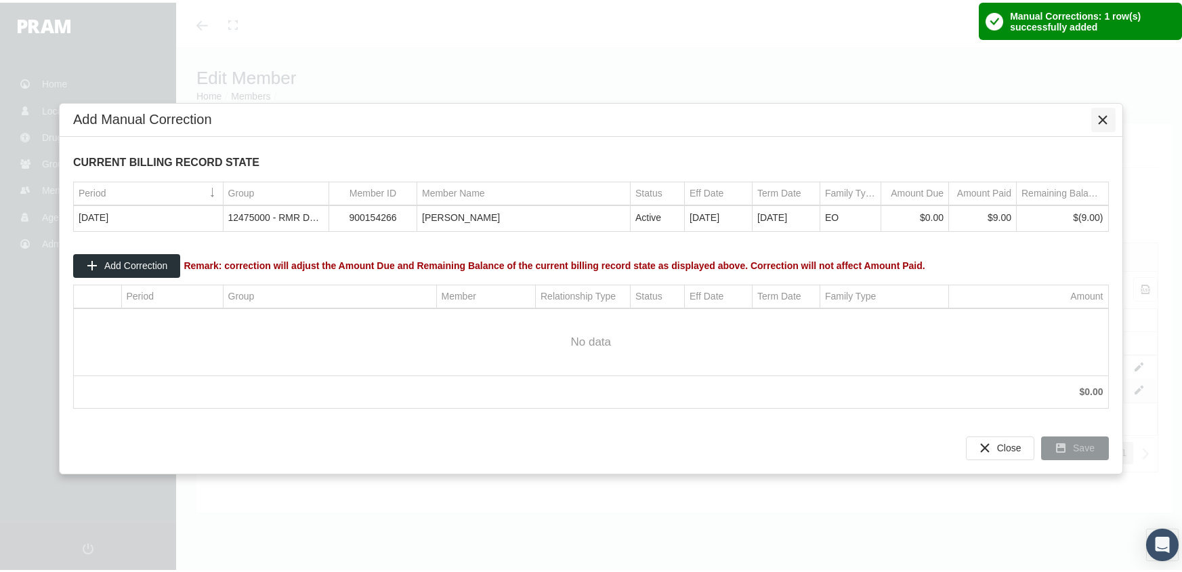
click at [1099, 110] on div "Close" at bounding box center [1103, 117] width 23 height 23
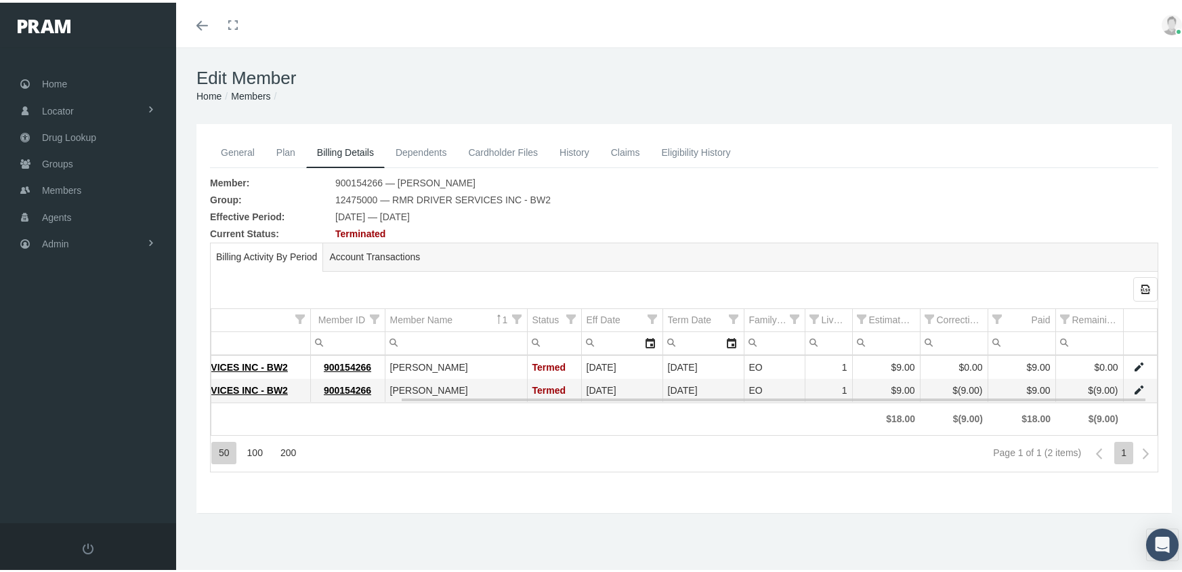
click at [1133, 364] on link "Data grid" at bounding box center [1139, 364] width 12 height 12
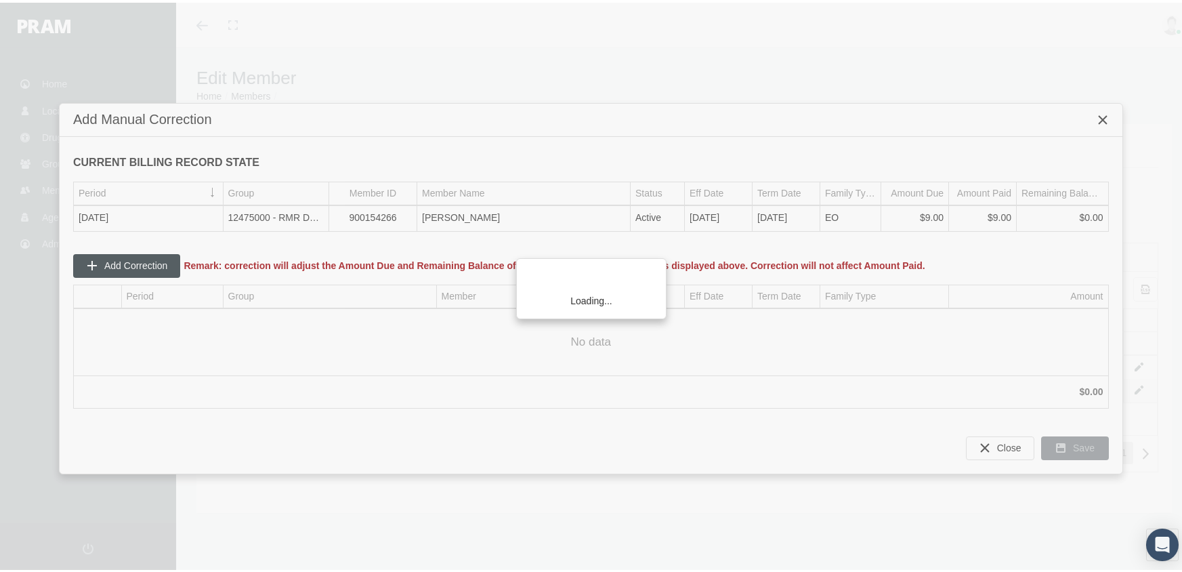
click at [125, 259] on div "Loading..." at bounding box center [591, 286] width 1182 height 572
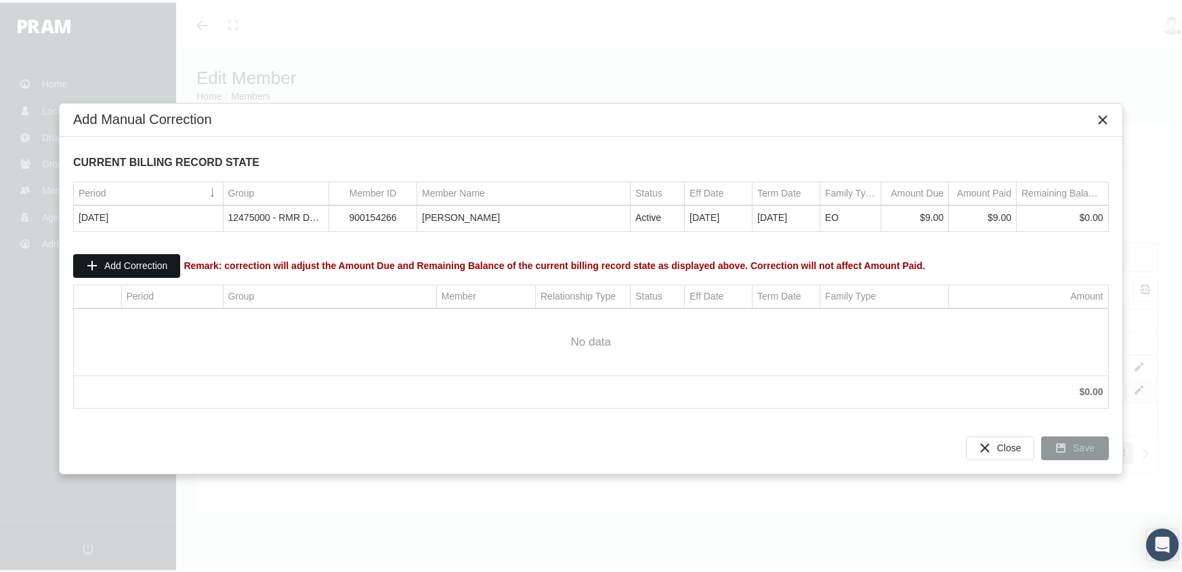
click at [127, 259] on span "Add Correction" at bounding box center [135, 262] width 63 height 11
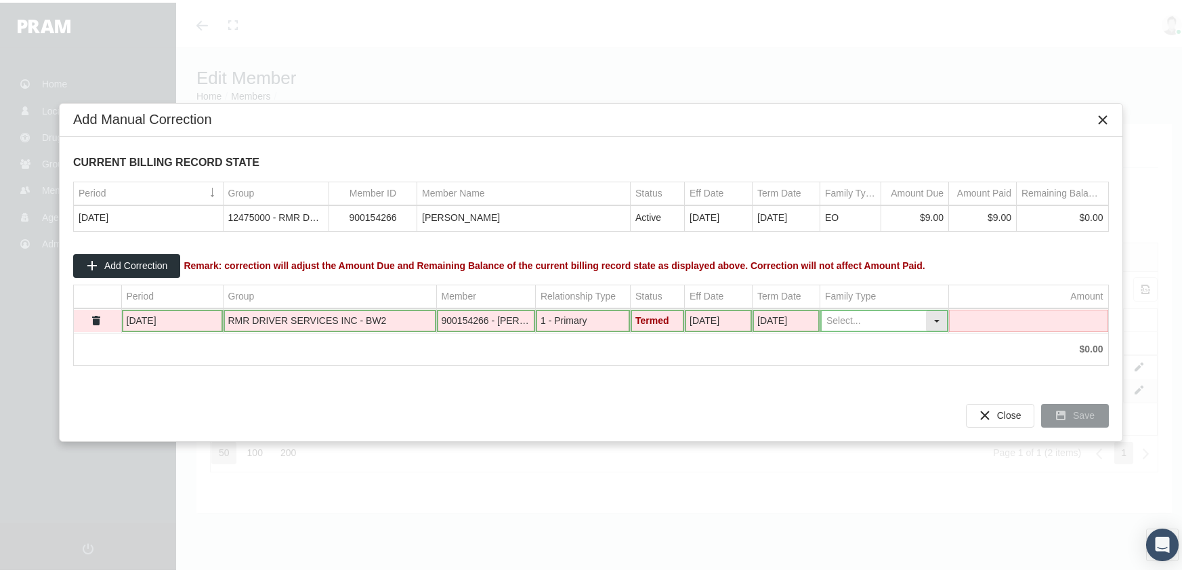
click at [941, 313] on div "Select" at bounding box center [937, 318] width 22 height 21
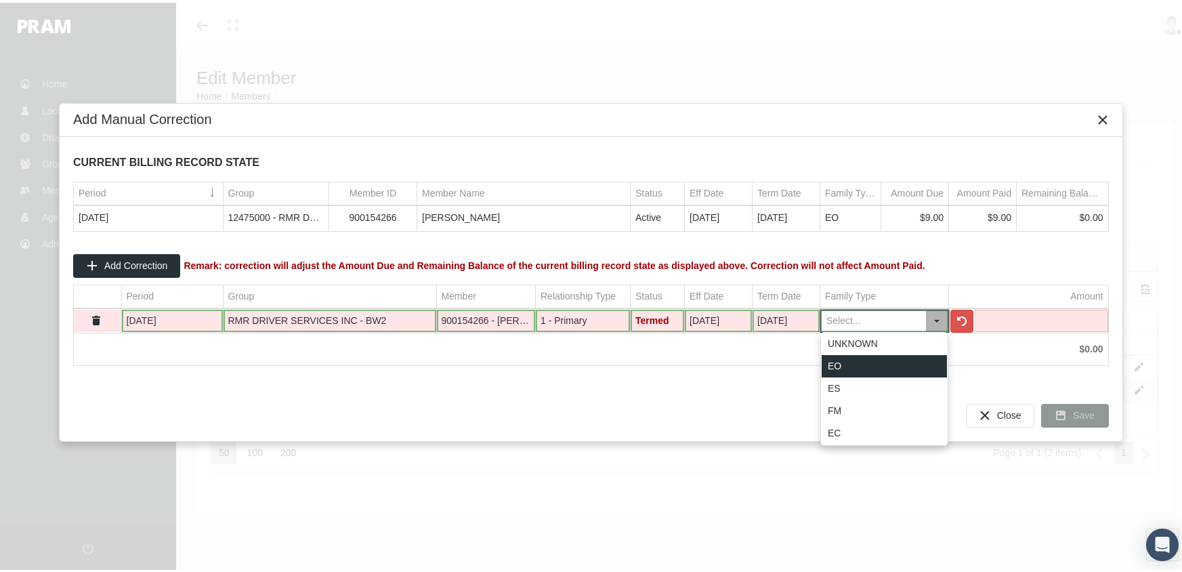
click at [869, 360] on div "EO" at bounding box center [884, 363] width 125 height 22
type input "EO"
click at [1011, 321] on td "Data grid" at bounding box center [1028, 318] width 159 height 23
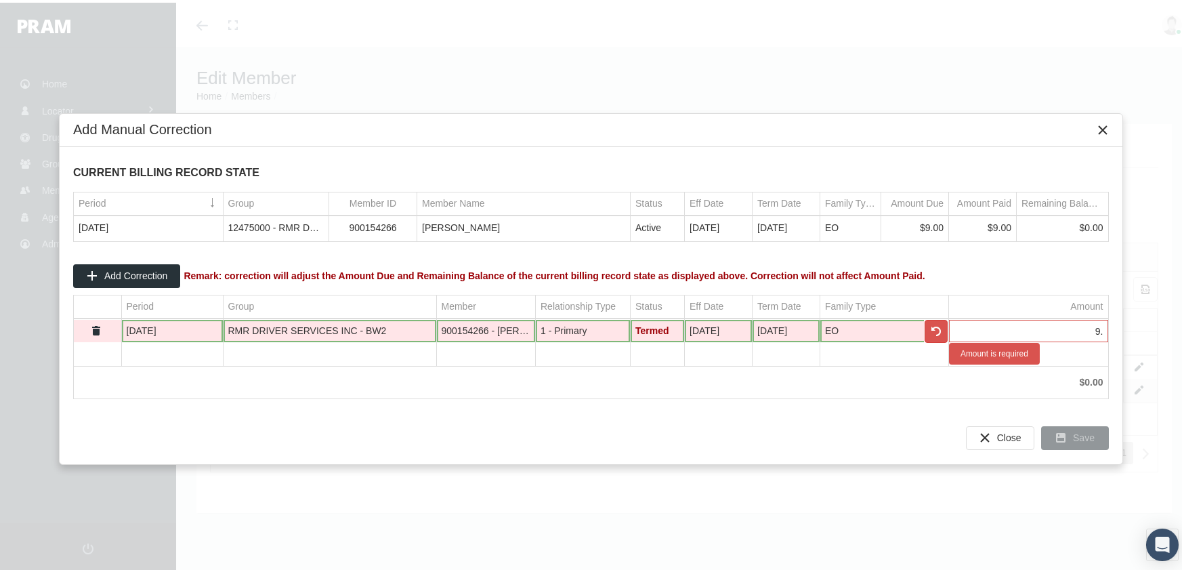
type input "9"
type input "-9.00"
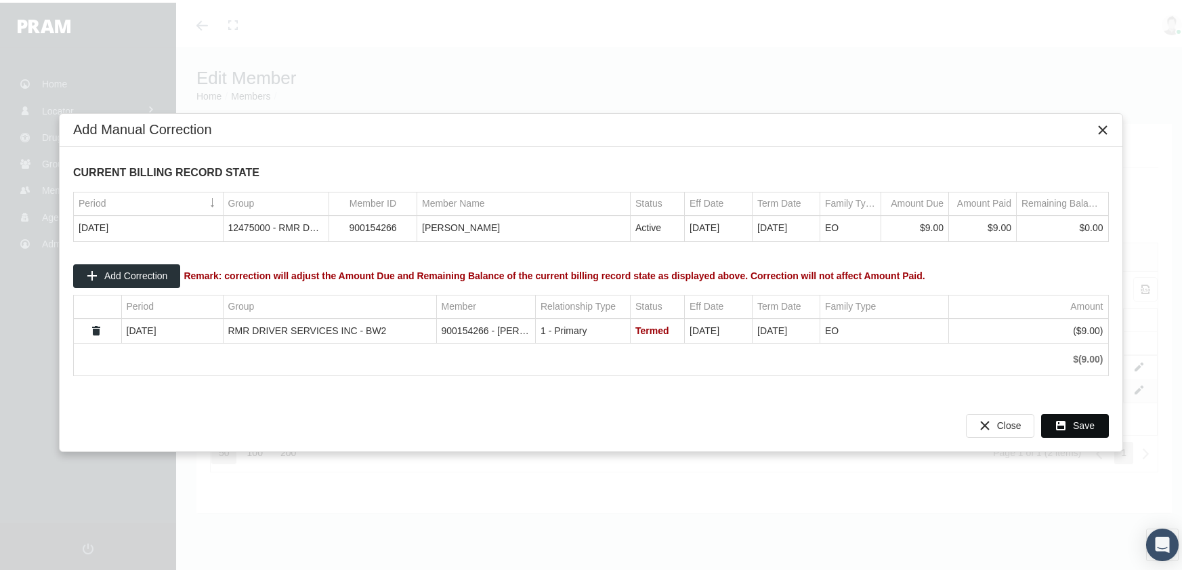
click at [1096, 425] on div "Save" at bounding box center [1075, 423] width 66 height 22
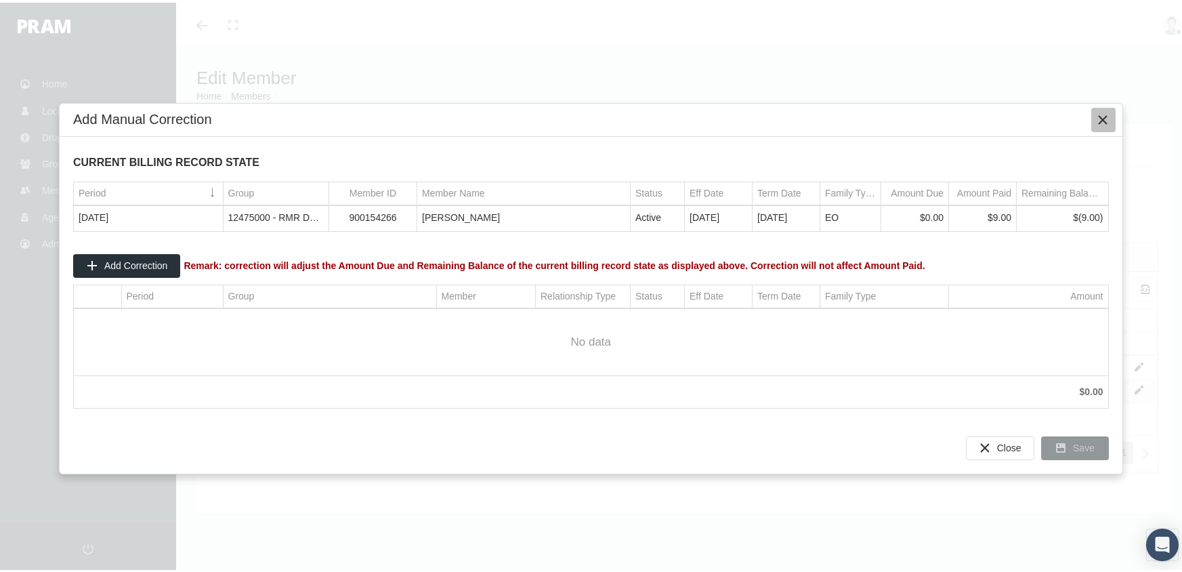
click at [1101, 114] on icon "Close" at bounding box center [1104, 117] width 12 height 12
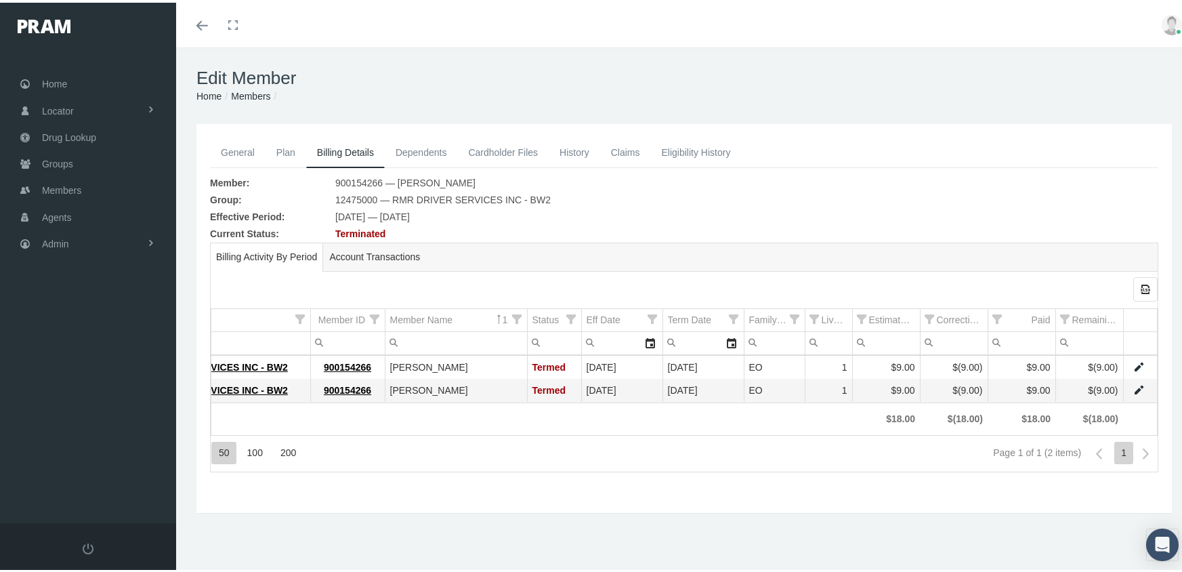
click at [240, 96] on link "Members" at bounding box center [250, 93] width 39 height 11
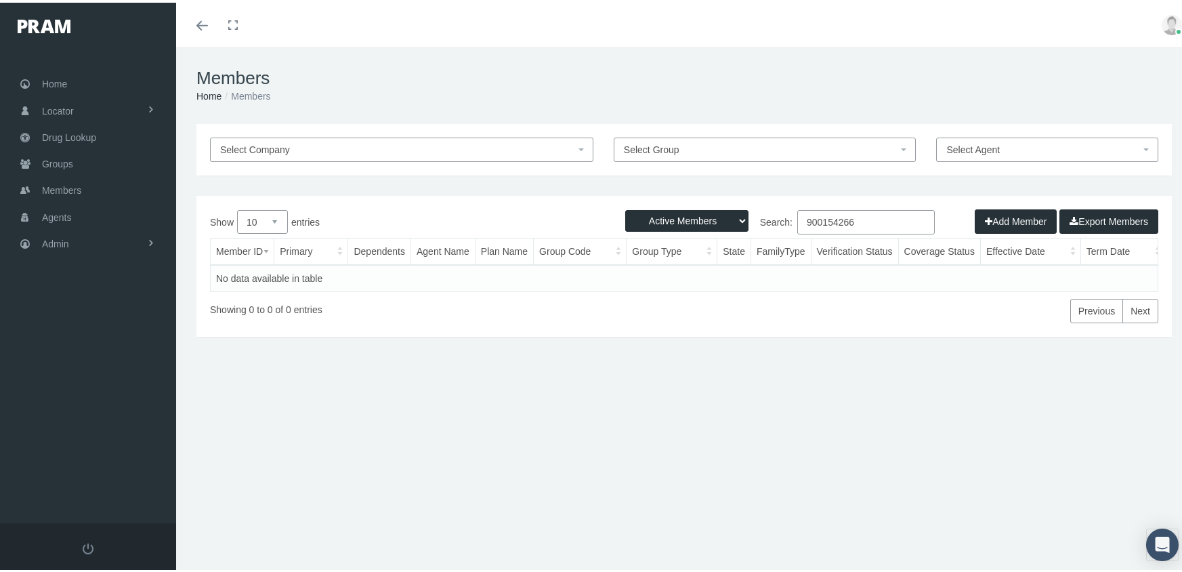
click at [679, 213] on select "Active Members Terminated Members Active & Terminated" at bounding box center [686, 218] width 123 height 22
select select "3"
click at [625, 207] on select "Active Members Terminated Members Active & Terminated" at bounding box center [686, 218] width 123 height 22
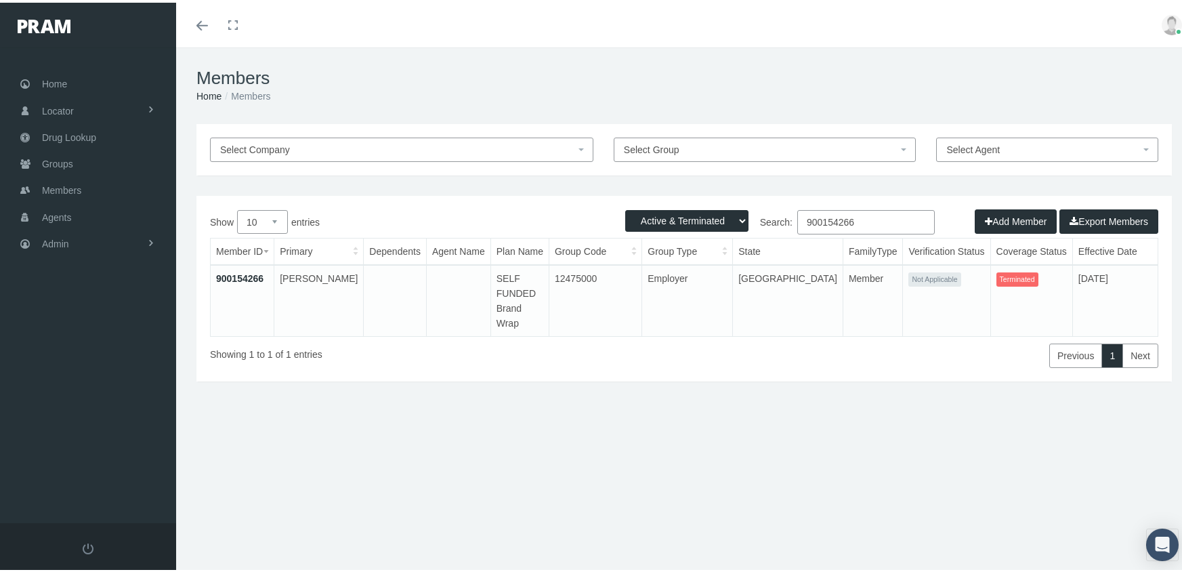
click at [863, 219] on input "900154266" at bounding box center [866, 219] width 138 height 24
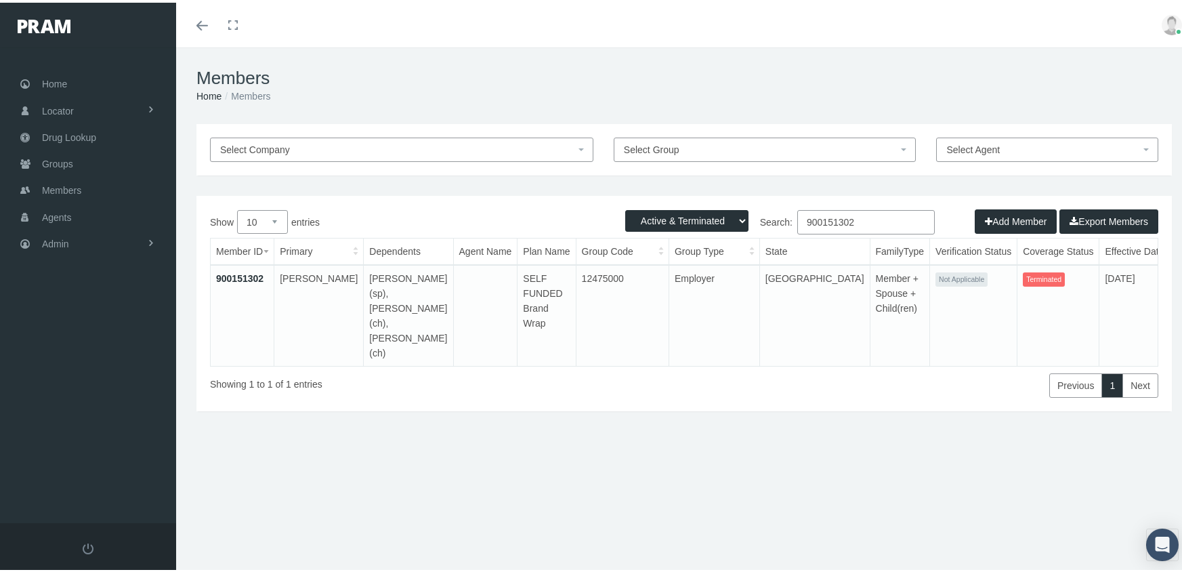
type input "900151302"
click at [249, 272] on link "900151302" at bounding box center [239, 275] width 47 height 11
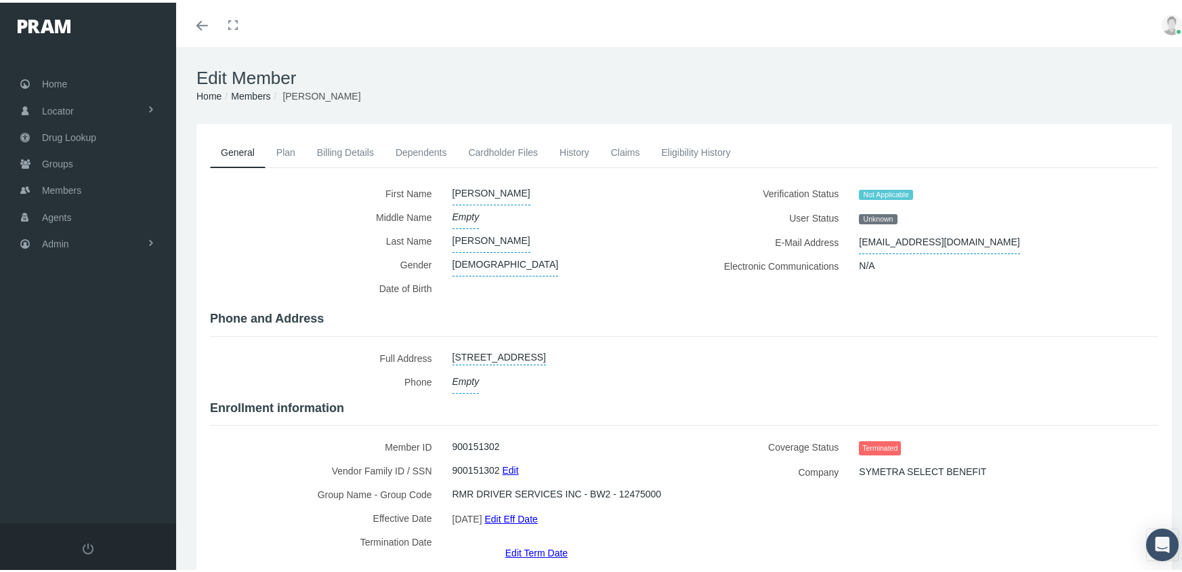
click at [544, 540] on link "Edit Term Date" at bounding box center [536, 550] width 62 height 20
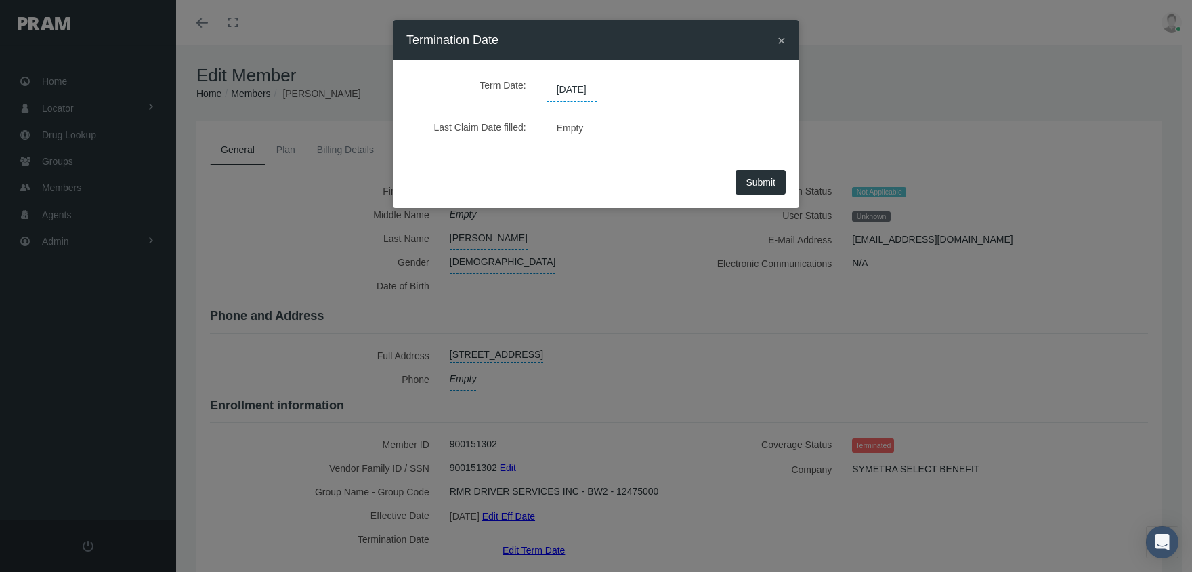
click at [574, 91] on span "09/06/2025" at bounding box center [572, 90] width 50 height 23
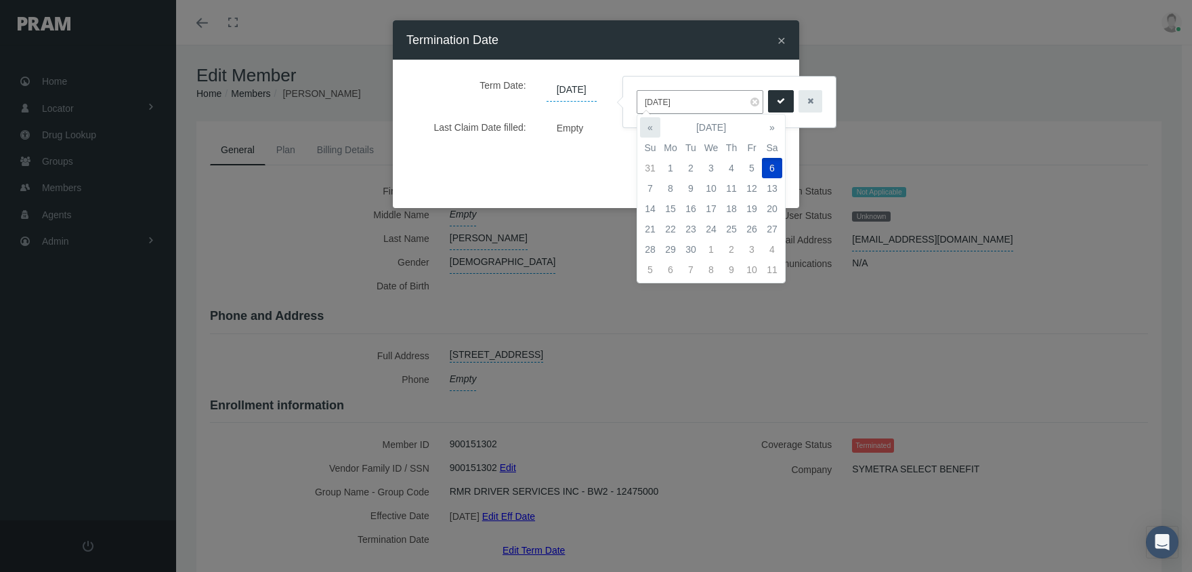
click at [648, 126] on th "«" at bounding box center [650, 127] width 20 height 20
click at [750, 163] on td "1" at bounding box center [752, 168] width 20 height 20
type input "08/01/2025"
click at [777, 101] on icon "submit" at bounding box center [781, 101] width 8 height 13
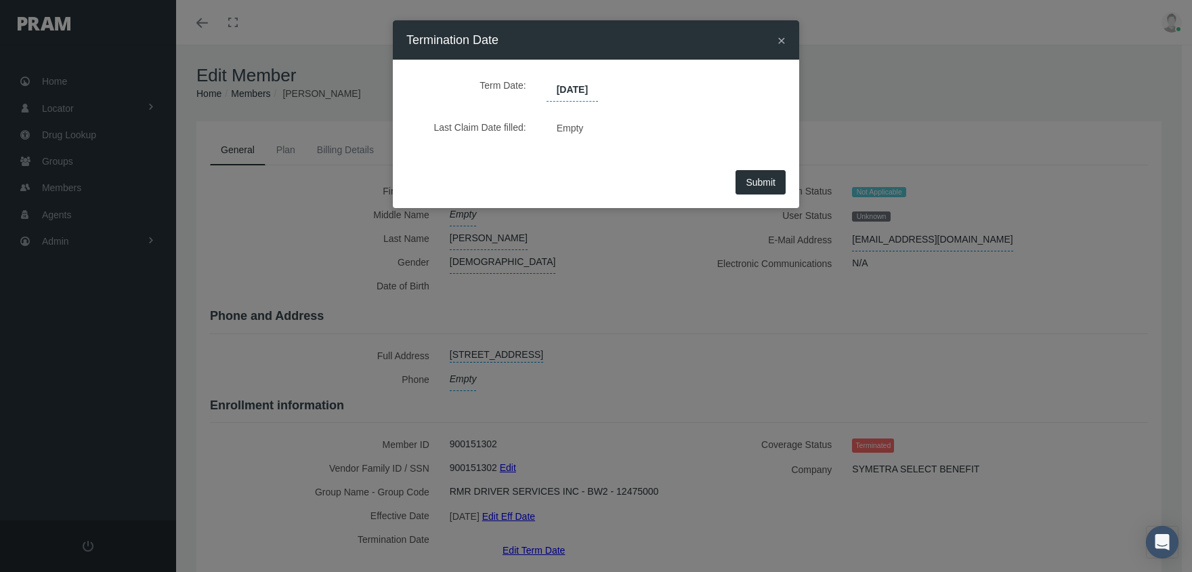
drag, startPoint x: 766, startPoint y: 178, endPoint x: 759, endPoint y: 180, distance: 7.6
click at [766, 178] on span "Submit" at bounding box center [761, 182] width 30 height 11
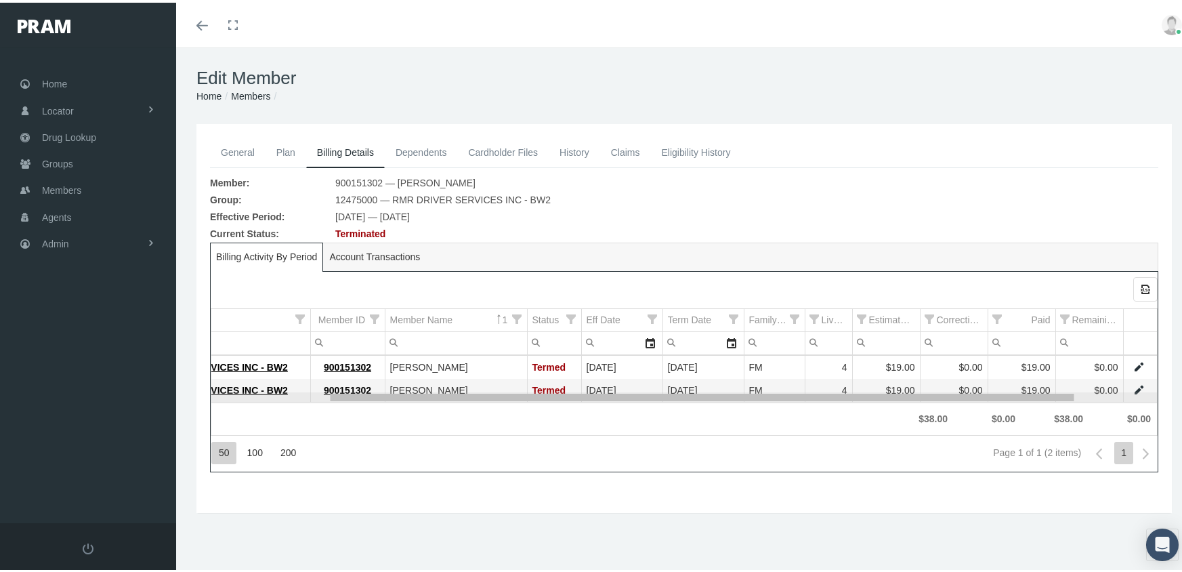
scroll to position [0, 236]
drag, startPoint x: 883, startPoint y: 398, endPoint x: 1129, endPoint y: 411, distance: 246.9
click at [1129, 411] on body "Toggle Fullscreen Toggle navigation Toggle menubar Toggle fullscreen Profile Lo…" at bounding box center [596, 286] width 1192 height 572
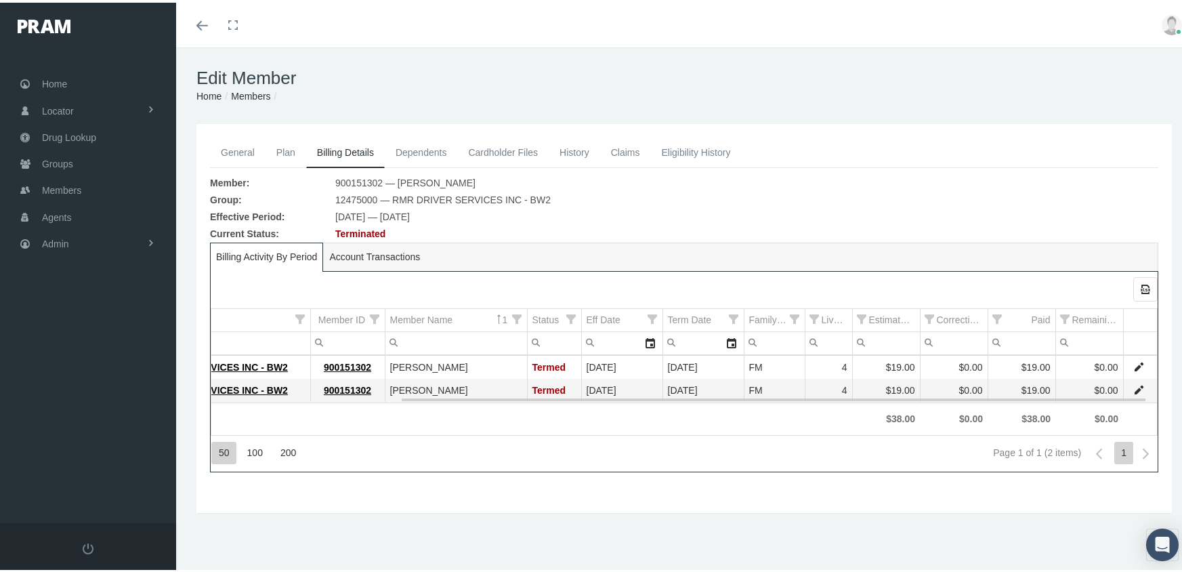
click at [1133, 385] on link "Data grid" at bounding box center [1139, 387] width 12 height 12
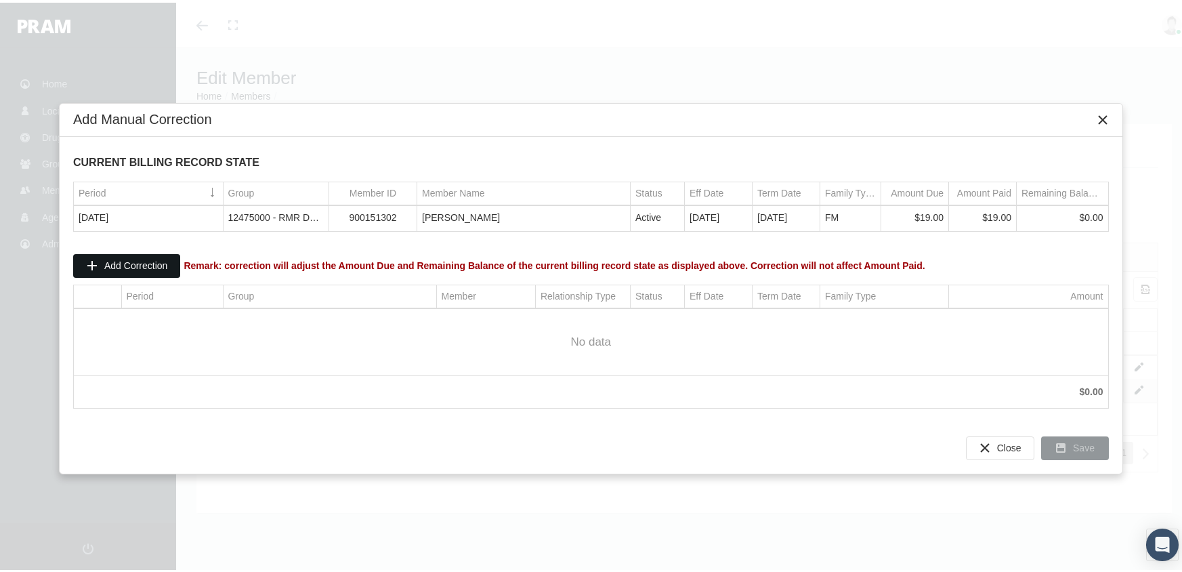
click at [140, 264] on span "Add Correction" at bounding box center [135, 262] width 63 height 11
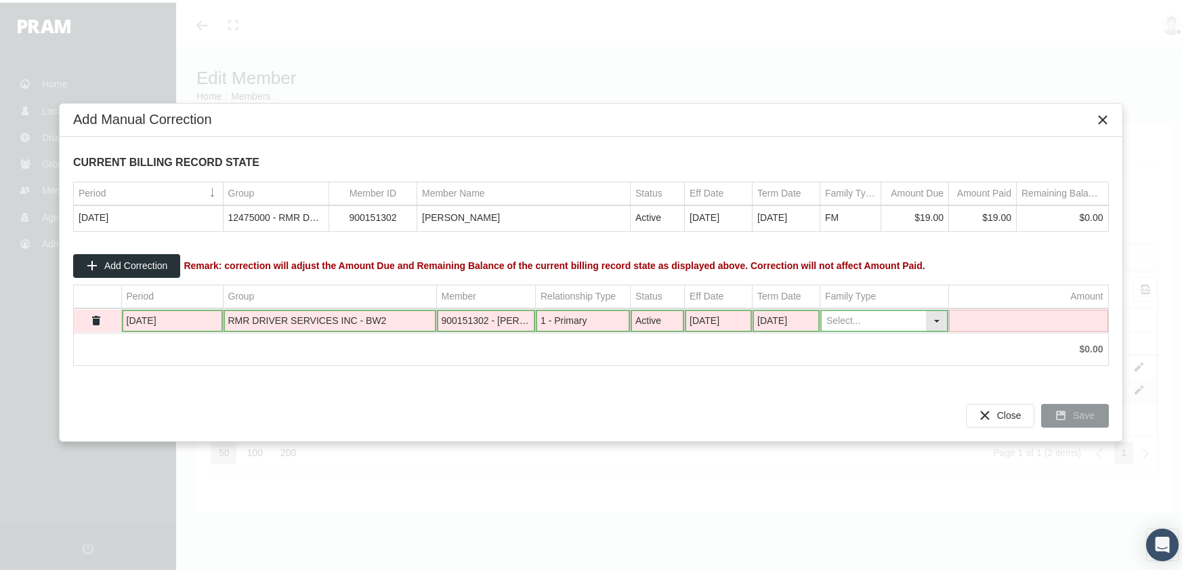
click at [936, 316] on div "Select" at bounding box center [937, 318] width 22 height 21
click at [846, 408] on div "FM" at bounding box center [884, 408] width 125 height 22
type input "FM"
drag, startPoint x: 1017, startPoint y: 317, endPoint x: 1075, endPoint y: 299, distance: 60.2
click at [1016, 317] on td "Data grid" at bounding box center [1028, 318] width 159 height 23
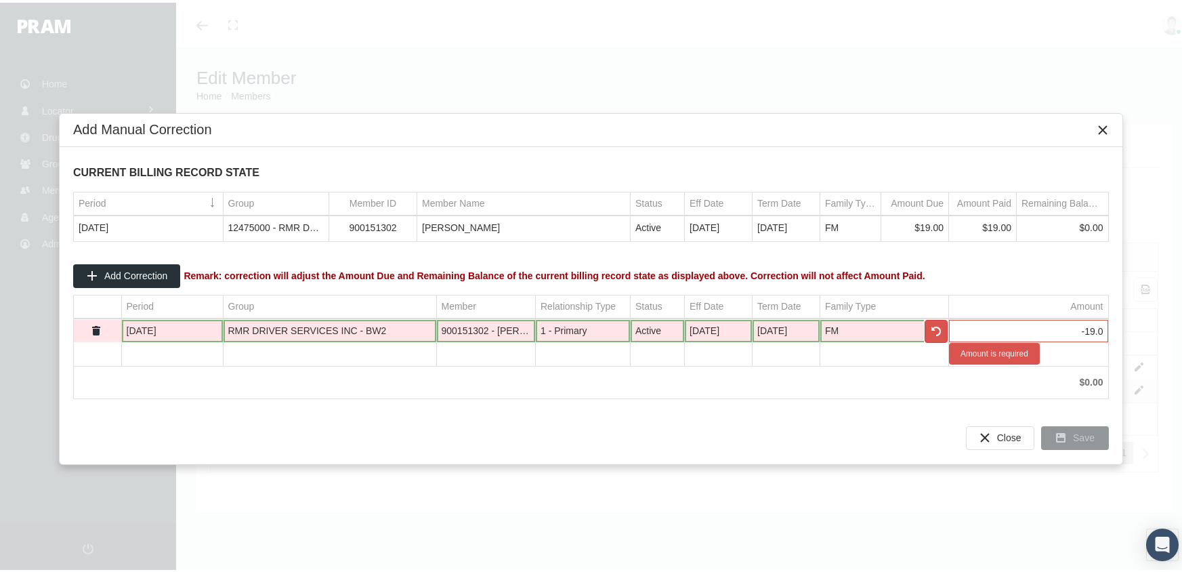
type input "-19.00"
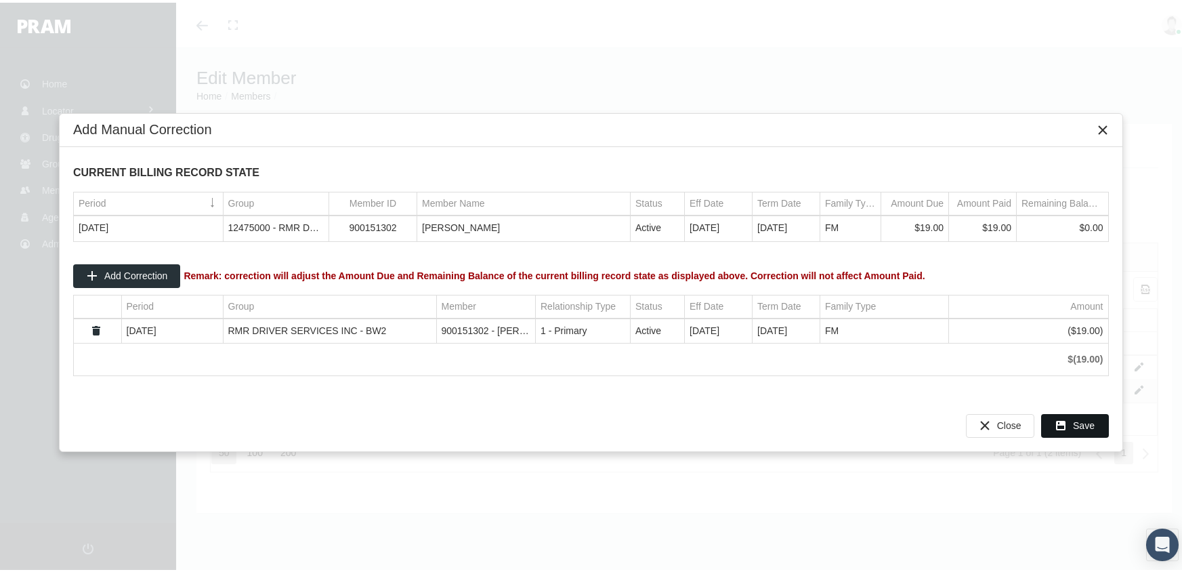
click at [1078, 421] on span "Save" at bounding box center [1084, 422] width 22 height 11
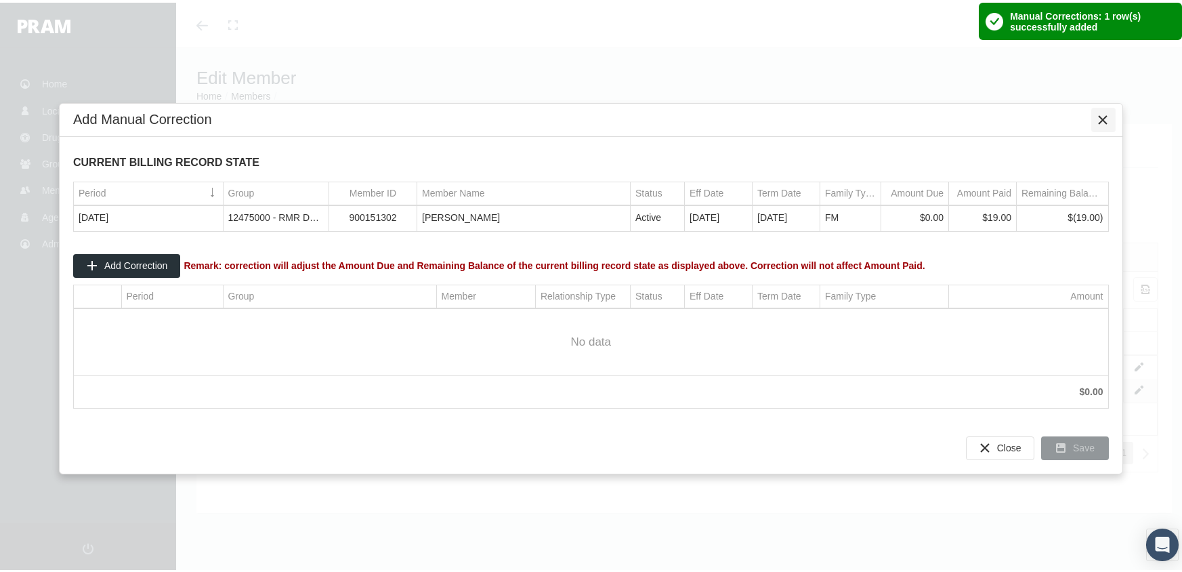
click at [1108, 114] on icon "Close" at bounding box center [1104, 117] width 12 height 12
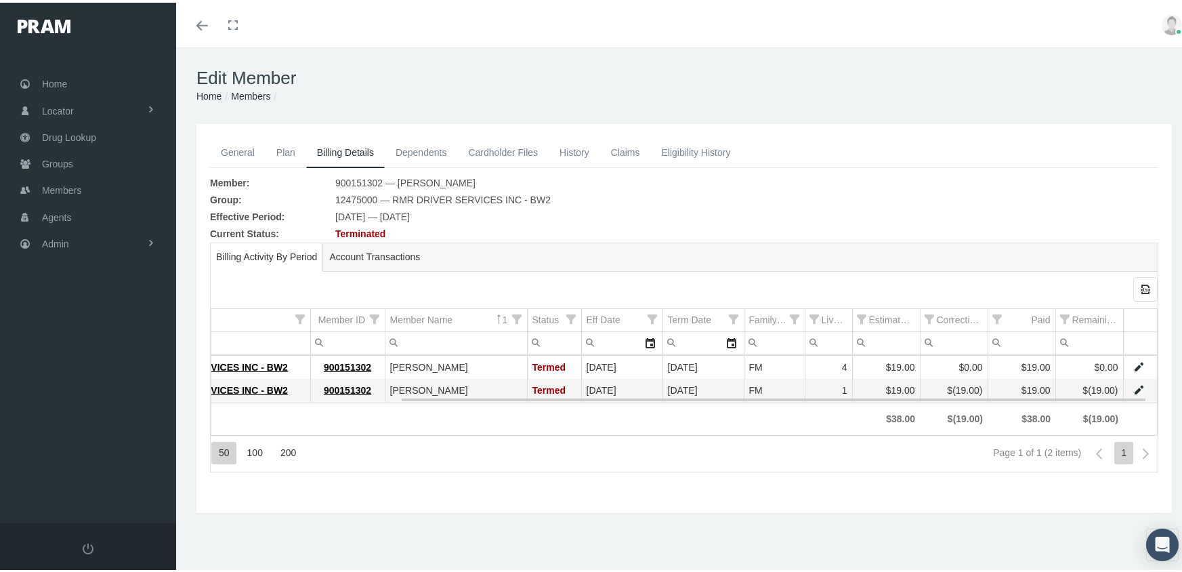
click at [1133, 361] on link "Data grid" at bounding box center [1139, 364] width 12 height 12
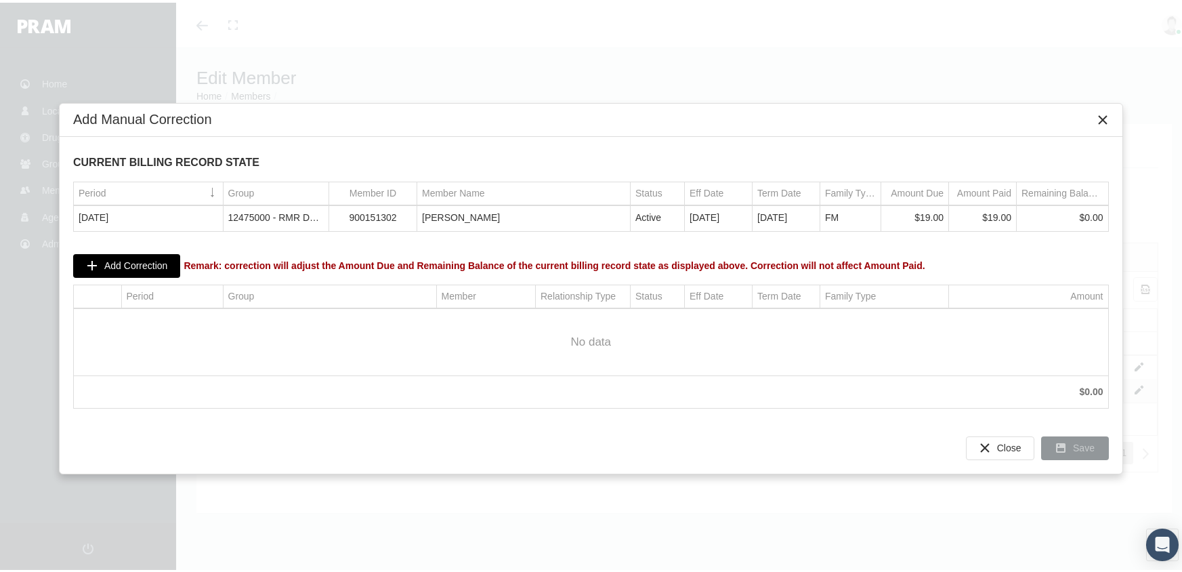
click at [116, 259] on span "Add Correction" at bounding box center [135, 262] width 63 height 11
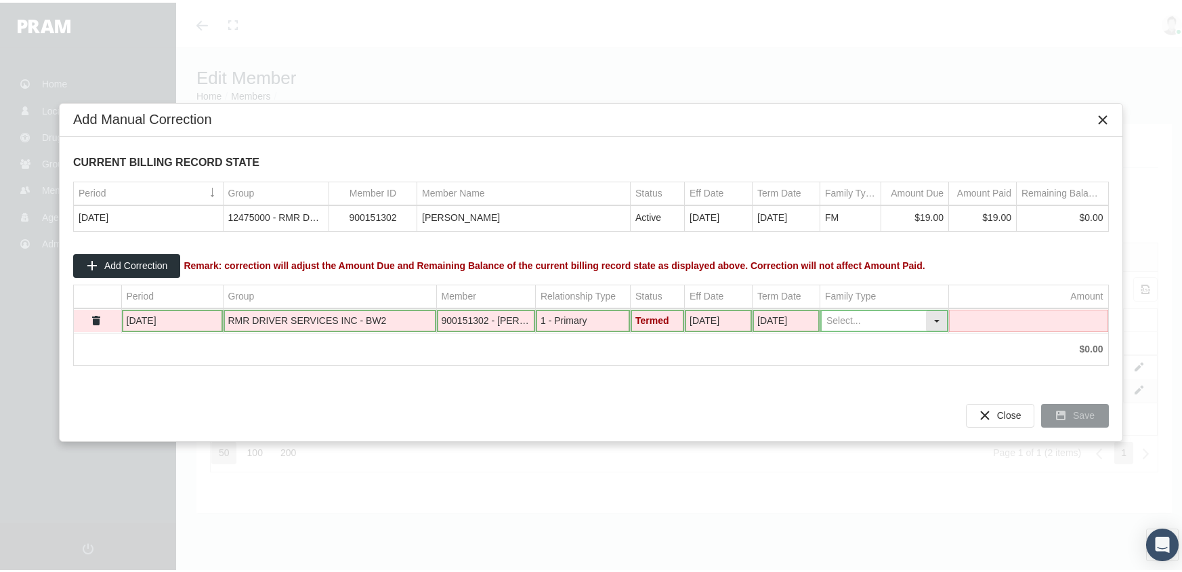
click at [931, 315] on div "Select" at bounding box center [937, 318] width 22 height 21
click at [859, 406] on div "FM" at bounding box center [884, 408] width 125 height 22
type input "FM"
click at [1037, 319] on td "Data grid" at bounding box center [1028, 318] width 159 height 23
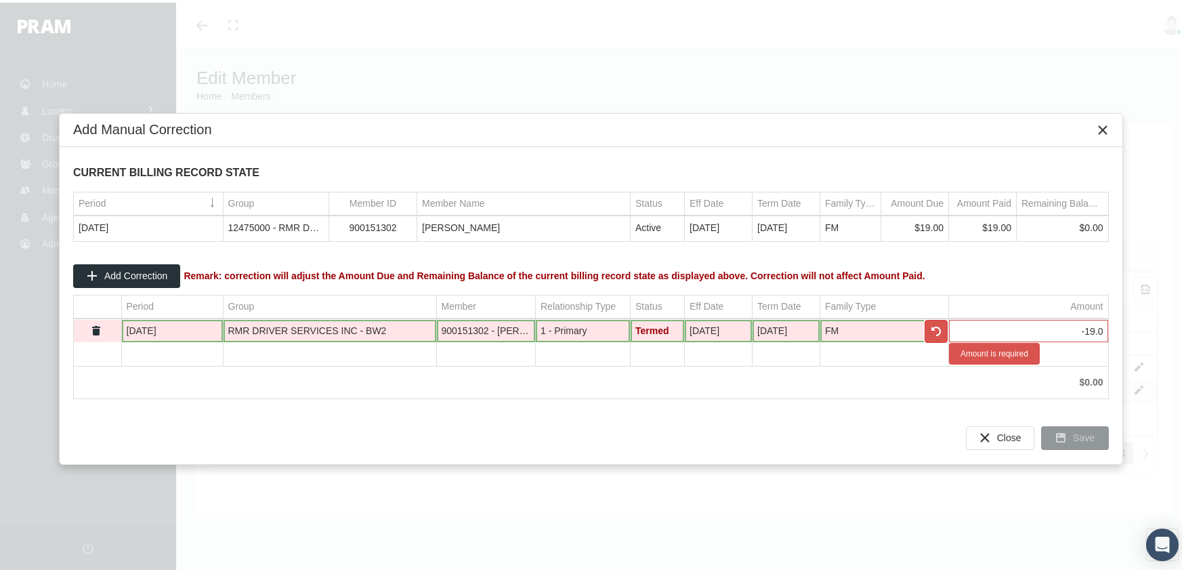
type input "-19.00"
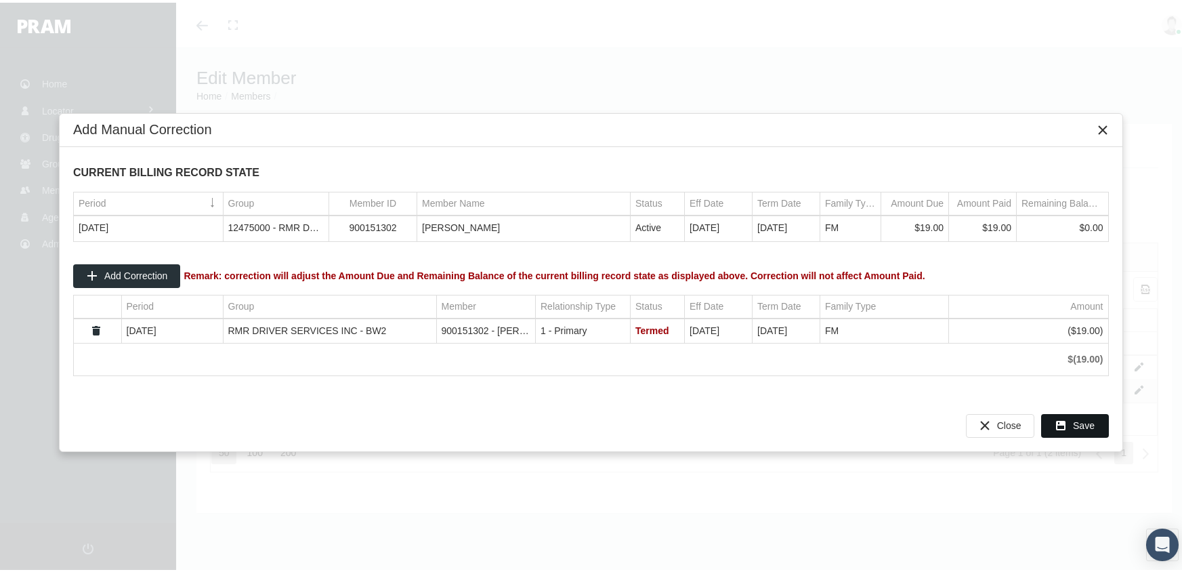
click at [1088, 418] on span "Save" at bounding box center [1084, 422] width 22 height 11
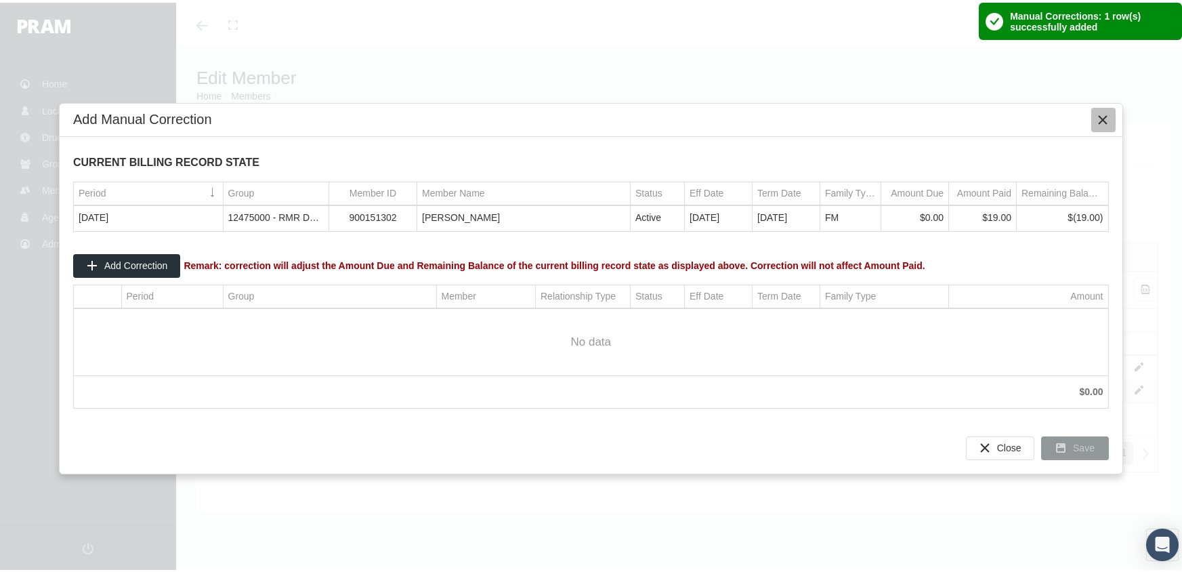
click at [1098, 119] on icon "Close" at bounding box center [1104, 117] width 12 height 12
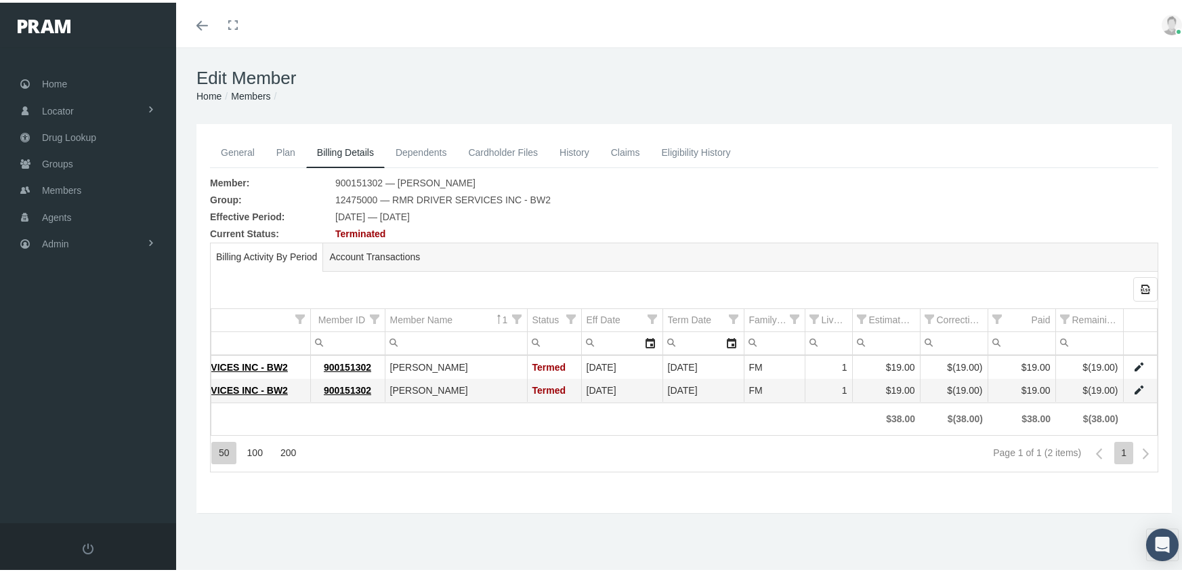
click at [249, 89] on link "Members" at bounding box center [250, 93] width 39 height 11
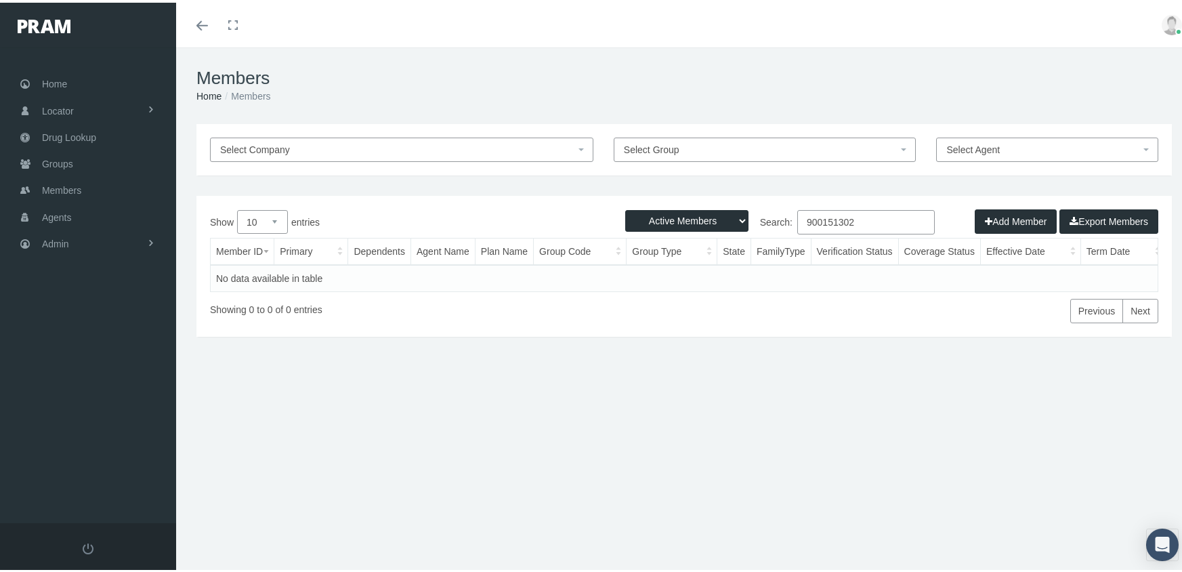
click at [676, 220] on select "Active Members Terminated Members Active & Terminated" at bounding box center [686, 218] width 123 height 22
select select "3"
click at [625, 207] on select "Active Members Terminated Members Active & Terminated" at bounding box center [686, 218] width 123 height 22
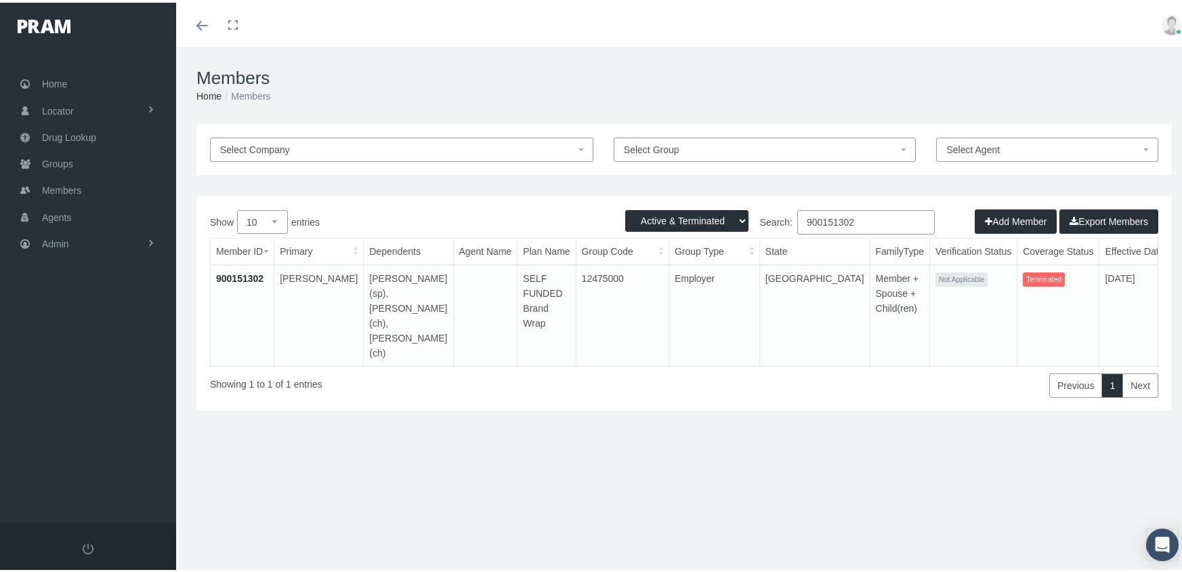
click at [871, 220] on input "900151302" at bounding box center [866, 219] width 138 height 24
click at [870, 220] on input "900151302" at bounding box center [866, 219] width 138 height 24
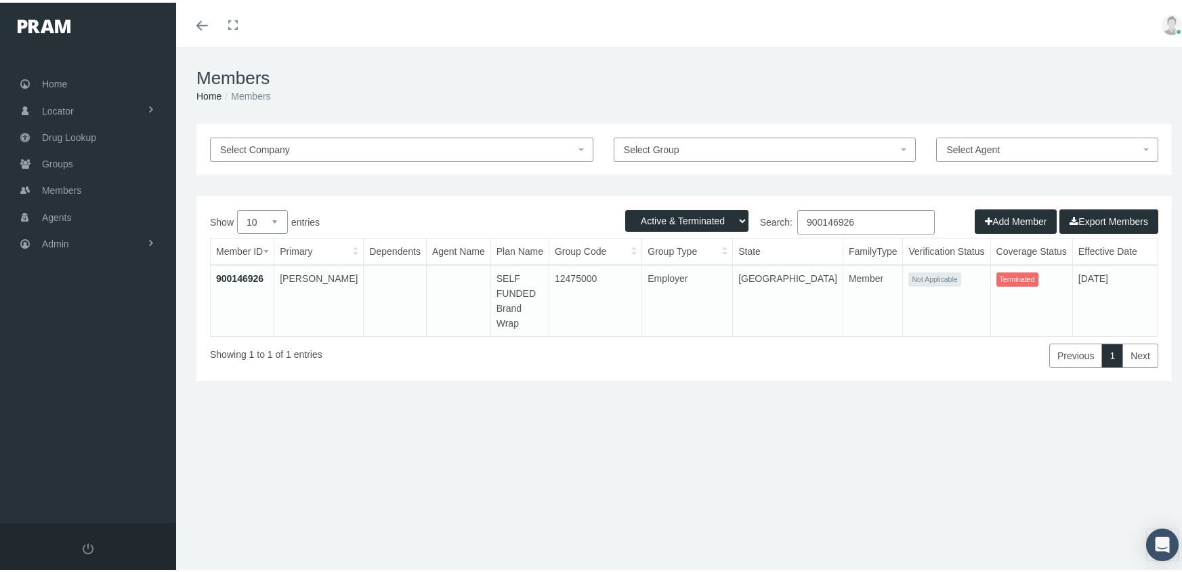
type input "900146926"
click at [243, 276] on link "900146926" at bounding box center [239, 275] width 47 height 11
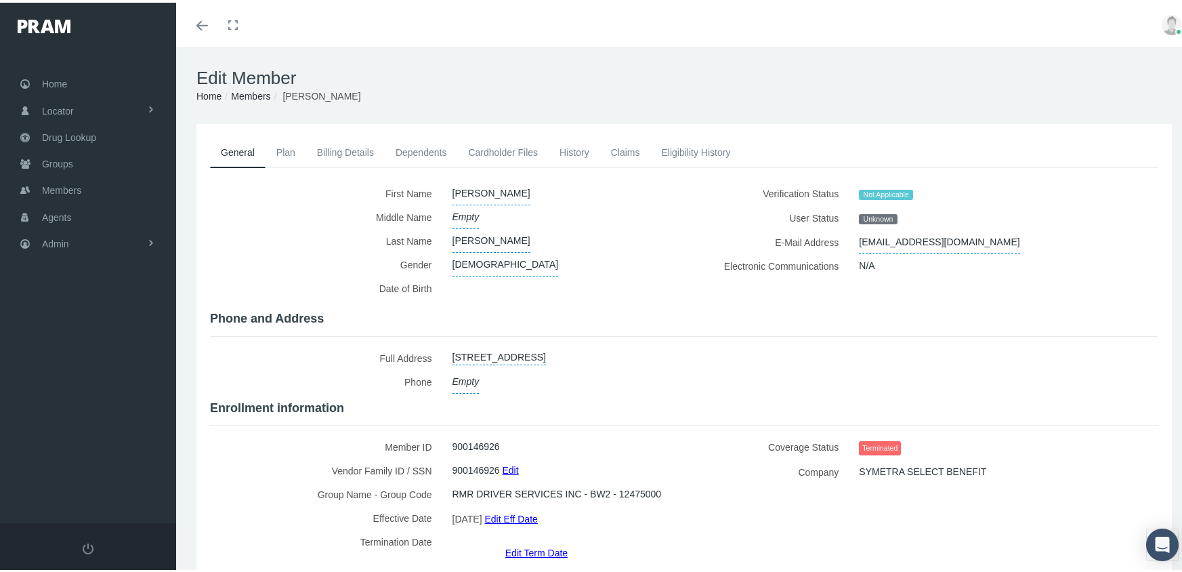
click at [535, 540] on link "Edit Term Date" at bounding box center [536, 550] width 62 height 20
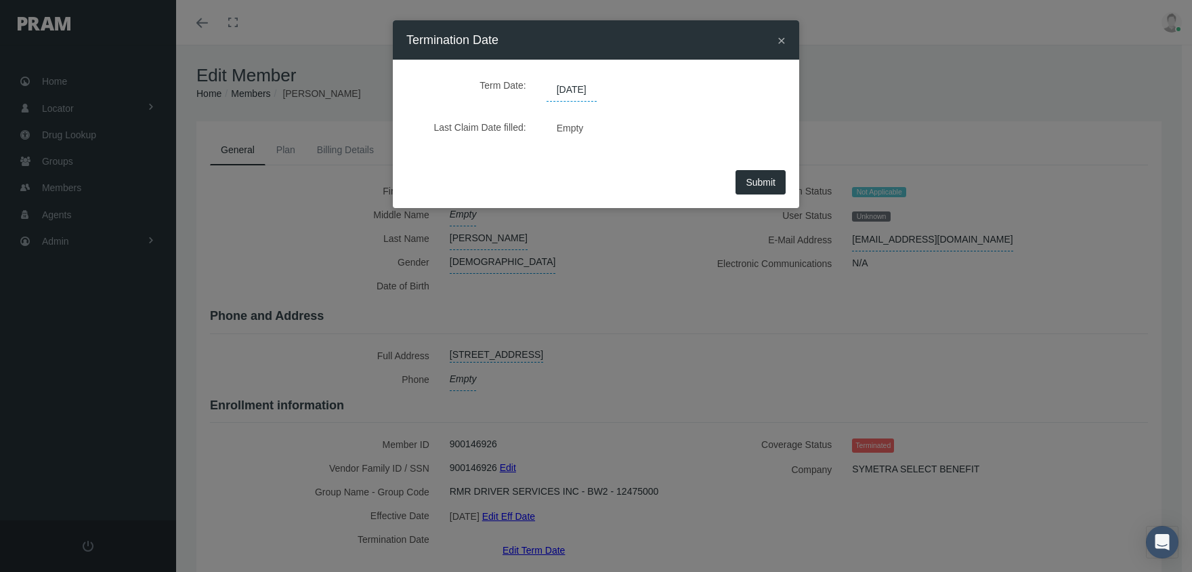
click at [592, 85] on span "[DATE]" at bounding box center [572, 90] width 50 height 23
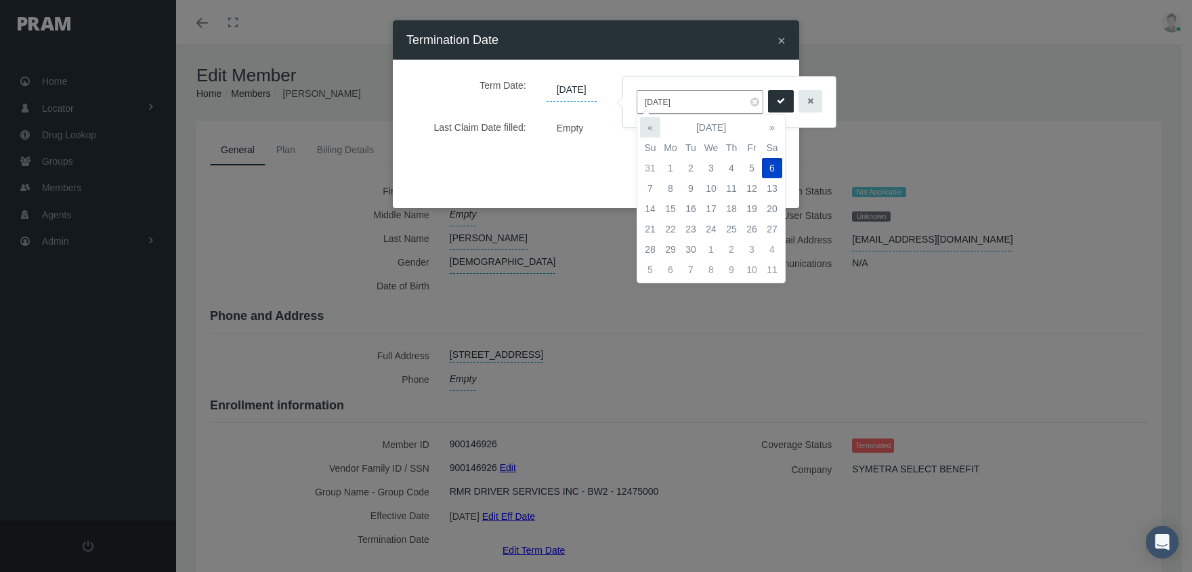
click at [651, 128] on th "«" at bounding box center [650, 127] width 20 height 20
click at [751, 169] on td "1" at bounding box center [752, 168] width 20 height 20
type input "[DATE]"
click at [773, 94] on button "submit" at bounding box center [781, 101] width 26 height 22
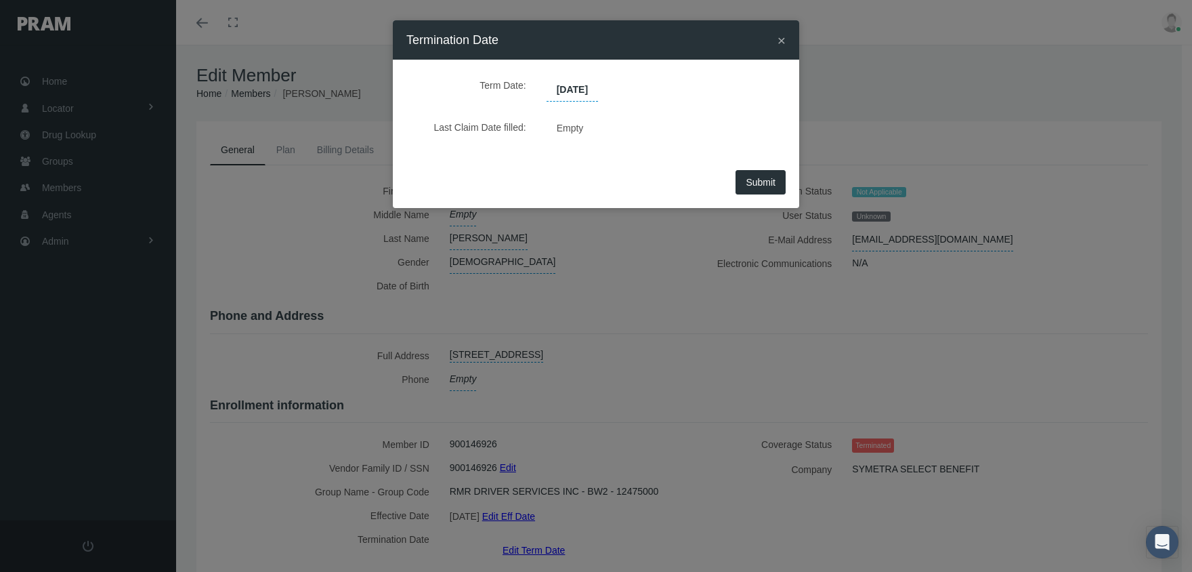
click at [751, 169] on div "Submit" at bounding box center [596, 187] width 406 height 42
click at [751, 182] on span "Submit" at bounding box center [761, 182] width 30 height 11
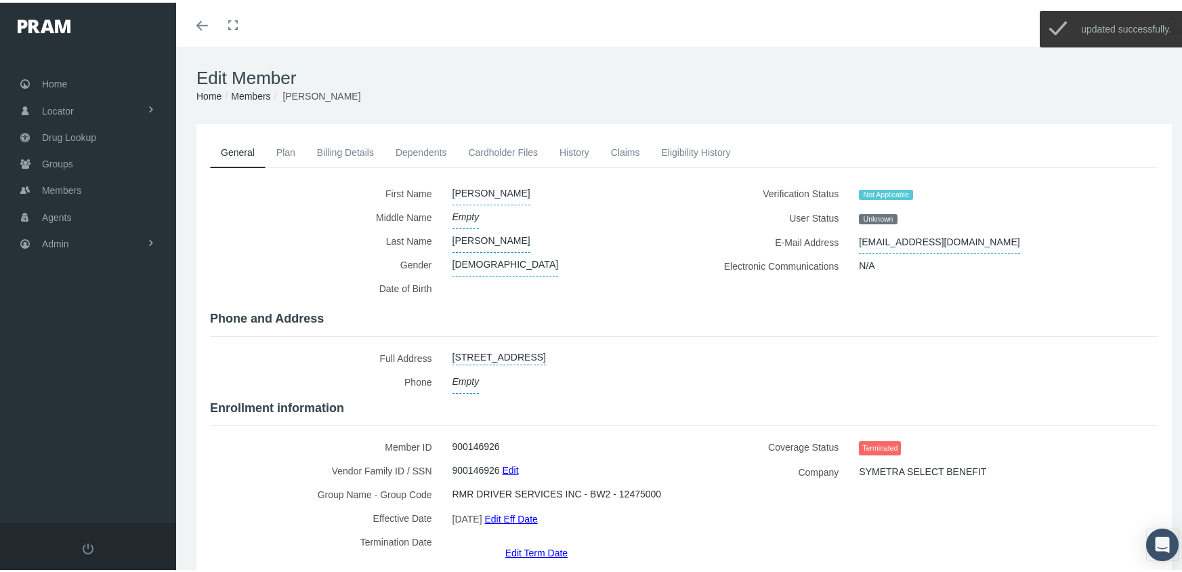
click at [338, 151] on link "Billing Details" at bounding box center [345, 150] width 79 height 30
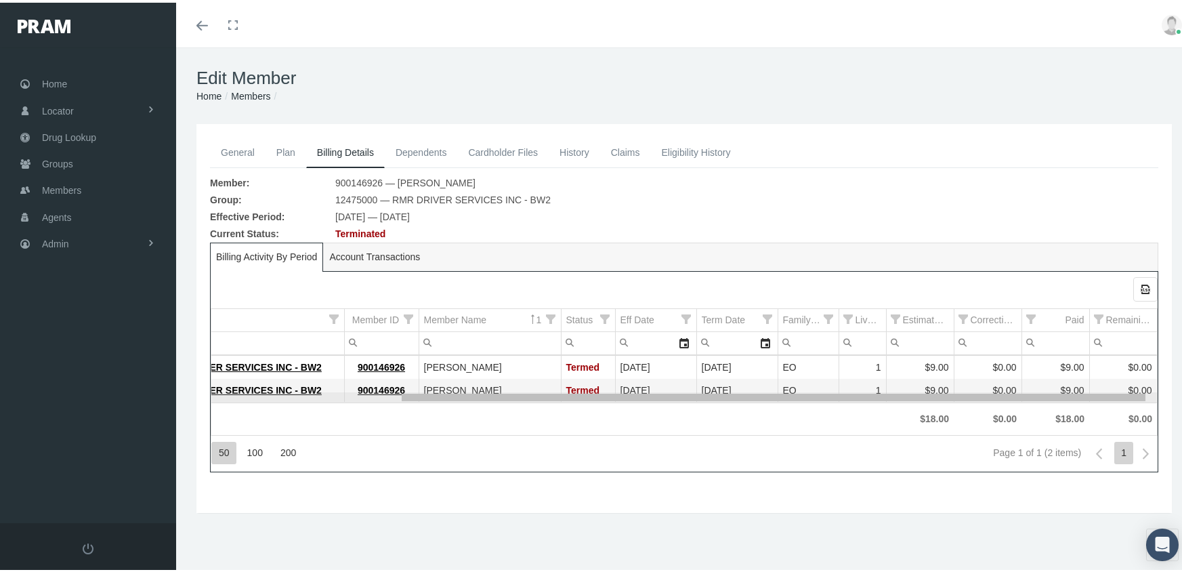
scroll to position [0, 236]
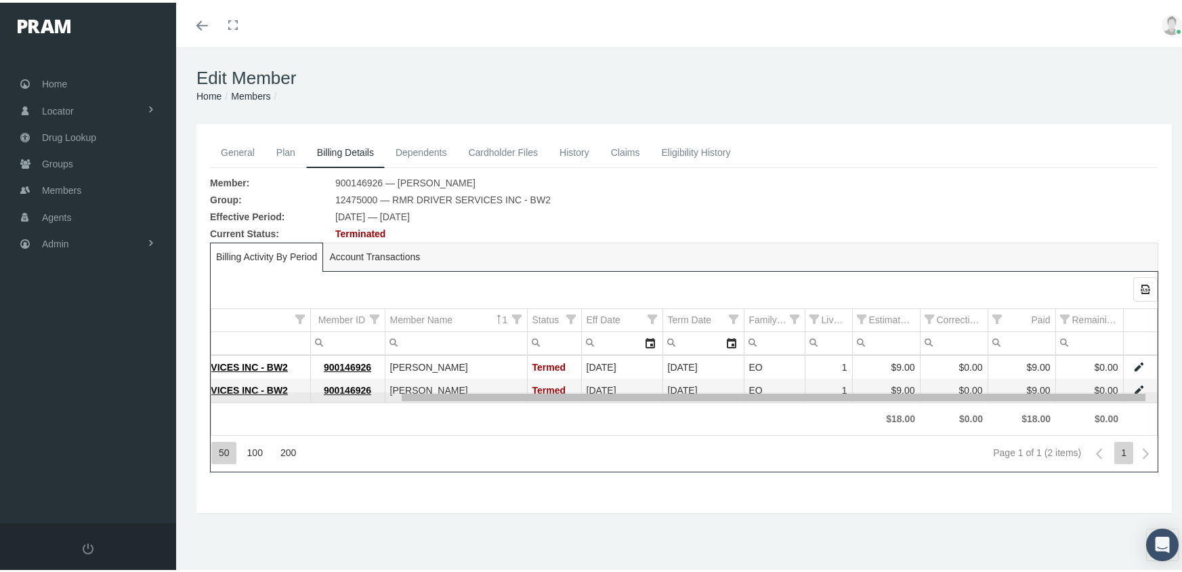
drag, startPoint x: 771, startPoint y: 398, endPoint x: 1072, endPoint y: 387, distance: 301.7
click at [1072, 387] on body "Toggle Fullscreen Toggle navigation Toggle menubar Toggle fullscreen Profile Lo…" at bounding box center [596, 286] width 1192 height 572
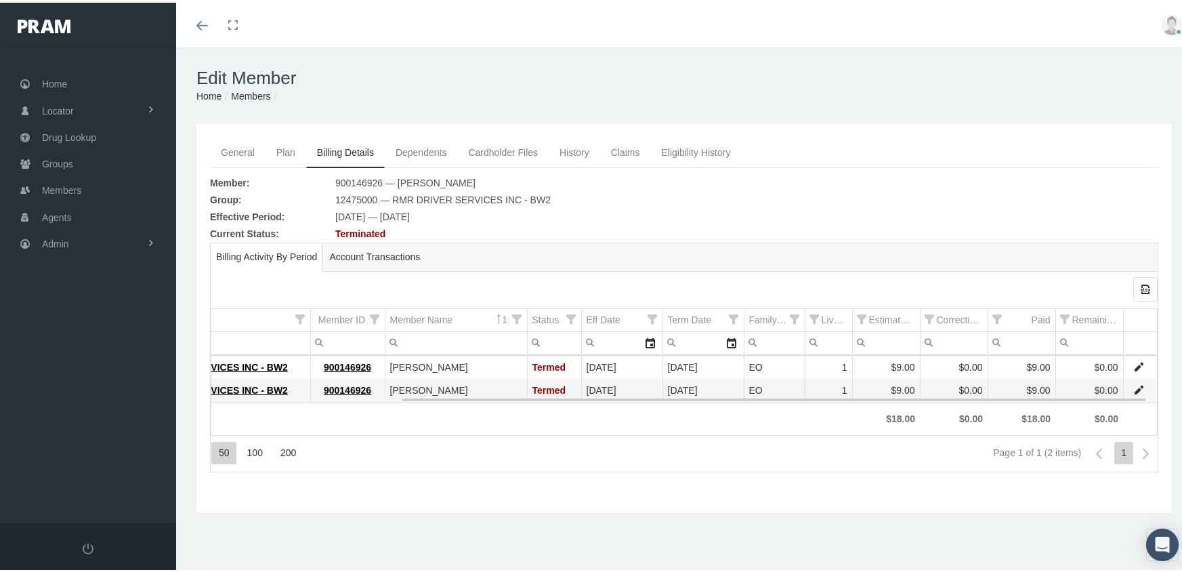
click at [1133, 385] on link "Data grid" at bounding box center [1139, 387] width 12 height 12
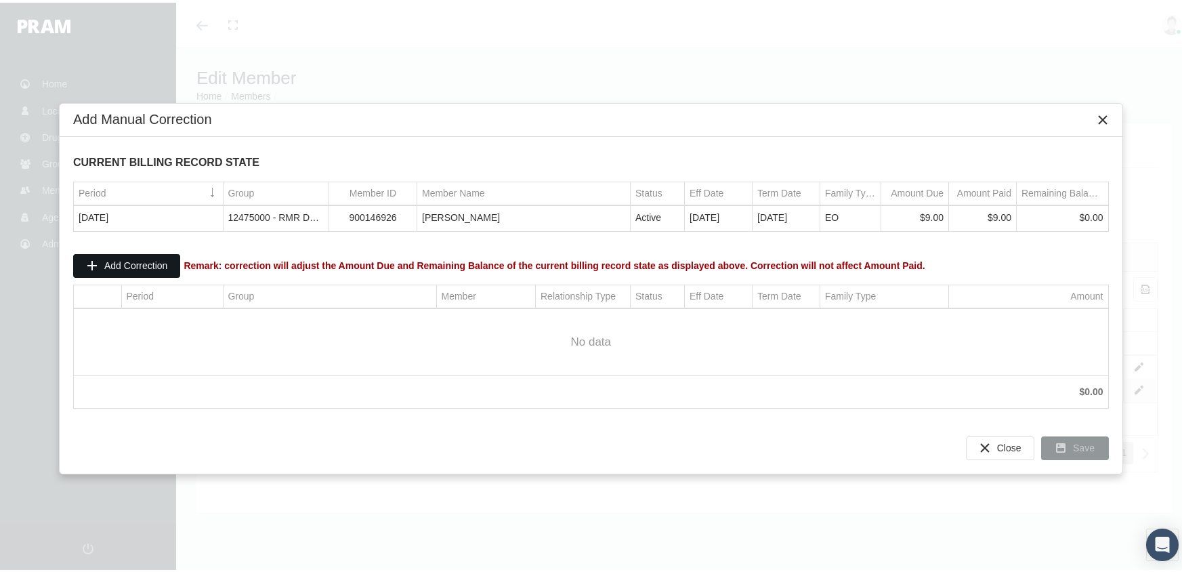
click at [144, 255] on div "Add Correction" at bounding box center [127, 263] width 106 height 22
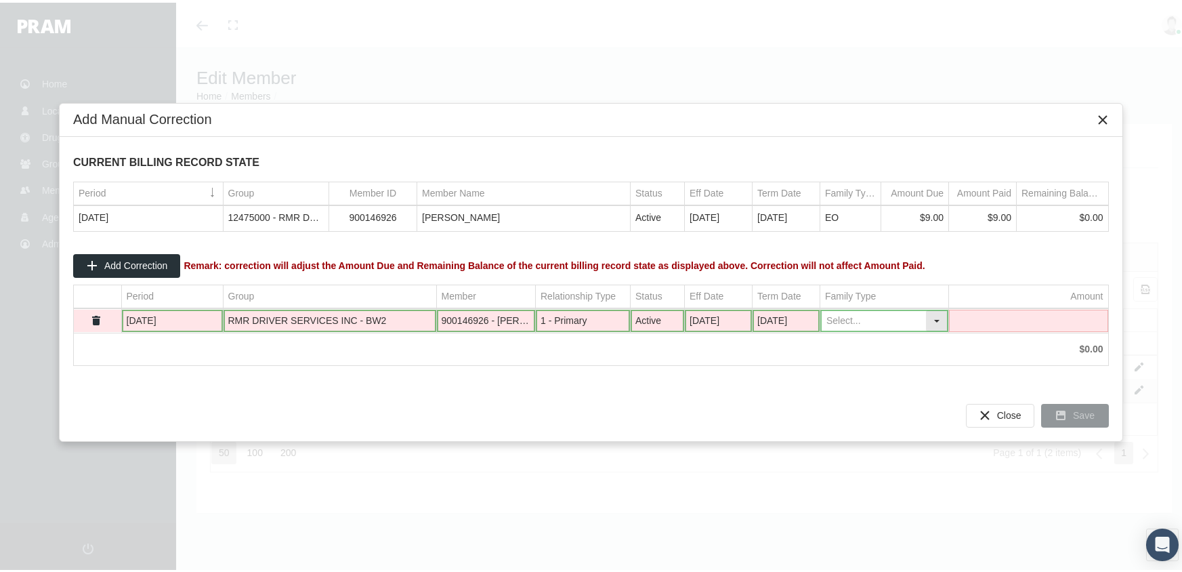
click at [935, 314] on div "Select" at bounding box center [937, 318] width 22 height 21
click at [886, 359] on div "EO" at bounding box center [884, 363] width 125 height 22
type input "EO"
click at [1007, 315] on td "Data grid" at bounding box center [1028, 318] width 159 height 23
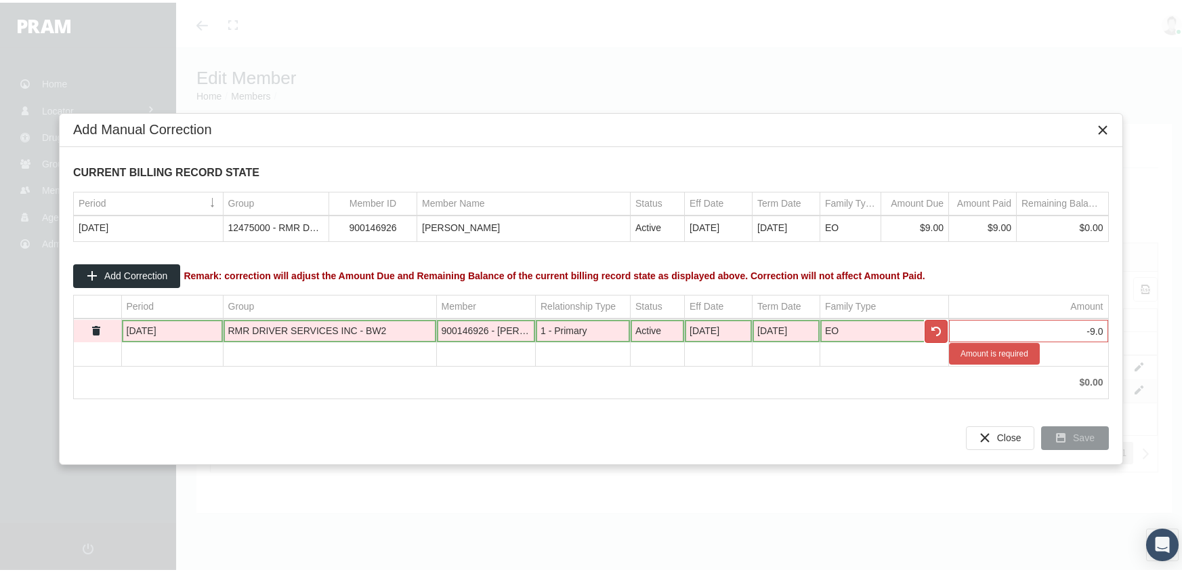
type input "-9.00"
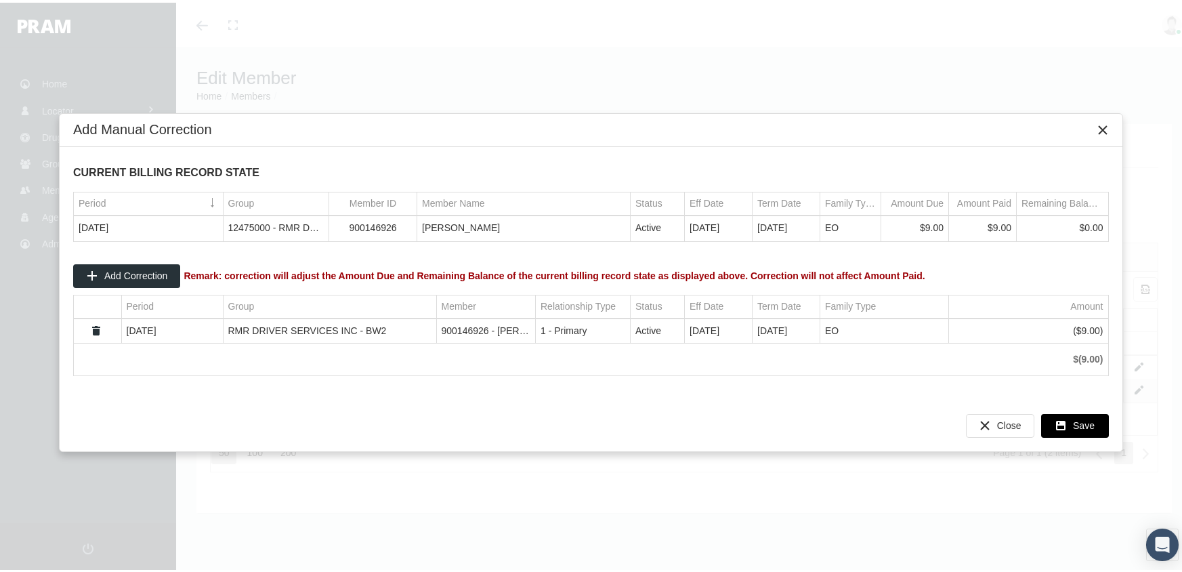
click at [1073, 421] on div "Save" at bounding box center [1075, 423] width 66 height 22
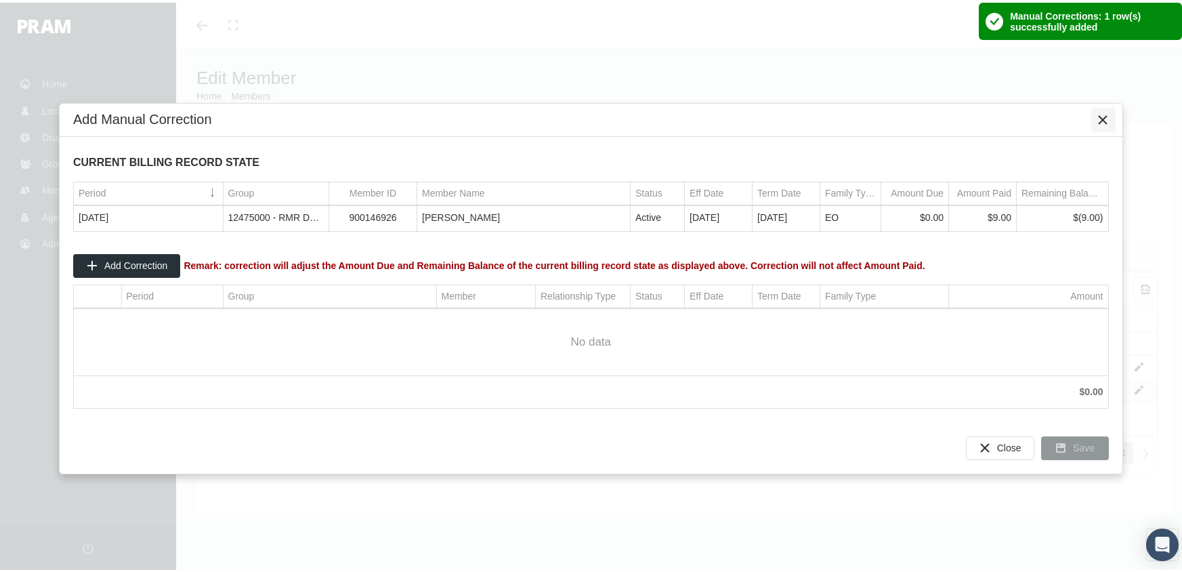
click at [1105, 115] on icon "Close" at bounding box center [1104, 117] width 12 height 12
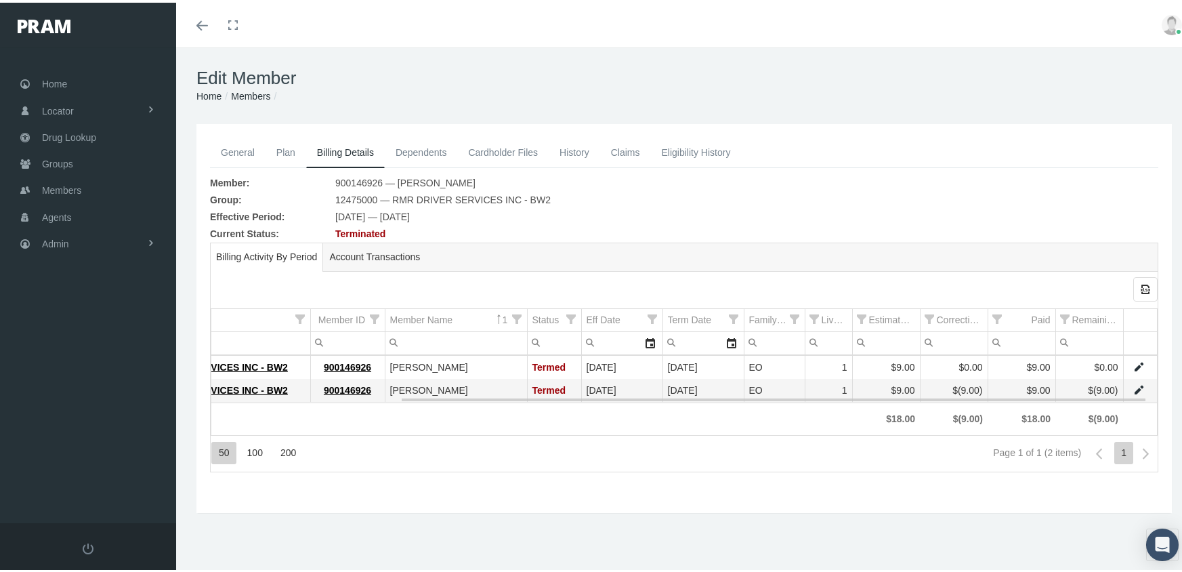
click at [1133, 364] on link "Data grid" at bounding box center [1139, 364] width 12 height 12
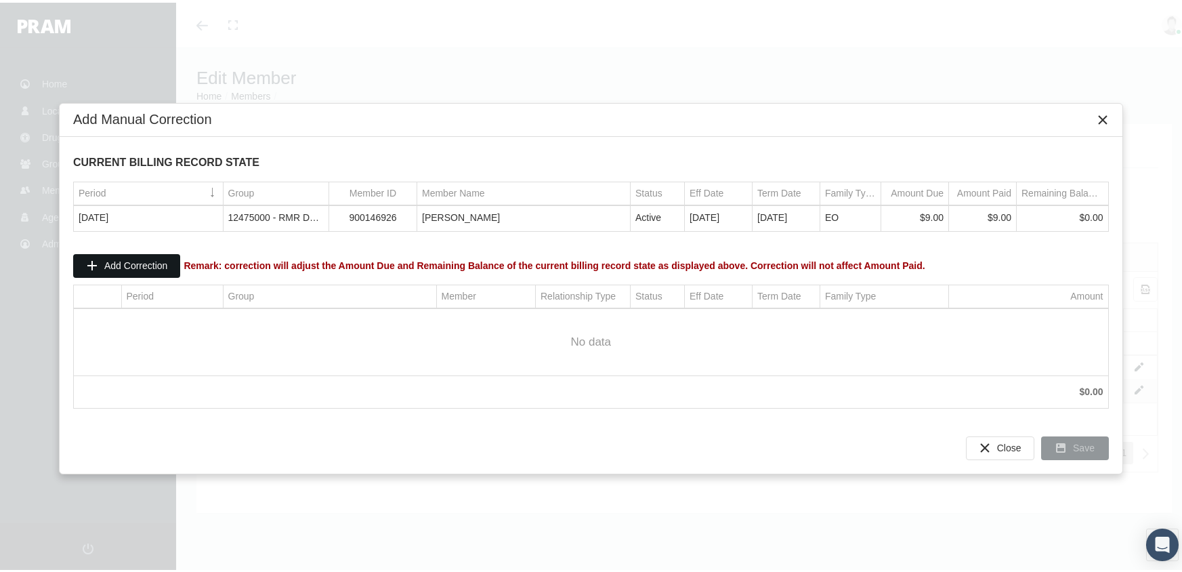
click at [138, 264] on span "Add Correction" at bounding box center [135, 262] width 63 height 11
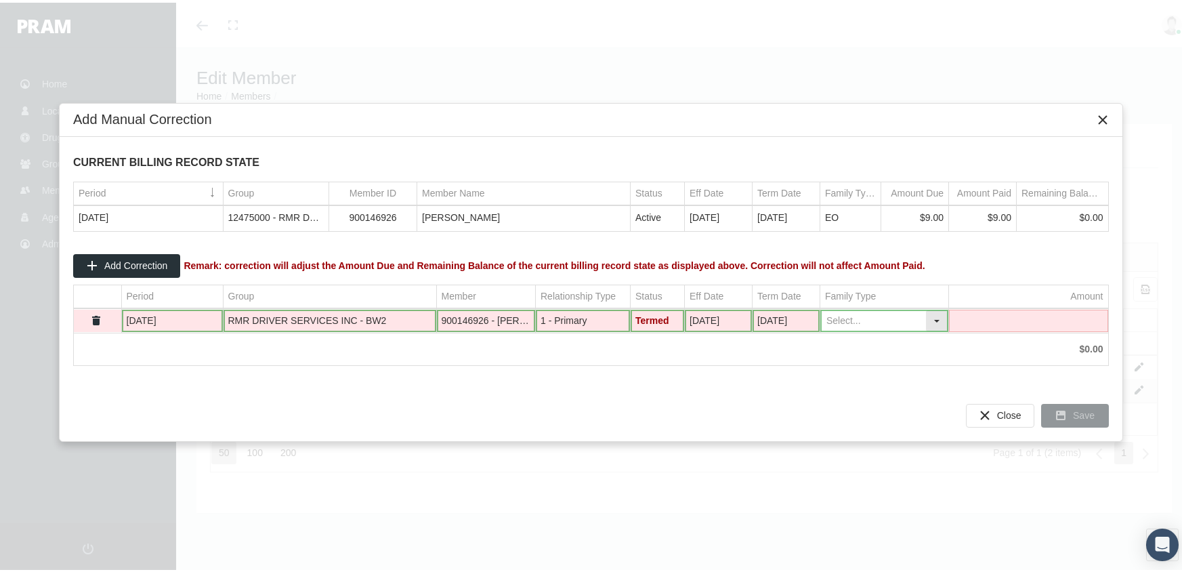
click at [938, 318] on div "Select" at bounding box center [937, 318] width 22 height 21
drag, startPoint x: 887, startPoint y: 364, endPoint x: 913, endPoint y: 355, distance: 27.2
click at [886, 364] on div "EO" at bounding box center [884, 363] width 125 height 22
type input "EO"
click at [1017, 311] on td "Data grid" at bounding box center [1028, 318] width 159 height 23
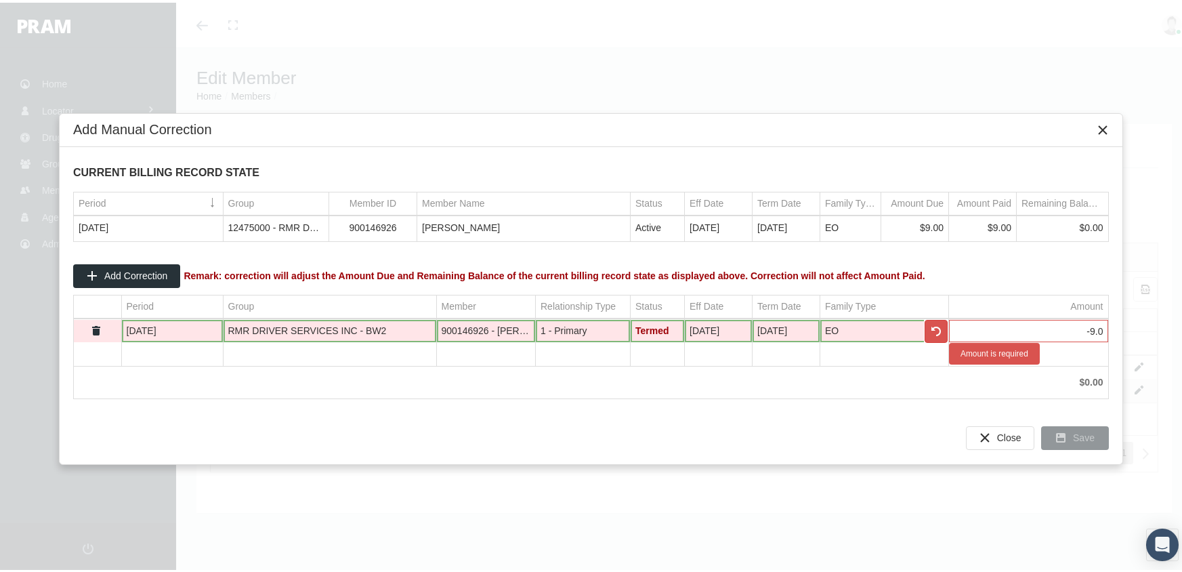
type input "-9.00"
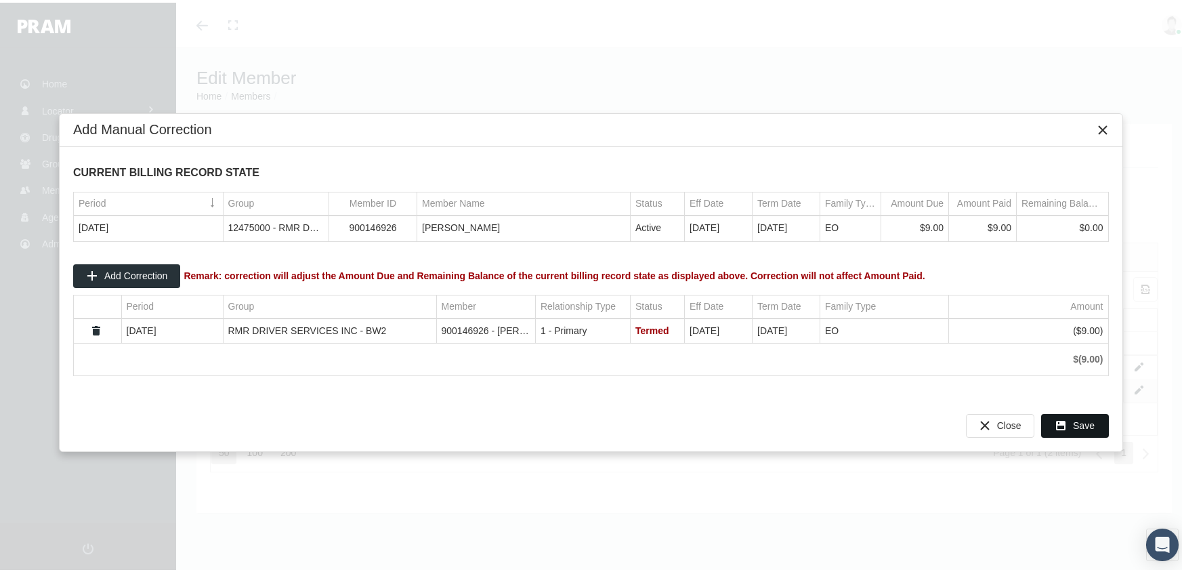
click at [1084, 424] on span "Save" at bounding box center [1084, 422] width 22 height 11
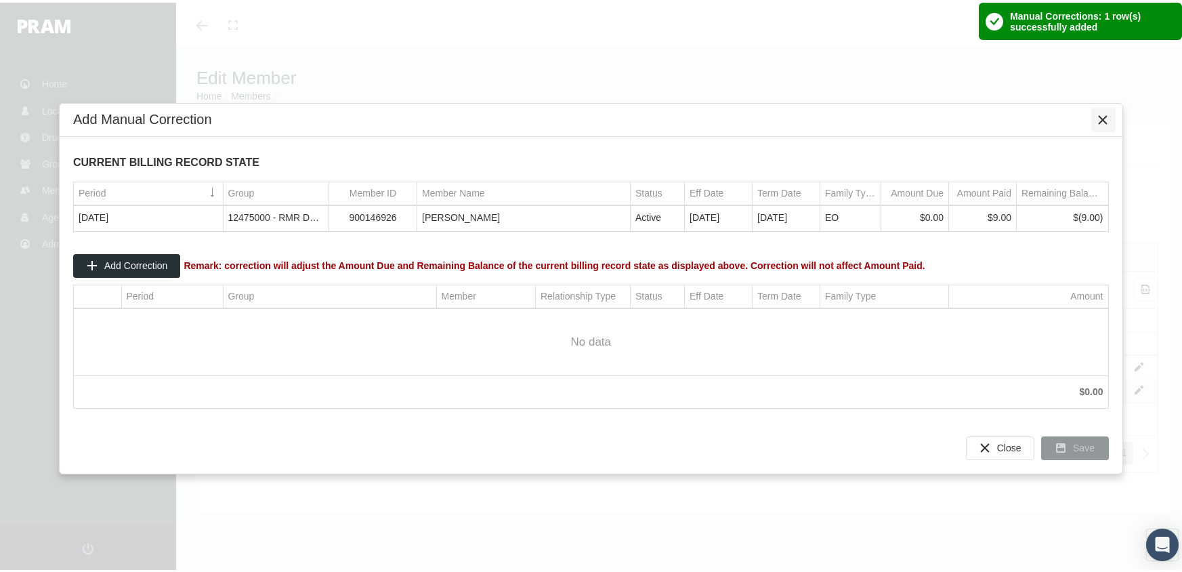
click at [1108, 116] on icon "Close" at bounding box center [1104, 117] width 12 height 12
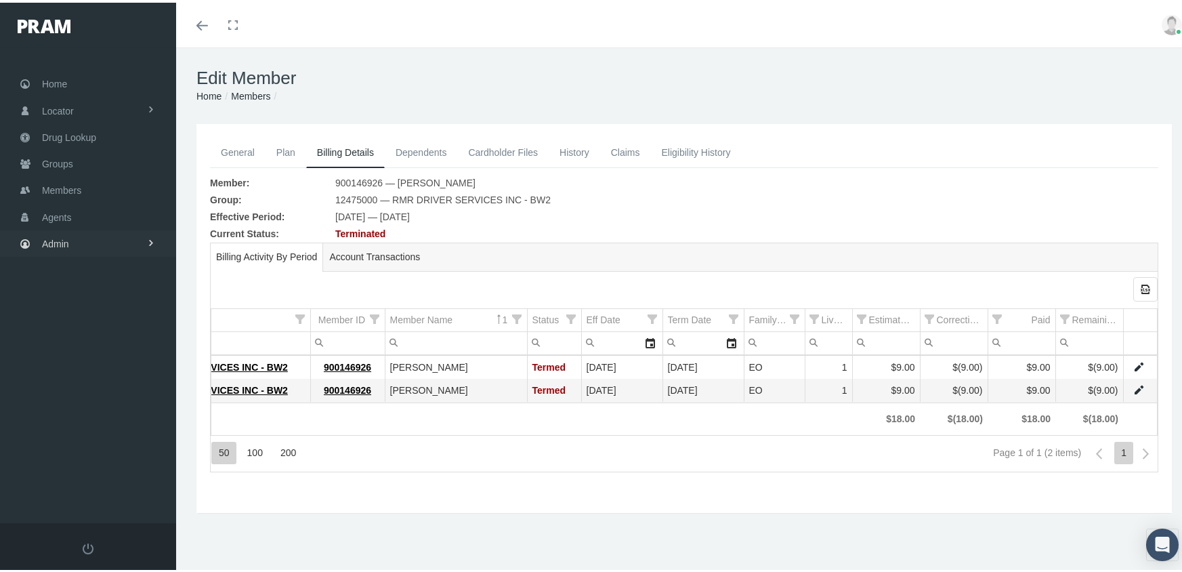
click at [46, 236] on span "Admin" at bounding box center [55, 241] width 27 height 26
click at [115, 459] on span "Eligibility File Uploads" at bounding box center [102, 469] width 92 height 23
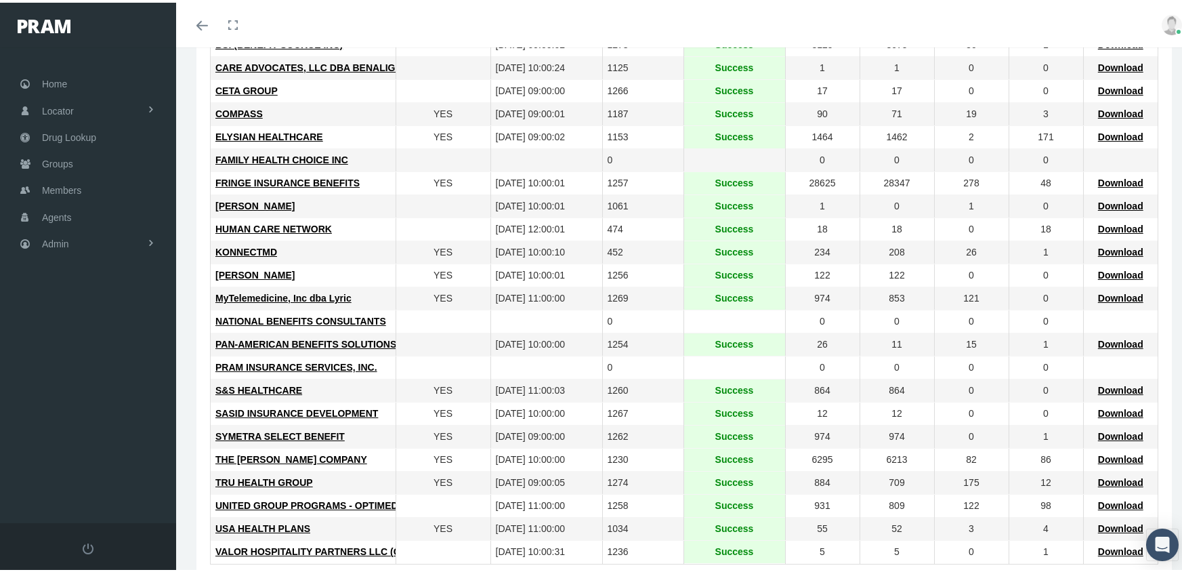
scroll to position [339, 0]
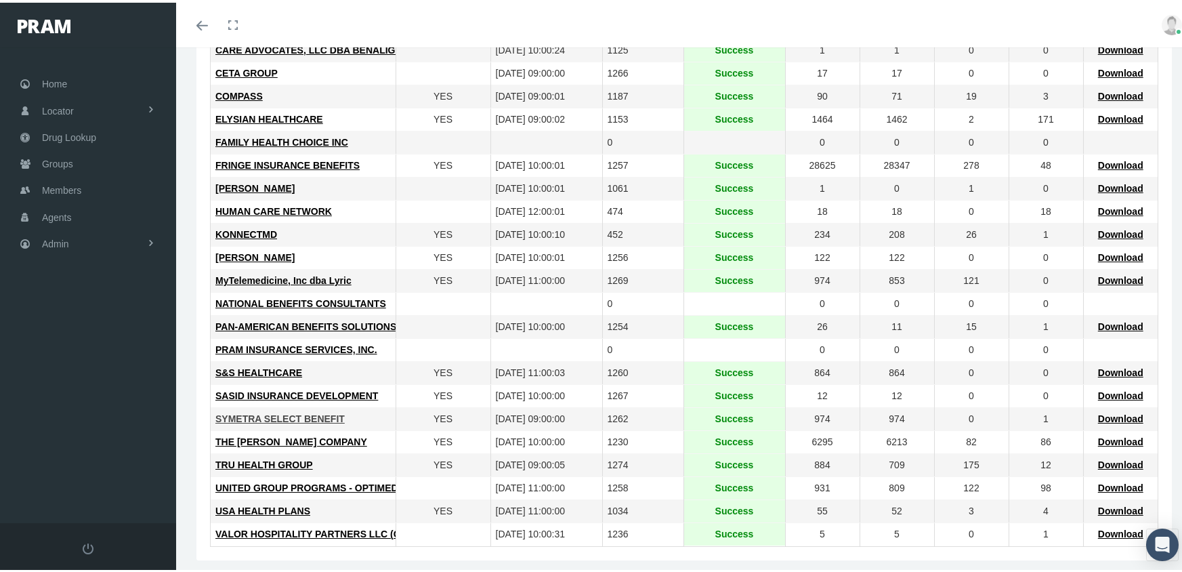
click at [299, 417] on span "SYMETRA SELECT BENEFIT" at bounding box center [279, 416] width 129 height 11
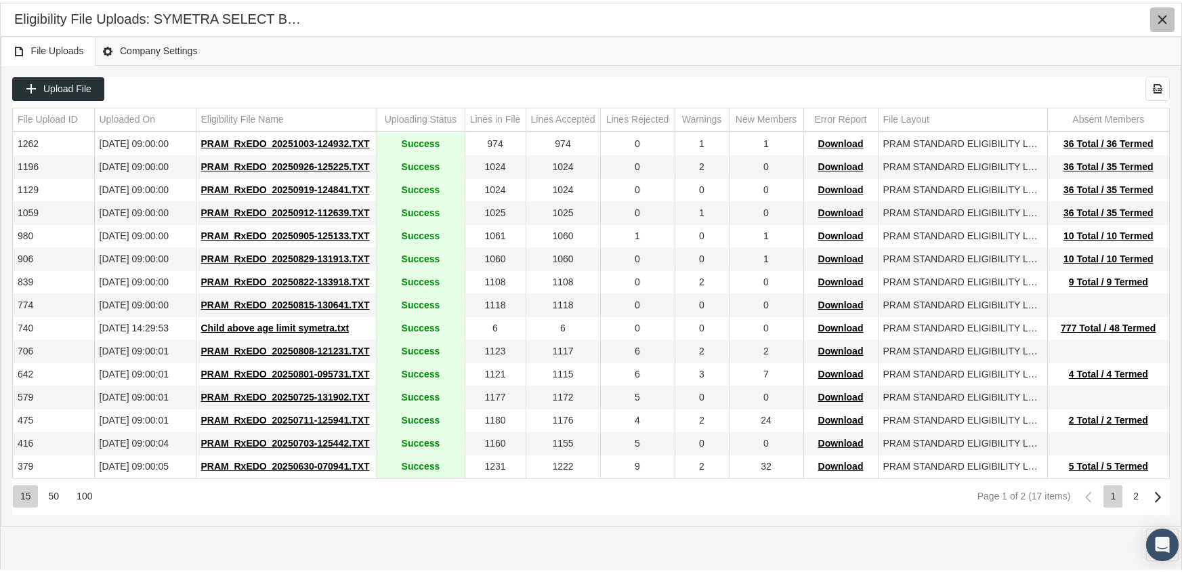
click at [1156, 11] on icon "Close" at bounding box center [1162, 17] width 12 height 12
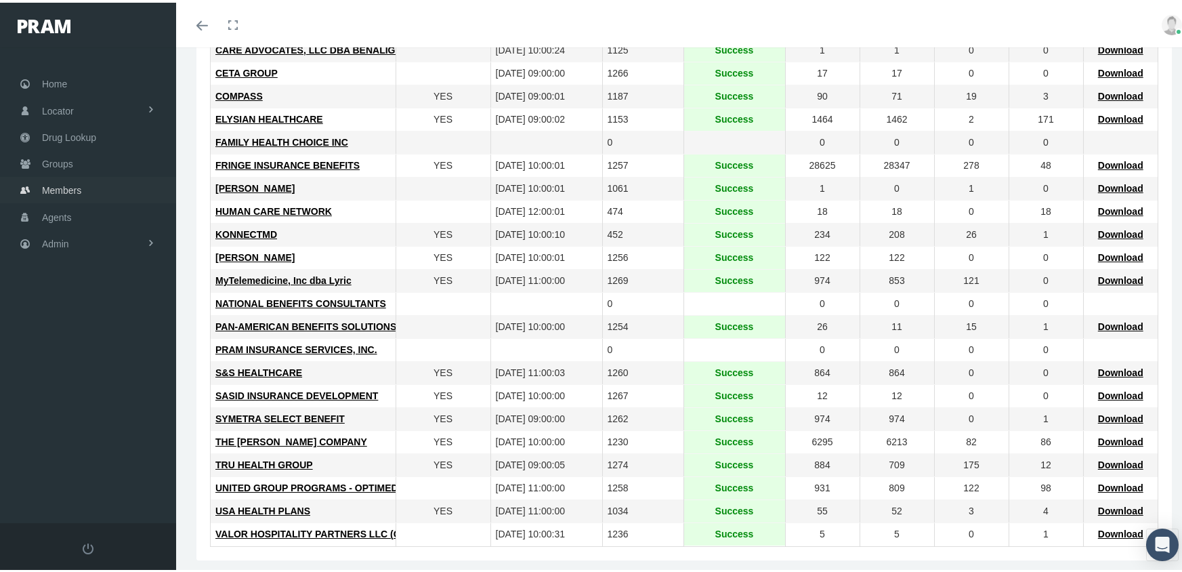
click at [61, 180] on span "Members" at bounding box center [61, 188] width 39 height 26
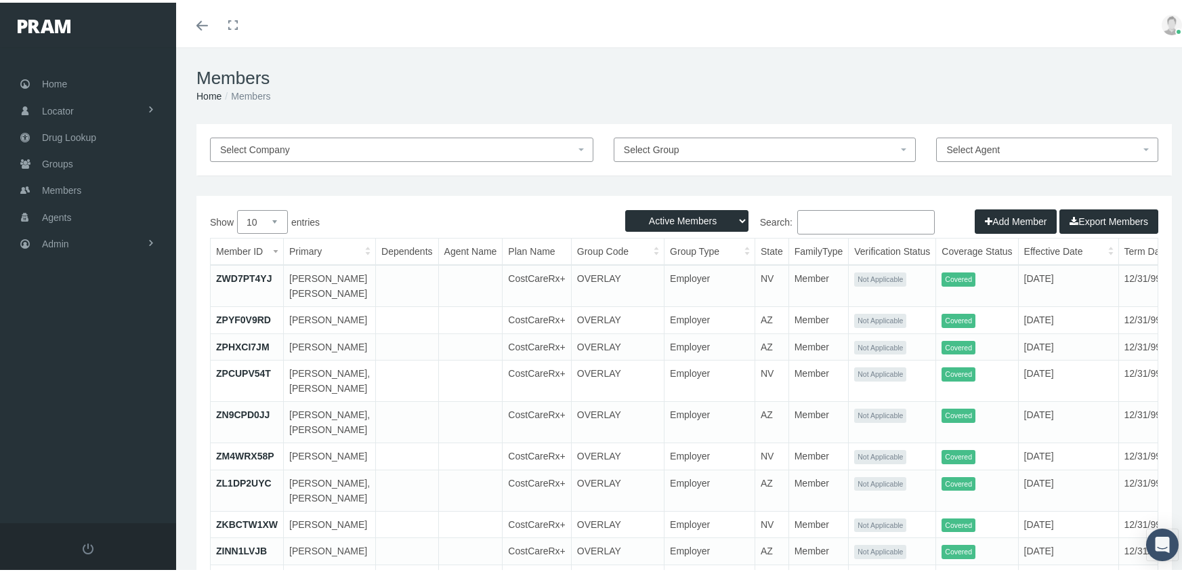
click at [673, 216] on select "Active Members Terminated Members Active & Terminated" at bounding box center [686, 218] width 123 height 22
select select "3"
click at [625, 207] on select "Active Members Terminated Members Active & Terminated" at bounding box center [686, 218] width 123 height 22
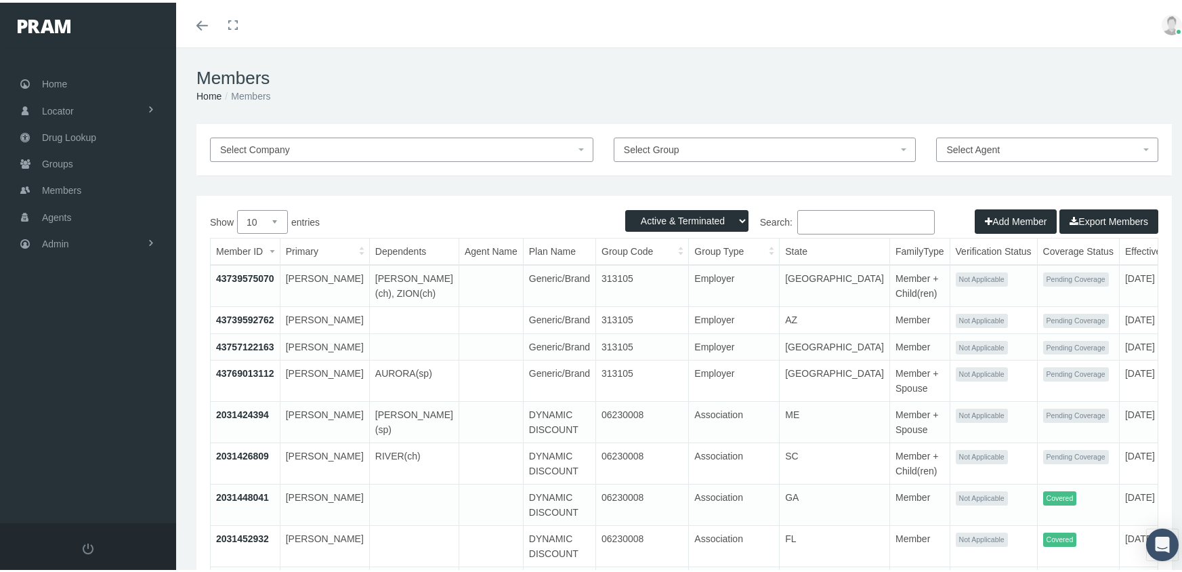
click at [826, 220] on input "Search:" at bounding box center [866, 219] width 138 height 24
paste input "900143608"
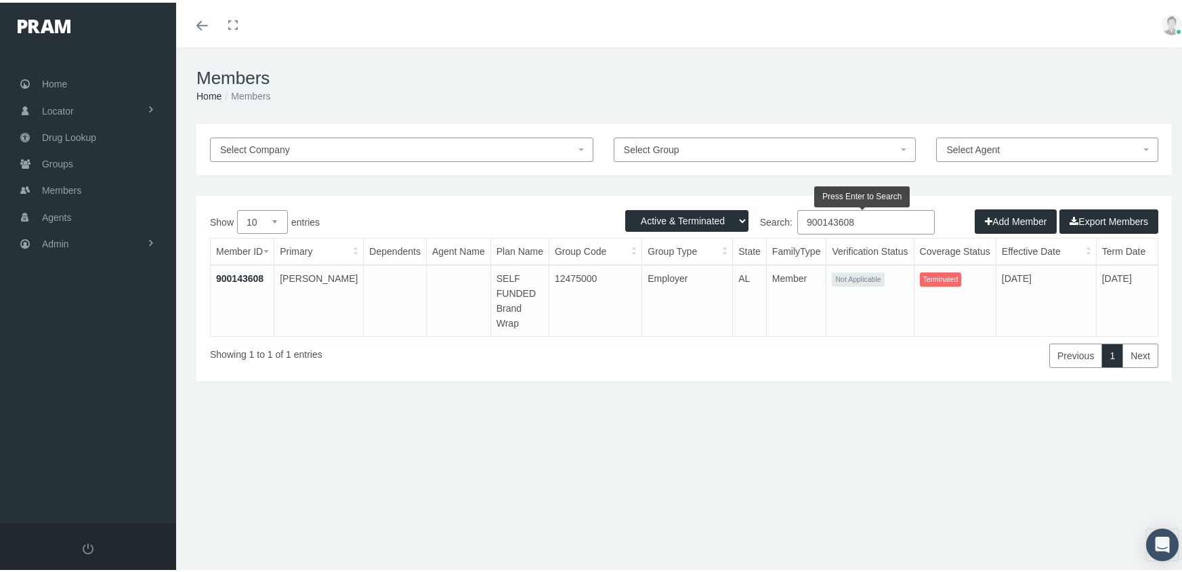
type input "900143608"
click at [242, 274] on link "900143608" at bounding box center [239, 275] width 47 height 11
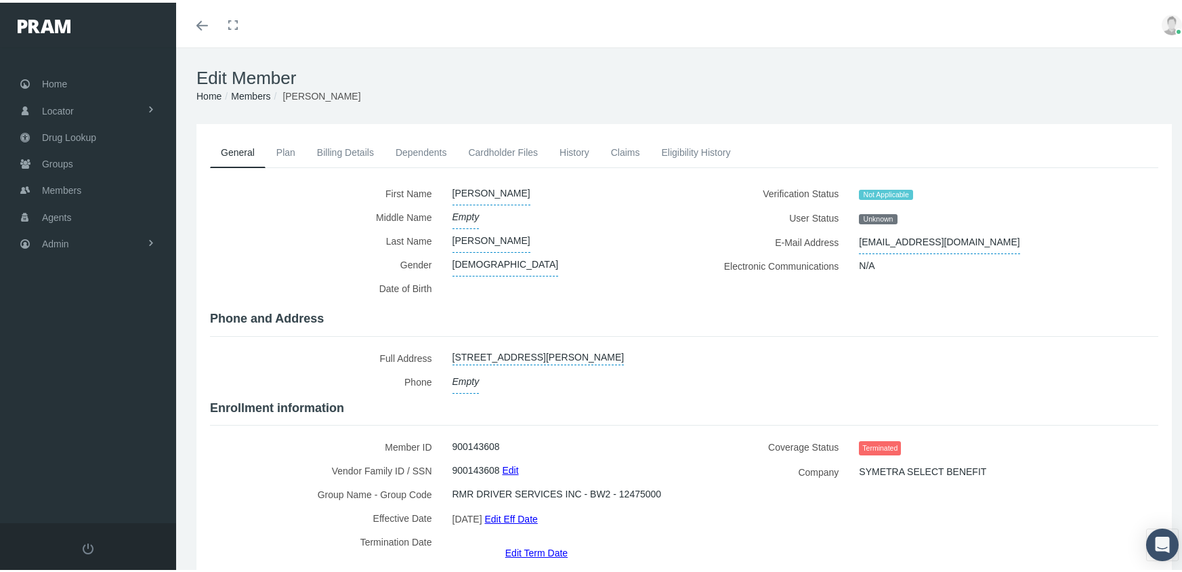
click at [684, 150] on link "Eligibility History" at bounding box center [695, 150] width 91 height 30
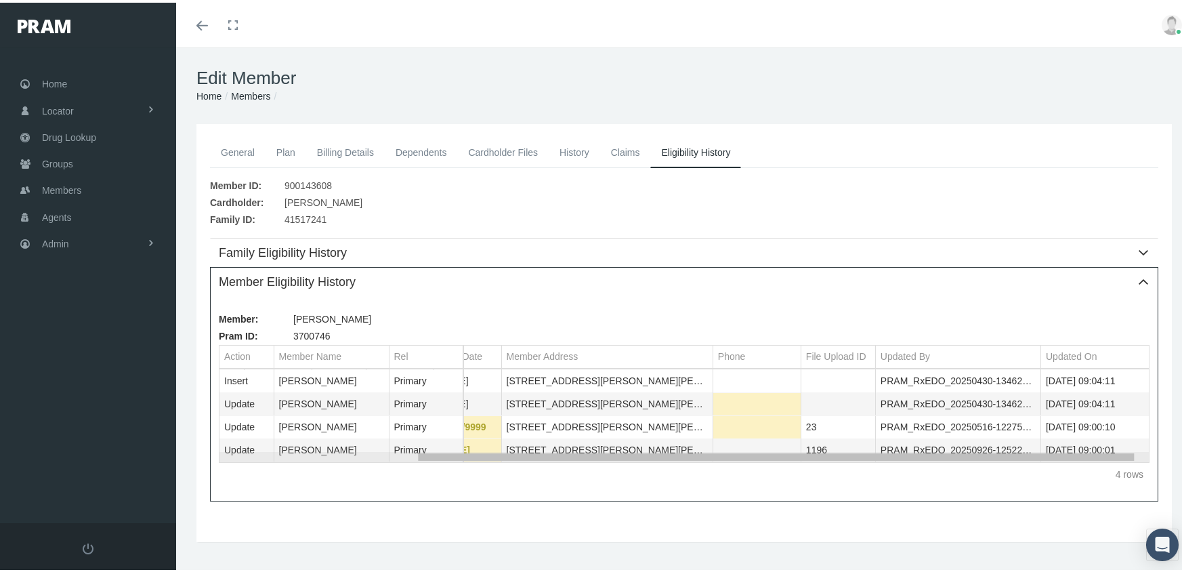
scroll to position [0, 257]
drag, startPoint x: 848, startPoint y: 455, endPoint x: 1063, endPoint y: 451, distance: 215.5
click at [1063, 451] on body "Toggle Fullscreen Toggle navigation Toggle menubar Toggle fullscreen Profile Lo…" at bounding box center [596, 286] width 1192 height 572
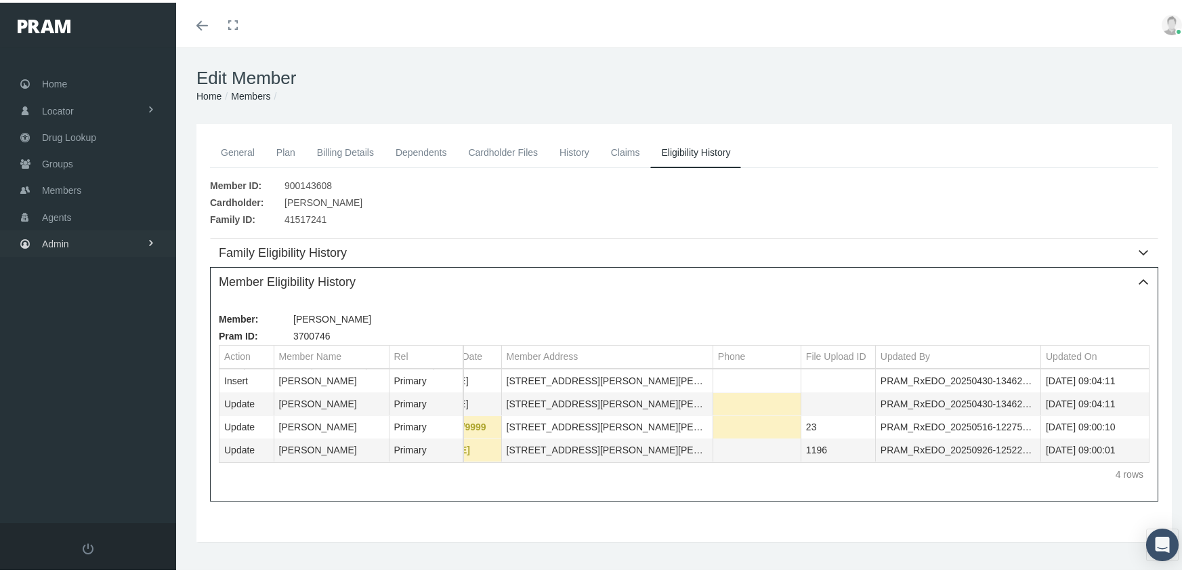
click at [47, 232] on span "Admin" at bounding box center [55, 241] width 27 height 26
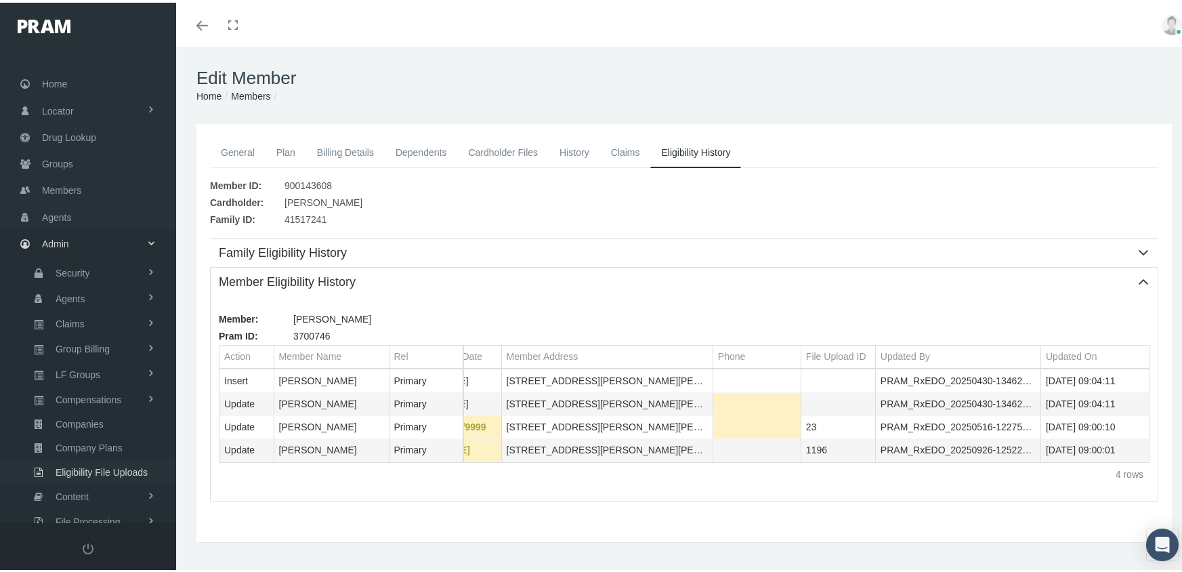
click at [103, 458] on span "Eligibility File Uploads" at bounding box center [102, 469] width 92 height 23
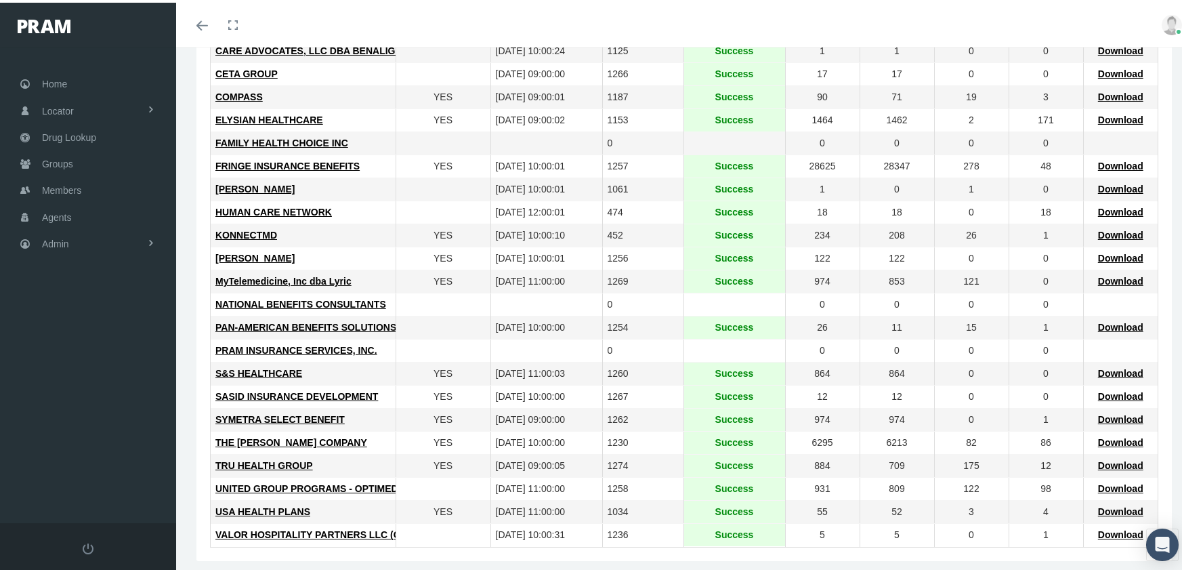
scroll to position [339, 0]
click at [283, 411] on span "SYMETRA SELECT BENEFIT" at bounding box center [279, 416] width 129 height 11
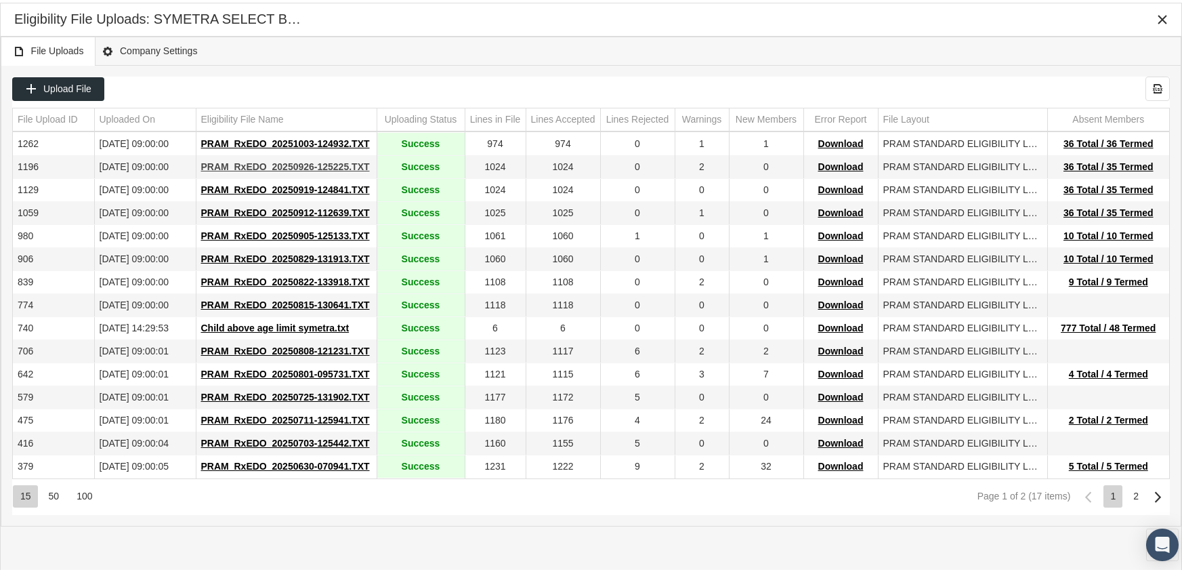
click at [316, 161] on span "PRAM_RxEDO_20250926-125225.TXT" at bounding box center [285, 164] width 169 height 11
click at [304, 135] on span "PRAM_RxEDO_20251003-124932.TXT" at bounding box center [285, 140] width 169 height 11
click at [618, 24] on div "Eligibility File Uploads: SYMETRA SELECT BENEFIT" at bounding box center [591, 17] width 1154 height 24
click at [1155, 14] on div "Close" at bounding box center [1162, 16] width 23 height 23
